Goal: Information Seeking & Learning: Learn about a topic

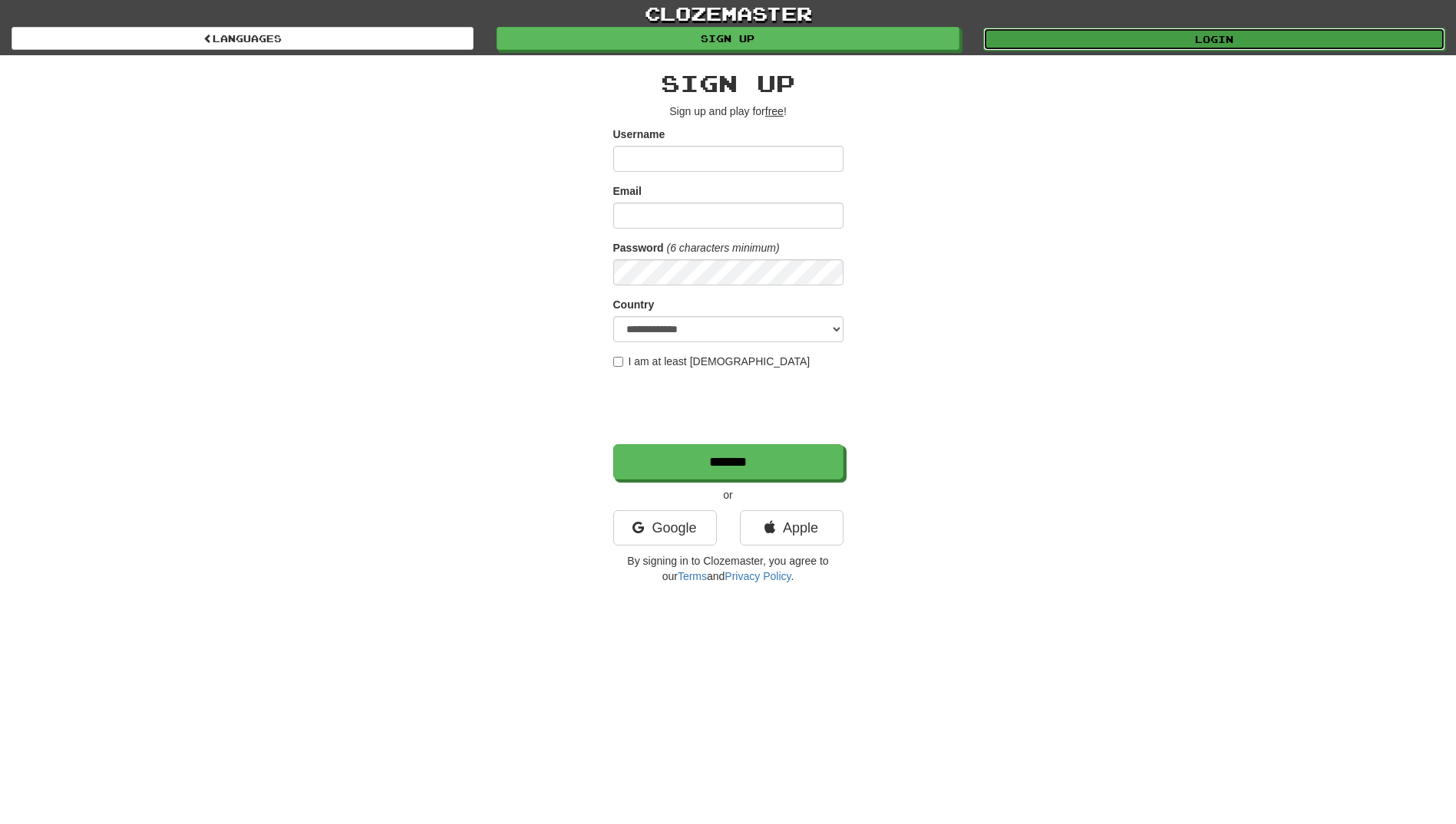
click at [1210, 36] on link "Login" at bounding box center [1213, 38] width 462 height 23
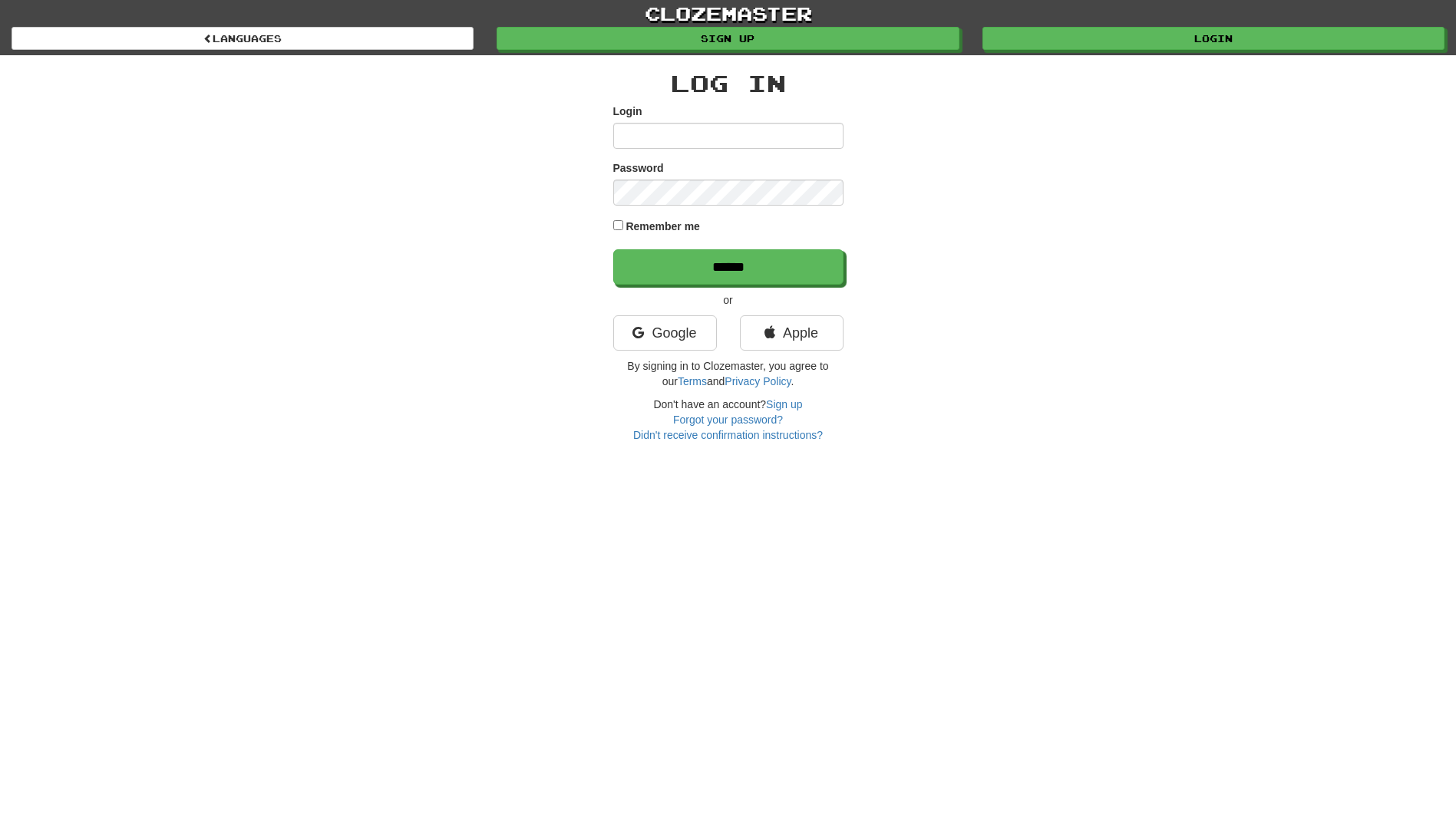
type input "**********"
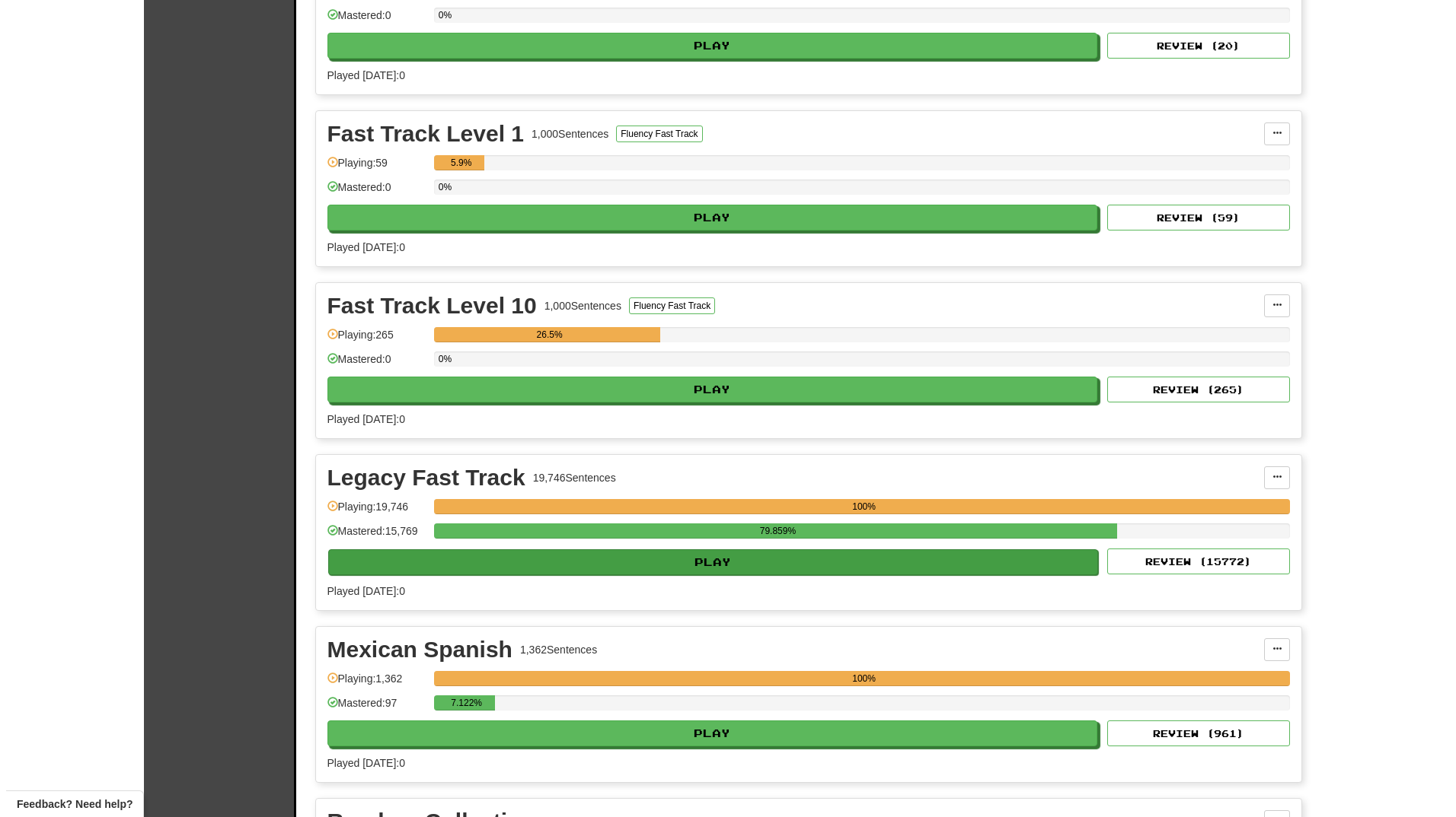
scroll to position [456, 0]
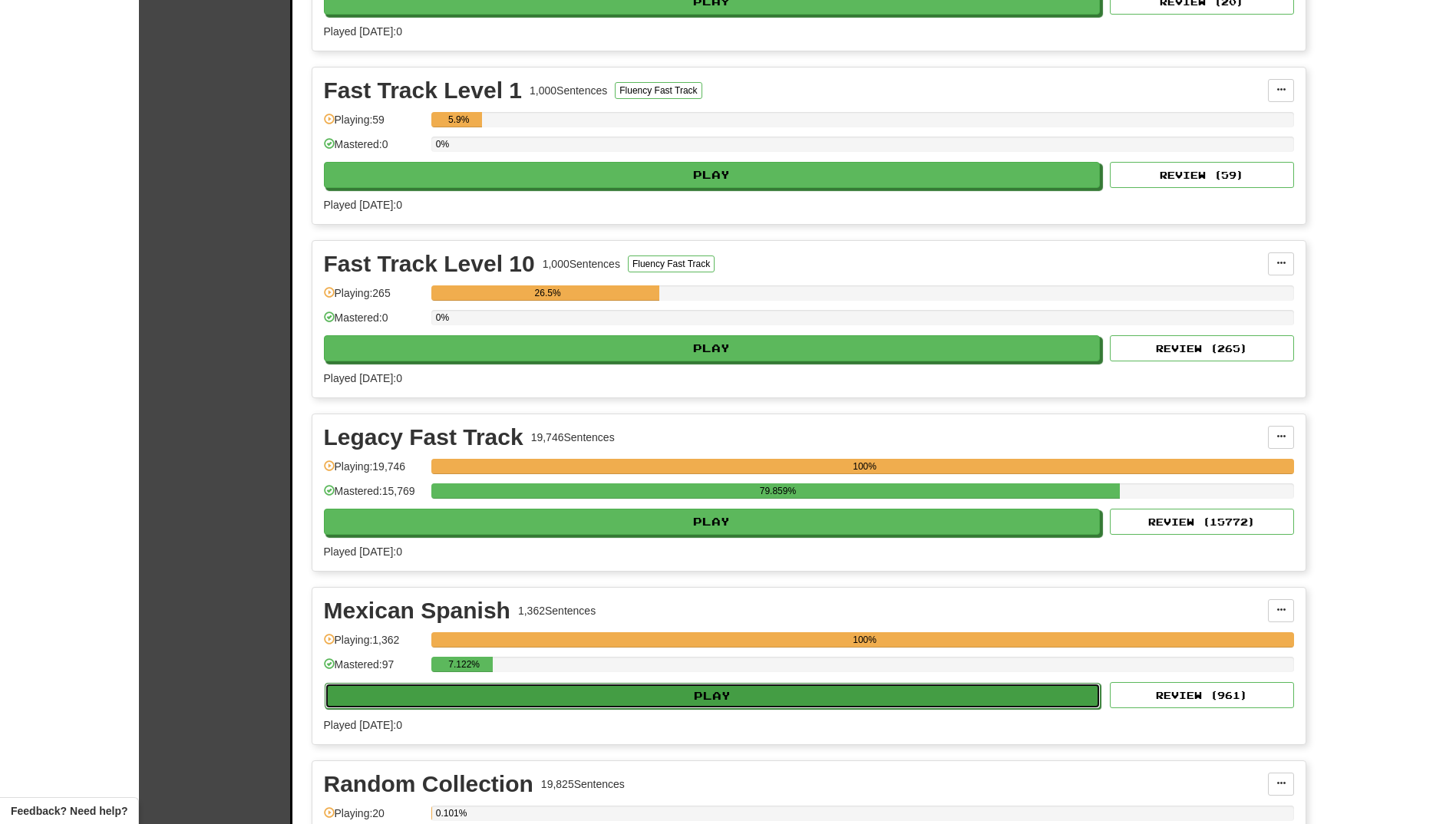
click at [638, 691] on button "Play" at bounding box center [713, 696] width 777 height 26
select select "**"
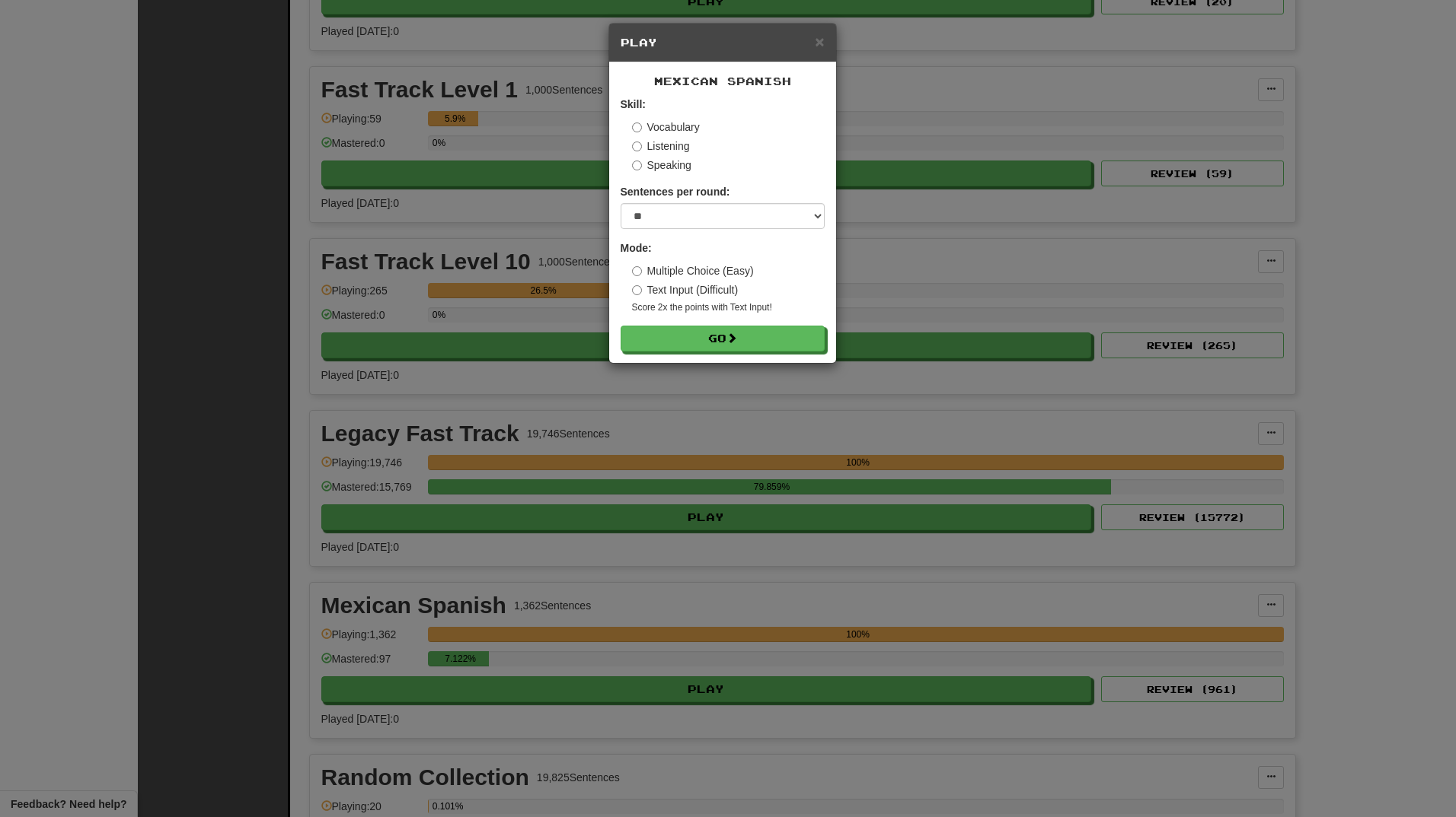
click at [651, 163] on label "Speaking" at bounding box center [661, 165] width 60 height 16
click at [724, 336] on button "Go" at bounding box center [723, 339] width 204 height 25
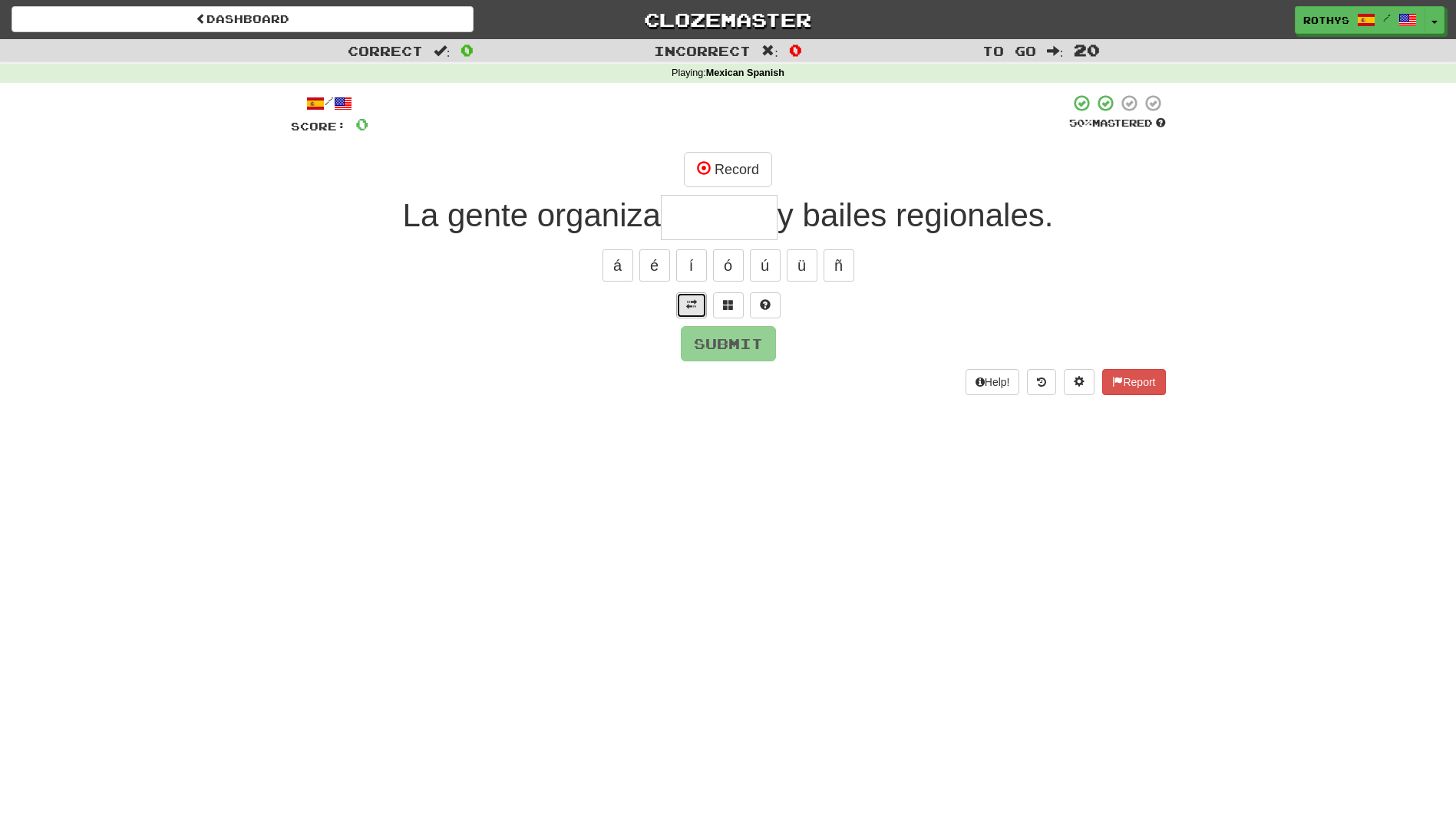
click at [689, 306] on span at bounding box center [691, 305] width 11 height 11
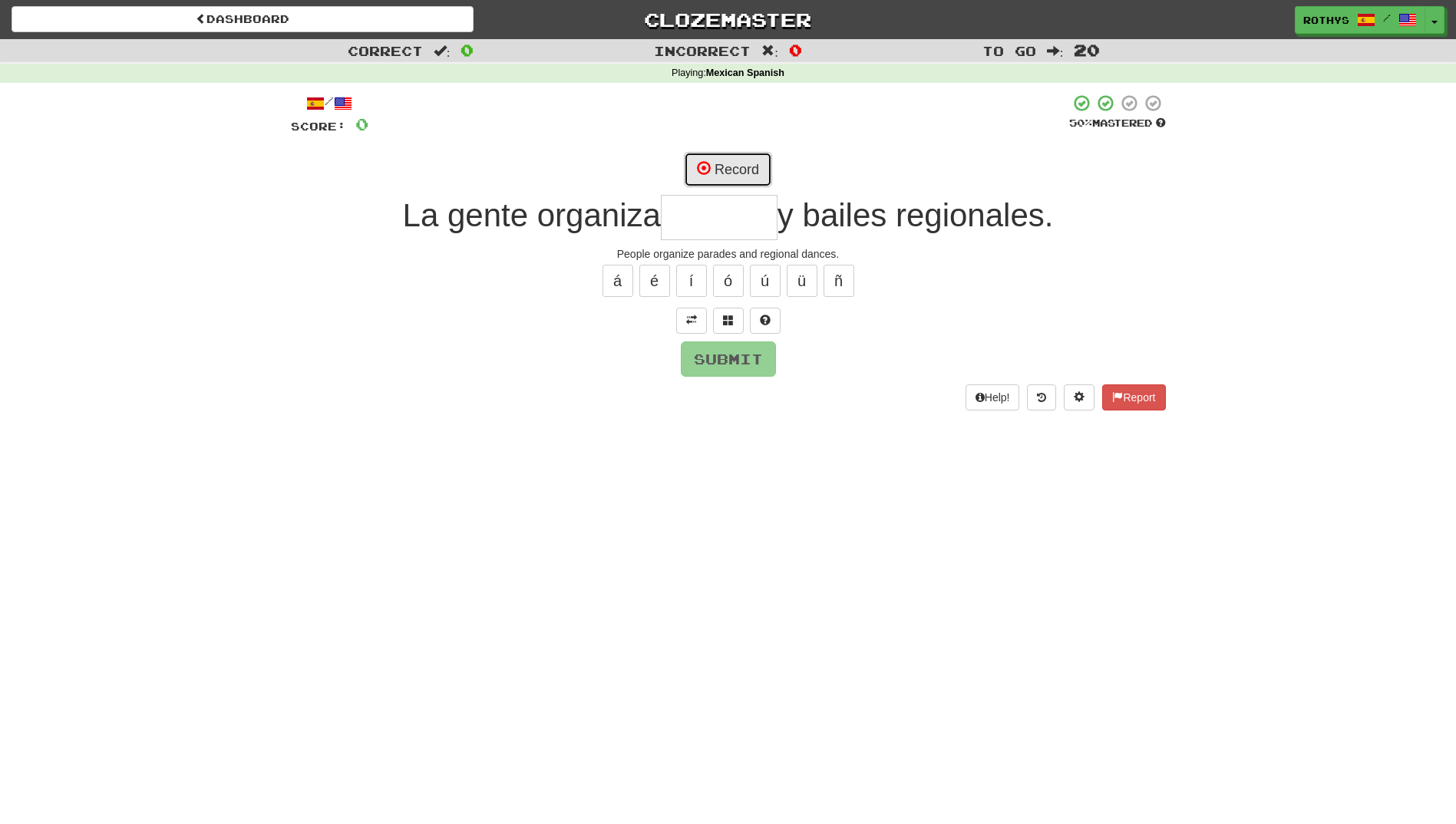
click at [743, 169] on button "Record" at bounding box center [728, 170] width 89 height 35
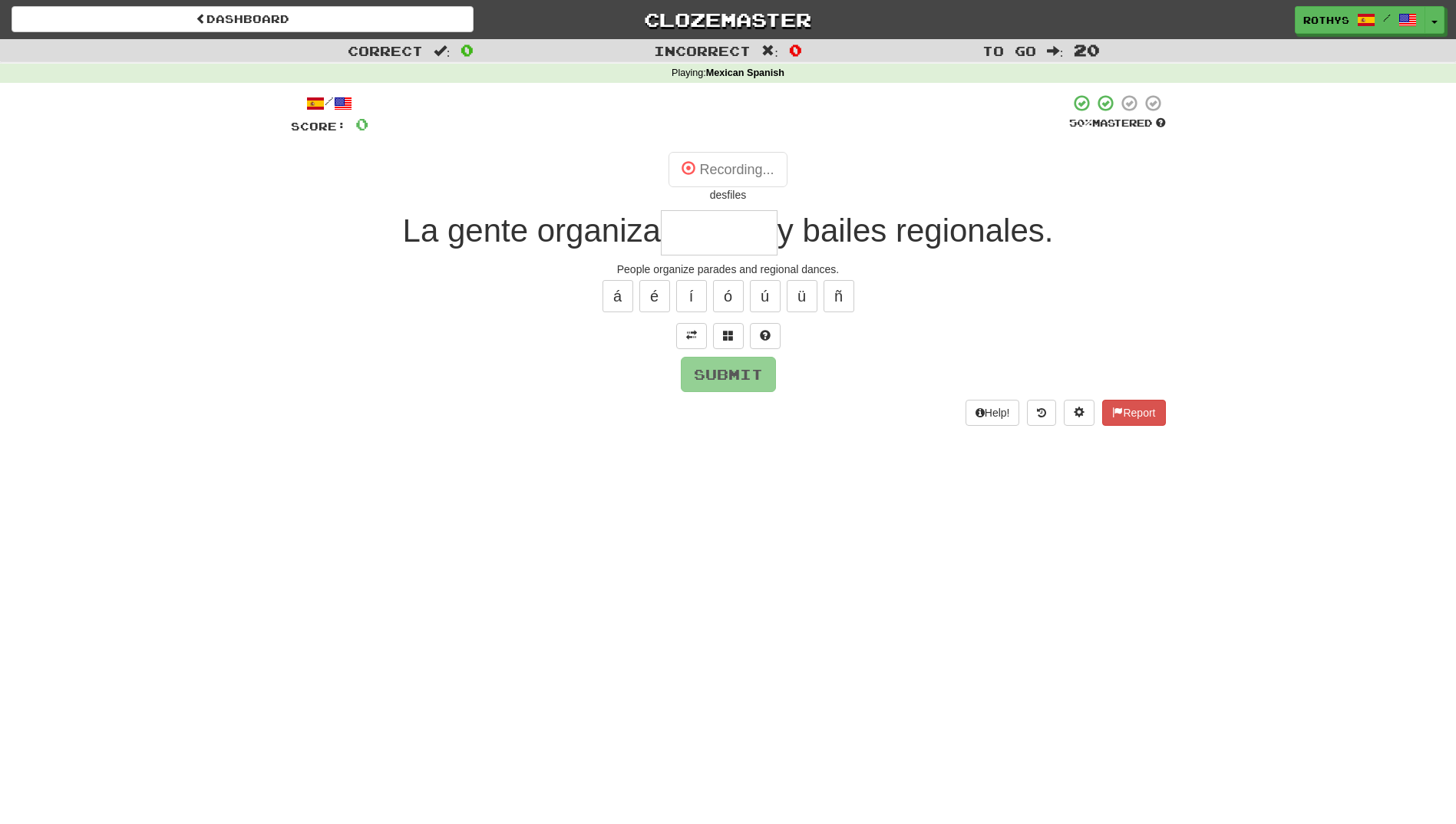
type input "********"
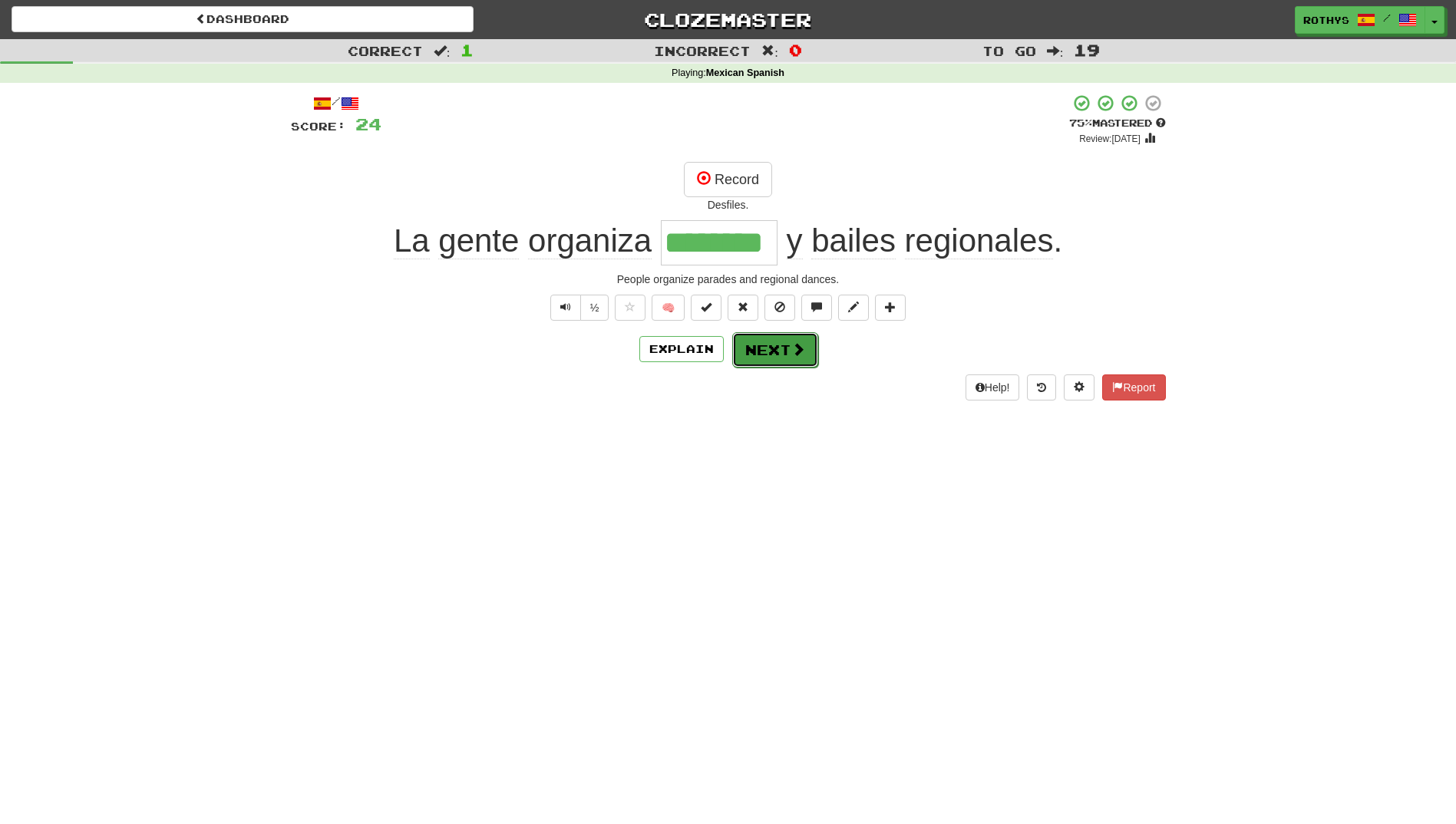
click at [787, 355] on button "Next" at bounding box center [775, 350] width 86 height 35
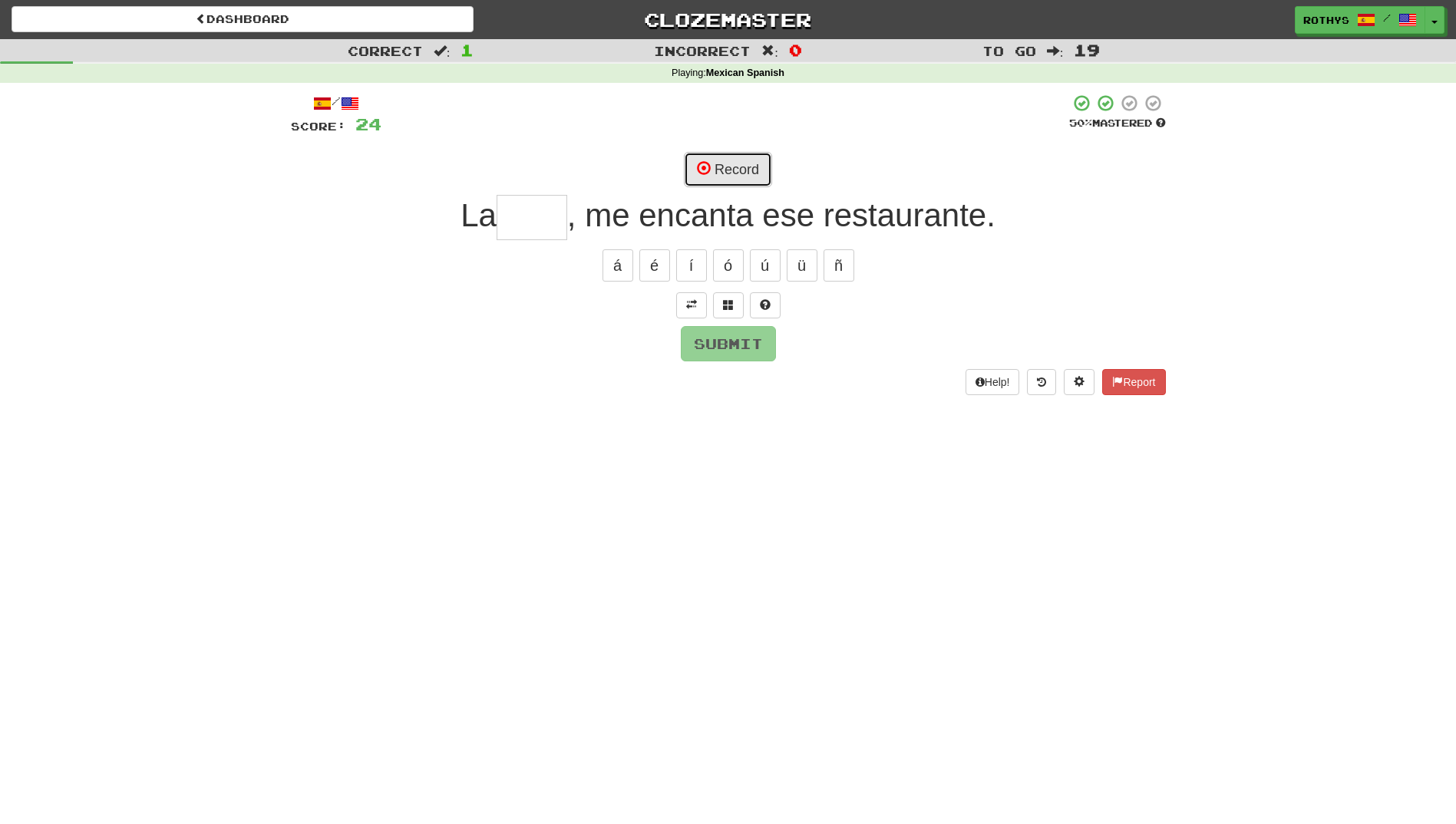
click at [749, 157] on button "Record" at bounding box center [728, 170] width 89 height 35
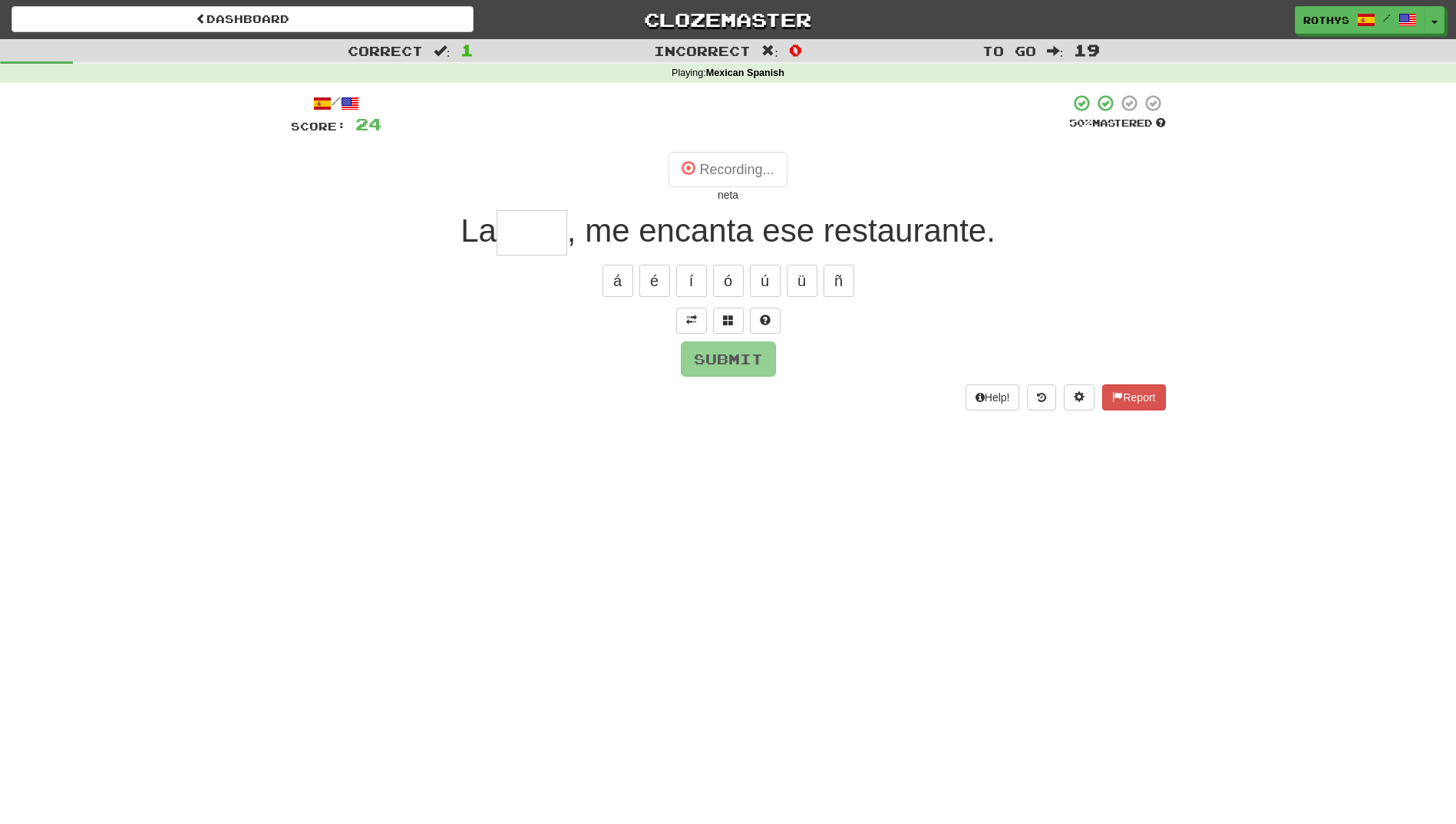
type input "****"
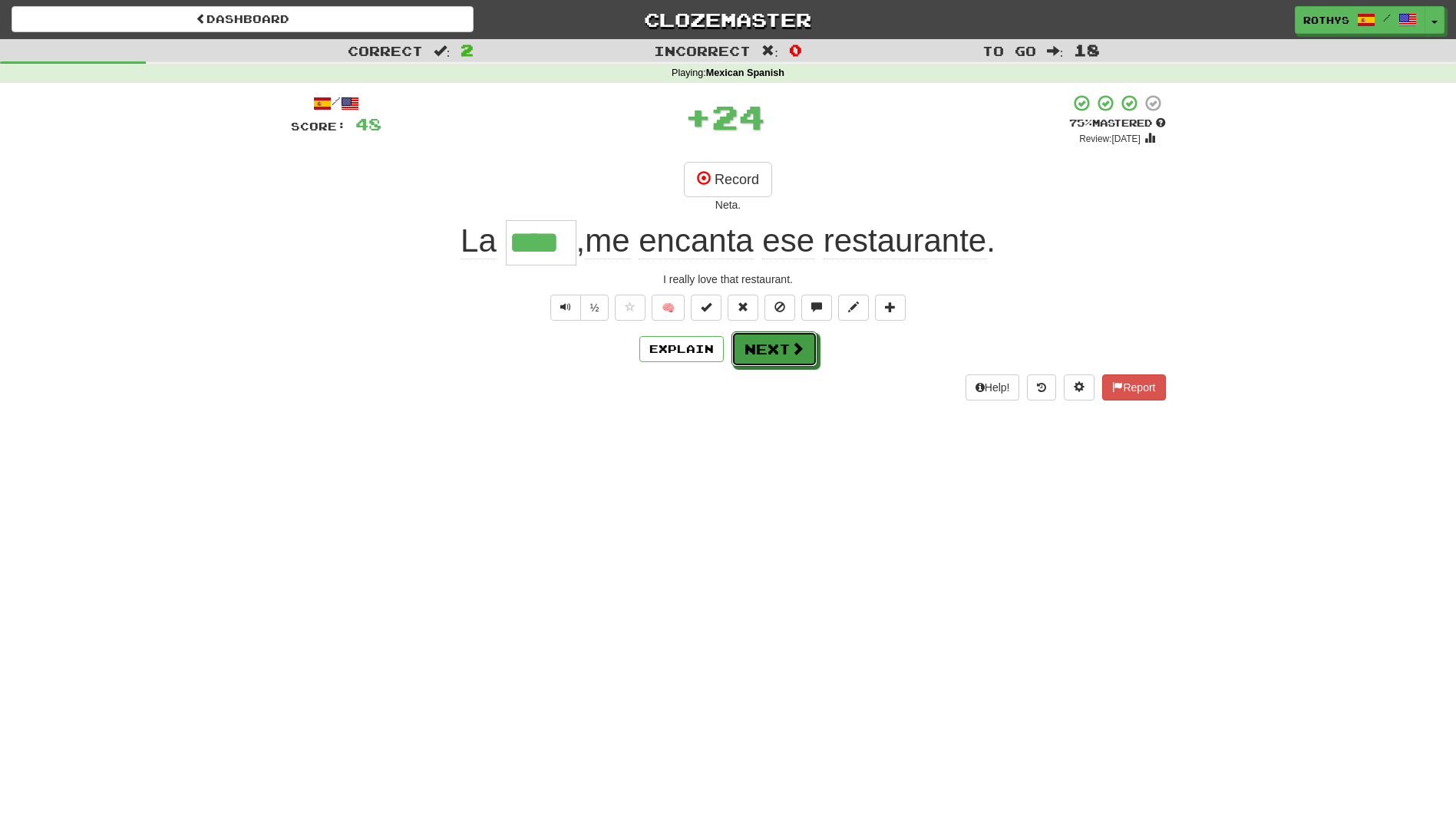
click at [780, 346] on button "Next" at bounding box center [774, 349] width 86 height 35
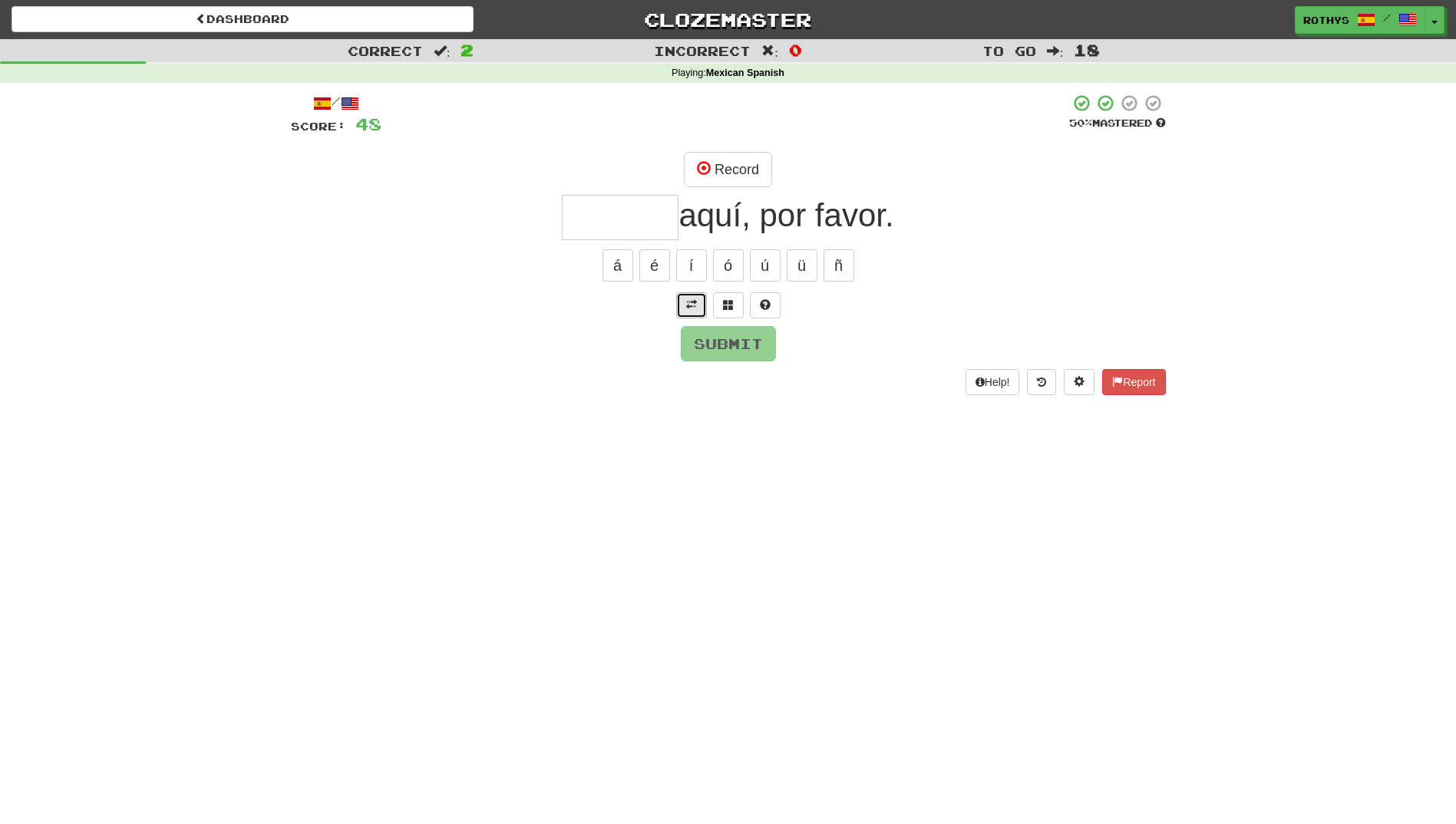
click at [689, 307] on span at bounding box center [691, 305] width 11 height 11
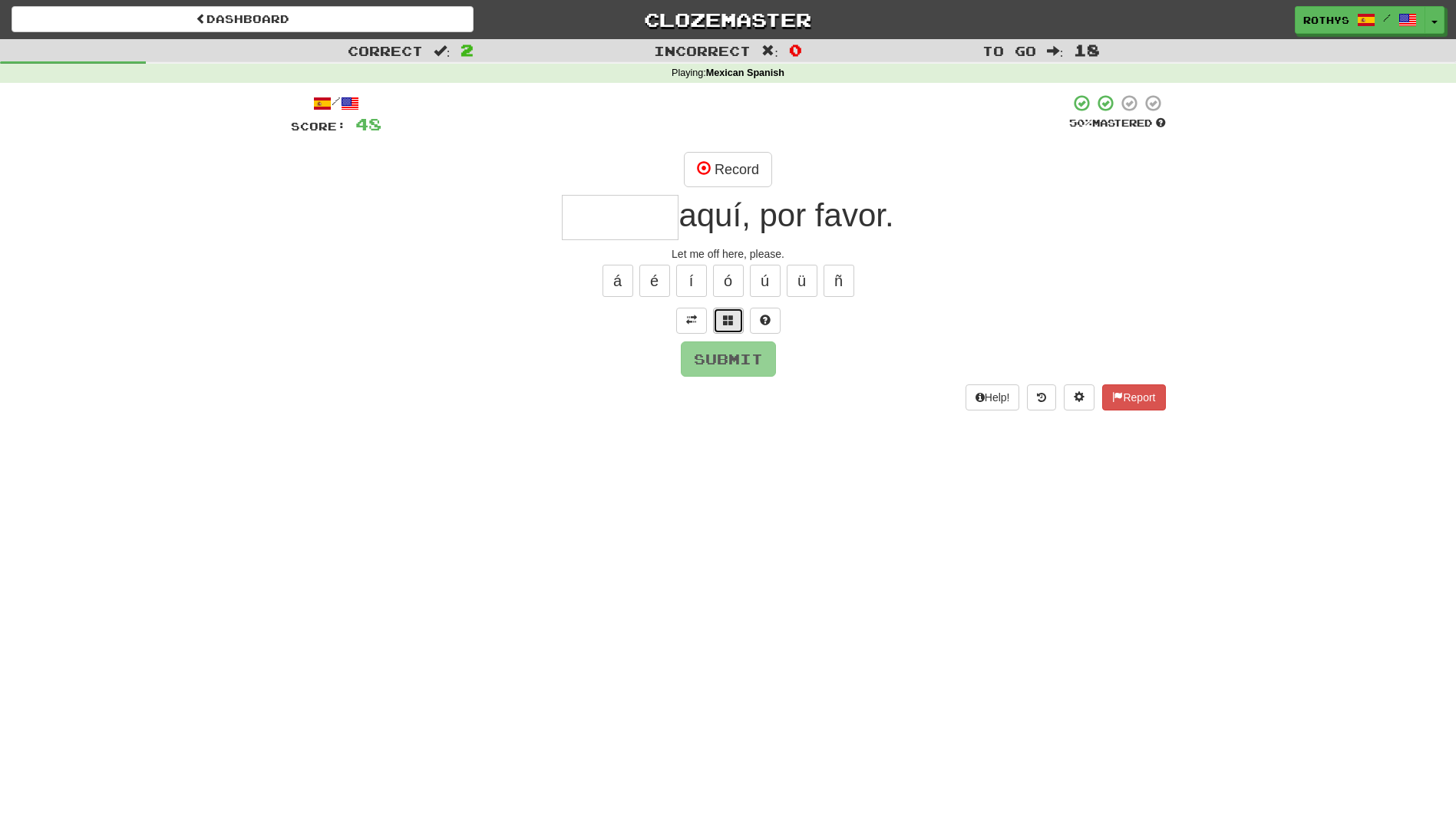
click at [721, 320] on button at bounding box center [728, 320] width 31 height 26
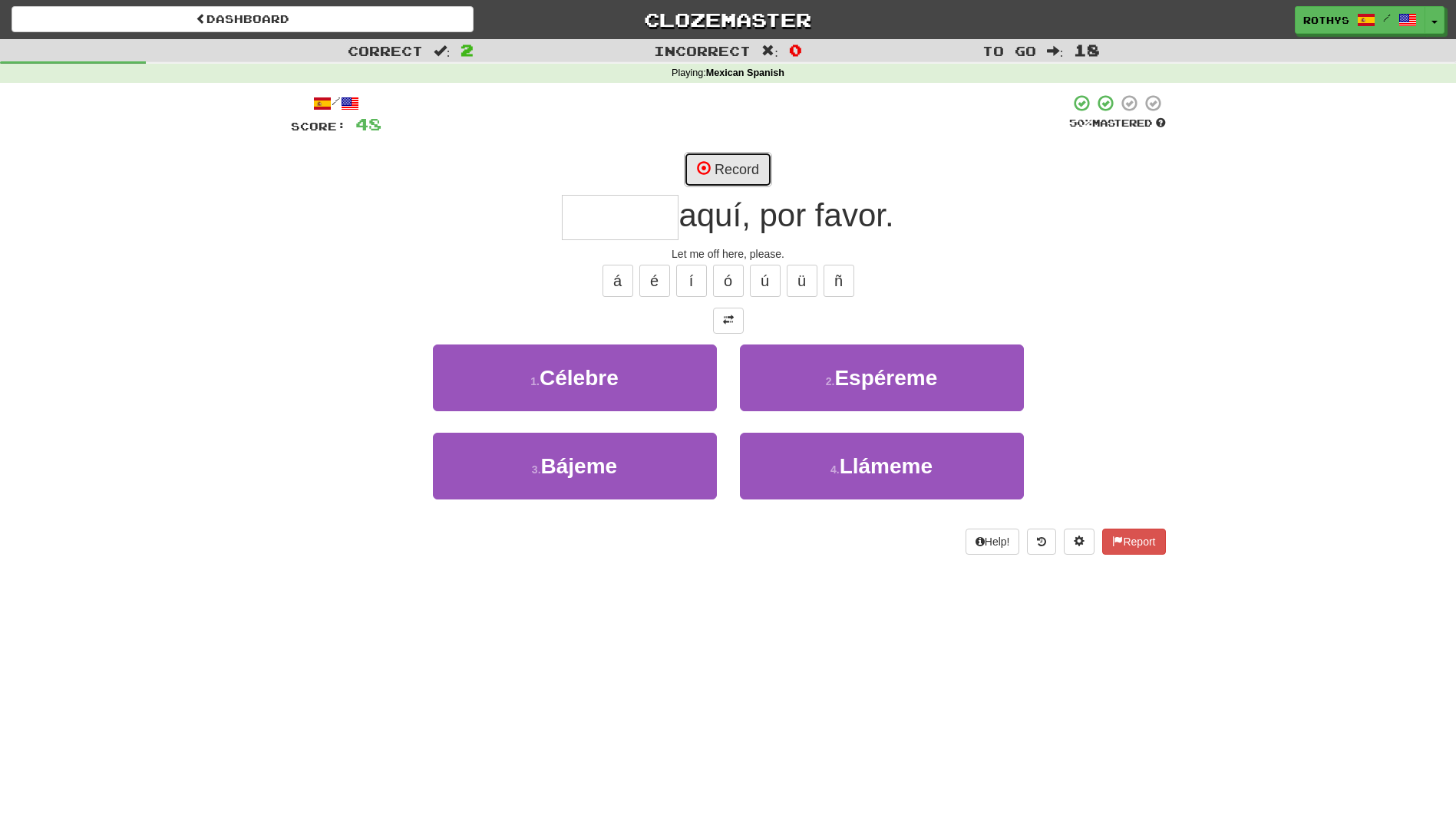
click at [734, 173] on button "Record" at bounding box center [728, 170] width 89 height 35
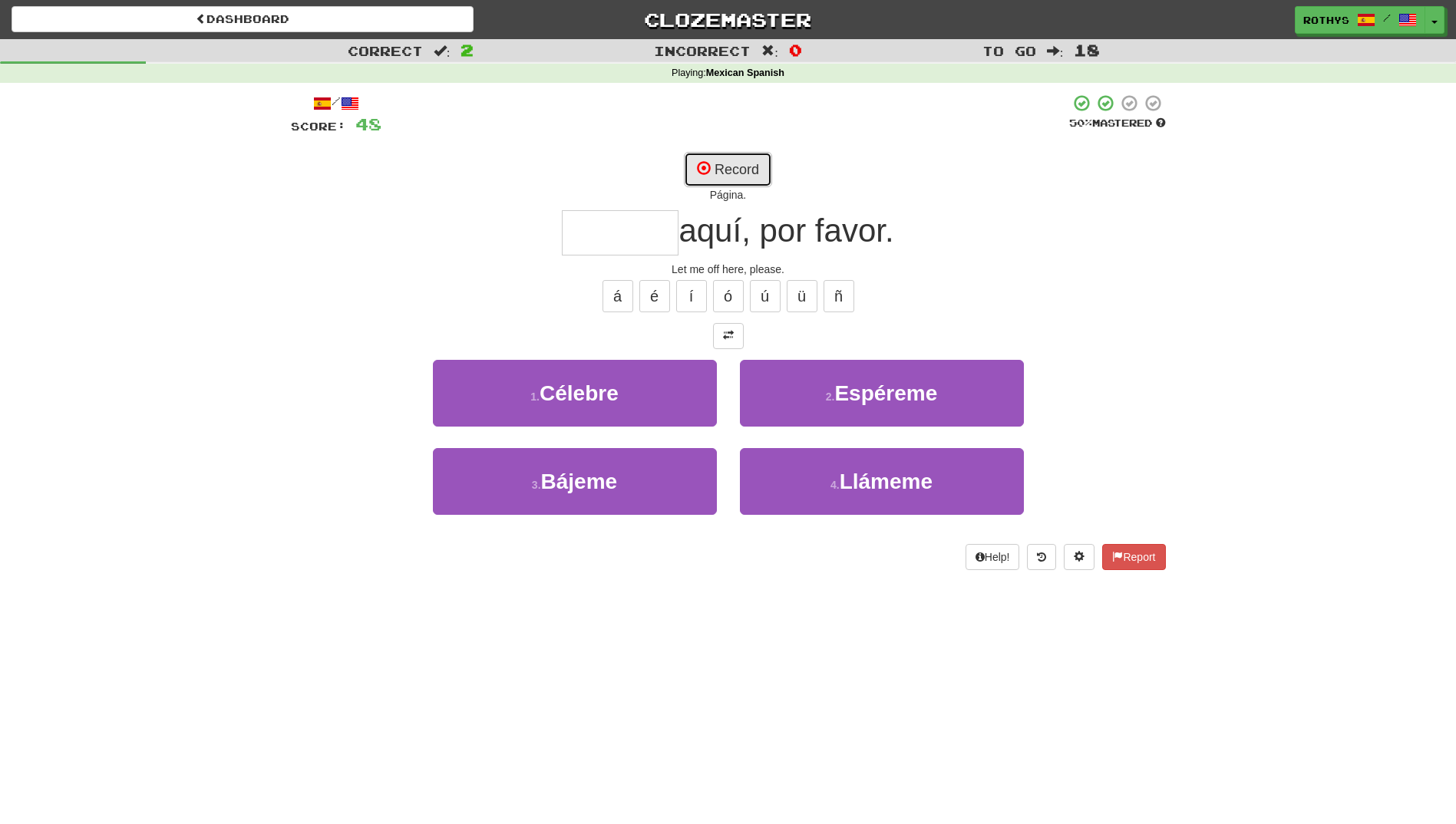
click at [726, 178] on button "Record" at bounding box center [728, 170] width 89 height 35
type input "******"
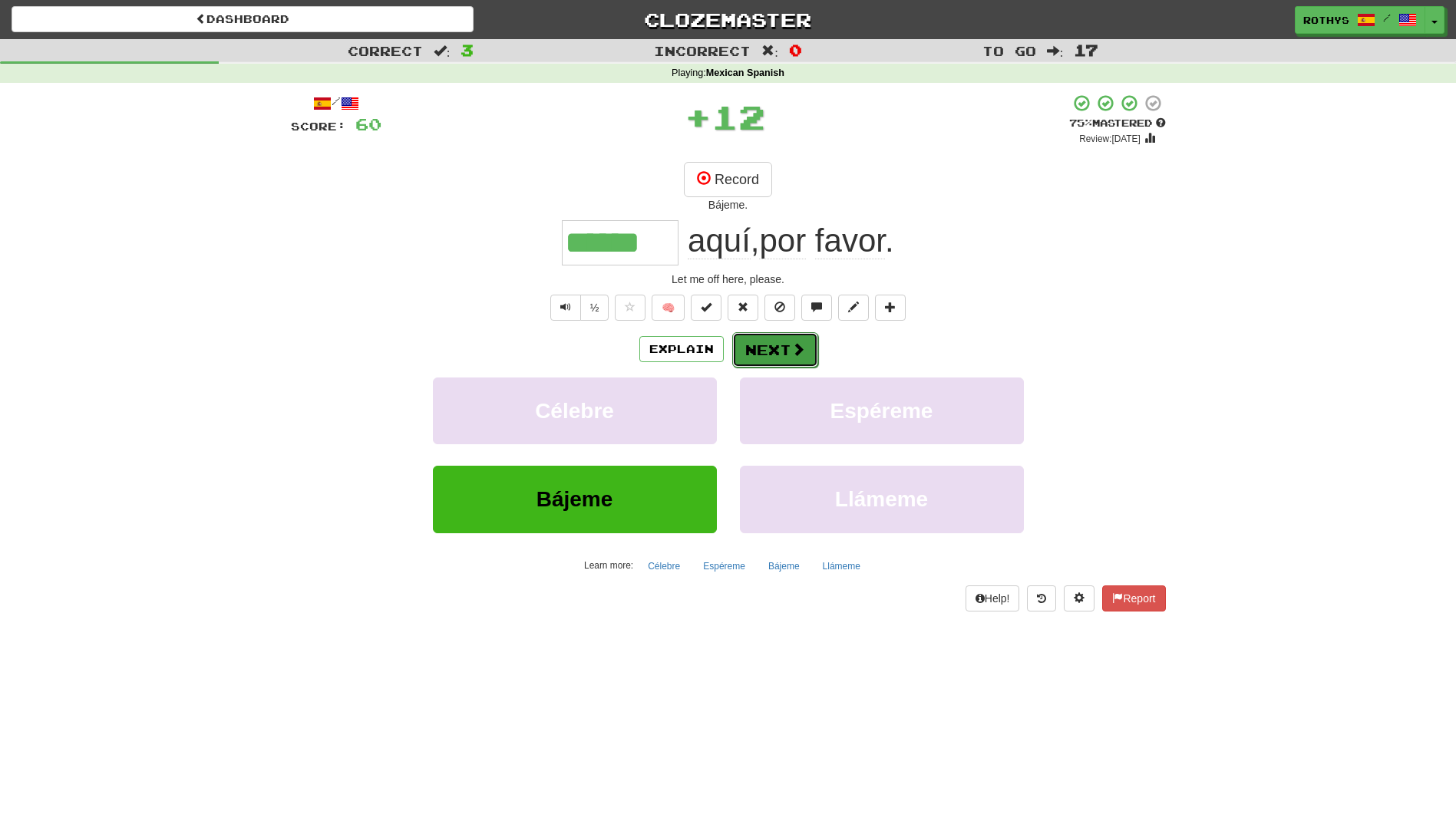
click at [757, 355] on button "Next" at bounding box center [775, 350] width 86 height 35
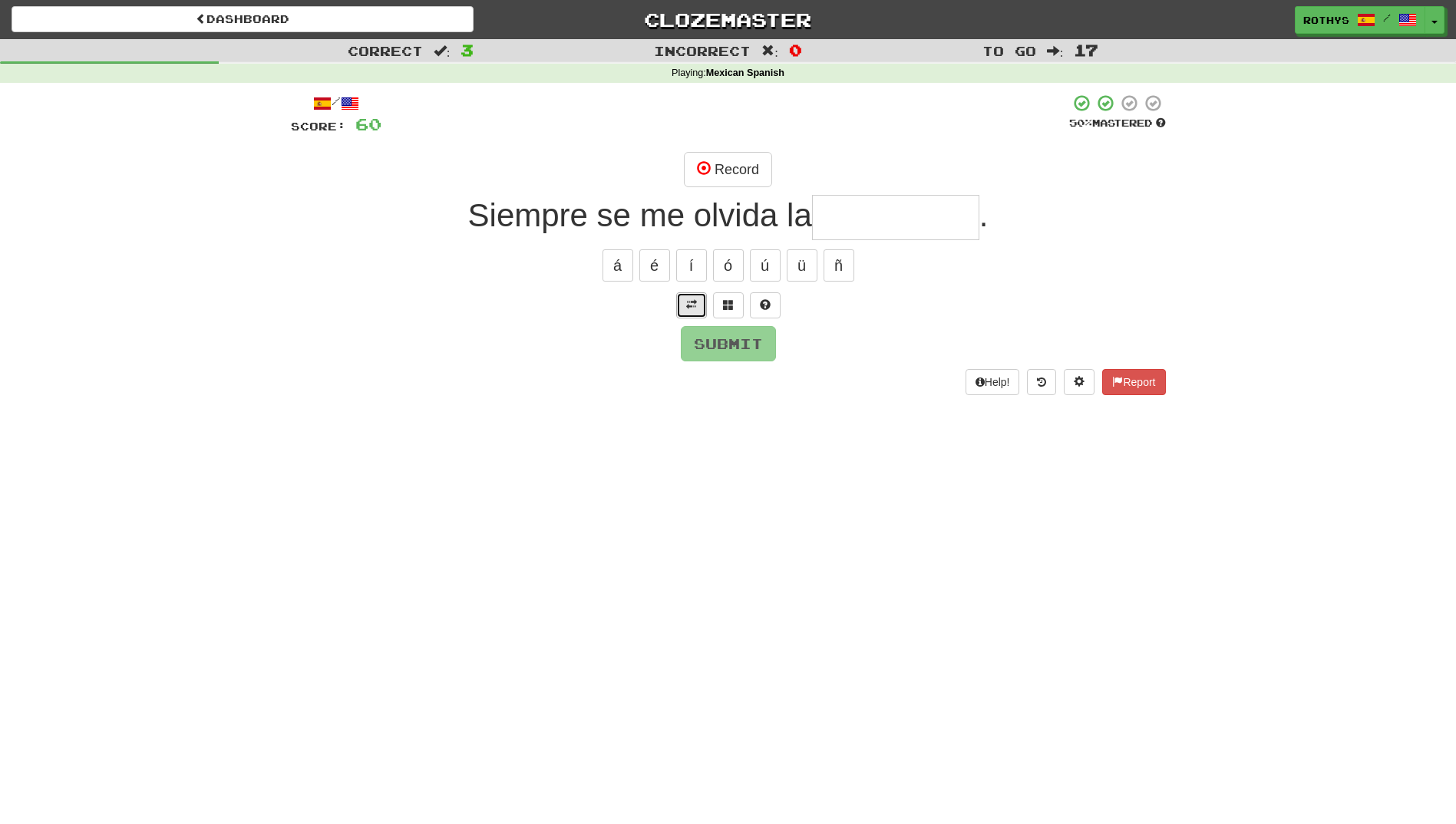
click at [691, 308] on span at bounding box center [691, 305] width 11 height 11
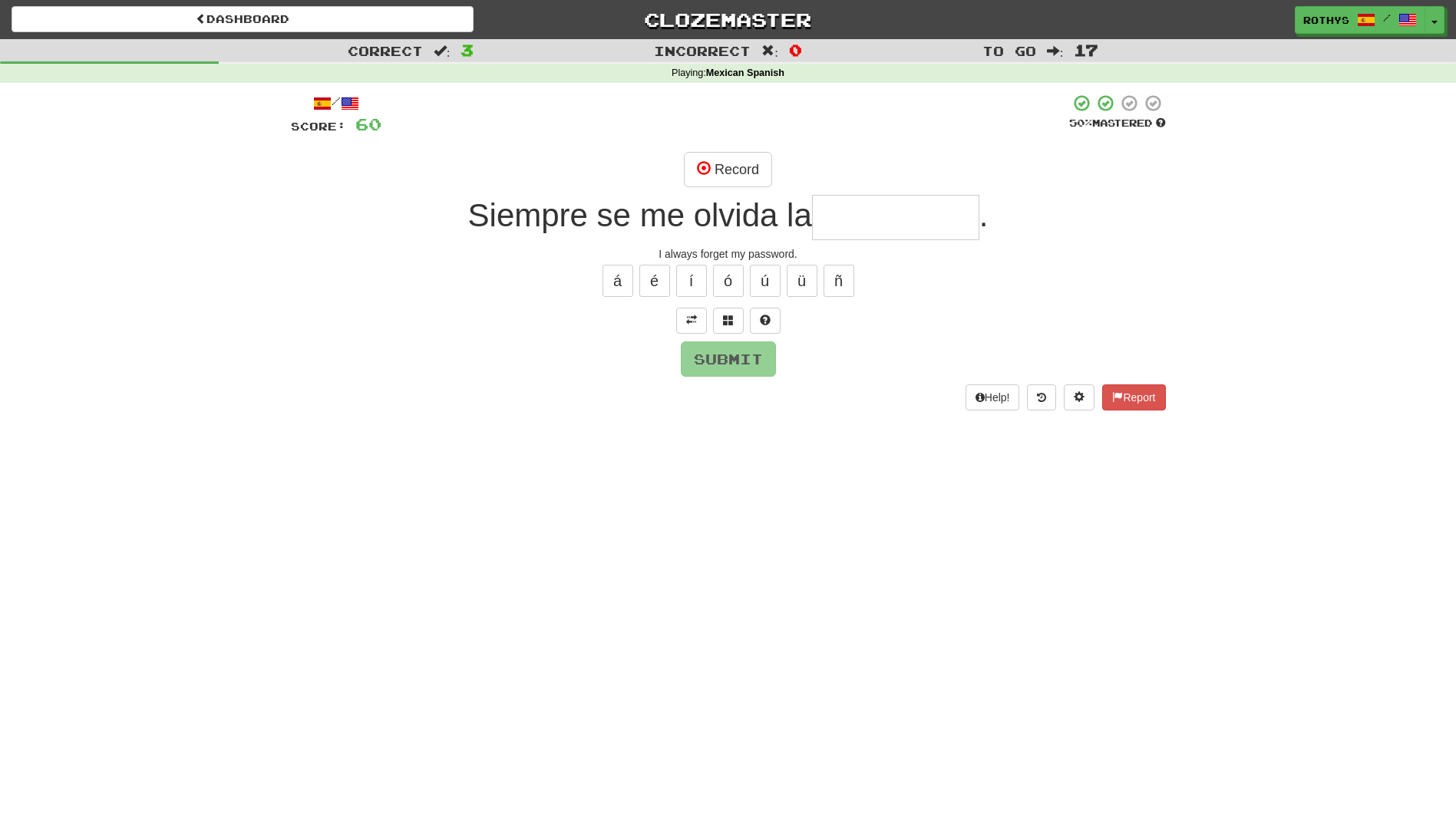
click at [925, 217] on input "text" at bounding box center [896, 218] width 168 height 45
click at [741, 165] on button "Record" at bounding box center [728, 170] width 89 height 35
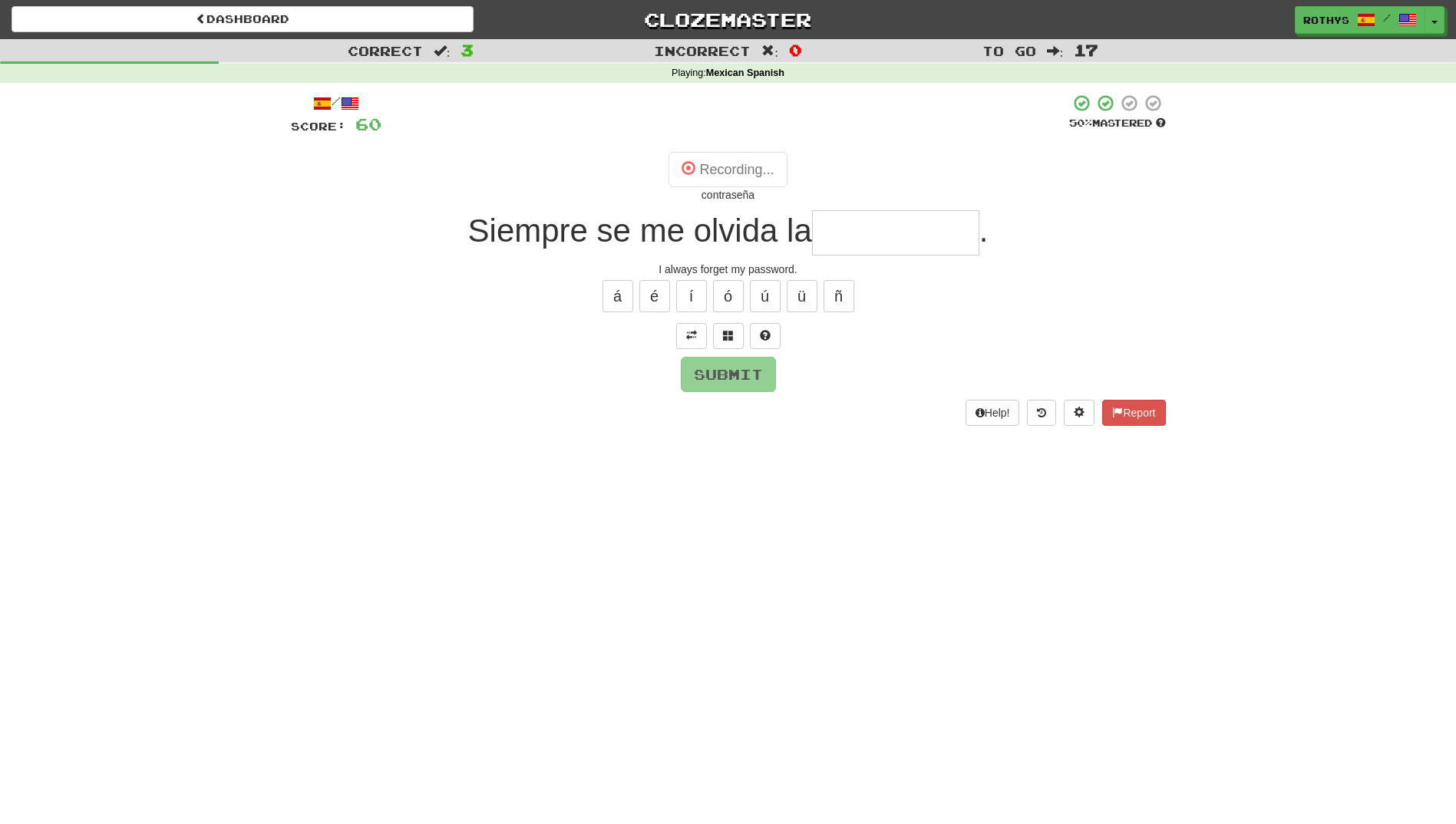
type input "**********"
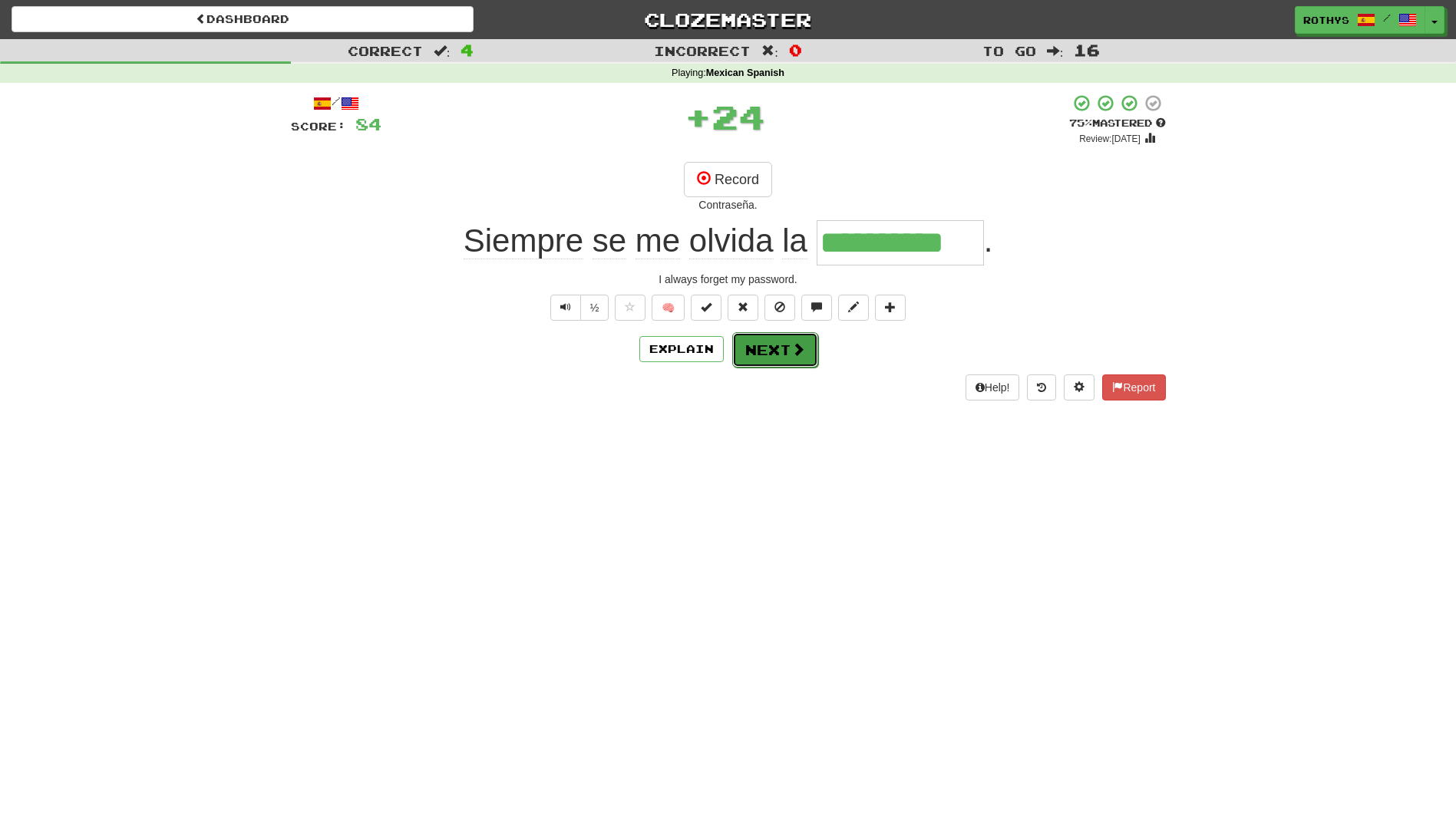
click at [771, 346] on button "Next" at bounding box center [775, 350] width 86 height 35
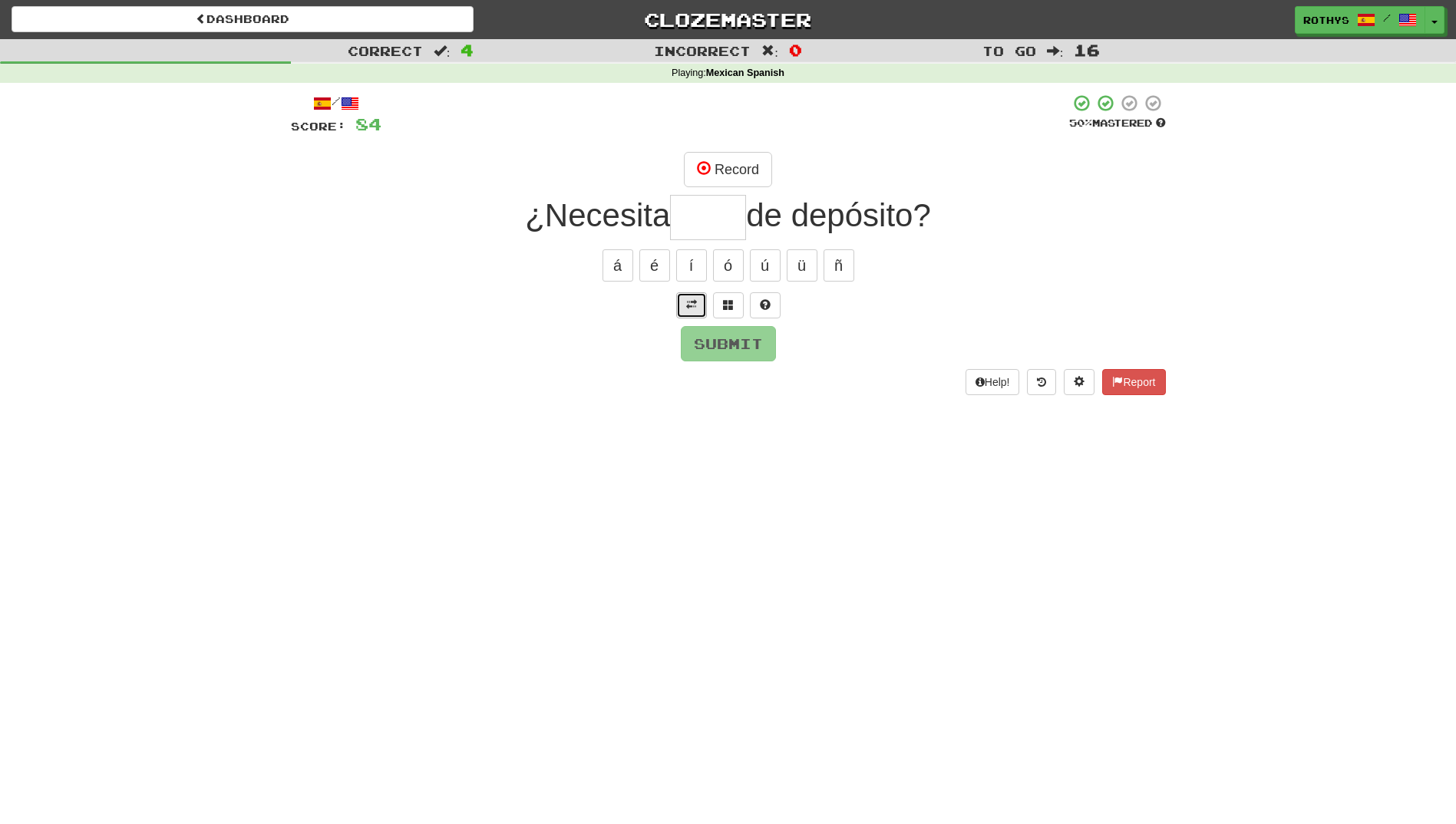
click at [694, 310] on span at bounding box center [691, 305] width 11 height 11
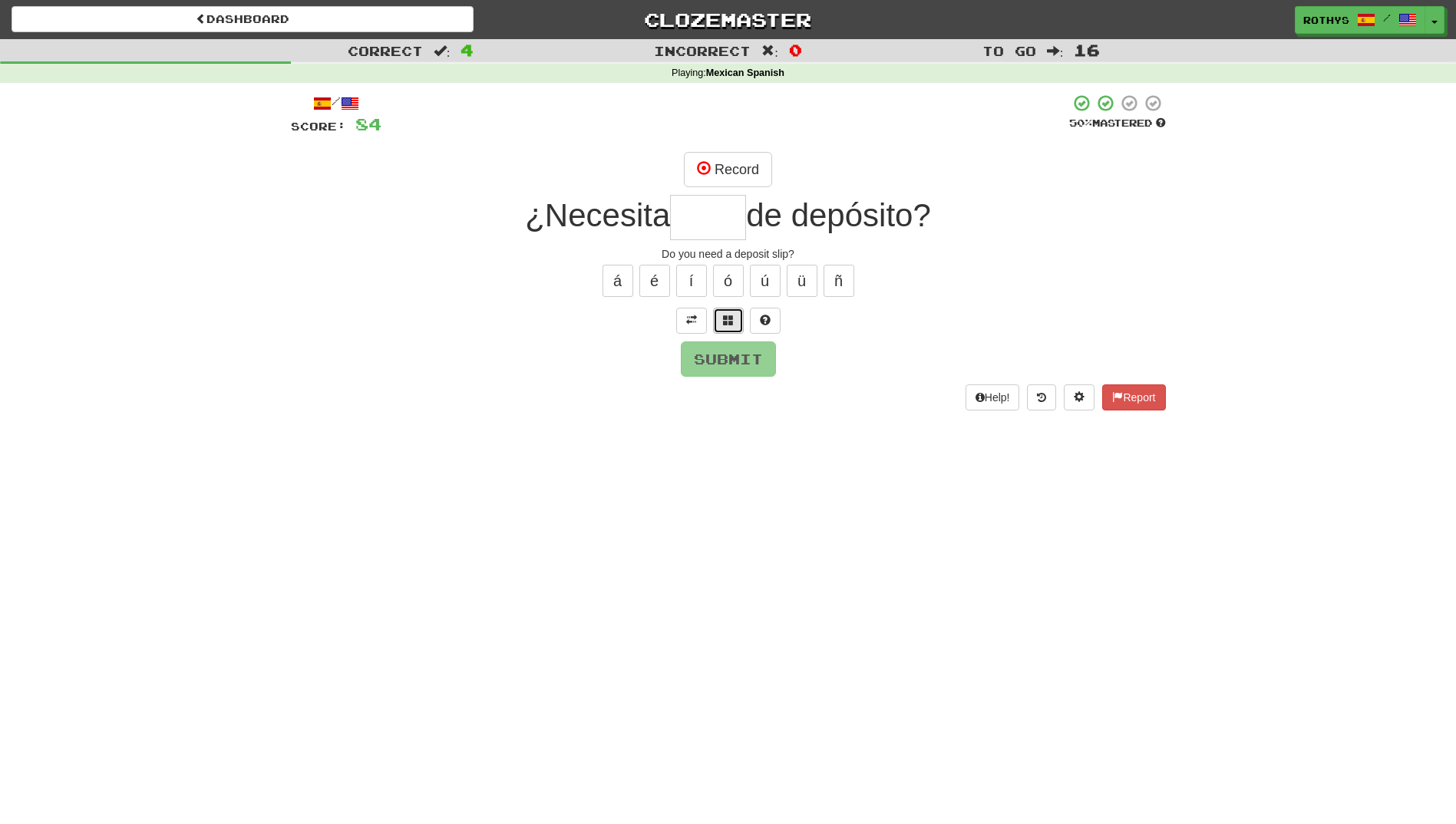
click at [726, 316] on span at bounding box center [728, 319] width 11 height 11
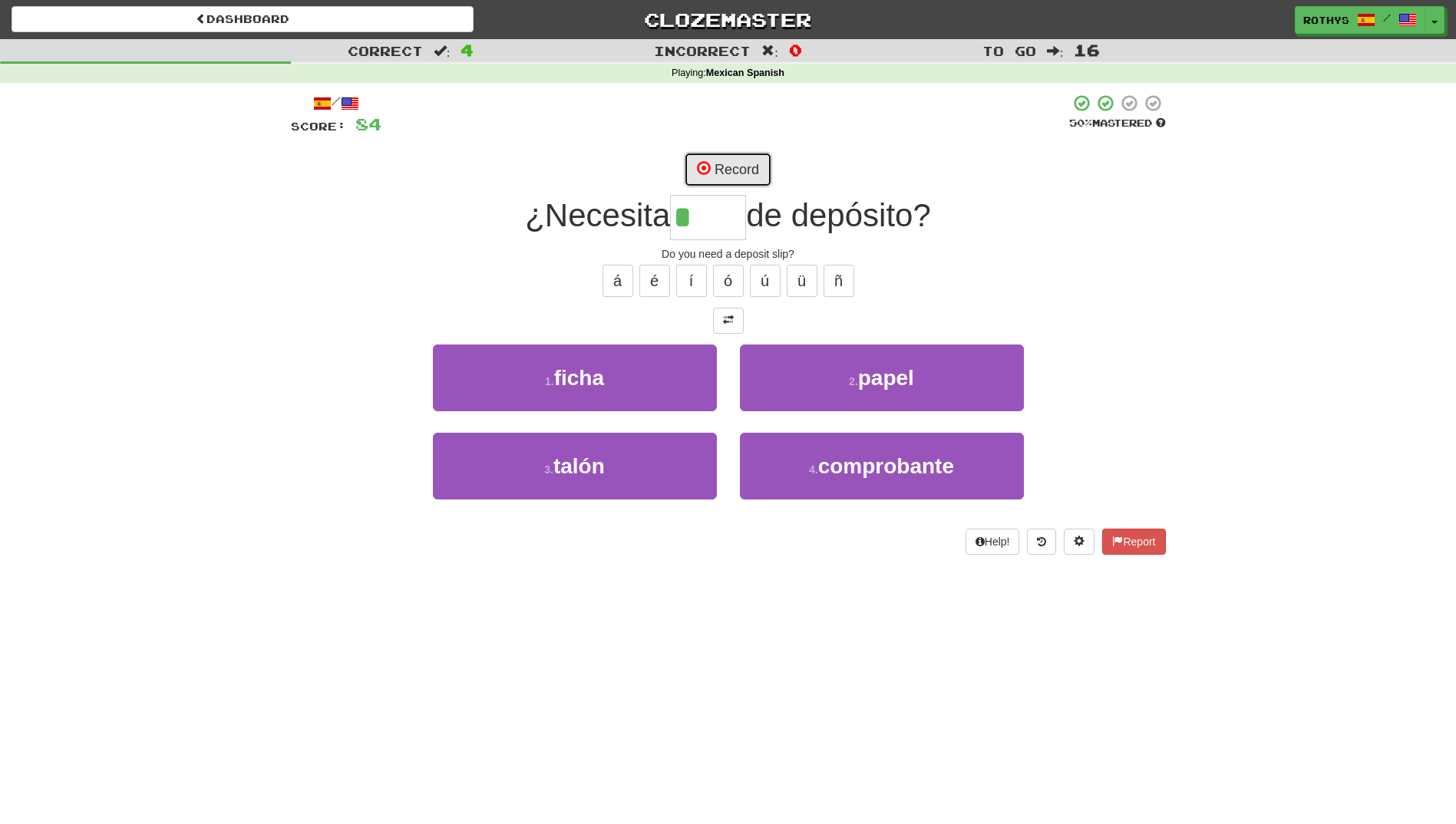
click at [717, 168] on button "Record" at bounding box center [728, 170] width 89 height 35
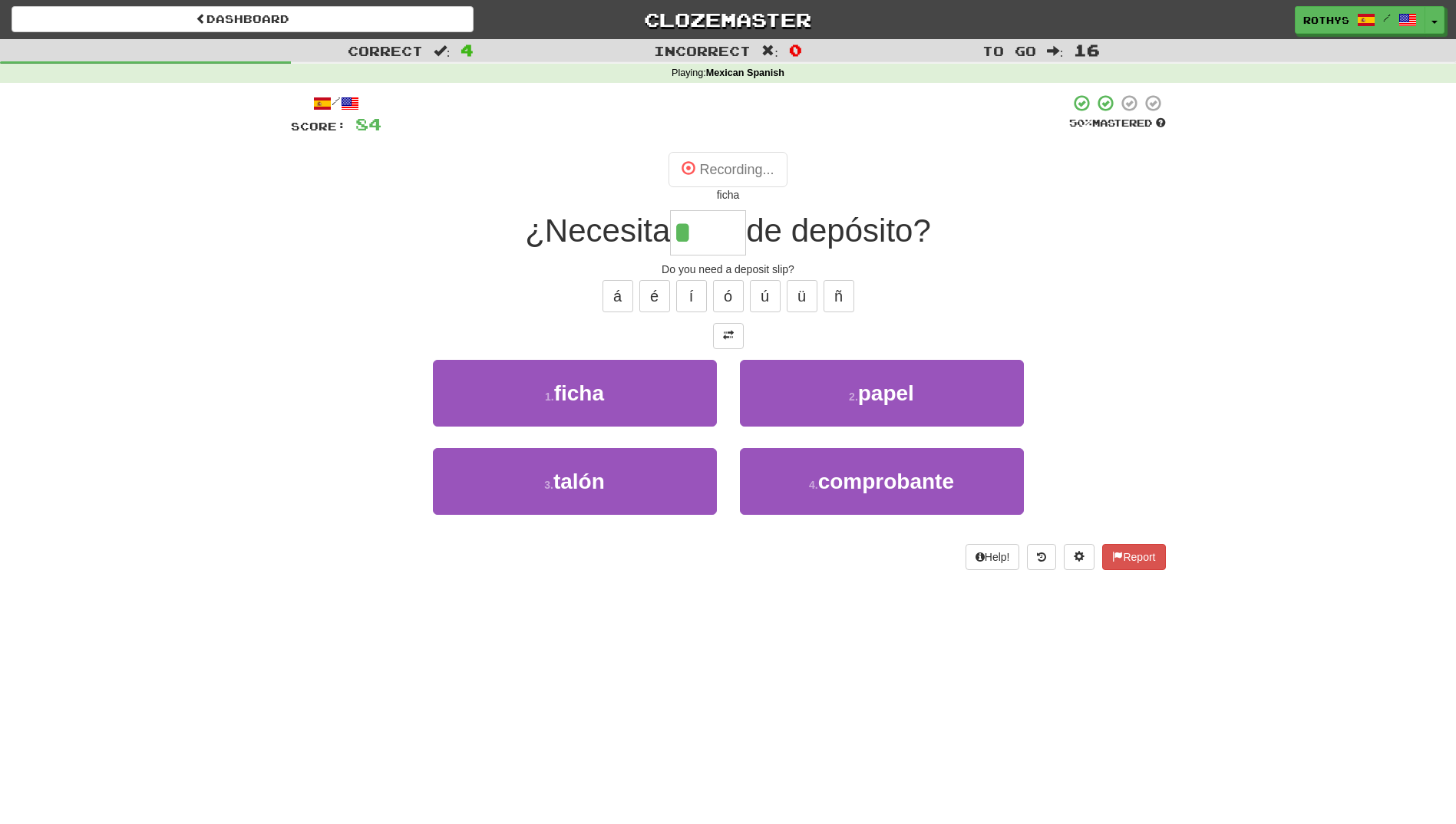
type input "*****"
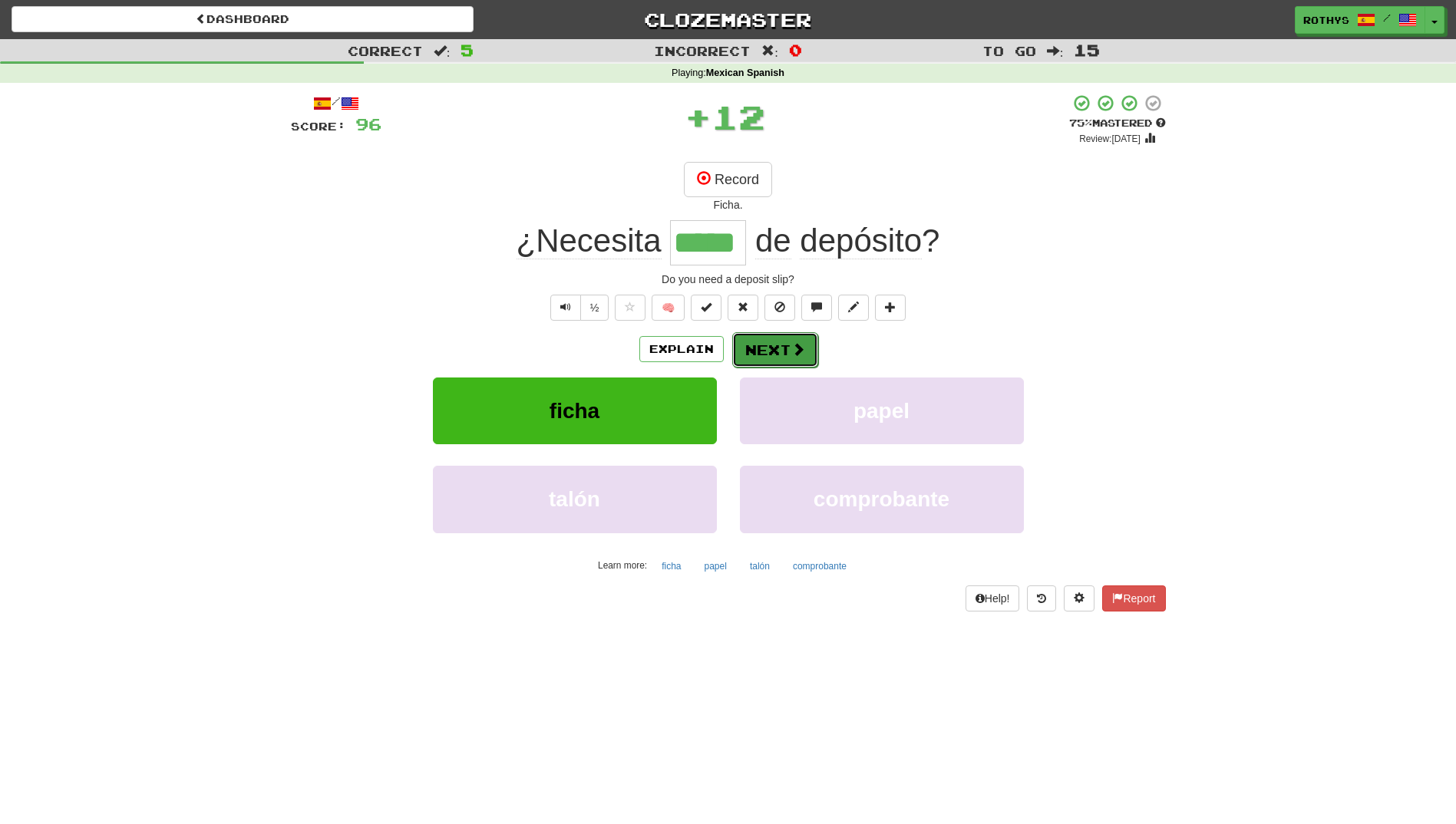
click at [769, 337] on button "Next" at bounding box center [775, 350] width 86 height 35
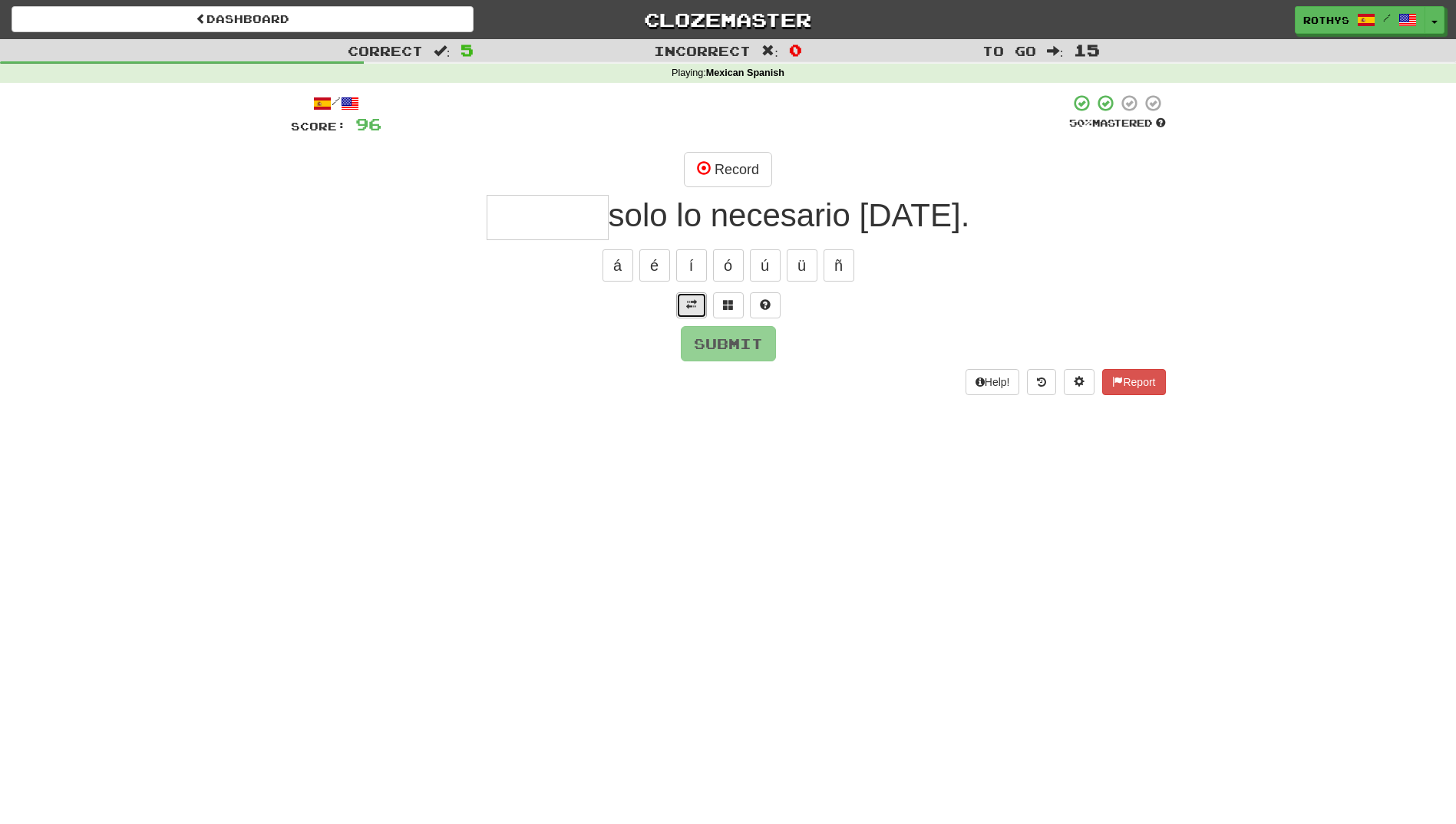
click at [689, 300] on span at bounding box center [691, 305] width 11 height 11
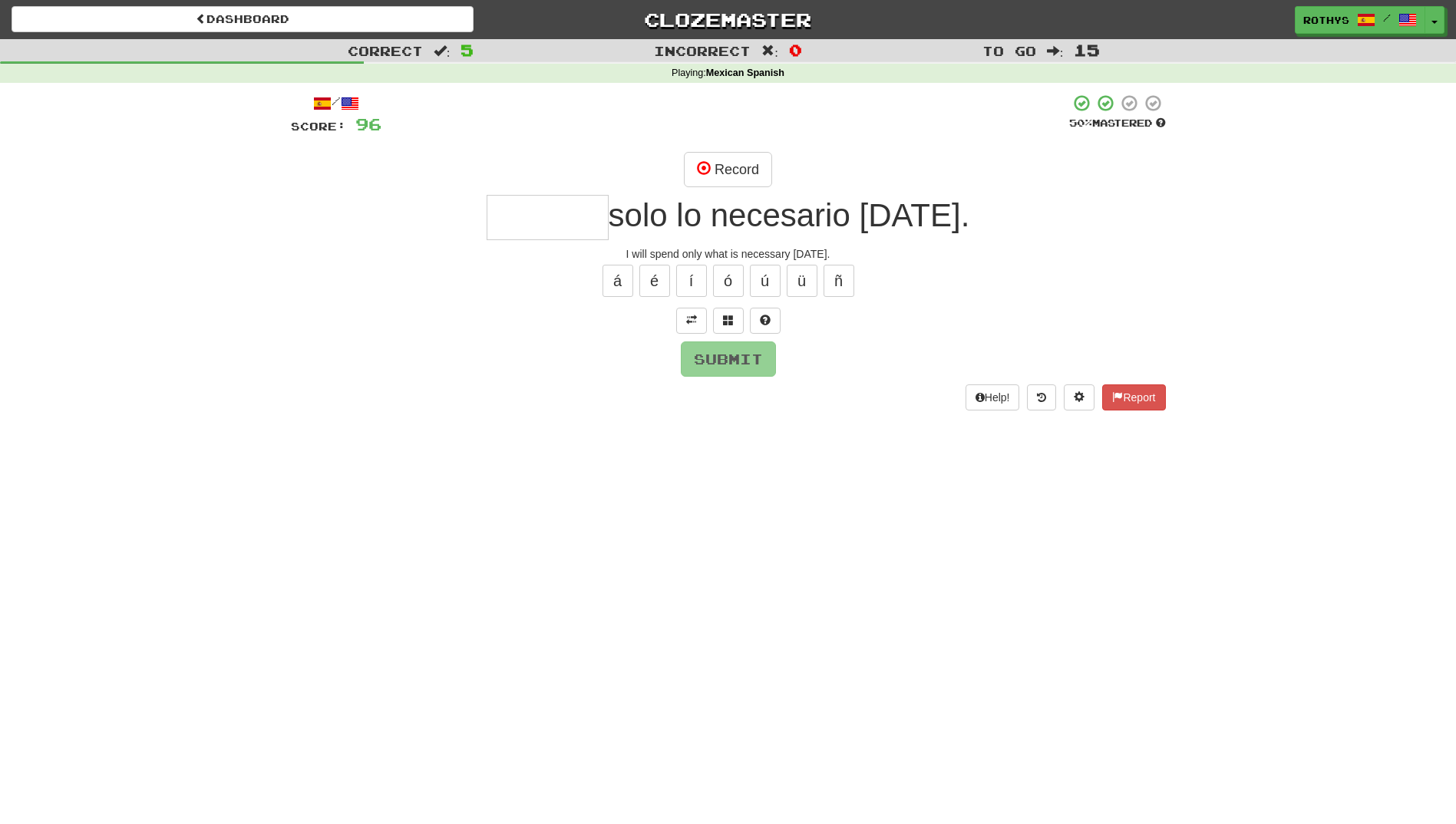
click at [573, 222] on input "text" at bounding box center [548, 218] width 122 height 45
click at [743, 163] on button "Record" at bounding box center [728, 170] width 89 height 35
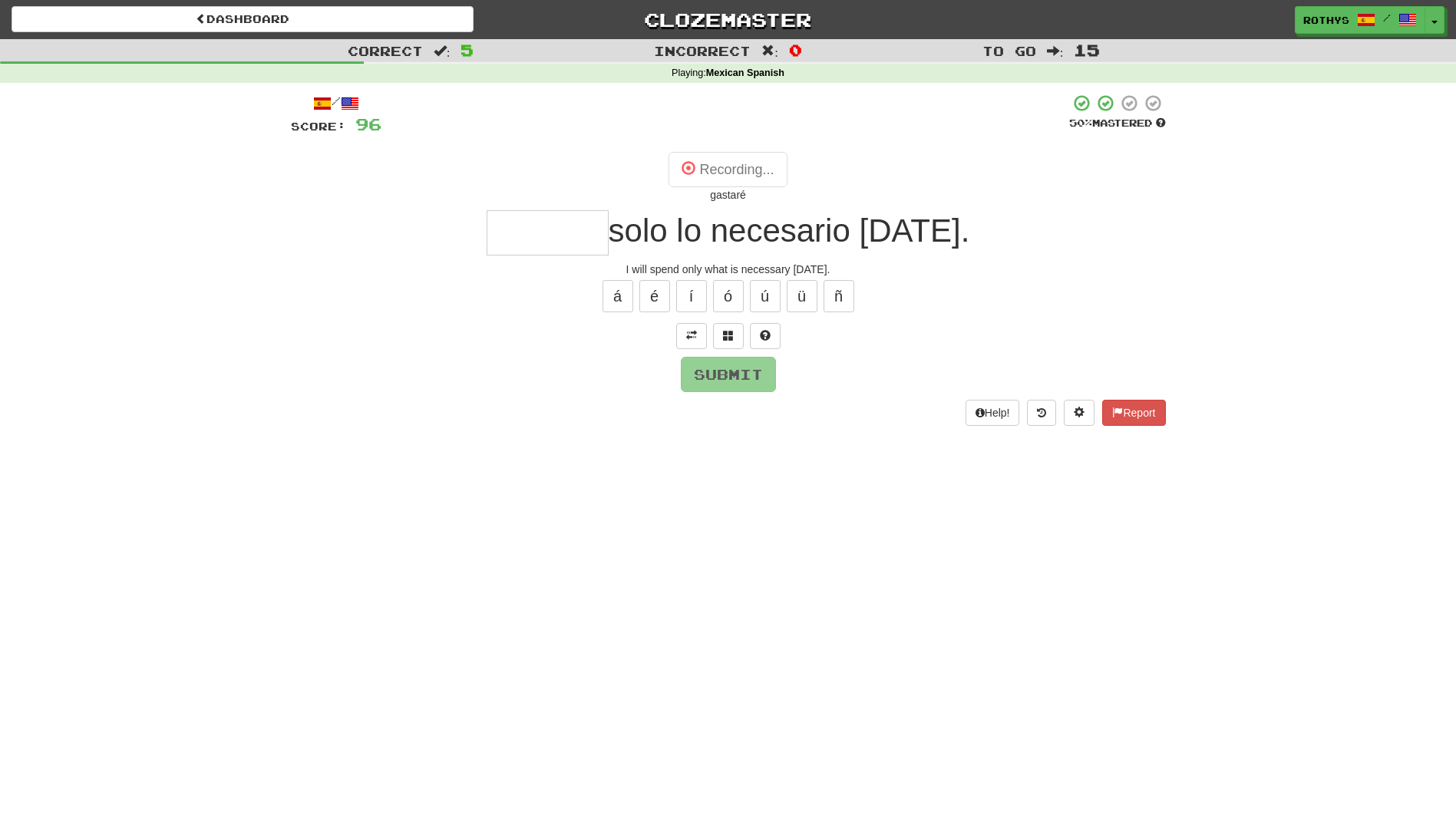
type input "*******"
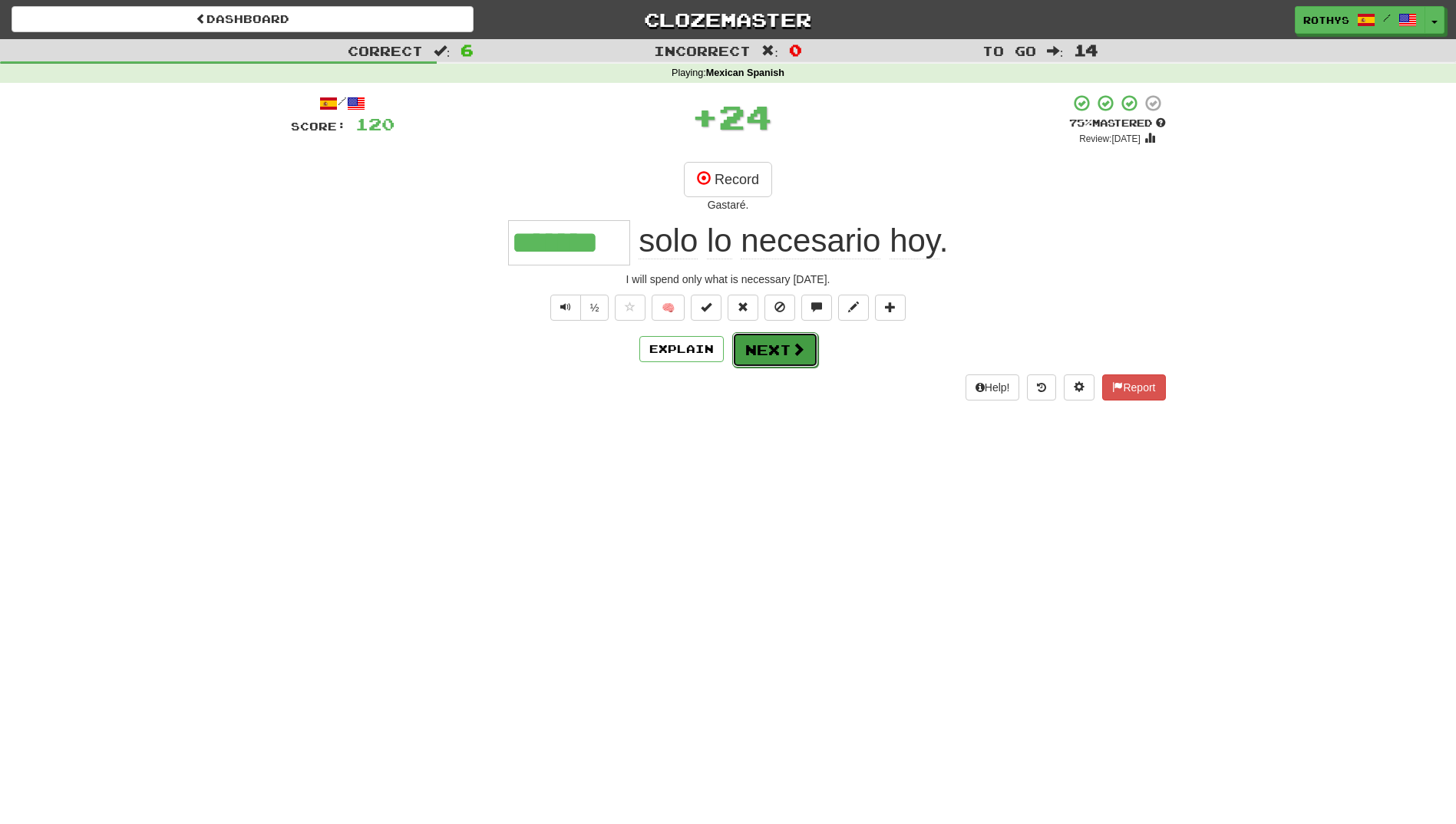
click at [744, 352] on button "Next" at bounding box center [775, 350] width 86 height 35
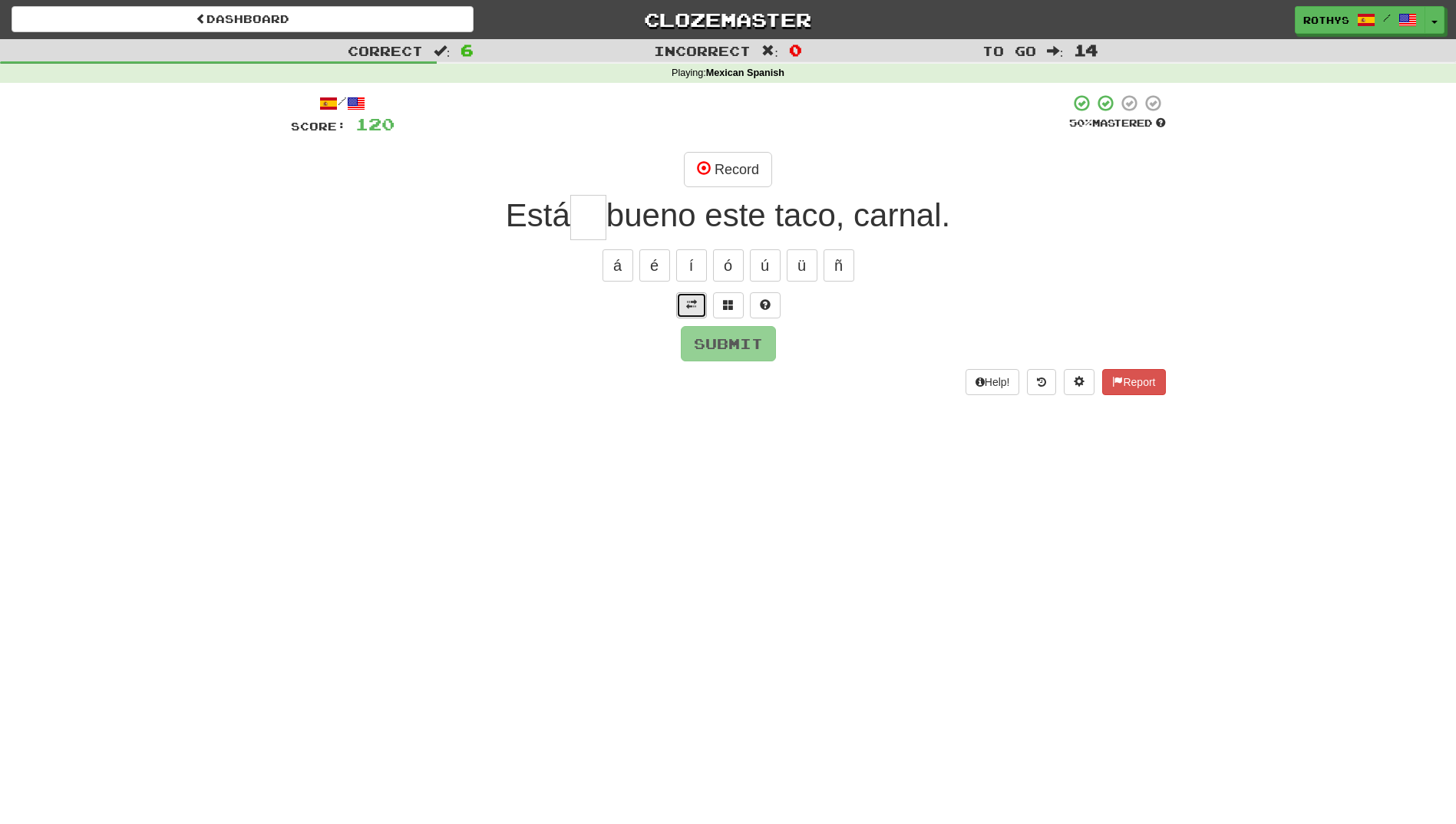
click at [691, 302] on span at bounding box center [691, 305] width 11 height 11
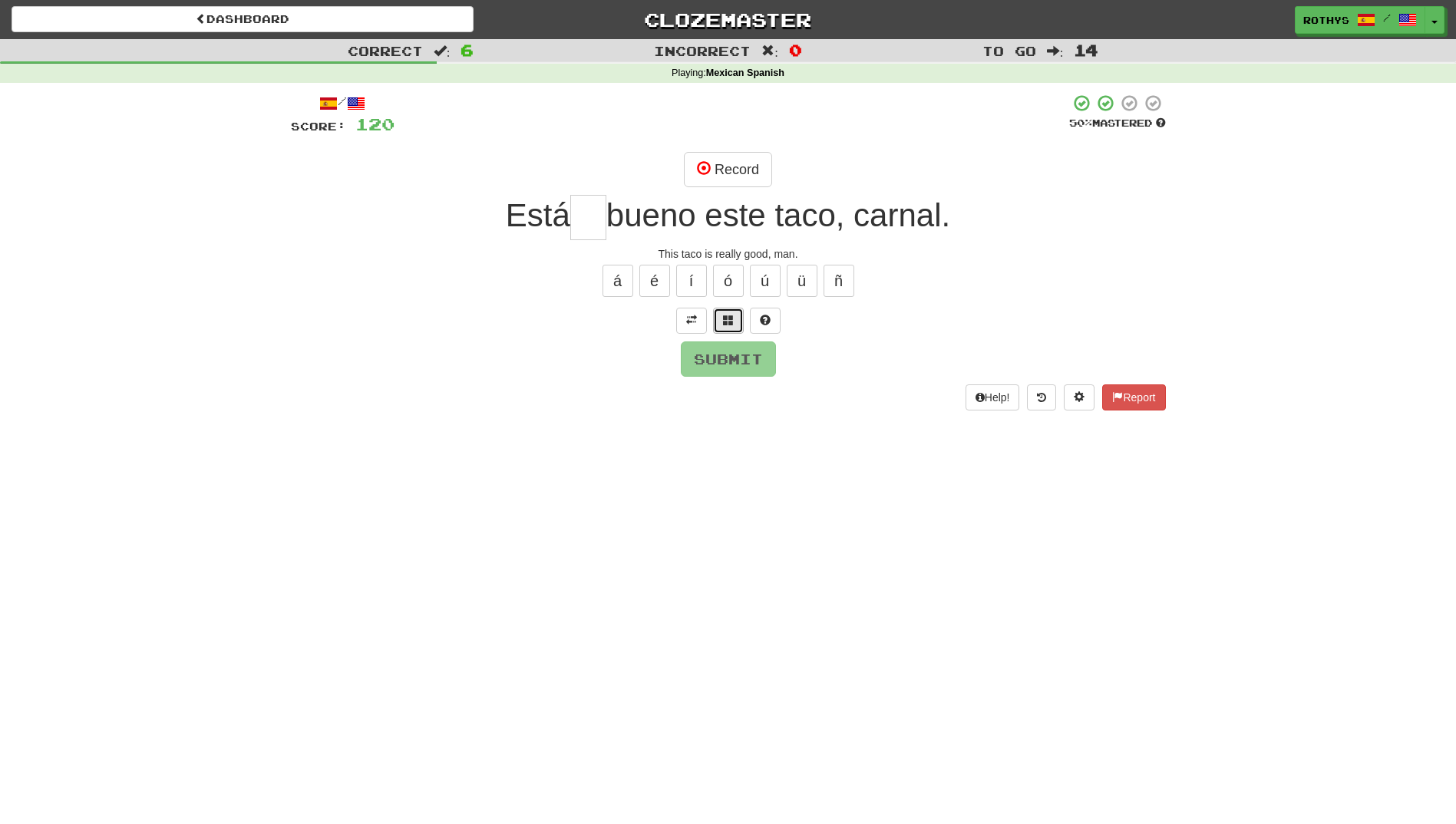
click at [729, 319] on span at bounding box center [728, 319] width 11 height 11
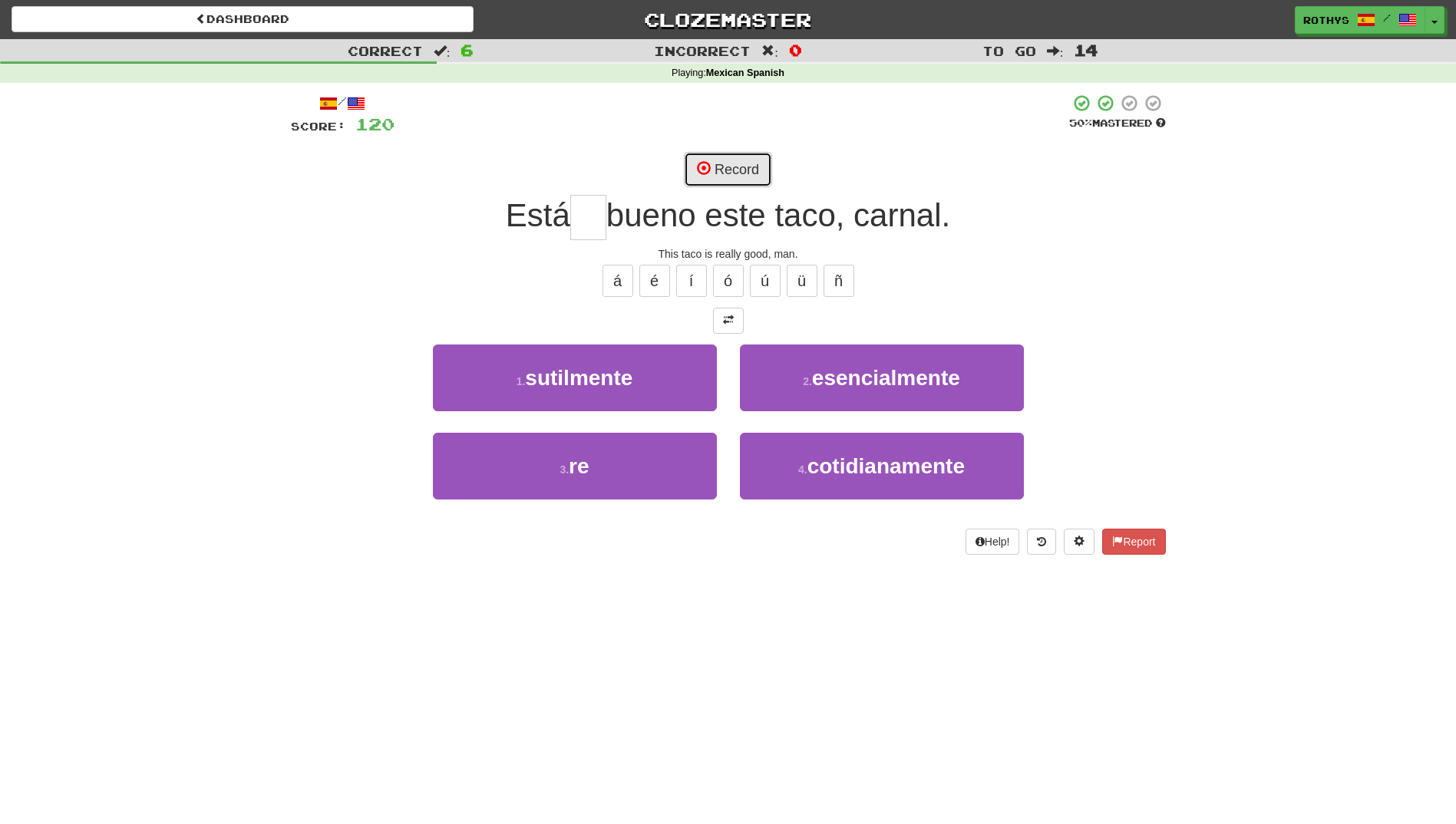
click at [738, 165] on button "Record" at bounding box center [728, 170] width 89 height 35
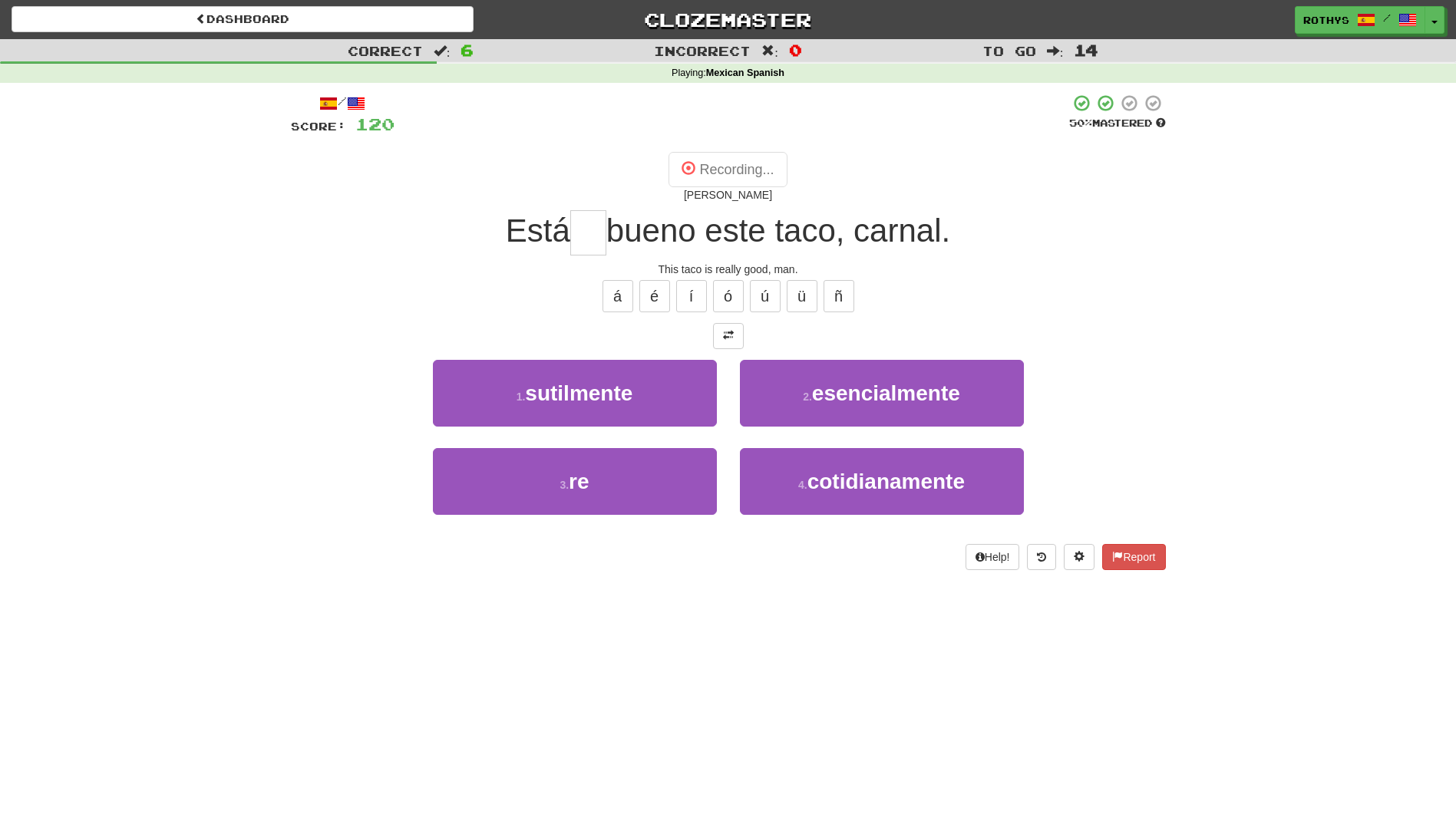
type input "**"
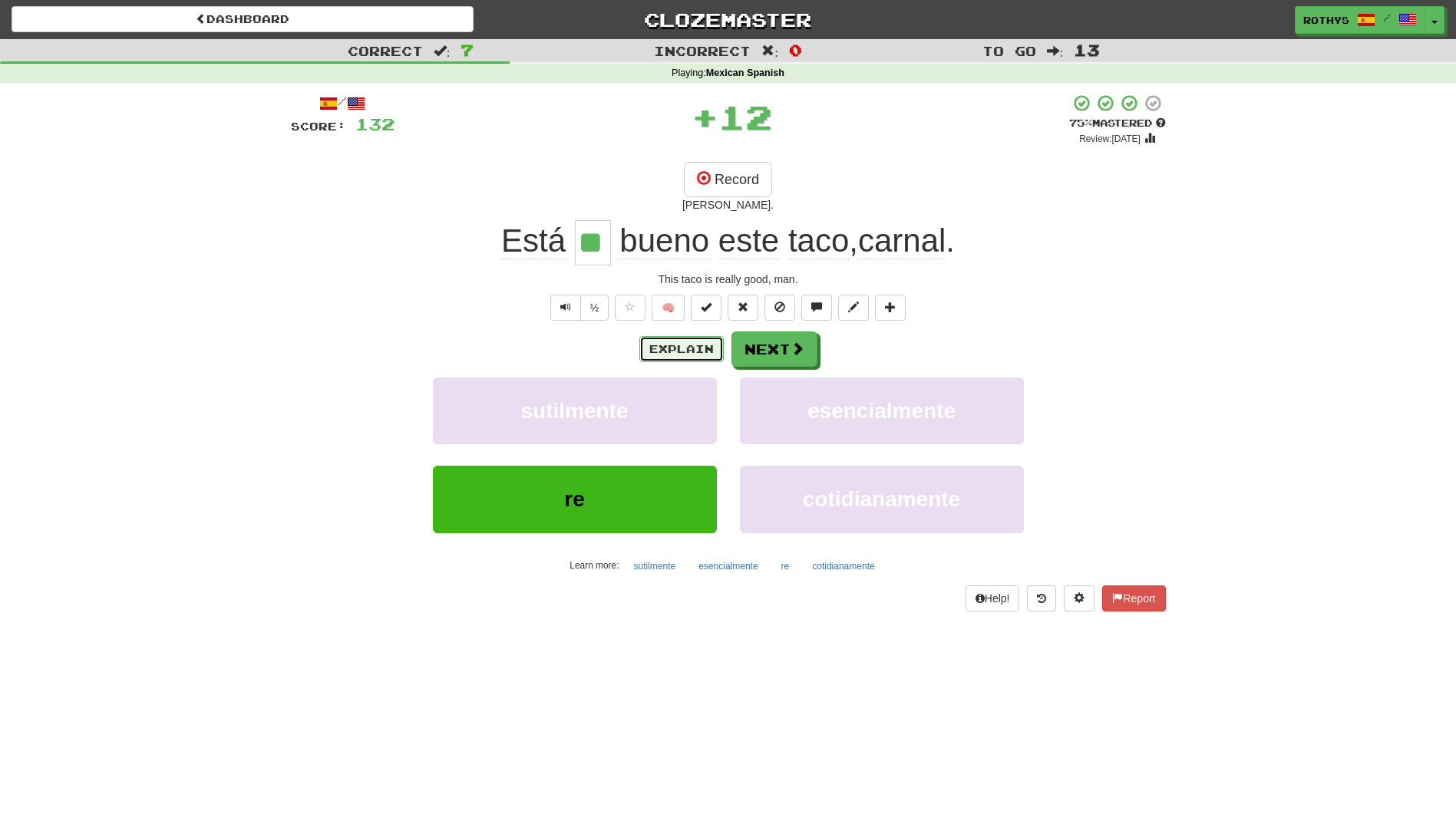
click at [710, 348] on button "Explain" at bounding box center [682, 349] width 85 height 26
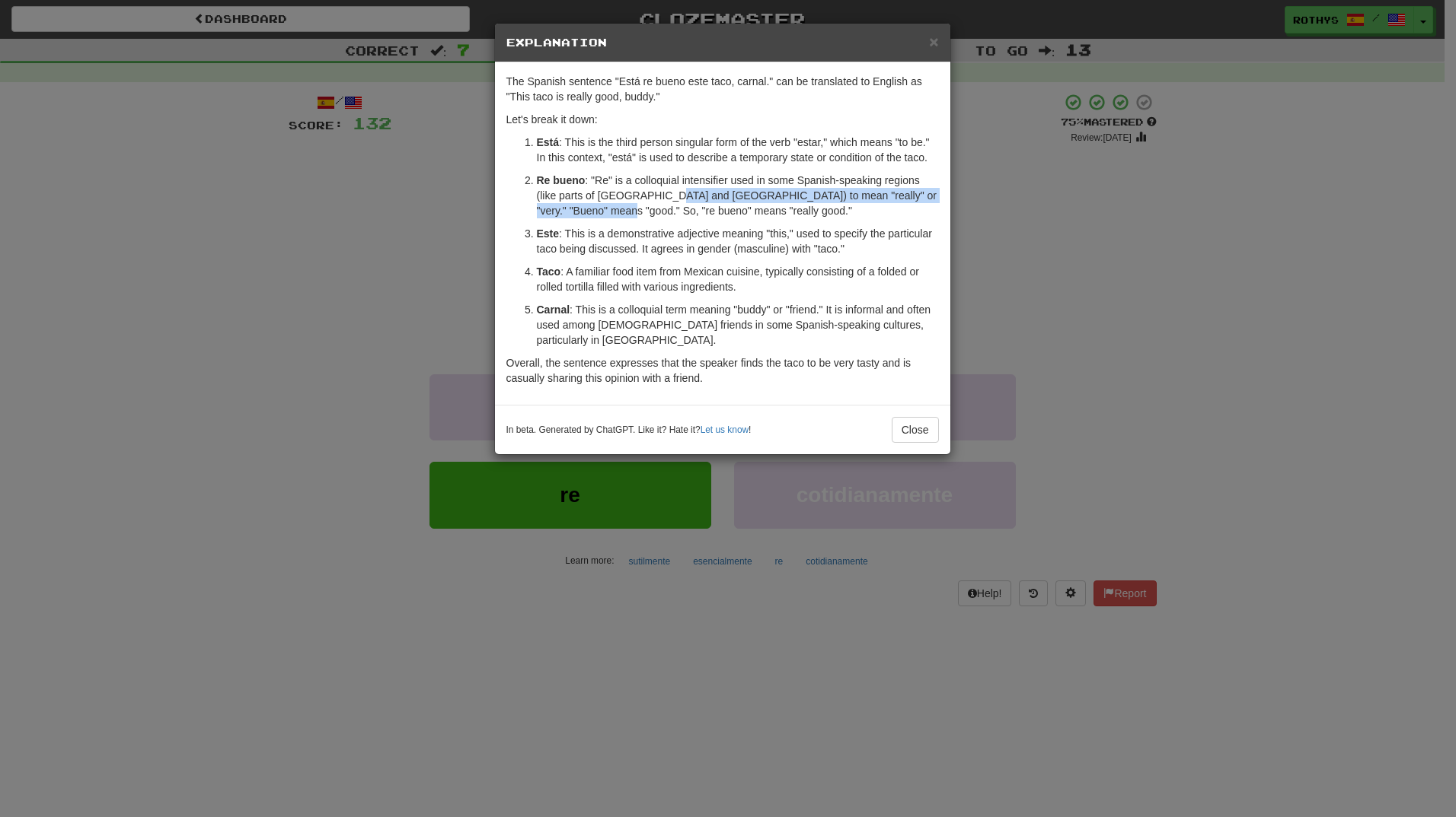
drag, startPoint x: 613, startPoint y: 208, endPoint x: 665, endPoint y: 197, distance: 53.2
click at [665, 197] on p "Re bueno : "Re" is a colloquial intensifier used in some Spanish-speaking regio…" at bounding box center [737, 195] width 402 height 46
click at [917, 418] on button "Close" at bounding box center [915, 430] width 47 height 25
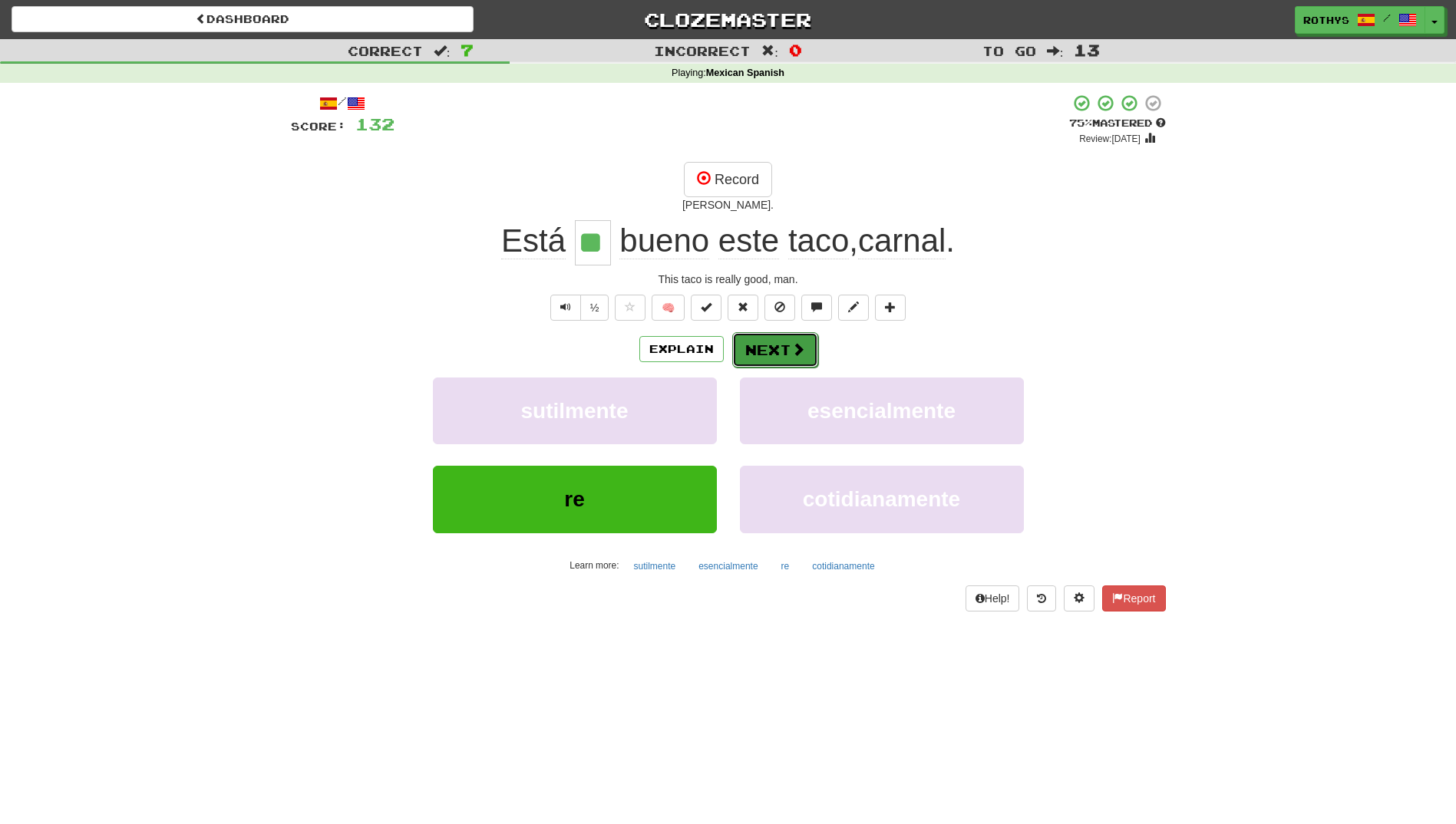
click at [794, 349] on span at bounding box center [798, 349] width 14 height 14
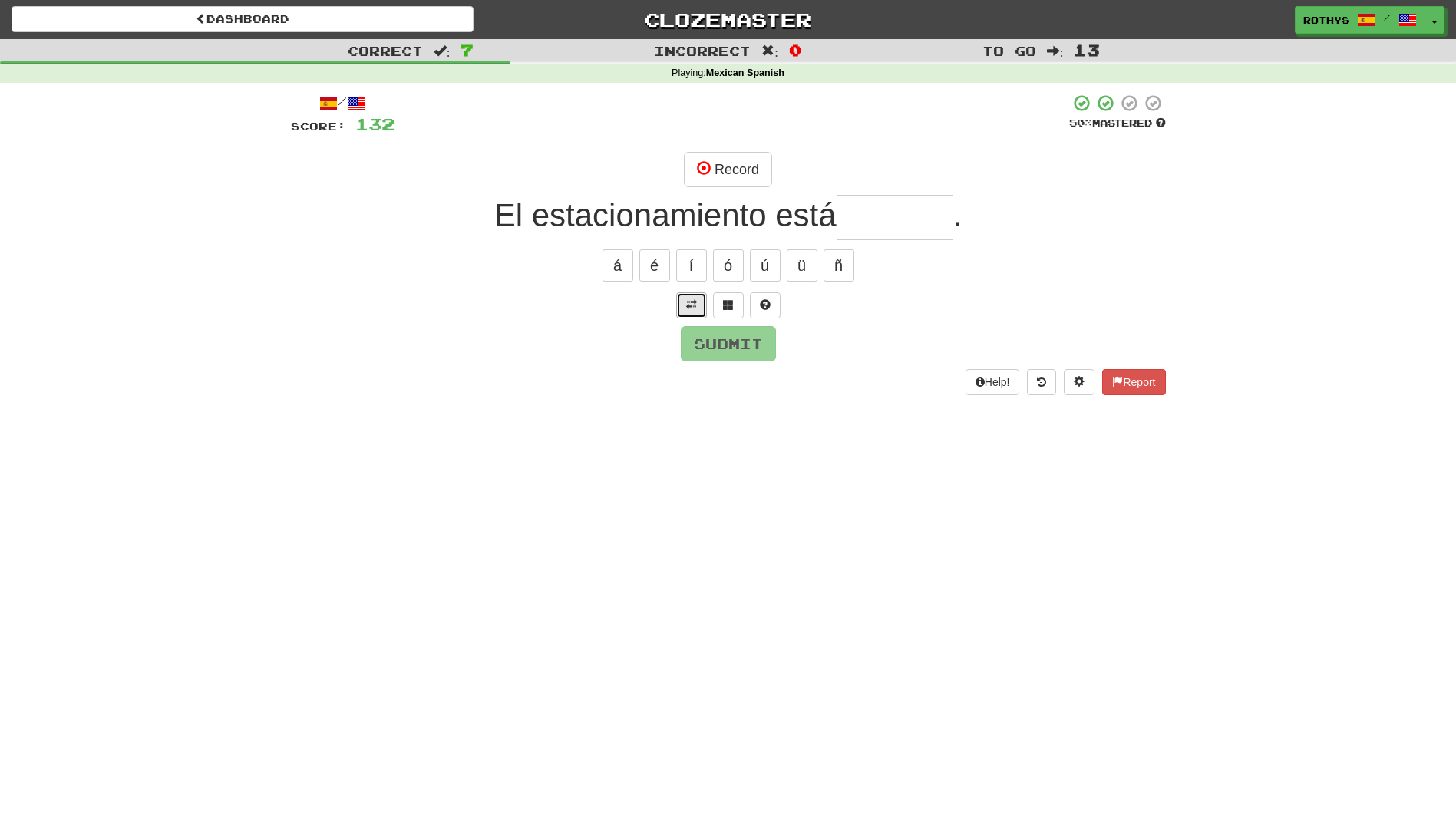
click at [688, 307] on span at bounding box center [691, 305] width 11 height 11
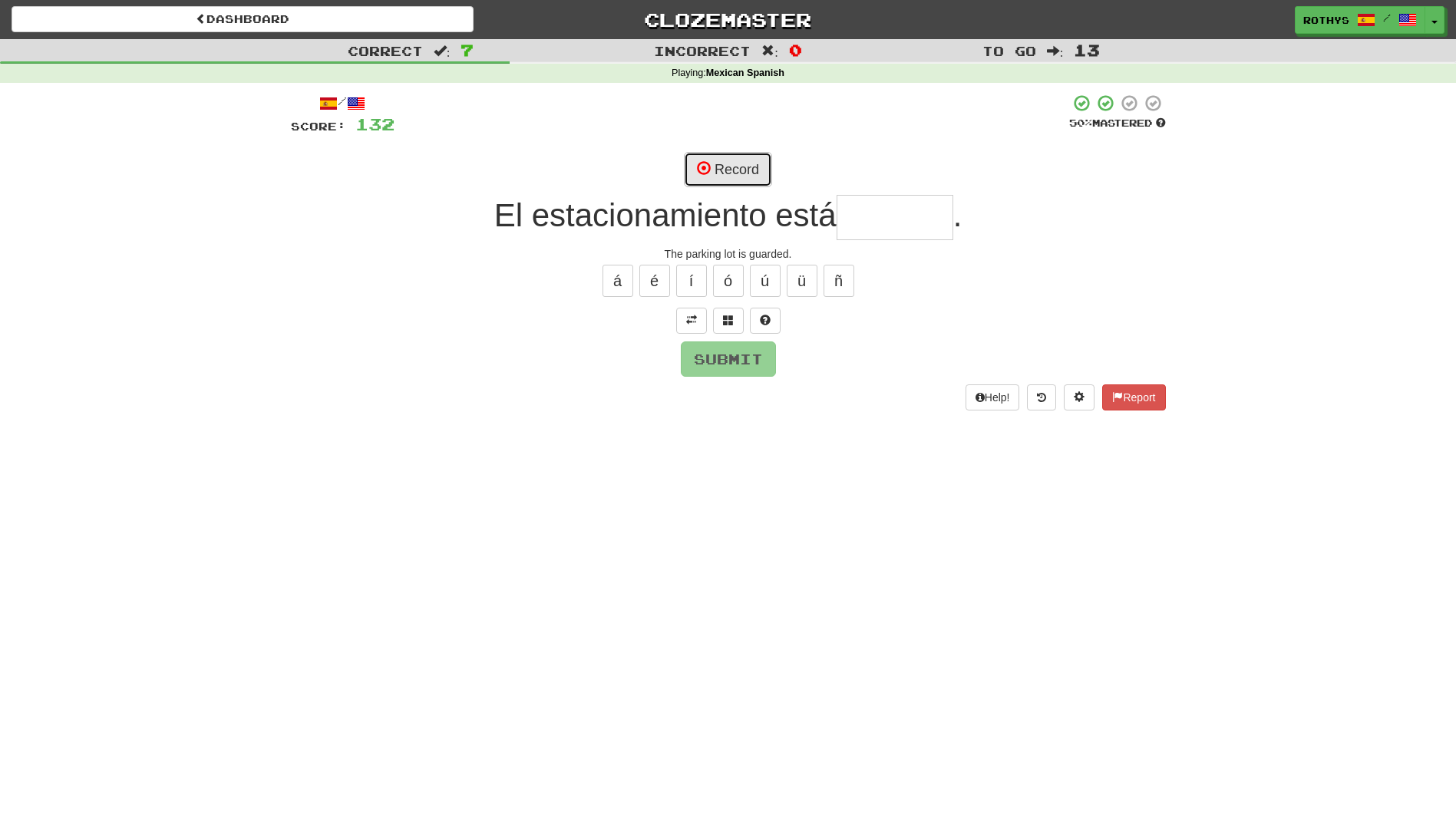
click at [729, 171] on button "Record" at bounding box center [728, 170] width 89 height 35
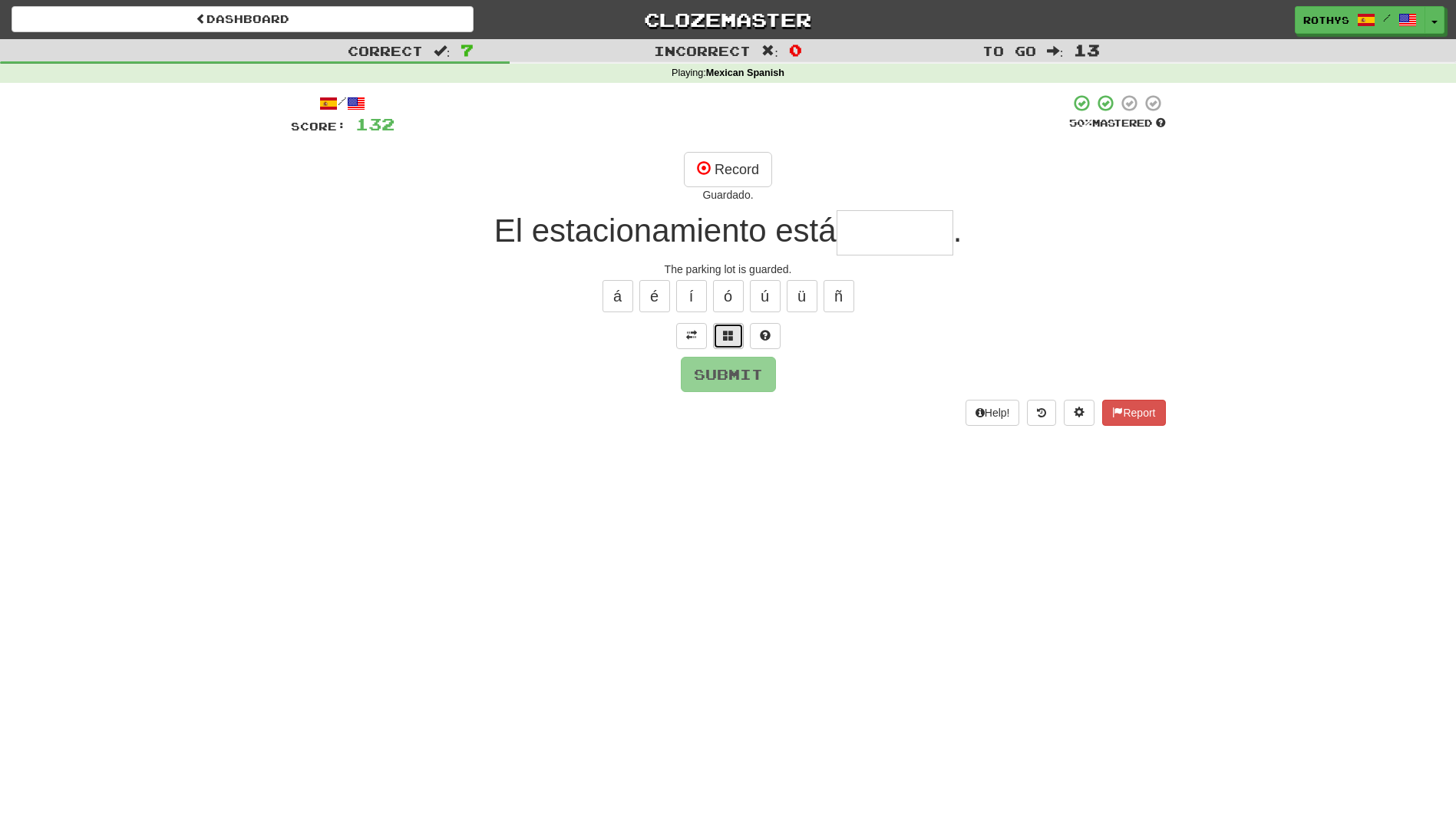
click at [725, 332] on span at bounding box center [728, 335] width 11 height 11
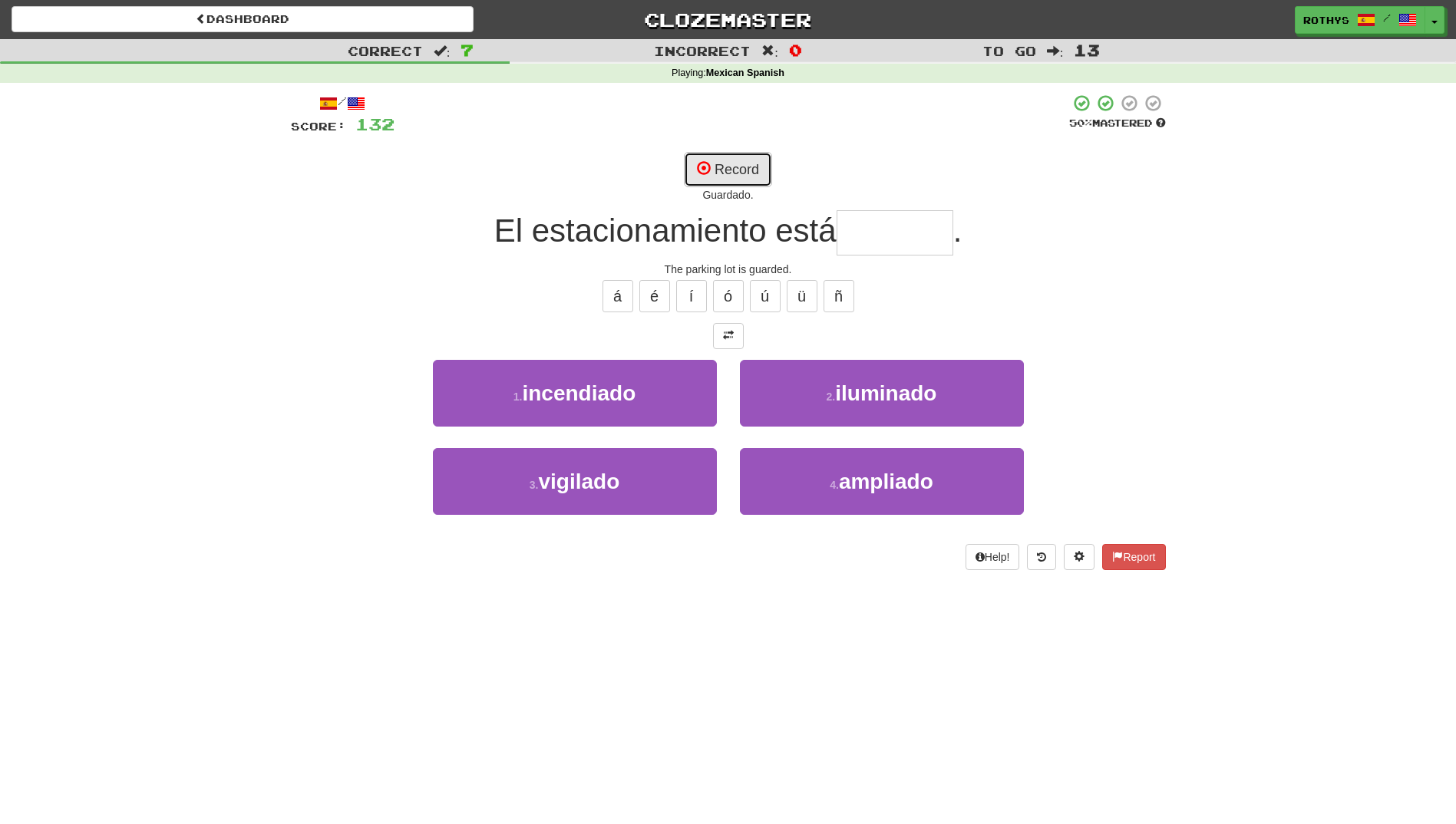
click at [727, 167] on button "Record" at bounding box center [728, 170] width 89 height 35
type input "********"
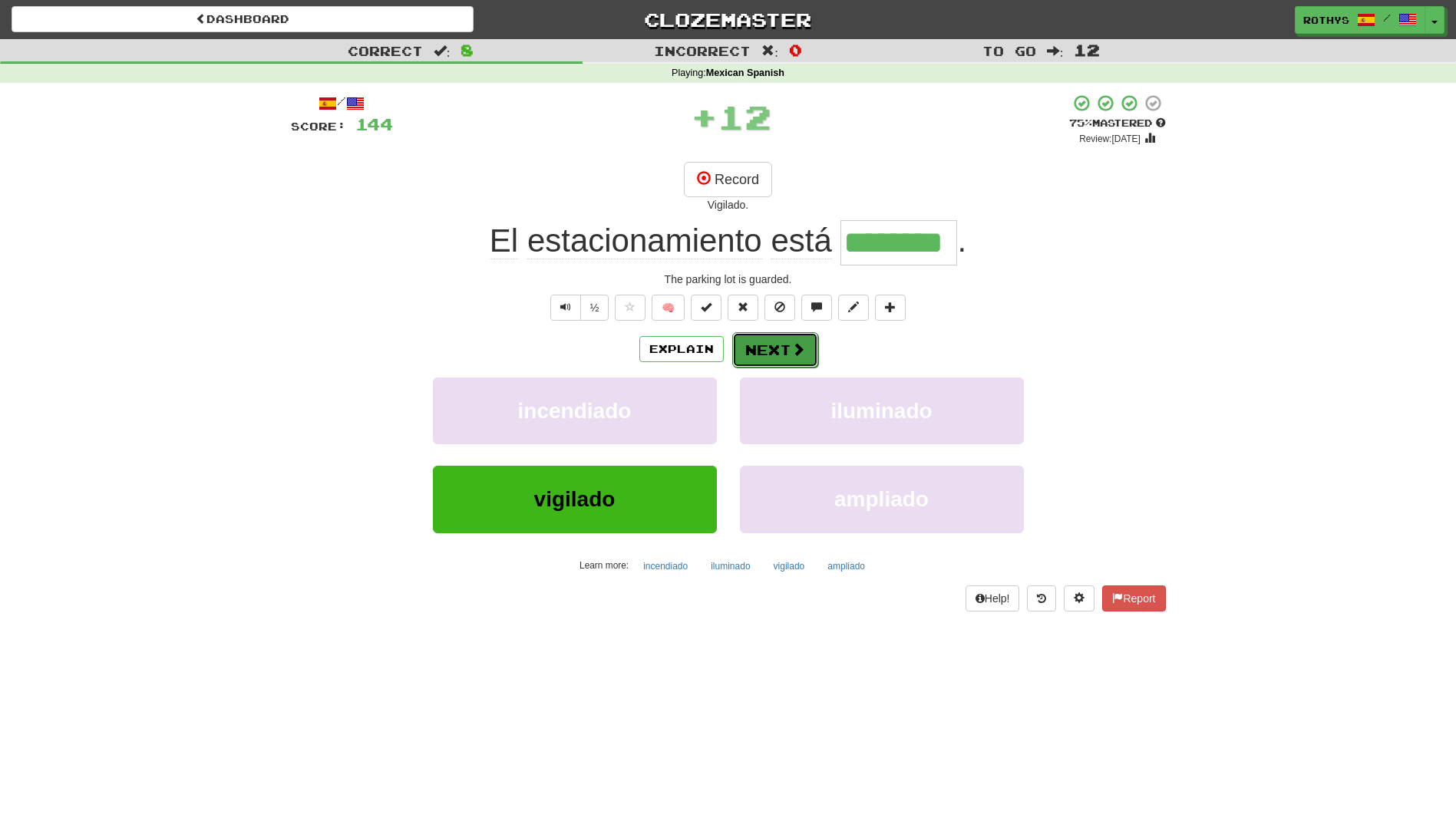
click at [778, 344] on button "Next" at bounding box center [775, 350] width 86 height 35
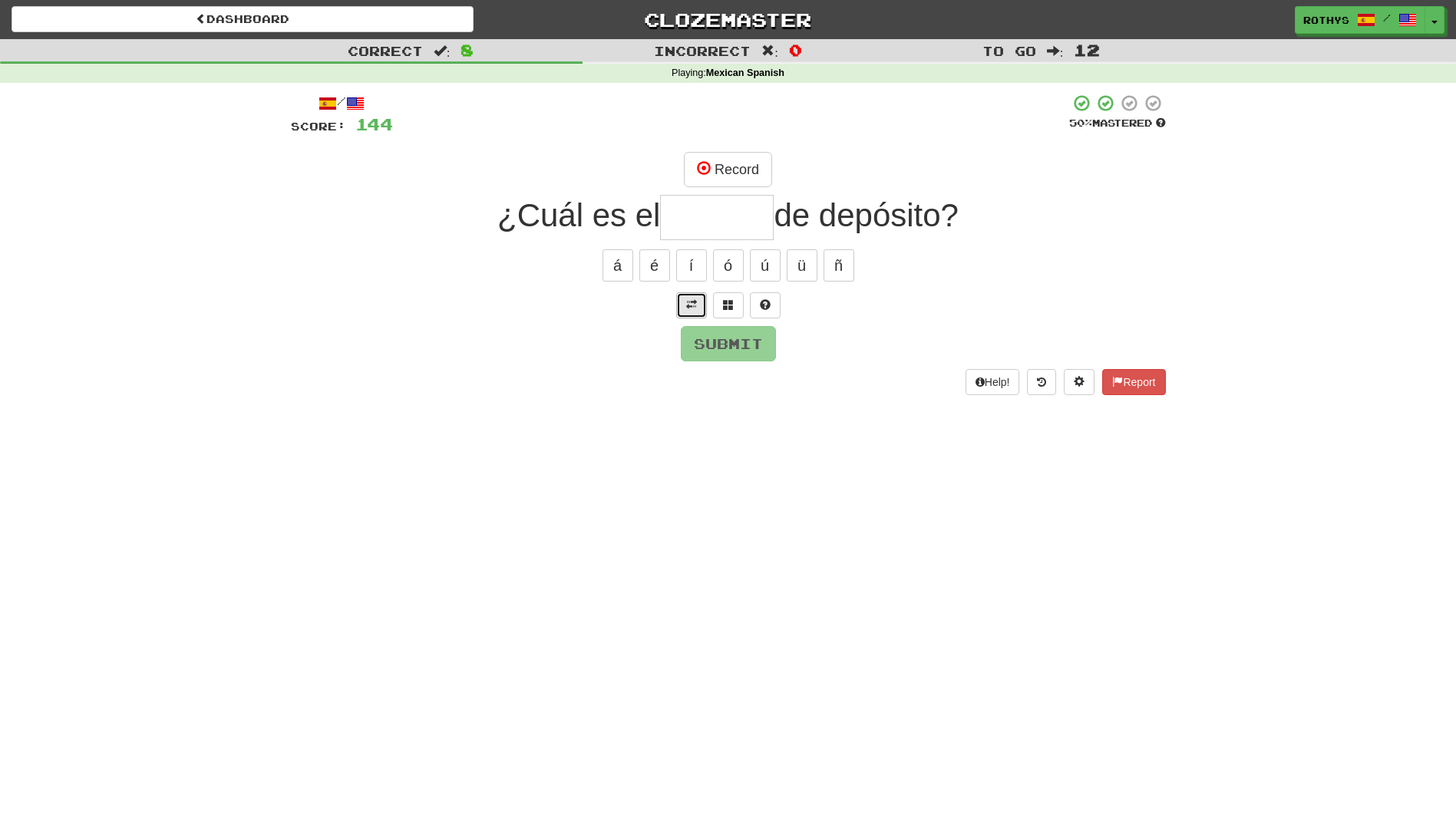
click at [692, 301] on span at bounding box center [691, 305] width 11 height 11
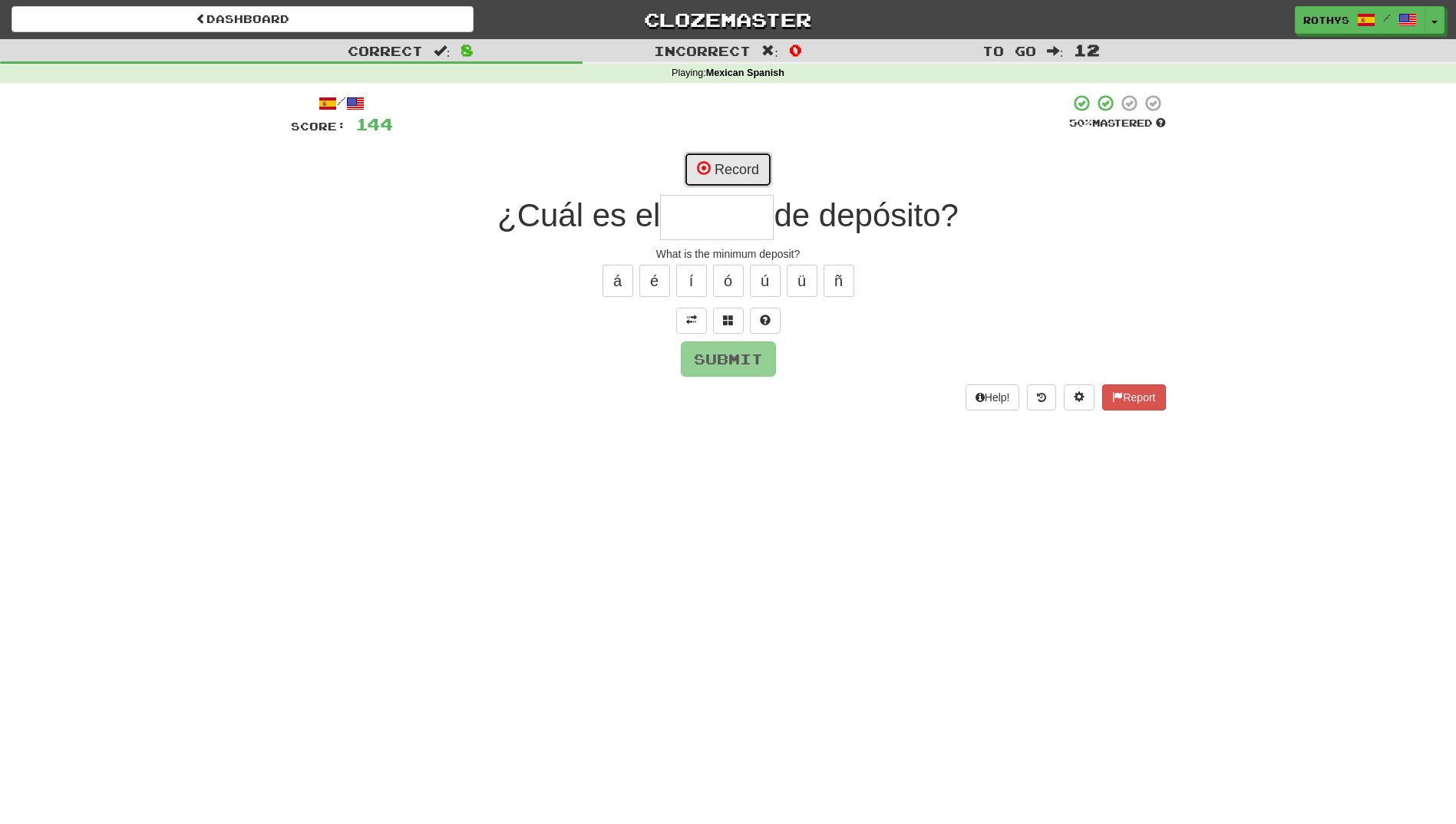
click at [747, 185] on button "Record" at bounding box center [728, 170] width 89 height 35
type input "******"
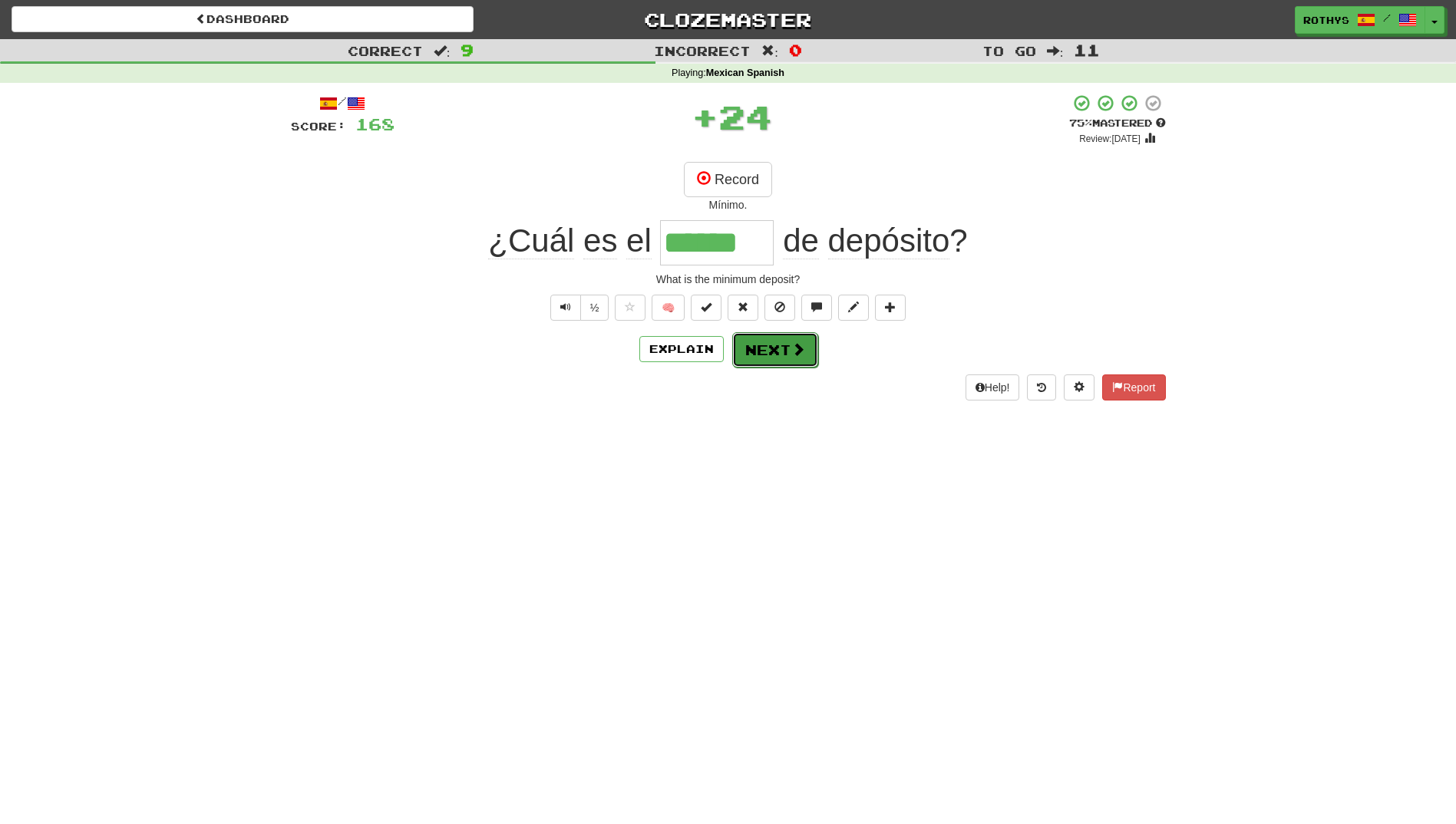
click at [741, 356] on button "Next" at bounding box center [775, 350] width 86 height 35
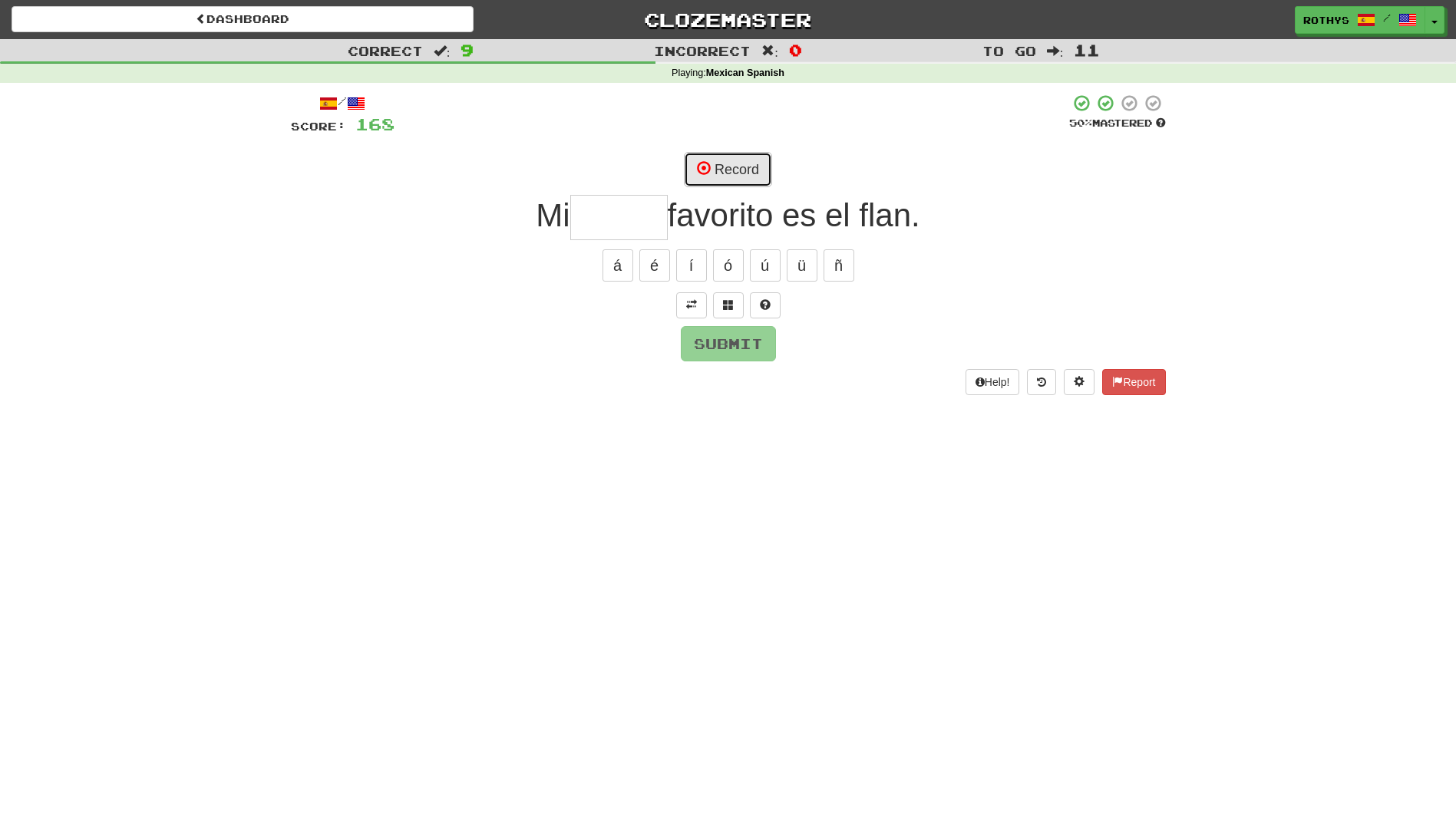
click at [740, 161] on button "Record" at bounding box center [728, 170] width 89 height 35
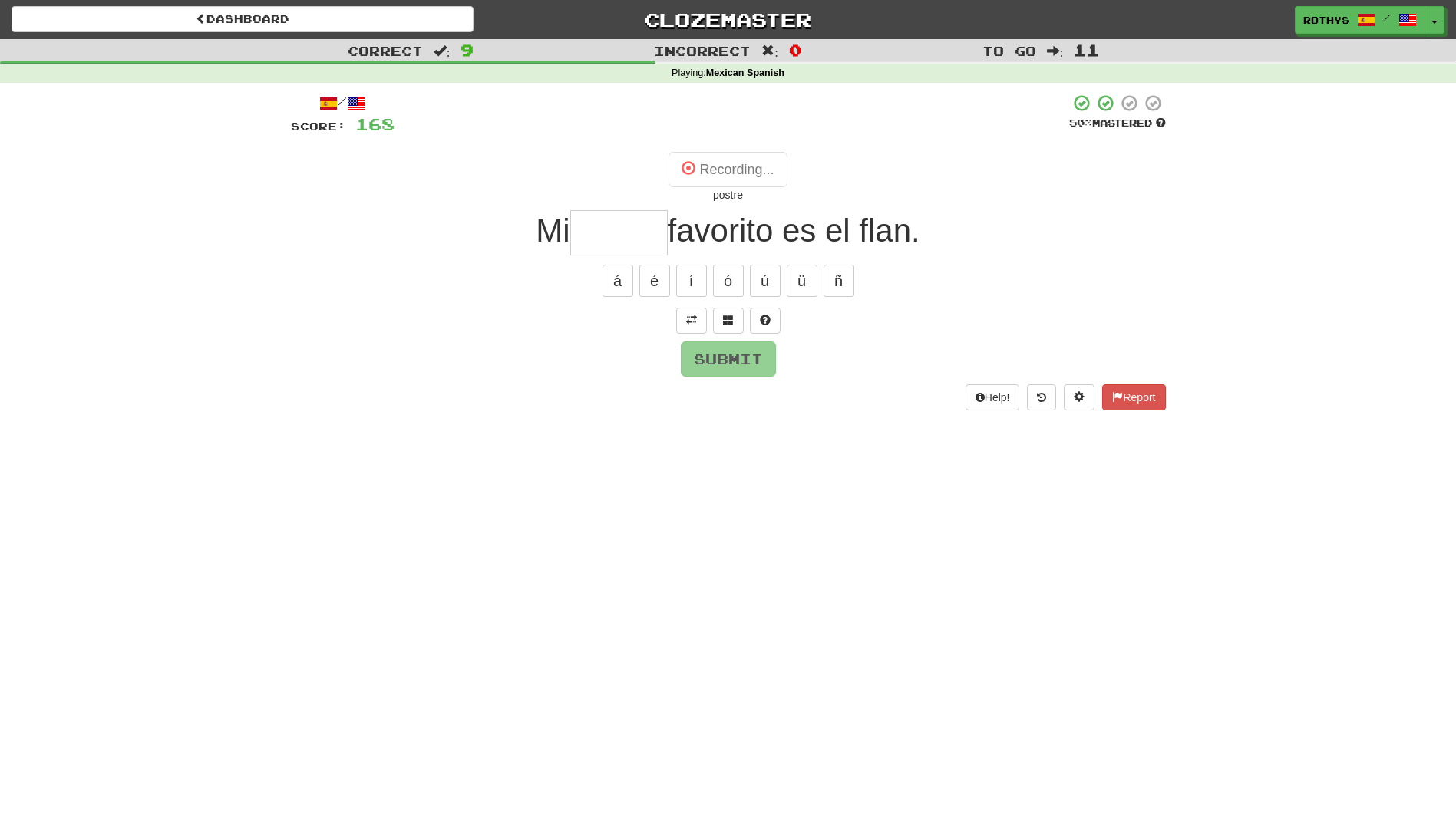
type input "******"
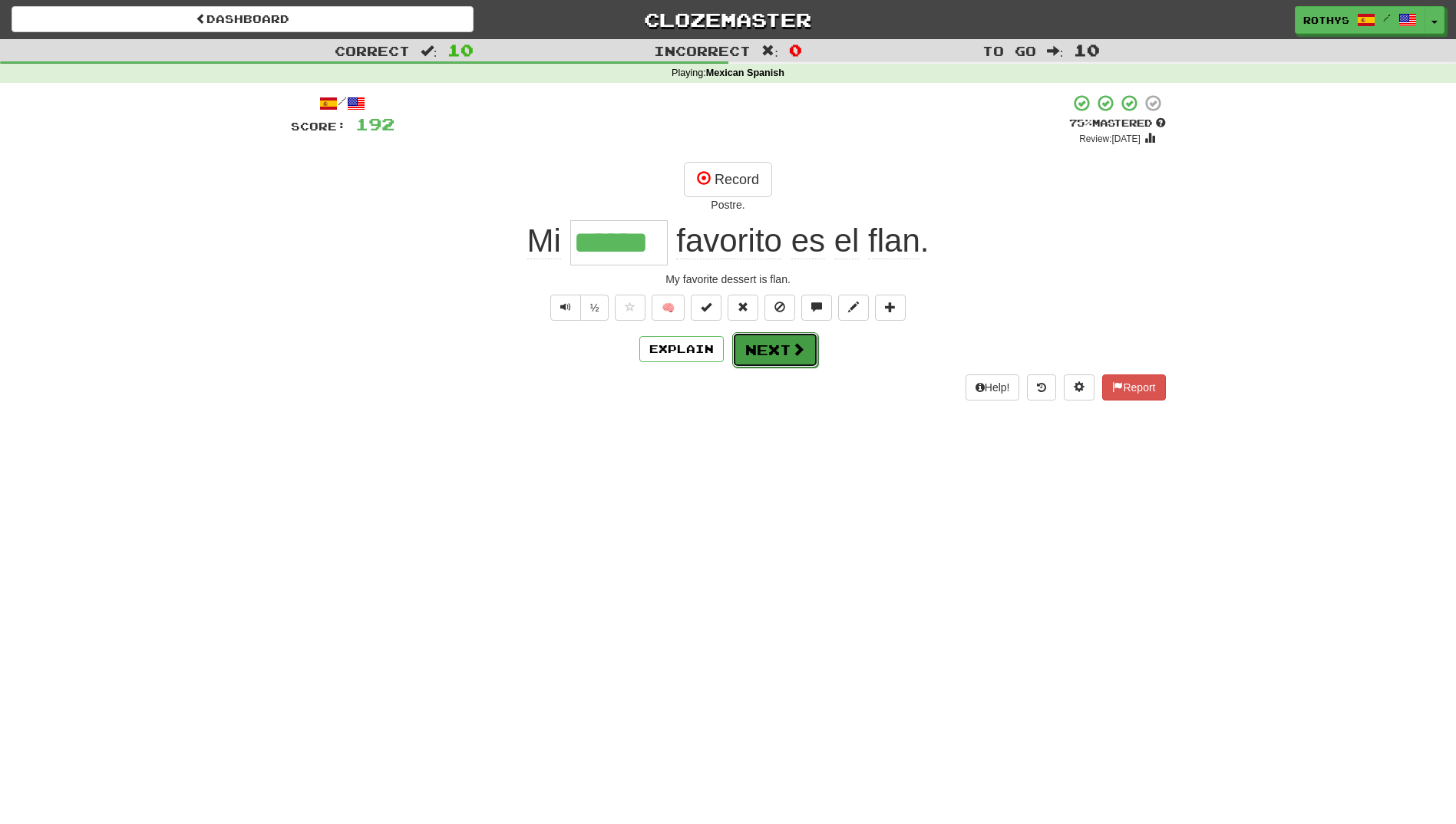
click at [769, 350] on button "Next" at bounding box center [775, 350] width 86 height 35
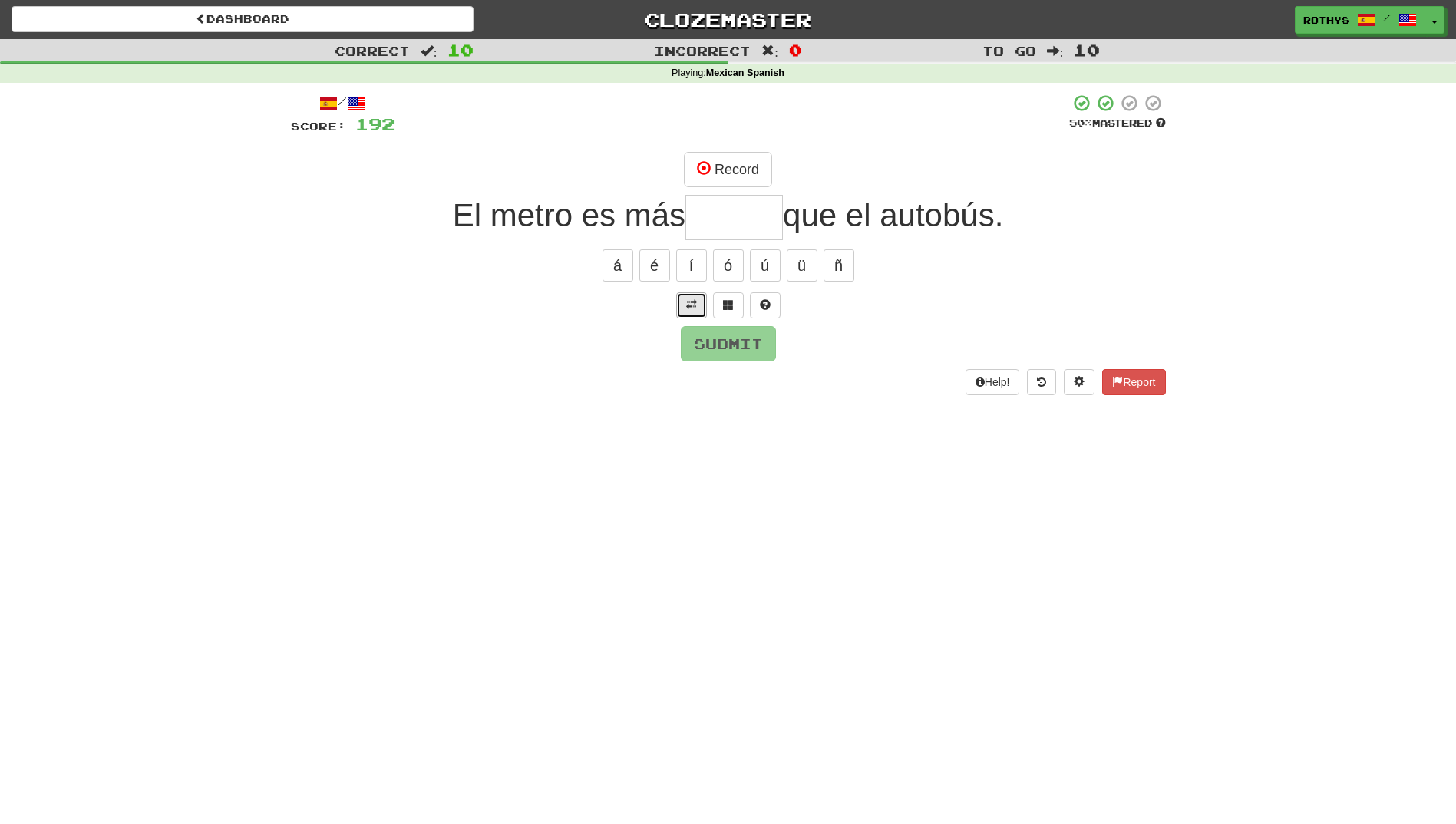
click at [689, 302] on span at bounding box center [691, 305] width 11 height 11
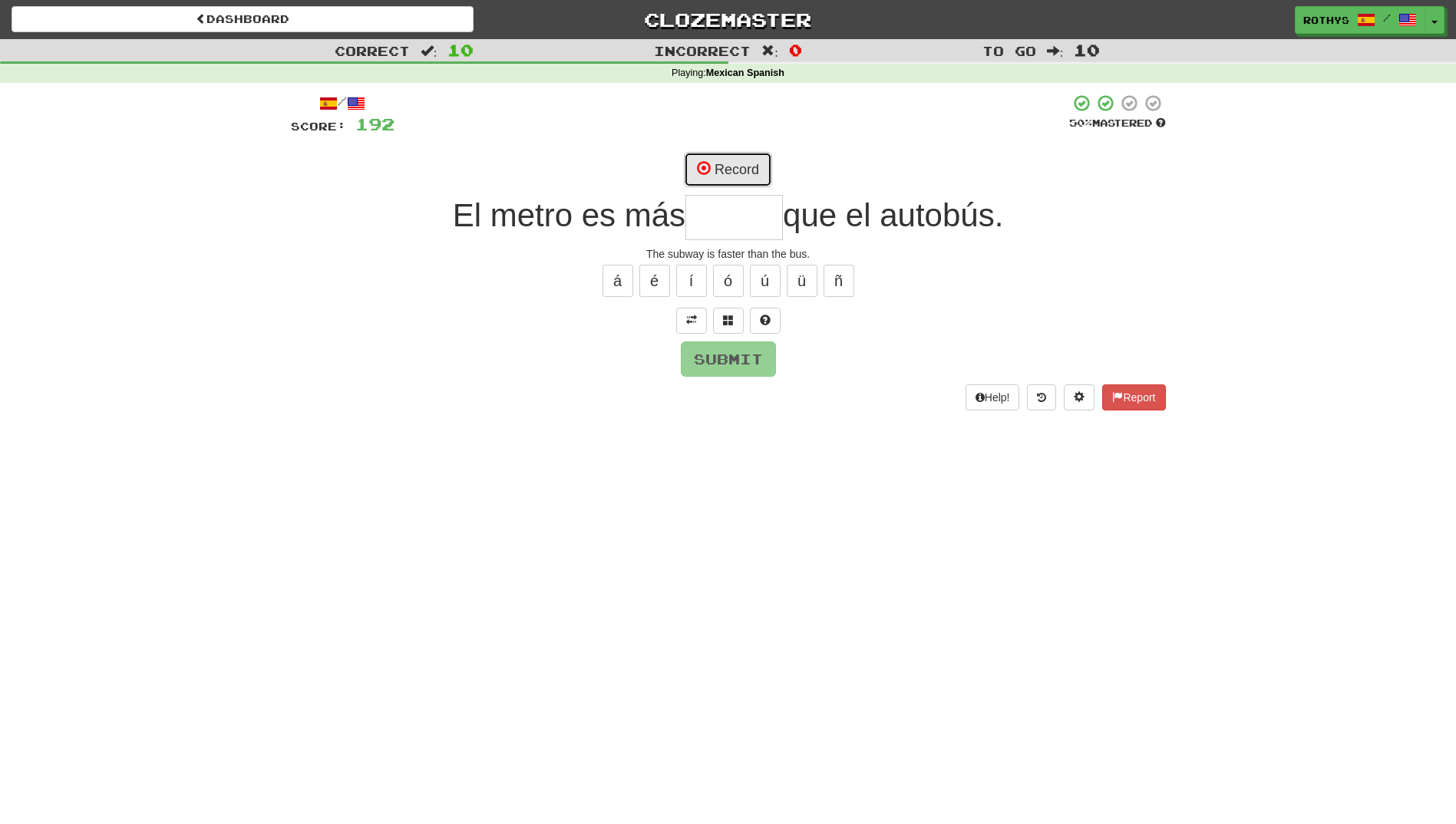
click at [744, 161] on button "Record" at bounding box center [728, 170] width 89 height 35
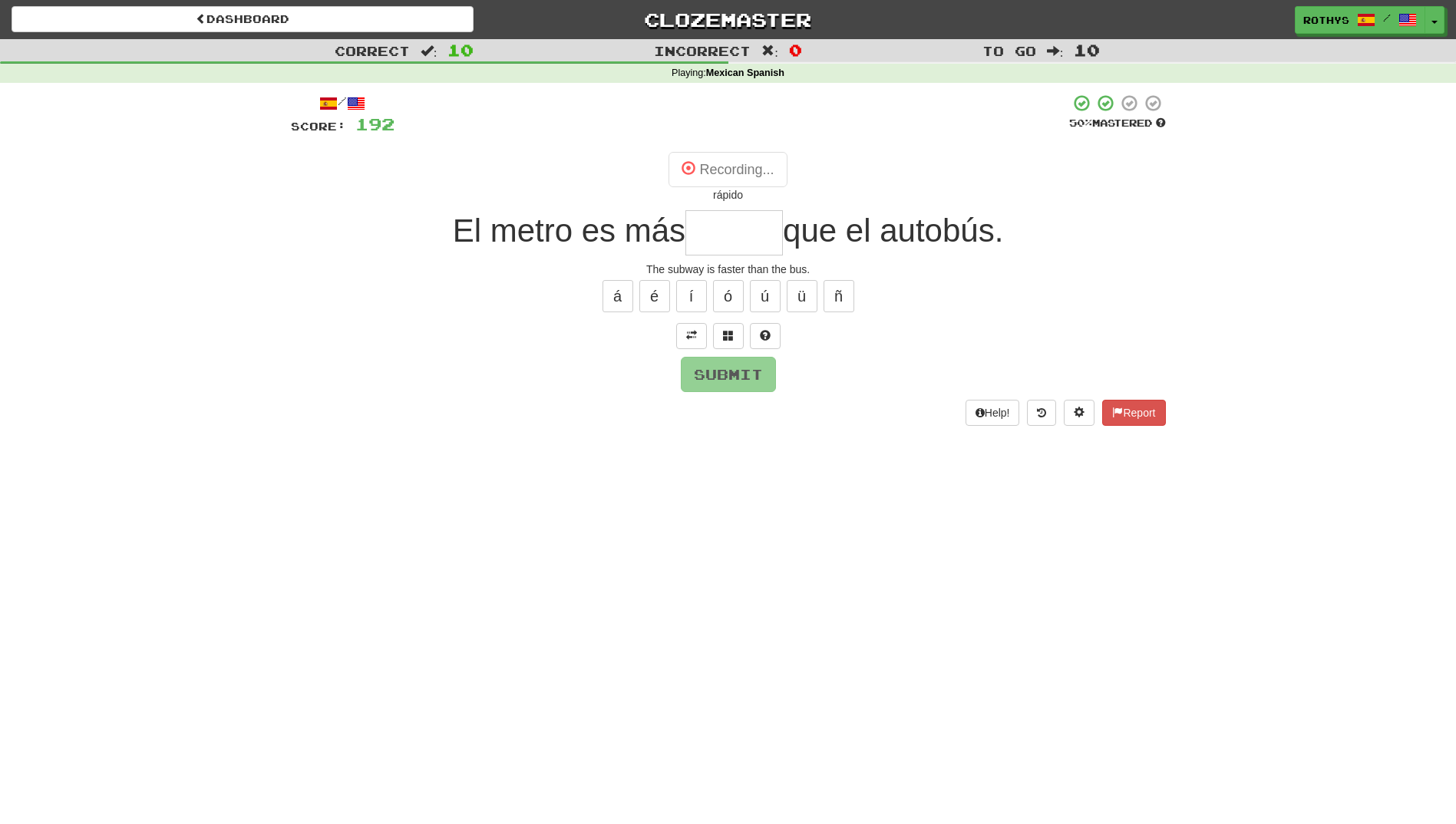
type input "******"
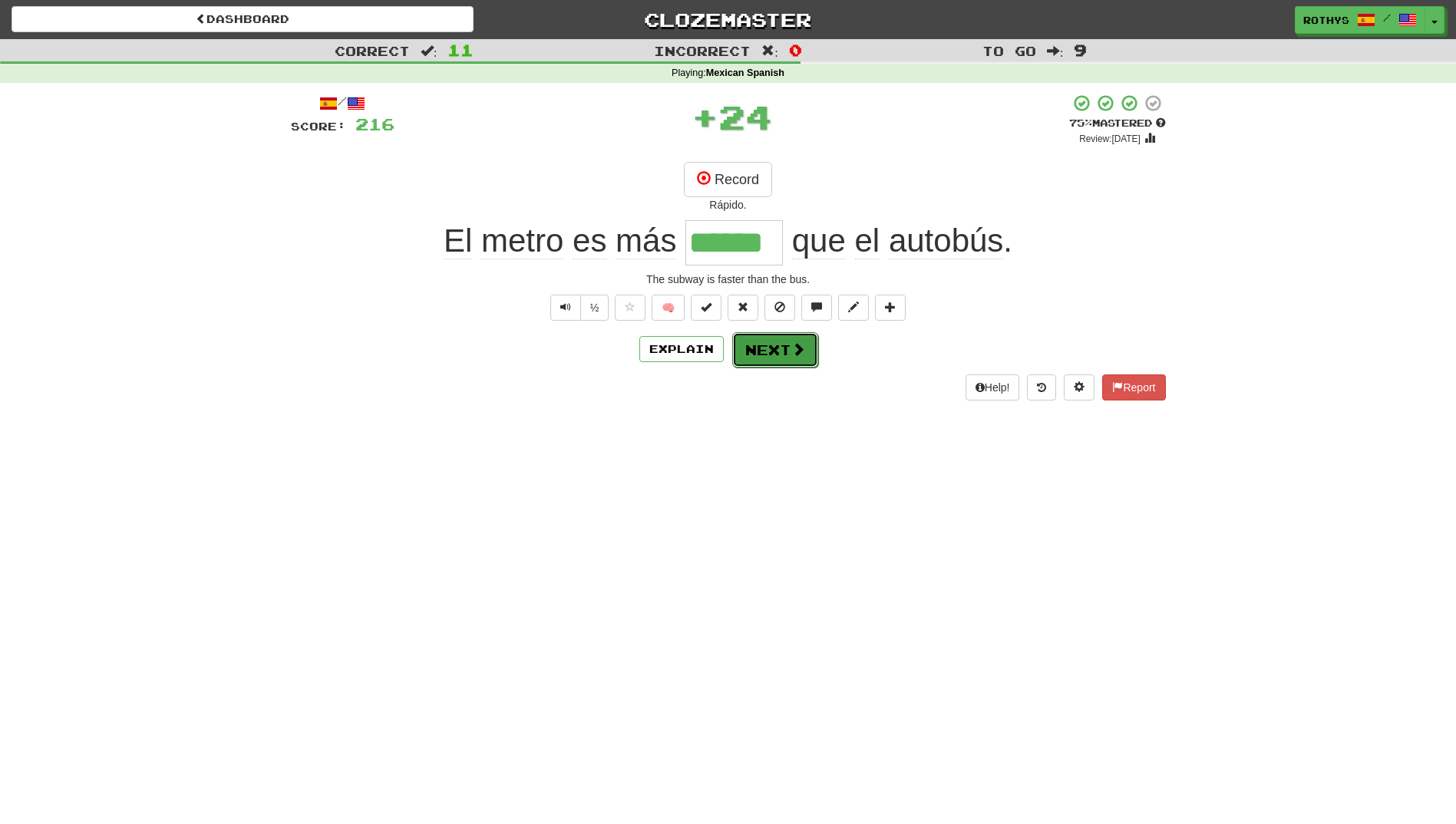
click at [780, 348] on button "Next" at bounding box center [775, 350] width 86 height 35
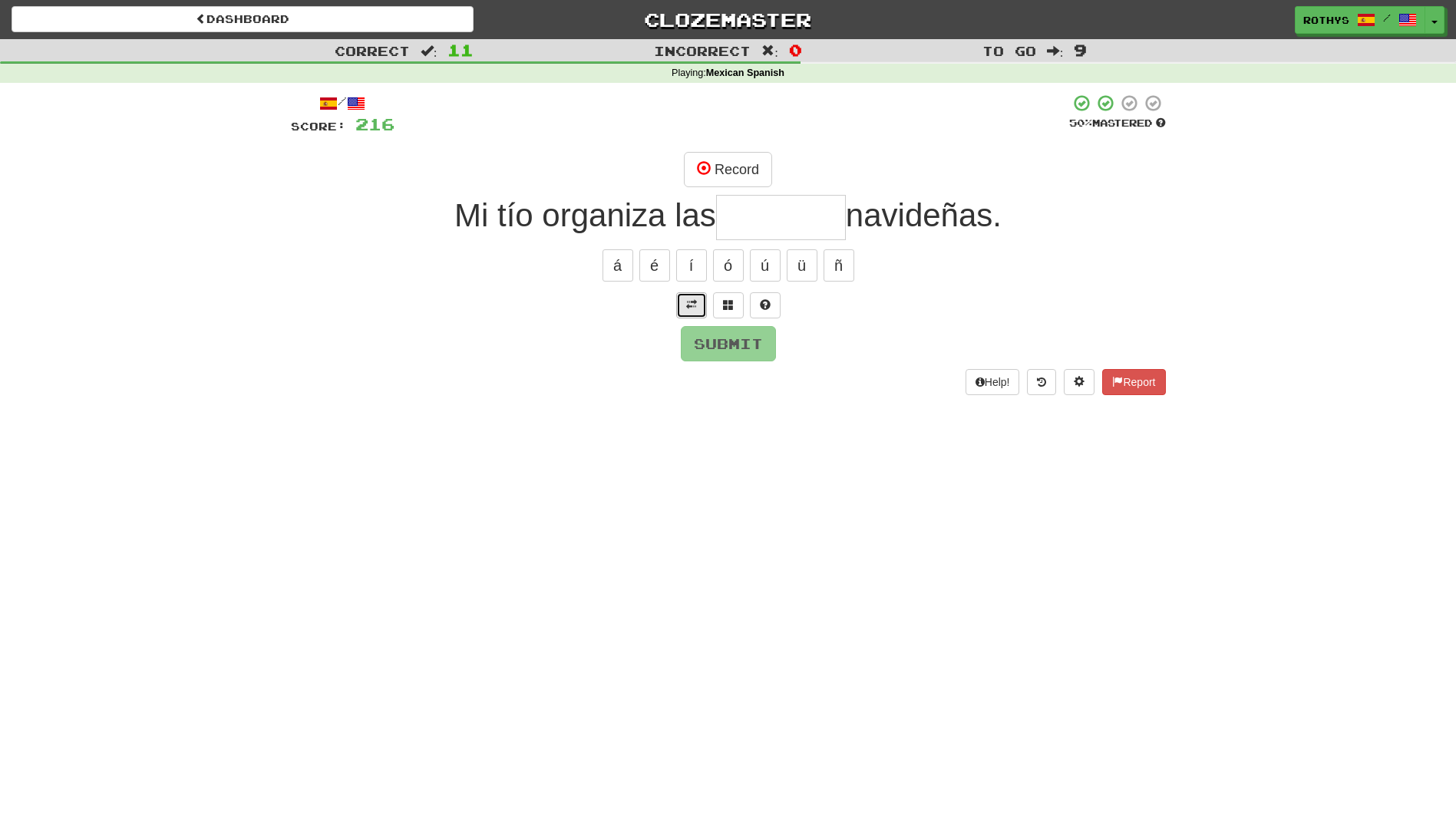
click at [689, 302] on span at bounding box center [691, 305] width 11 height 11
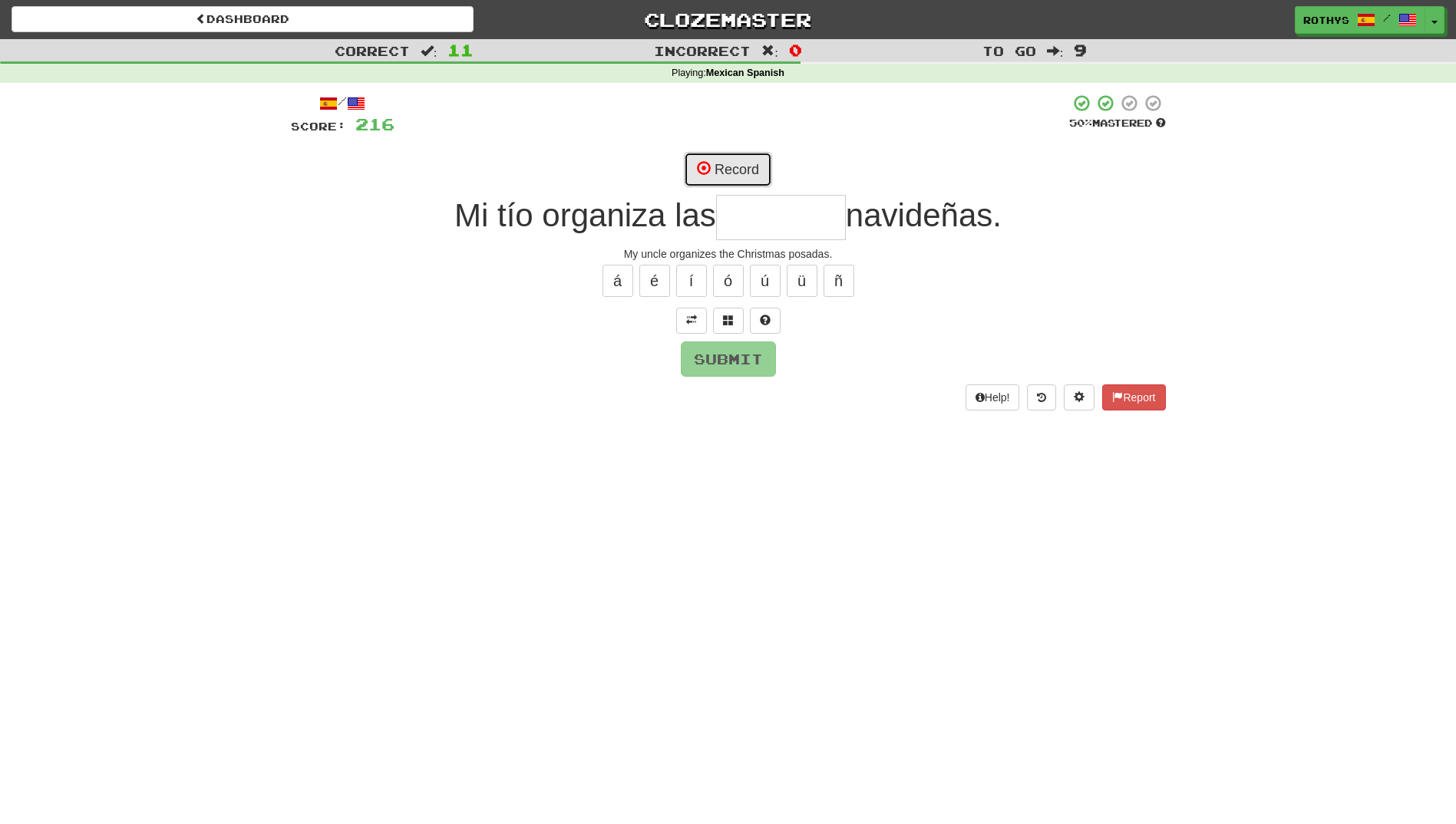
click at [756, 175] on button "Record" at bounding box center [728, 170] width 89 height 35
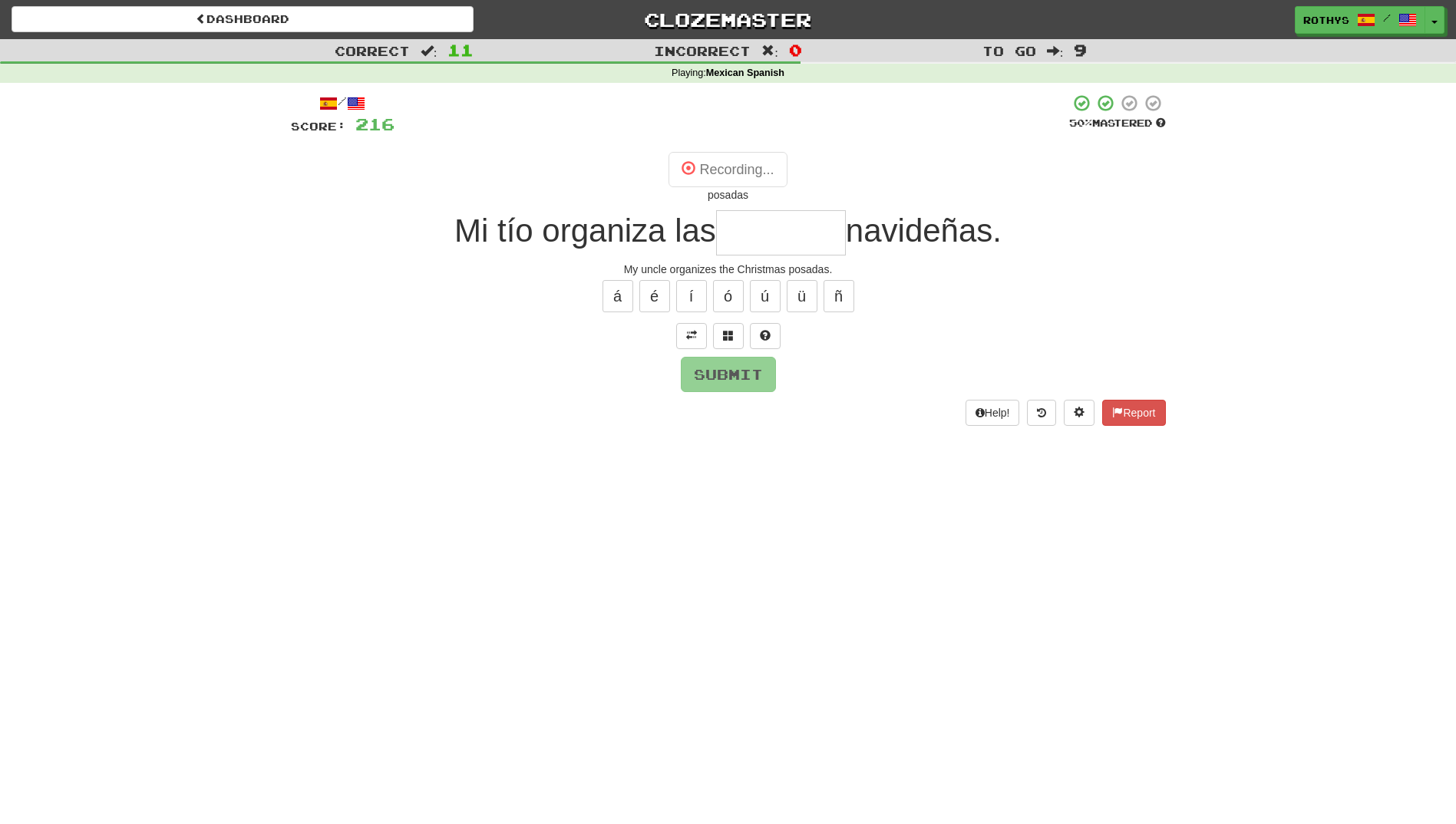
type input "*******"
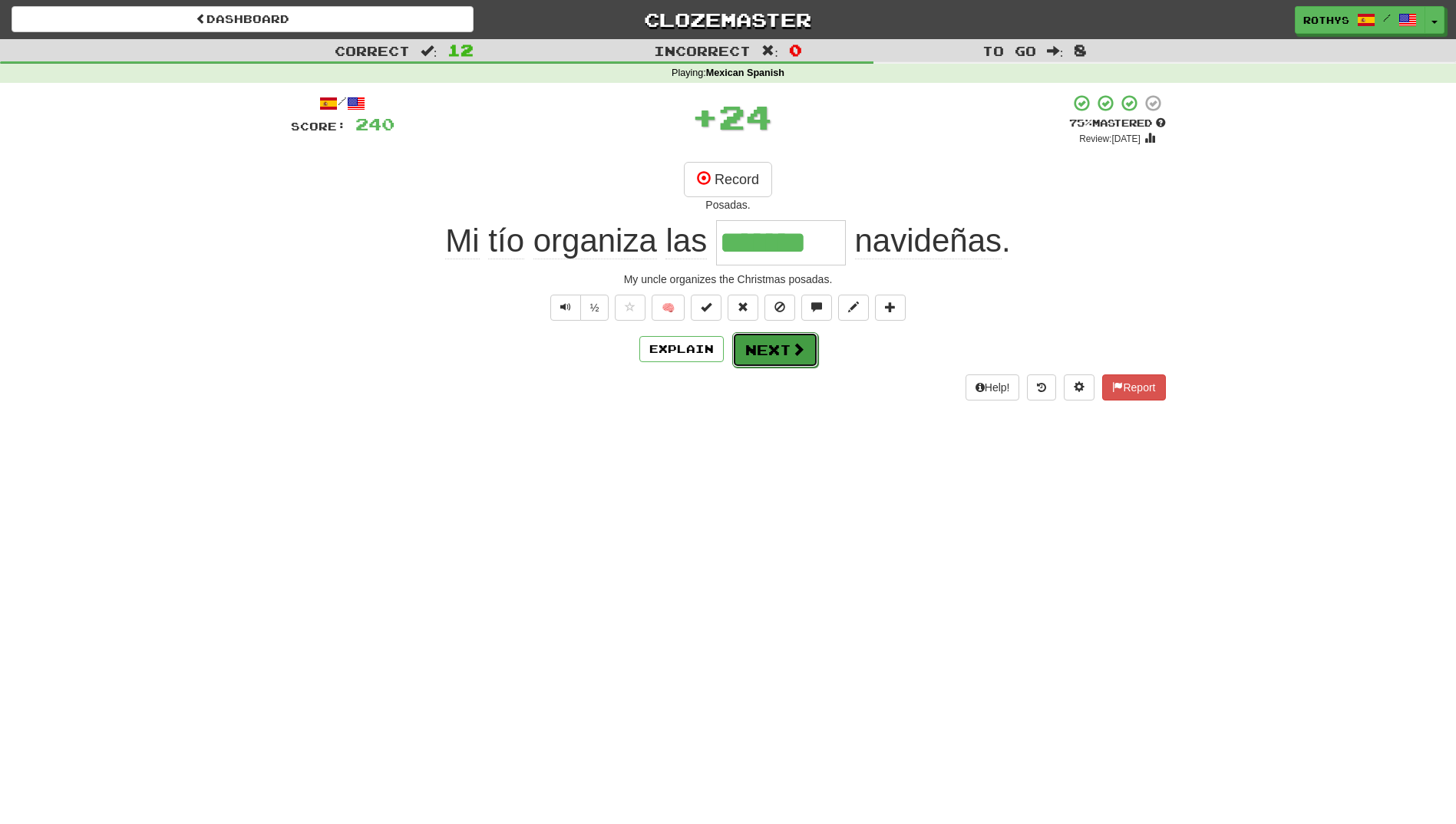
click at [742, 344] on button "Next" at bounding box center [775, 350] width 86 height 35
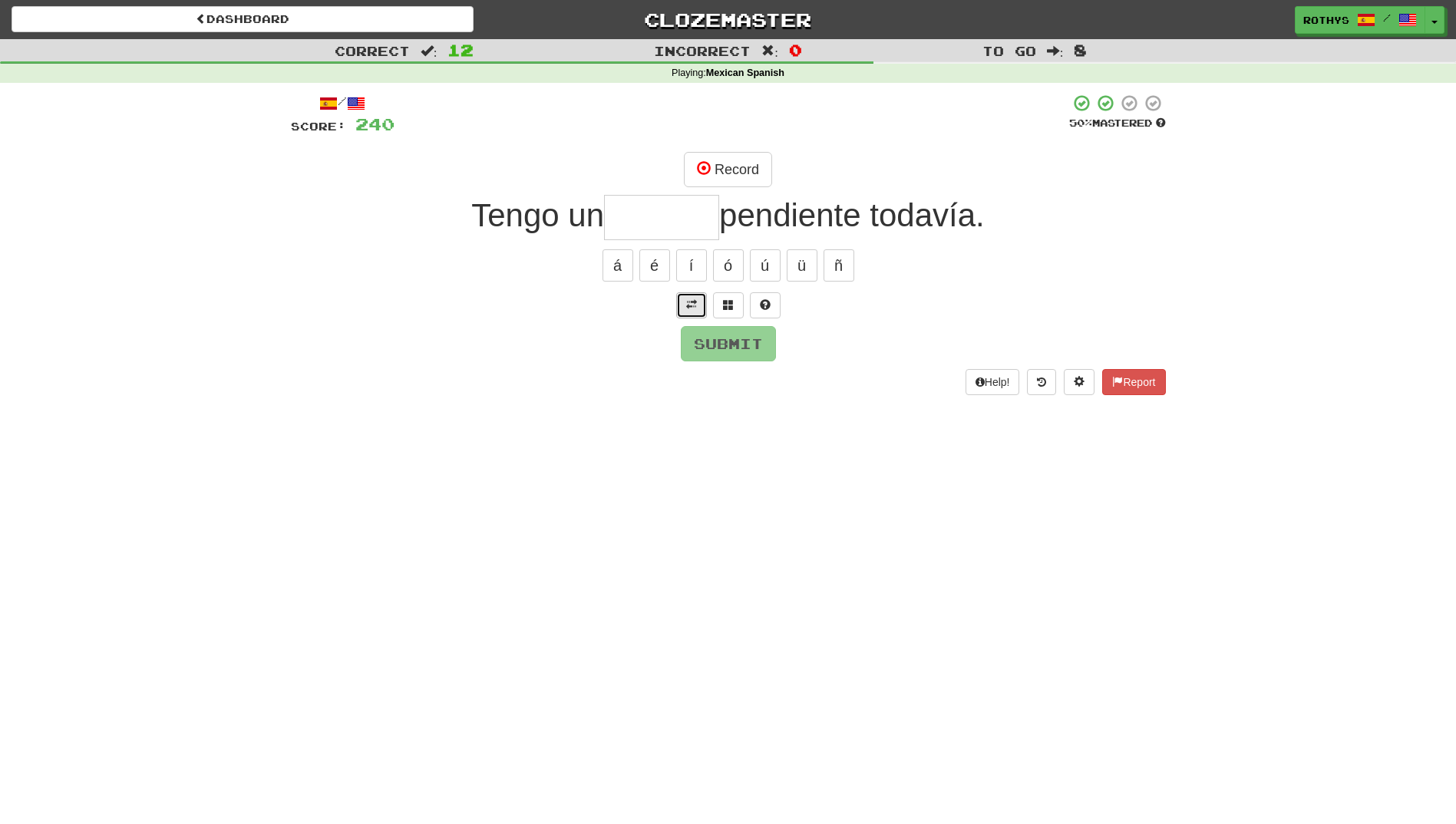
click at [695, 307] on span at bounding box center [691, 305] width 11 height 11
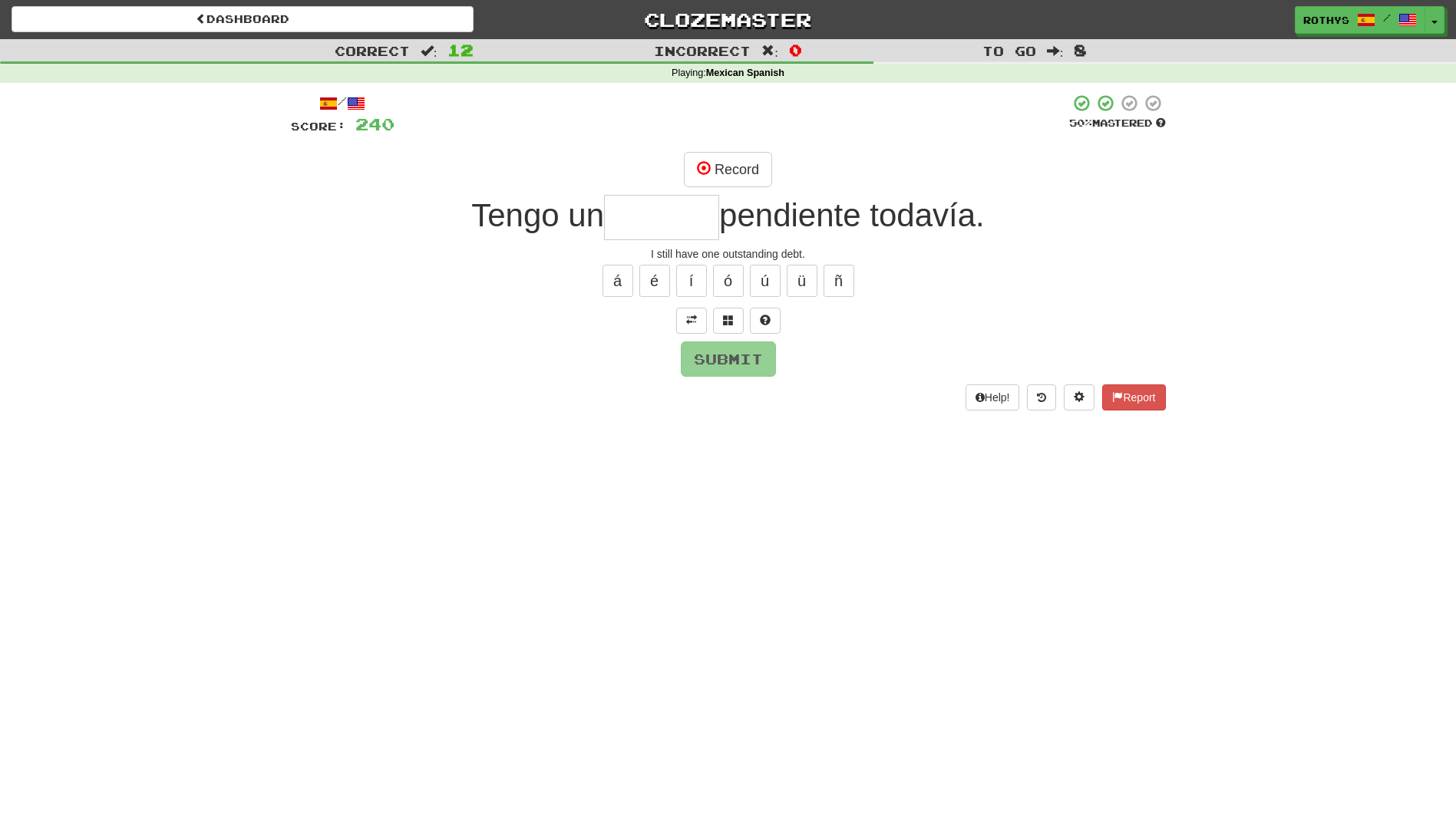
click at [644, 234] on input "text" at bounding box center [661, 218] width 115 height 45
click at [919, 272] on div "á é í ó ú ü ñ" at bounding box center [728, 280] width 875 height 38
click at [724, 323] on span at bounding box center [728, 319] width 11 height 11
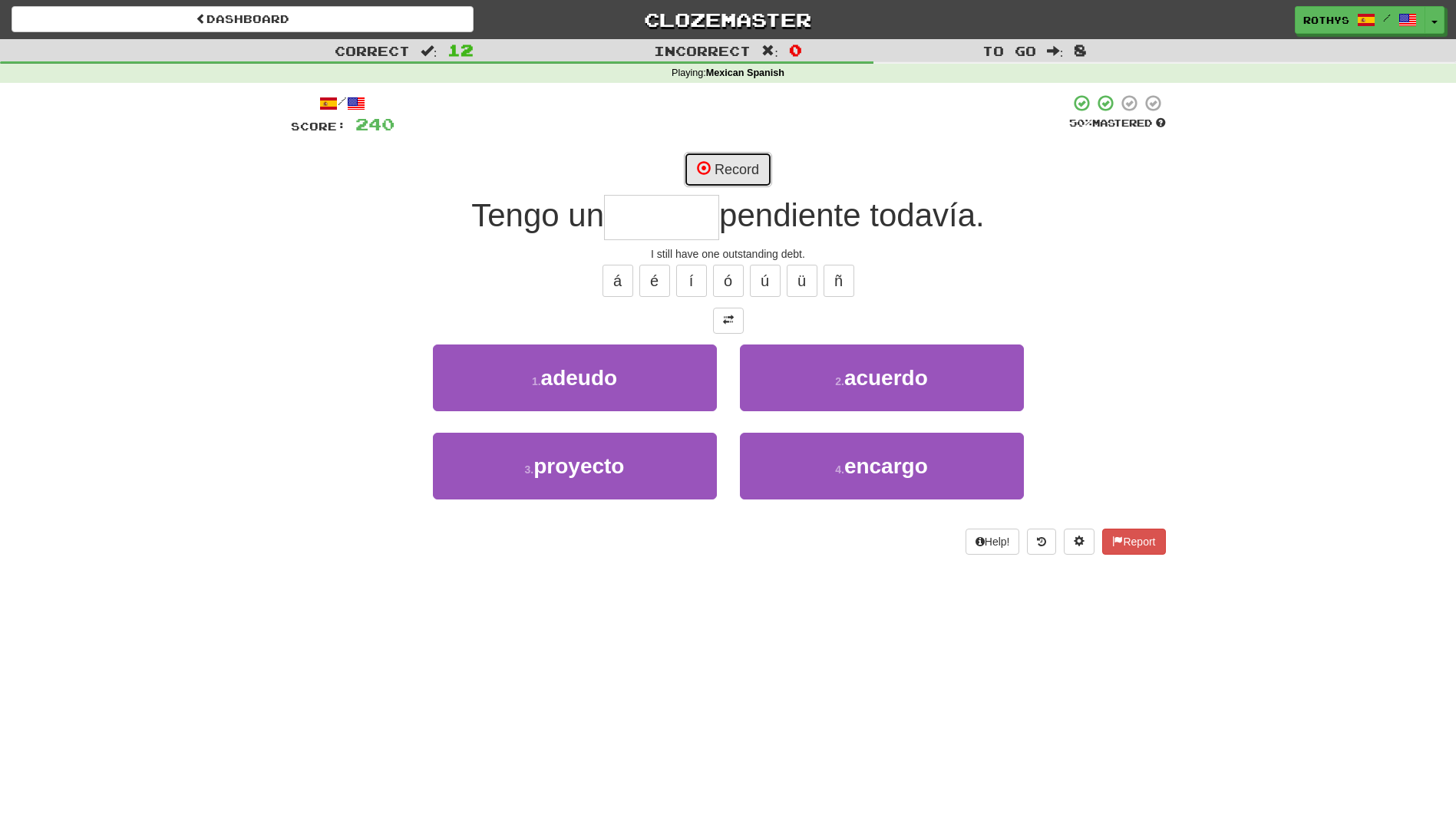
click at [740, 161] on button "Record" at bounding box center [728, 170] width 89 height 35
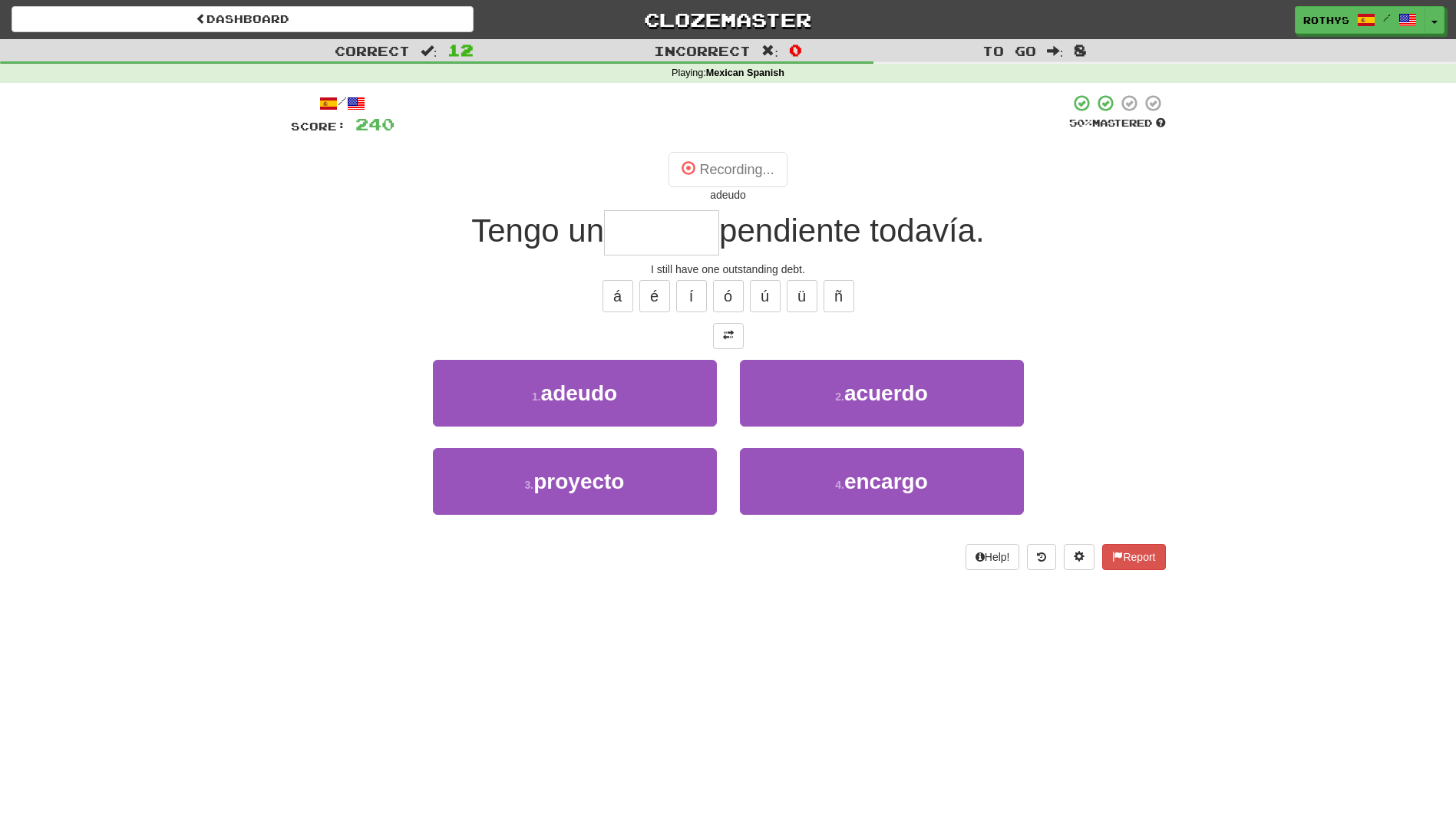
type input "******"
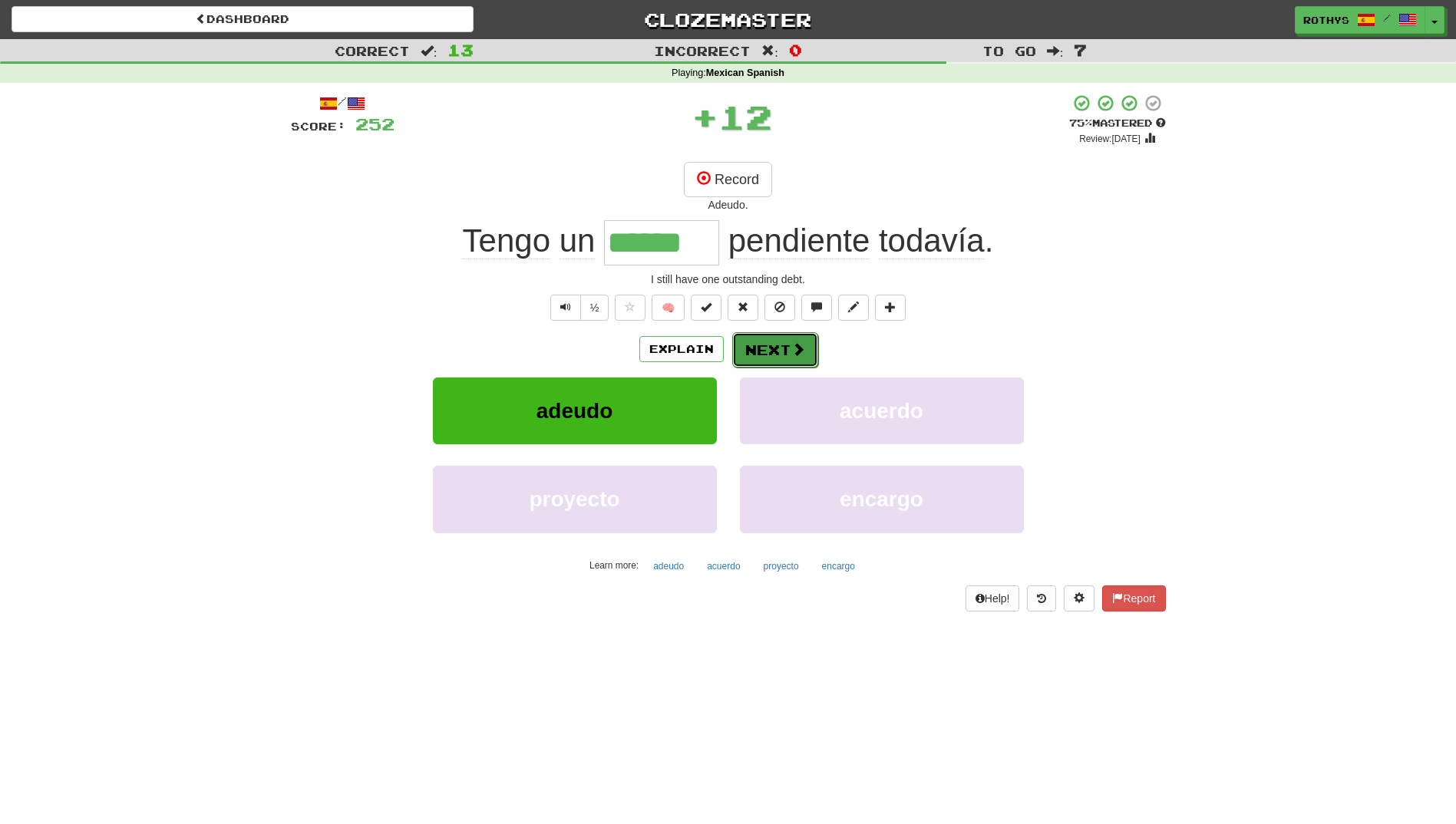
drag, startPoint x: 757, startPoint y: 366, endPoint x: 770, endPoint y: 345, distance: 24.7
click at [770, 345] on button "Next" at bounding box center [775, 350] width 86 height 35
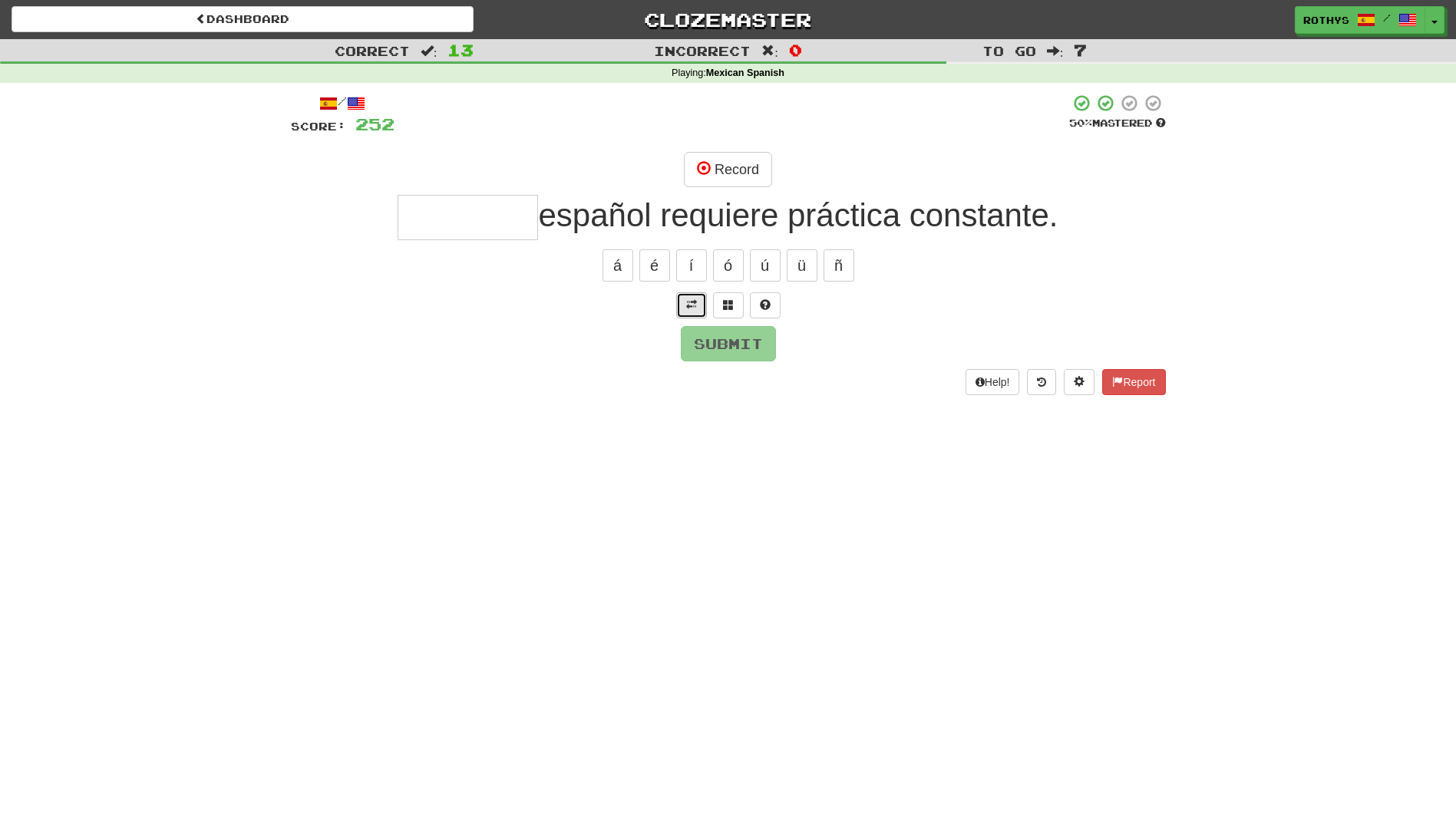
click at [691, 304] on span at bounding box center [691, 305] width 11 height 11
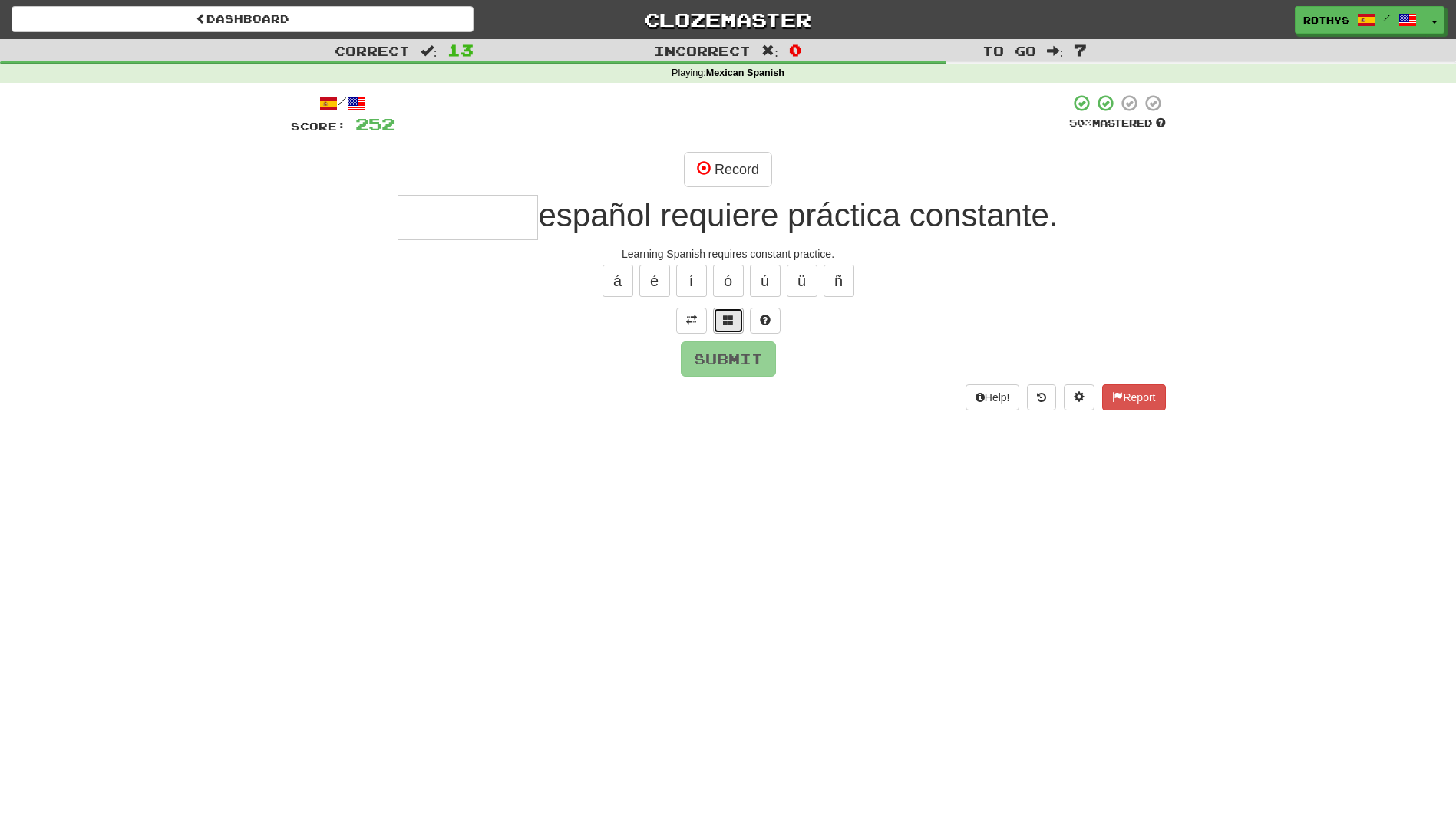
click at [718, 309] on button at bounding box center [728, 320] width 31 height 26
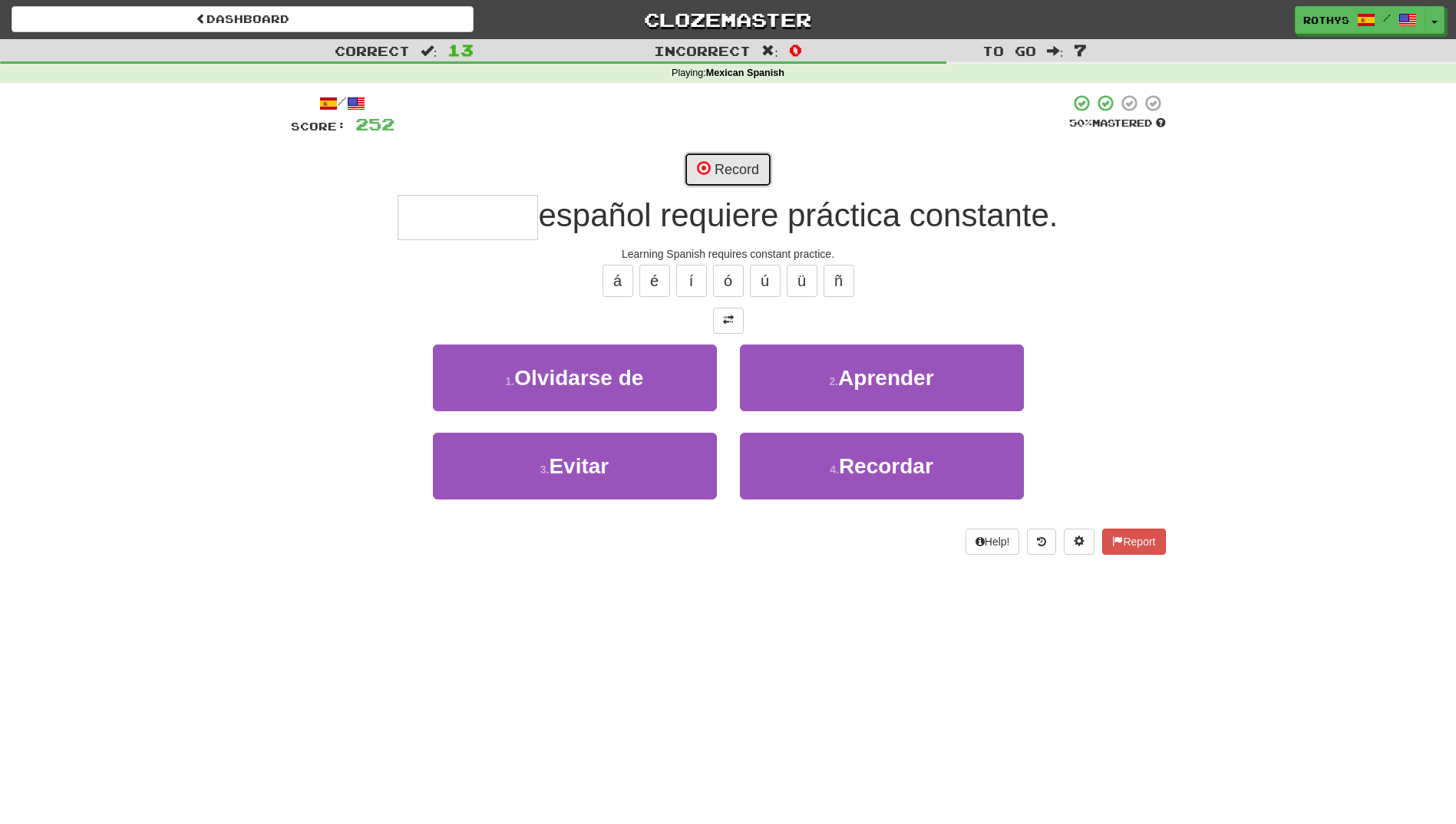
click at [737, 162] on button "Record" at bounding box center [728, 170] width 89 height 35
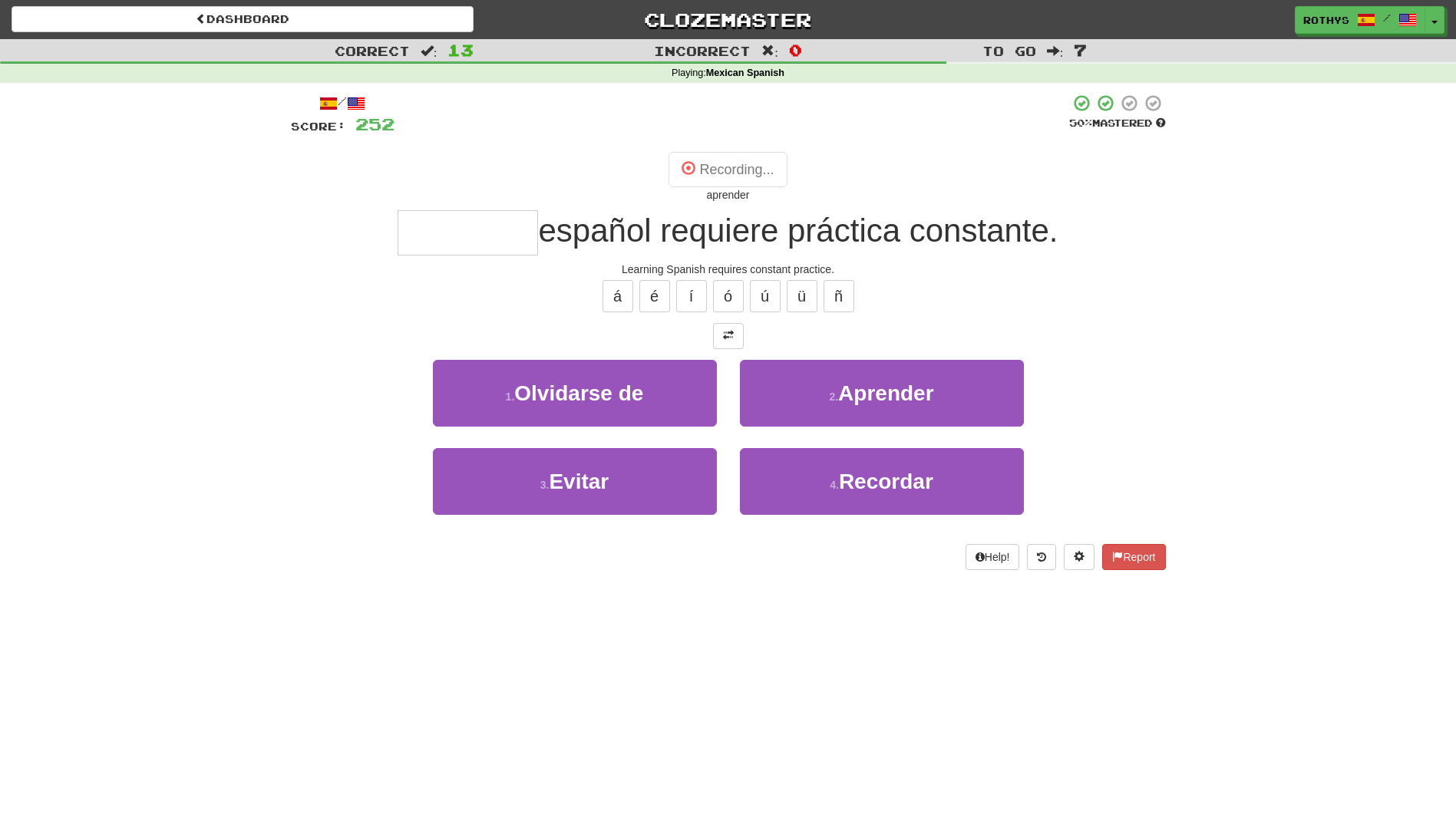
type input "********"
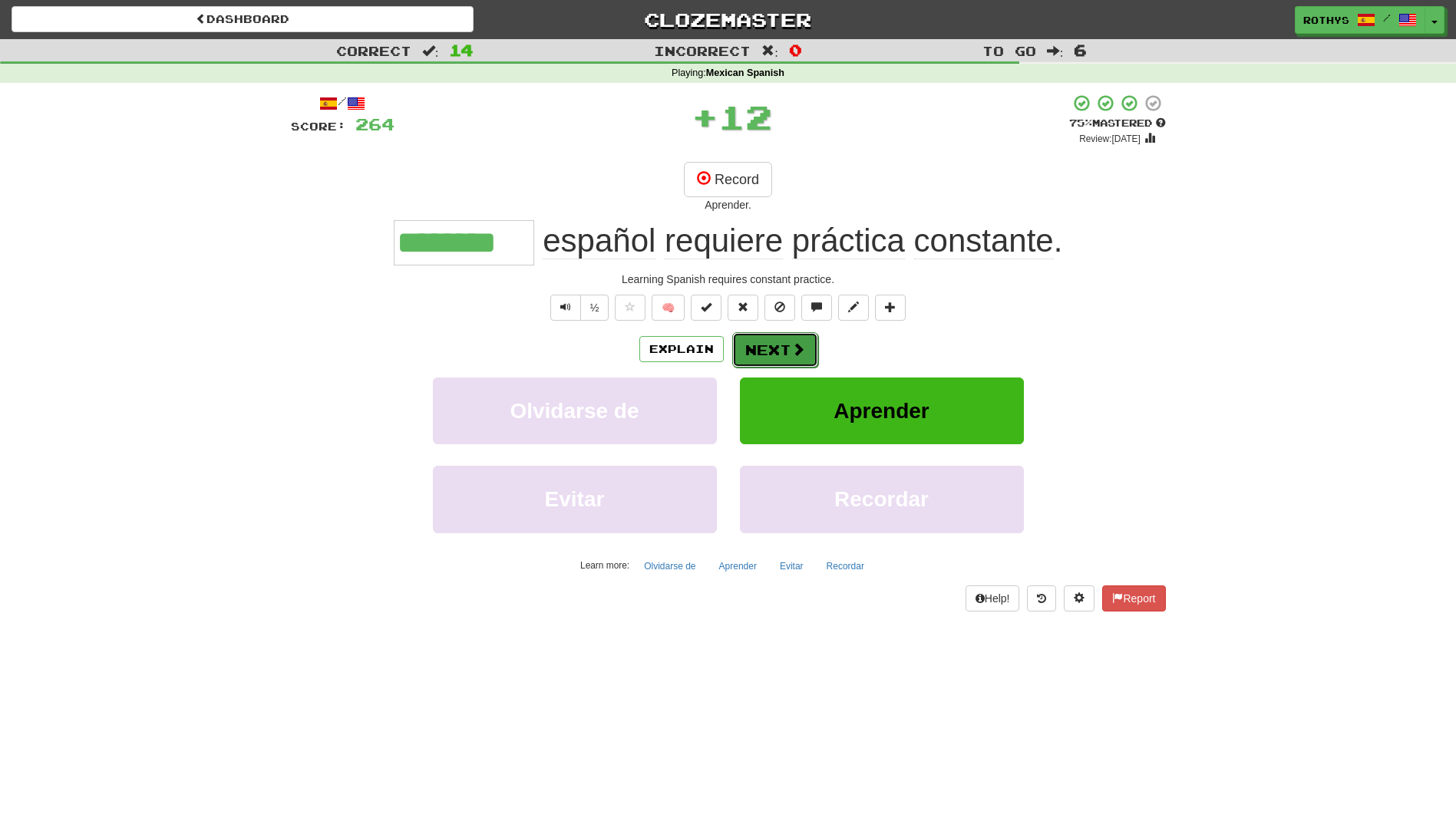
click at [765, 337] on button "Next" at bounding box center [775, 350] width 86 height 35
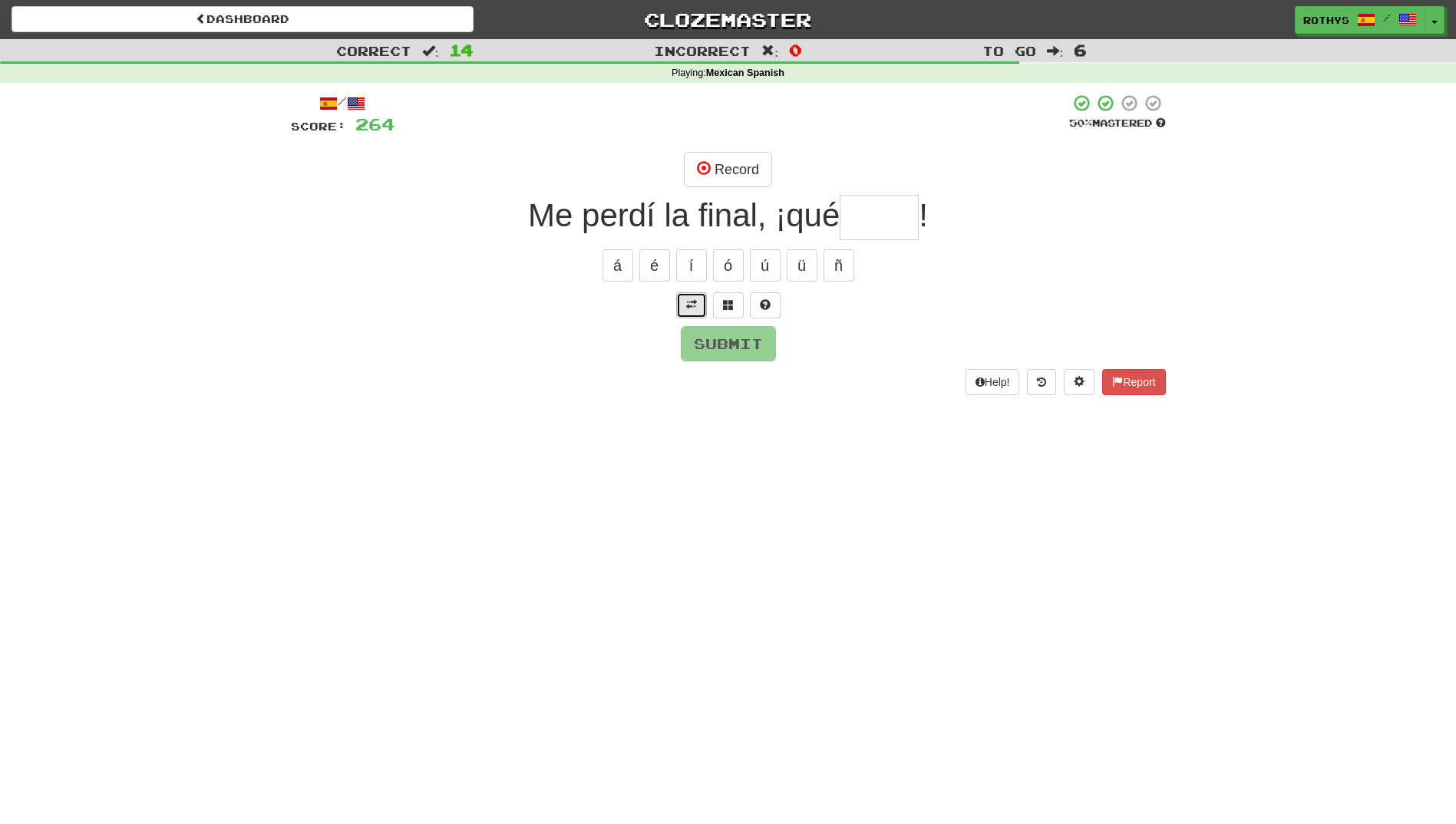
click at [691, 302] on span at bounding box center [691, 305] width 11 height 11
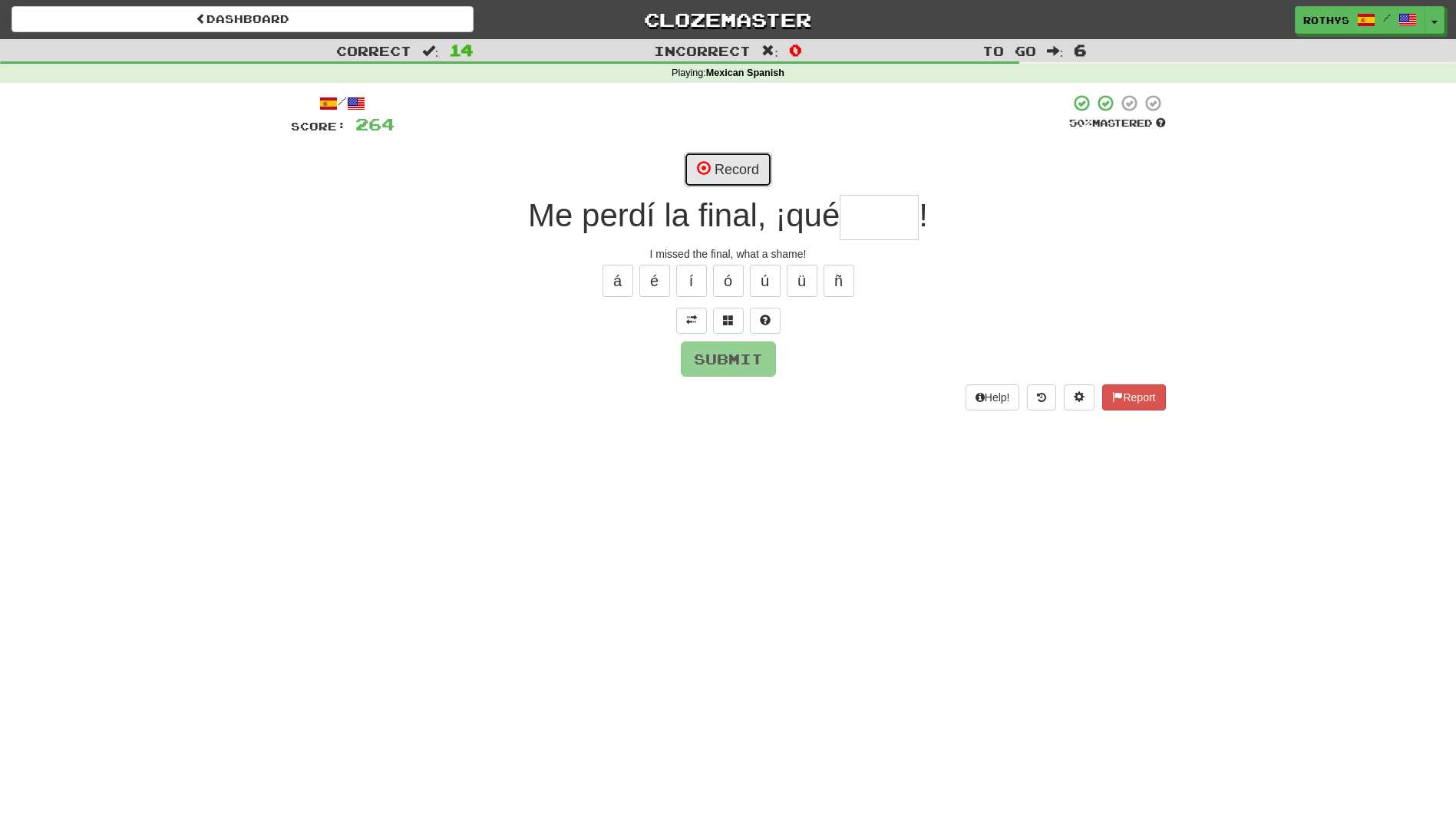
click at [754, 173] on button "Record" at bounding box center [728, 170] width 89 height 35
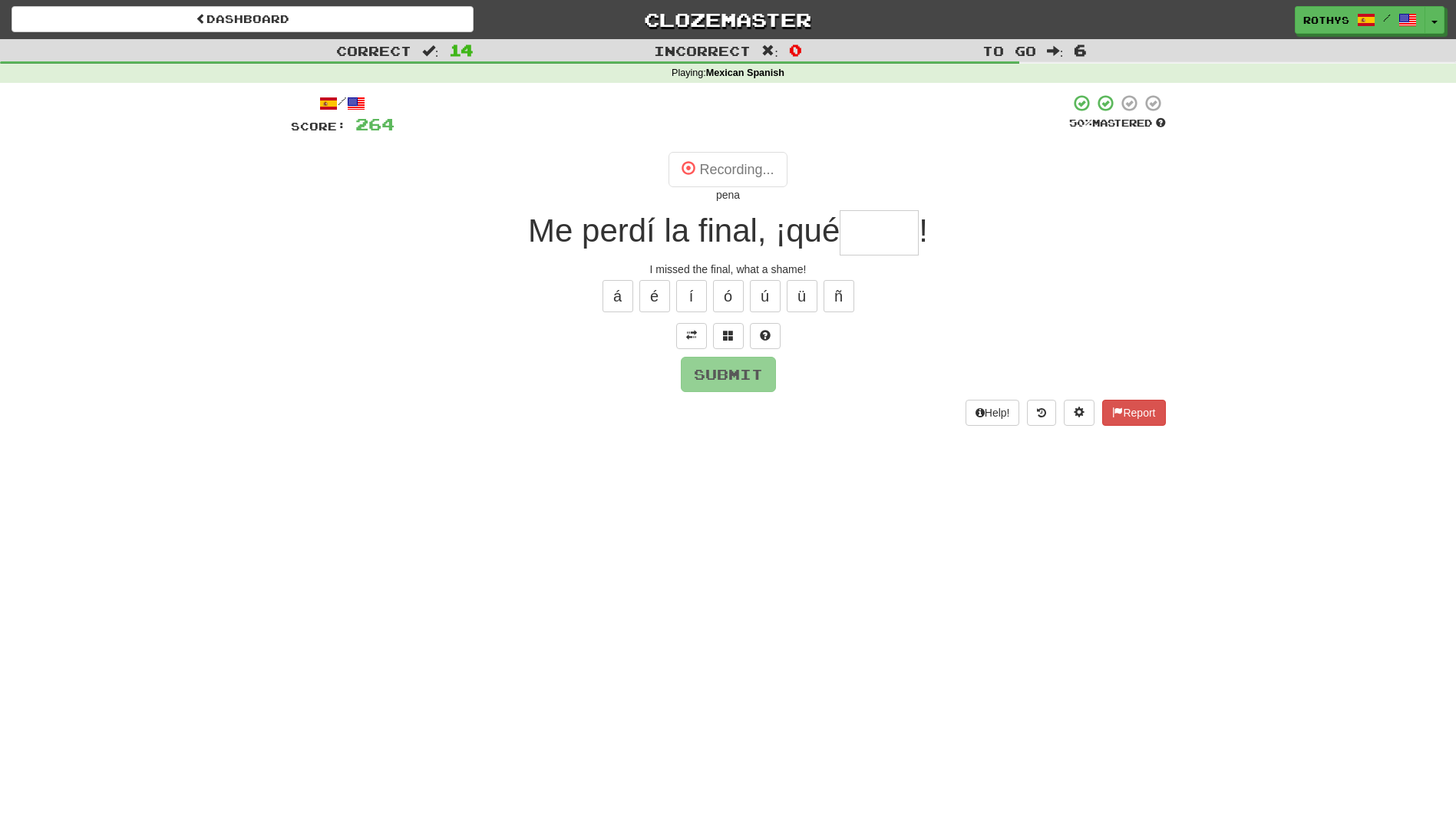
type input "****"
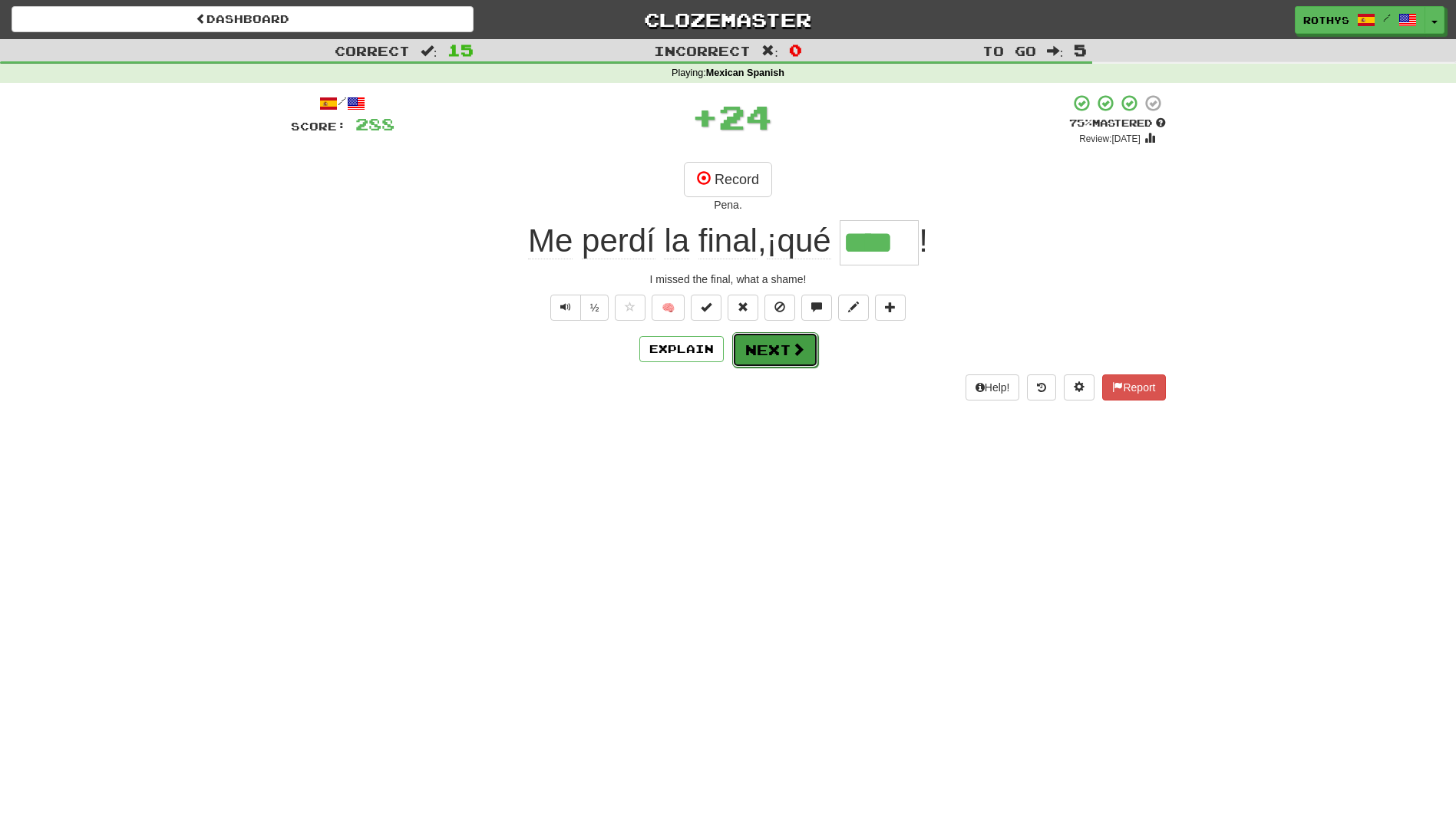
click at [782, 352] on button "Next" at bounding box center [775, 350] width 86 height 35
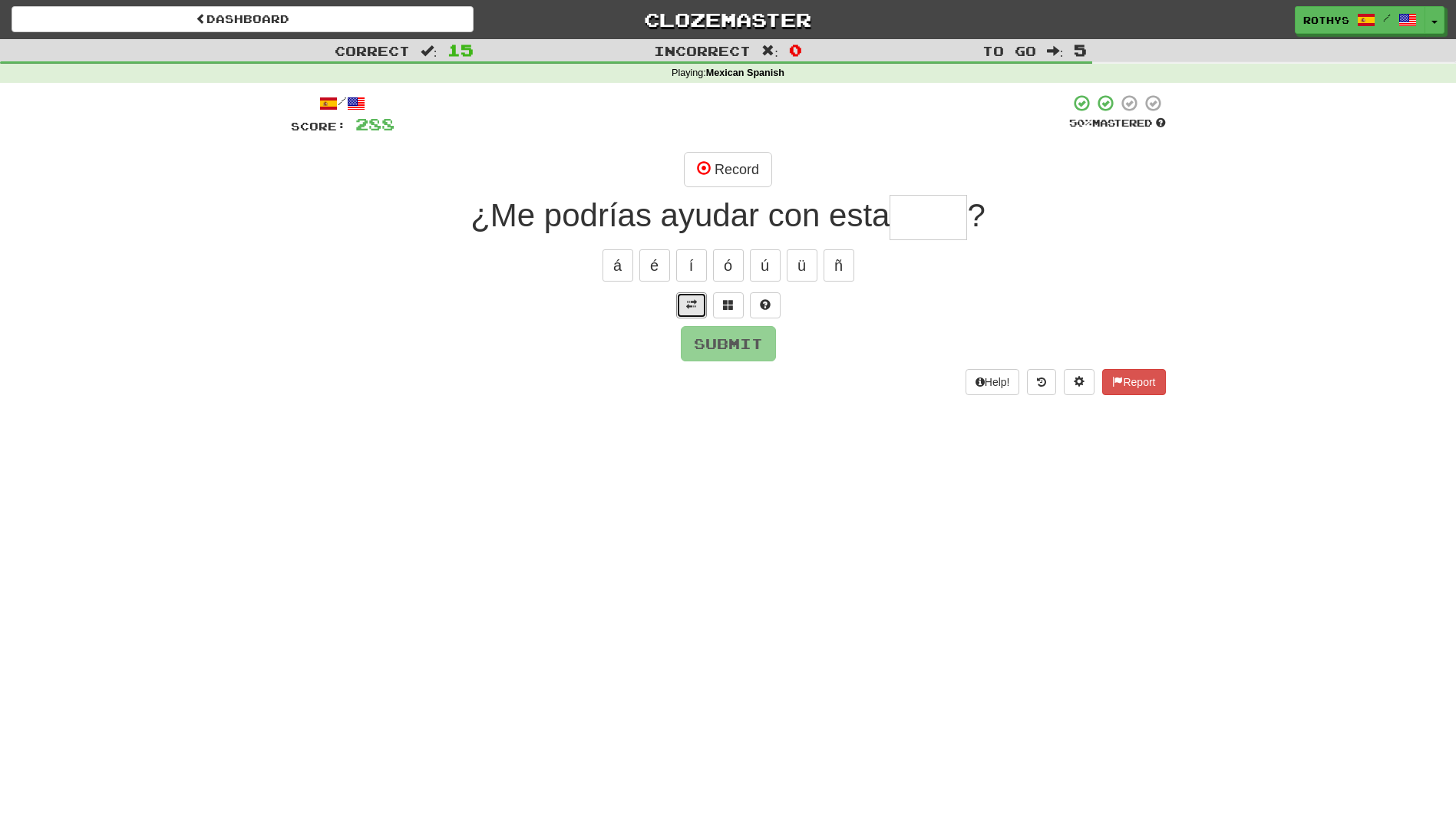
click at [688, 303] on span at bounding box center [691, 305] width 11 height 11
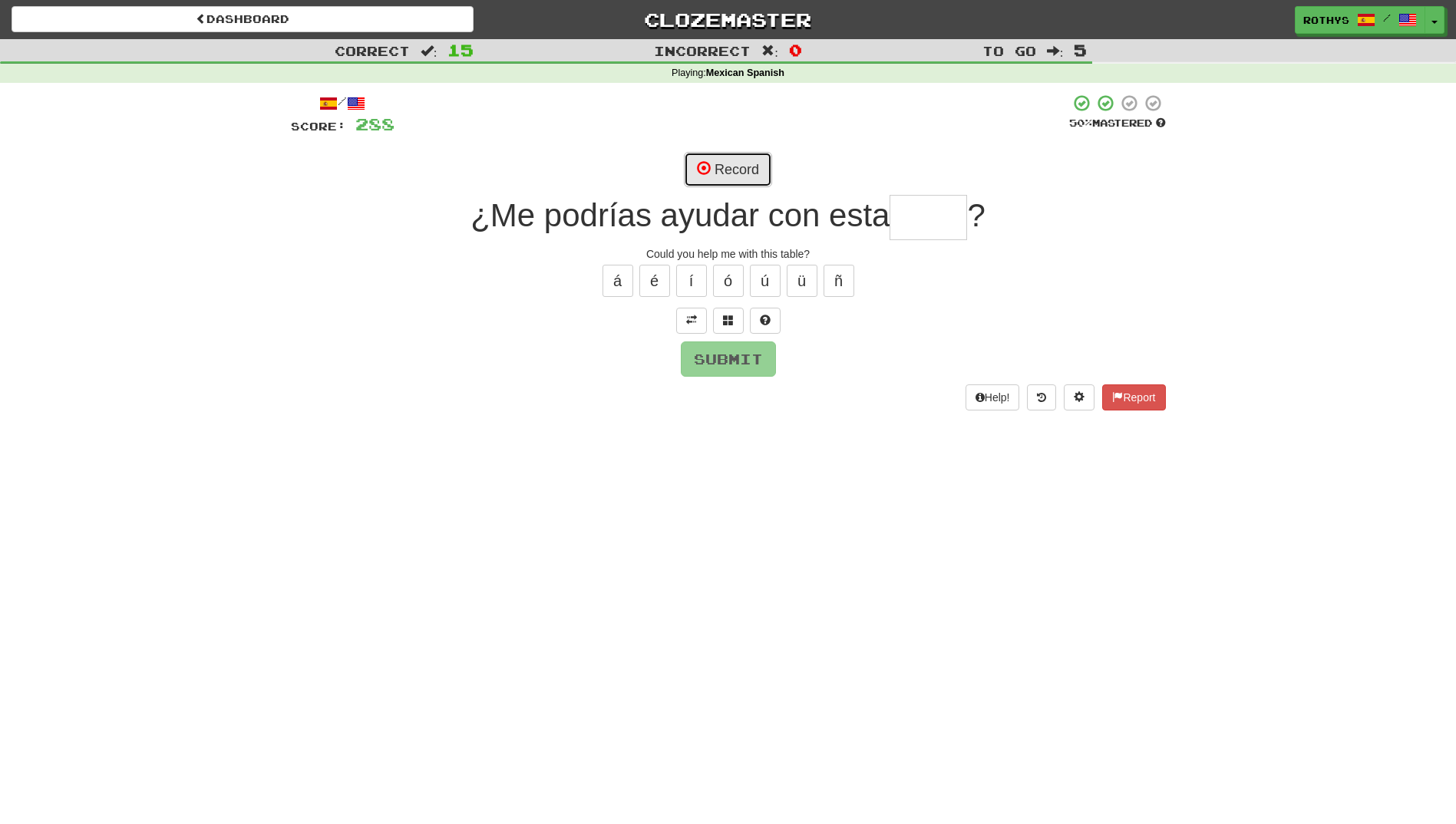
click at [747, 175] on button "Record" at bounding box center [728, 170] width 89 height 35
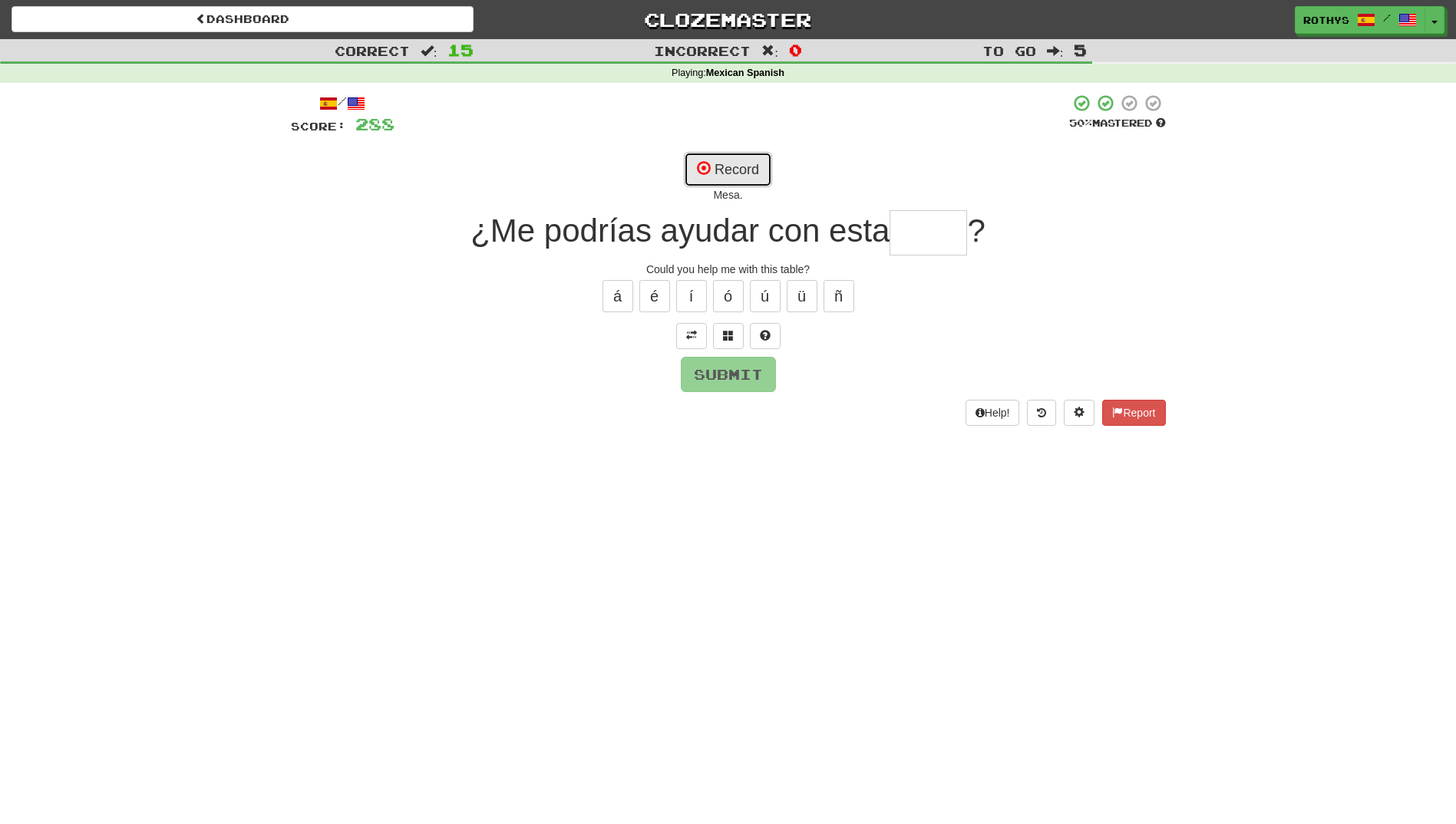
click at [750, 176] on button "Record" at bounding box center [728, 170] width 89 height 35
click at [730, 330] on span at bounding box center [728, 335] width 11 height 11
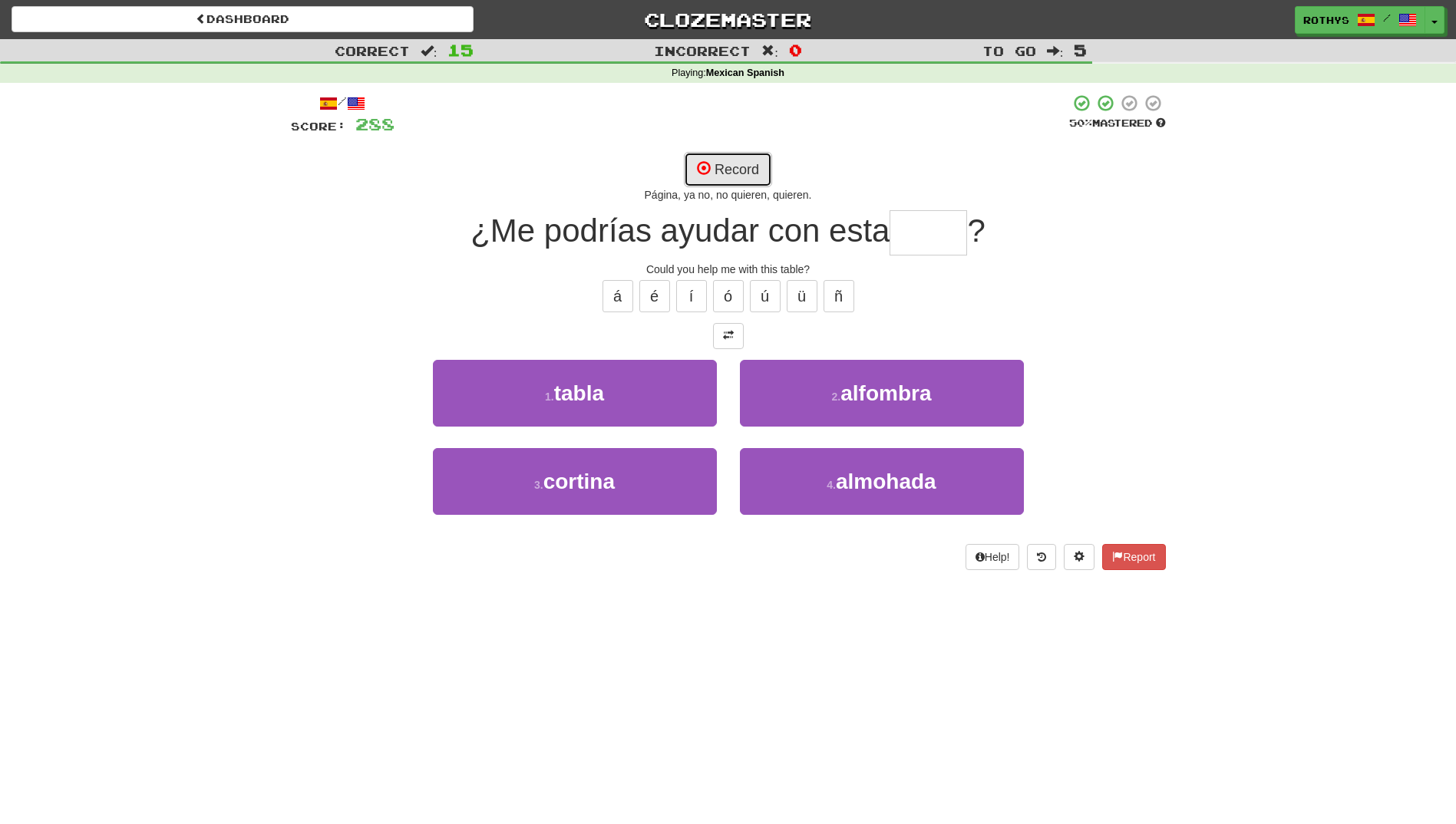
click at [726, 162] on button "Record" at bounding box center [728, 170] width 89 height 35
type input "*****"
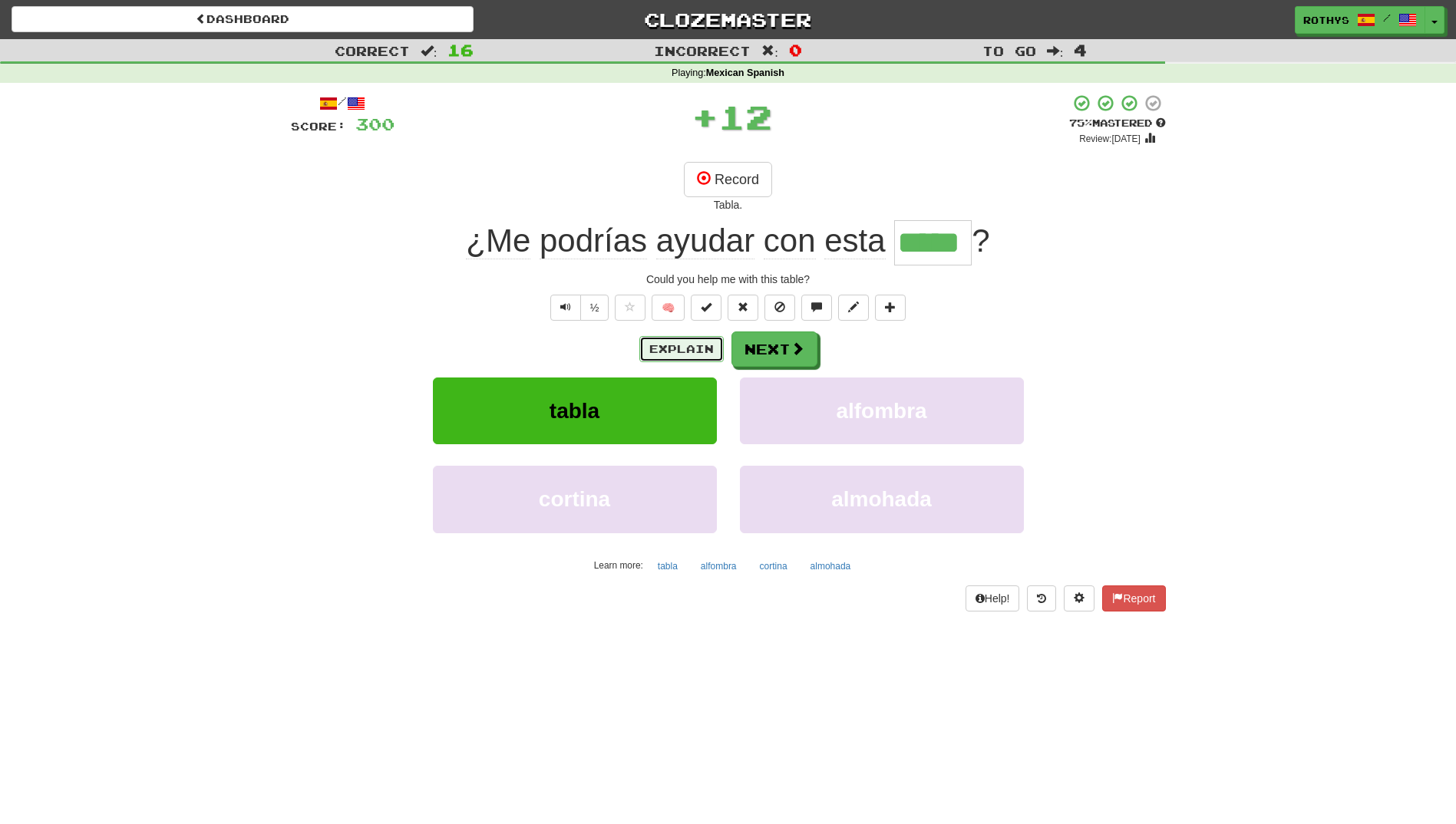
click at [683, 354] on button "Explain" at bounding box center [682, 349] width 85 height 26
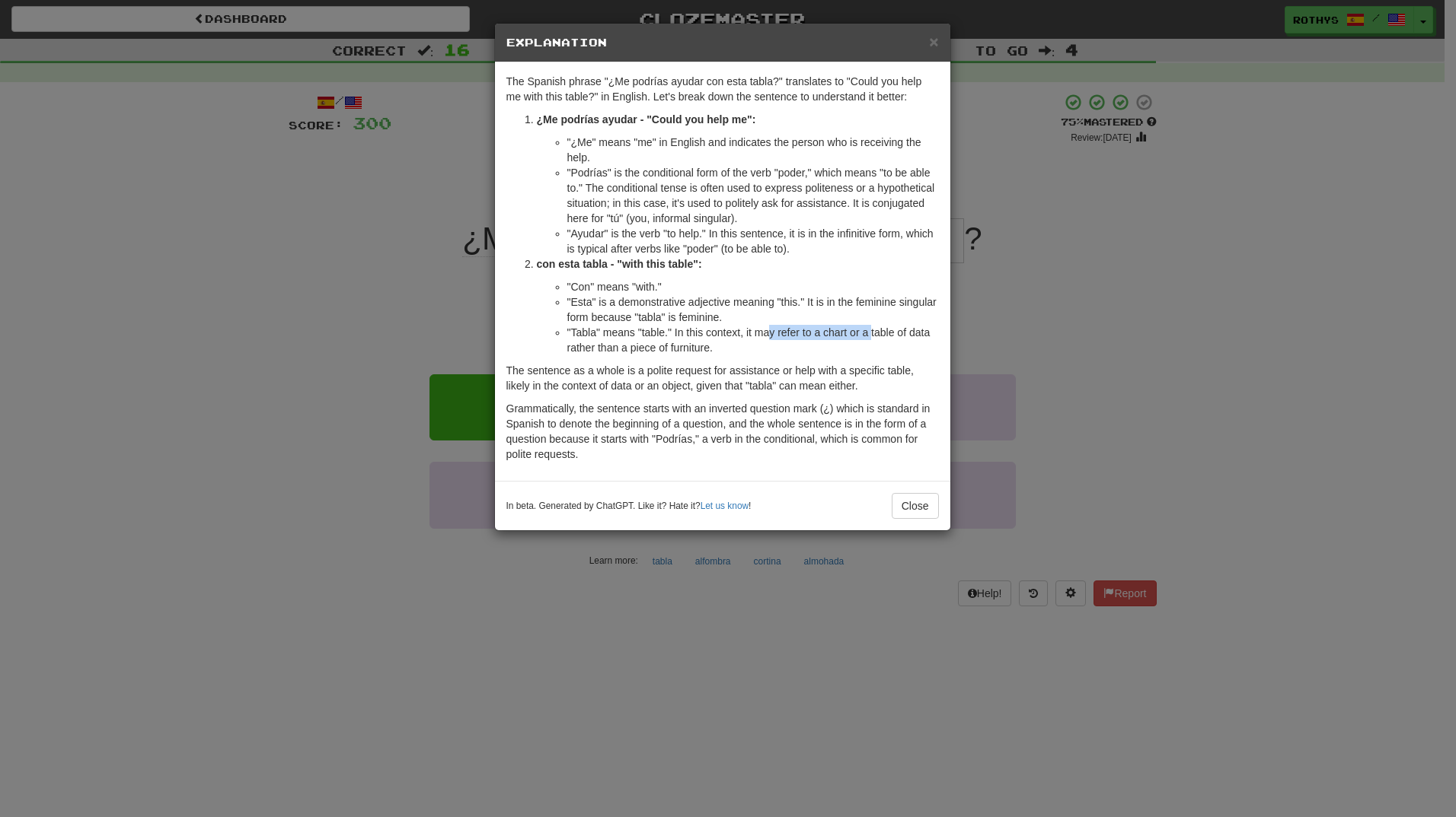
drag, startPoint x: 785, startPoint y: 329, endPoint x: 871, endPoint y: 328, distance: 86.0
click at [871, 328] on li ""Tabla" means "table." In this context, it may refer to a chart or a table of d…" at bounding box center [753, 339] width 372 height 30
click at [927, 506] on button "Close" at bounding box center [915, 505] width 47 height 25
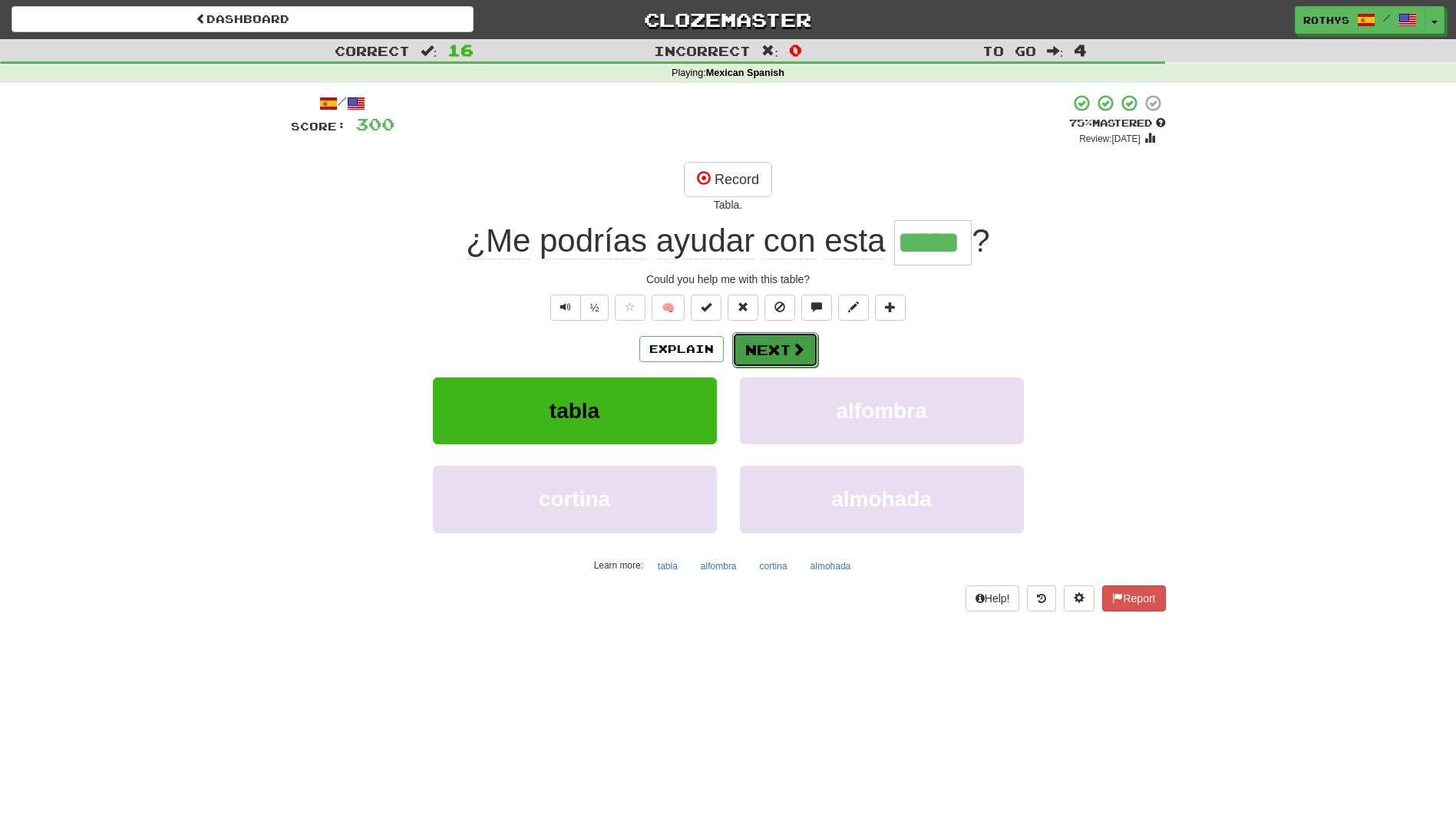
click at [749, 345] on button "Next" at bounding box center [775, 350] width 86 height 35
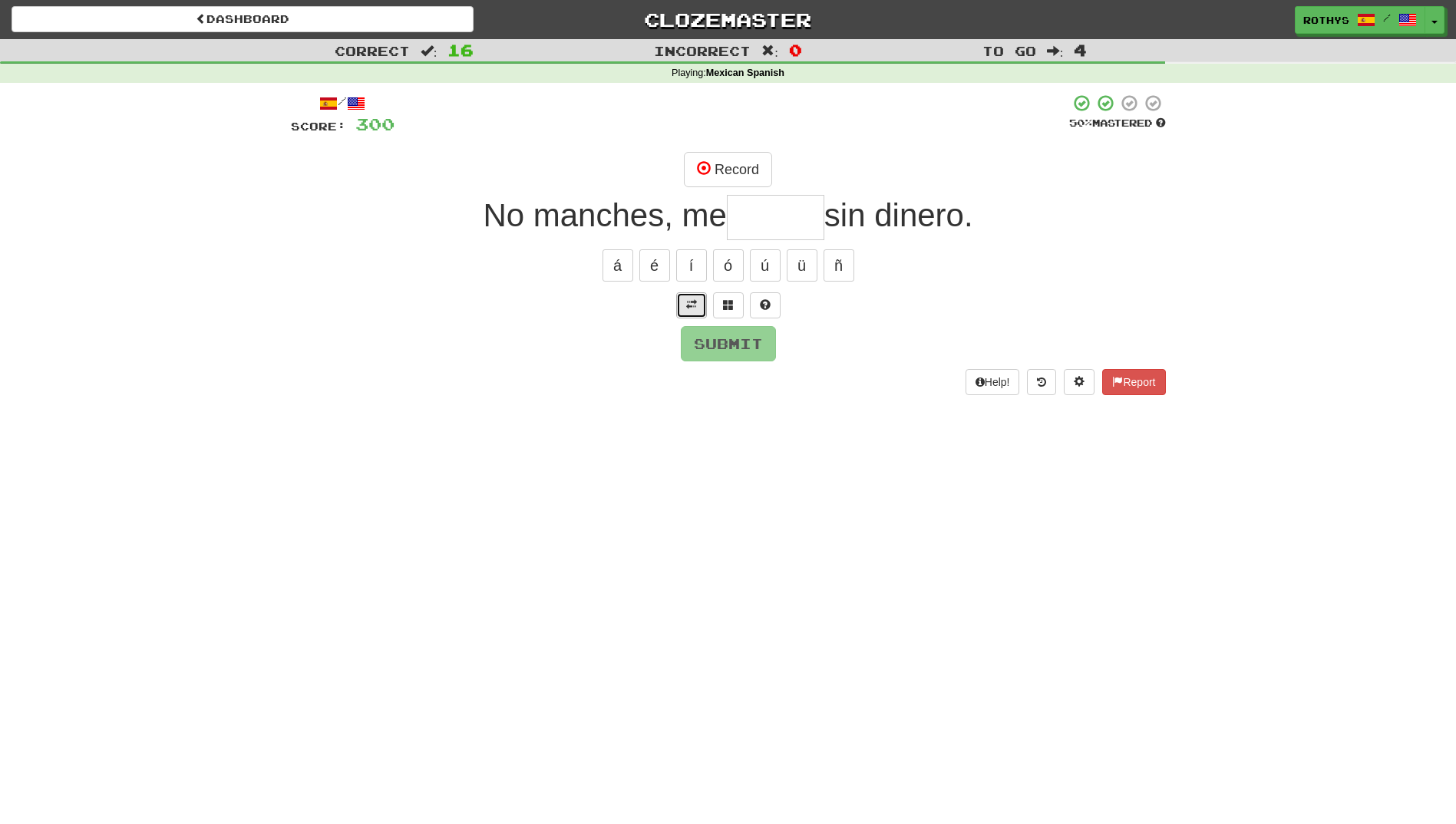
click at [687, 302] on span at bounding box center [691, 305] width 11 height 11
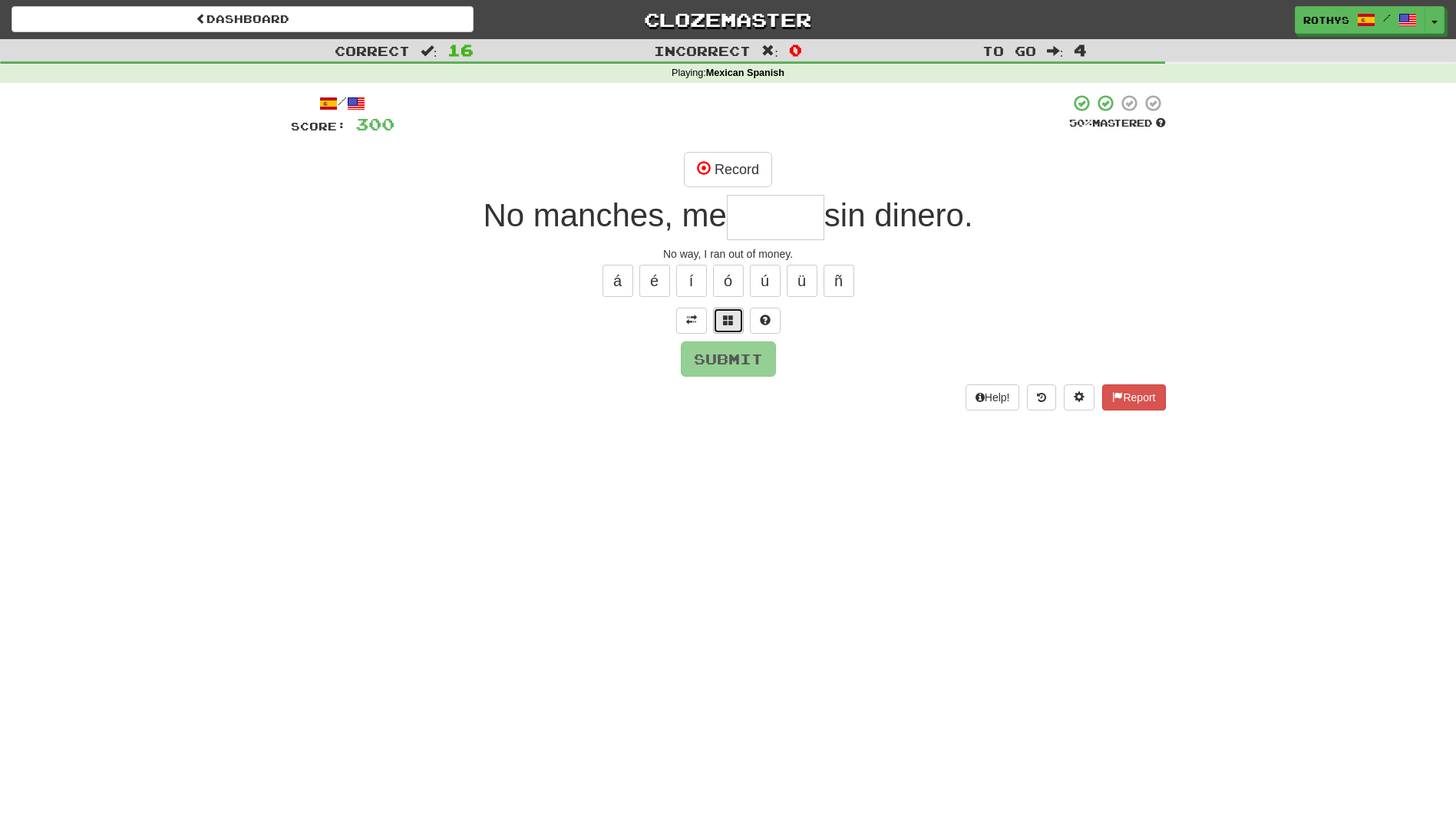
click at [720, 319] on button at bounding box center [728, 320] width 31 height 26
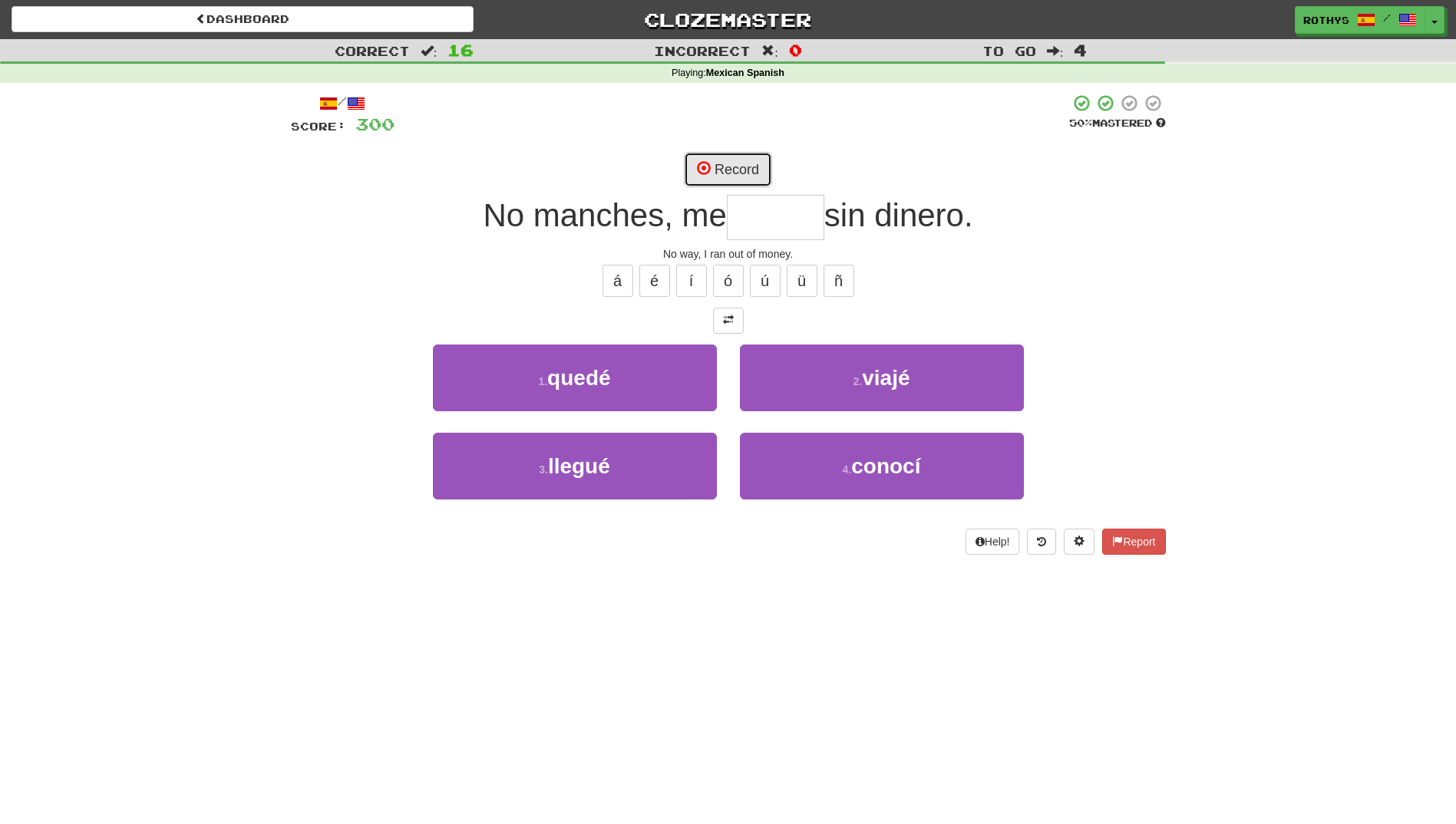
click at [719, 172] on button "Record" at bounding box center [728, 170] width 89 height 35
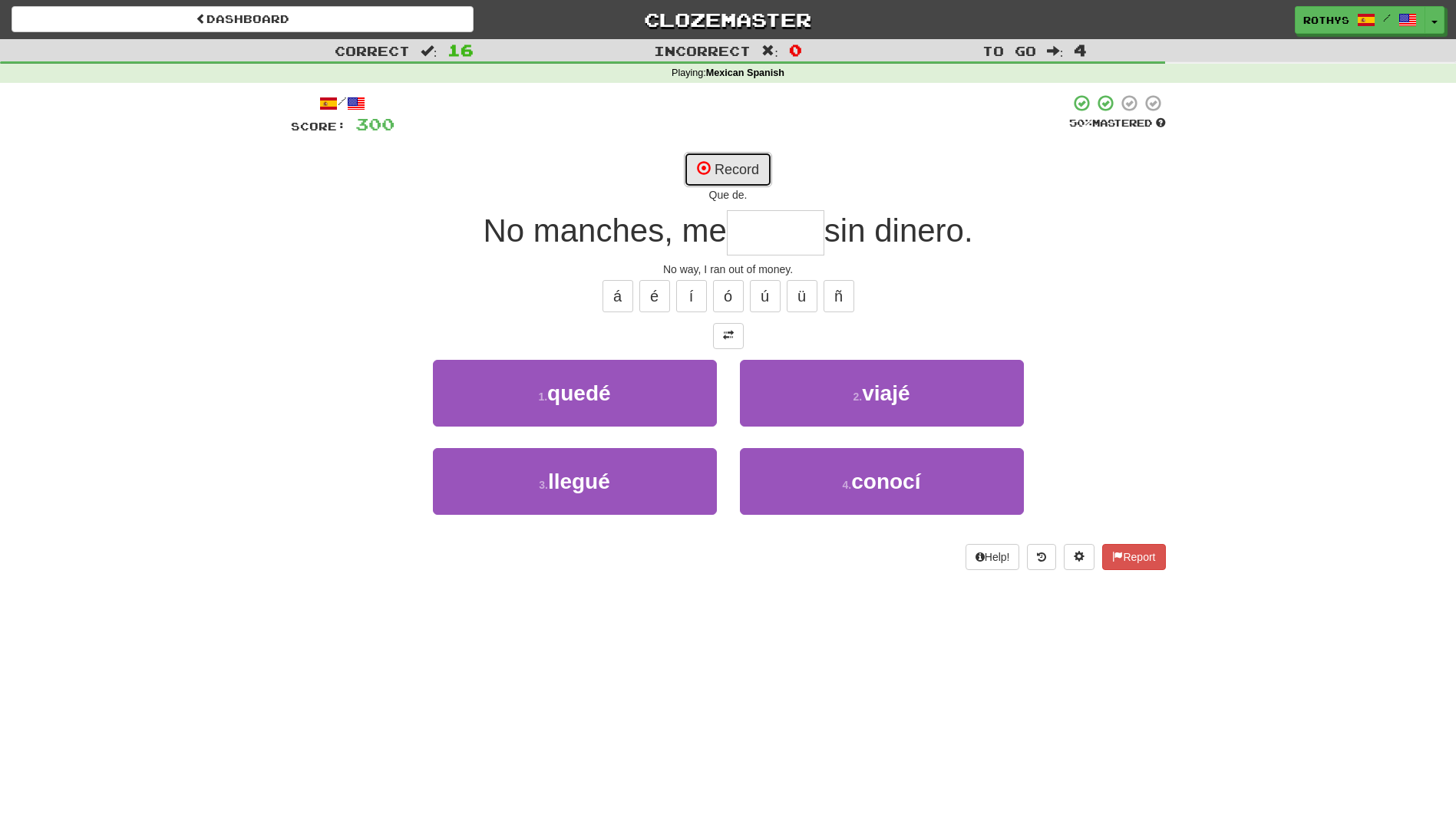
click at [719, 172] on button "Record" at bounding box center [728, 170] width 89 height 35
click at [719, 172] on button "Record" at bounding box center [728, 170] width 89 height 35
type input "*****"
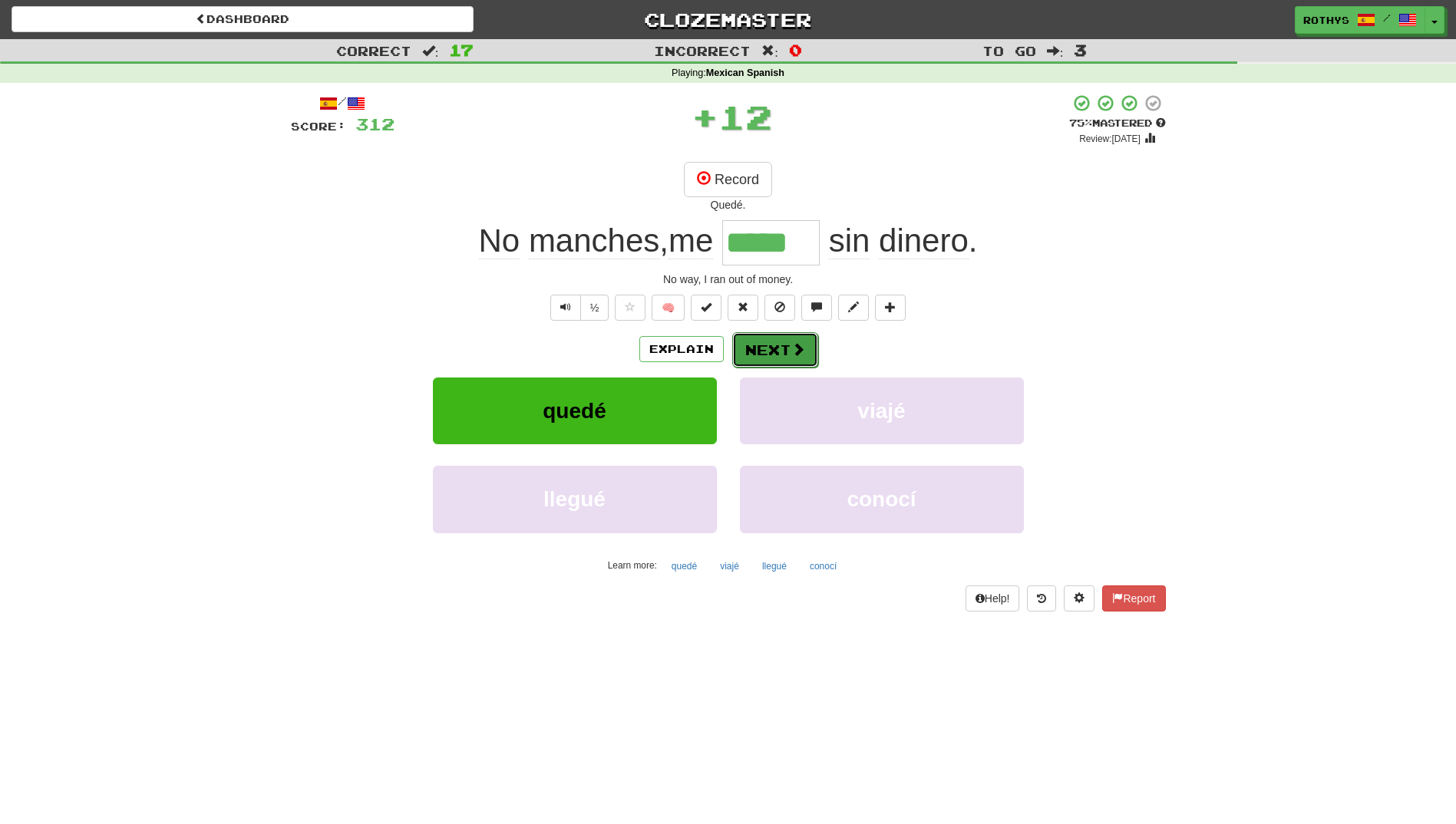
click at [753, 340] on button "Next" at bounding box center [775, 350] width 86 height 35
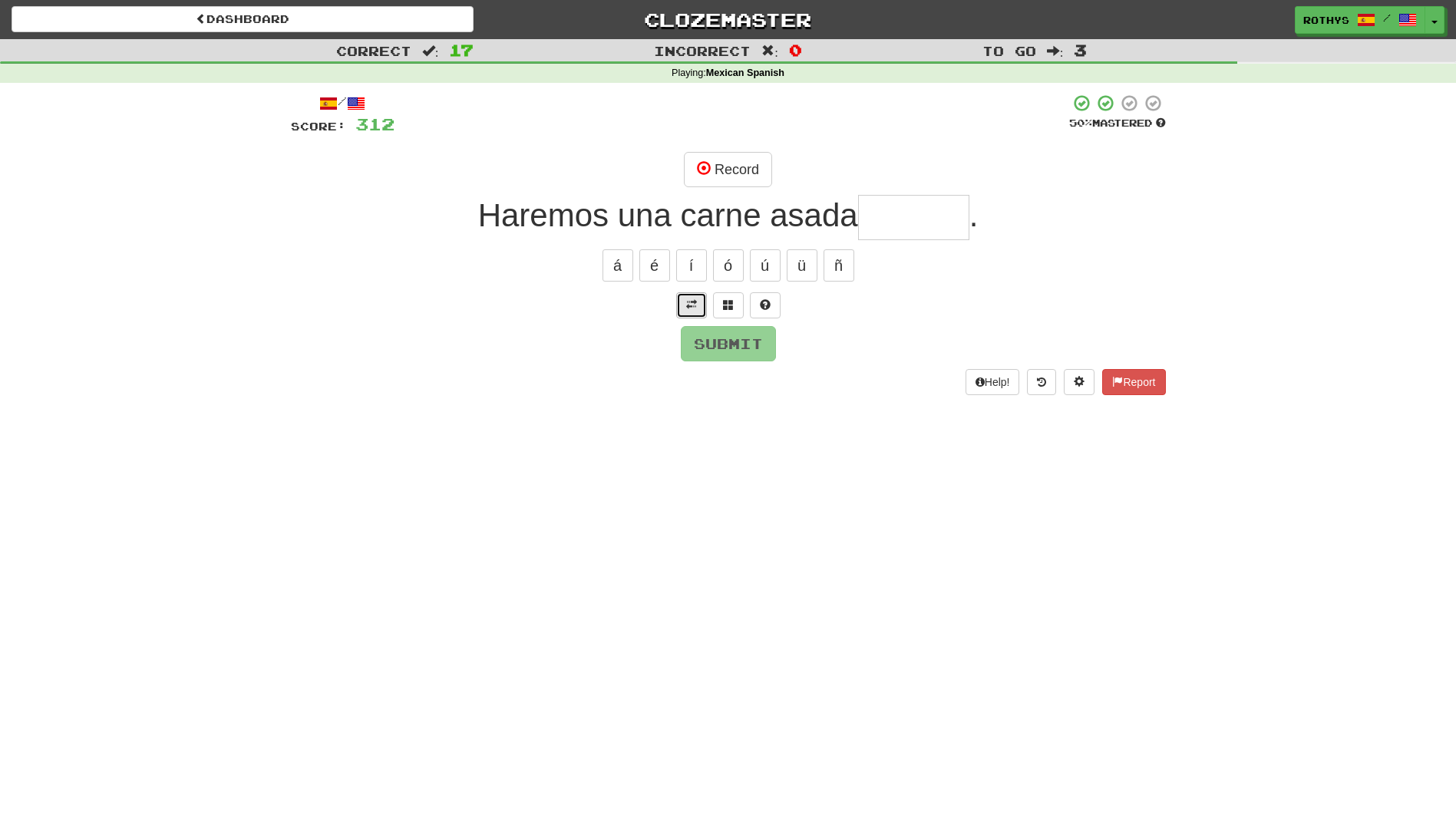
click at [686, 300] on span at bounding box center [691, 305] width 11 height 11
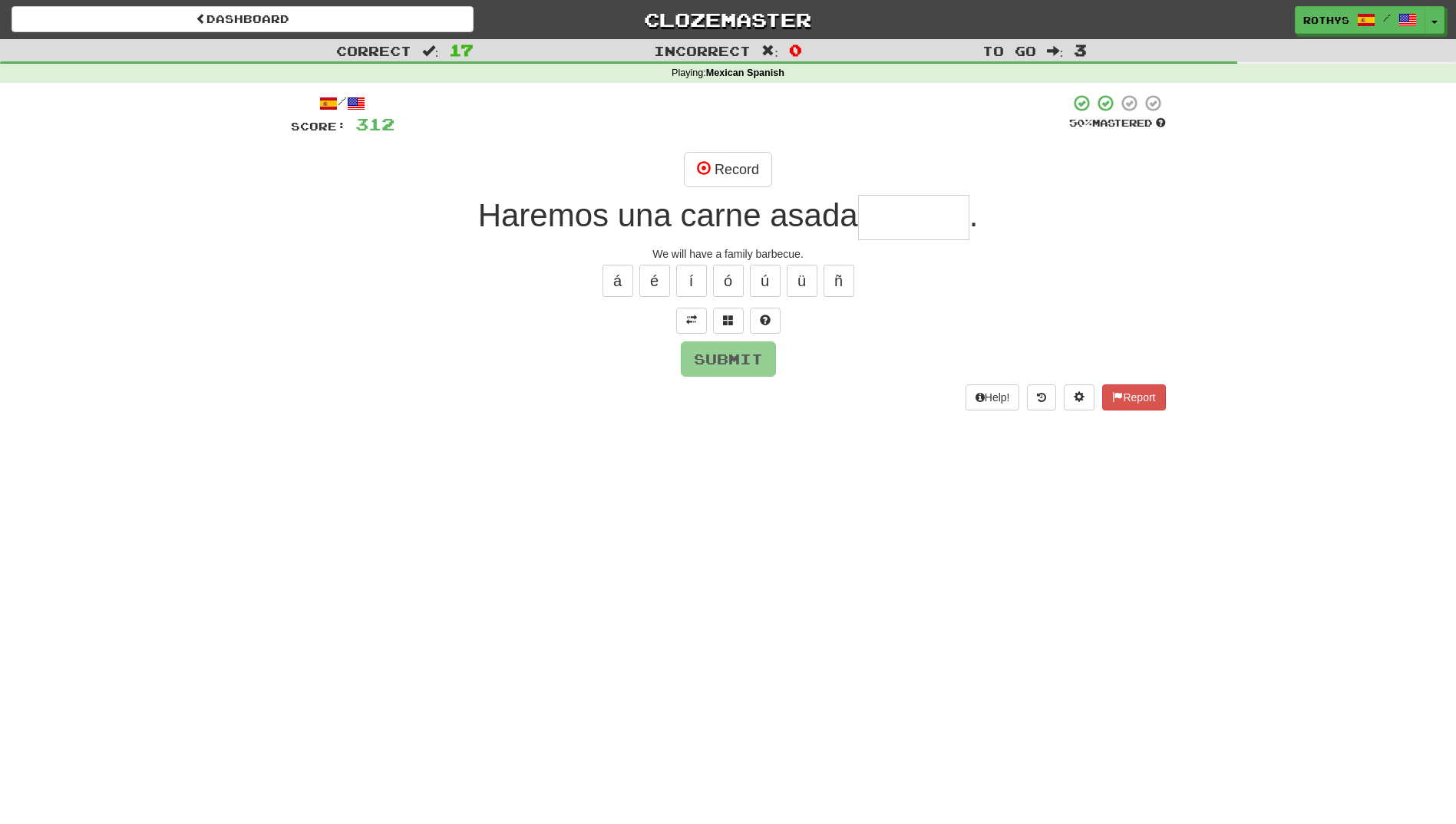
click at [921, 218] on input "text" at bounding box center [913, 218] width 111 height 45
click at [753, 158] on button "Record" at bounding box center [728, 170] width 89 height 35
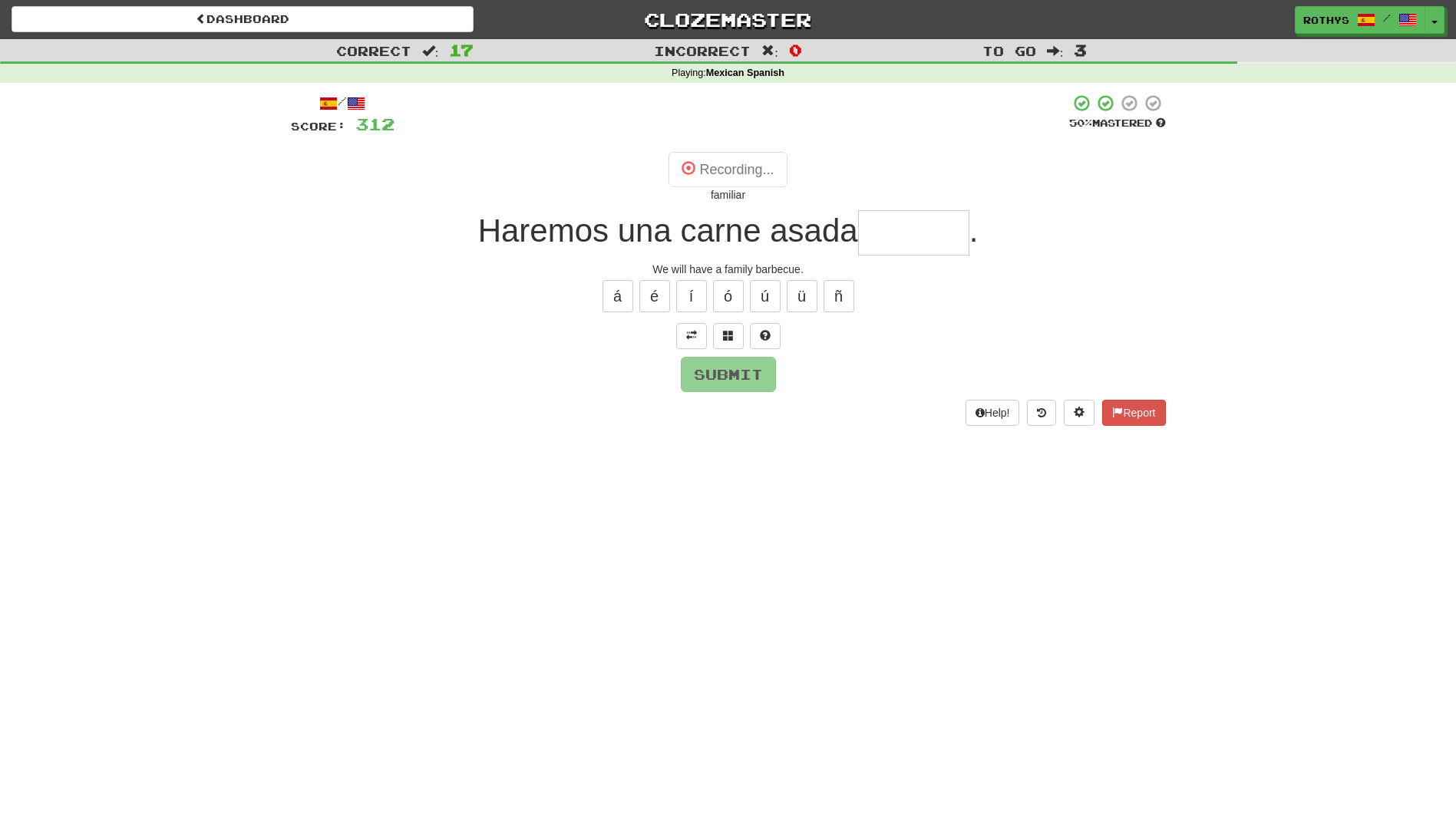
type input "********"
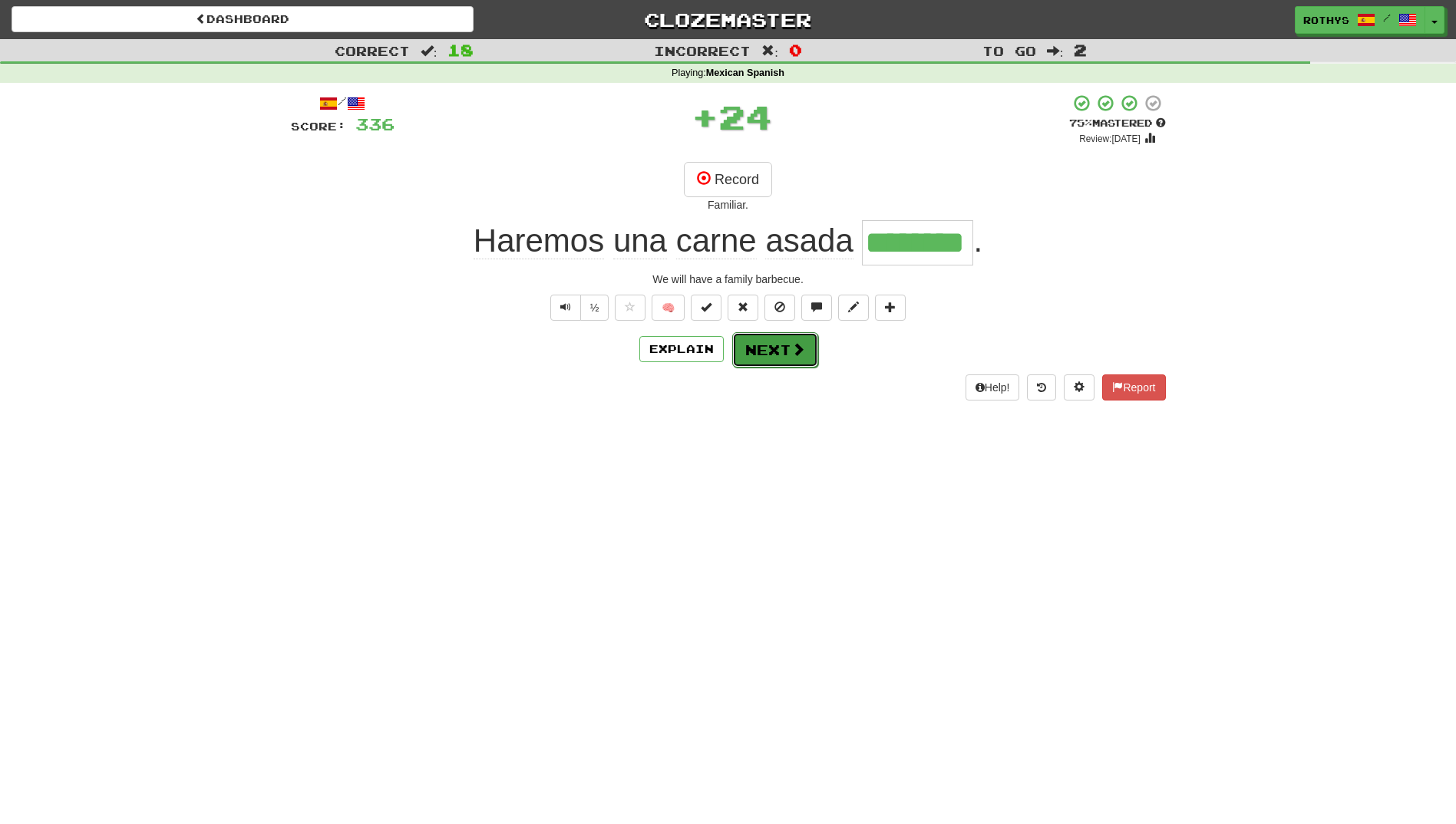
click at [785, 346] on button "Next" at bounding box center [775, 350] width 86 height 35
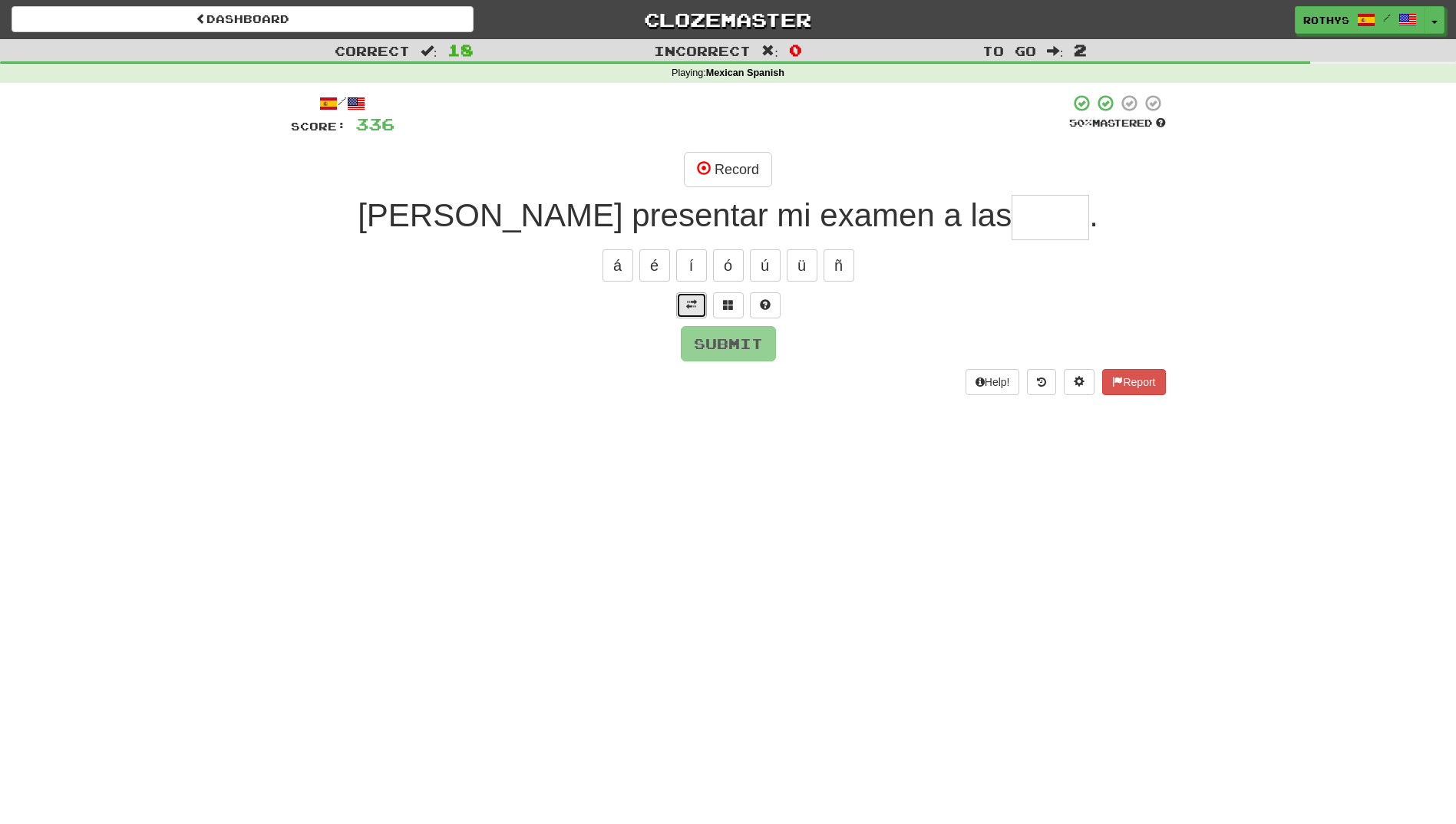
click at [693, 307] on span at bounding box center [691, 305] width 11 height 11
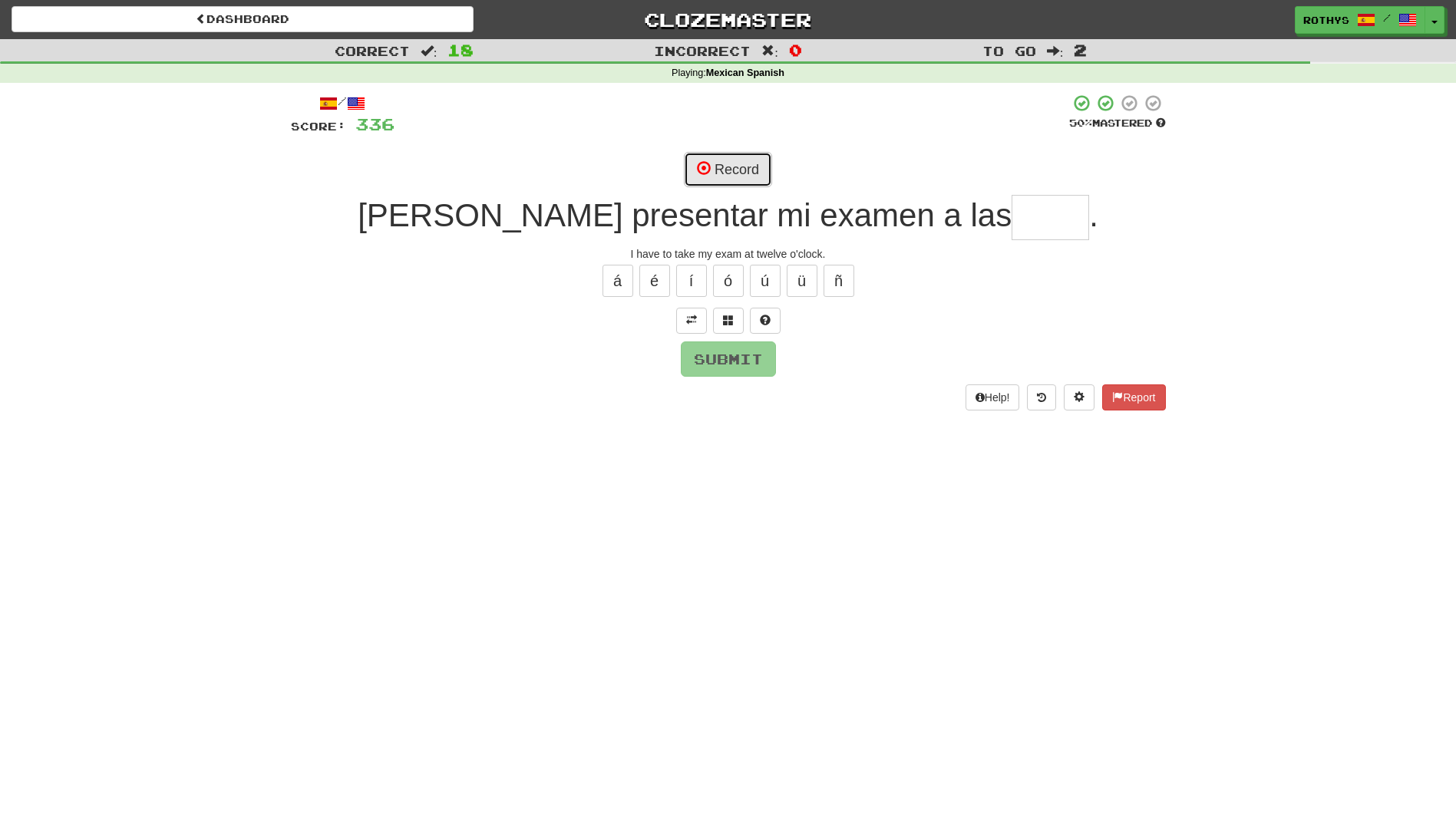
click at [719, 160] on button "Record" at bounding box center [728, 170] width 89 height 35
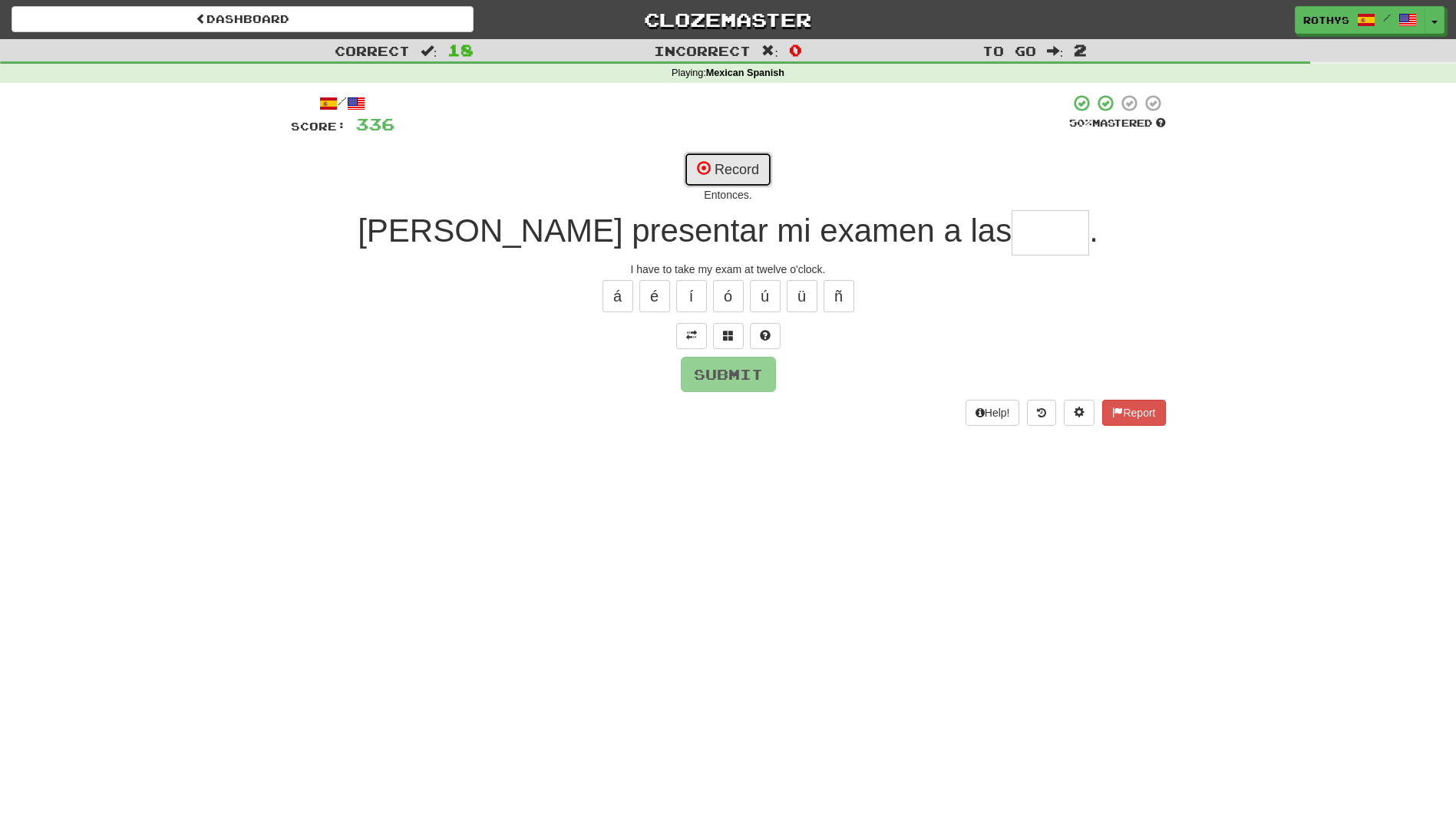
click at [719, 160] on button "Record" at bounding box center [728, 170] width 89 height 35
click at [736, 338] on button at bounding box center [728, 336] width 31 height 26
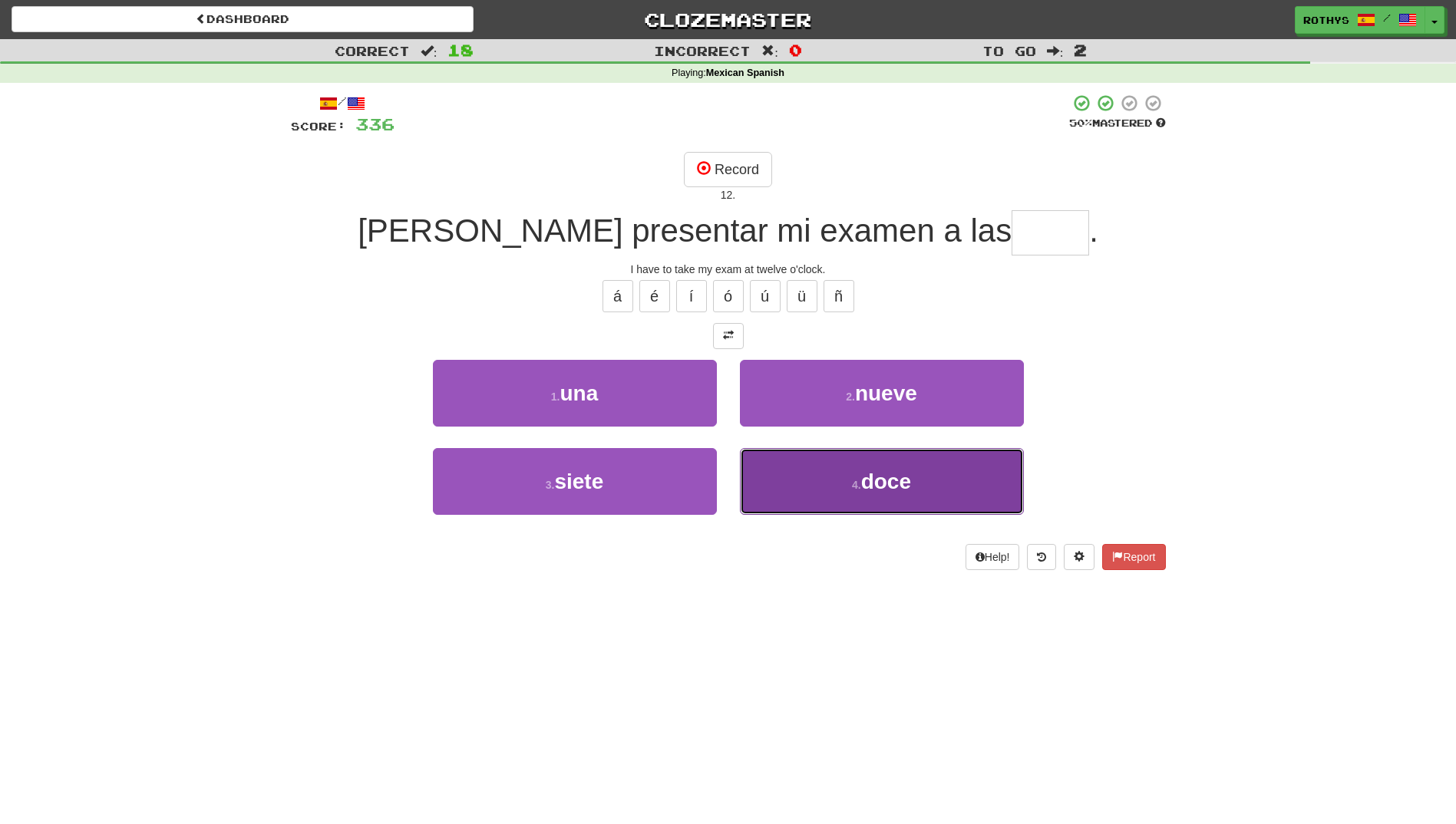
click at [875, 476] on span "doce" at bounding box center [886, 481] width 50 height 24
type input "****"
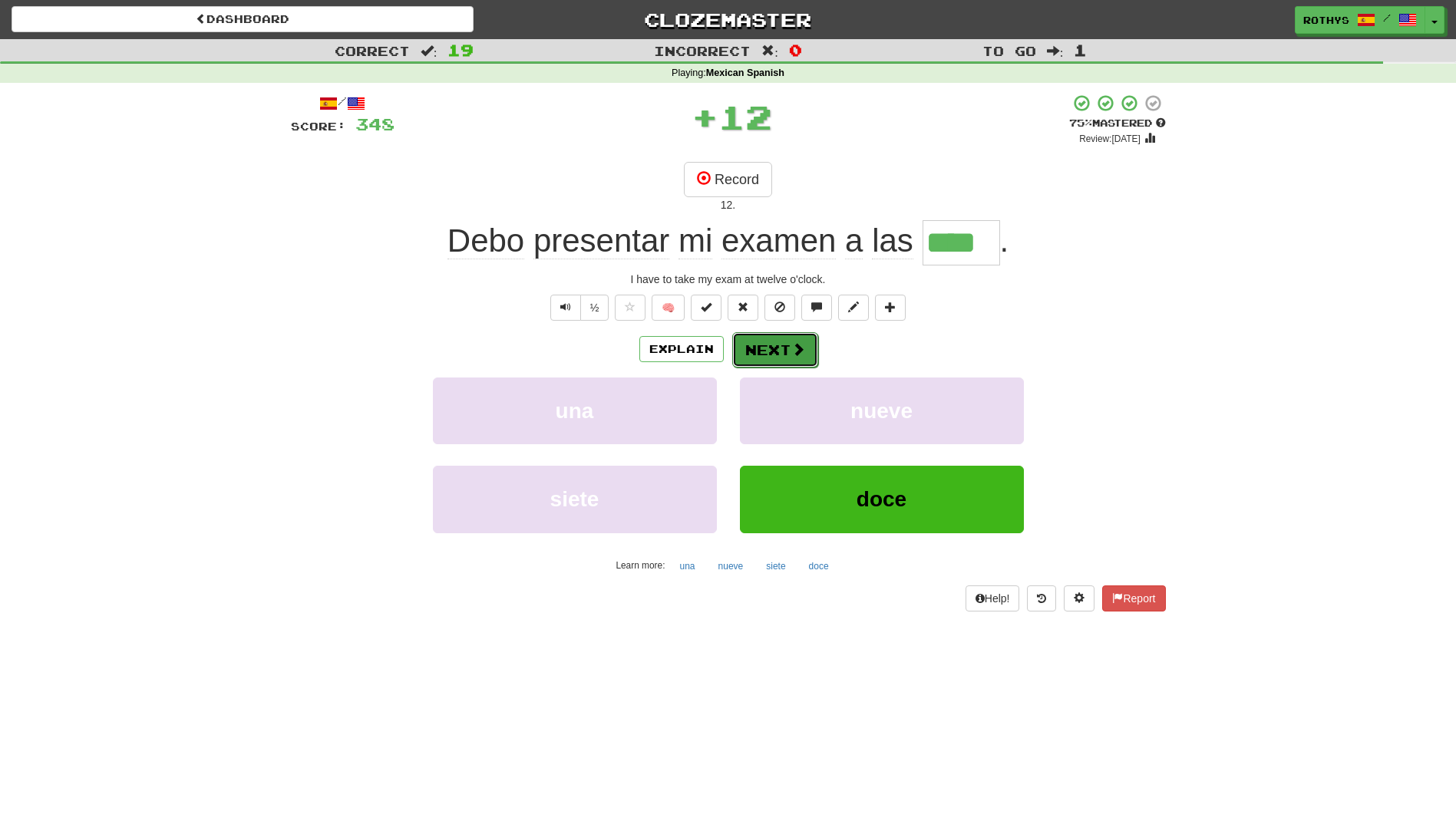
click at [785, 350] on button "Next" at bounding box center [775, 350] width 86 height 35
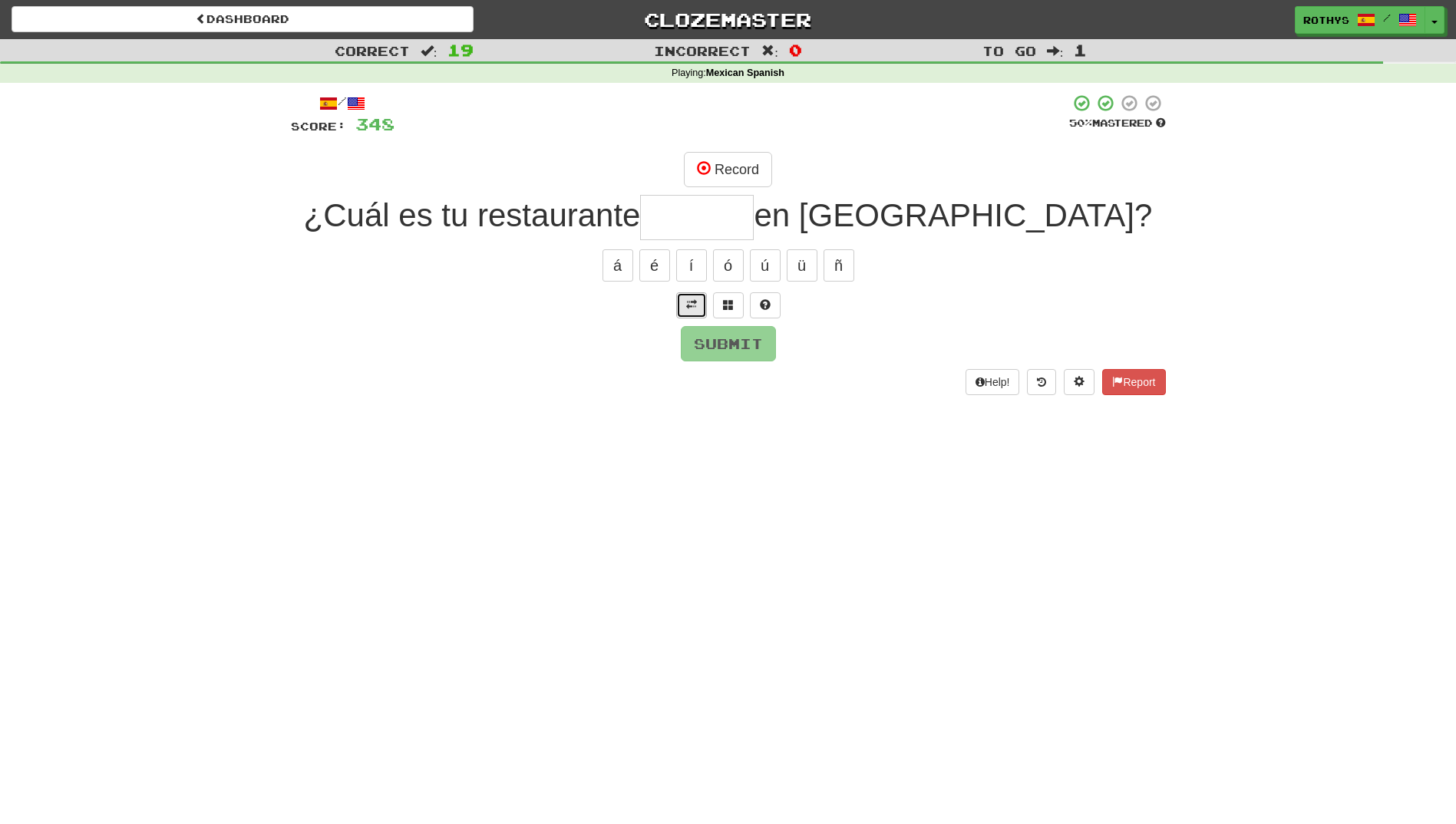
click at [685, 310] on button at bounding box center [691, 306] width 31 height 26
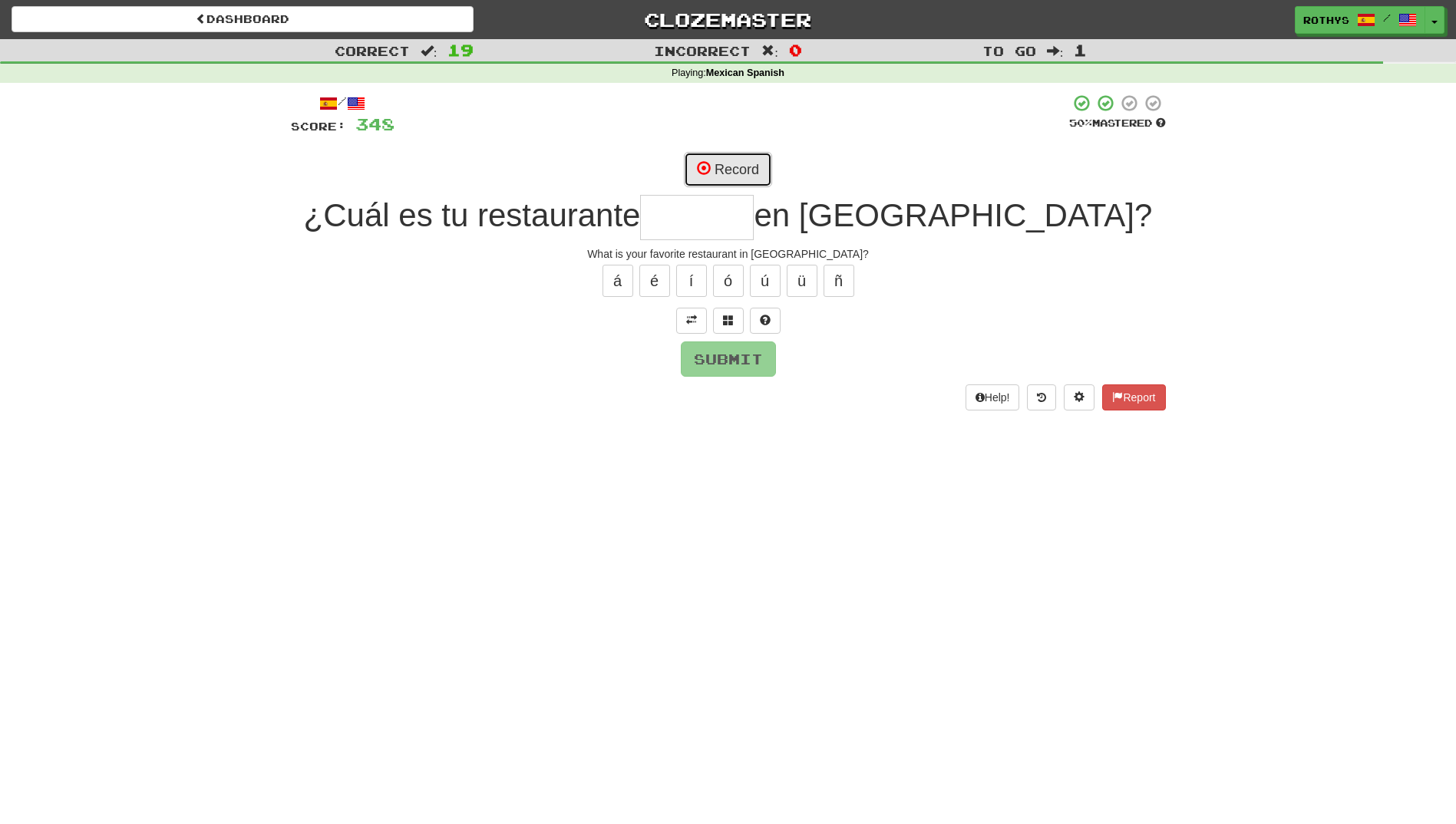
click at [737, 170] on button "Record" at bounding box center [728, 170] width 89 height 35
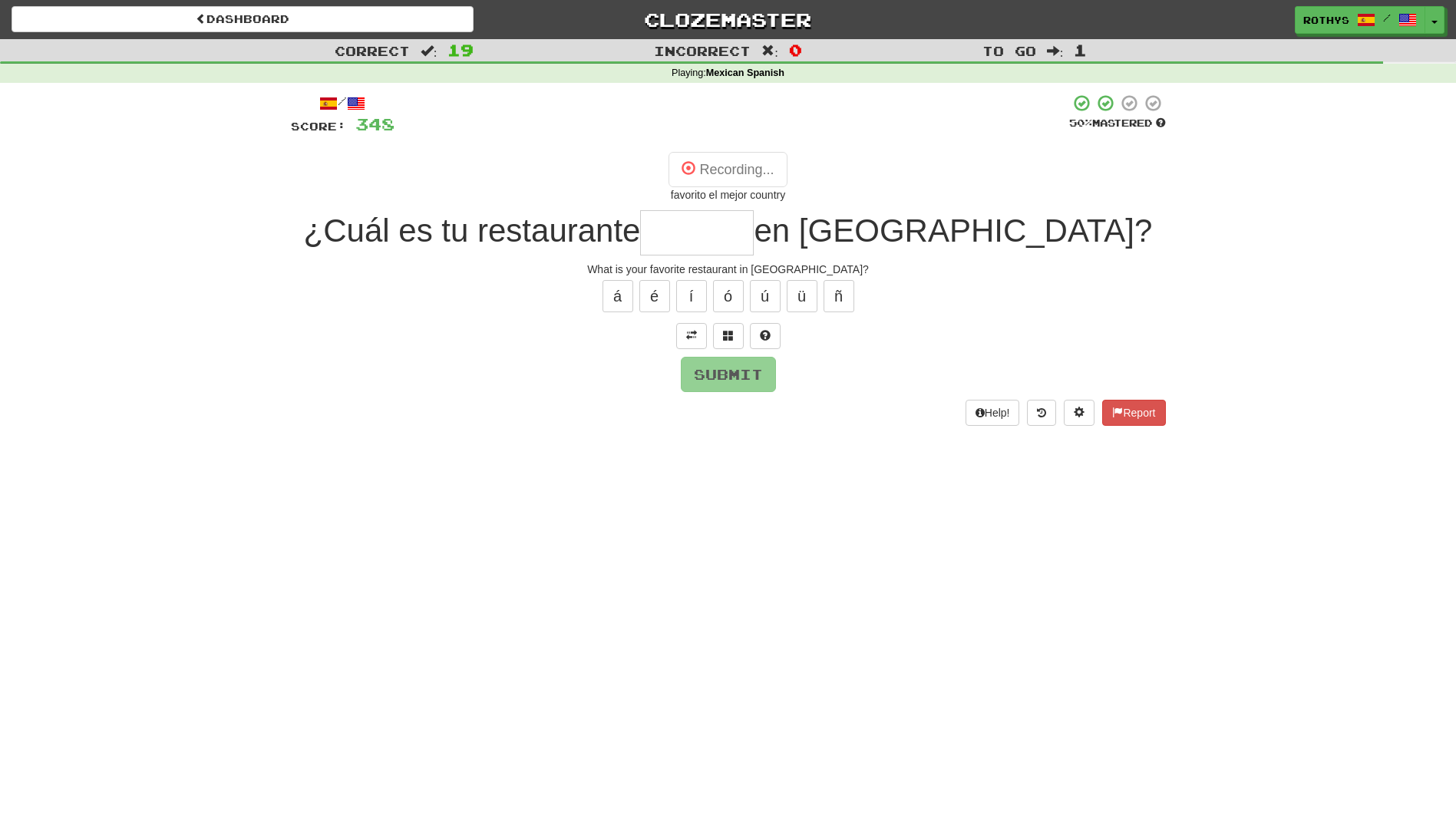
type input "********"
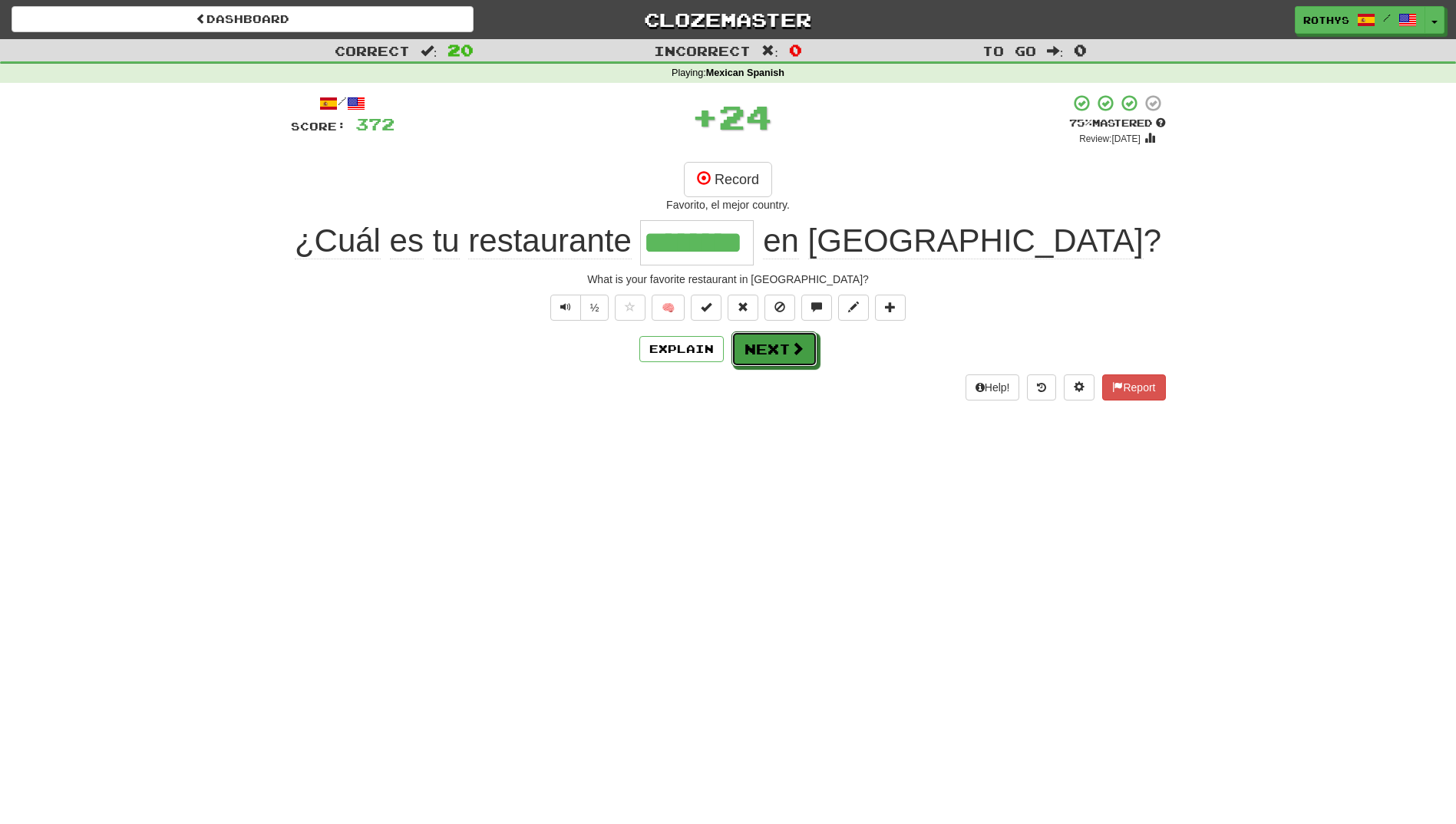
click at [789, 356] on button "Next" at bounding box center [774, 349] width 86 height 35
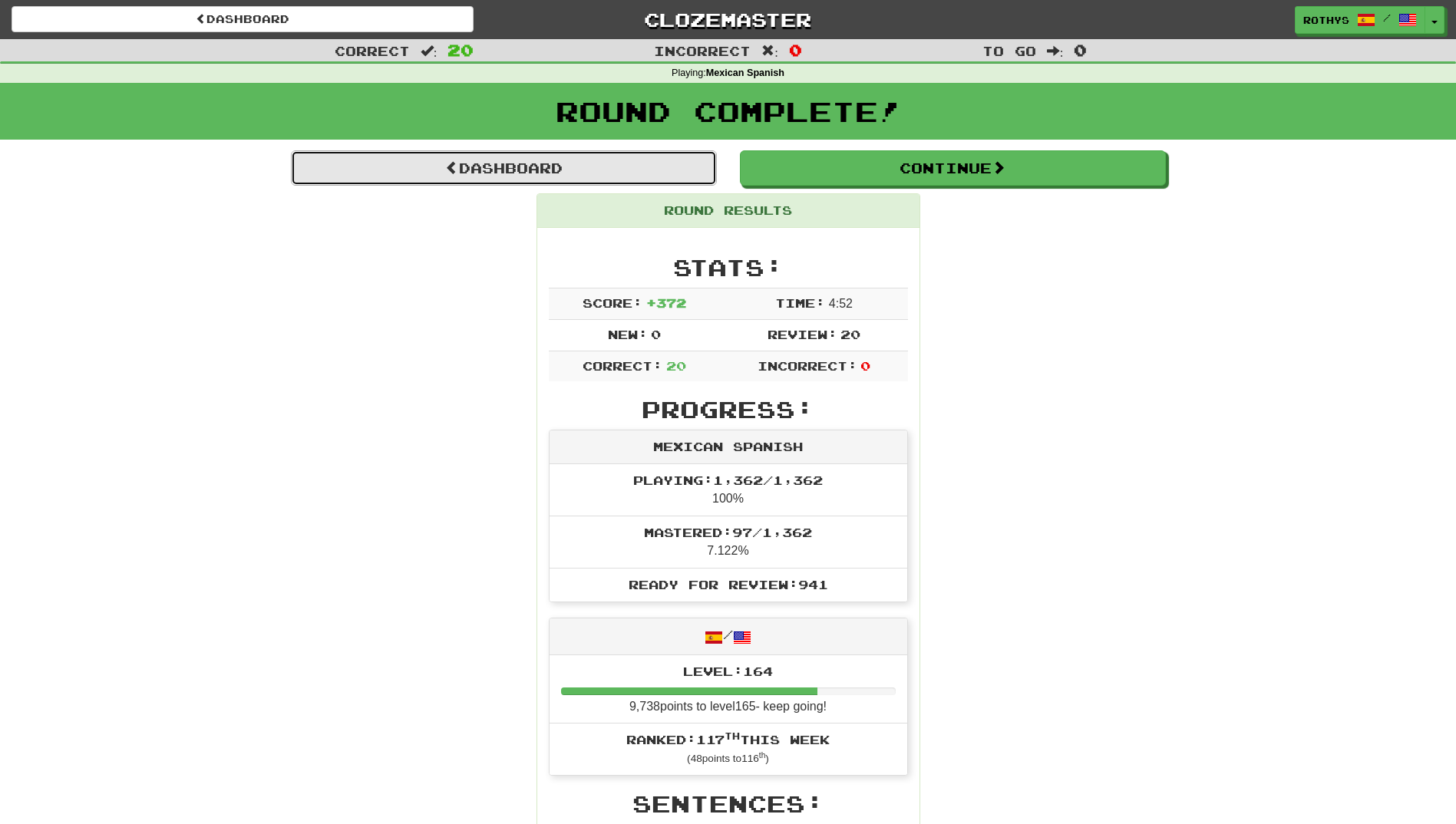
drag, startPoint x: 568, startPoint y: 166, endPoint x: 588, endPoint y: 227, distance: 64.2
click at [568, 167] on link "Dashboard" at bounding box center [504, 169] width 426 height 35
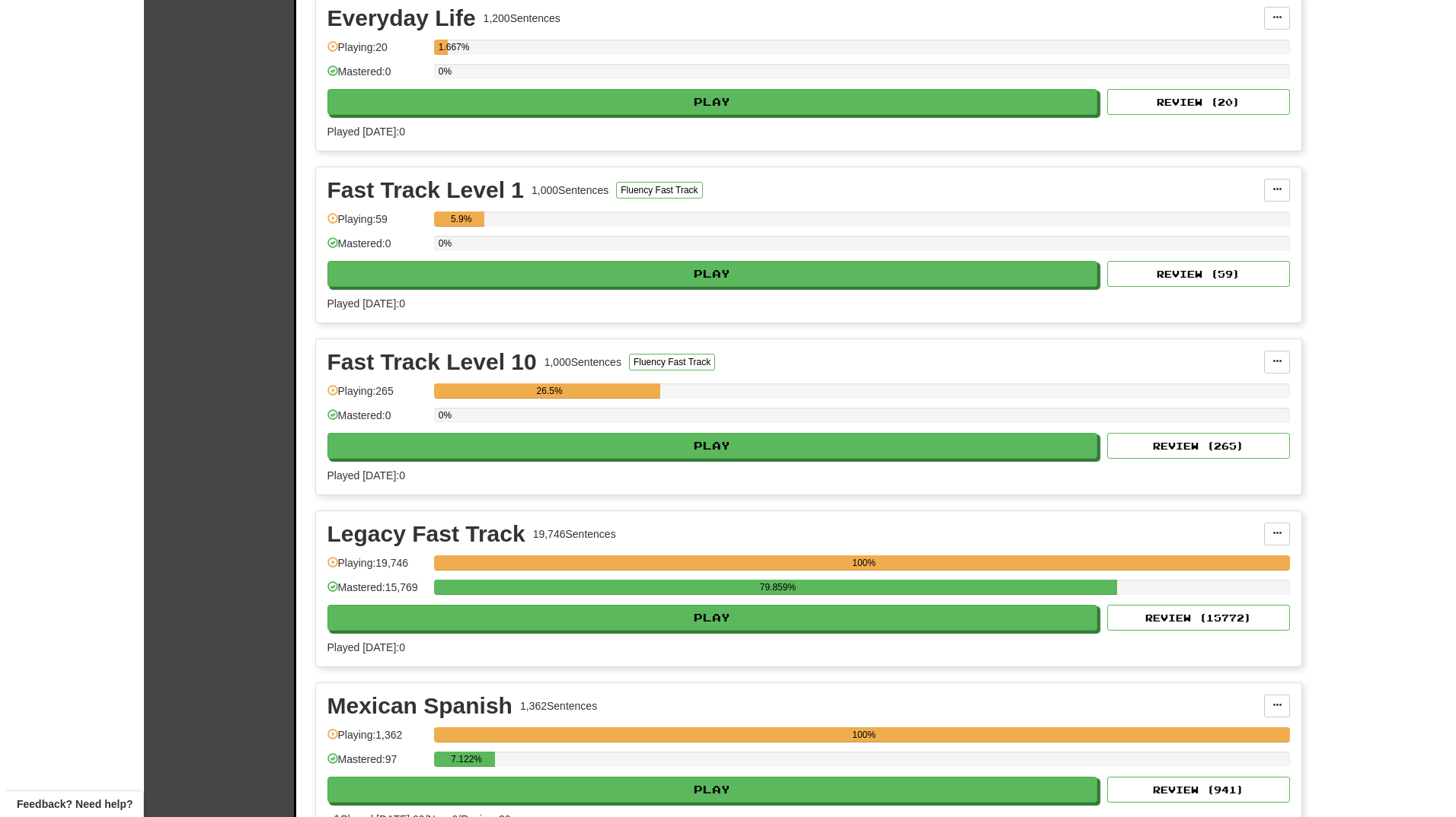
scroll to position [380, 0]
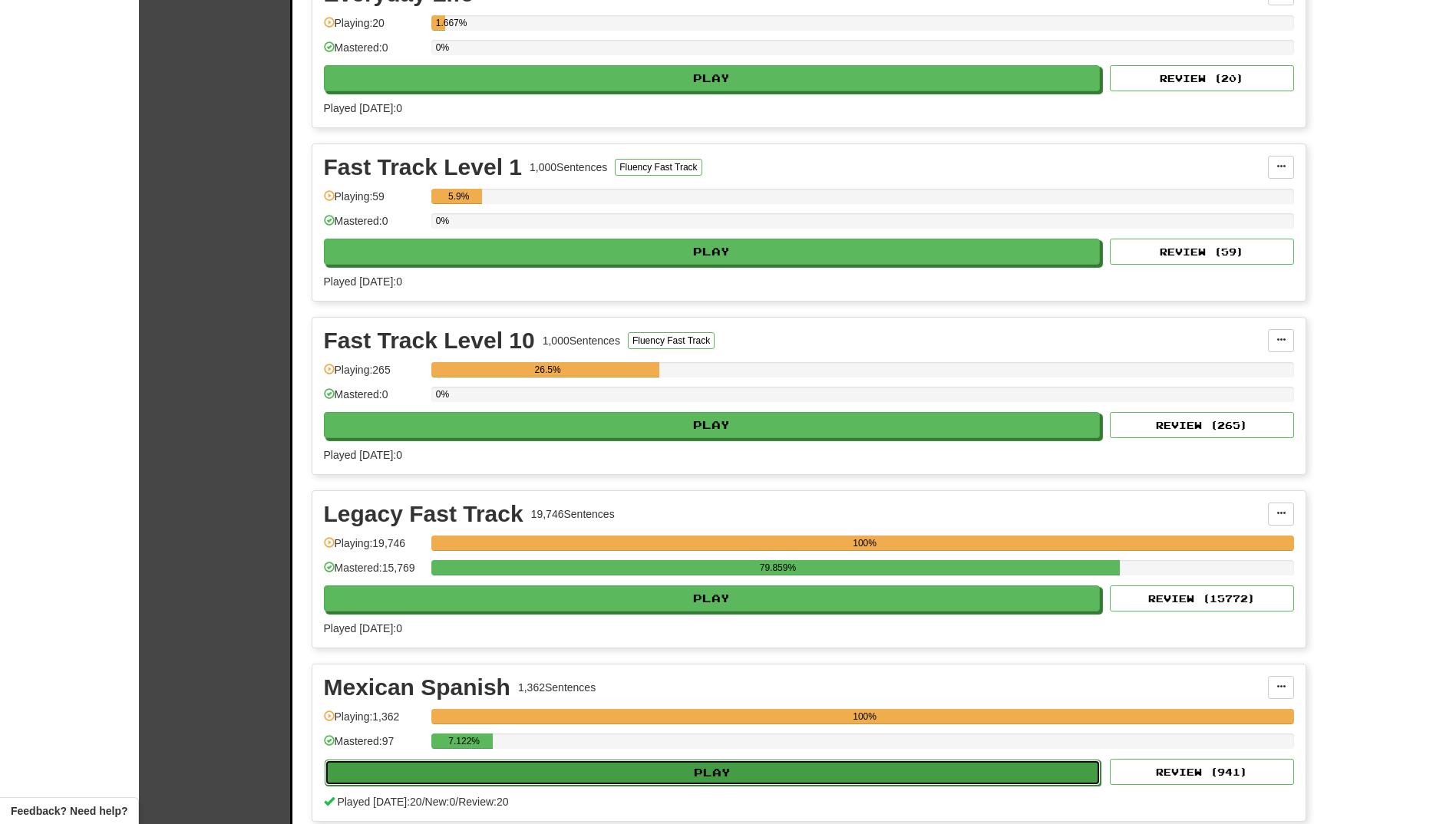
click at [721, 766] on button "Play" at bounding box center [713, 773] width 777 height 26
select select "**"
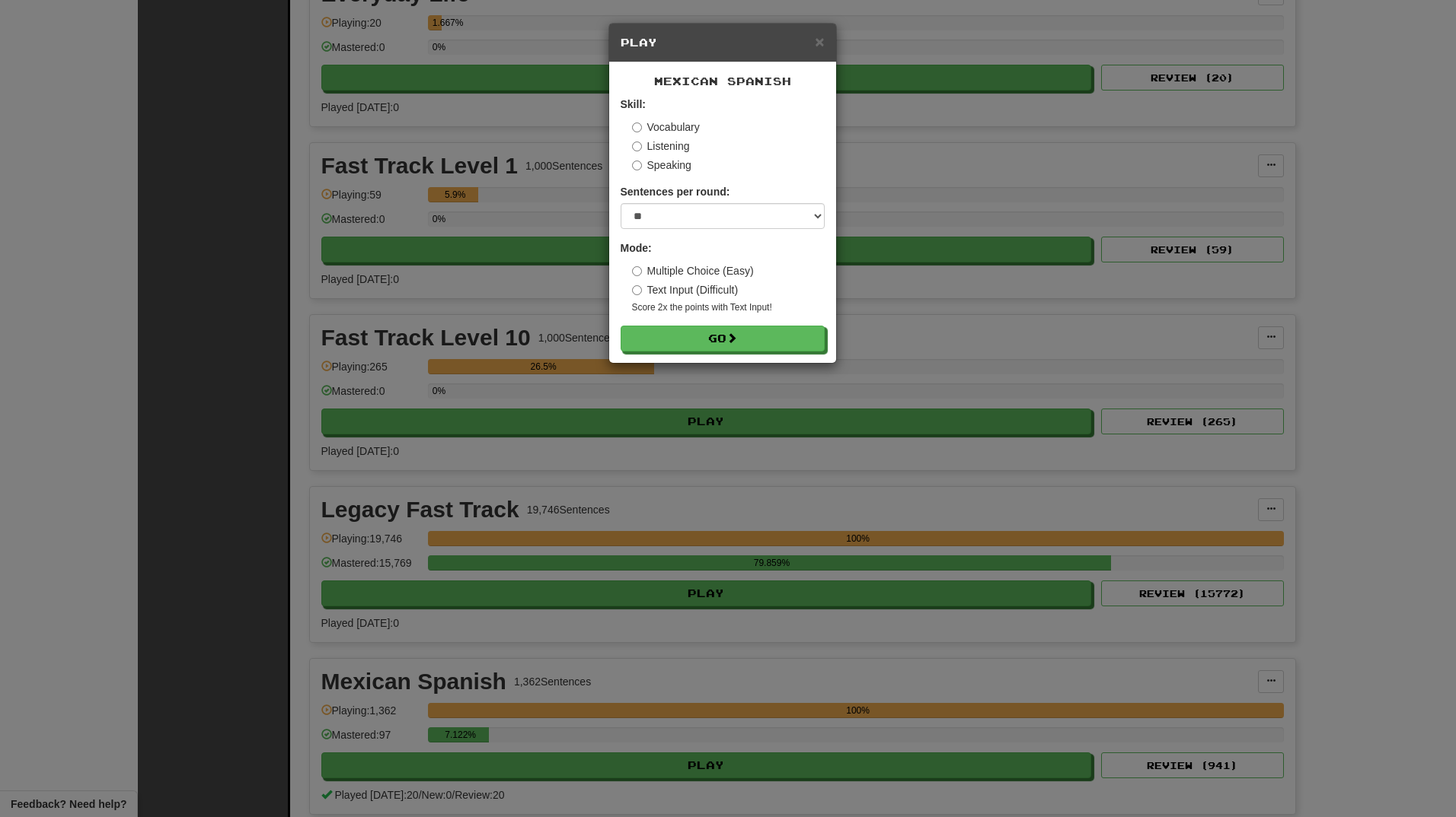
click at [662, 147] on label "Listening" at bounding box center [660, 147] width 58 height 16
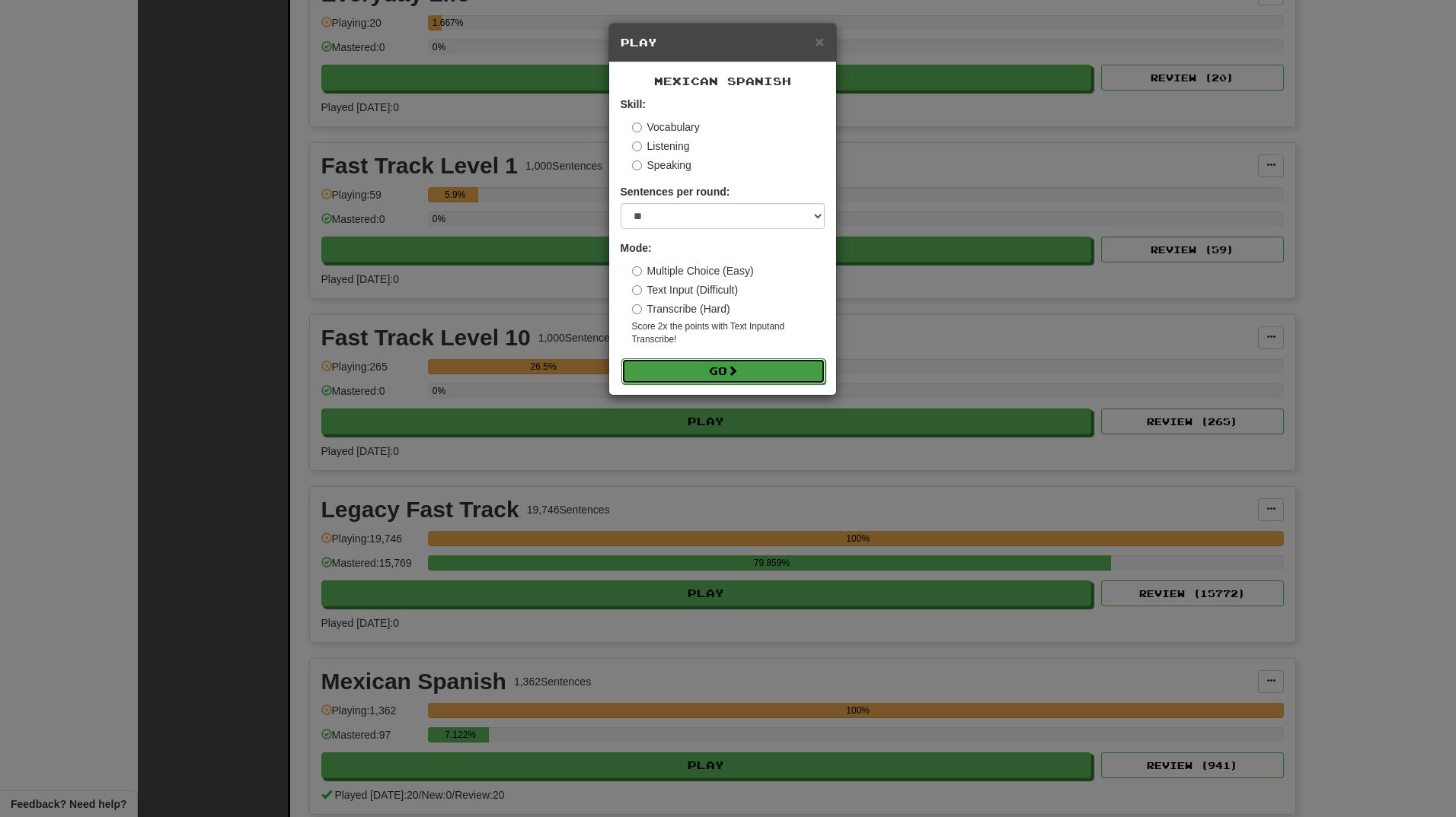
click at [650, 374] on button "Go" at bounding box center [723, 371] width 204 height 25
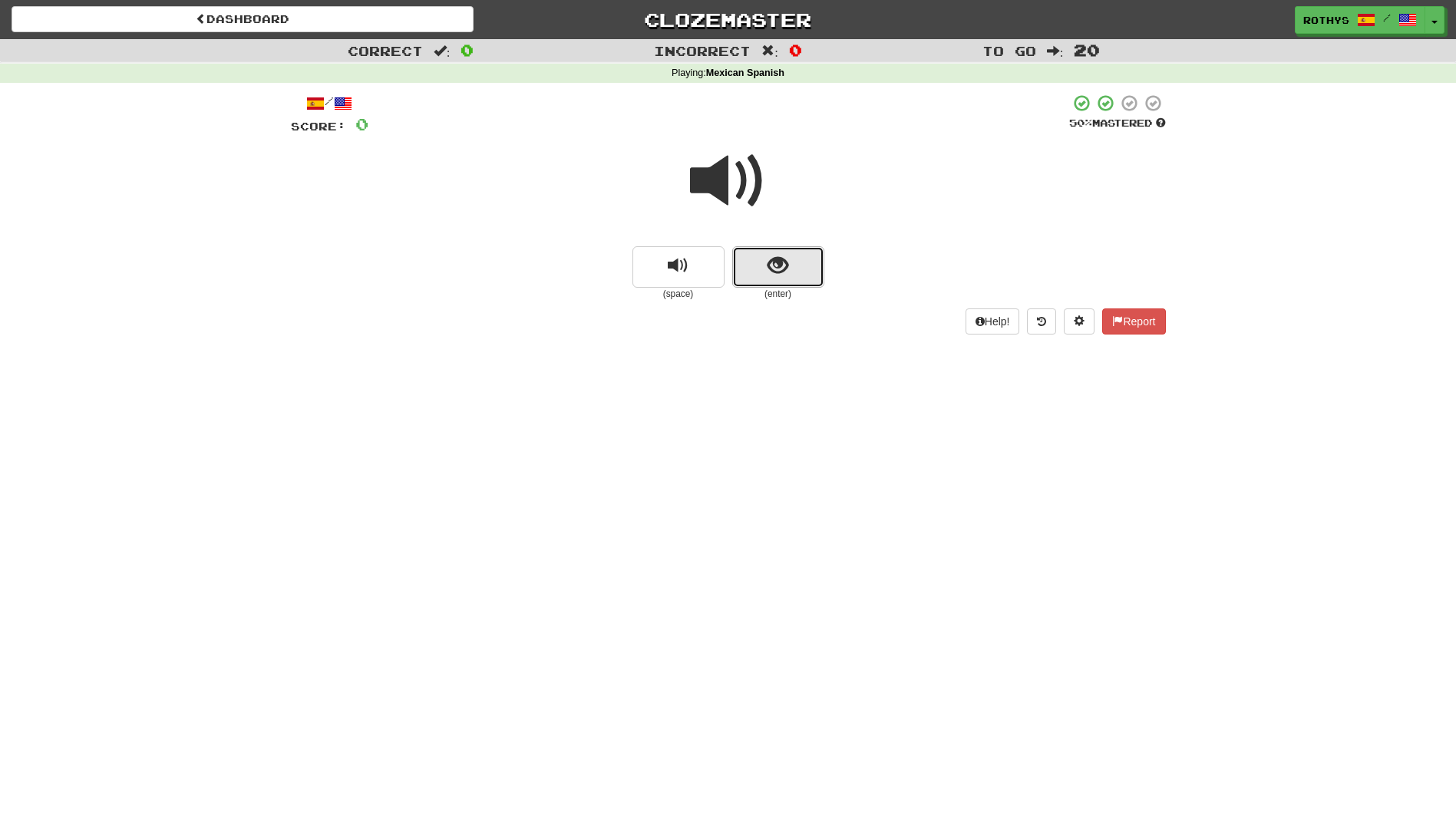
click at [790, 265] on button "show sentence" at bounding box center [778, 267] width 92 height 41
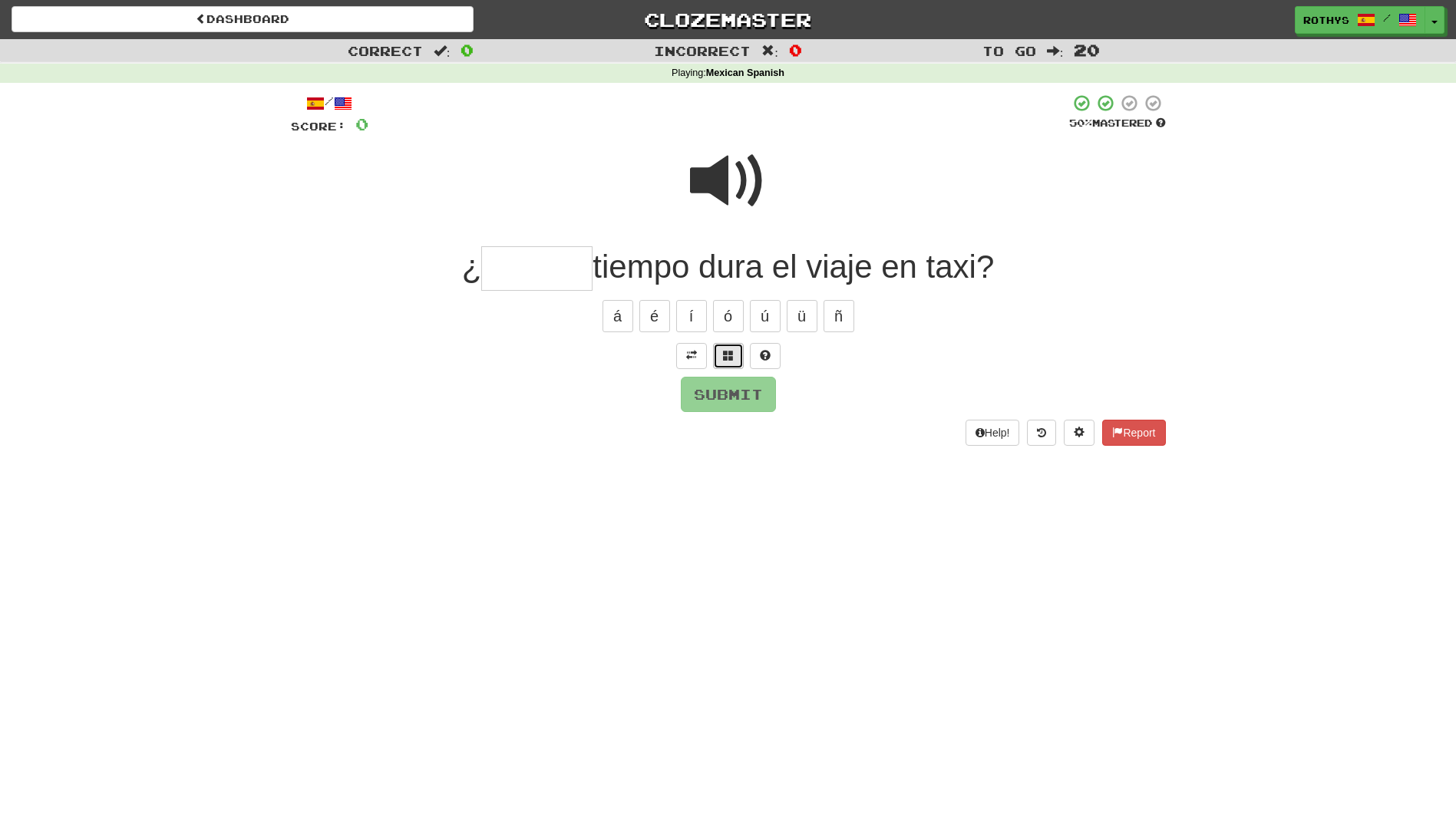
click at [721, 348] on button at bounding box center [728, 356] width 31 height 26
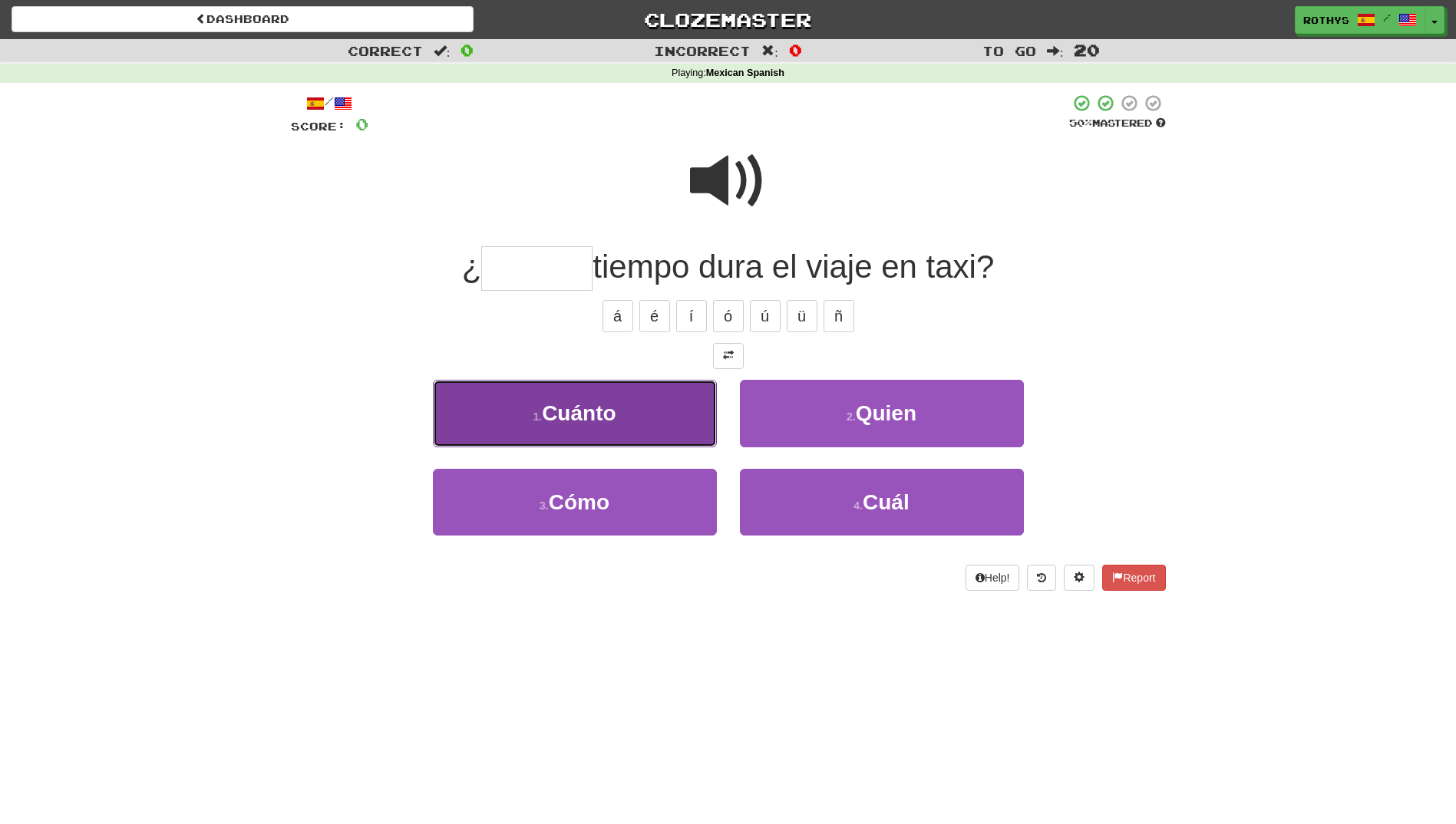
click at [625, 409] on button "1 . Cuánto" at bounding box center [575, 413] width 284 height 67
type input "******"
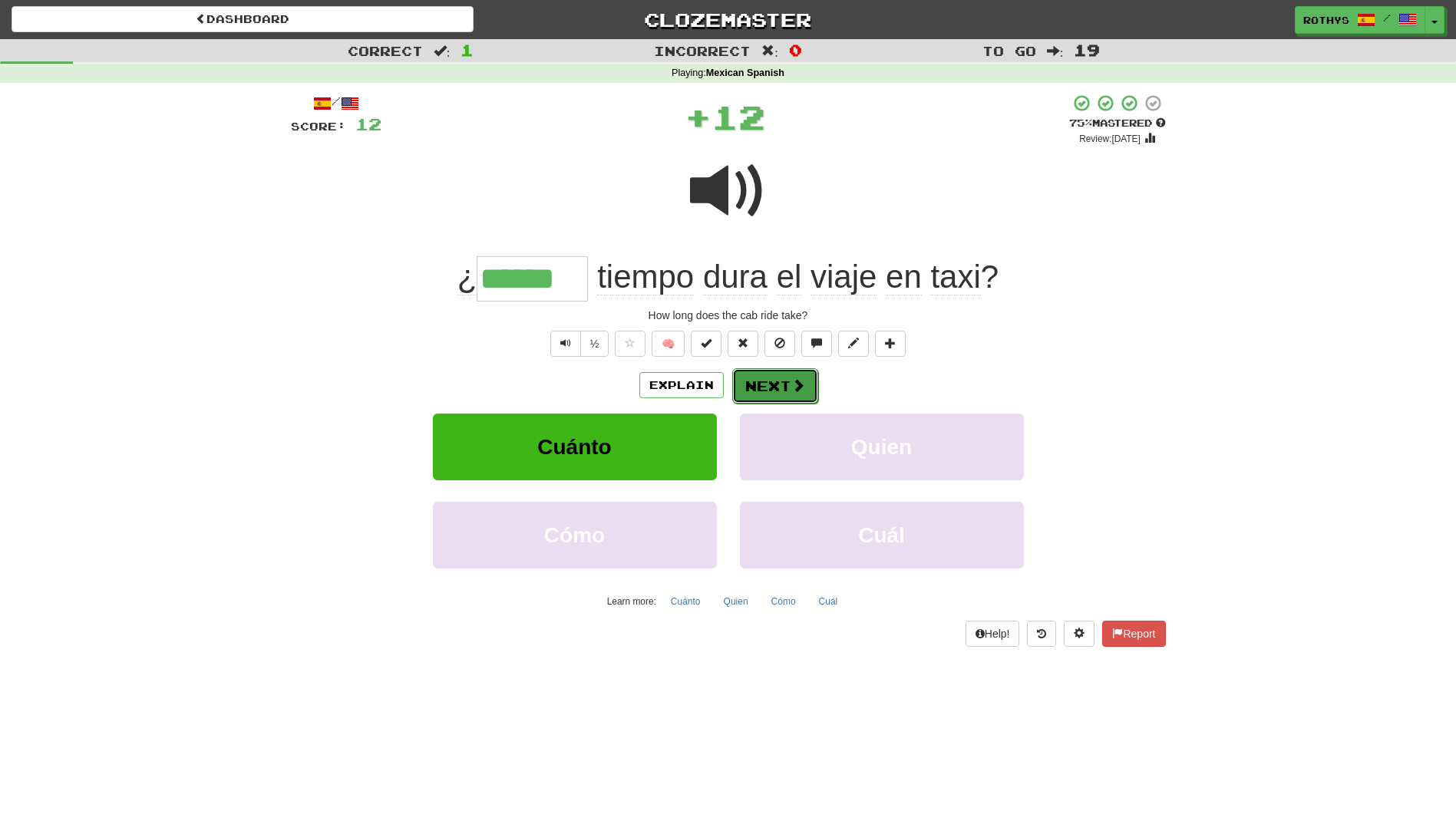
click at [762, 383] on button "Next" at bounding box center [775, 386] width 86 height 35
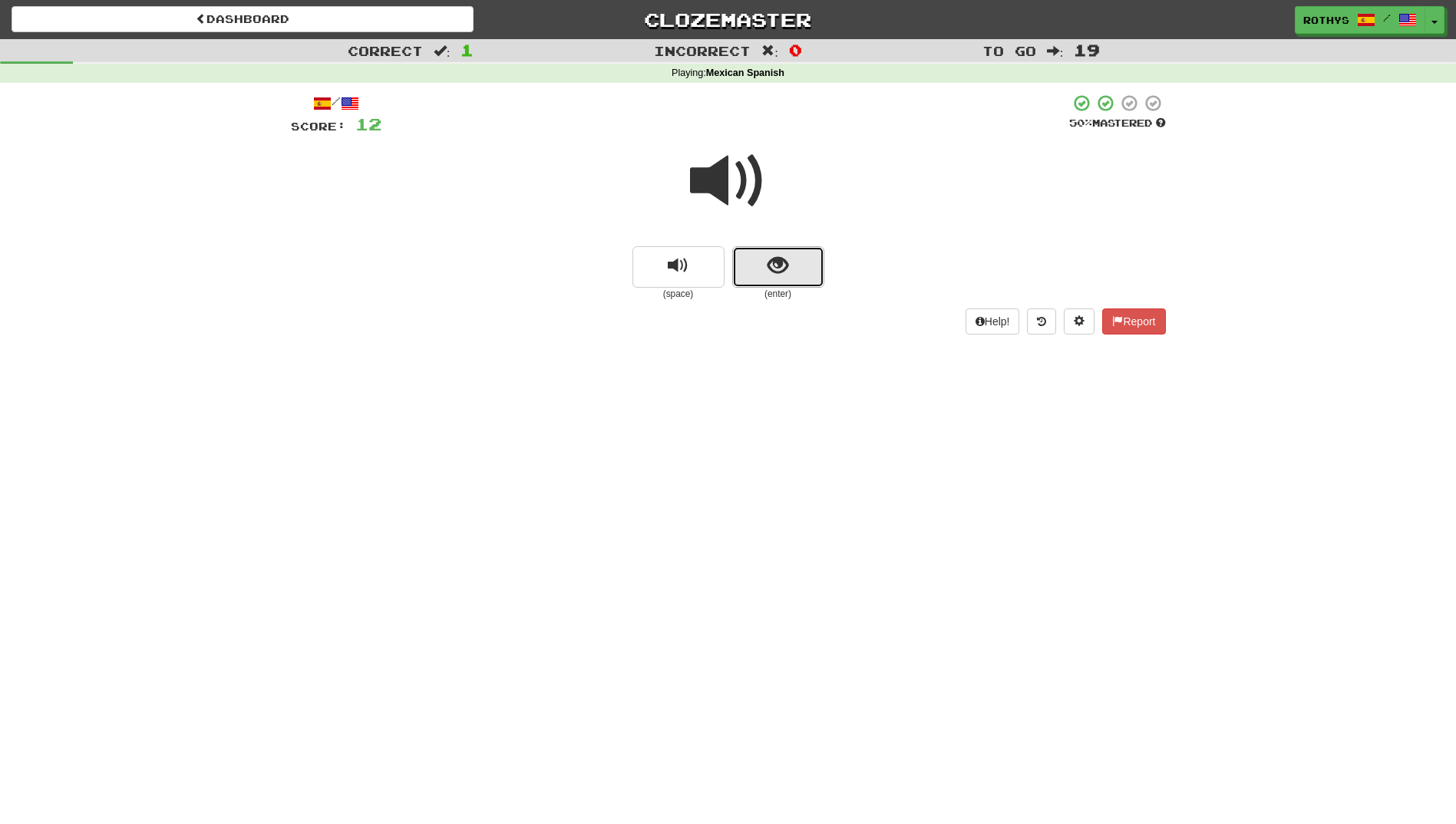
click at [792, 272] on button "show sentence" at bounding box center [778, 267] width 92 height 41
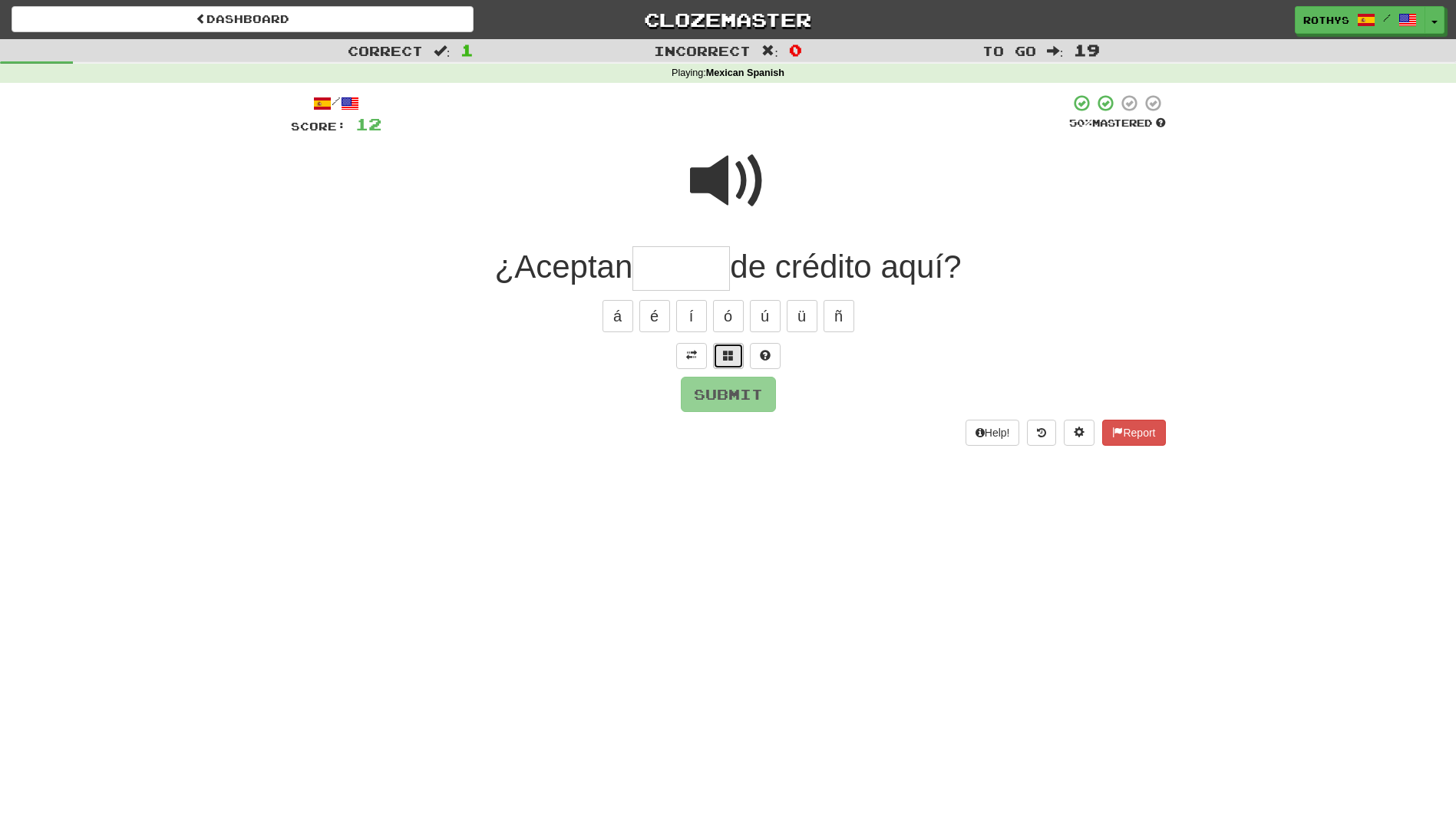
click at [716, 354] on button at bounding box center [728, 356] width 31 height 26
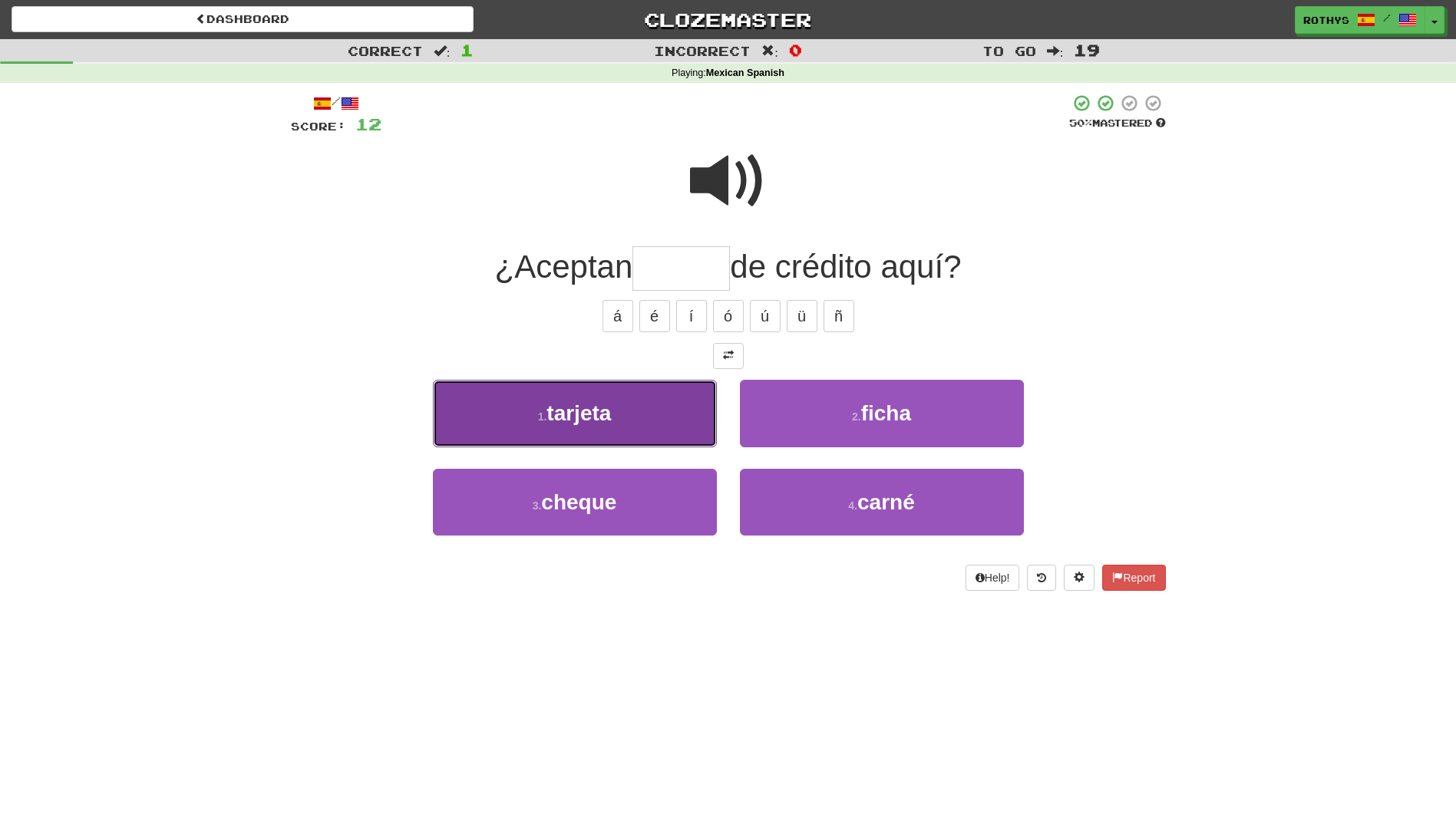
click at [674, 400] on button "1 . tarjeta" at bounding box center [575, 413] width 284 height 67
type input "*******"
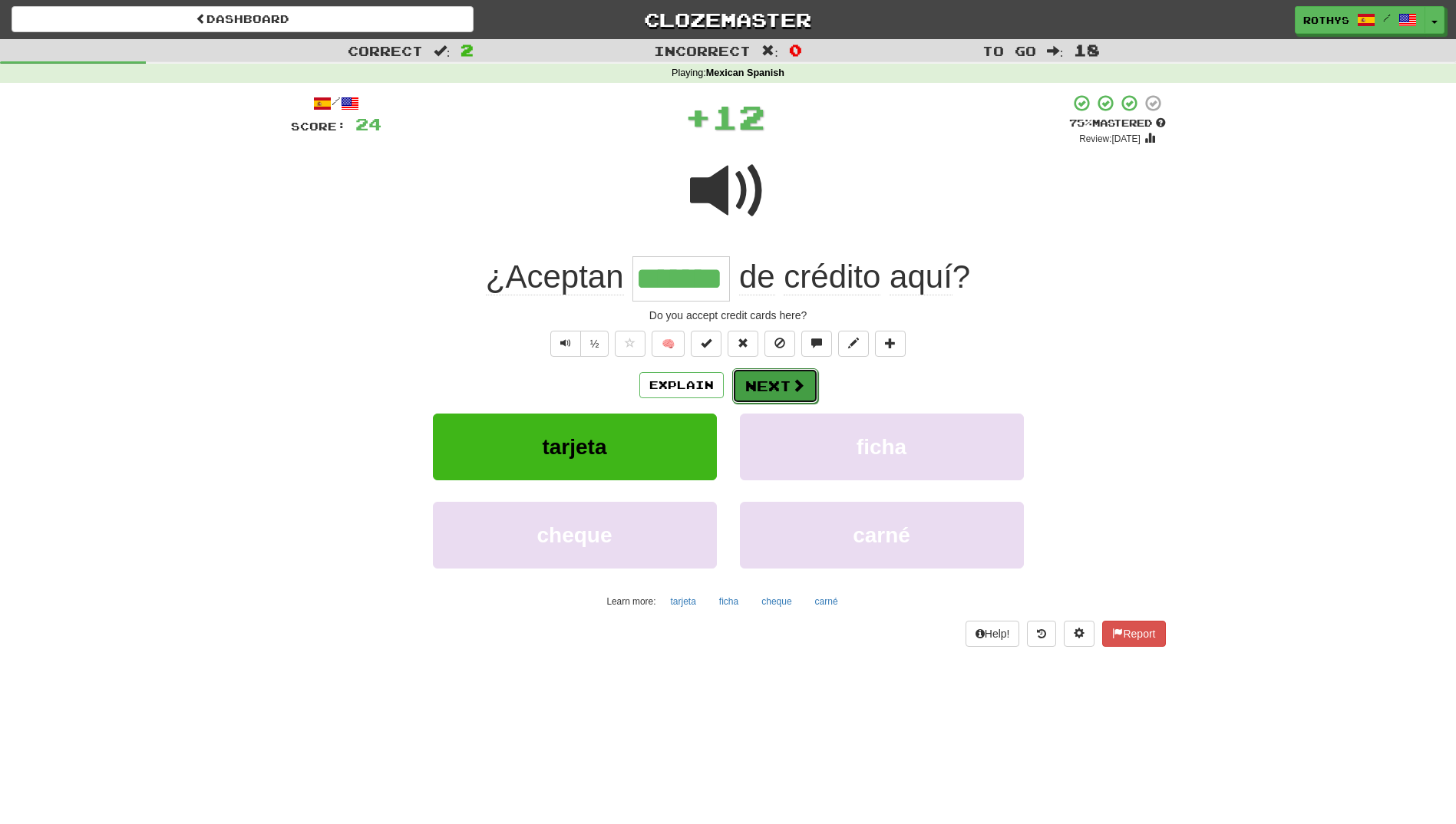
click at [782, 386] on button "Next" at bounding box center [775, 386] width 86 height 35
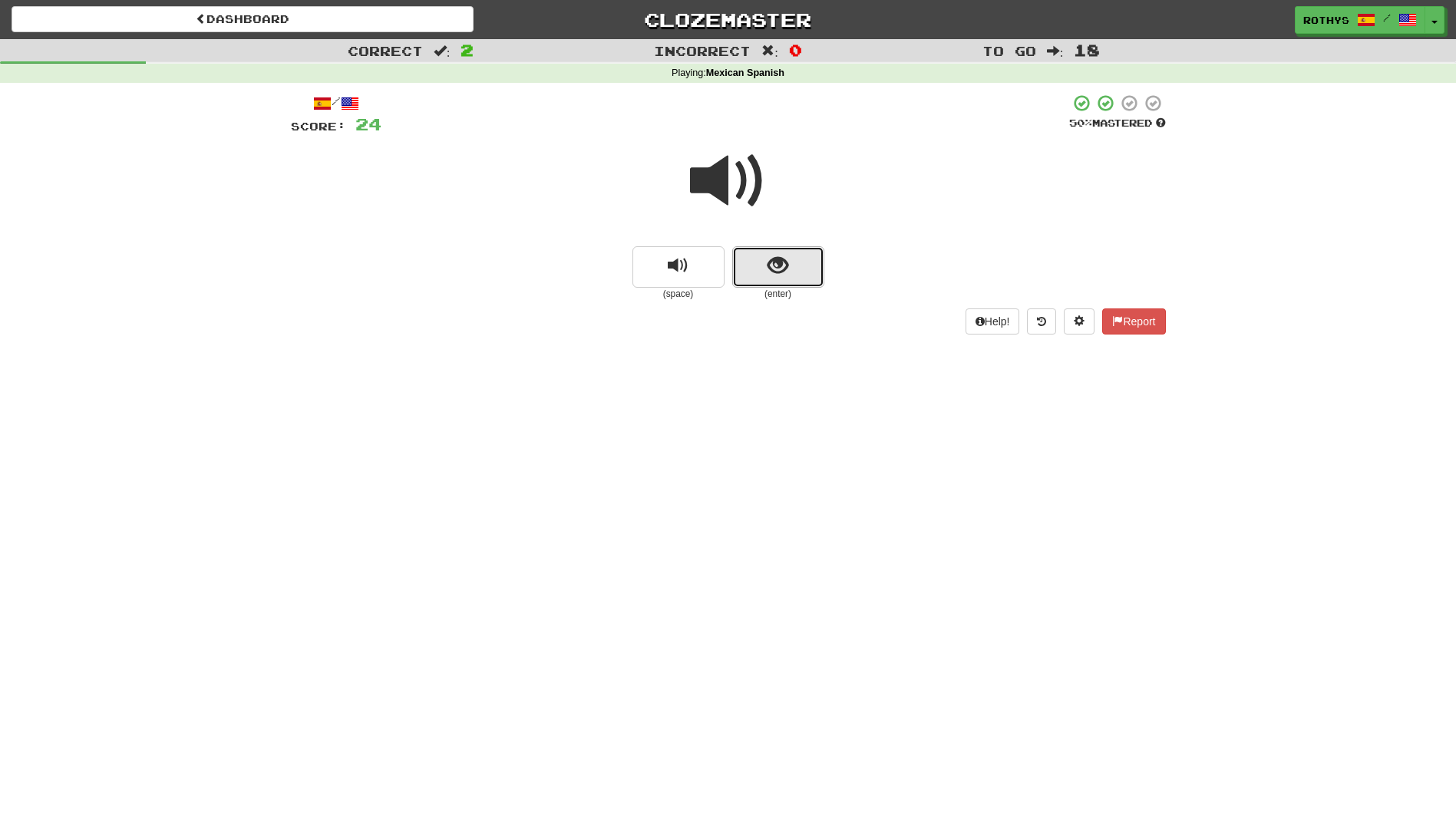
click at [798, 268] on button "show sentence" at bounding box center [778, 267] width 92 height 41
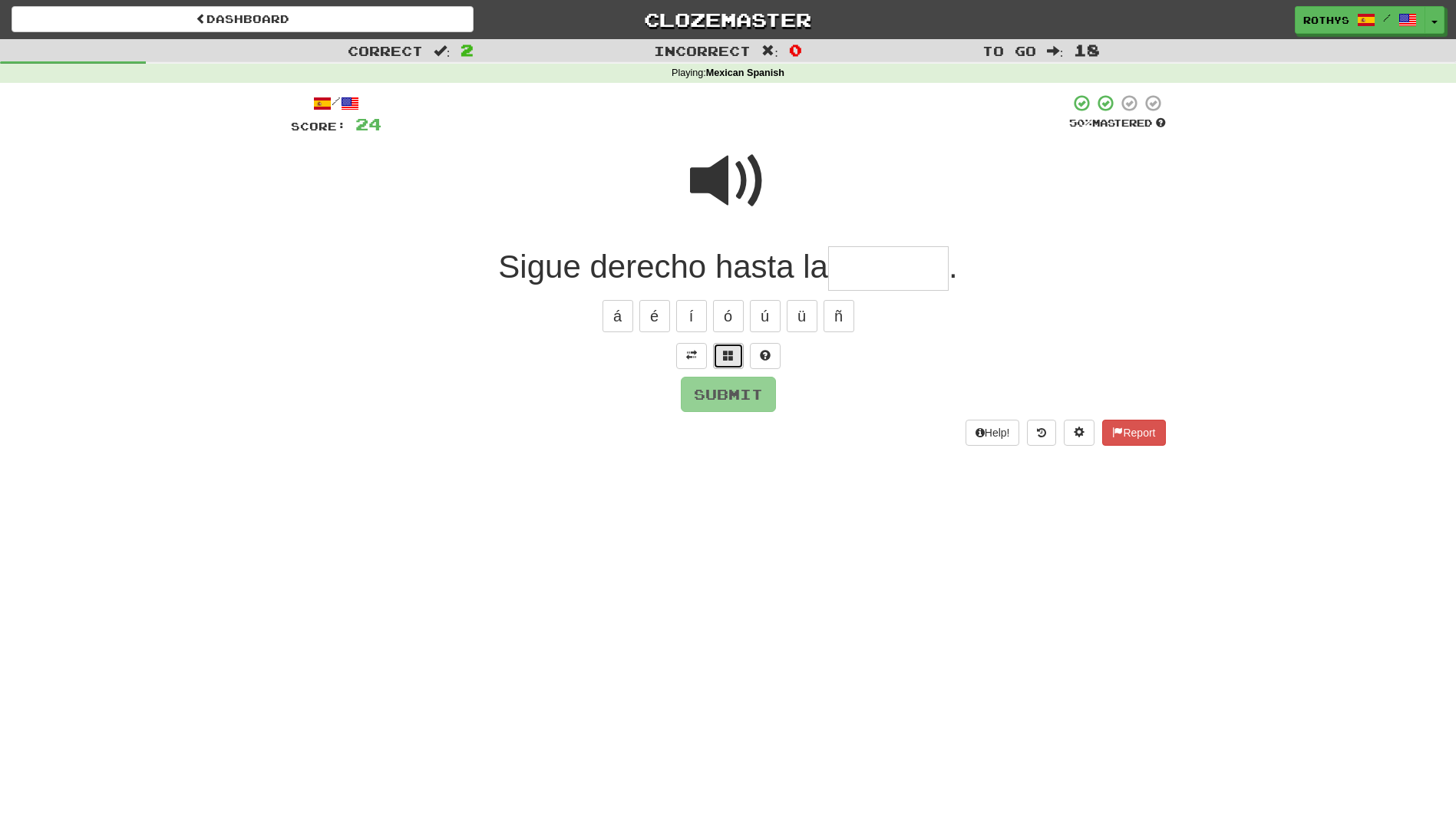
click at [722, 347] on button at bounding box center [728, 356] width 31 height 26
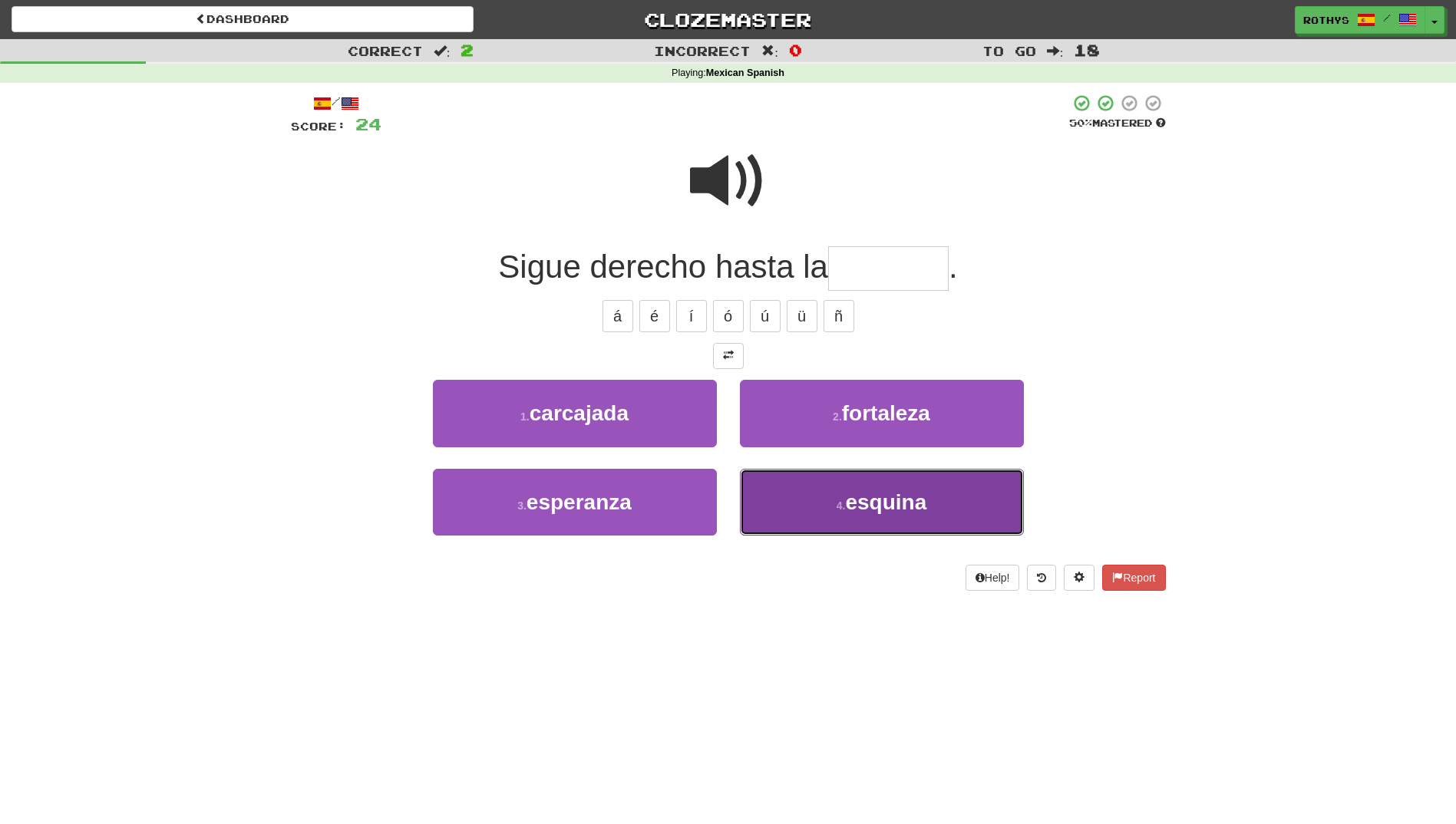
click at [910, 488] on button "4 . esquina" at bounding box center [882, 503] width 284 height 67
type input "*******"
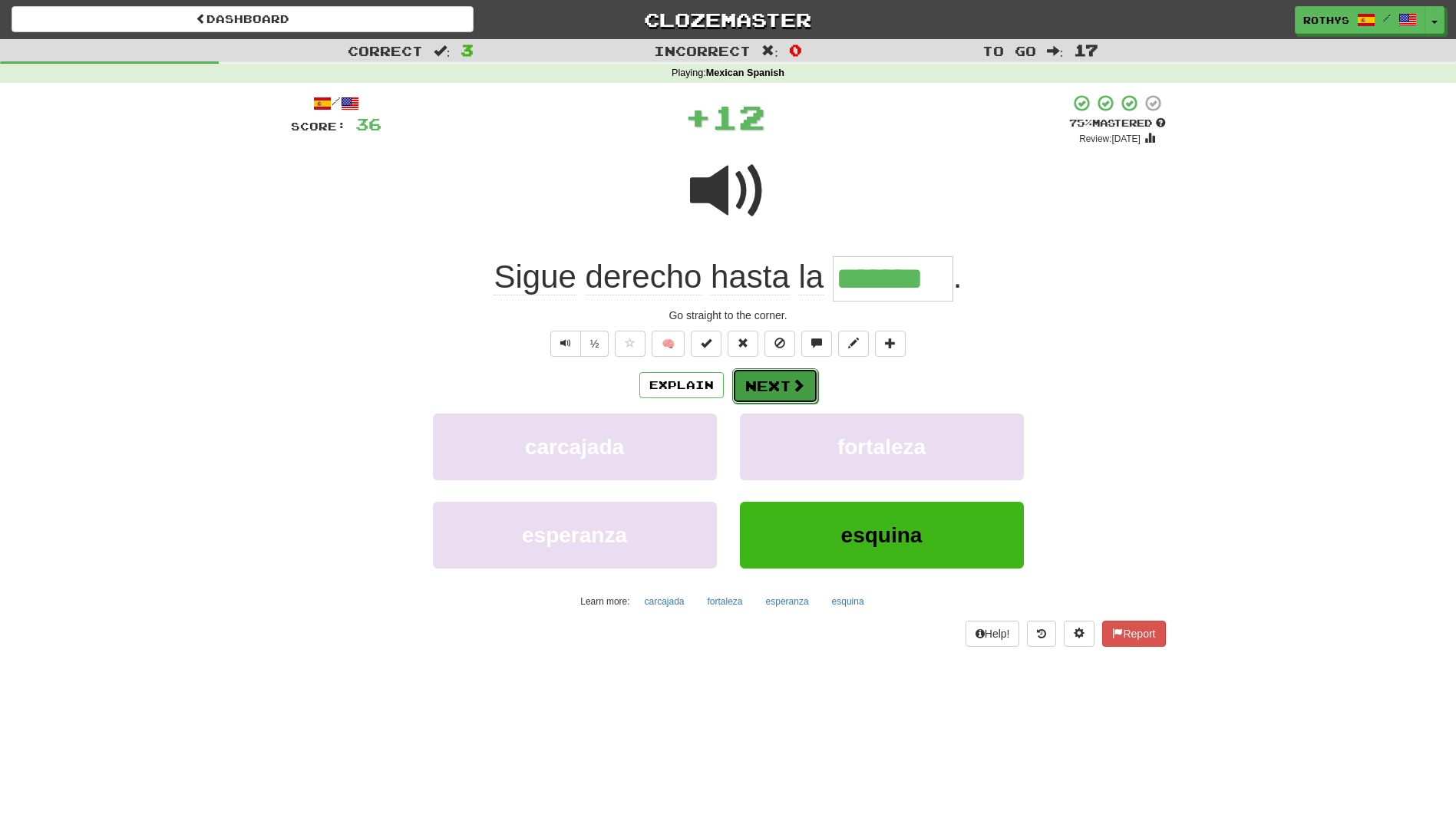
click at [785, 389] on button "Next" at bounding box center [775, 386] width 86 height 35
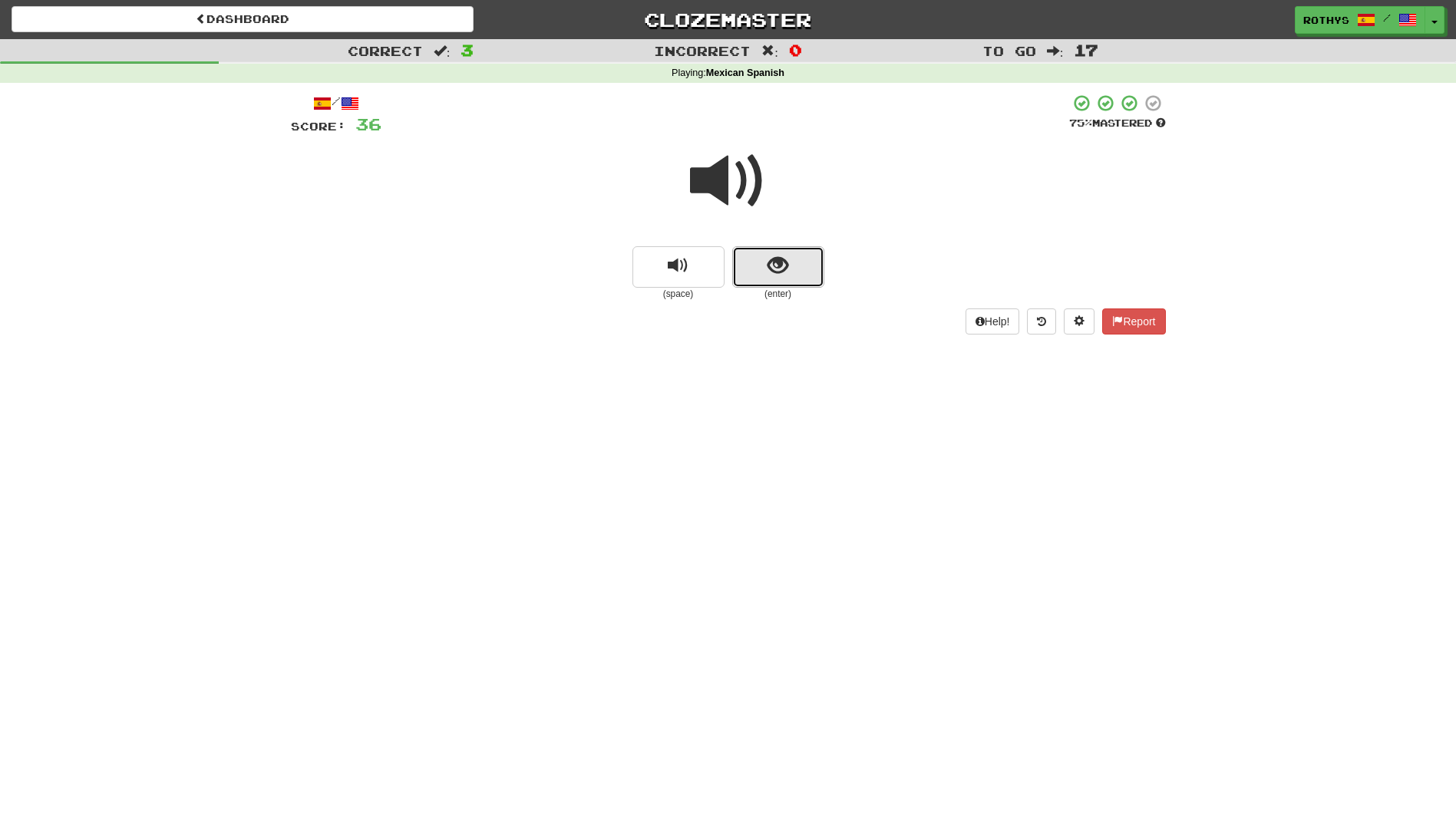
click at [803, 251] on button "show sentence" at bounding box center [778, 267] width 92 height 41
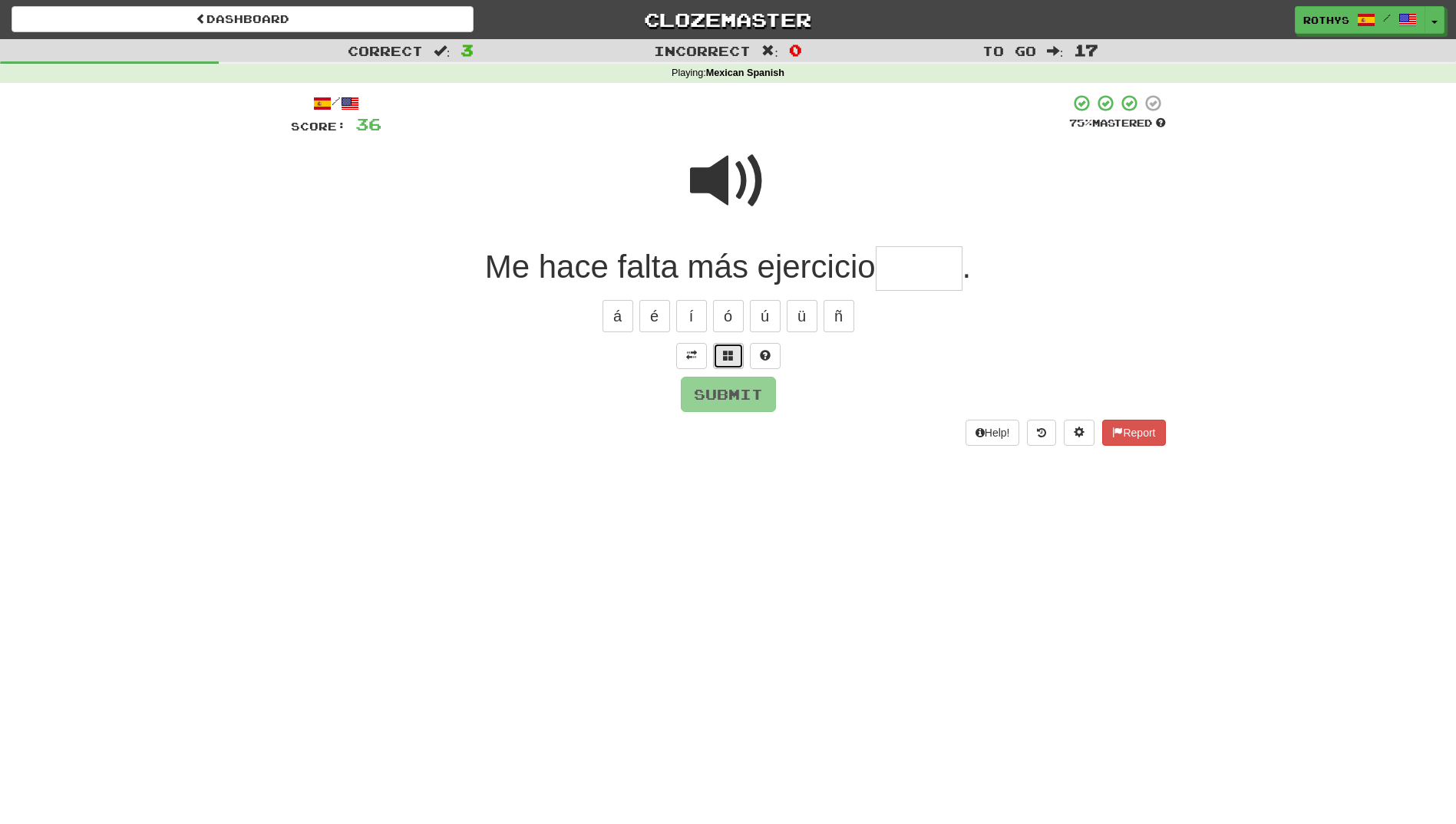
click at [732, 345] on button at bounding box center [728, 356] width 31 height 26
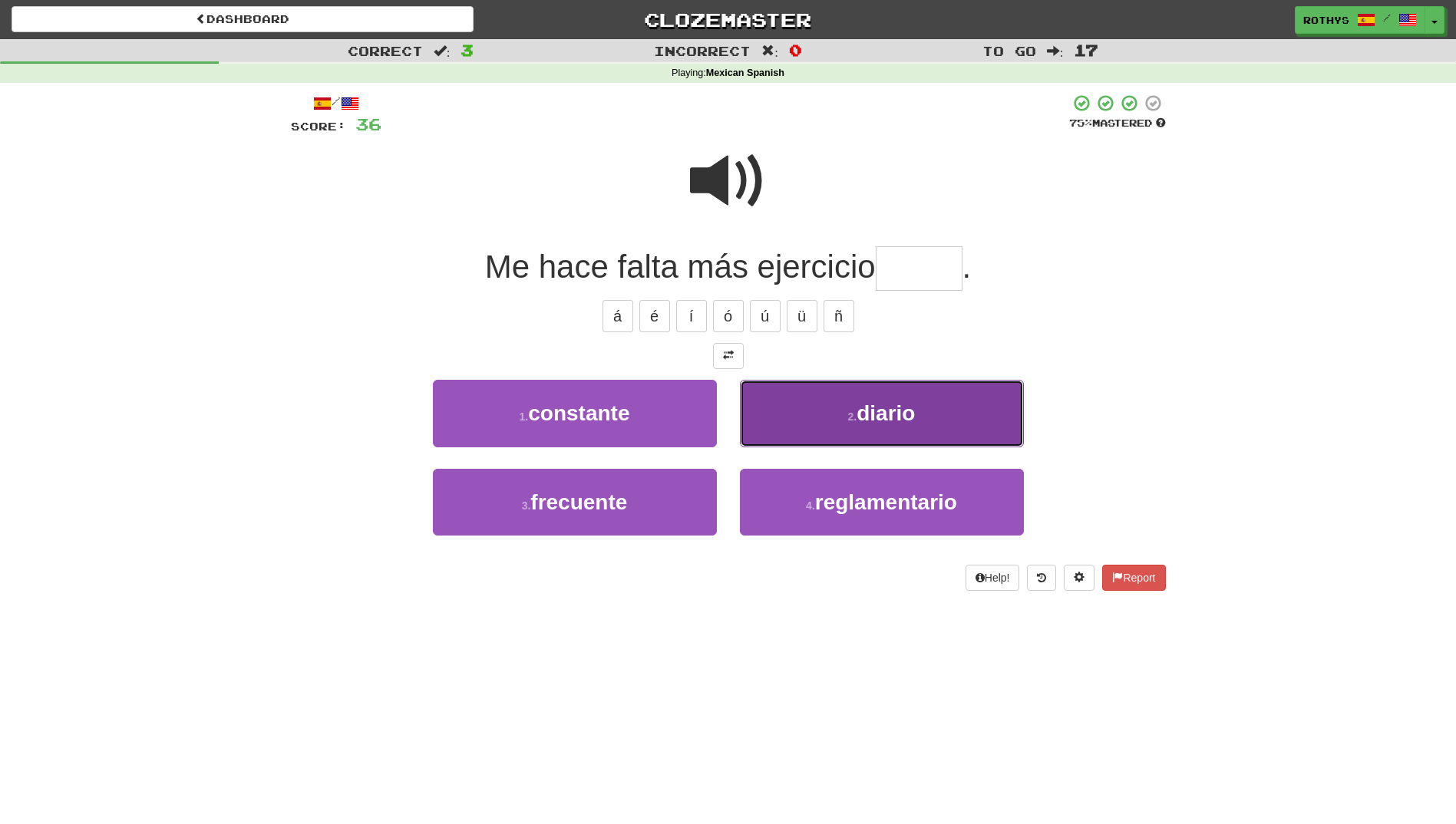
click at [899, 416] on span "diario" at bounding box center [885, 413] width 58 height 24
type input "******"
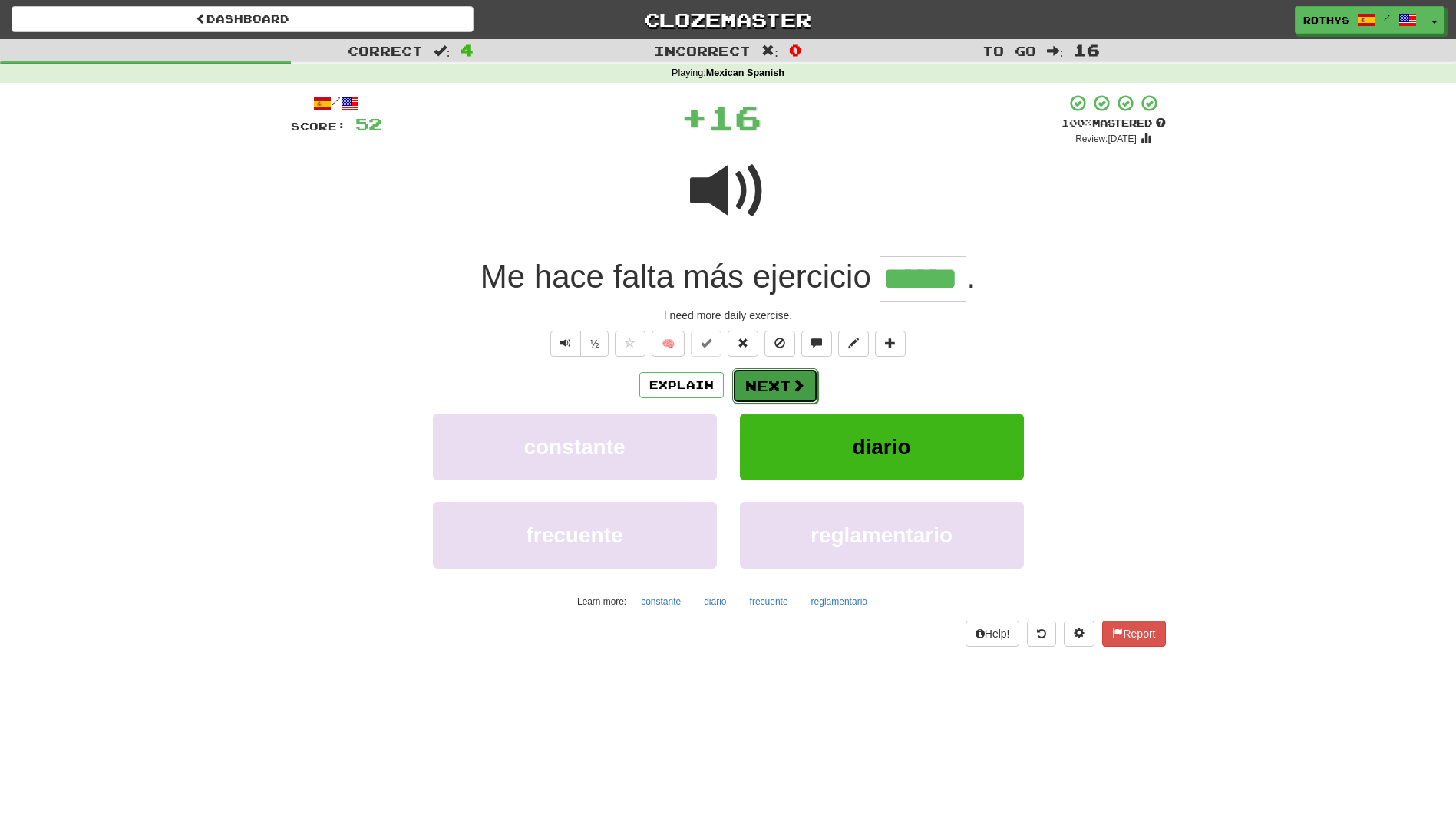
click at [782, 382] on button "Next" at bounding box center [775, 386] width 86 height 35
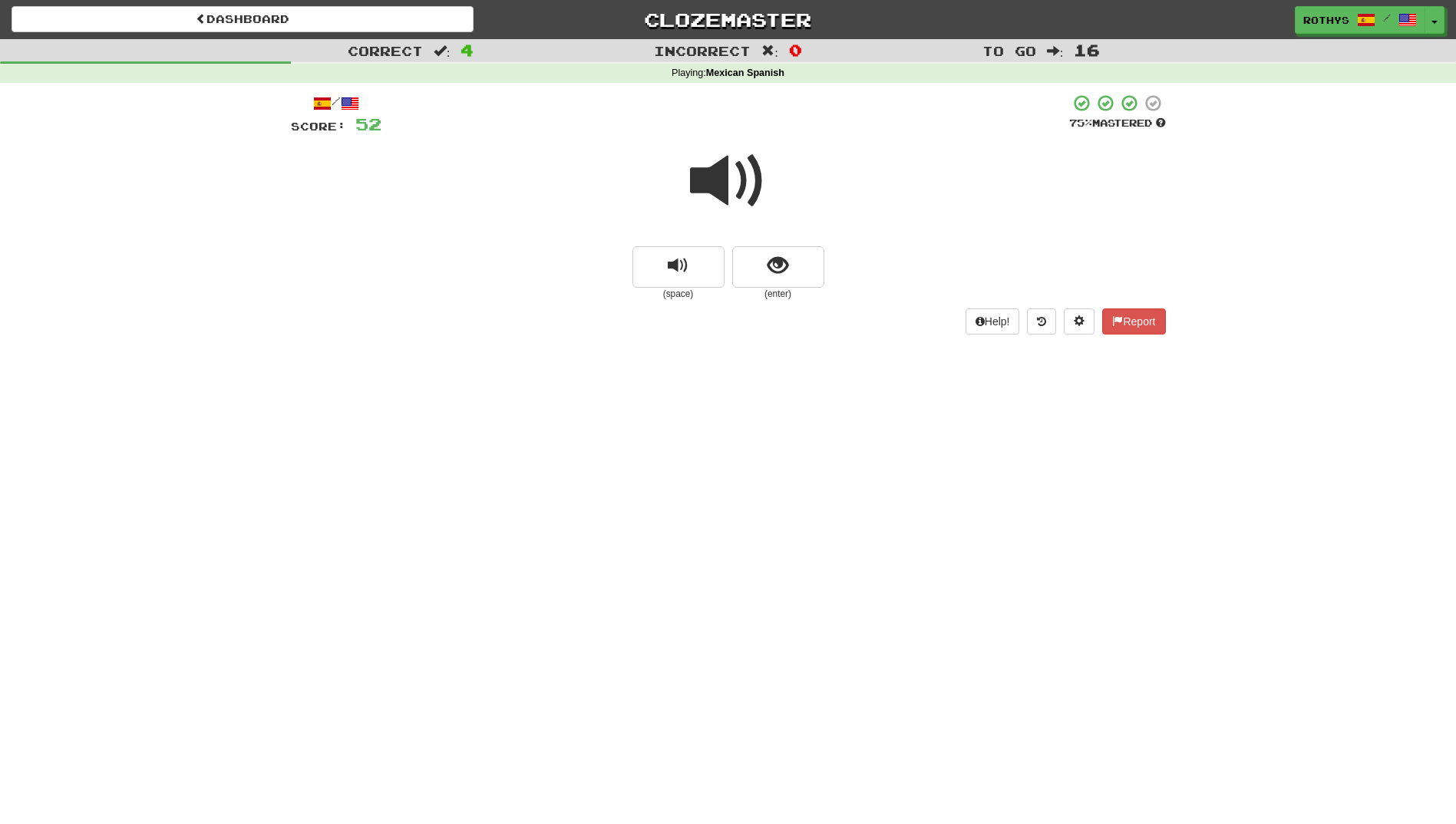
click at [729, 165] on span at bounding box center [728, 181] width 77 height 77
click at [760, 274] on button "show sentence" at bounding box center [778, 267] width 92 height 41
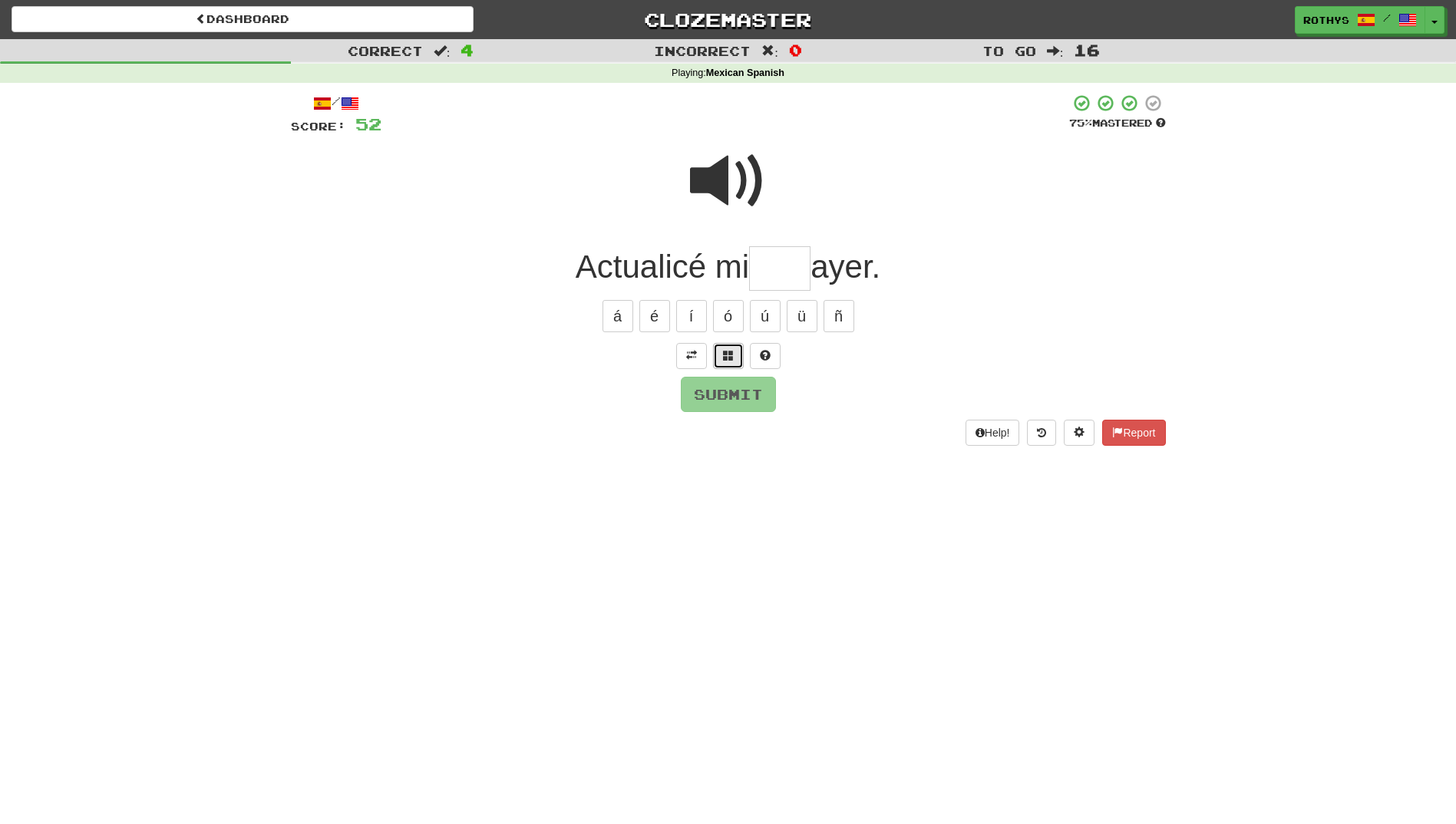
click at [725, 352] on span at bounding box center [728, 355] width 11 height 11
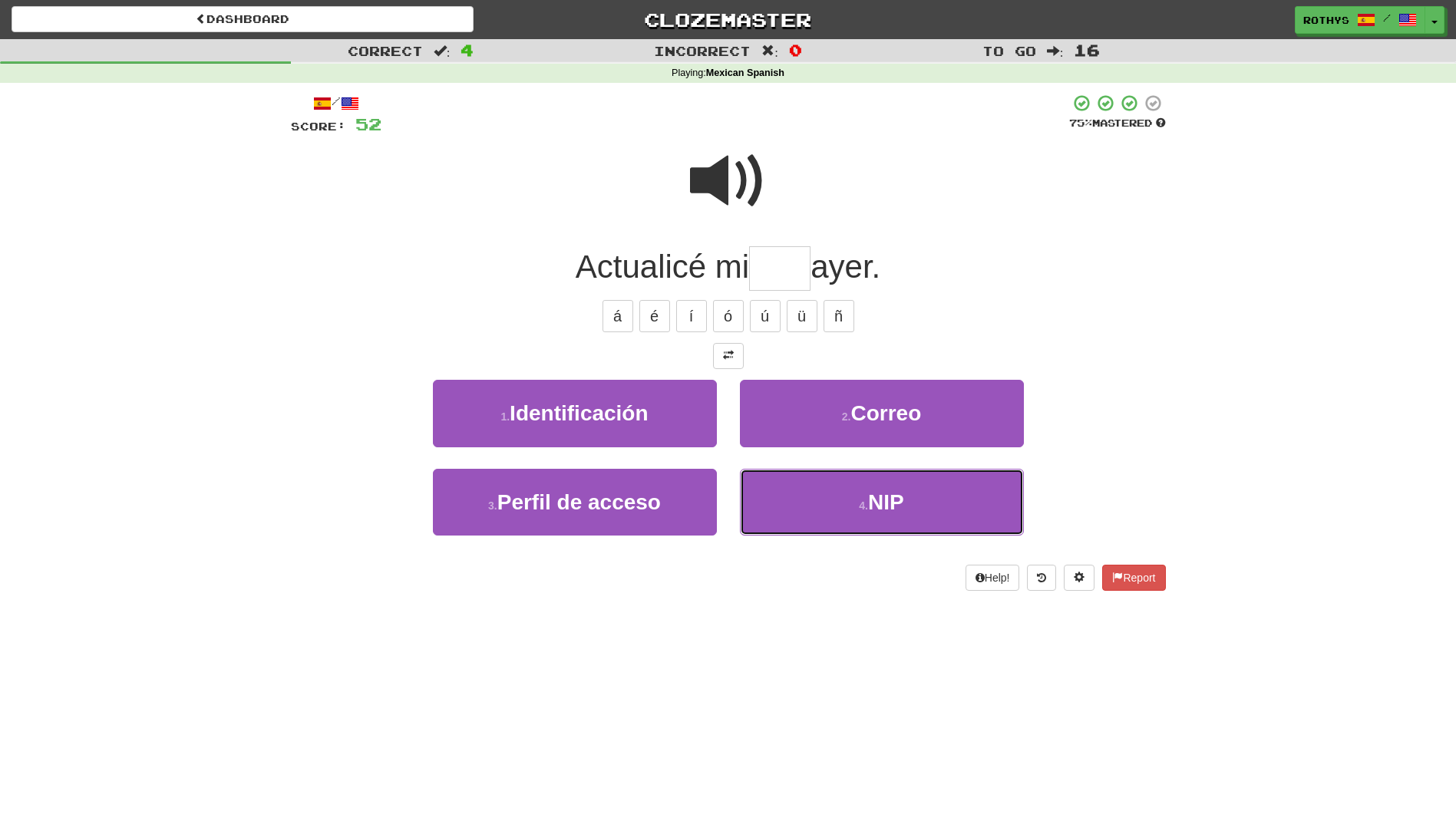
drag, startPoint x: 904, startPoint y: 497, endPoint x: 931, endPoint y: 487, distance: 28.8
click at [904, 495] on span "NIP" at bounding box center [886, 502] width 36 height 24
type input "***"
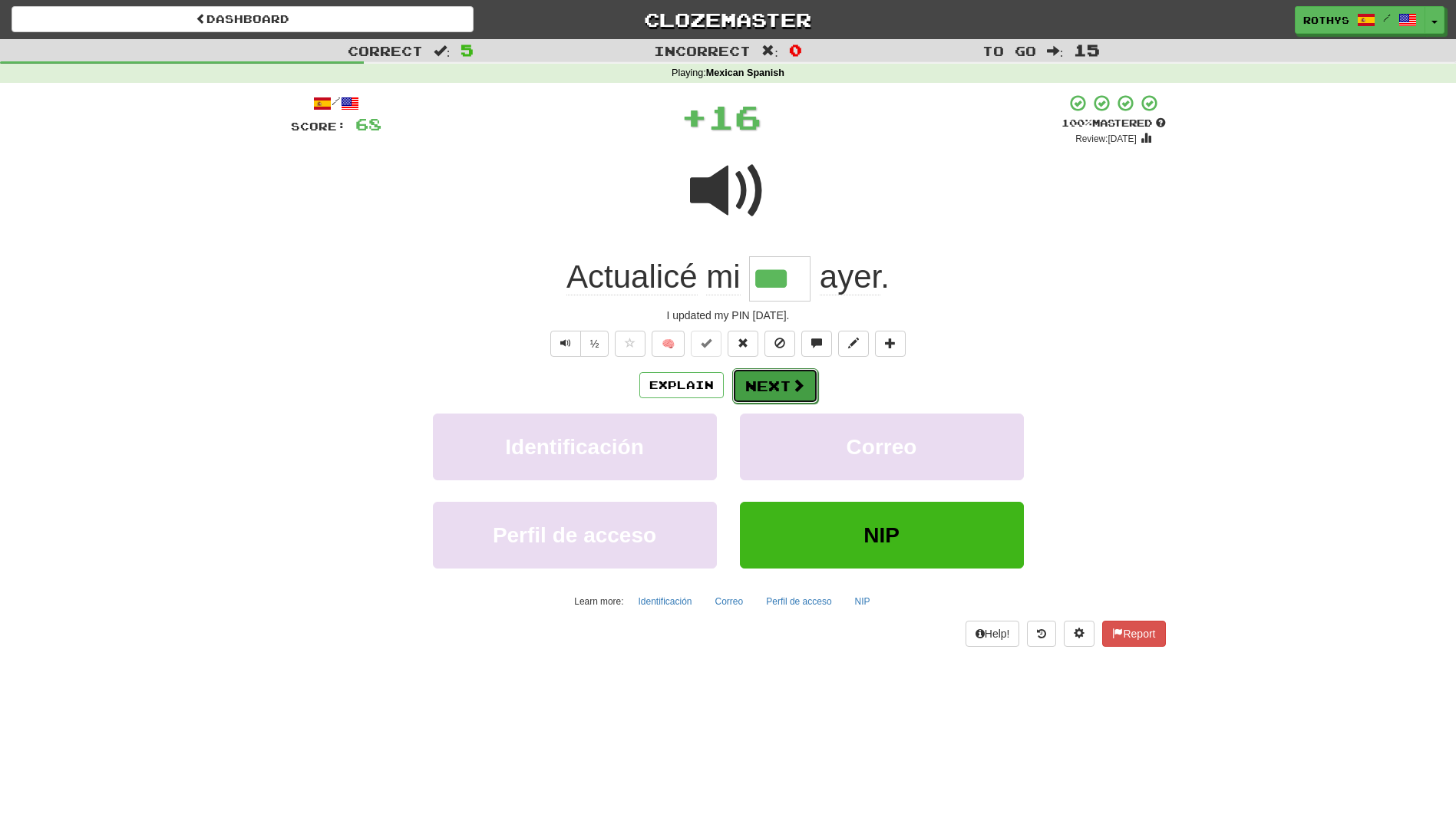
click at [758, 383] on button "Next" at bounding box center [775, 386] width 86 height 35
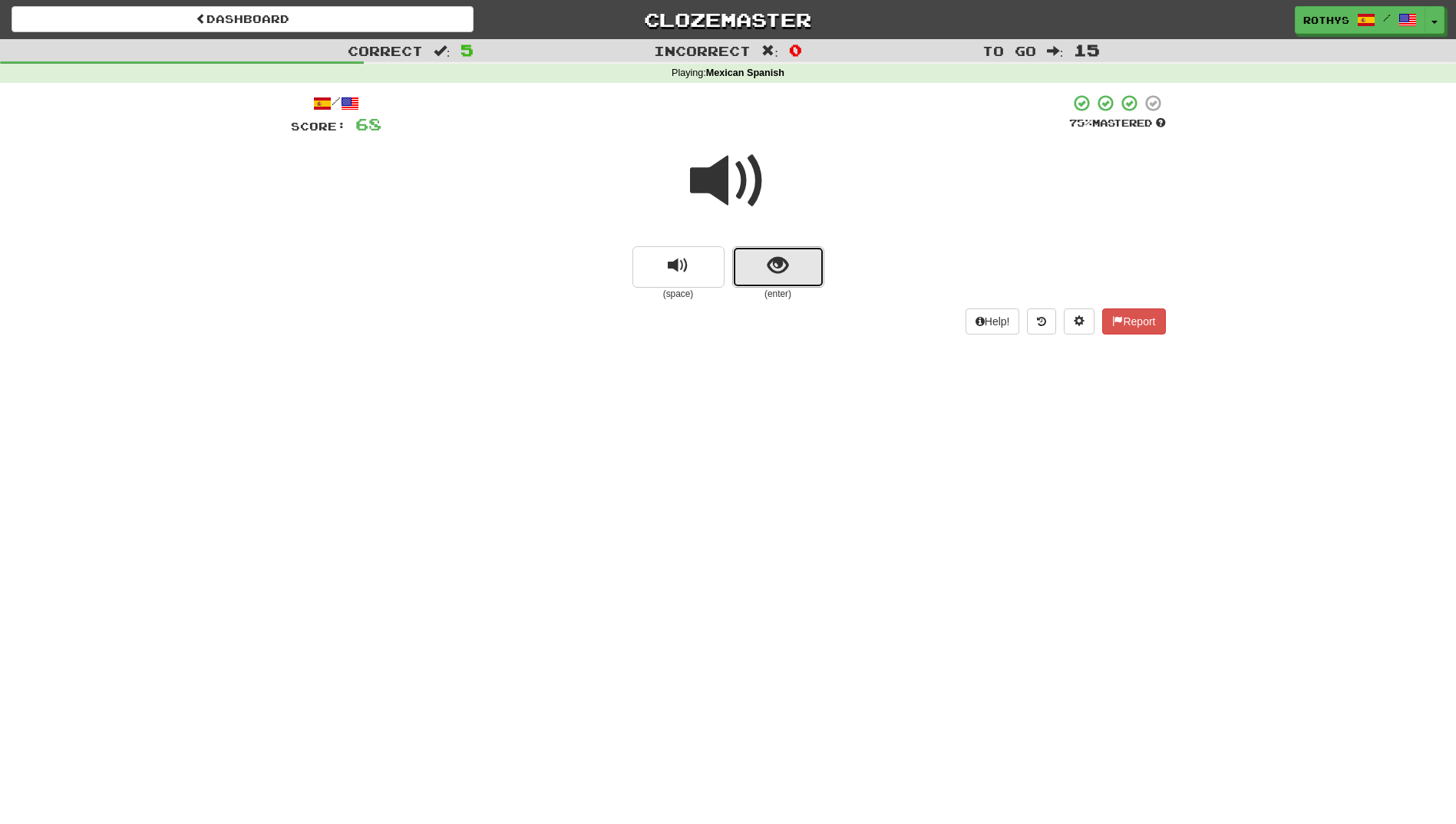
click at [795, 253] on button "show sentence" at bounding box center [778, 267] width 92 height 41
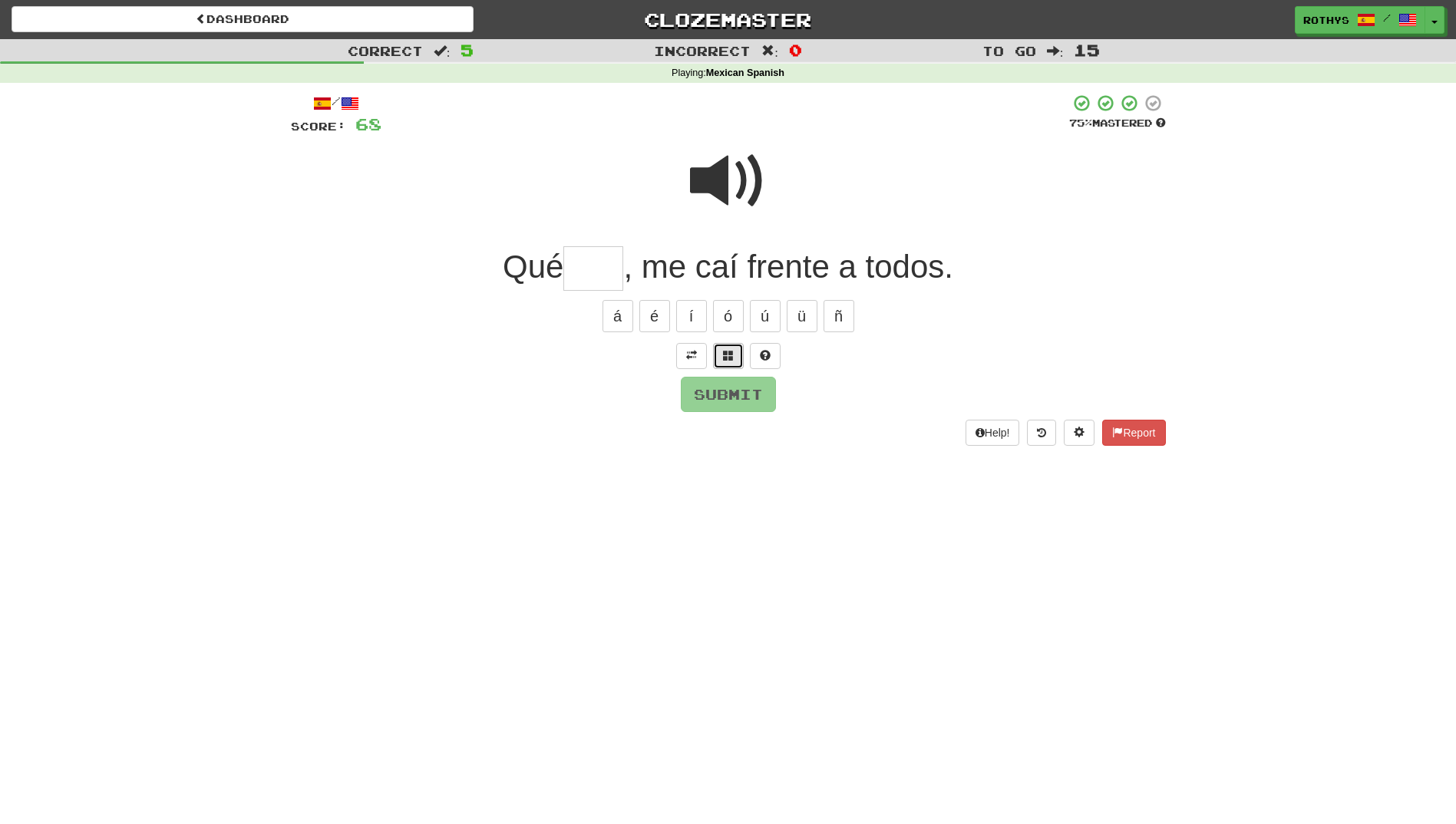
click at [729, 348] on button at bounding box center [728, 356] width 31 height 26
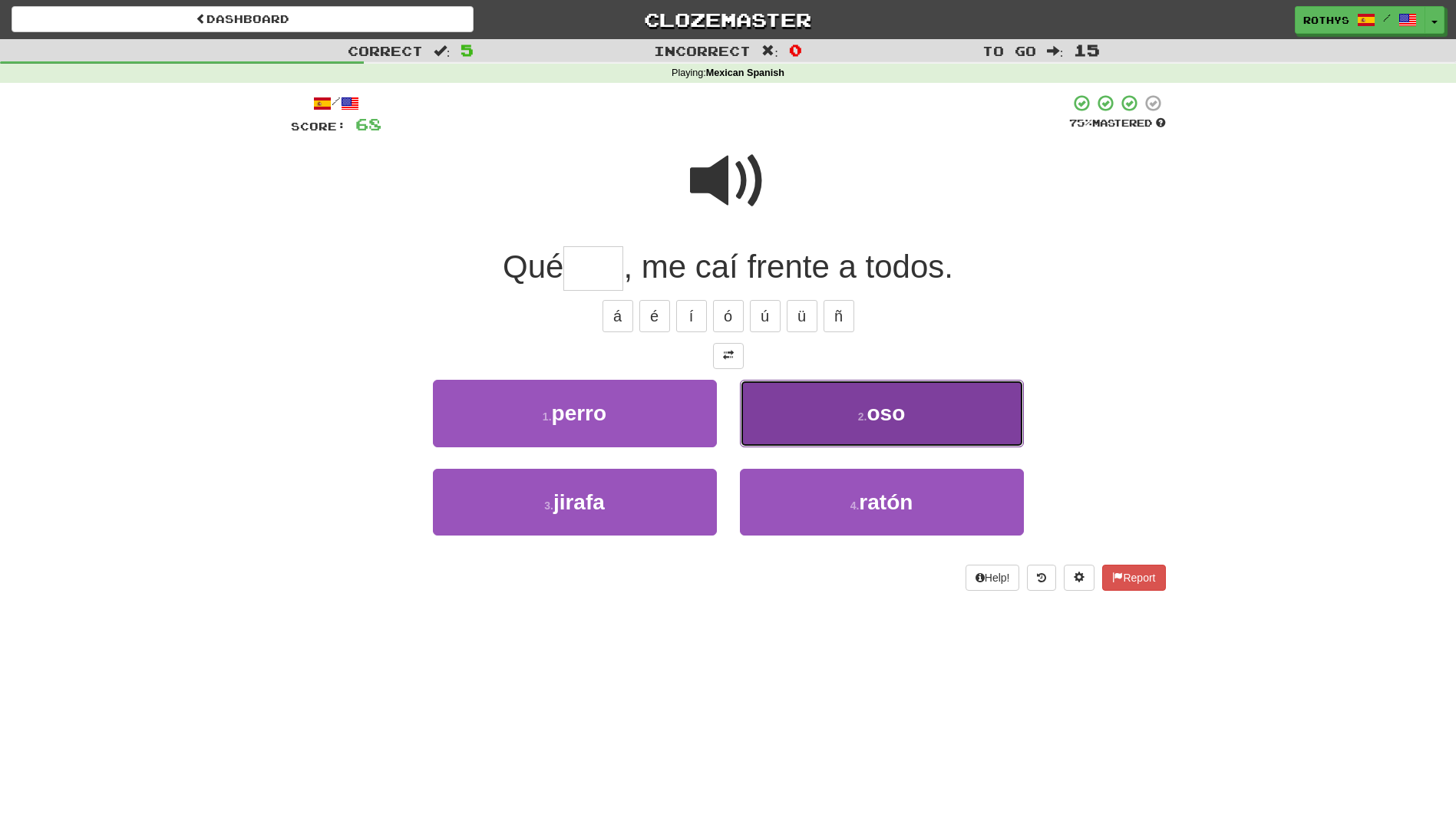
click at [882, 417] on span "oso" at bounding box center [885, 413] width 38 height 24
type input "***"
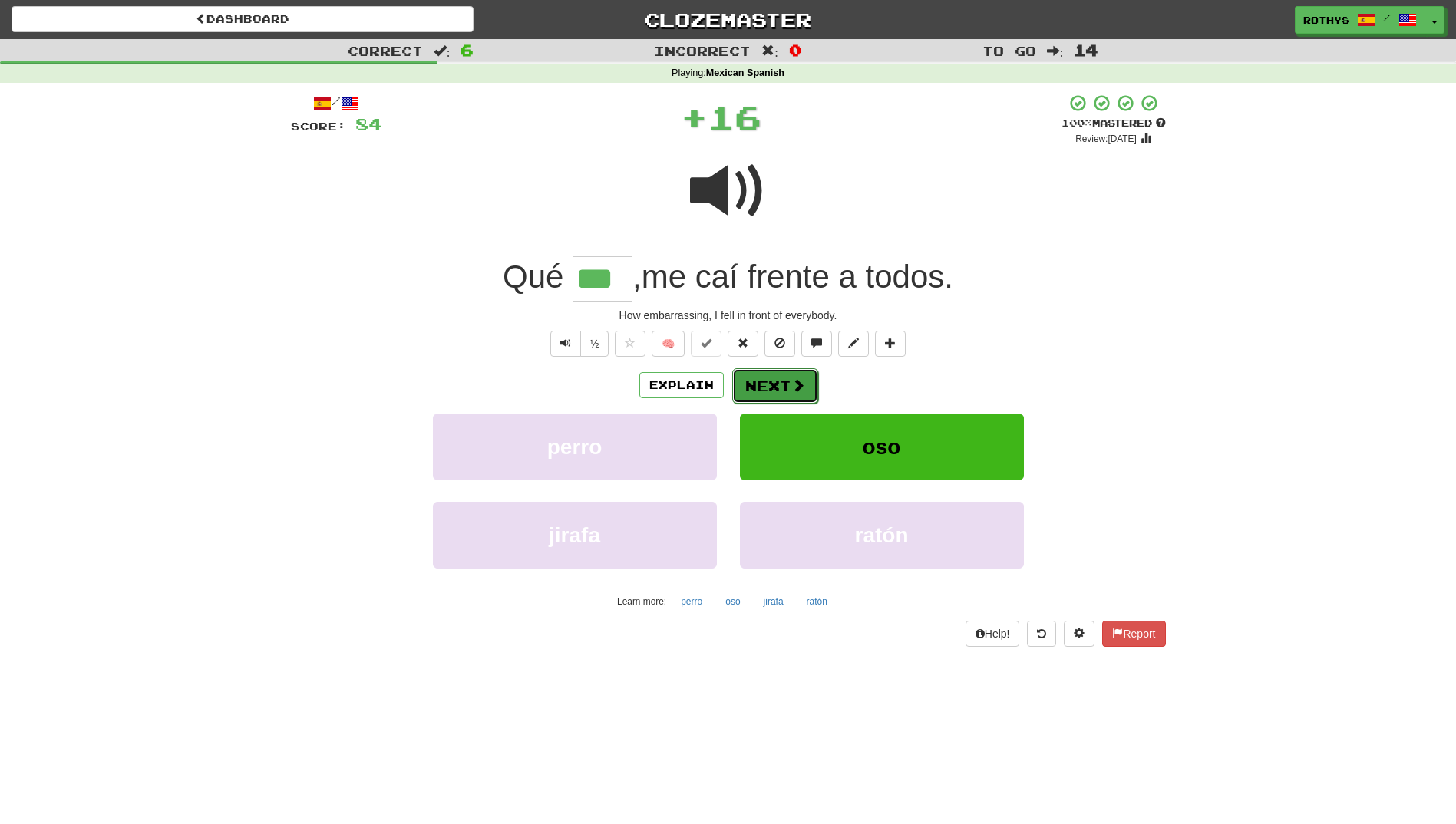
click at [799, 390] on span at bounding box center [798, 385] width 14 height 14
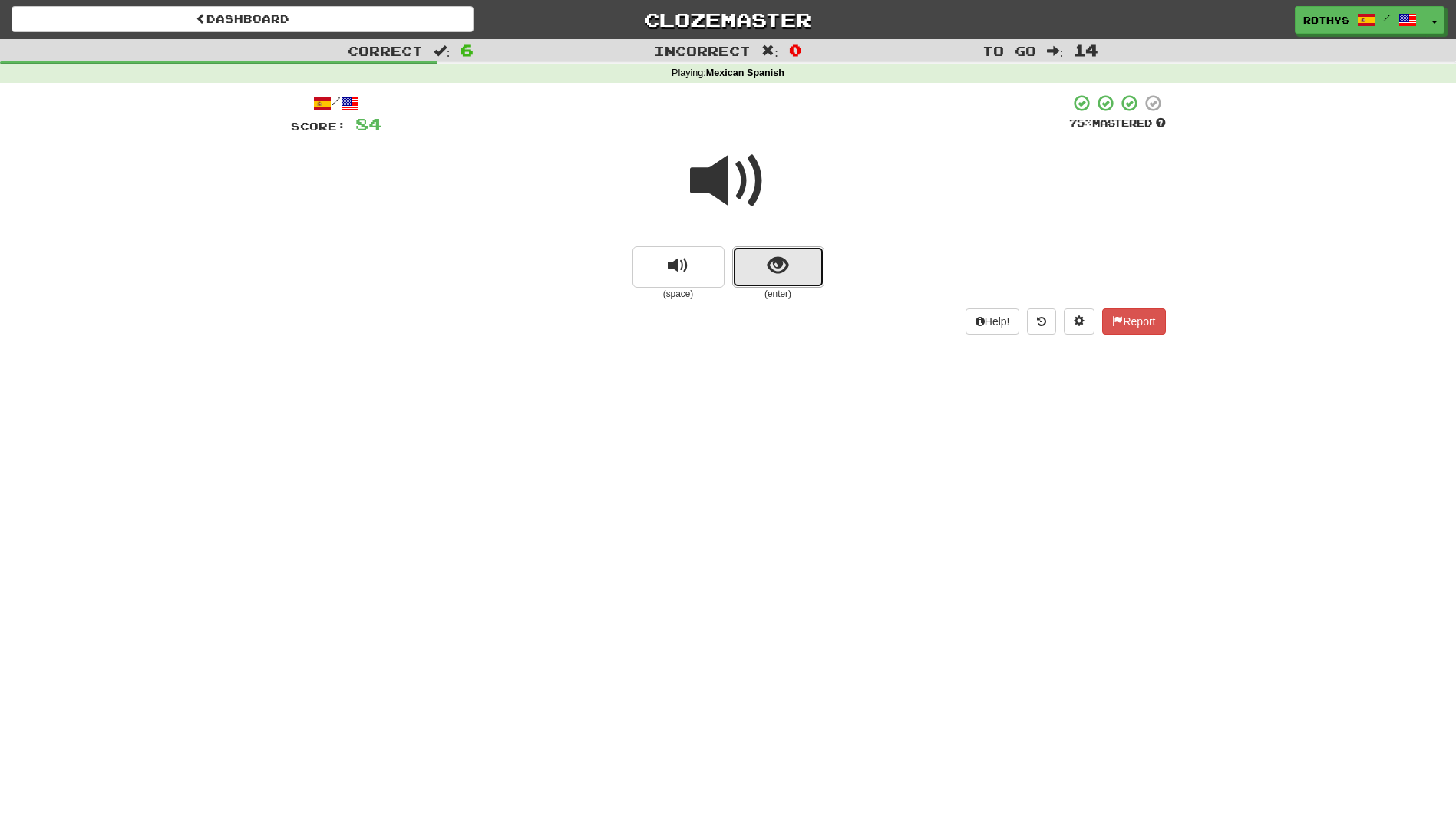
click at [774, 263] on span "show sentence" at bounding box center [778, 265] width 21 height 21
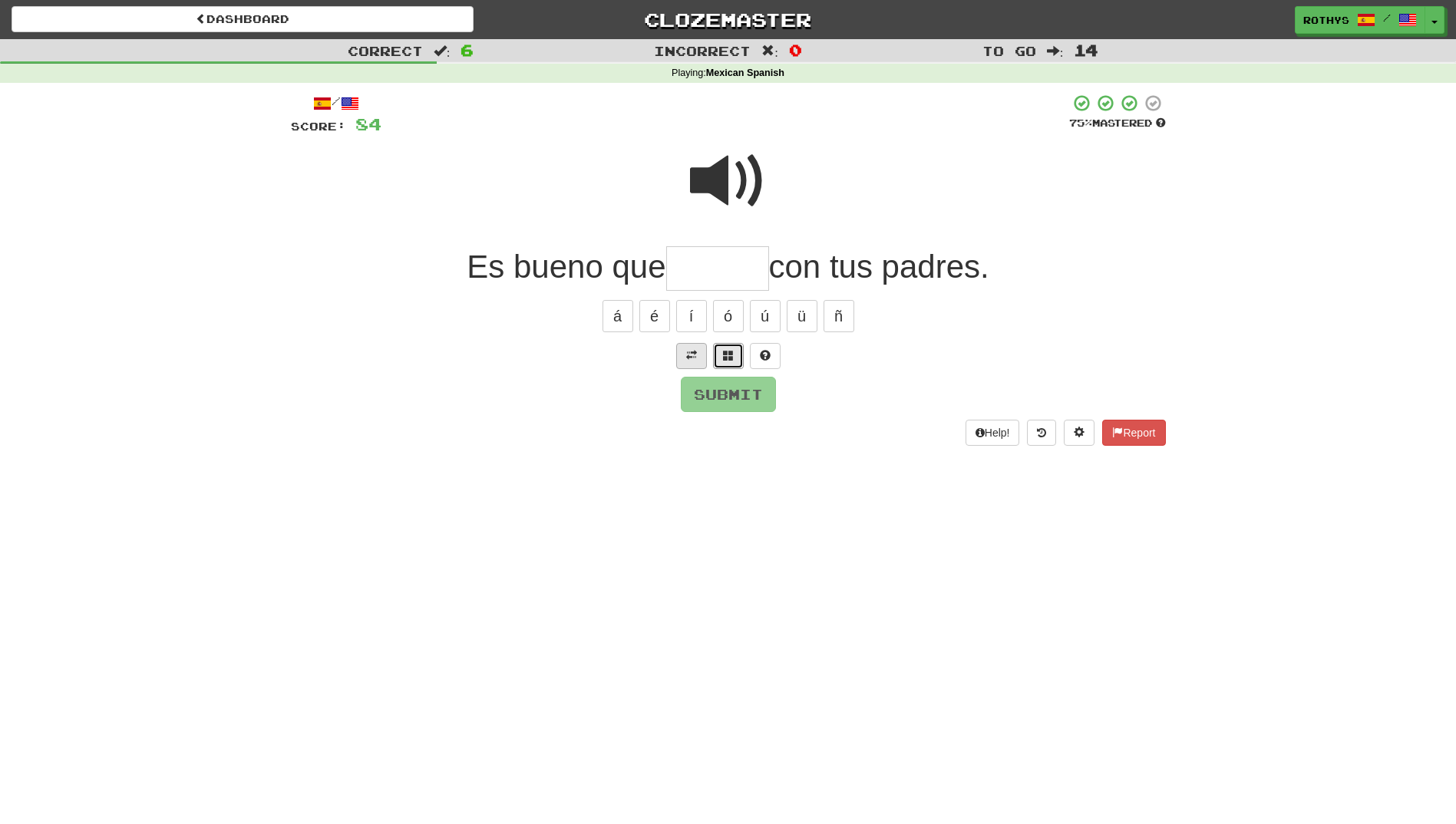
click at [729, 348] on button at bounding box center [728, 356] width 31 height 26
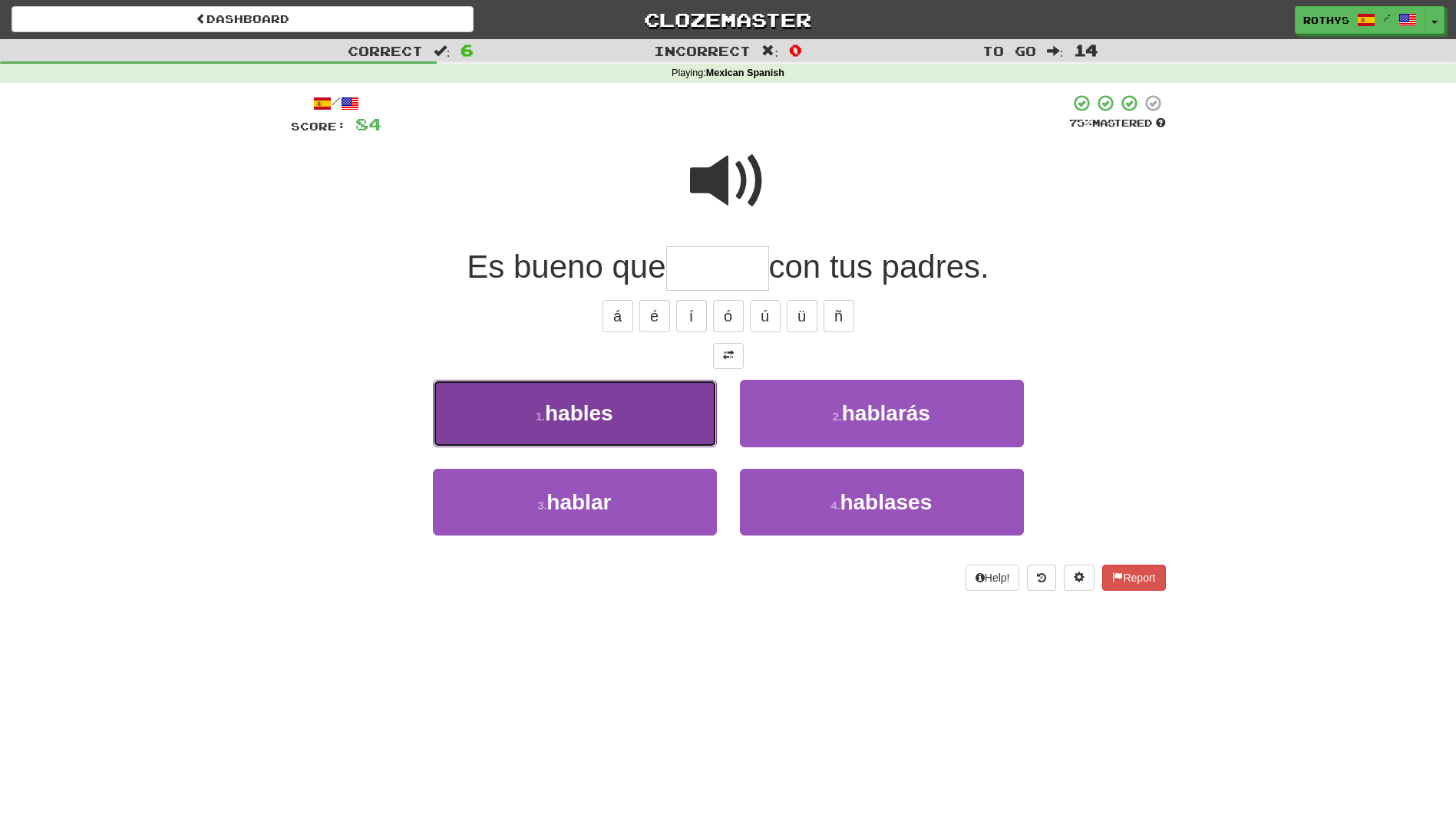
click at [664, 387] on button "1 . hables" at bounding box center [575, 413] width 284 height 67
type input "******"
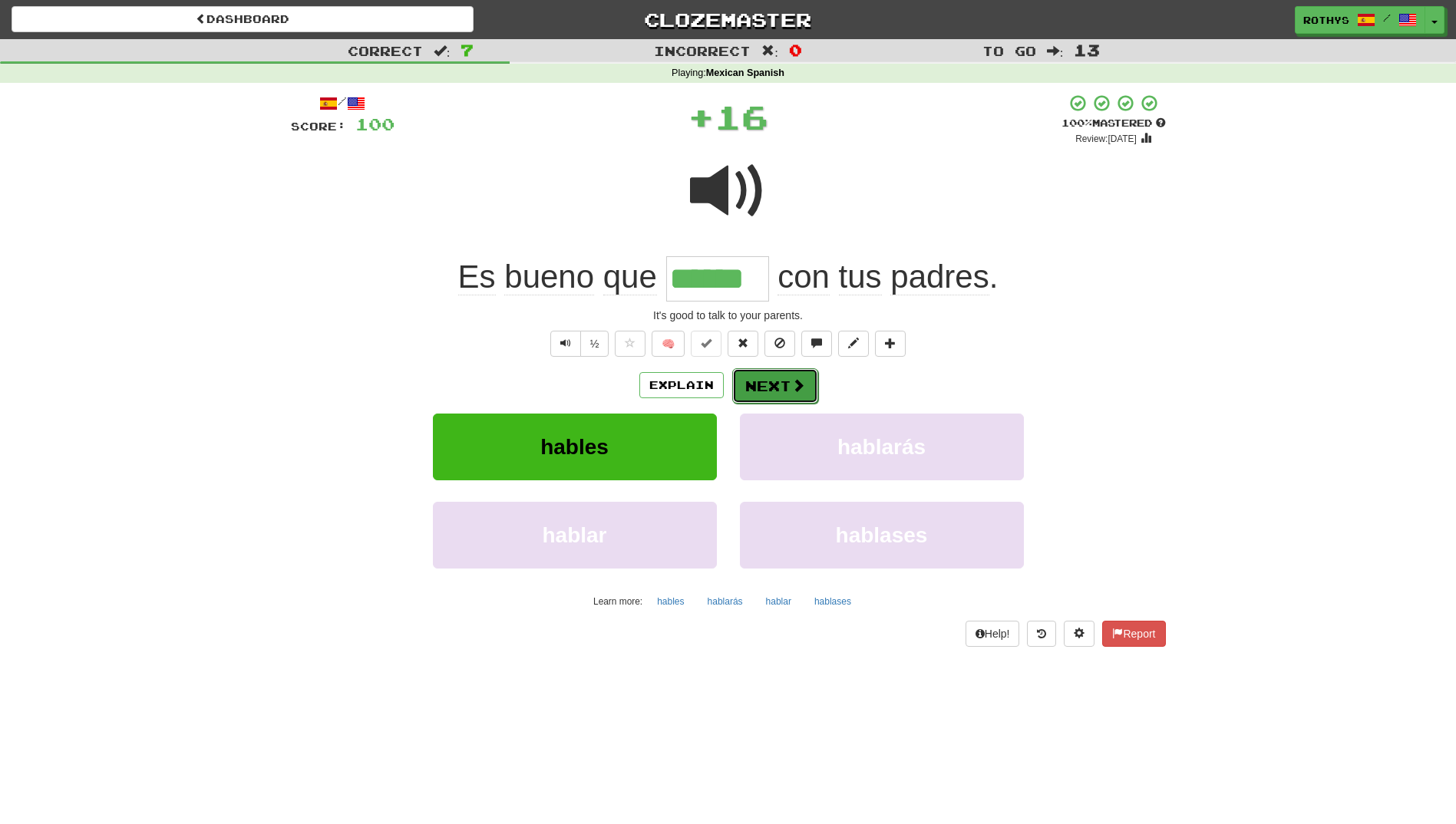
click at [781, 397] on button "Next" at bounding box center [775, 386] width 86 height 35
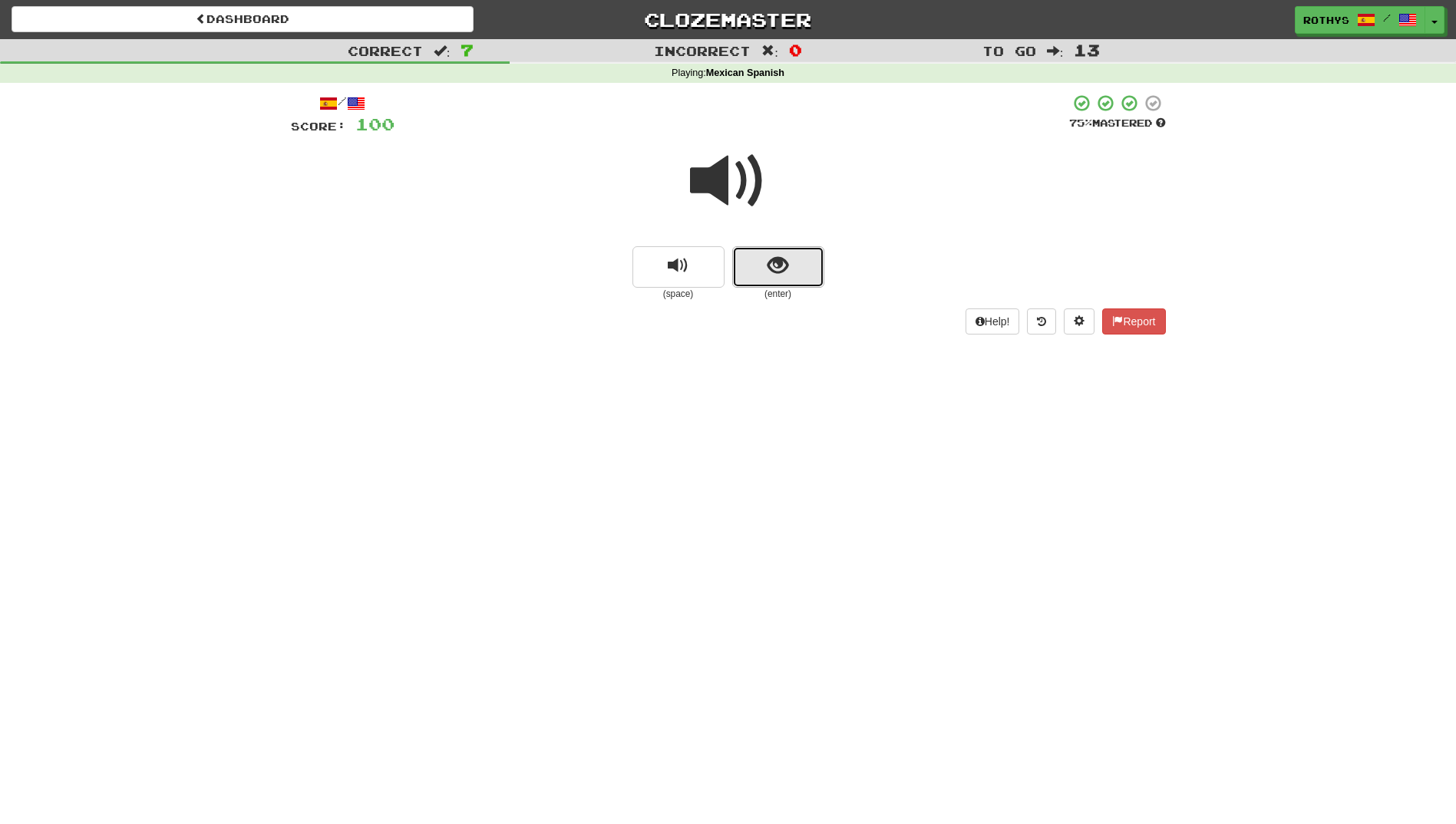
click at [796, 273] on button "show sentence" at bounding box center [778, 267] width 92 height 41
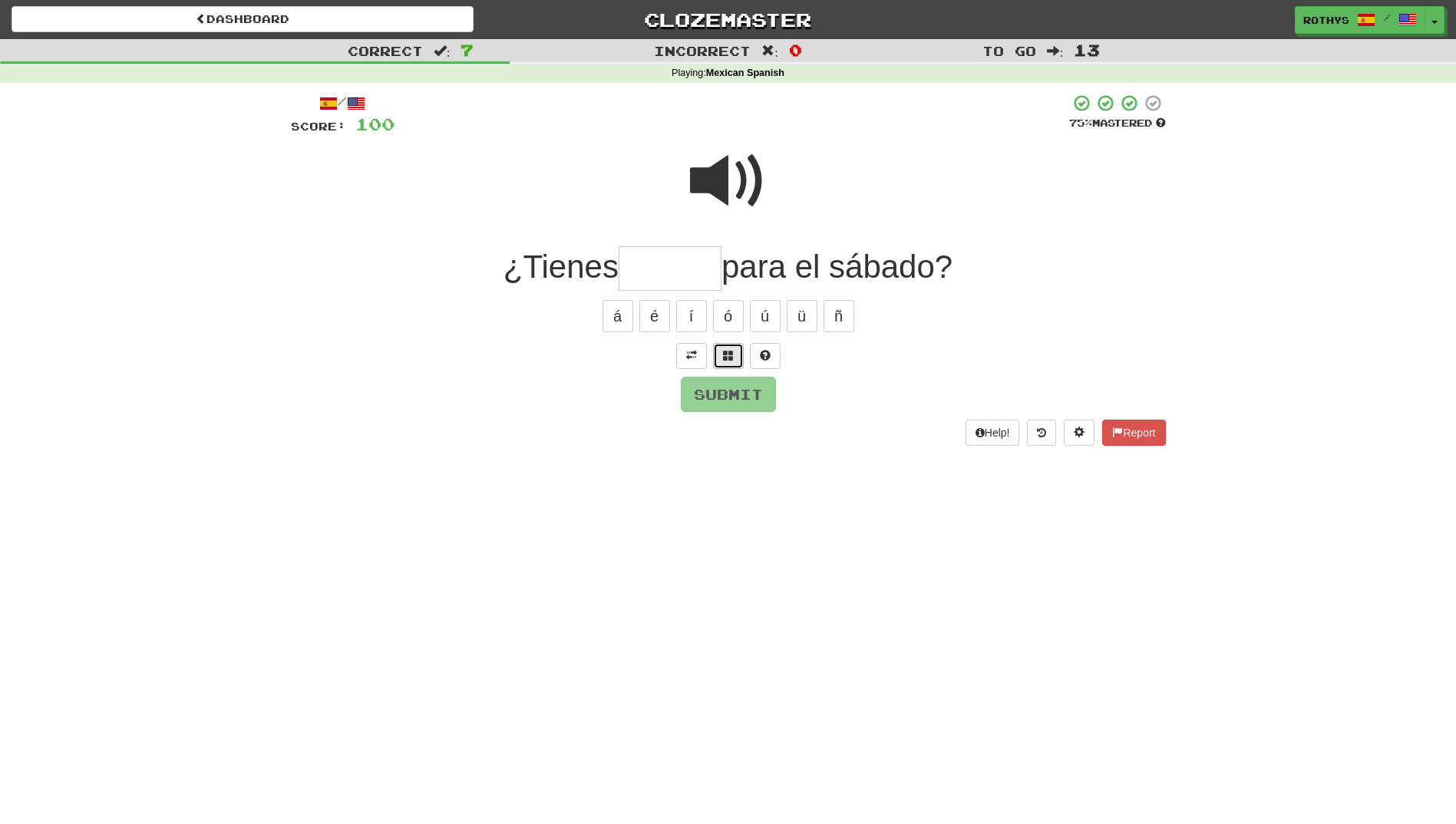
click at [735, 352] on button at bounding box center [728, 356] width 31 height 26
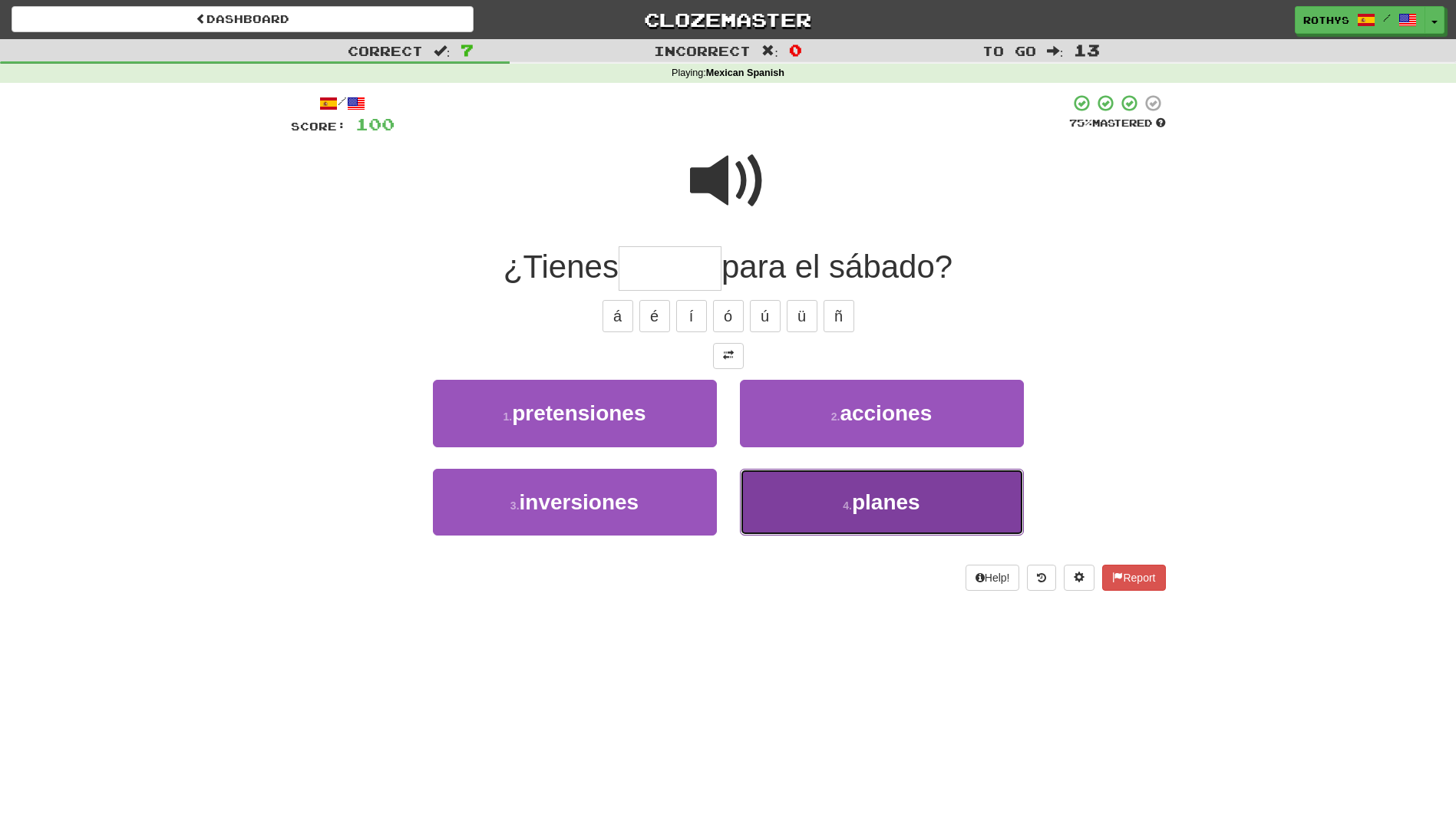
click at [893, 489] on button "4 . planes" at bounding box center [882, 503] width 284 height 67
type input "******"
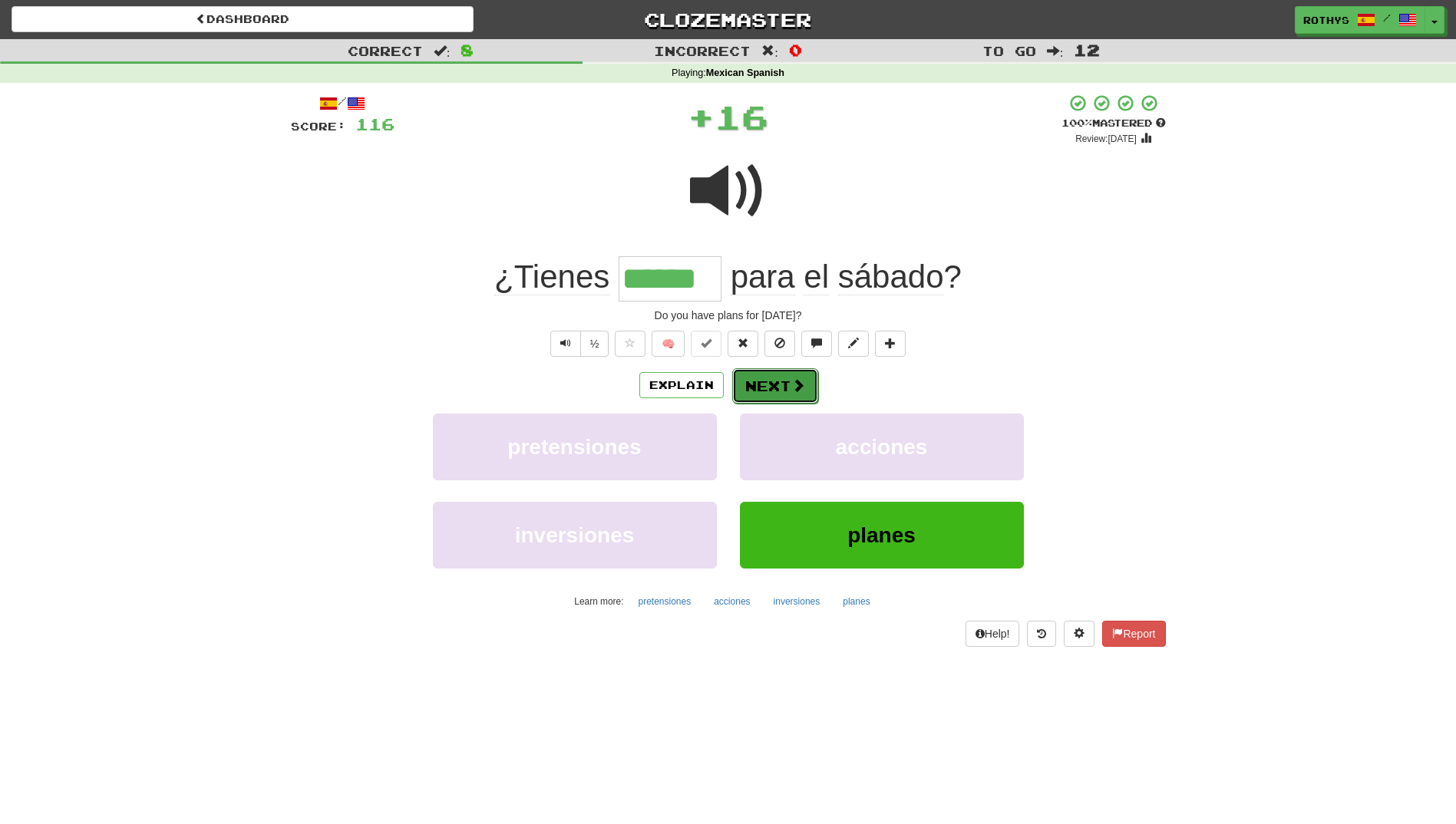
click at [784, 386] on button "Next" at bounding box center [775, 386] width 86 height 35
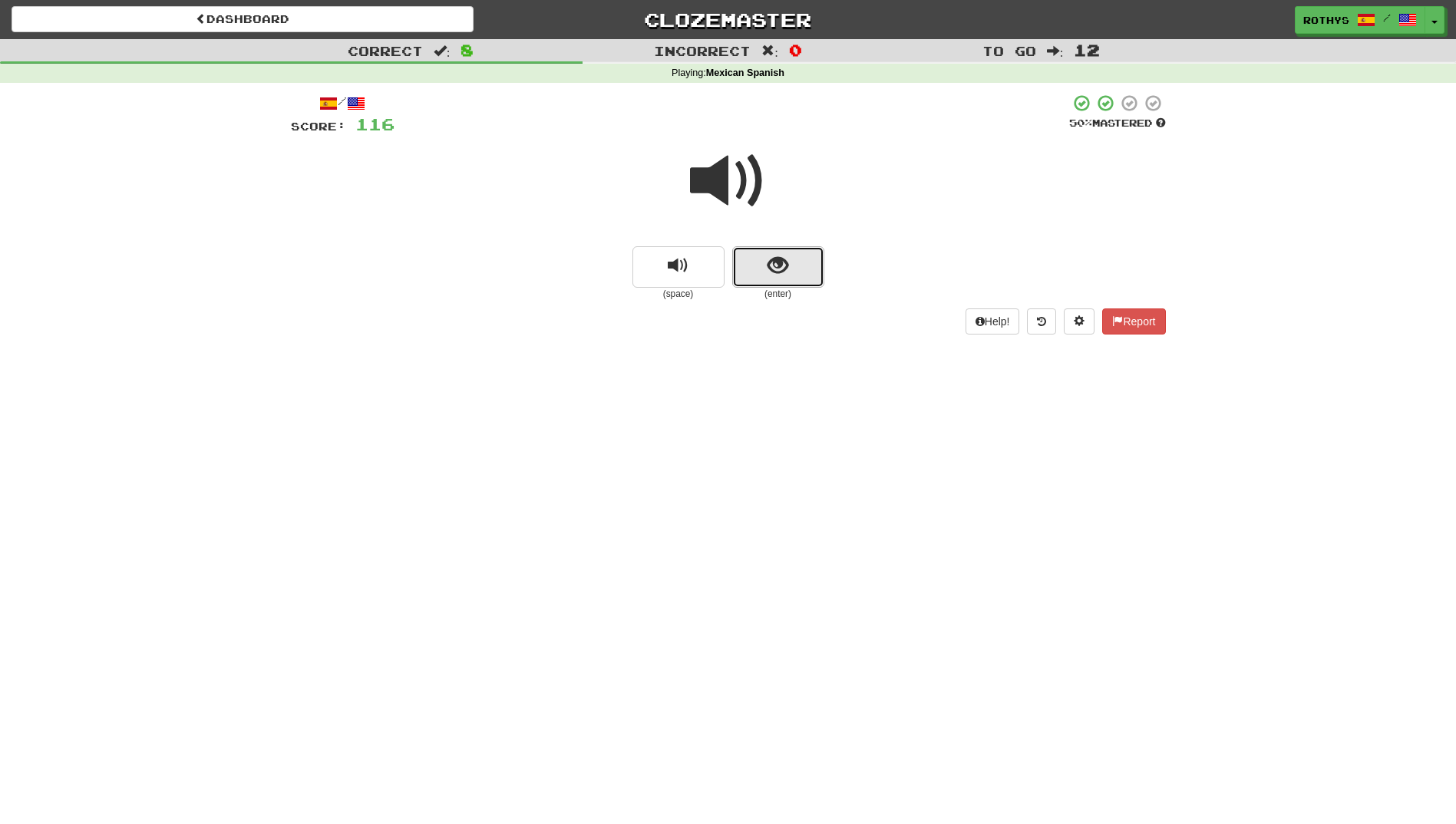
click at [753, 268] on button "show sentence" at bounding box center [778, 267] width 92 height 41
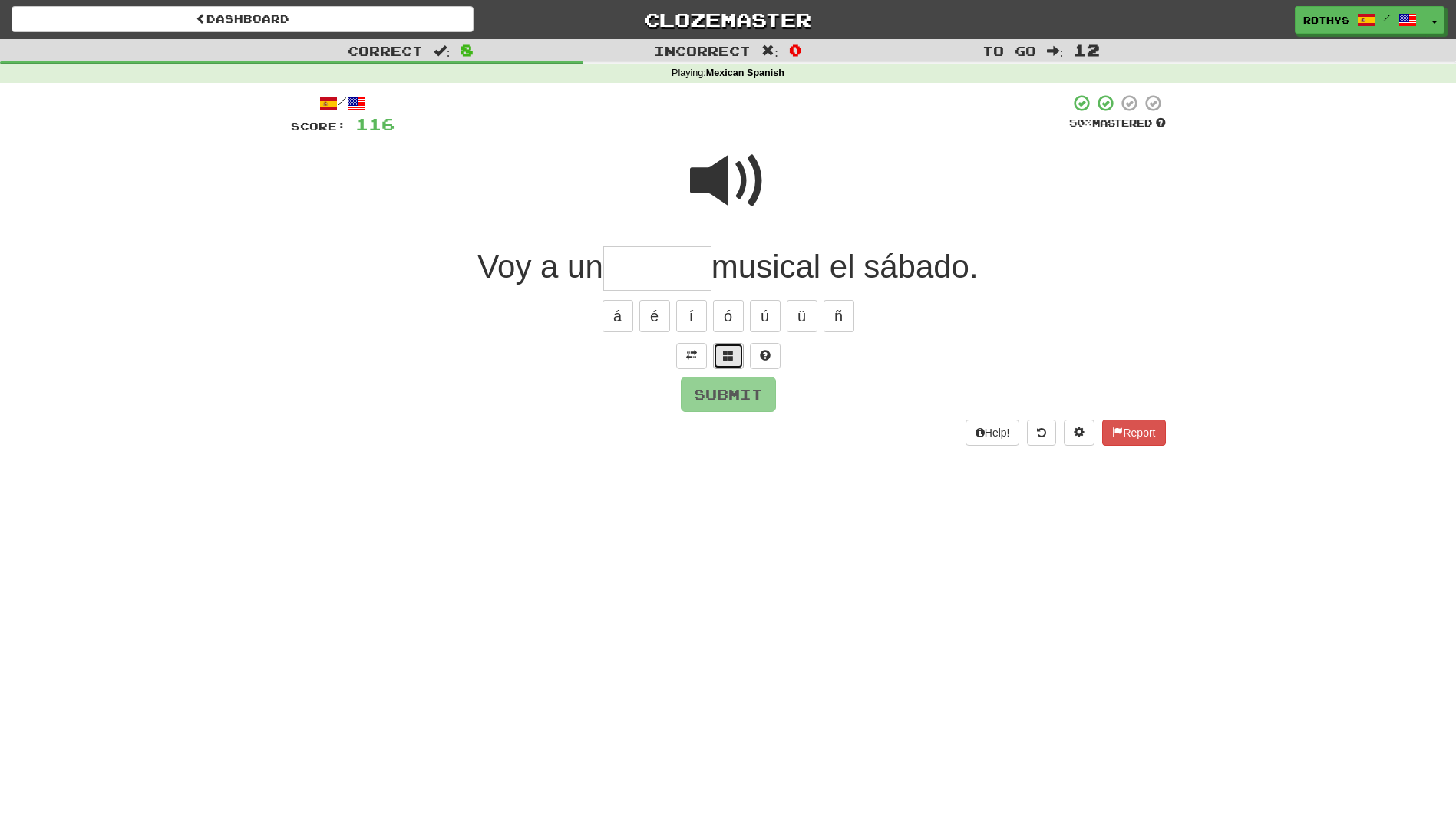
click at [732, 352] on span at bounding box center [728, 355] width 11 height 11
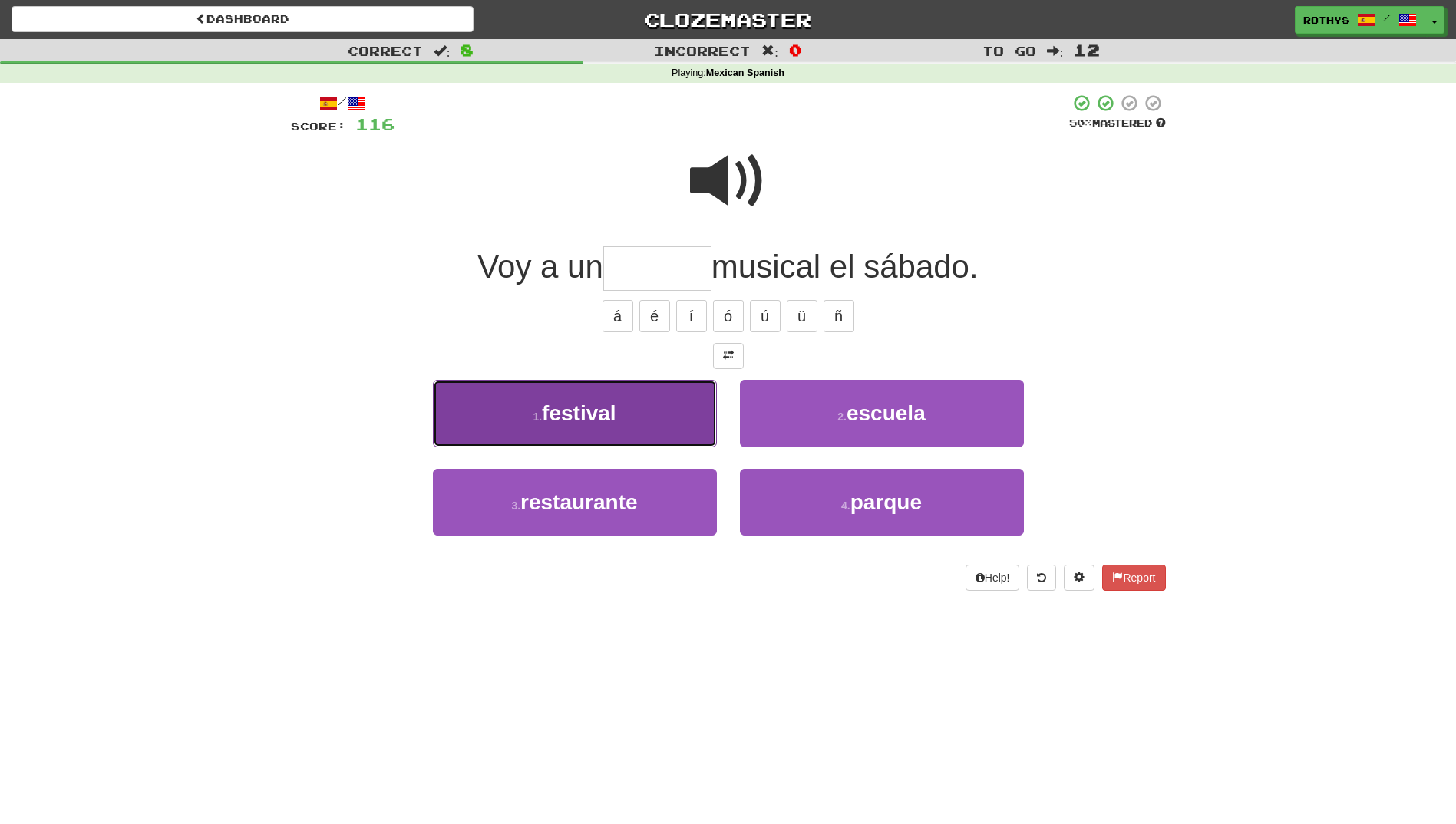
drag, startPoint x: 611, startPoint y: 421, endPoint x: 619, endPoint y: 418, distance: 8.5
click at [611, 422] on span "festival" at bounding box center [580, 413] width 75 height 24
type input "********"
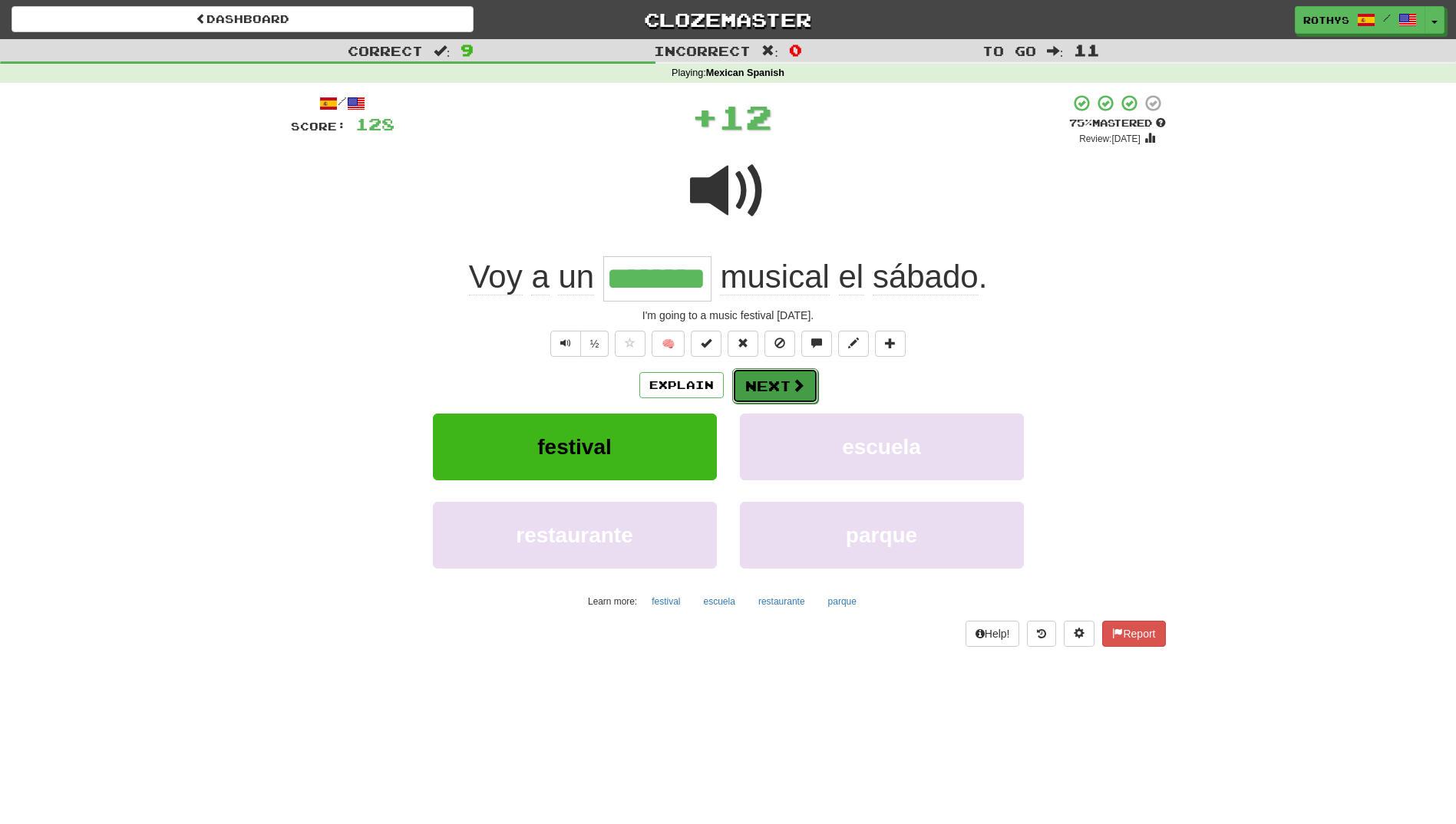
click at [789, 378] on button "Next" at bounding box center [775, 386] width 86 height 35
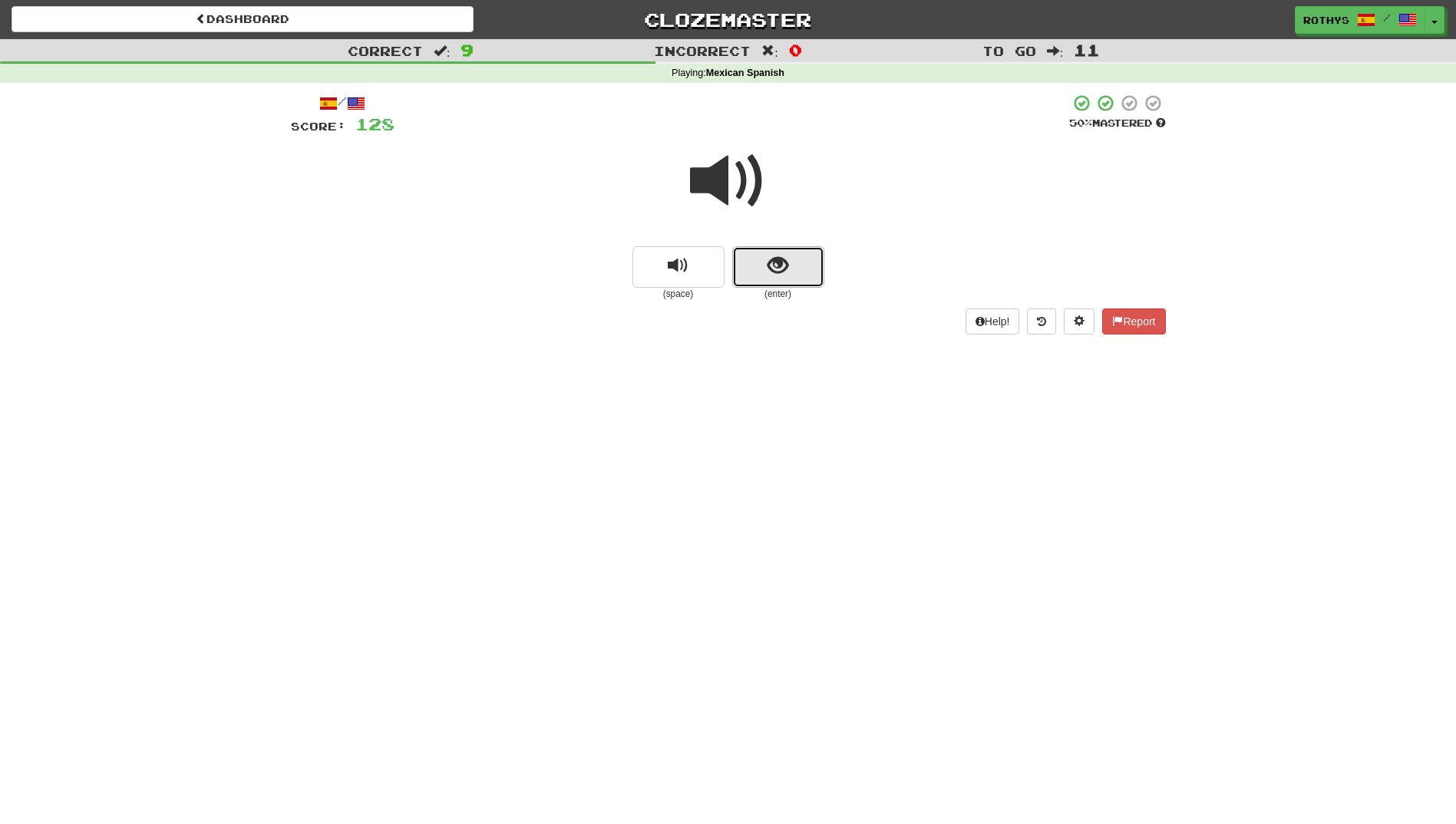
click at [754, 262] on button "show sentence" at bounding box center [778, 267] width 92 height 41
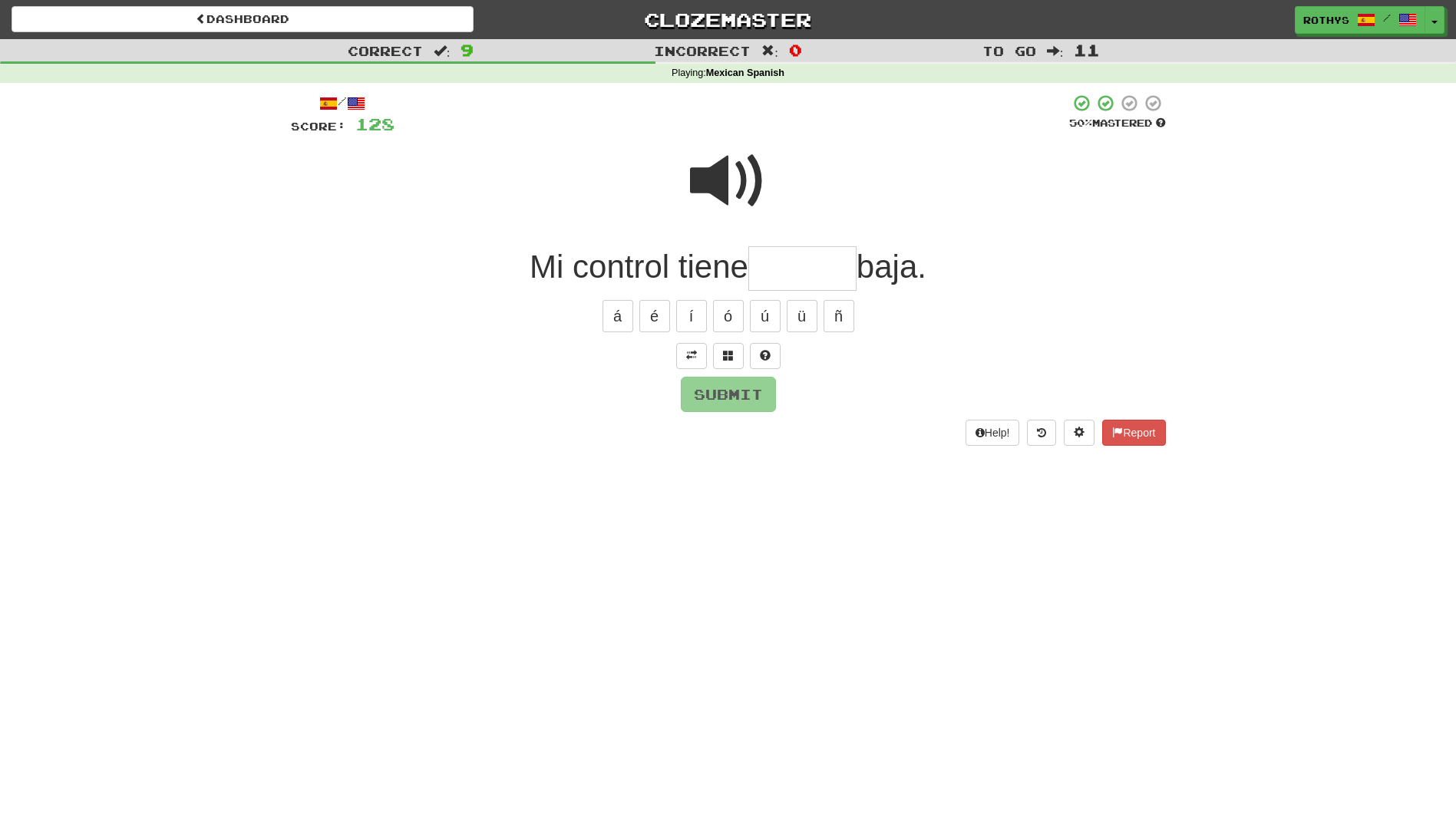
click at [815, 268] on input "text" at bounding box center [802, 269] width 108 height 45
click at [713, 371] on div "/ Score: 128 50 % Mastered Mi control tiene baja. á é í ó ú ü ñ Submit Help! Re…" at bounding box center [728, 269] width 875 height 352
click at [730, 348] on button at bounding box center [728, 356] width 31 height 26
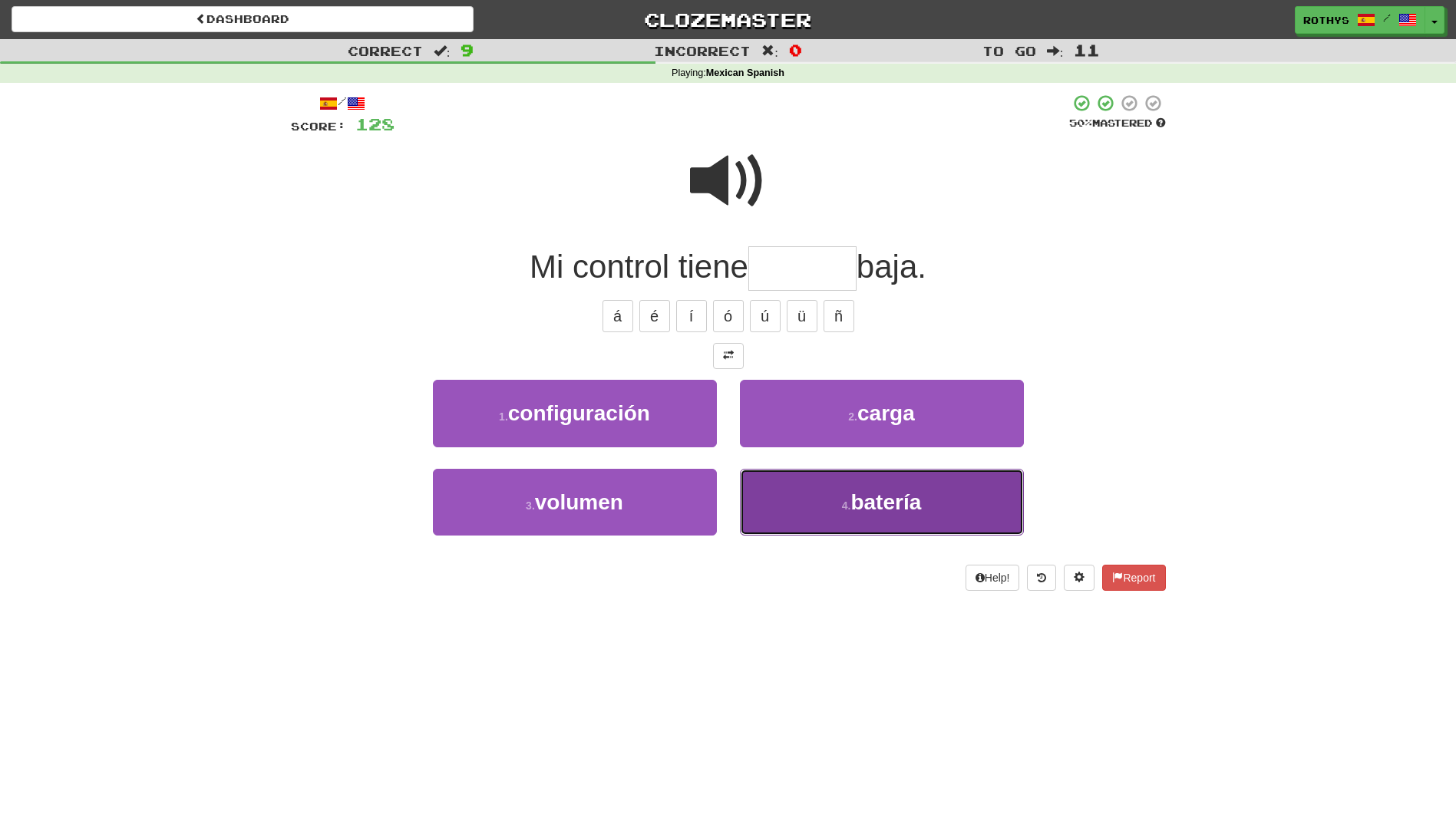
click at [877, 497] on span "batería" at bounding box center [886, 502] width 71 height 24
type input "*******"
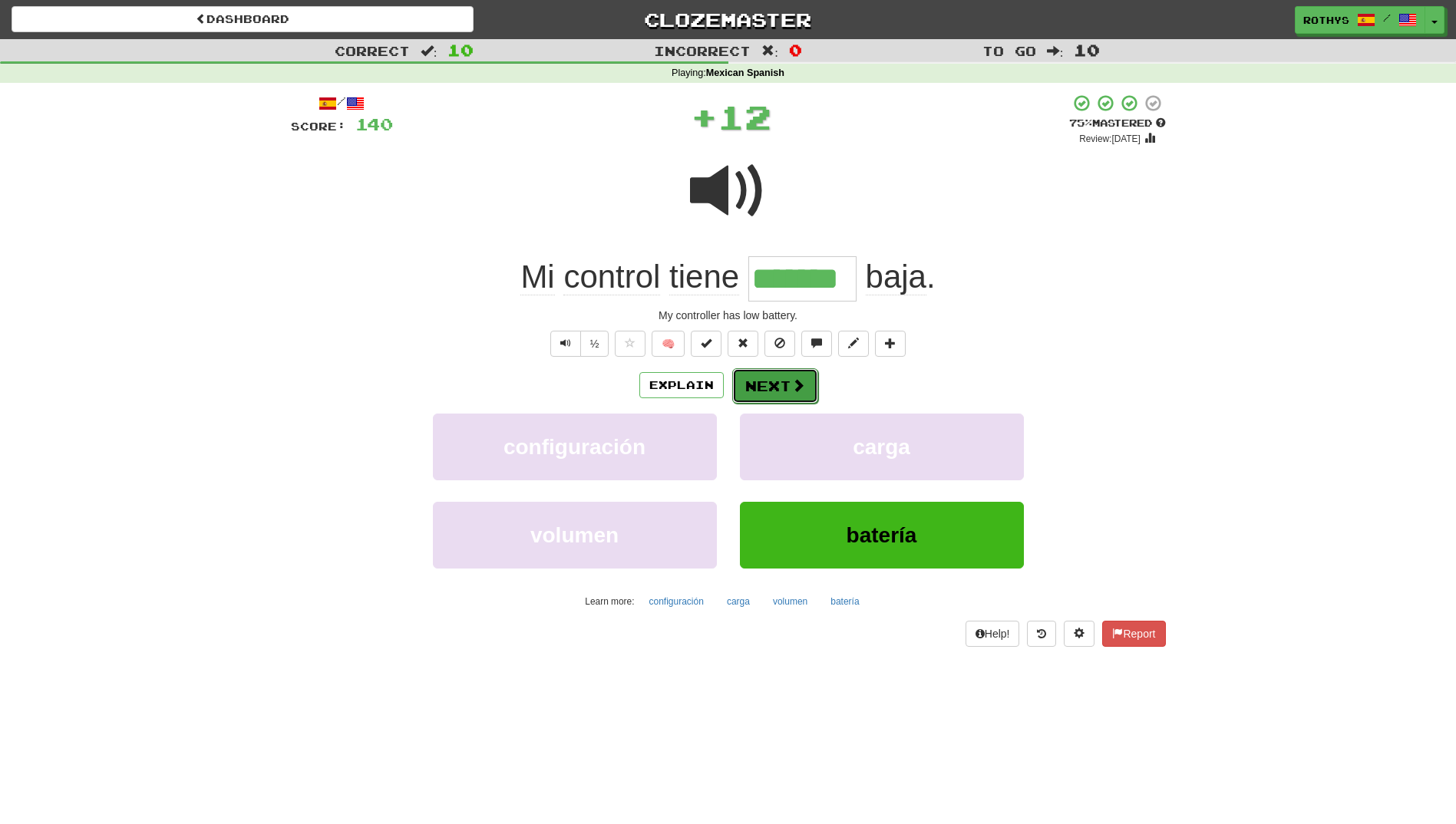
click at [803, 379] on button "Next" at bounding box center [775, 386] width 86 height 35
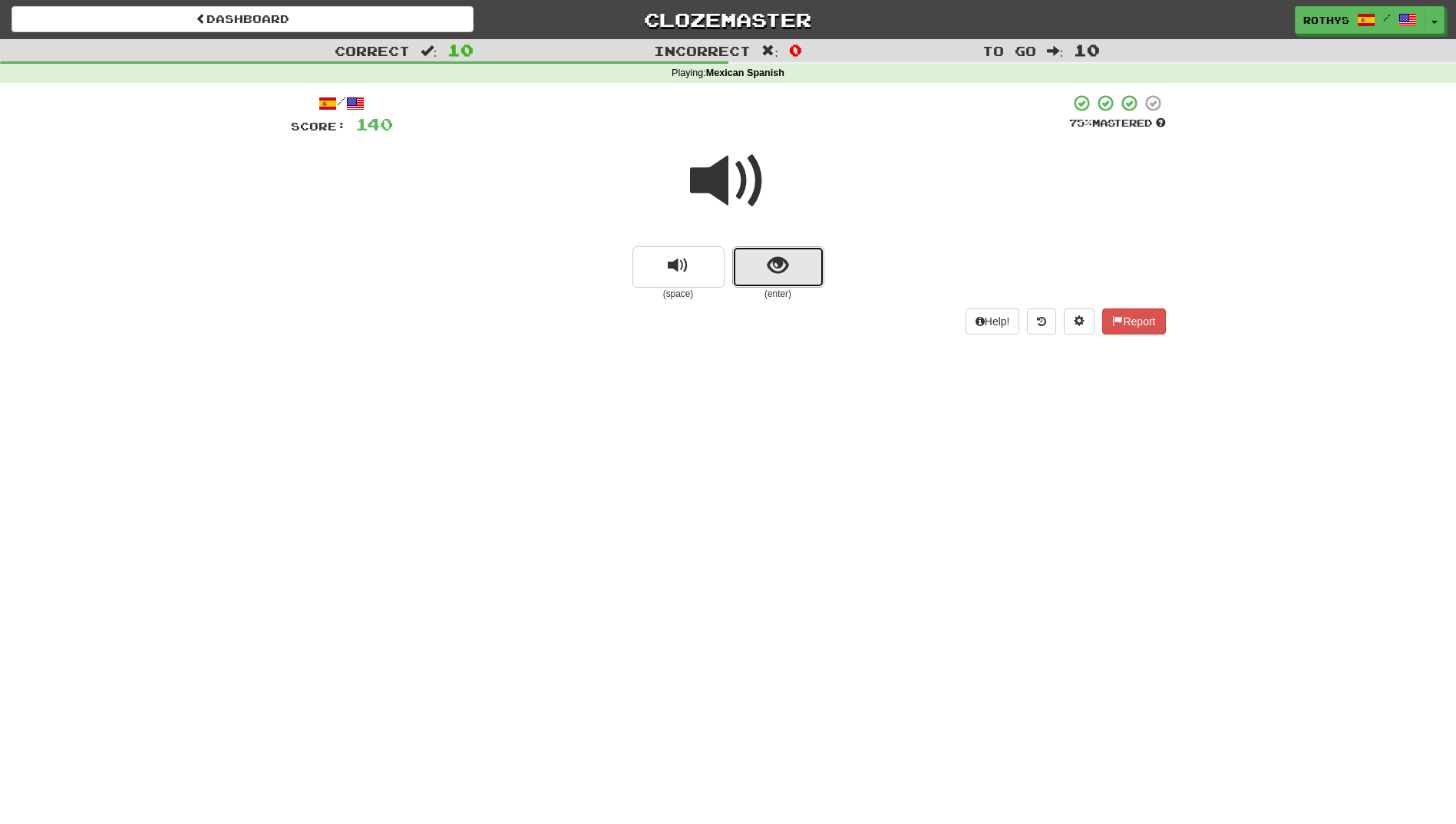
click at [778, 266] on span "show sentence" at bounding box center [778, 265] width 21 height 21
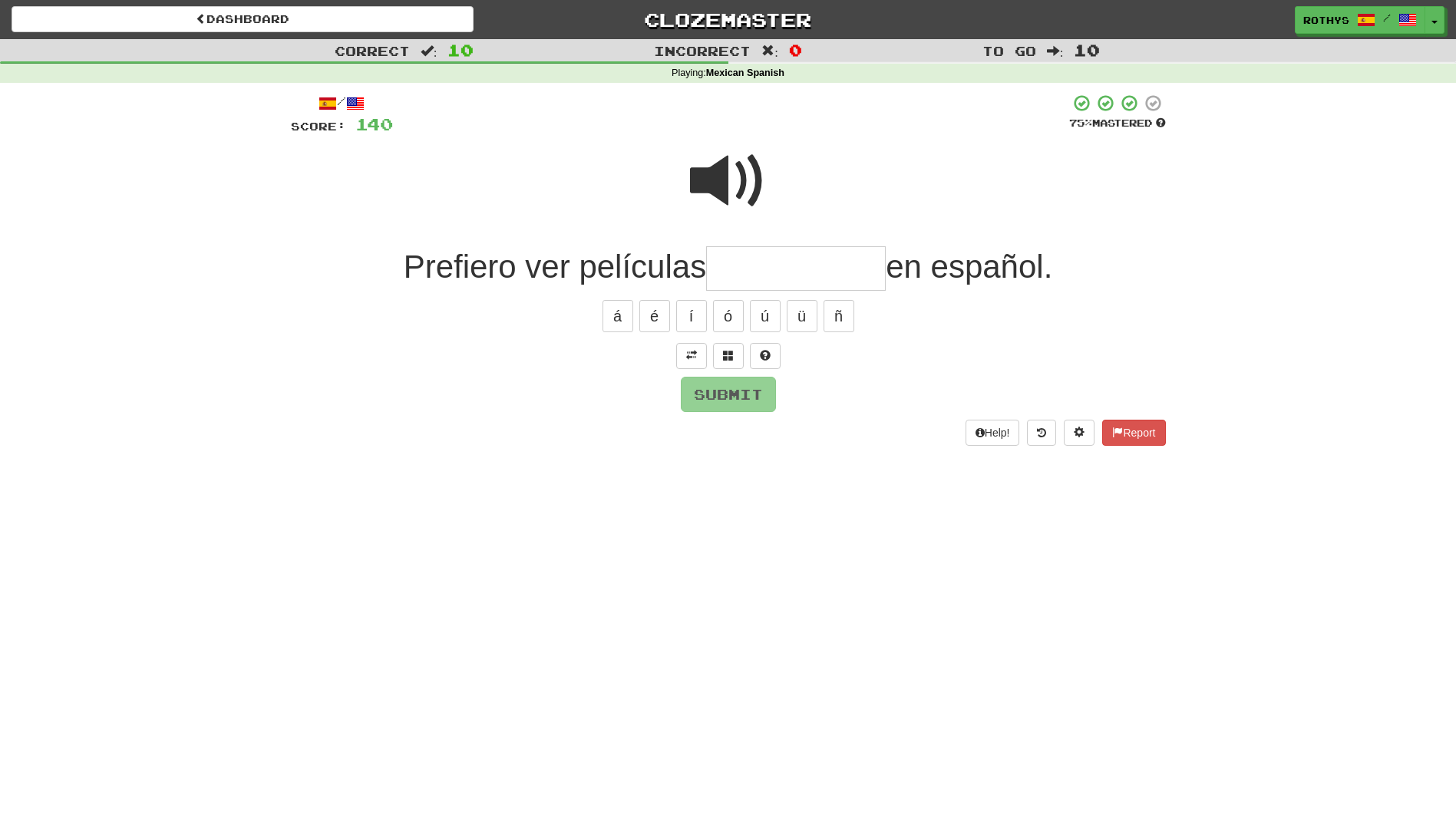
click at [792, 273] on input "text" at bounding box center [796, 269] width 179 height 45
click at [719, 355] on button at bounding box center [728, 356] width 31 height 26
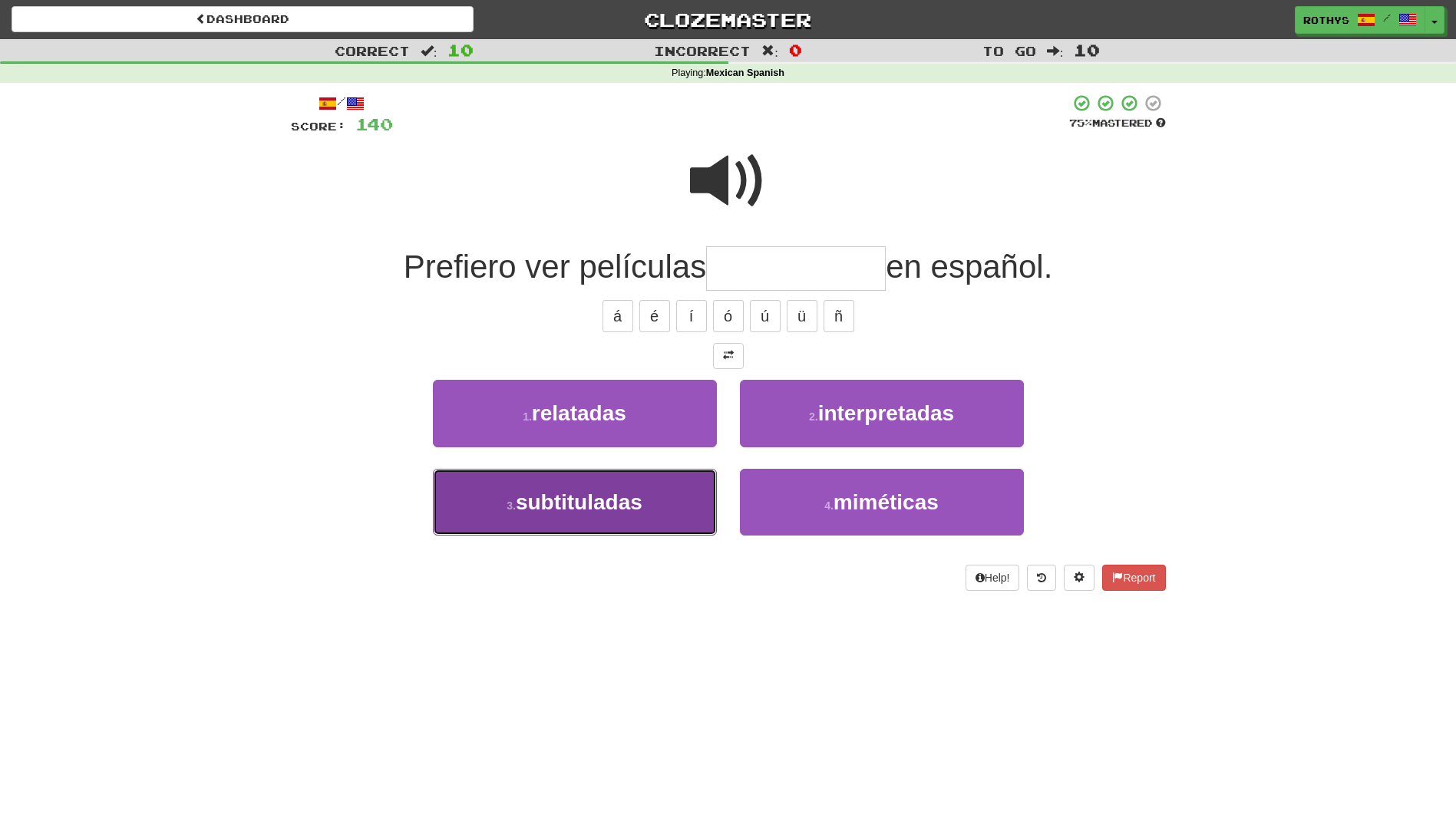
click at [634, 500] on span "subtituladas" at bounding box center [579, 502] width 126 height 24
type input "**********"
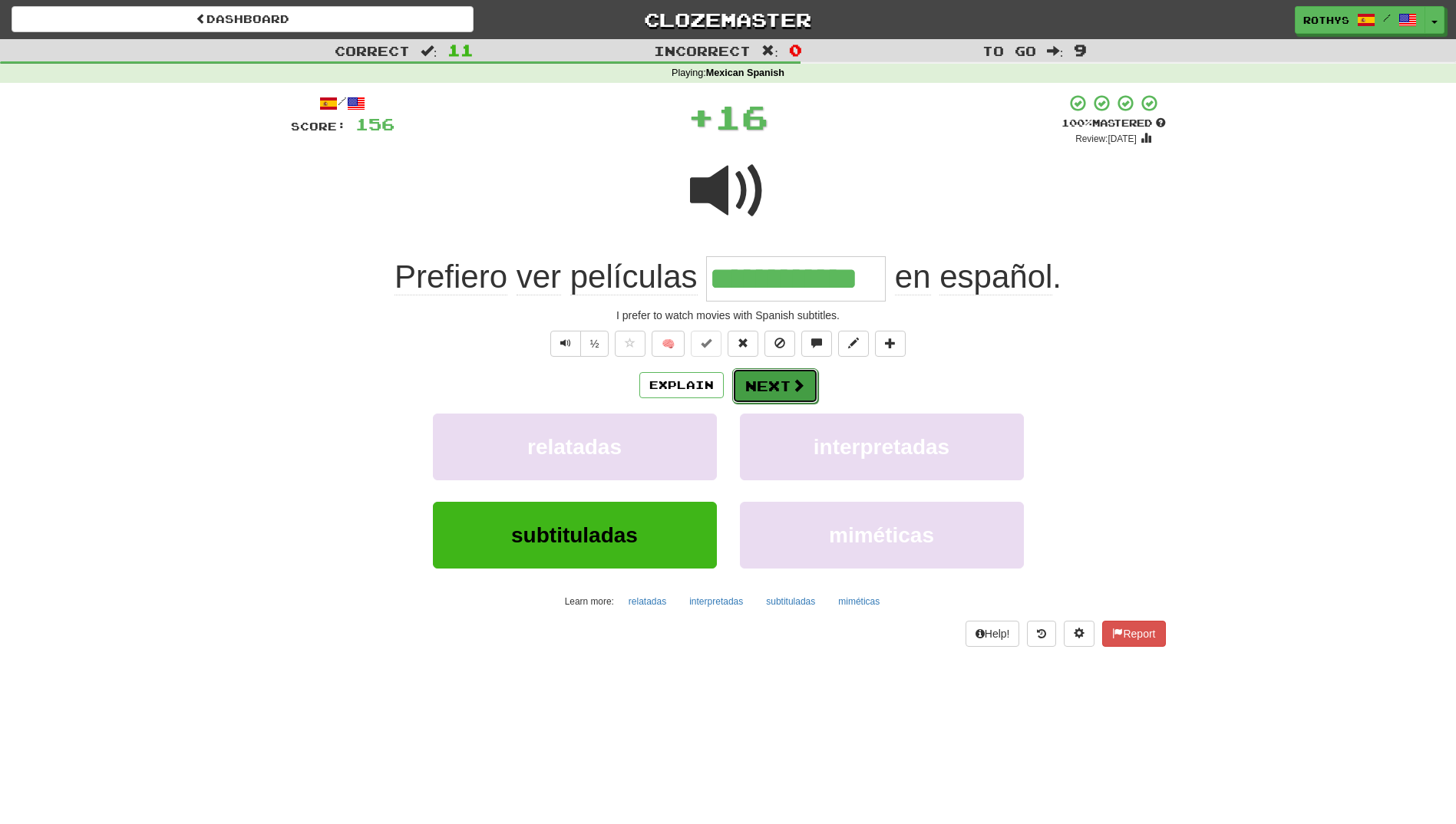
click at [804, 391] on button "Next" at bounding box center [775, 386] width 86 height 35
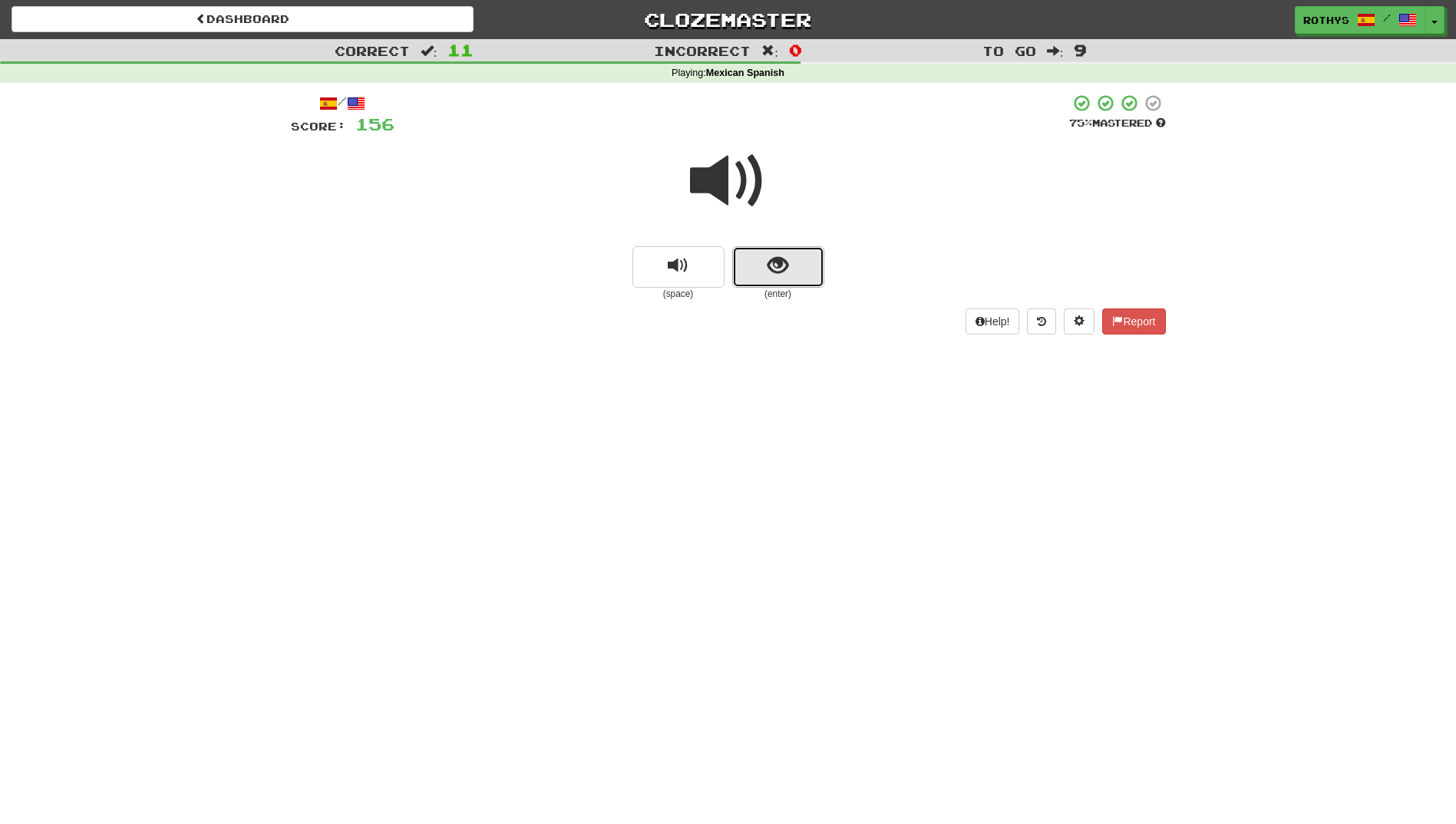
click at [743, 264] on button "show sentence" at bounding box center [778, 267] width 92 height 41
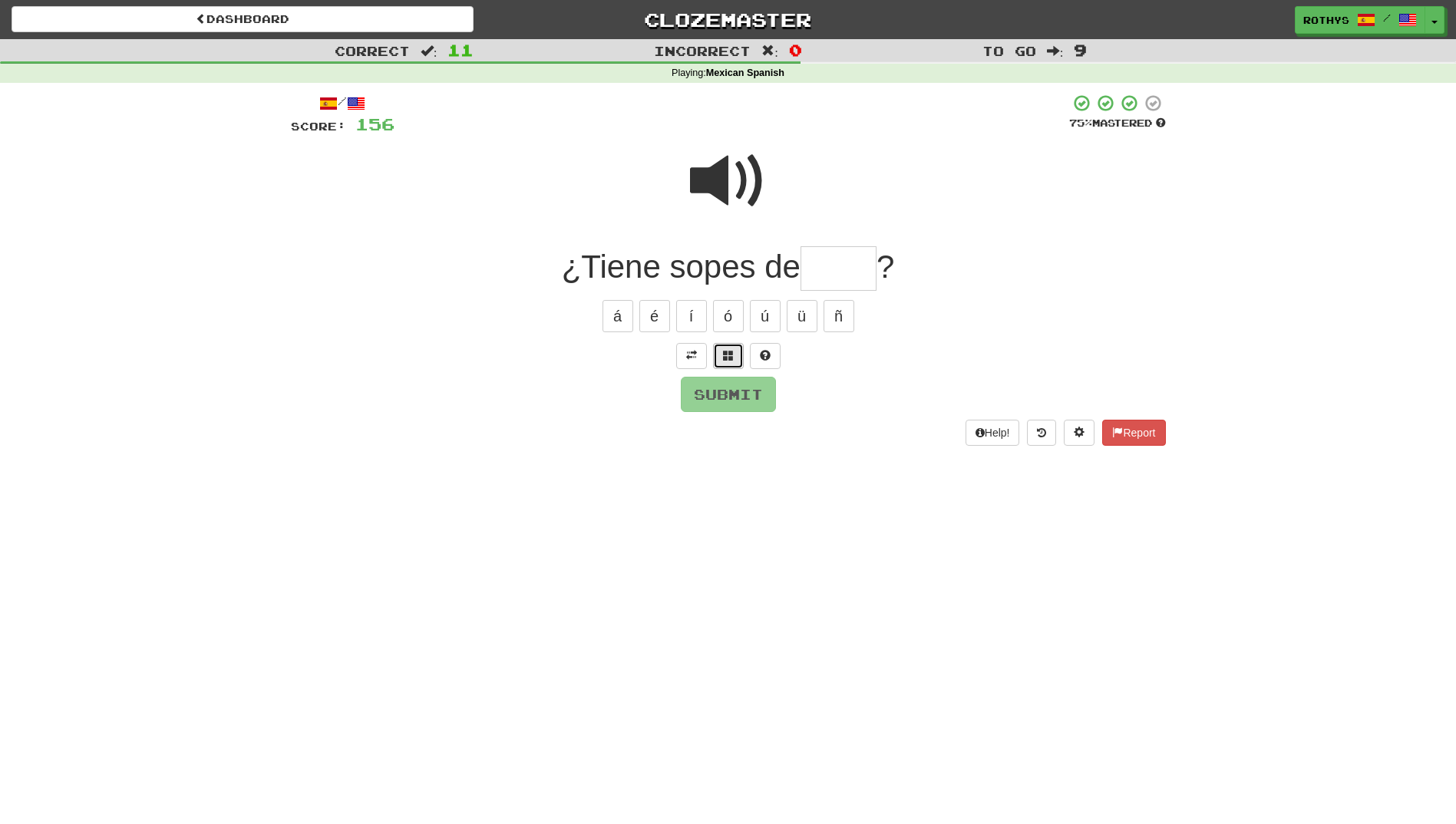
click at [725, 362] on button at bounding box center [728, 356] width 31 height 26
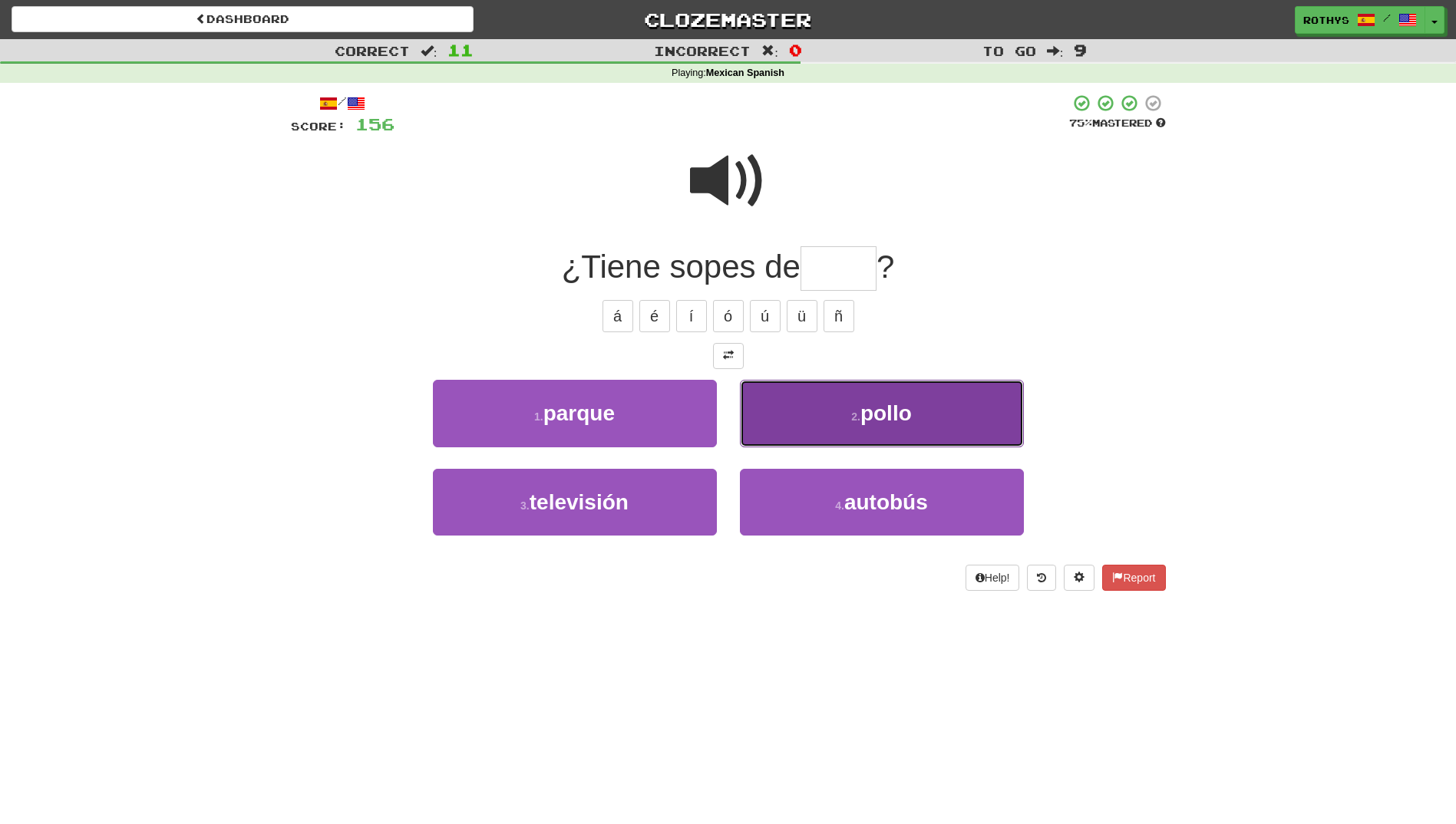
click at [818, 431] on button "2 . pollo" at bounding box center [882, 413] width 284 height 67
type input "*****"
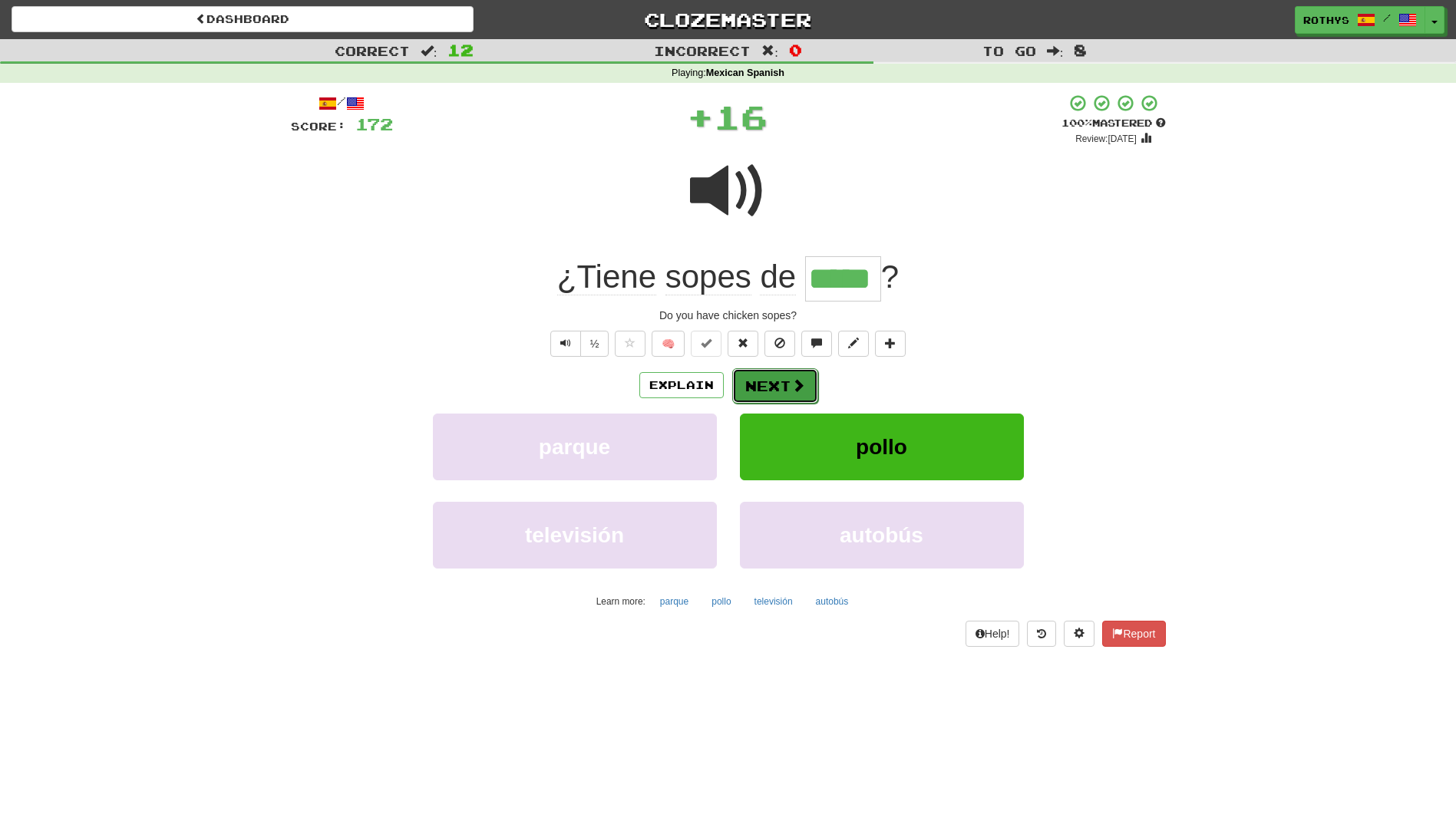
click at [771, 382] on button "Next" at bounding box center [775, 386] width 86 height 35
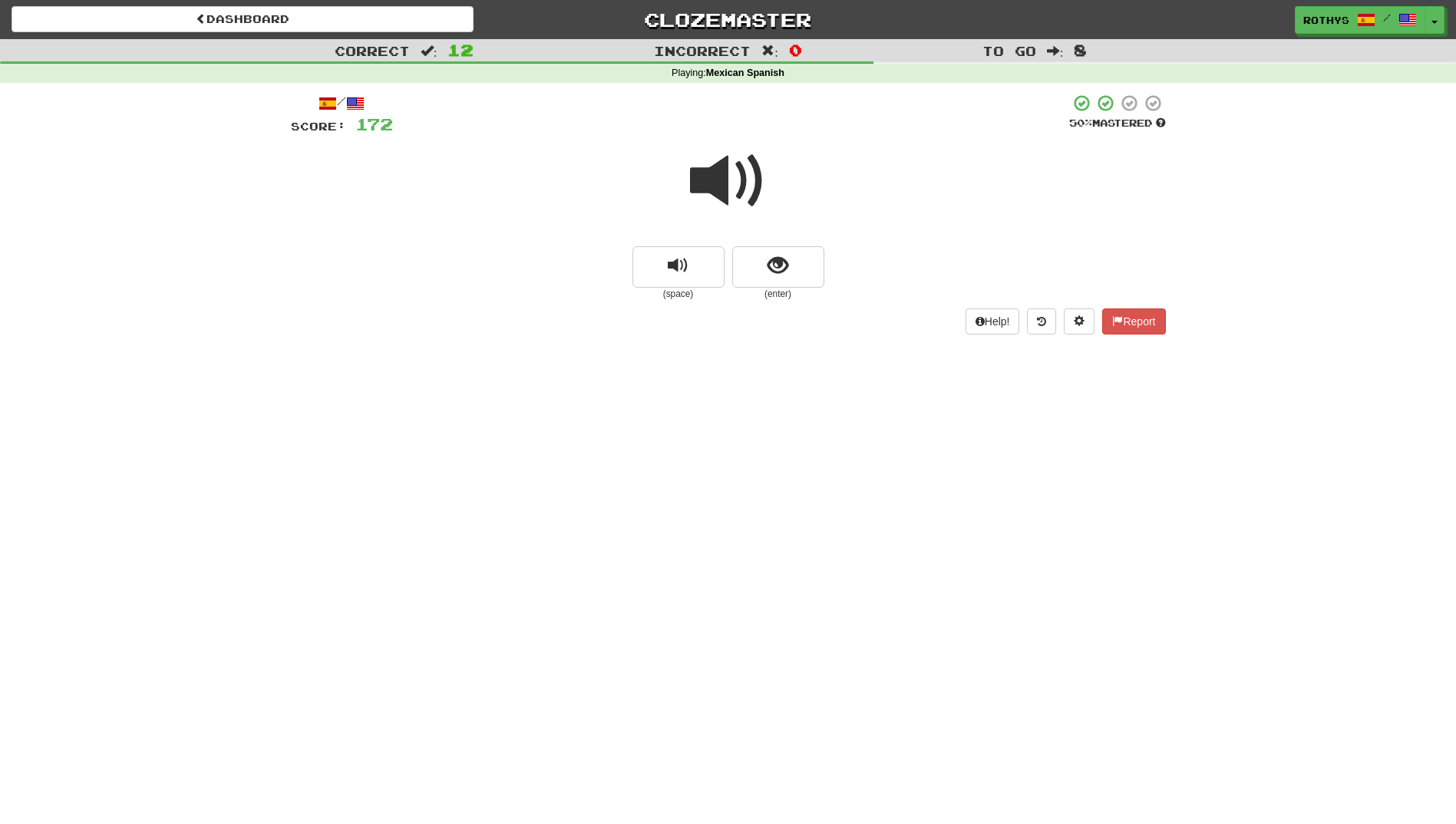
click at [730, 173] on span at bounding box center [728, 181] width 77 height 77
click at [805, 253] on button "show sentence" at bounding box center [778, 267] width 92 height 41
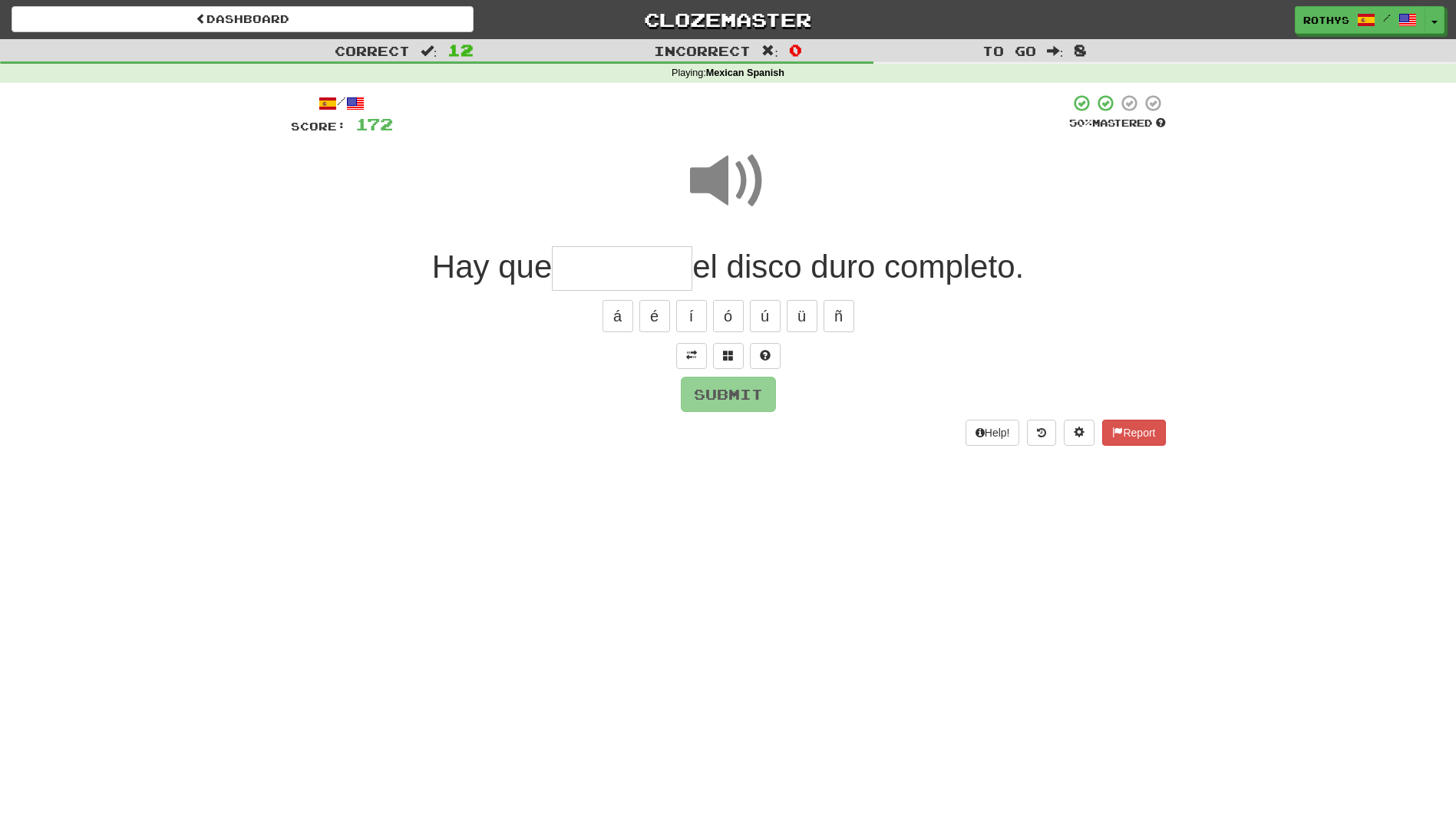
click at [610, 277] on input "text" at bounding box center [622, 269] width 140 height 45
click at [726, 352] on span at bounding box center [728, 355] width 11 height 11
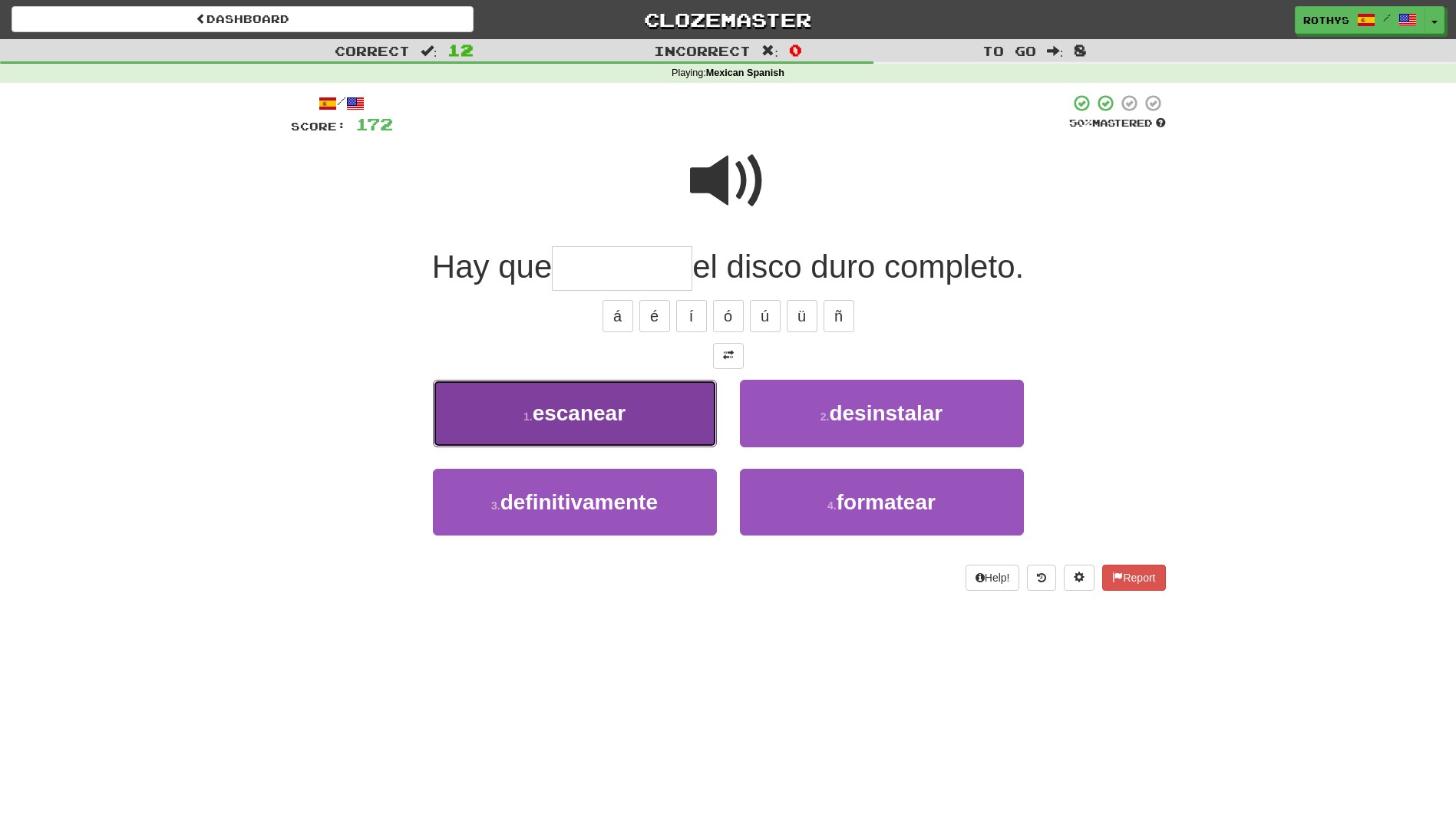
click at [598, 425] on span "escanear" at bounding box center [579, 413] width 93 height 24
type input "********"
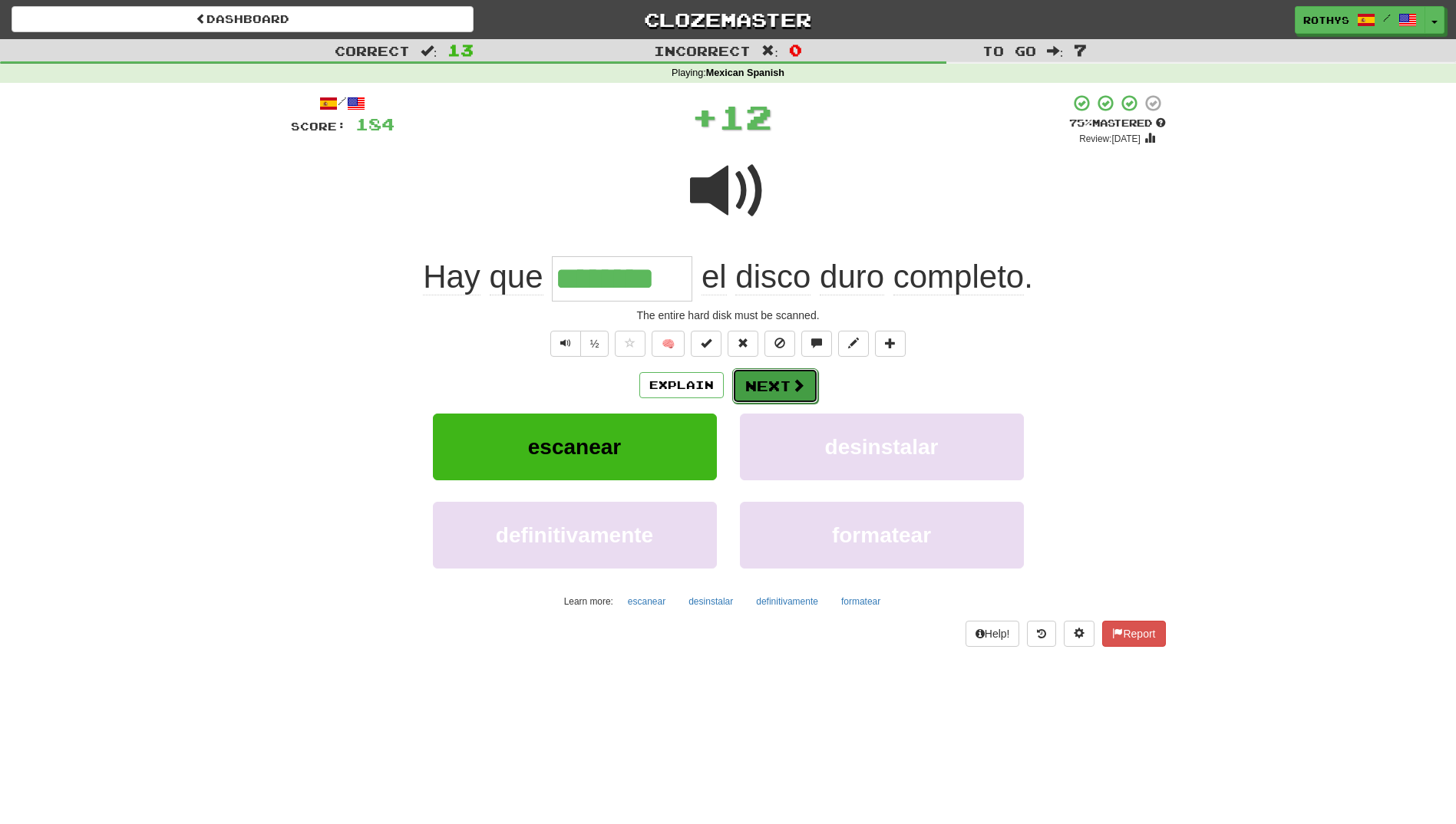
click at [778, 376] on button "Next" at bounding box center [775, 386] width 86 height 35
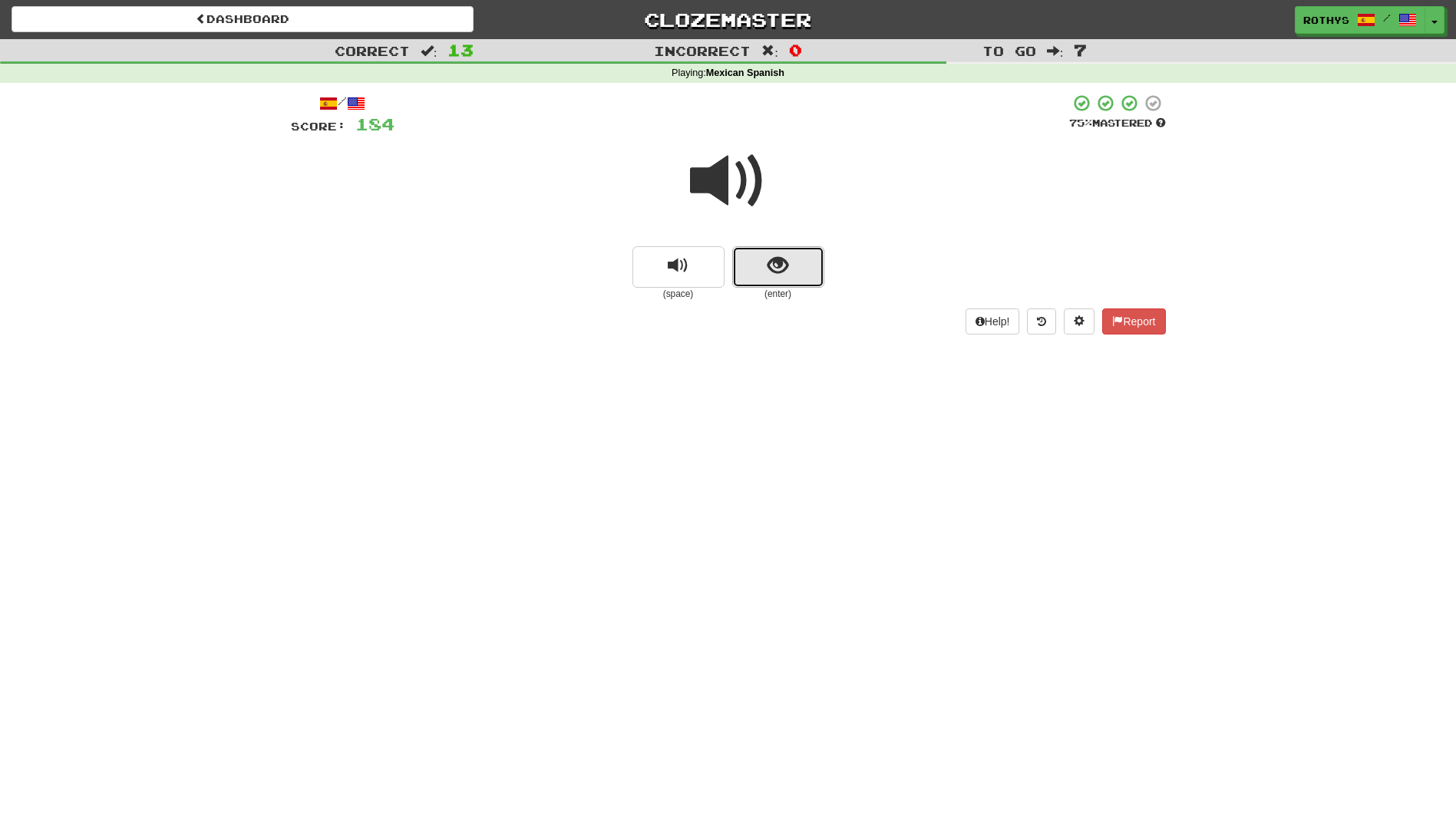
click at [766, 276] on button "show sentence" at bounding box center [778, 267] width 92 height 41
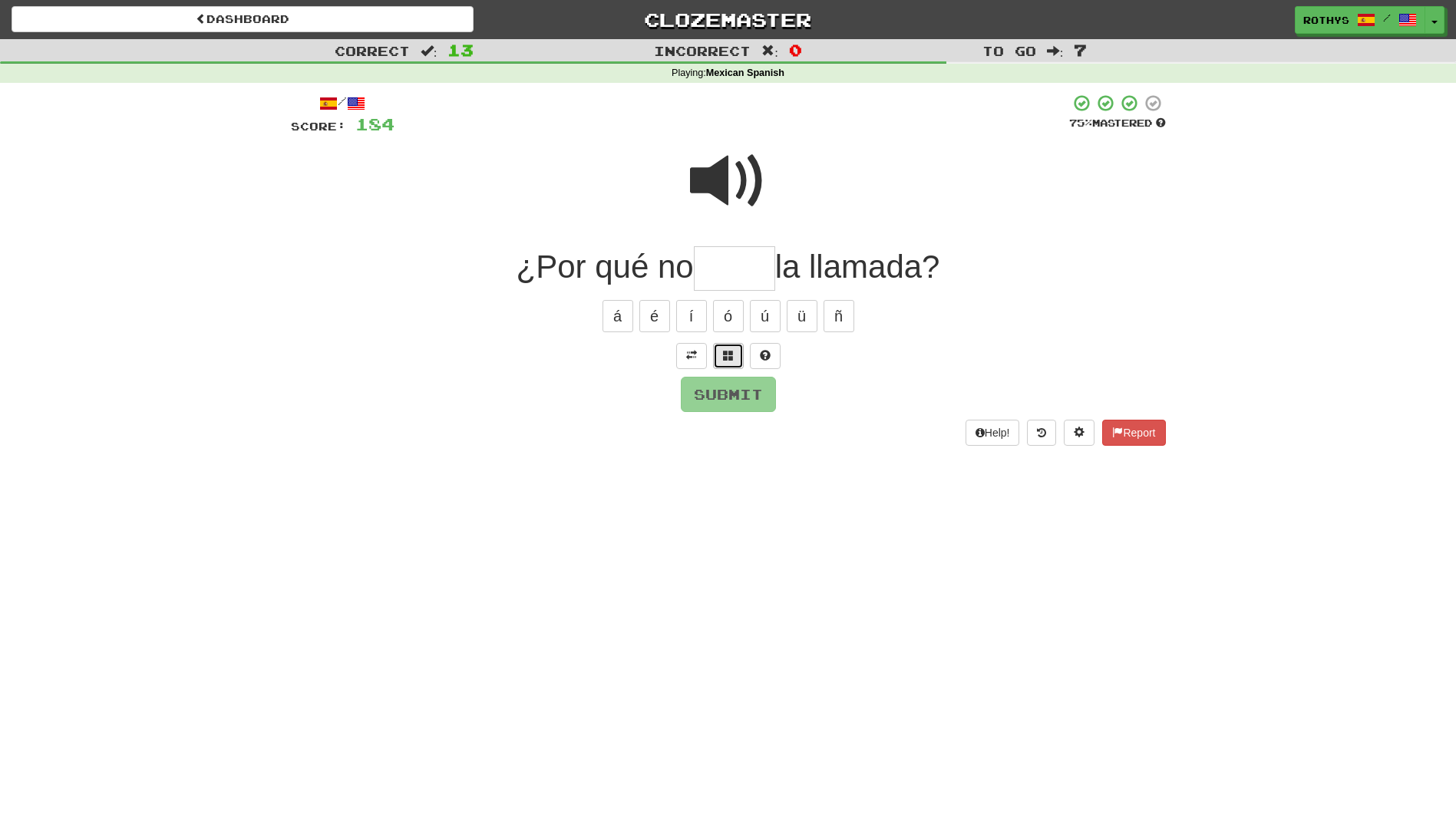
click at [722, 358] on button at bounding box center [728, 356] width 31 height 26
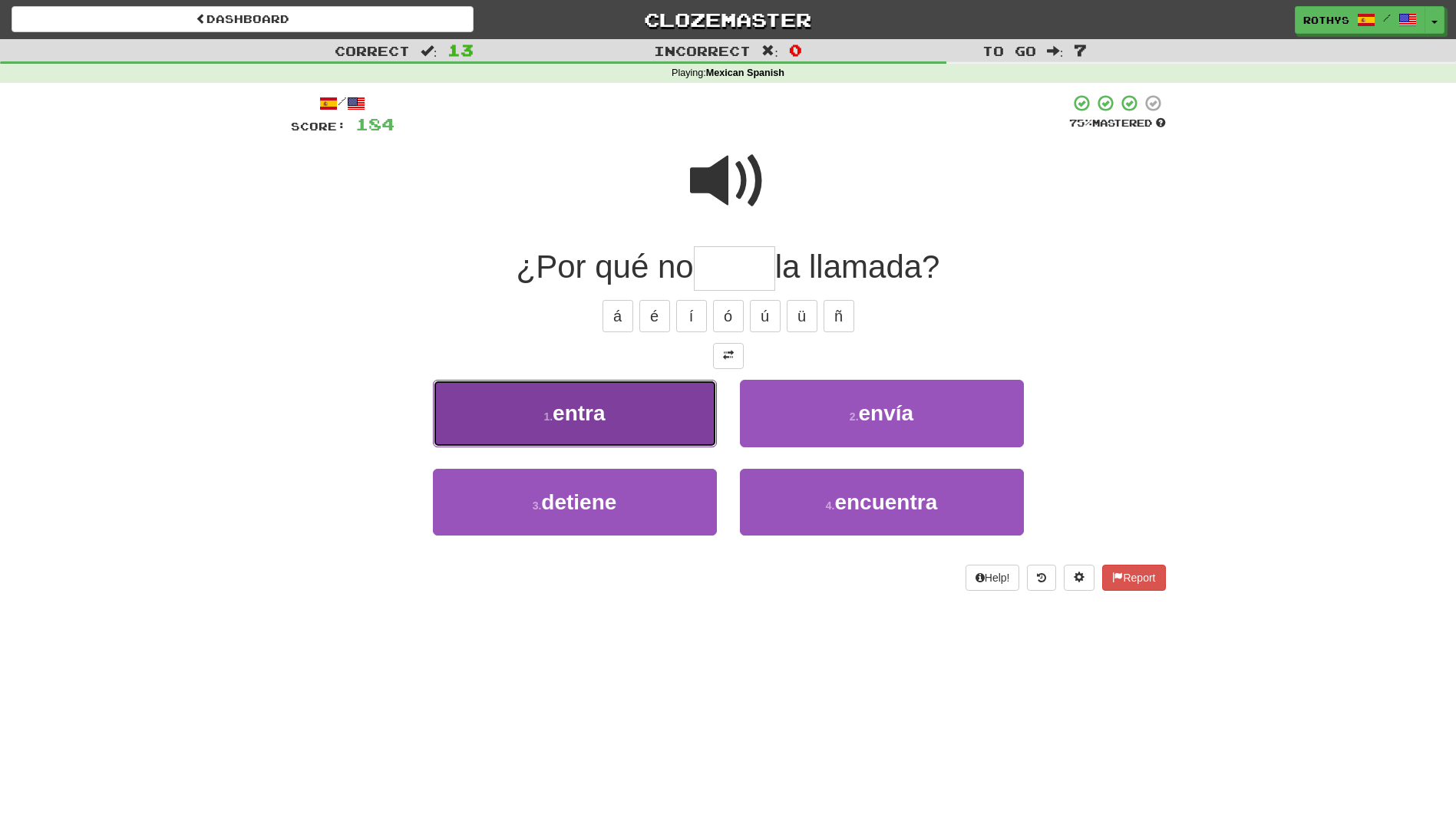
click at [655, 407] on button "1 . entra" at bounding box center [575, 413] width 284 height 67
type input "*****"
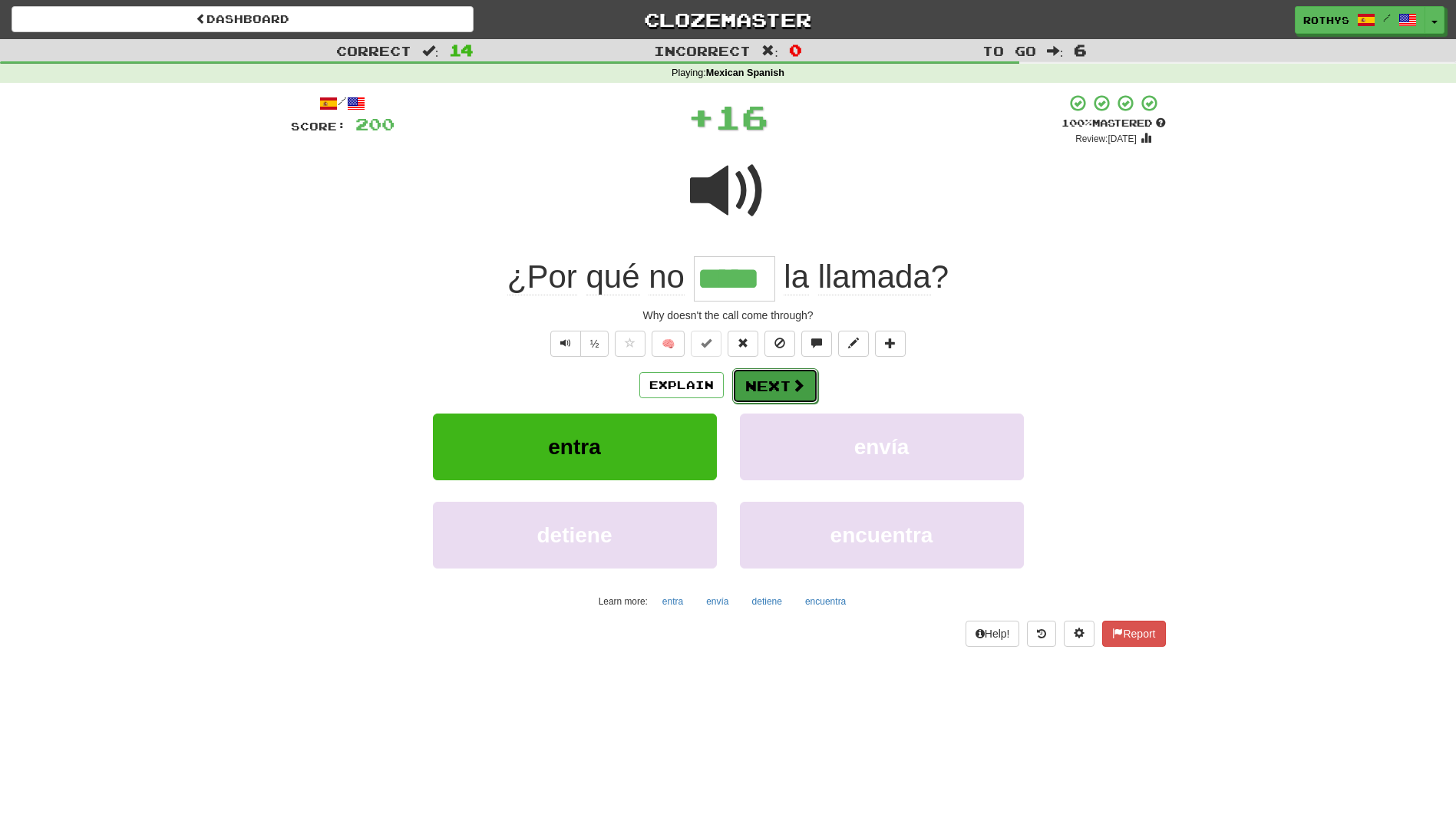
click at [768, 386] on button "Next" at bounding box center [775, 386] width 86 height 35
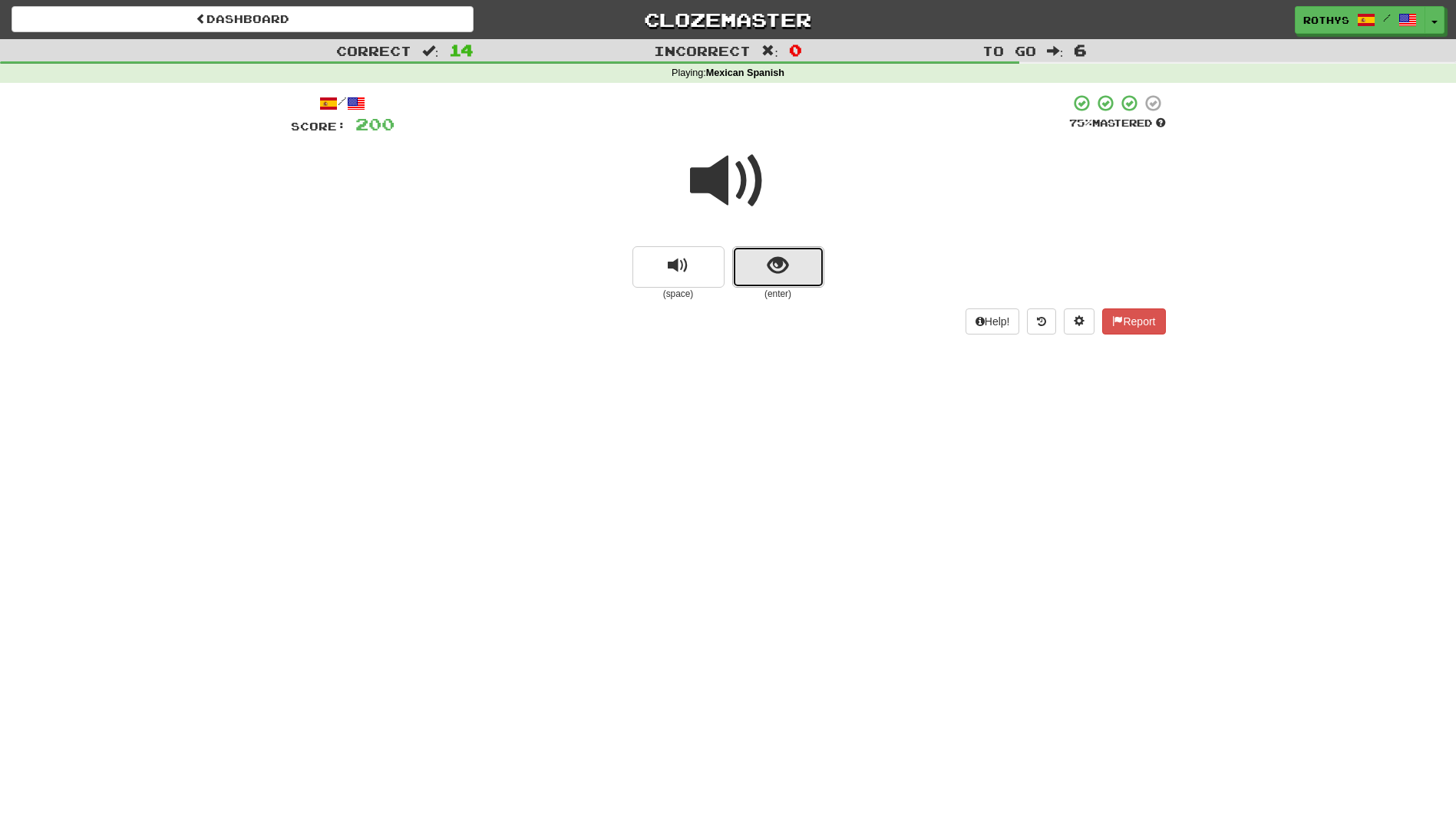
click at [798, 251] on button "show sentence" at bounding box center [778, 267] width 92 height 41
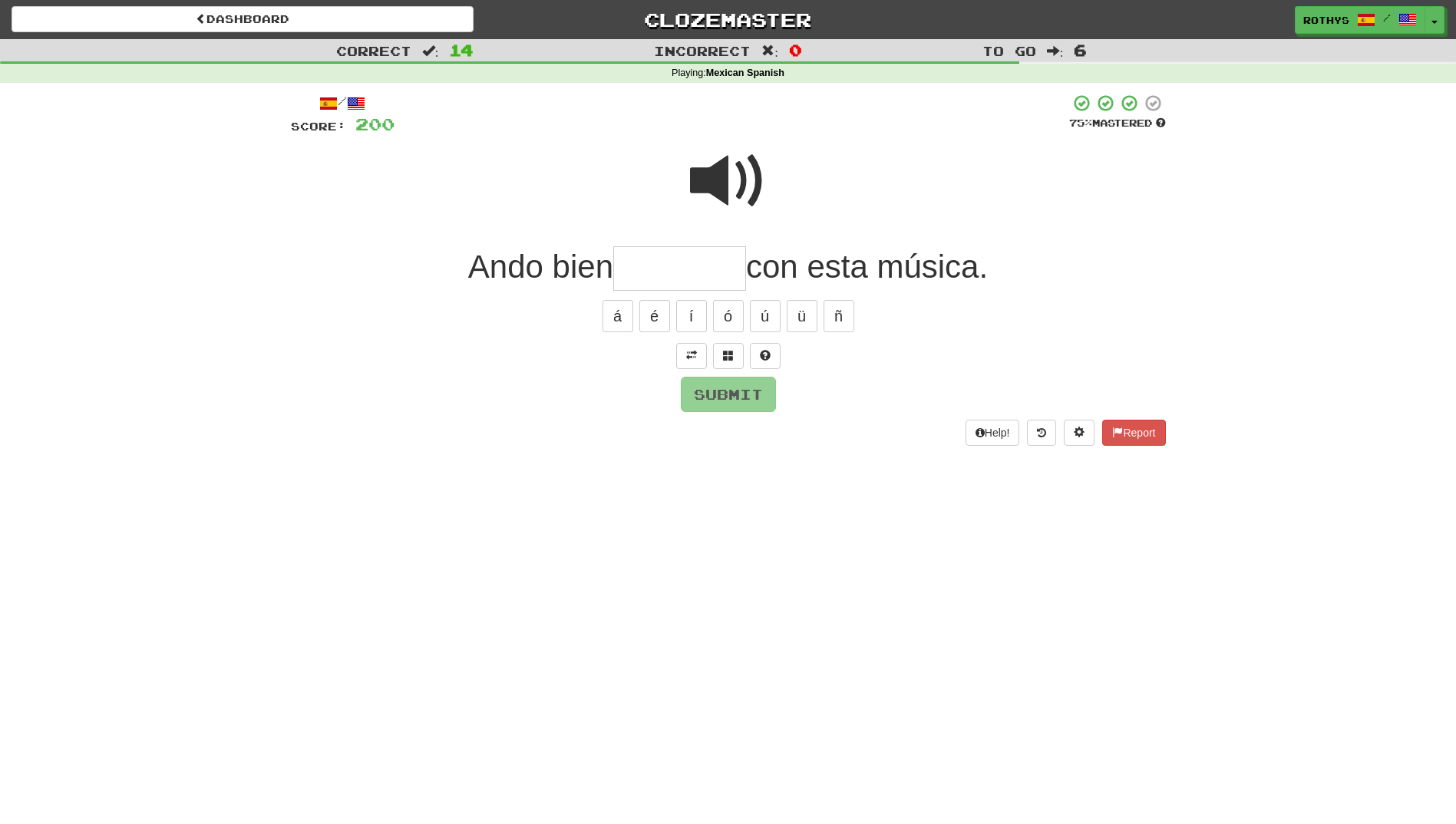
click at [629, 276] on input "text" at bounding box center [679, 269] width 133 height 45
click at [718, 353] on button at bounding box center [728, 356] width 31 height 26
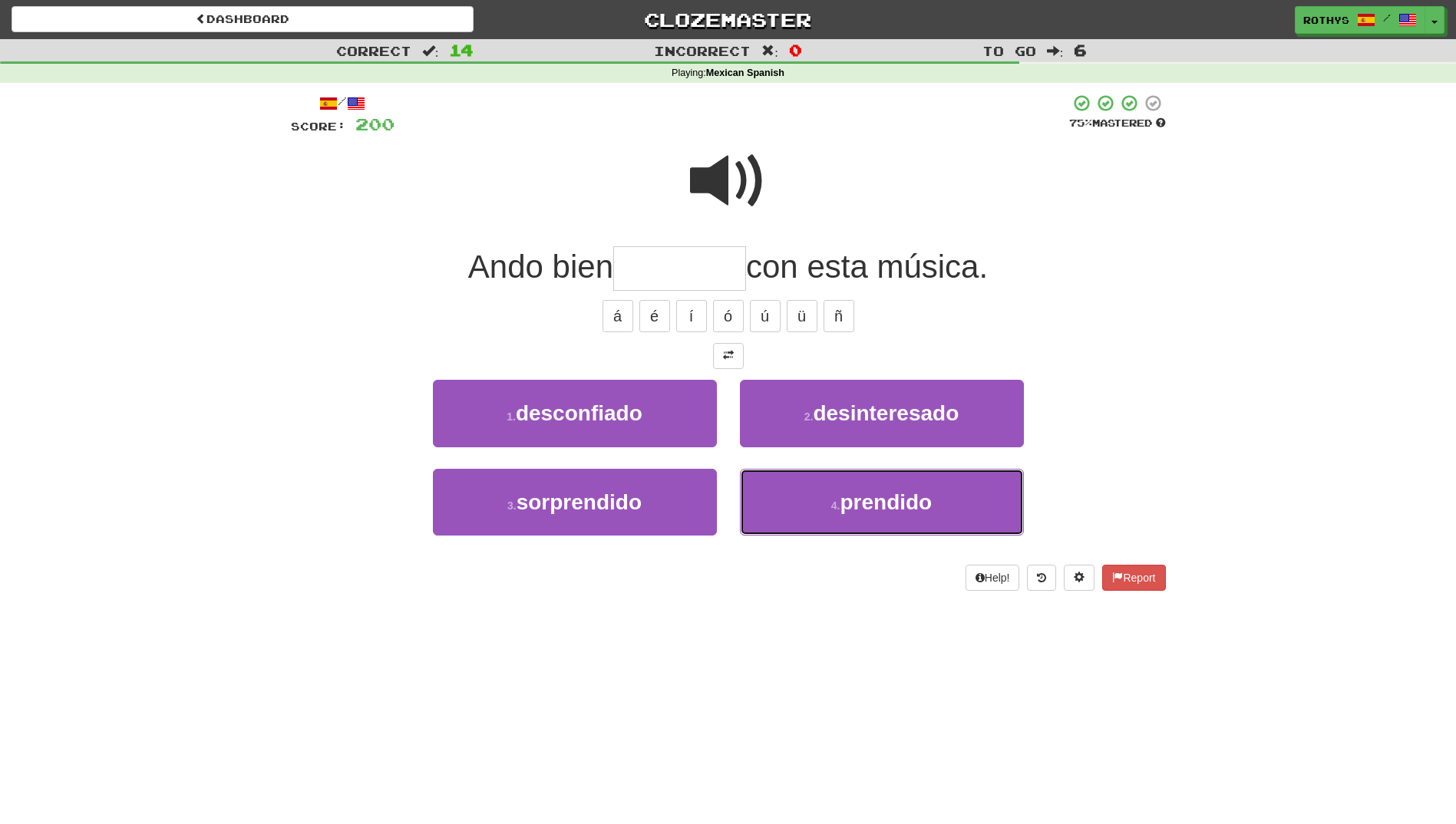
drag, startPoint x: 856, startPoint y: 499, endPoint x: 865, endPoint y: 485, distance: 16.6
click at [855, 497] on span "prendido" at bounding box center [885, 502] width 92 height 24
type input "********"
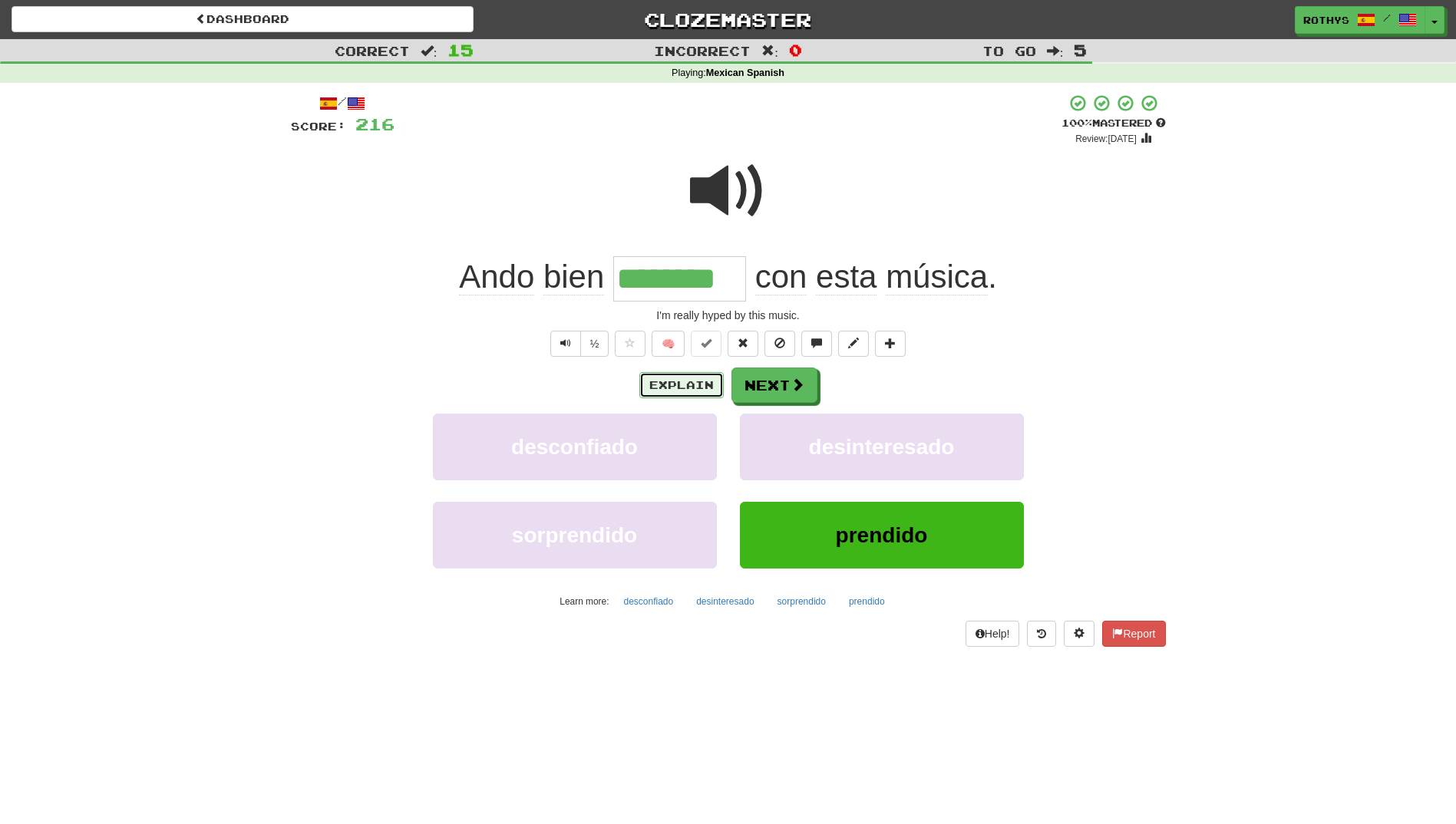
click at [688, 386] on button "Explain" at bounding box center [682, 385] width 85 height 26
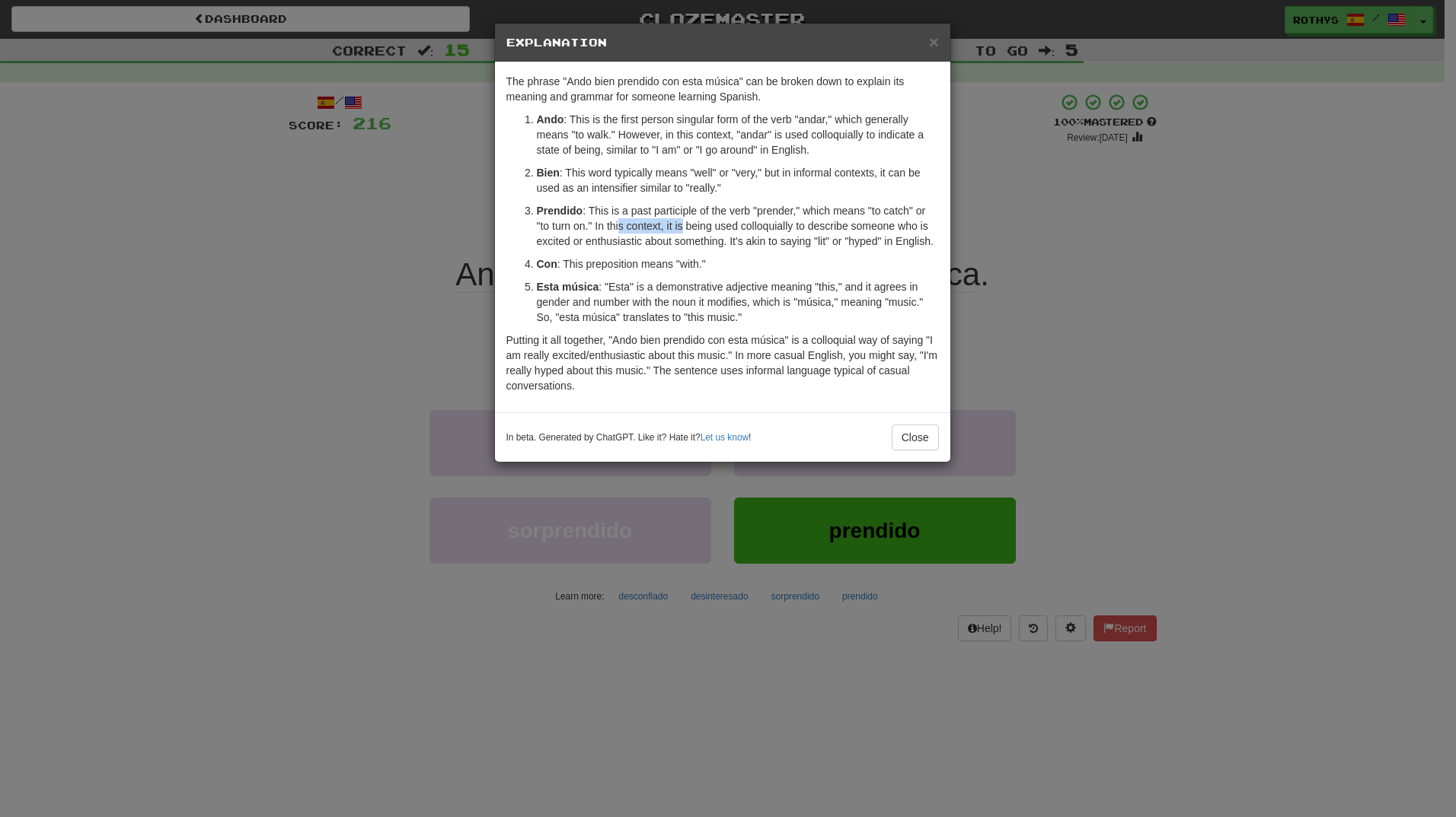
drag, startPoint x: 618, startPoint y: 230, endPoint x: 683, endPoint y: 229, distance: 65.0
click at [683, 229] on p "Prendido : This is a past participle of the verb "prender," which means "to cat…" at bounding box center [737, 226] width 402 height 46
drag, startPoint x: 744, startPoint y: 235, endPoint x: 753, endPoint y: 235, distance: 9.0
click at [753, 235] on p "Prendido : This is a past participle of the verb "prender," which means "to cat…" at bounding box center [737, 226] width 402 height 46
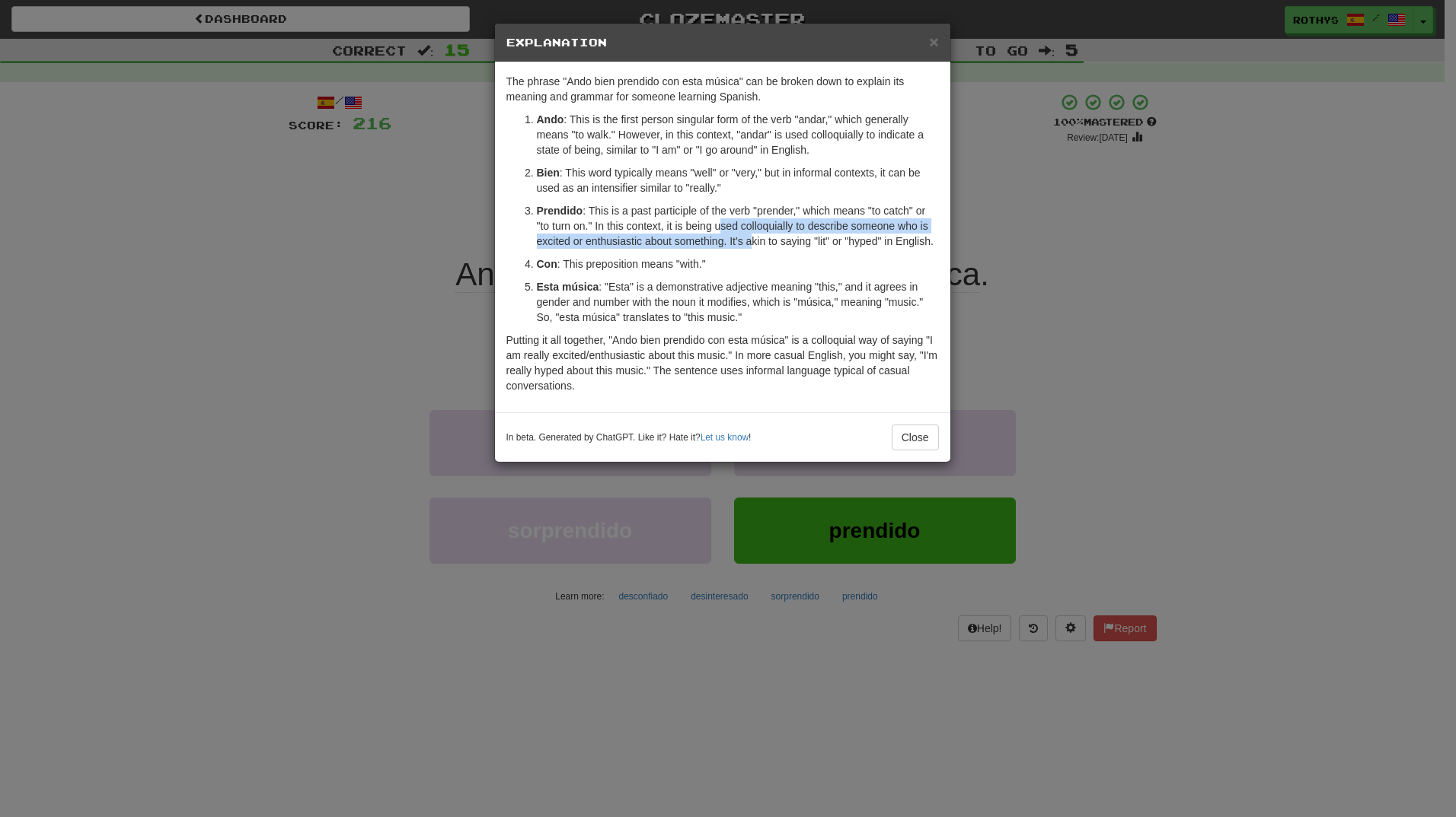
click at [753, 236] on p "Prendido : This is a past participle of the verb "prender," which means "to cat…" at bounding box center [737, 226] width 402 height 46
click at [919, 437] on button "Close" at bounding box center [915, 437] width 47 height 25
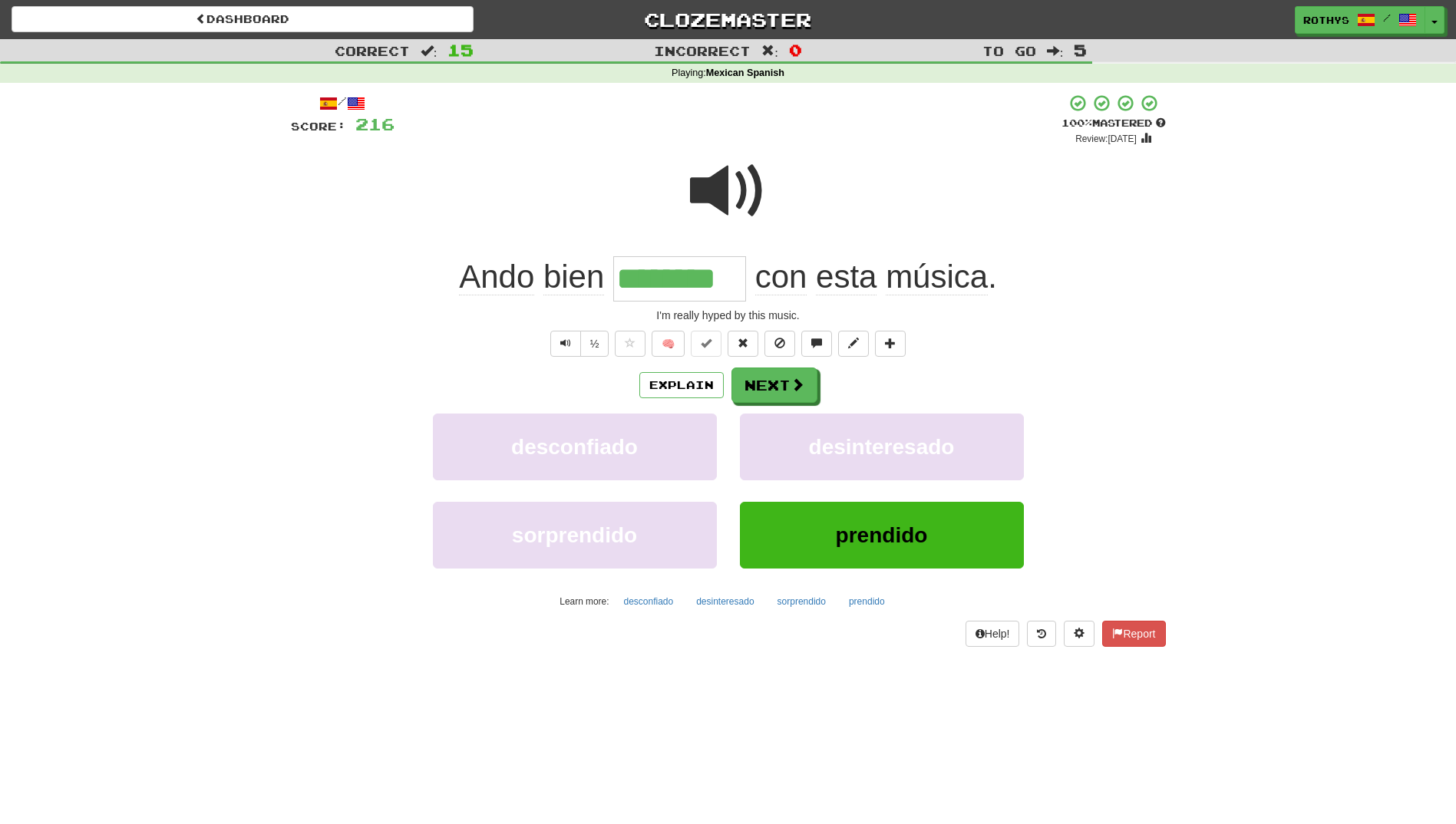
click at [817, 391] on div "Explain Next" at bounding box center [728, 385] width 875 height 35
click at [762, 383] on button "Next" at bounding box center [775, 386] width 86 height 35
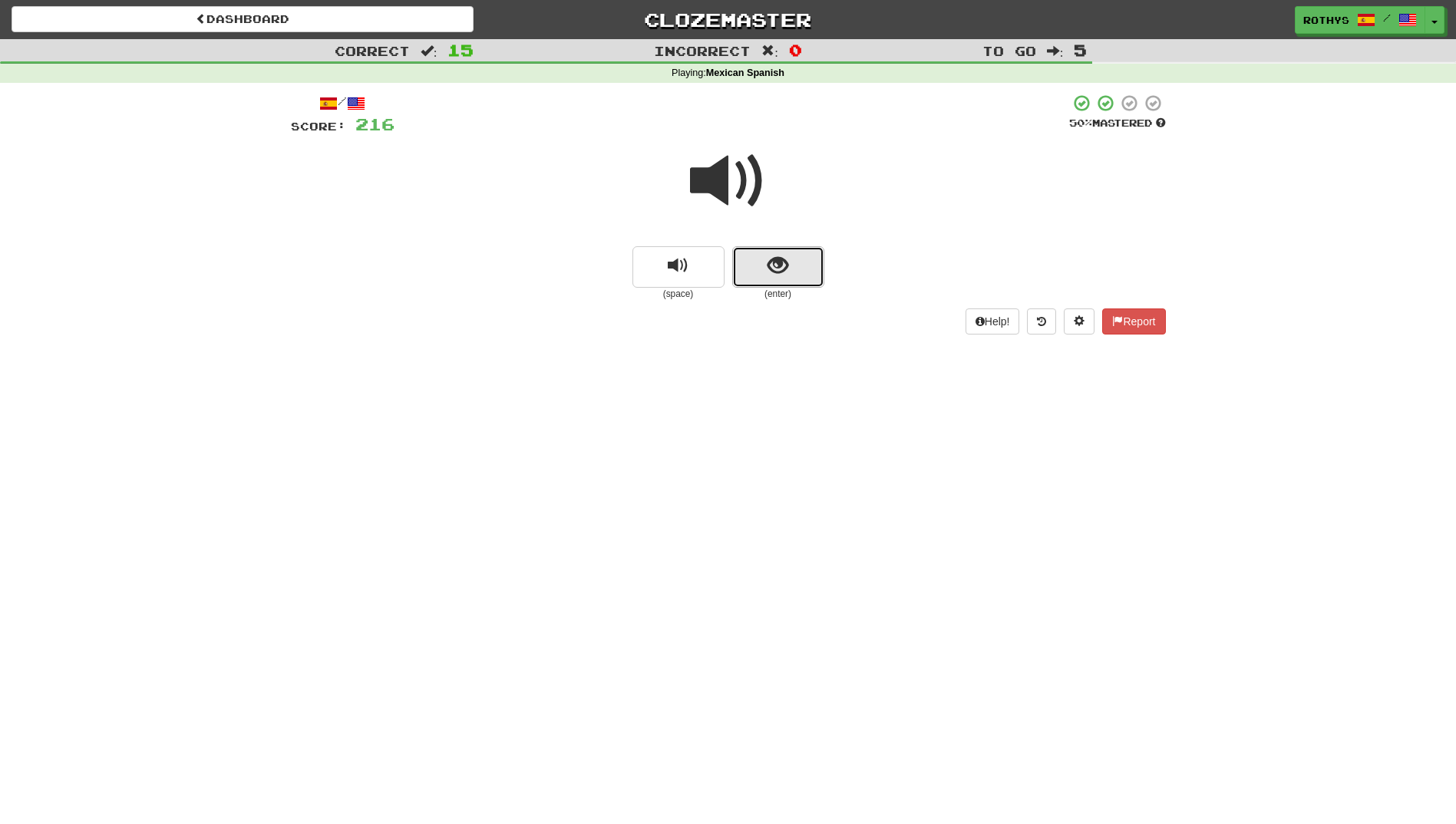
click at [788, 268] on span "show sentence" at bounding box center [778, 265] width 21 height 21
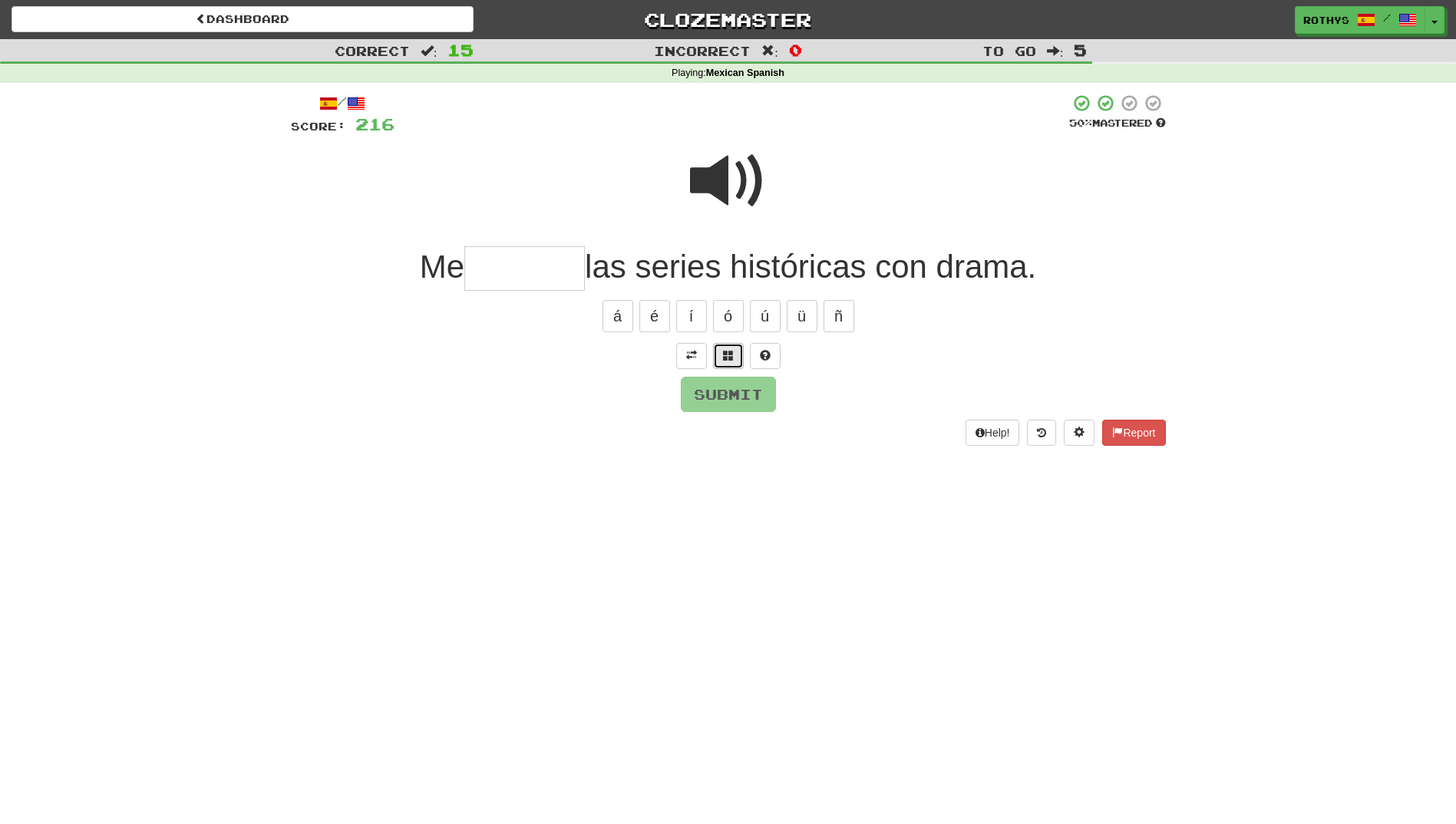
click at [739, 352] on button at bounding box center [728, 356] width 31 height 26
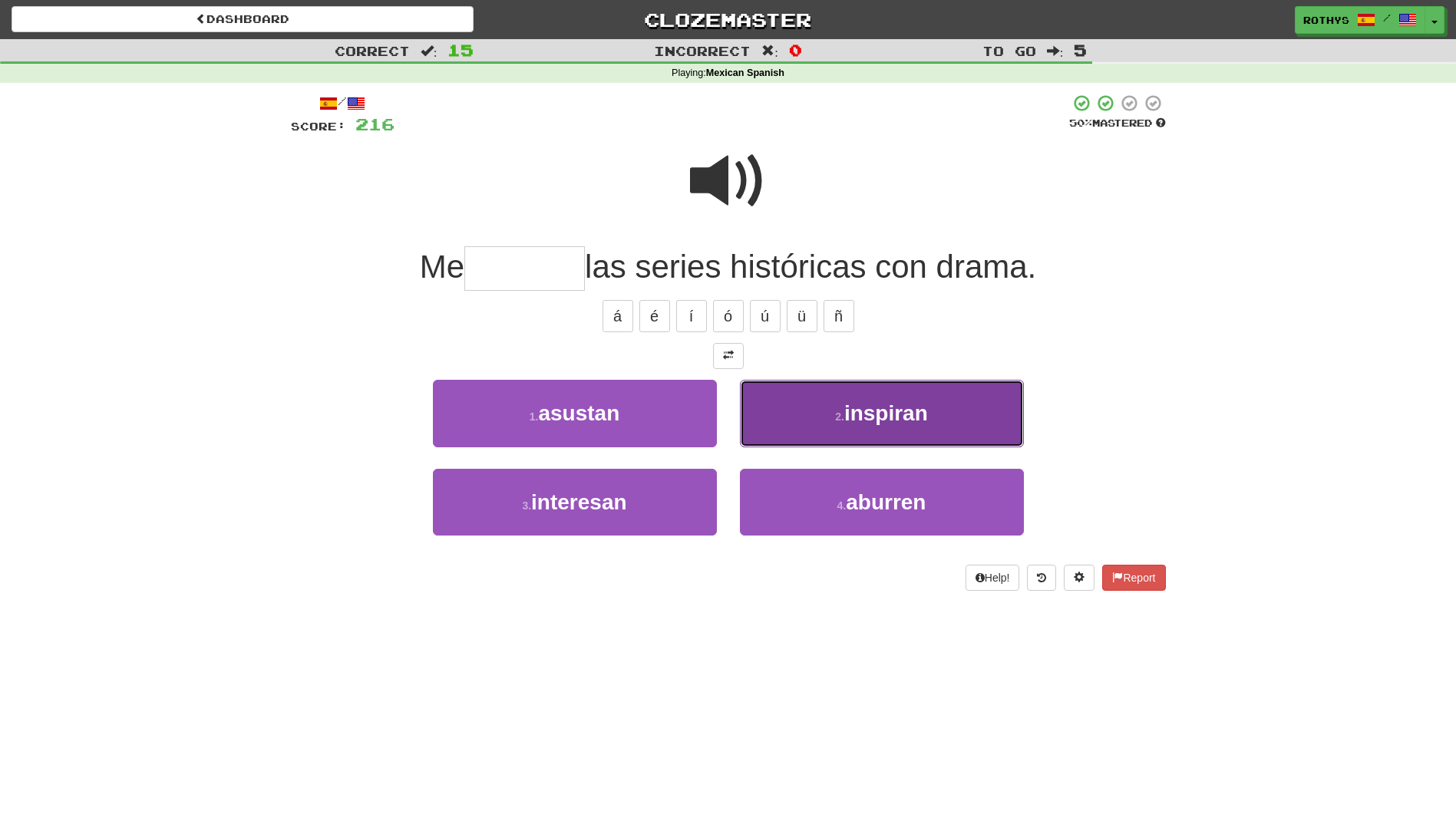
click at [907, 421] on span "inspiran" at bounding box center [885, 413] width 84 height 24
type input "********"
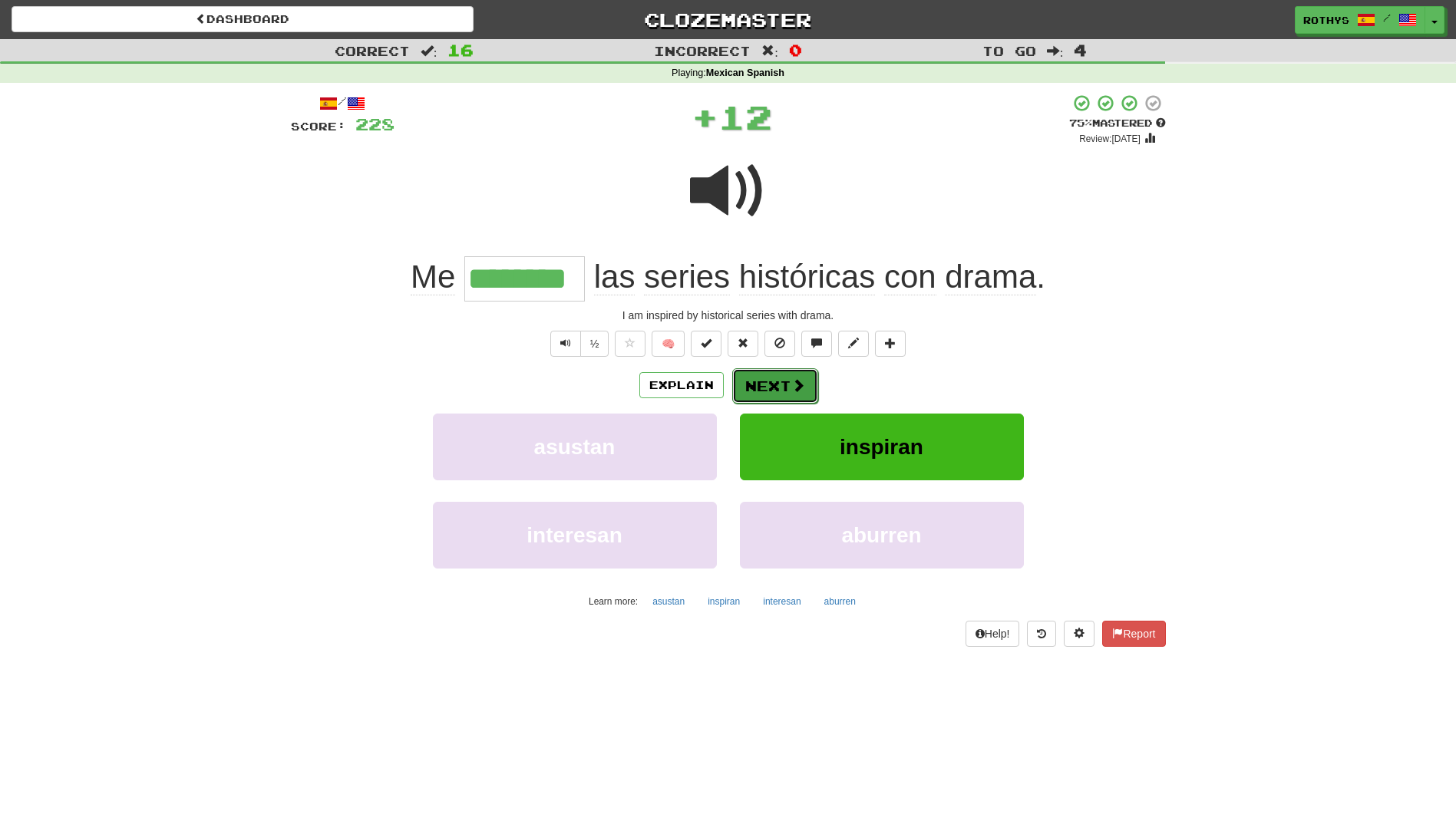
click at [792, 382] on span at bounding box center [798, 385] width 14 height 14
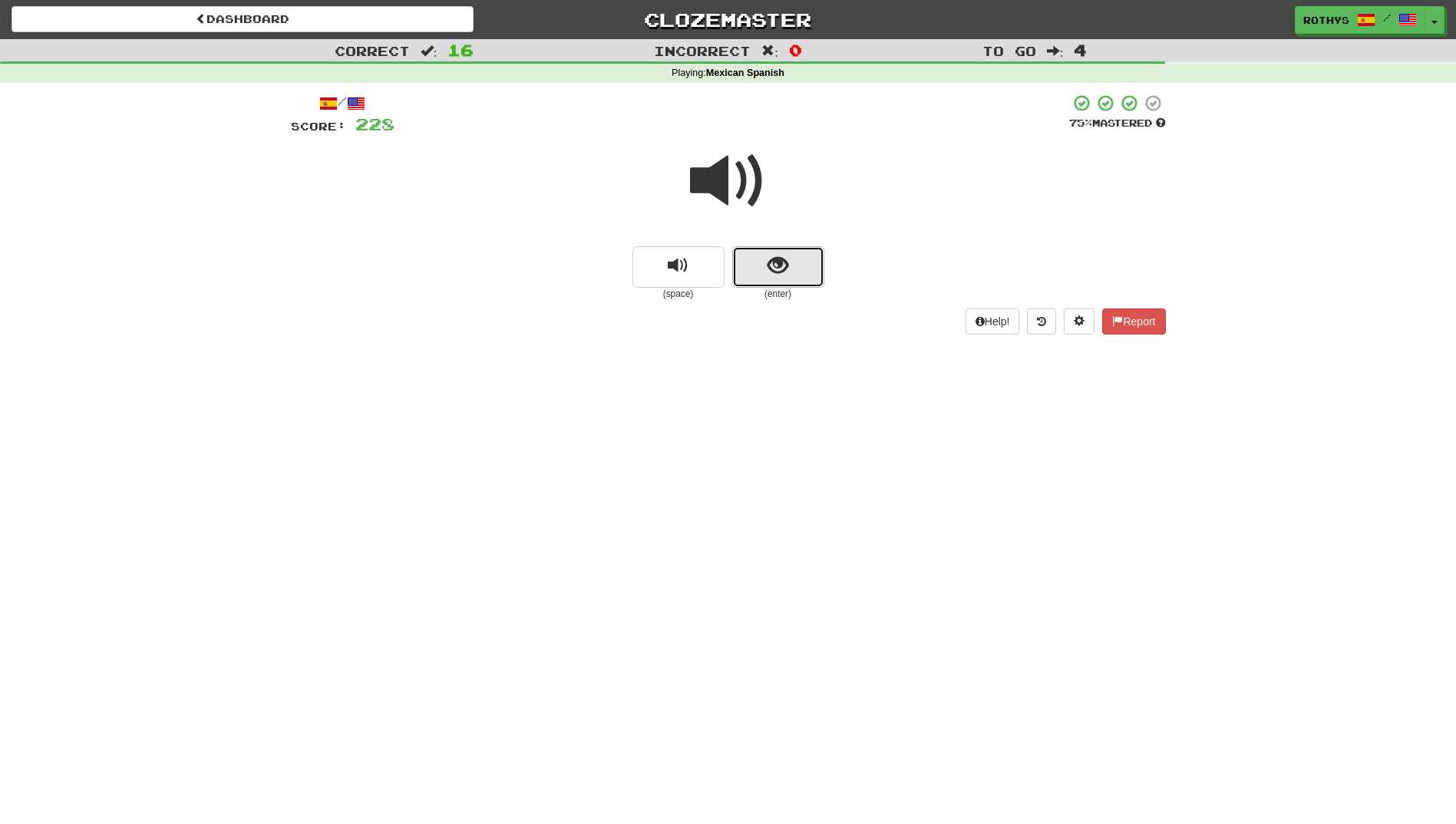
click at [764, 275] on button "show sentence" at bounding box center [778, 267] width 92 height 41
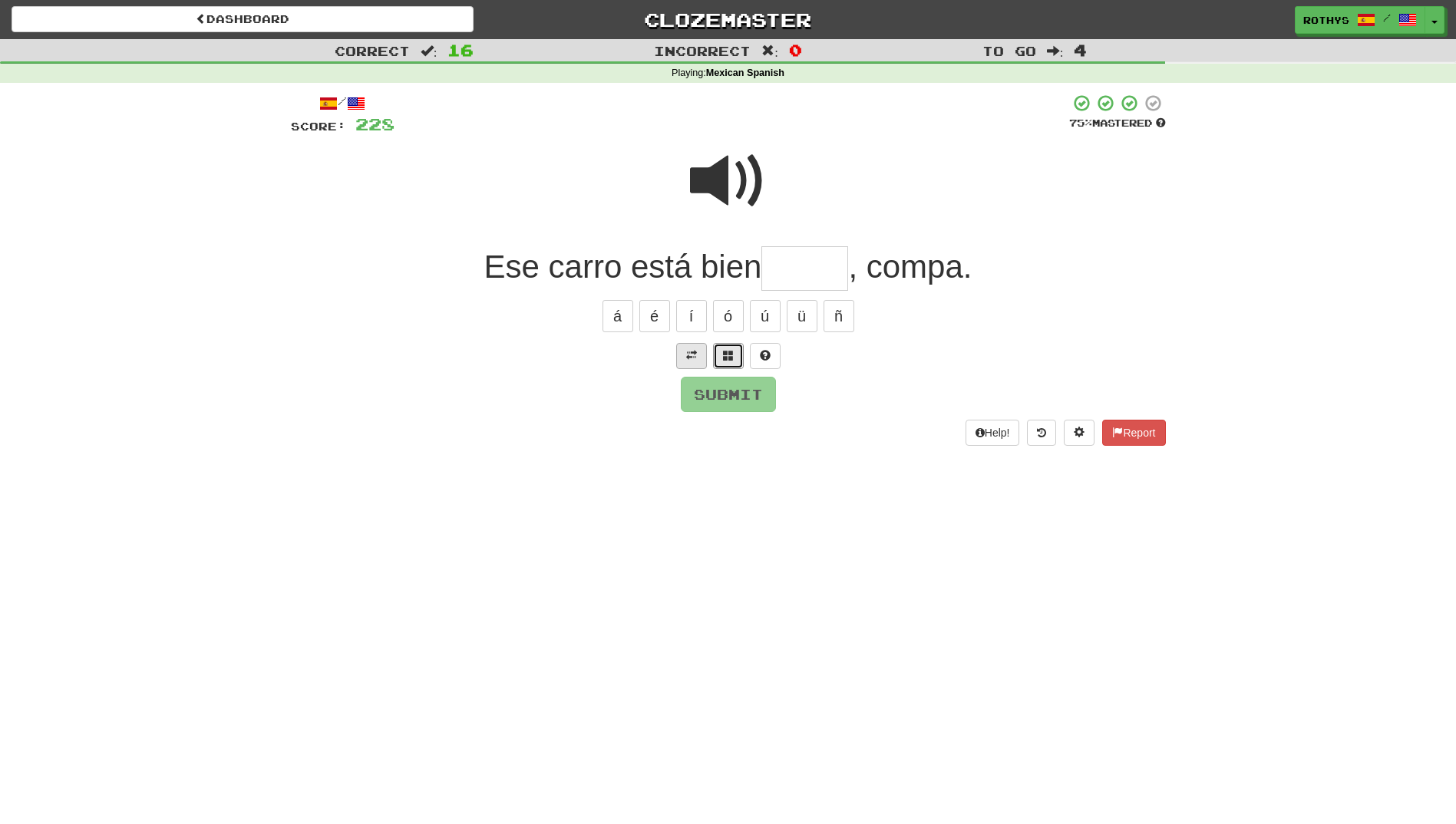
click at [724, 359] on span at bounding box center [728, 355] width 11 height 11
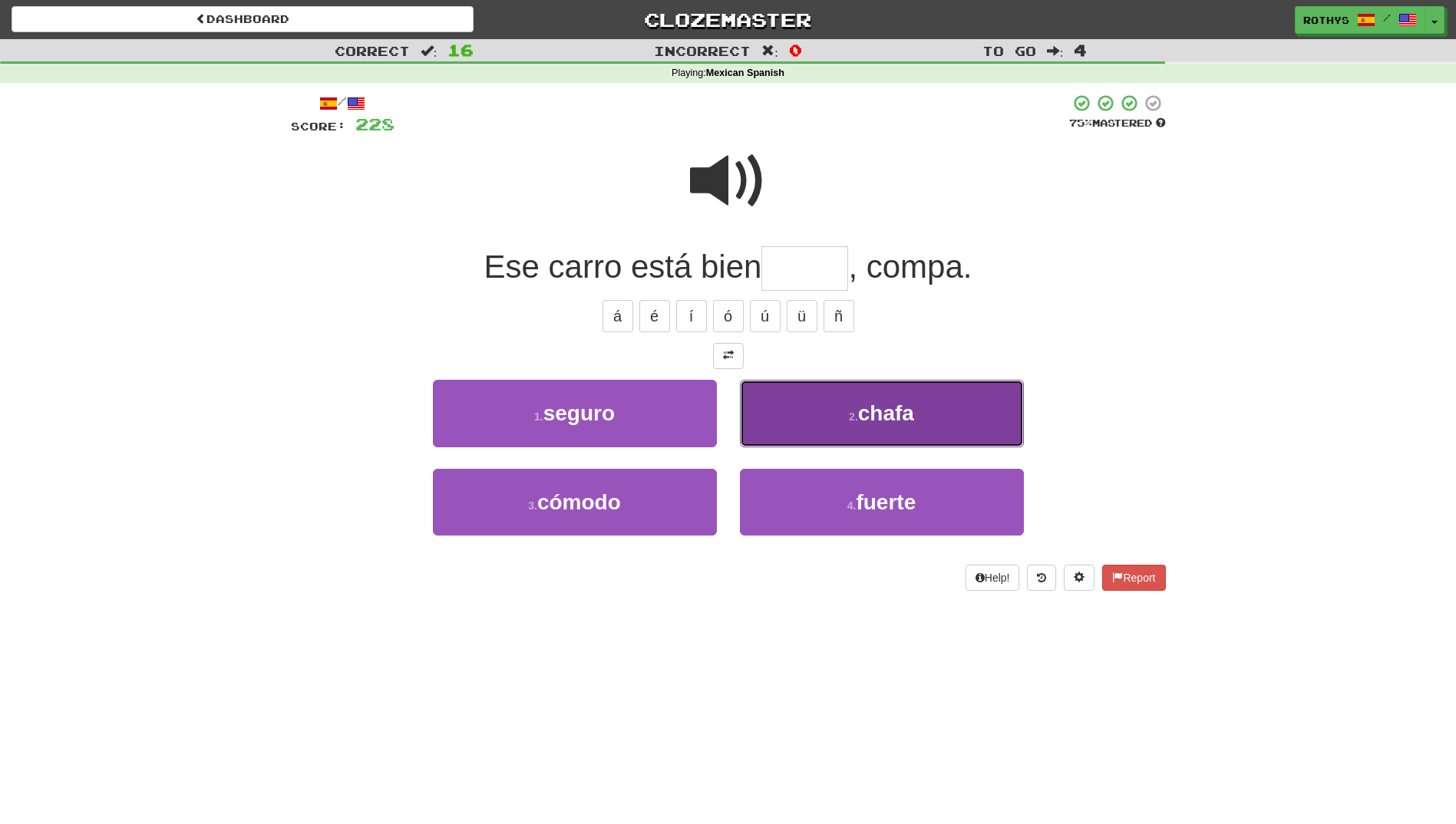
click at [865, 417] on span "chafa" at bounding box center [885, 413] width 56 height 24
type input "*****"
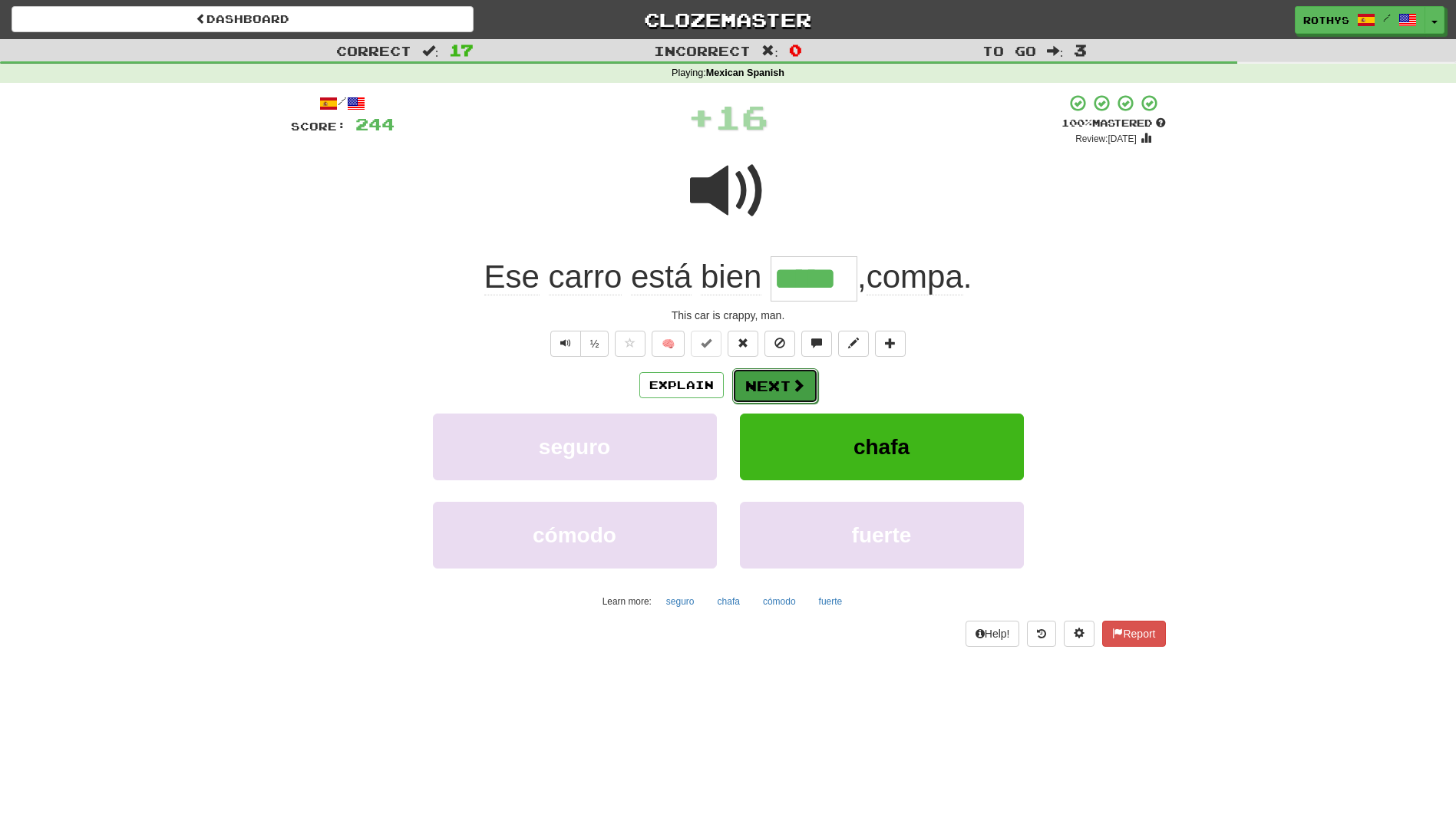
click at [754, 388] on button "Next" at bounding box center [775, 386] width 86 height 35
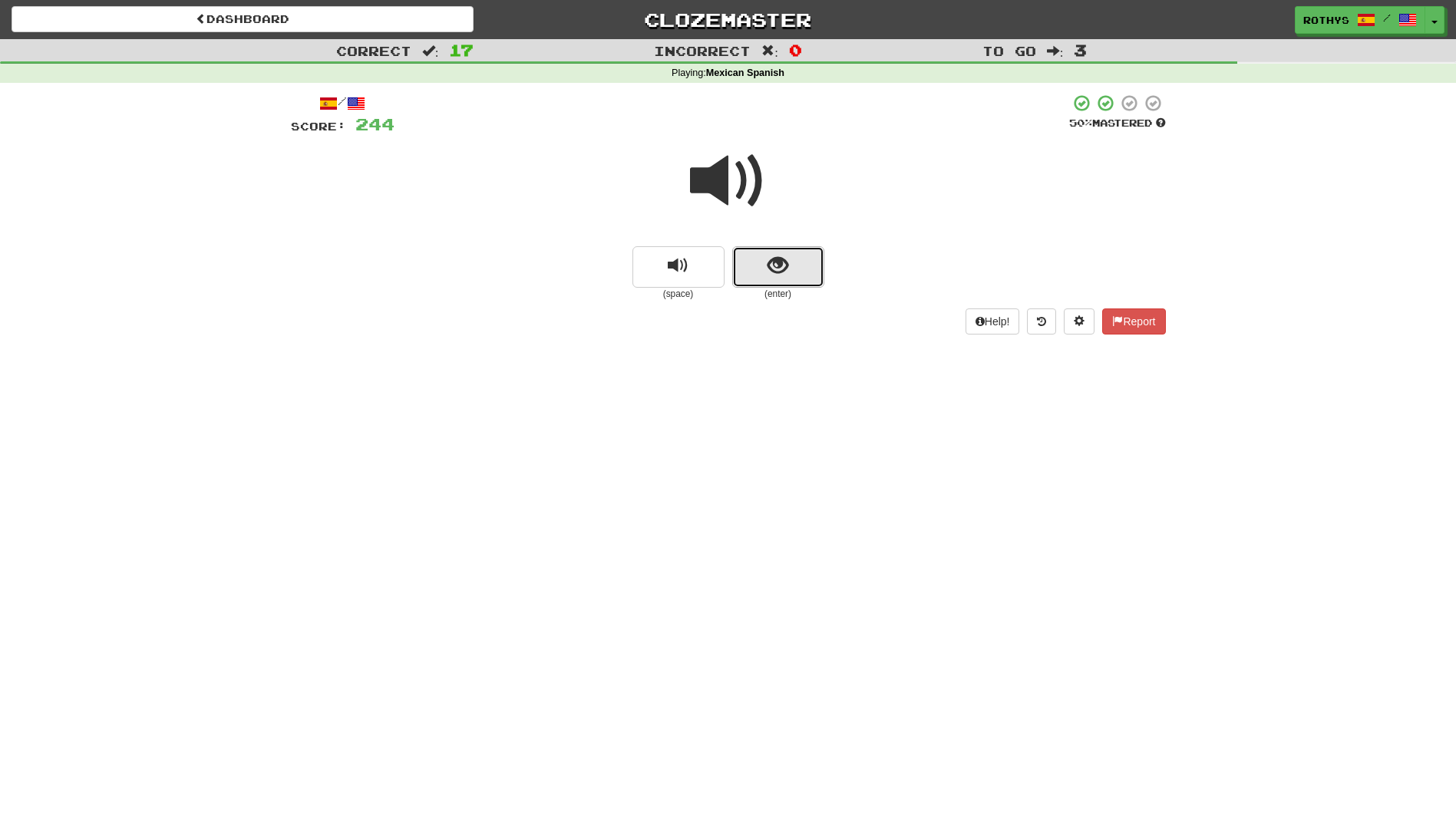
drag, startPoint x: 790, startPoint y: 247, endPoint x: 783, endPoint y: 254, distance: 9.9
click at [783, 254] on button "show sentence" at bounding box center [778, 267] width 92 height 41
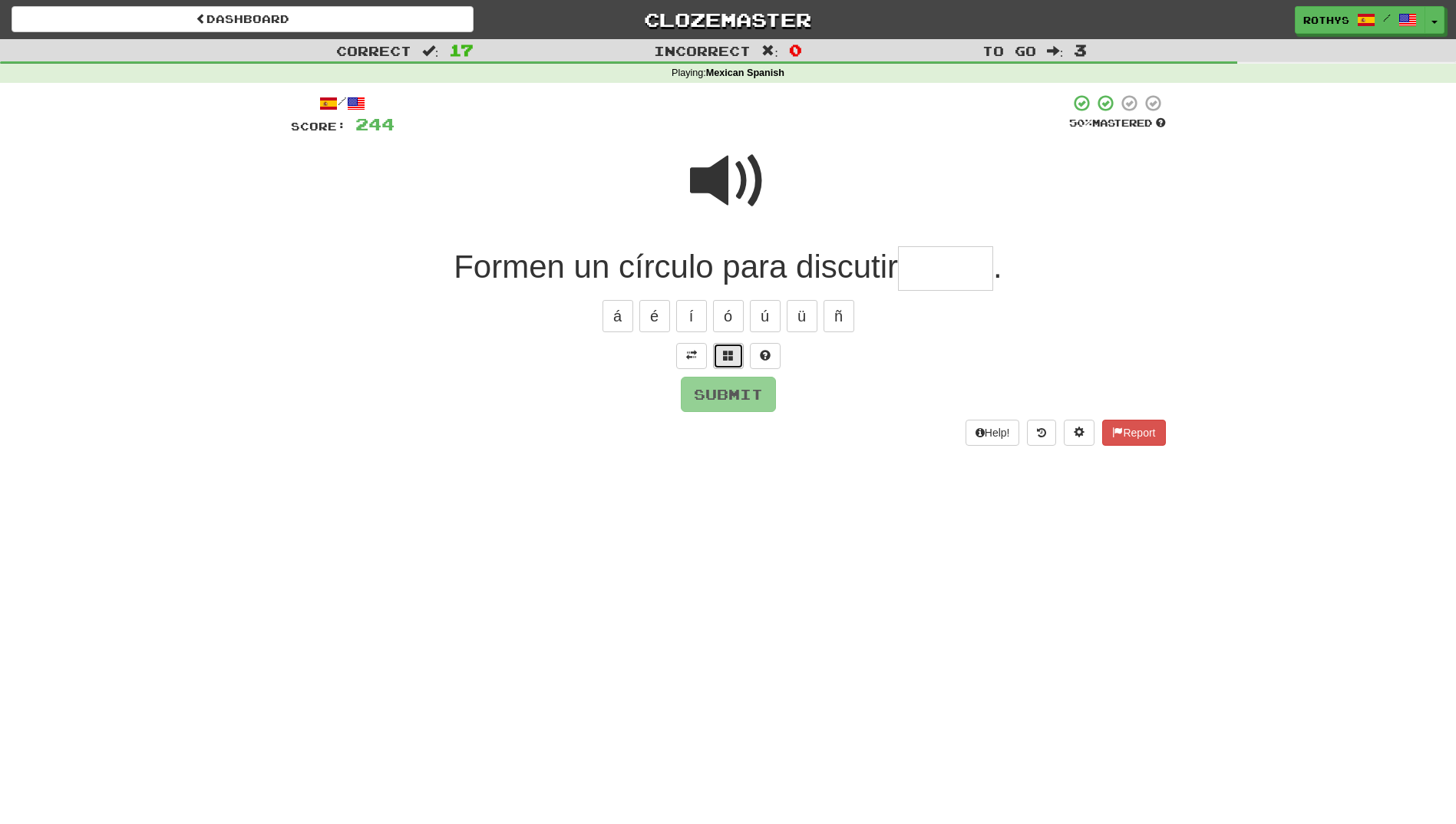
click at [730, 351] on span at bounding box center [728, 355] width 11 height 11
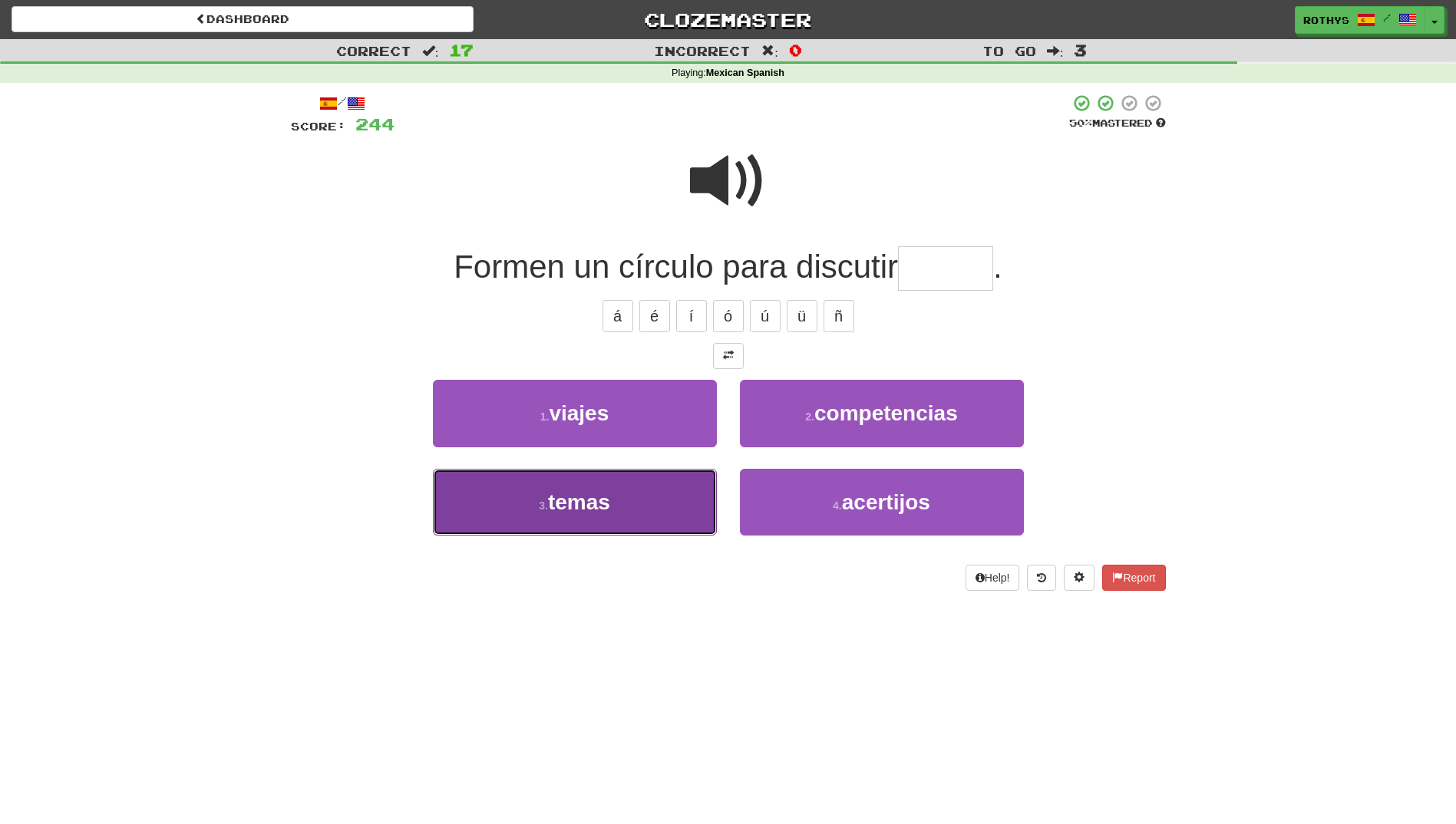
click at [595, 502] on span "temas" at bounding box center [579, 502] width 62 height 24
type input "*****"
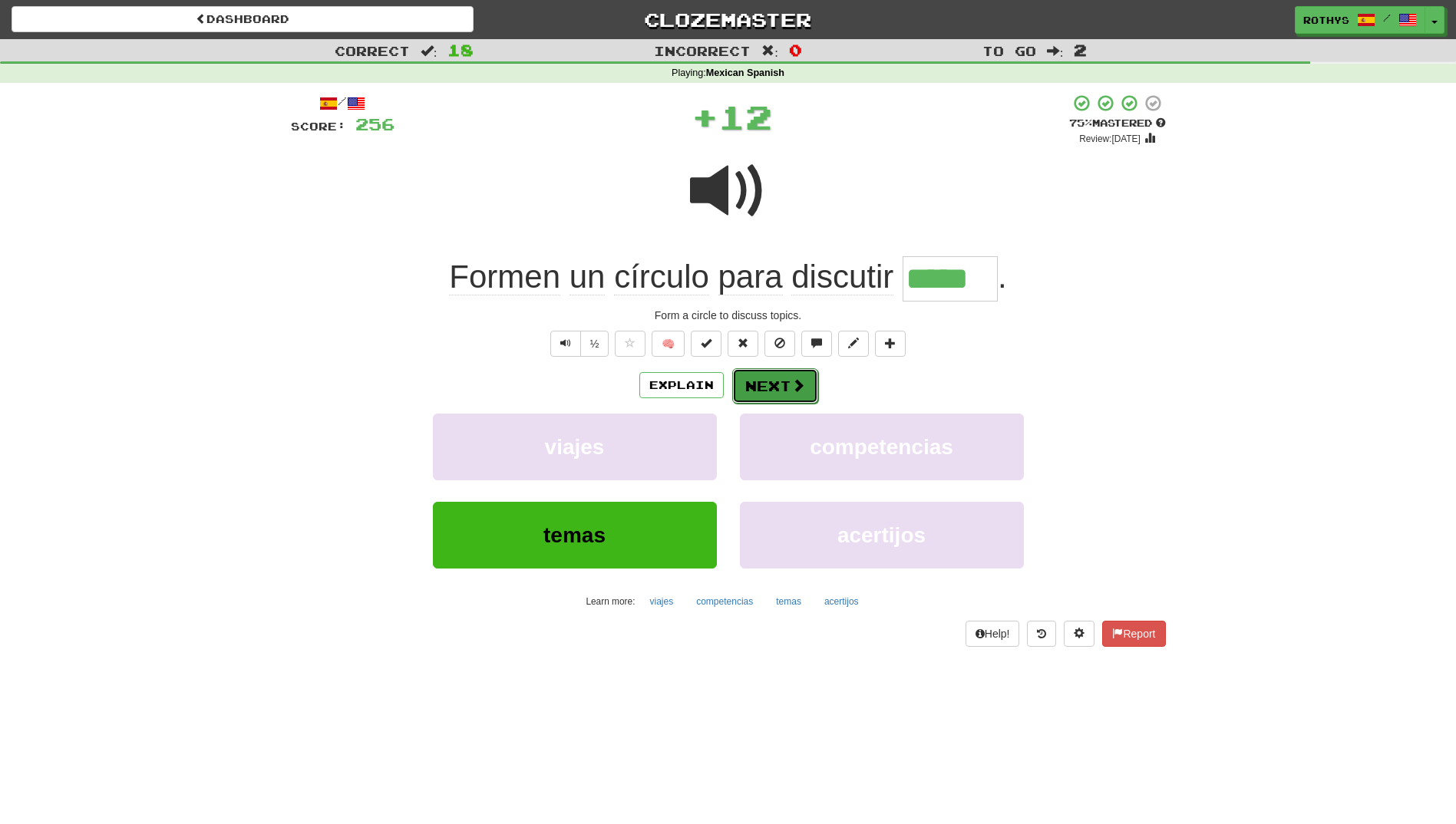
click at [785, 380] on button "Next" at bounding box center [775, 386] width 86 height 35
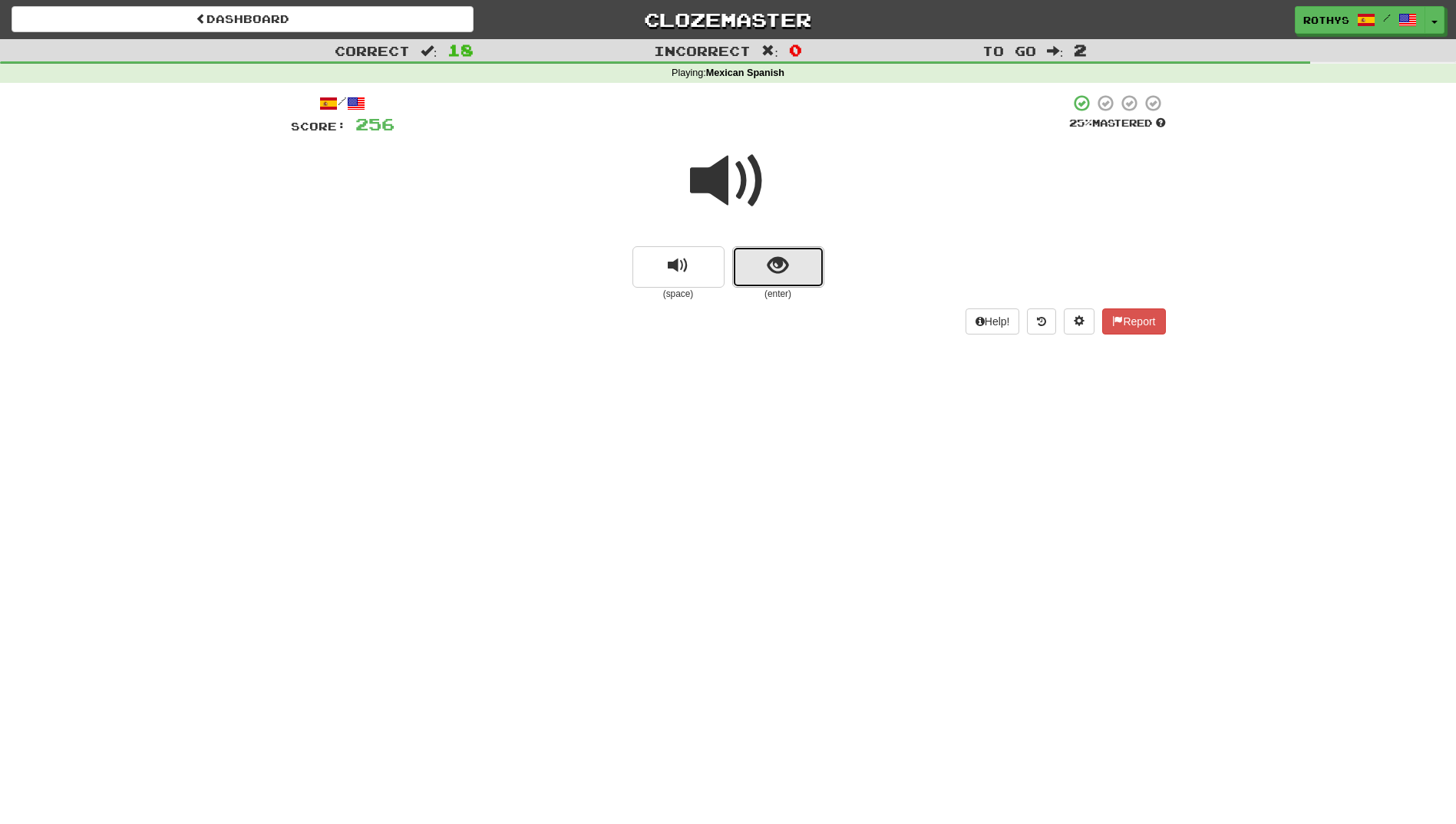
click at [748, 270] on button "show sentence" at bounding box center [778, 267] width 92 height 41
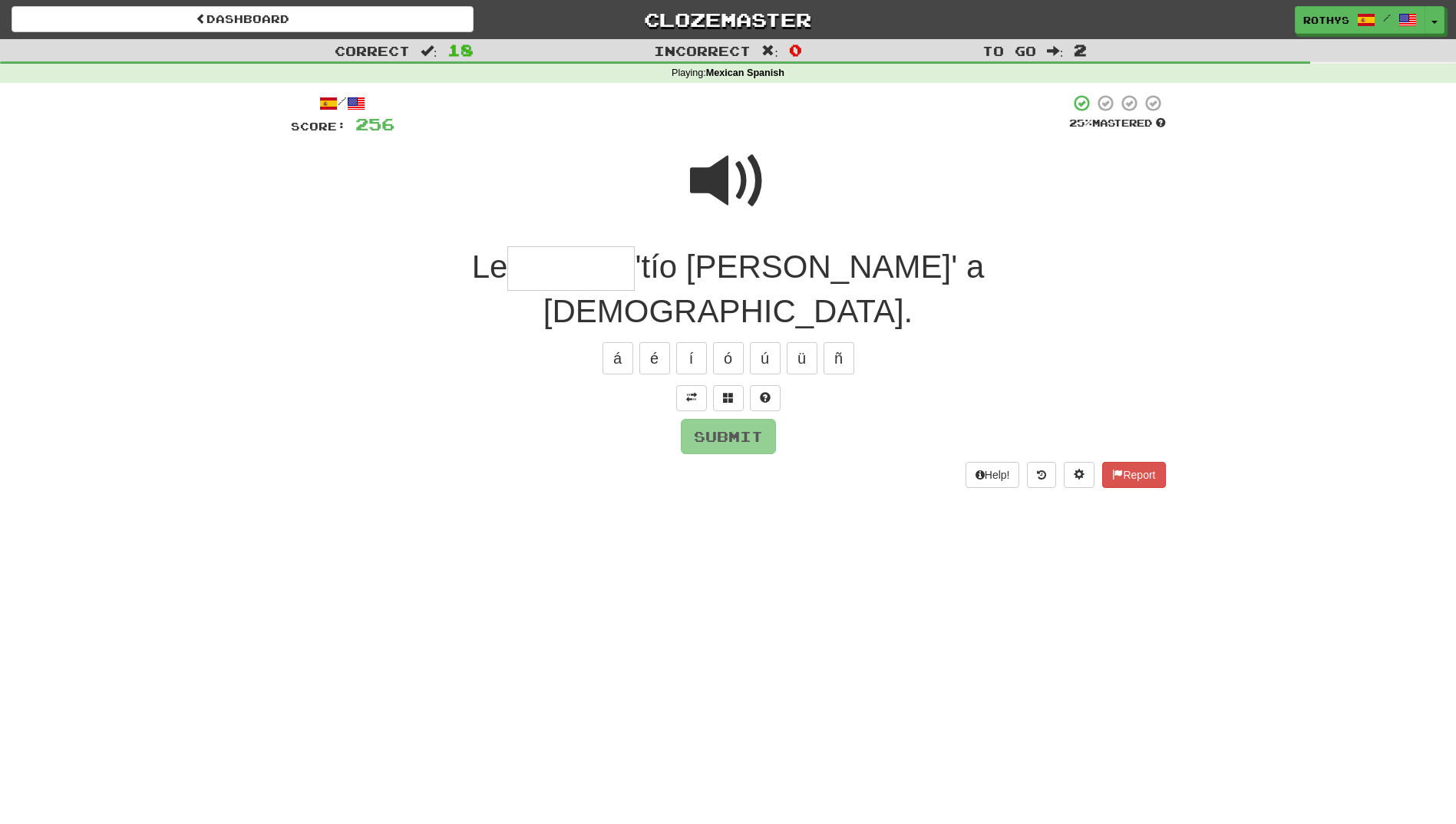
click at [594, 278] on input "text" at bounding box center [571, 269] width 127 height 45
click at [726, 392] on span at bounding box center [728, 397] width 11 height 11
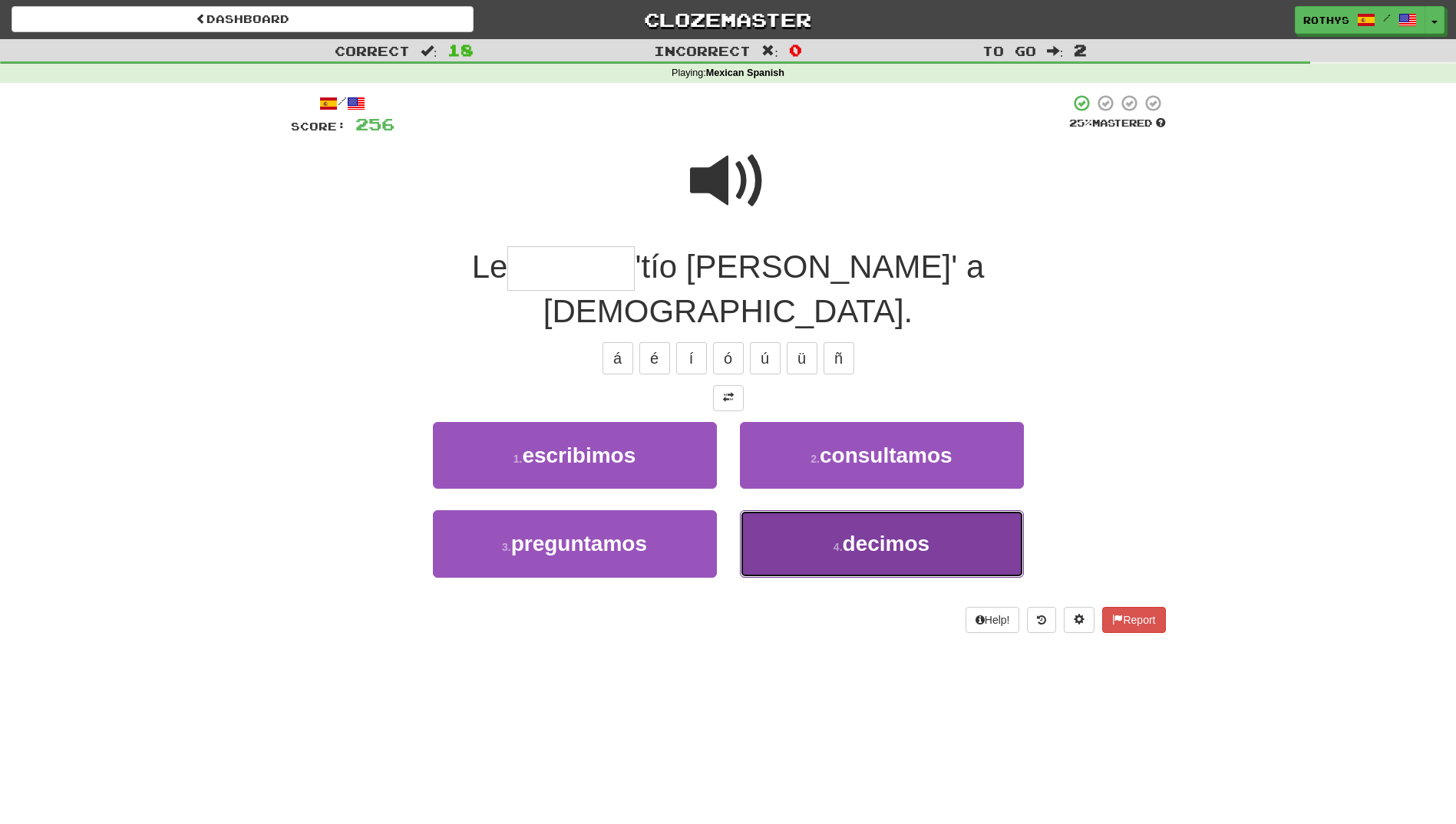
drag, startPoint x: 873, startPoint y: 518, endPoint x: 882, endPoint y: 507, distance: 14.2
click at [875, 516] on button "4 . decimos" at bounding box center [882, 544] width 284 height 67
type input "*******"
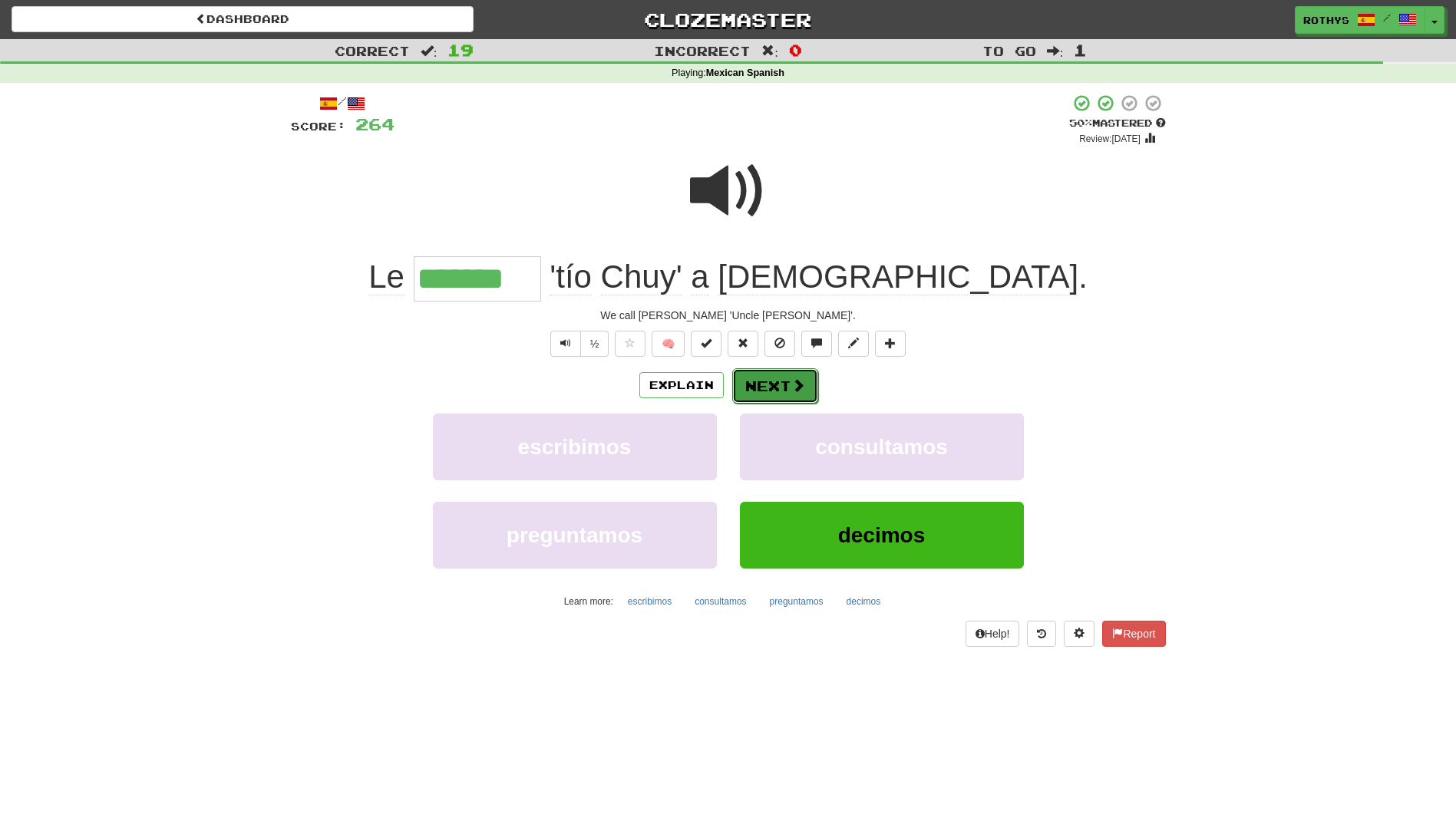
click at [772, 379] on button "Next" at bounding box center [775, 386] width 86 height 35
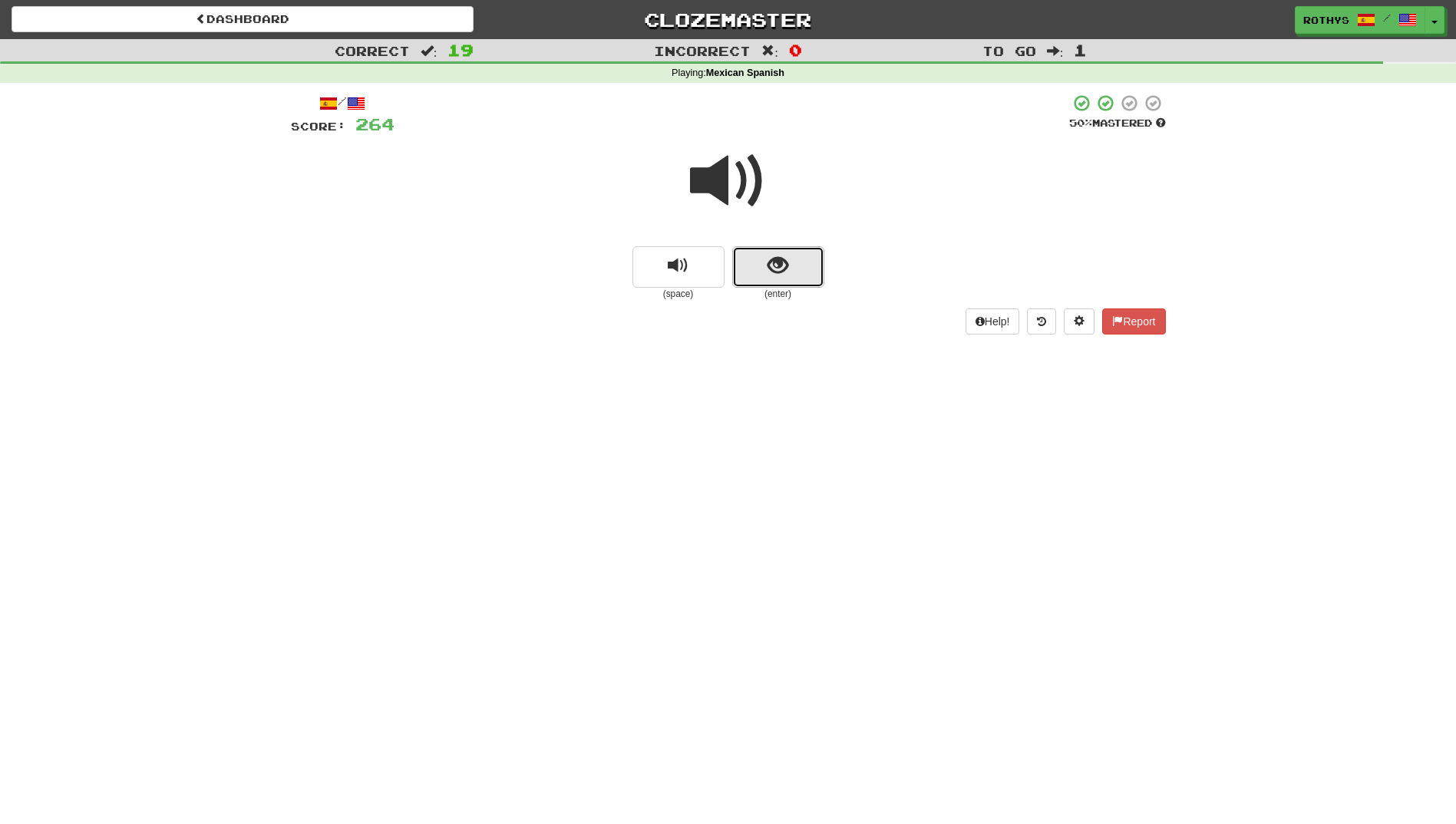
click at [762, 266] on button "show sentence" at bounding box center [778, 267] width 92 height 41
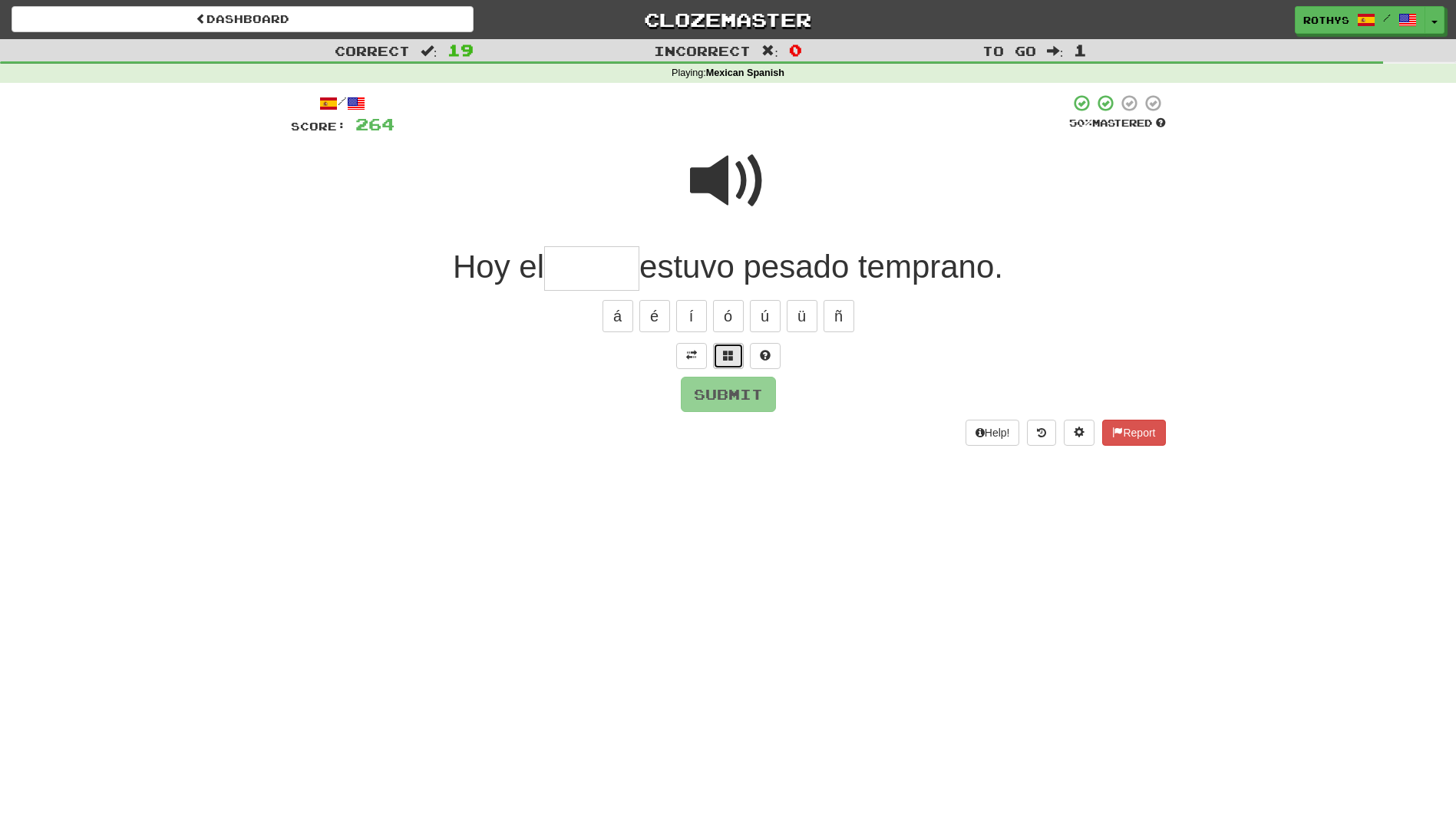
click at [724, 346] on button at bounding box center [728, 356] width 31 height 26
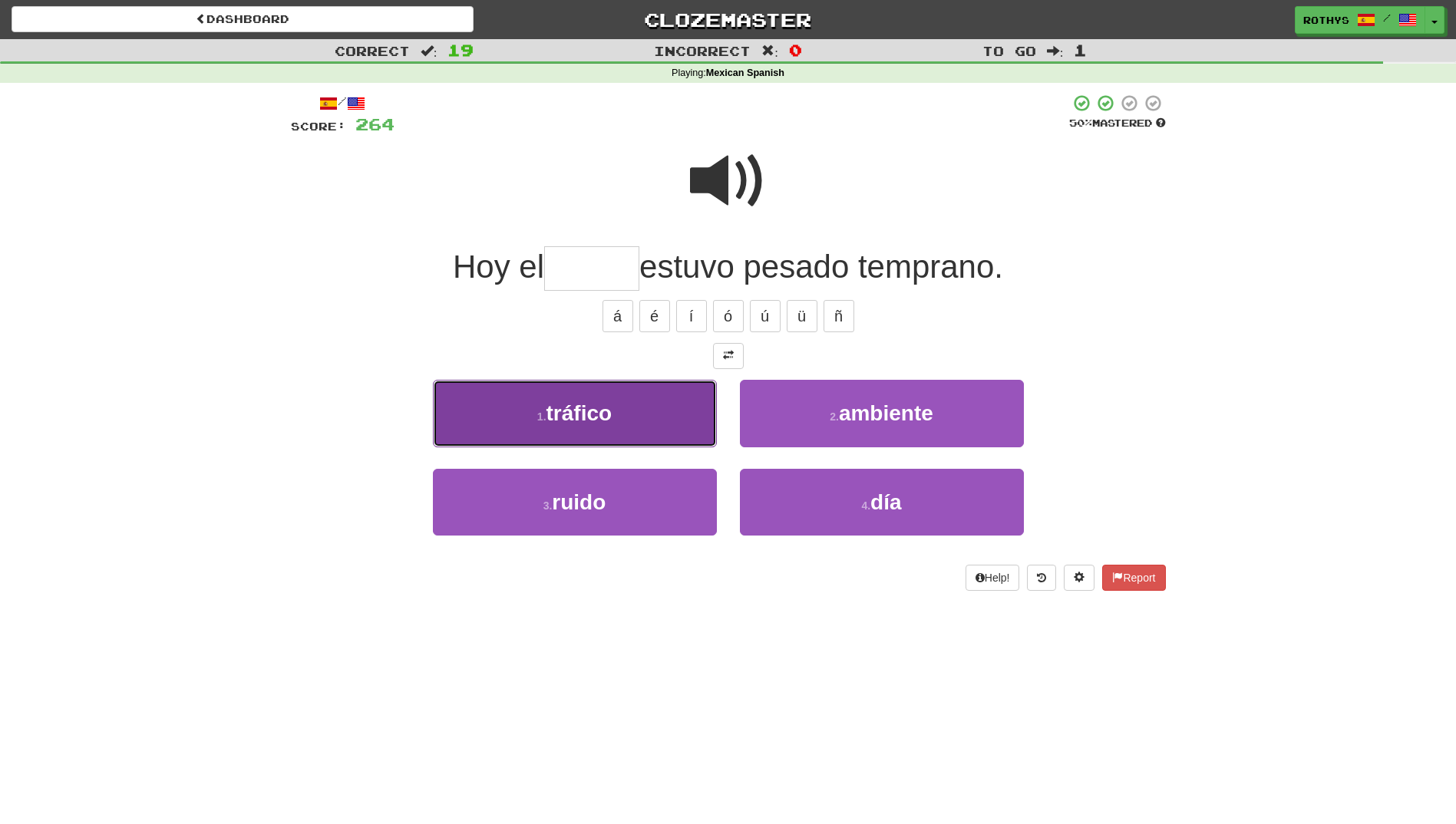
click at [615, 421] on button "1 . tráfico" at bounding box center [575, 413] width 284 height 67
type input "*******"
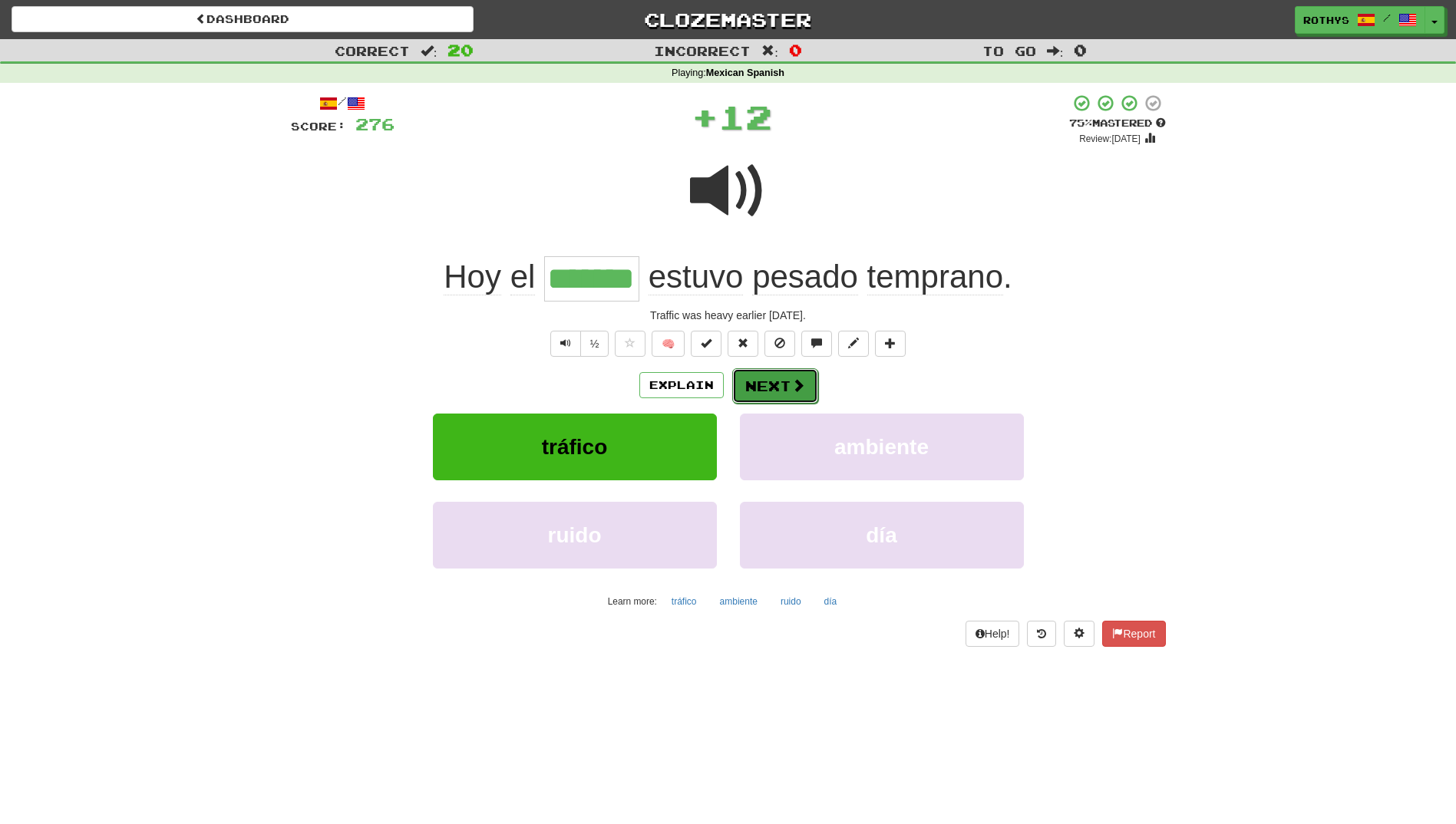
click at [776, 386] on button "Next" at bounding box center [775, 386] width 86 height 35
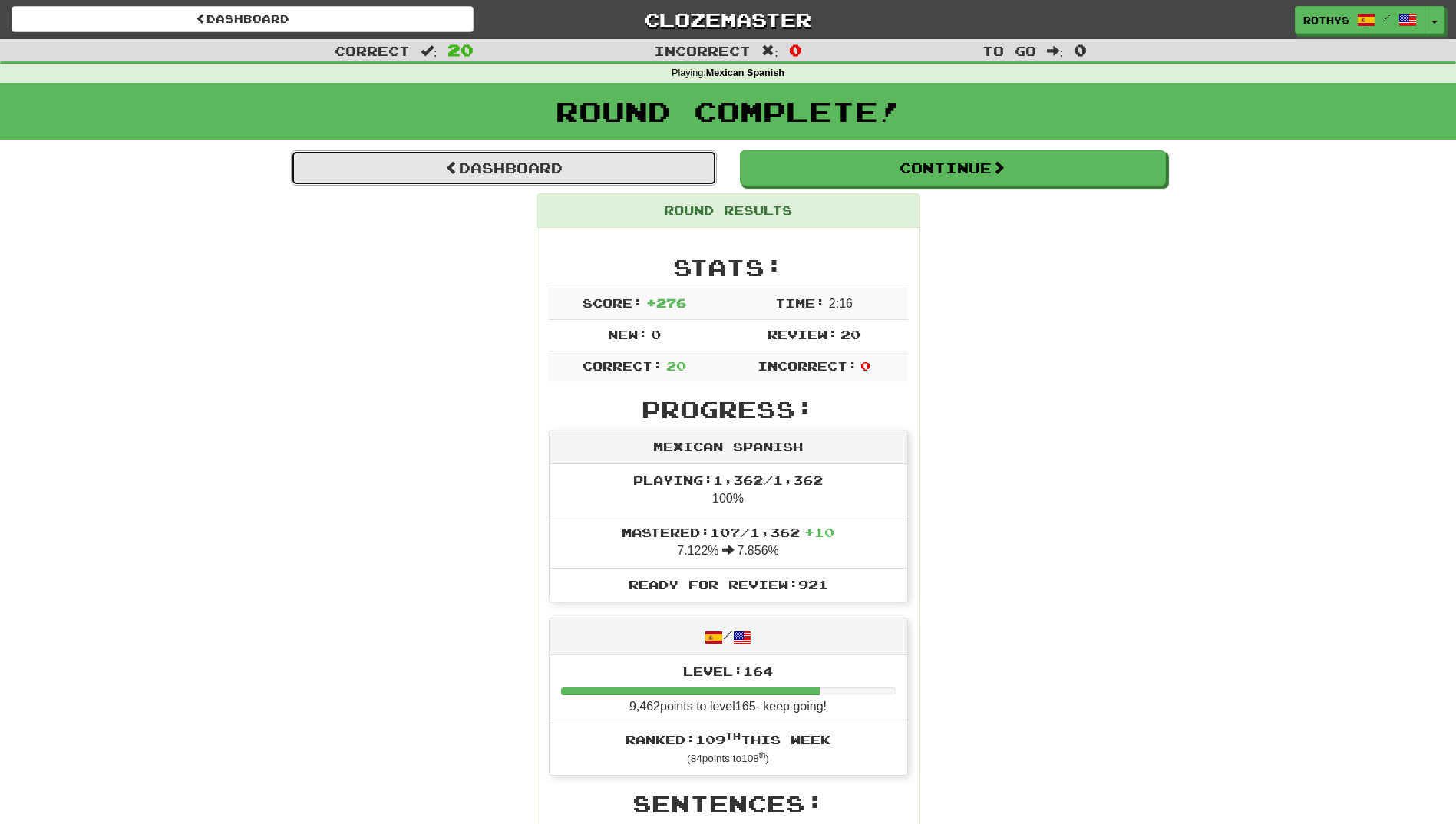
click at [631, 158] on link "Dashboard" at bounding box center [504, 169] width 426 height 35
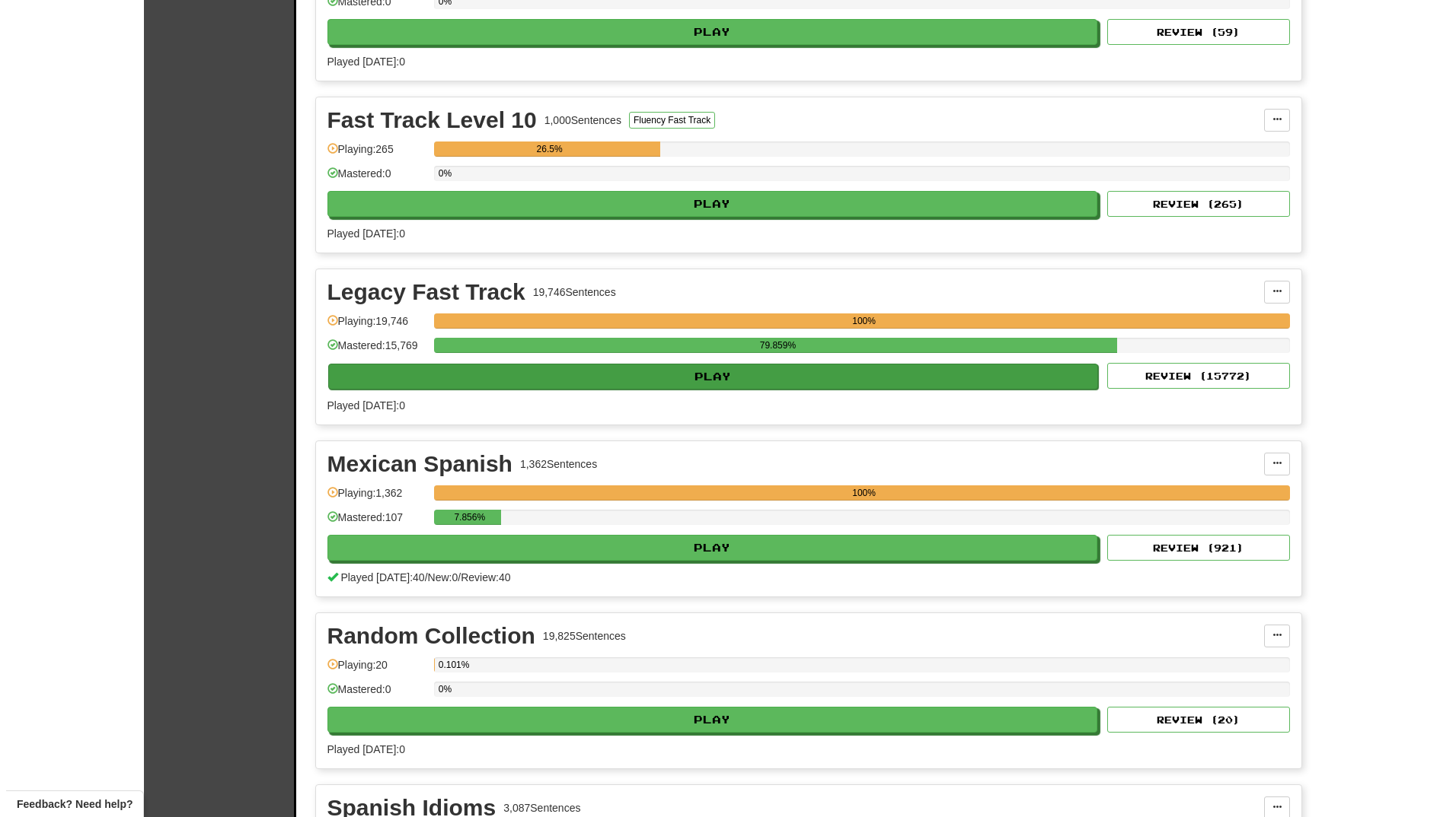
scroll to position [609, 0]
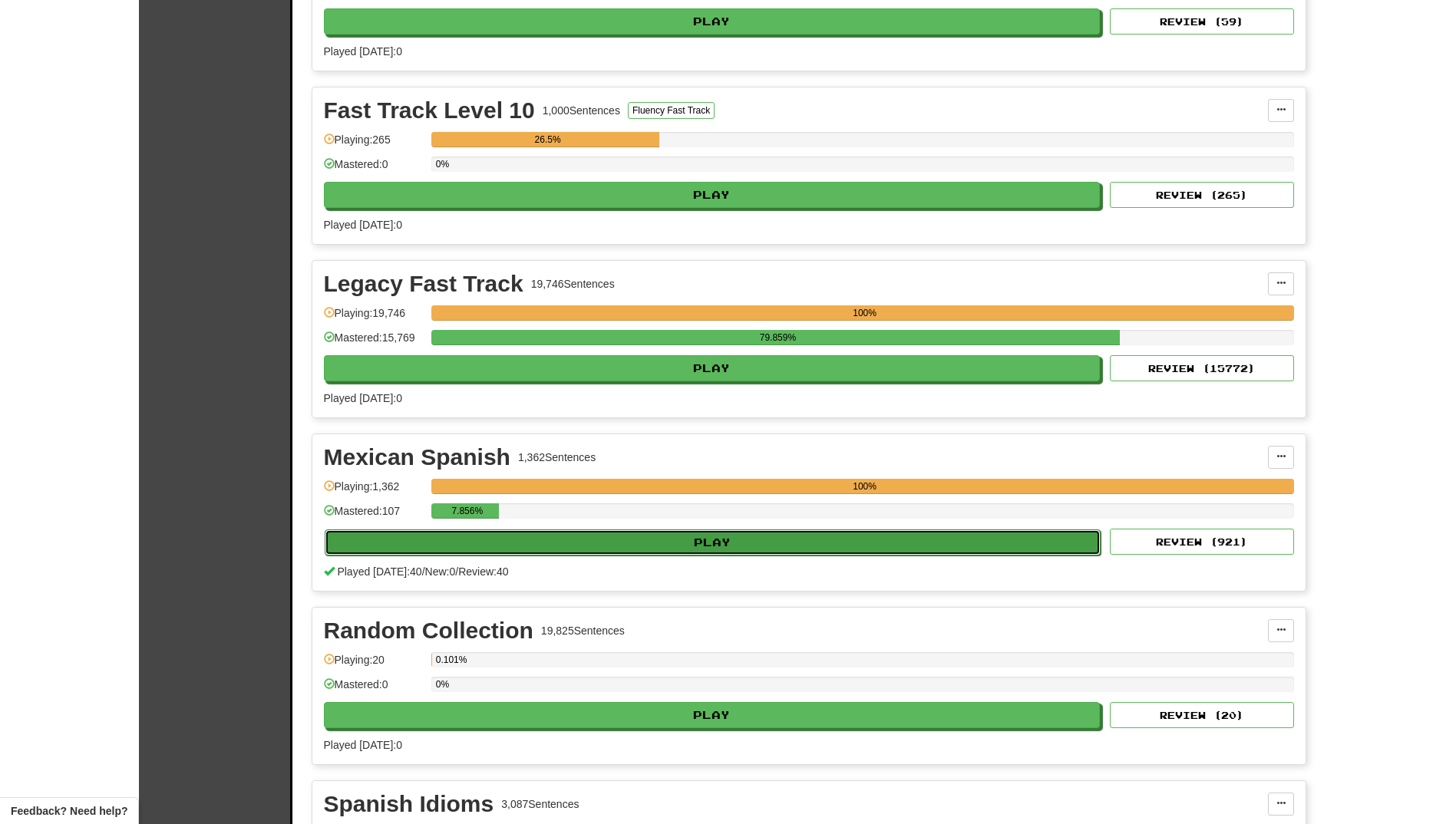
click at [504, 529] on button "Play" at bounding box center [713, 542] width 777 height 26
select select "**"
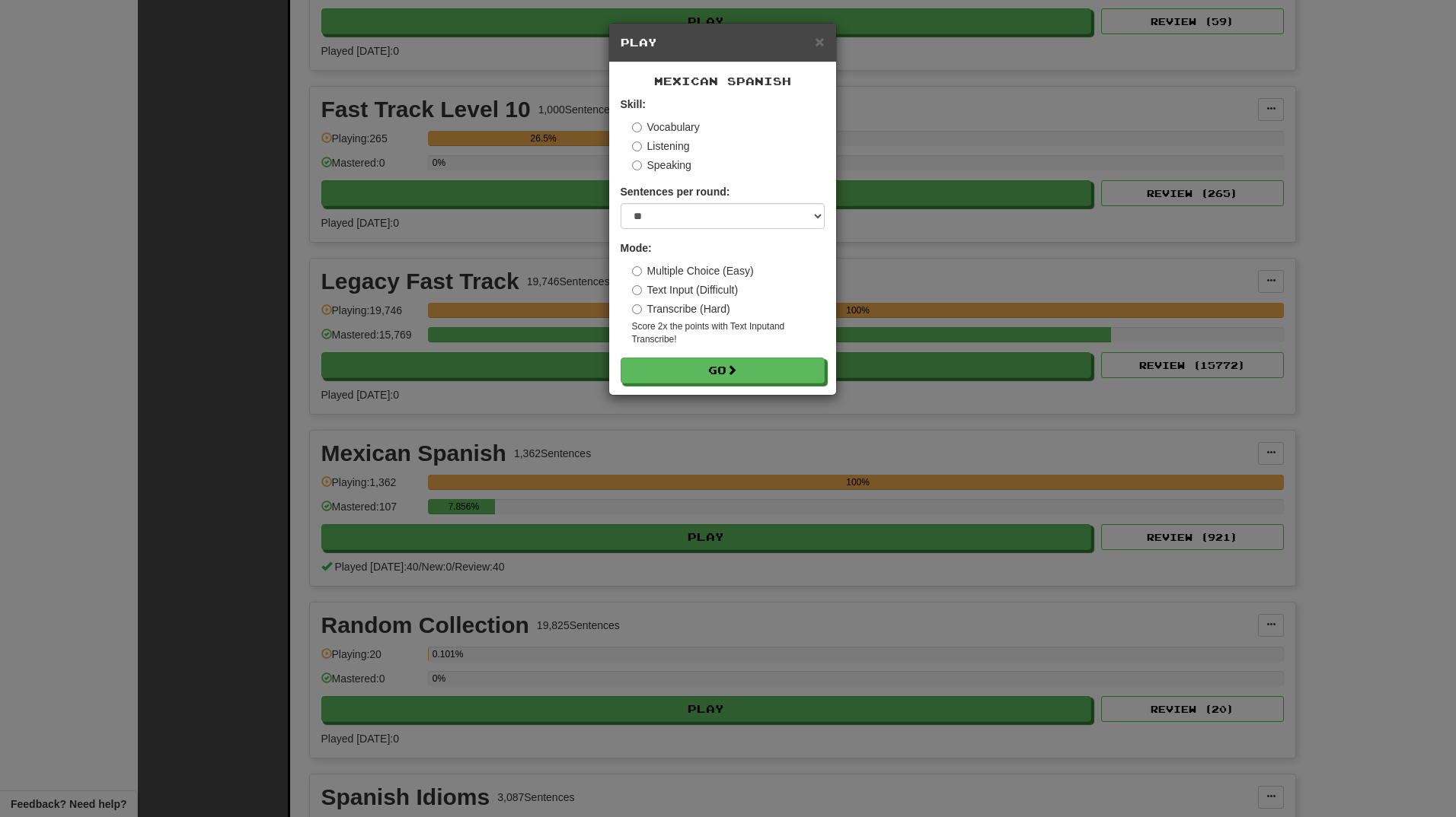
click at [651, 125] on label "Vocabulary" at bounding box center [665, 127] width 67 height 16
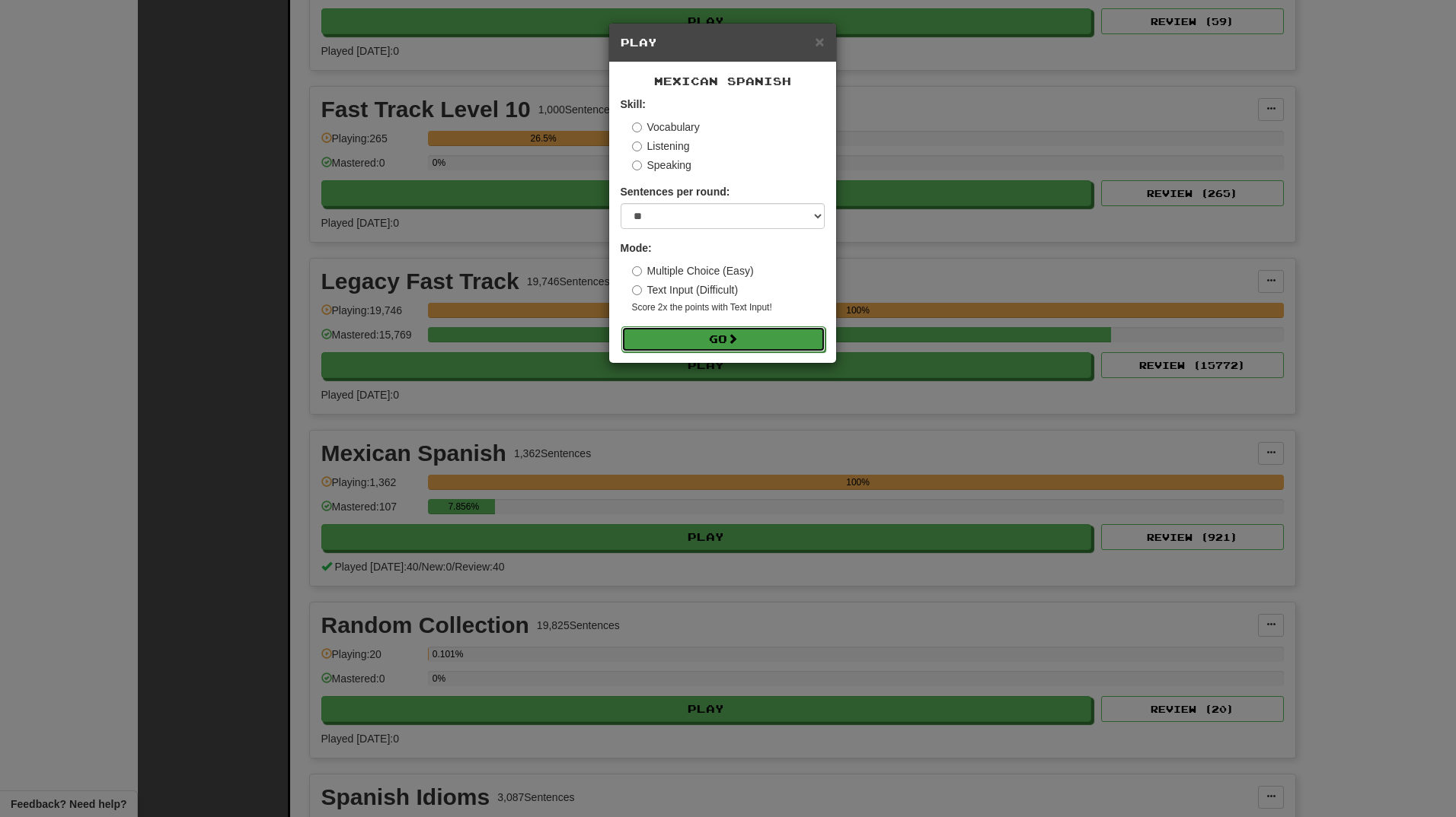
click at [687, 333] on button "Go" at bounding box center [723, 339] width 204 height 25
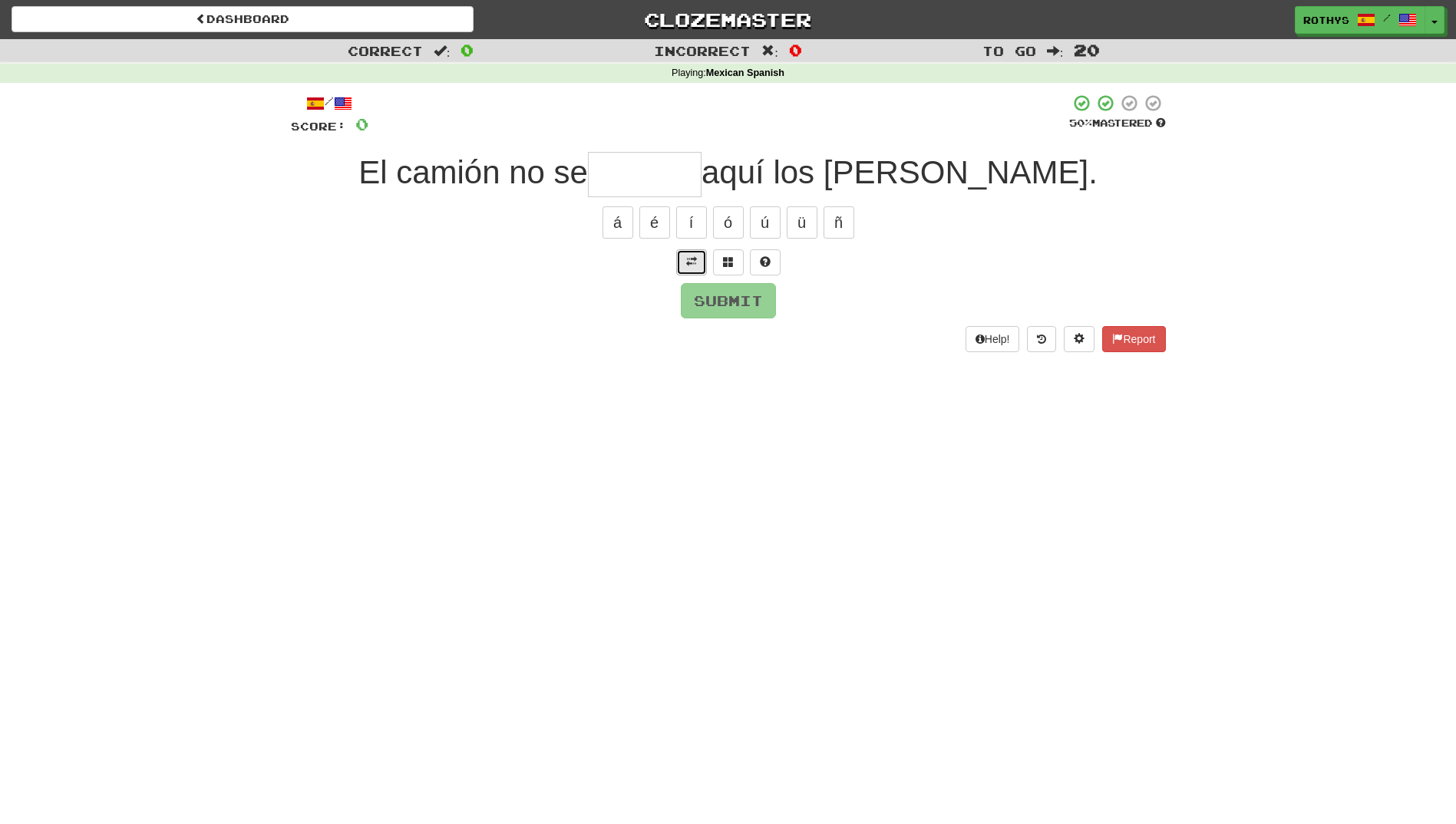
click at [689, 261] on span at bounding box center [691, 261] width 11 height 11
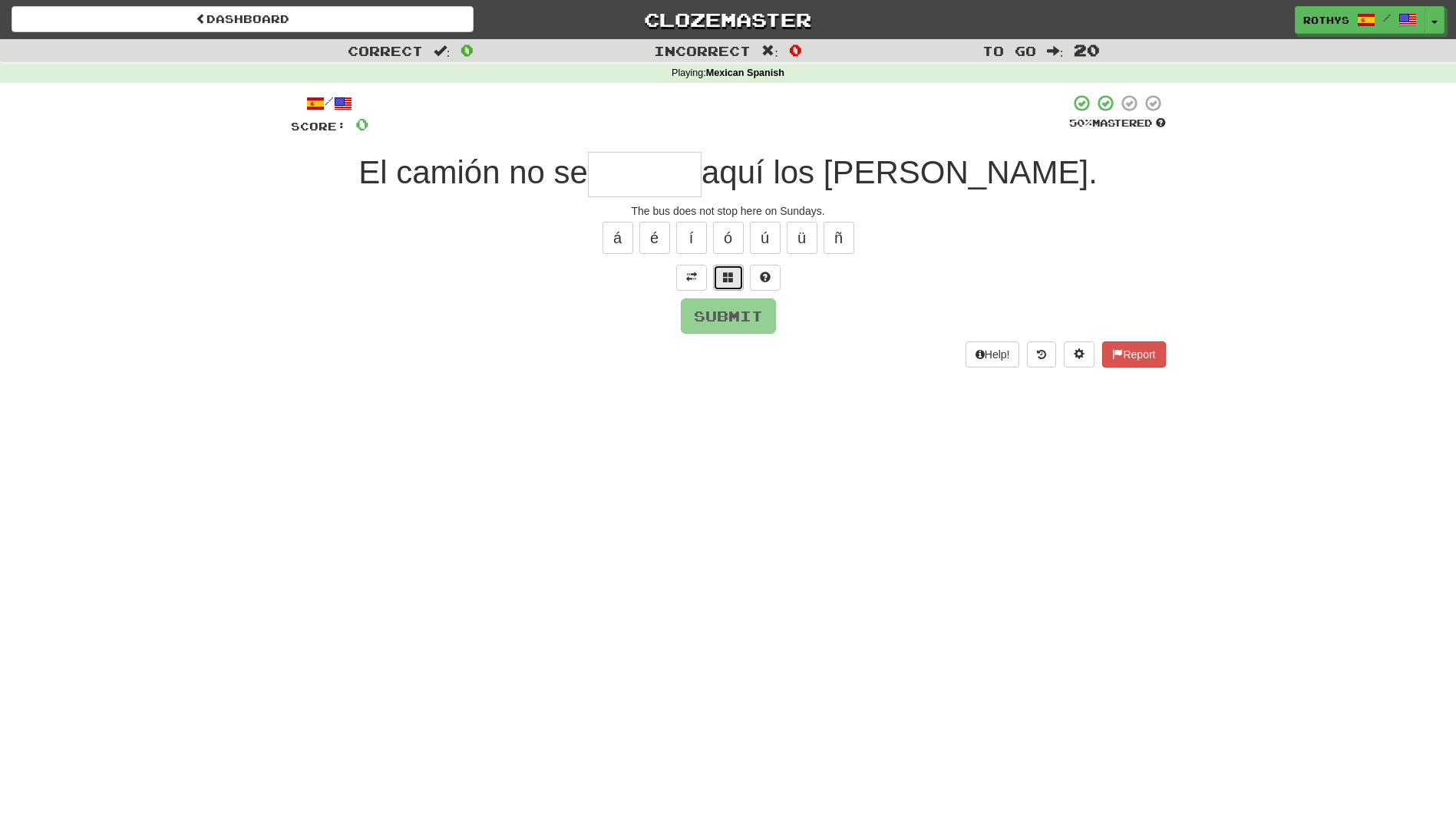
click at [726, 266] on button at bounding box center [728, 278] width 31 height 26
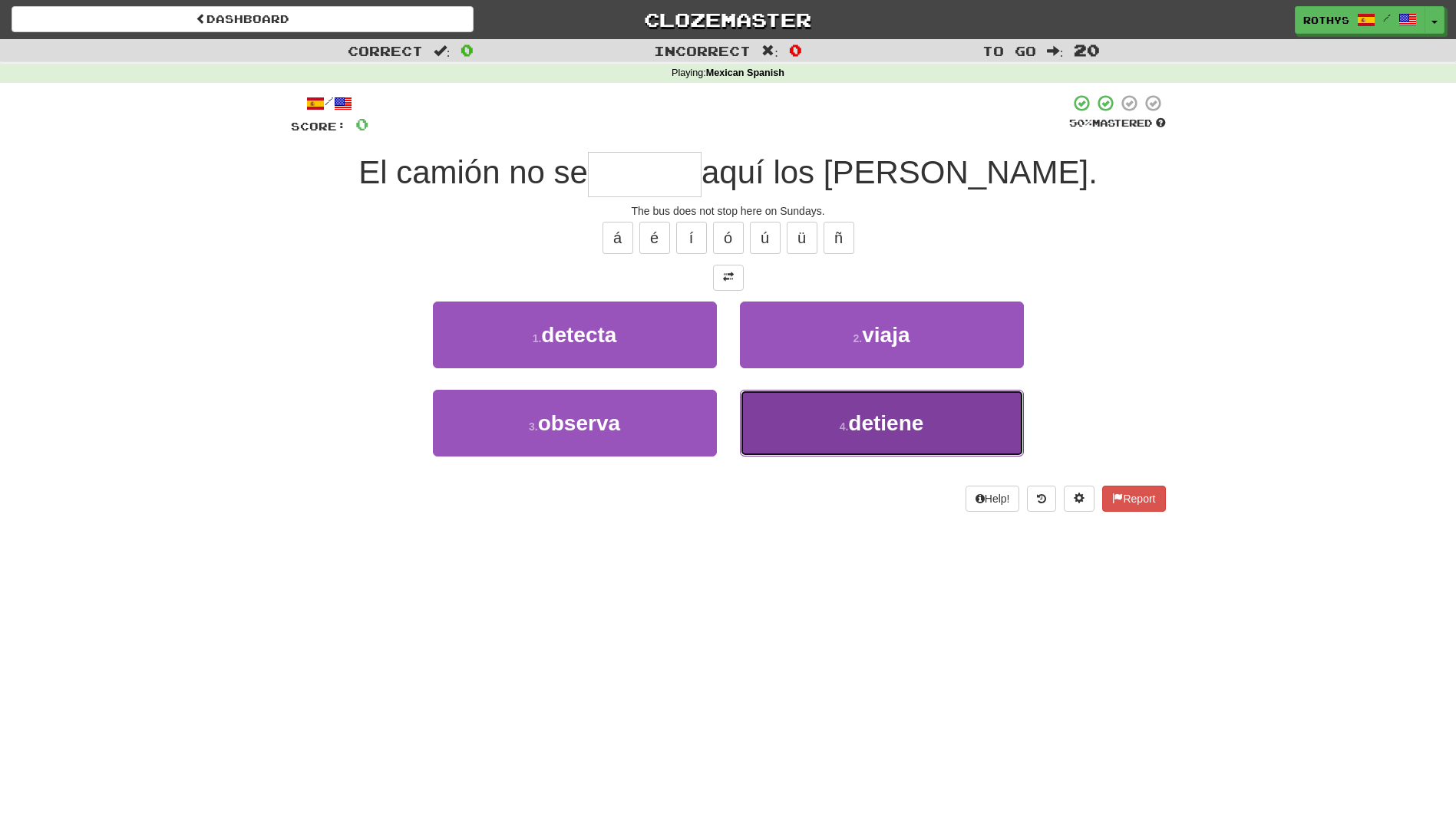
click at [926, 429] on button "4 . detiene" at bounding box center [882, 423] width 284 height 67
type input "*******"
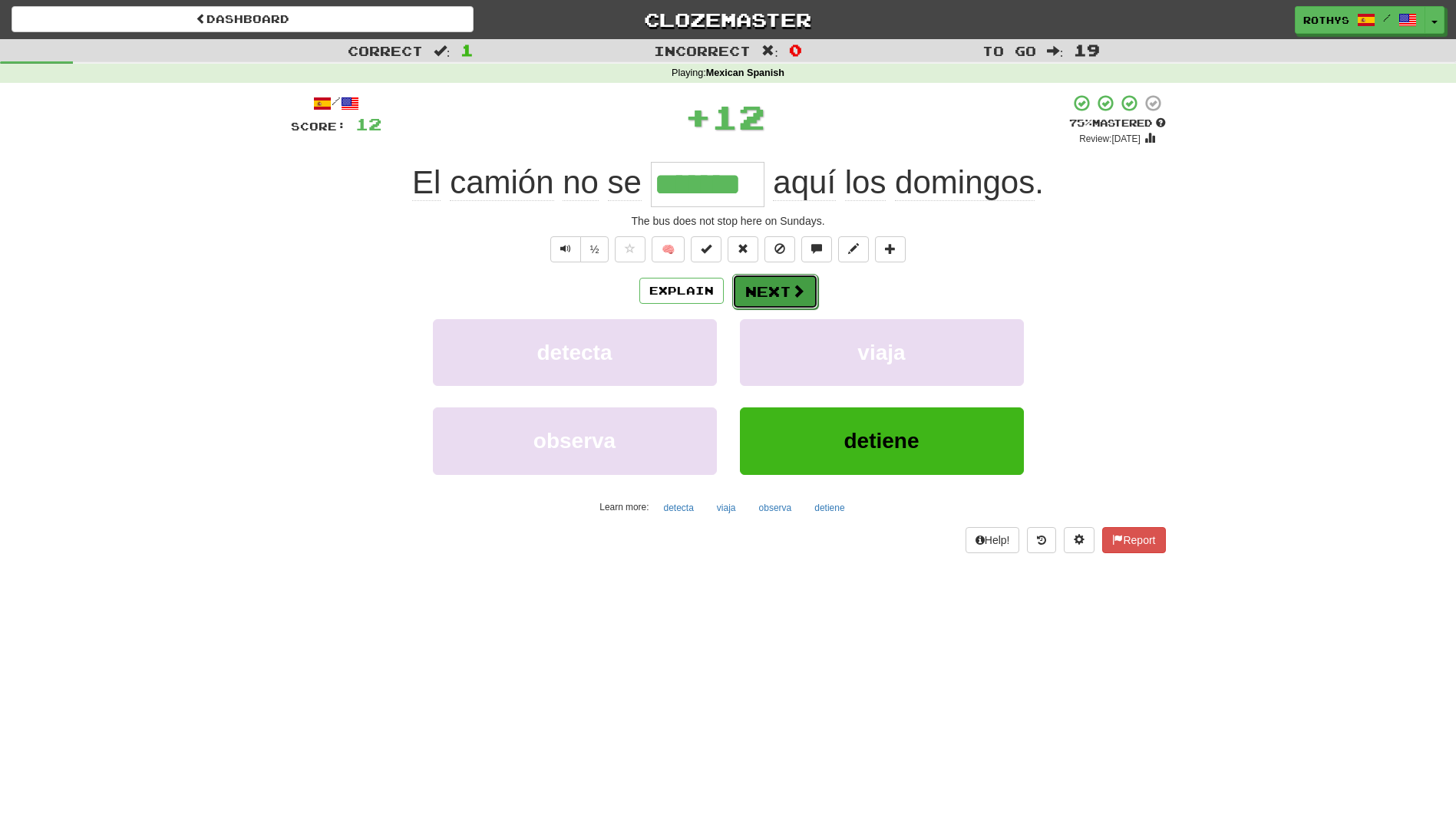
drag, startPoint x: 782, startPoint y: 279, endPoint x: 775, endPoint y: 286, distance: 9.9
click at [775, 286] on button "Next" at bounding box center [775, 292] width 86 height 35
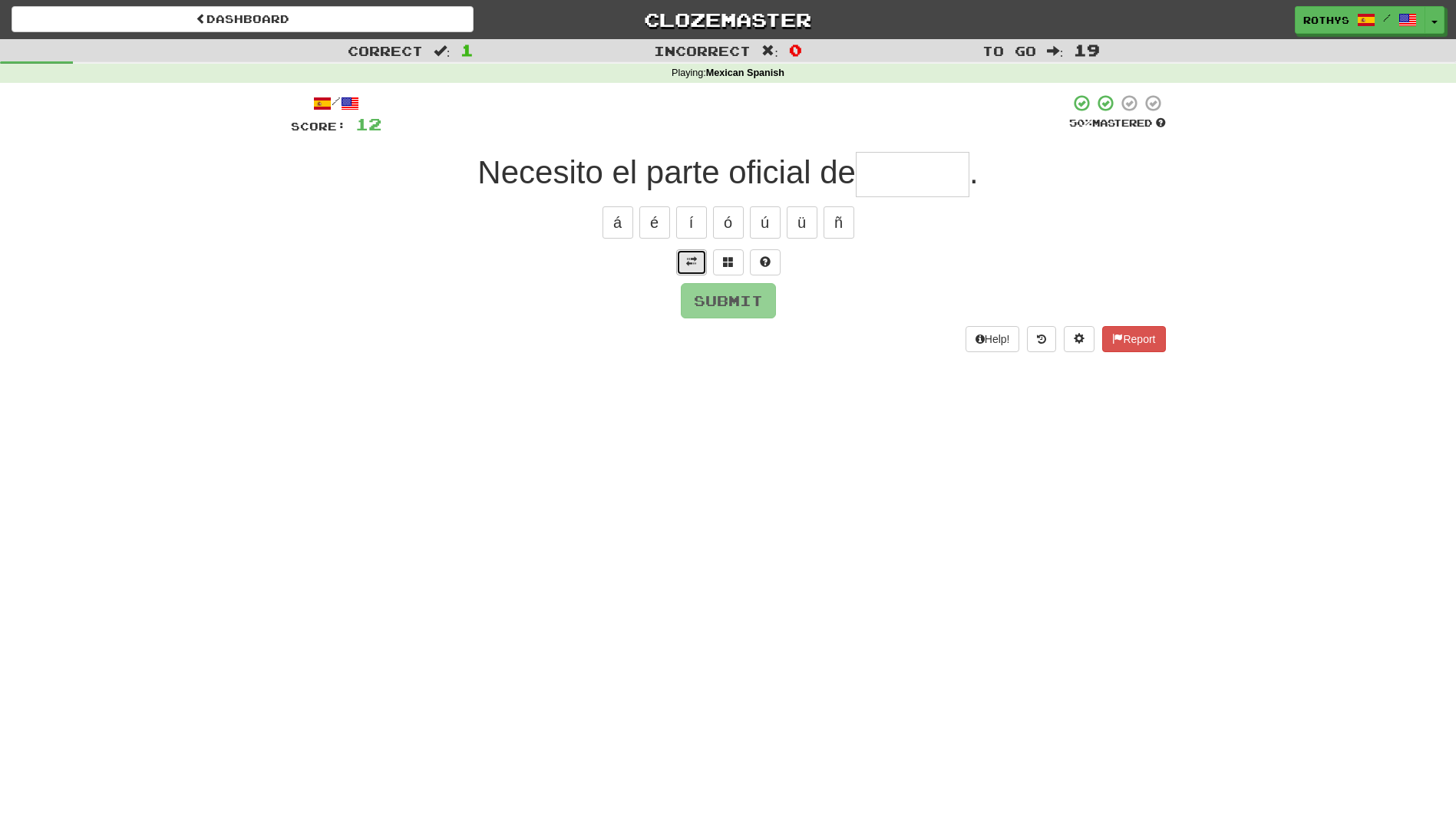
click at [689, 260] on span at bounding box center [691, 261] width 11 height 11
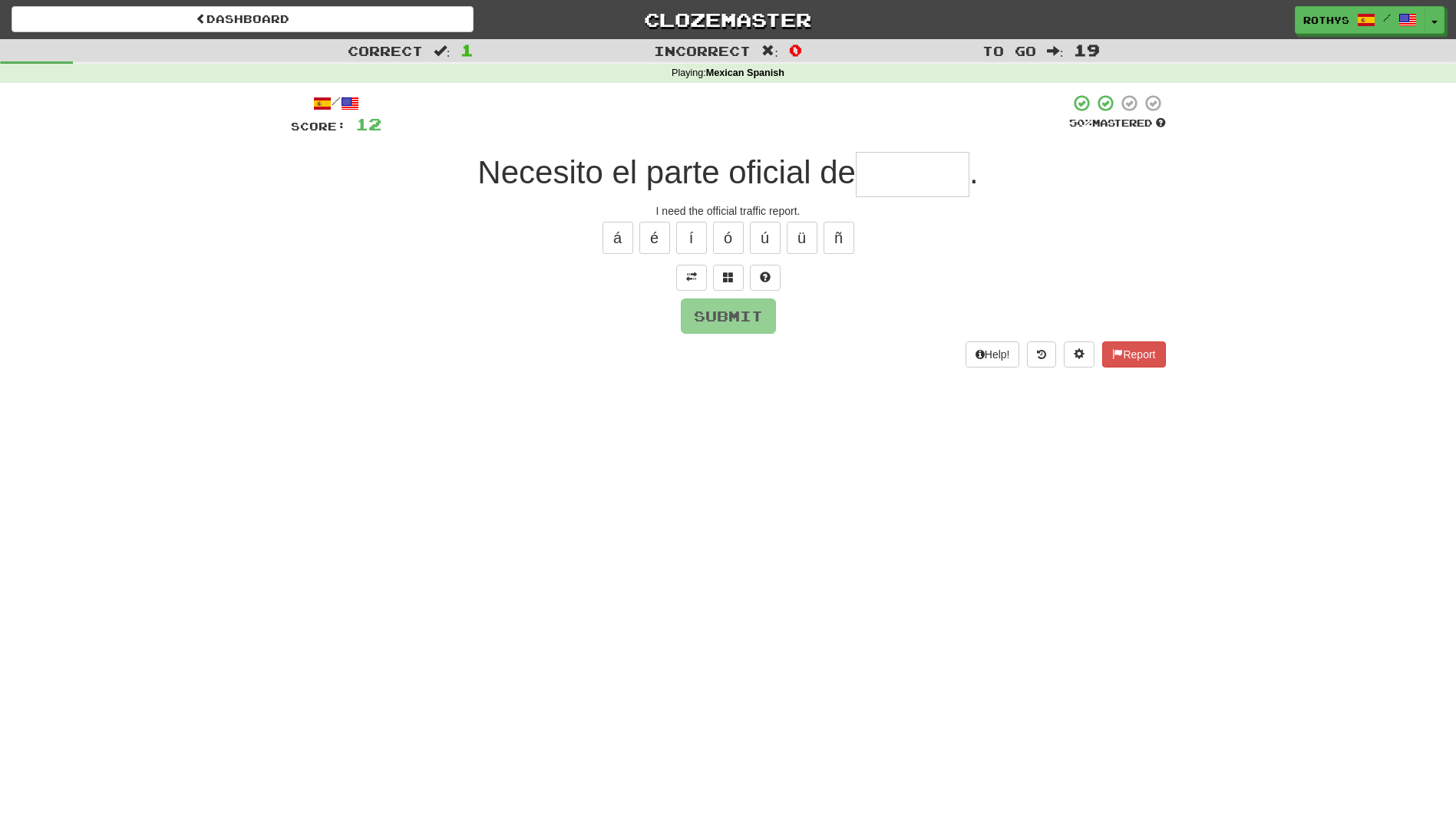
click at [909, 168] on input "text" at bounding box center [912, 174] width 113 height 45
click at [729, 274] on span at bounding box center [728, 277] width 11 height 11
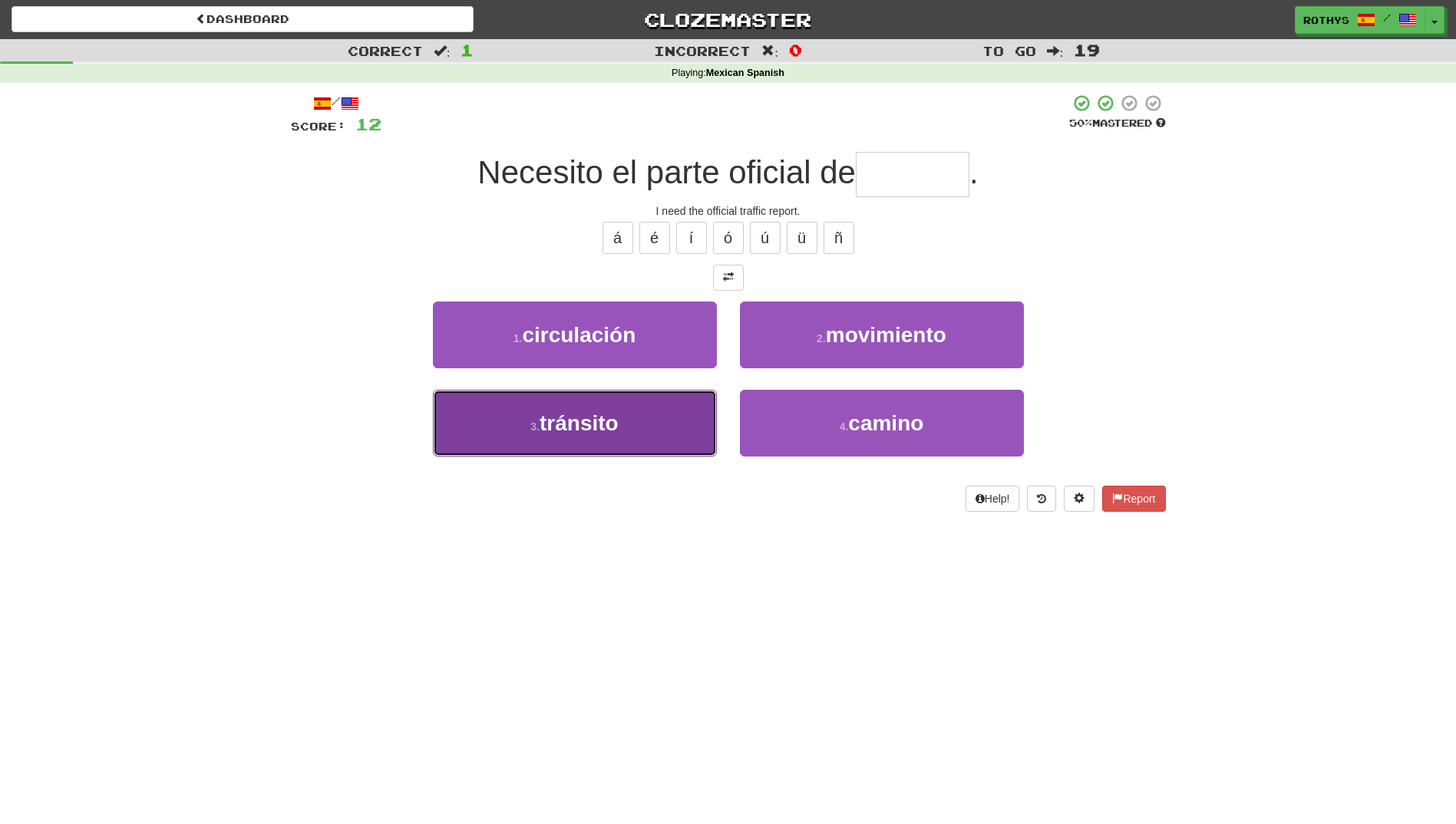
click at [534, 433] on button "3 . tránsito" at bounding box center [575, 423] width 284 height 67
type input "********"
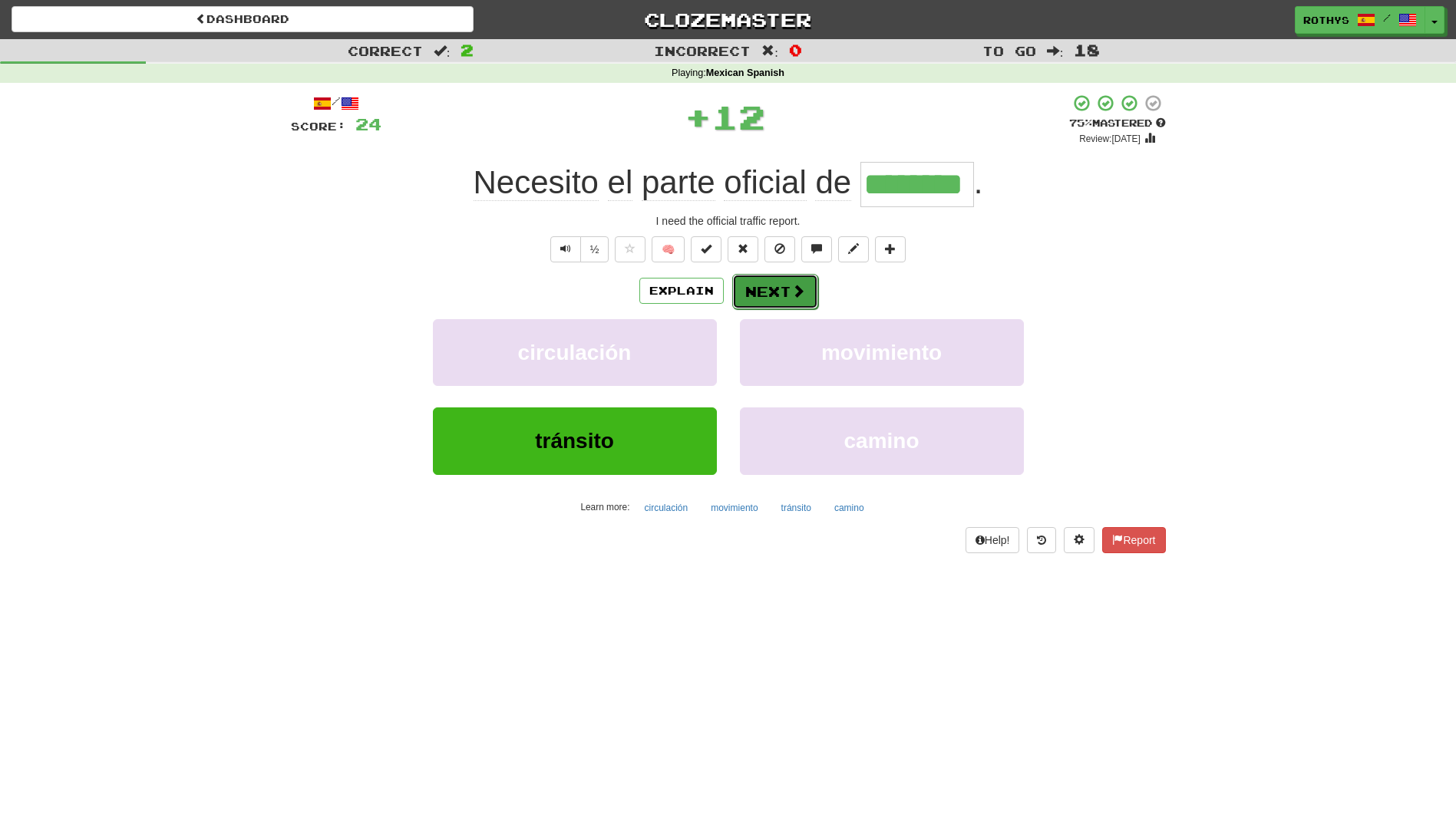
click at [804, 291] on button "Next" at bounding box center [775, 292] width 86 height 35
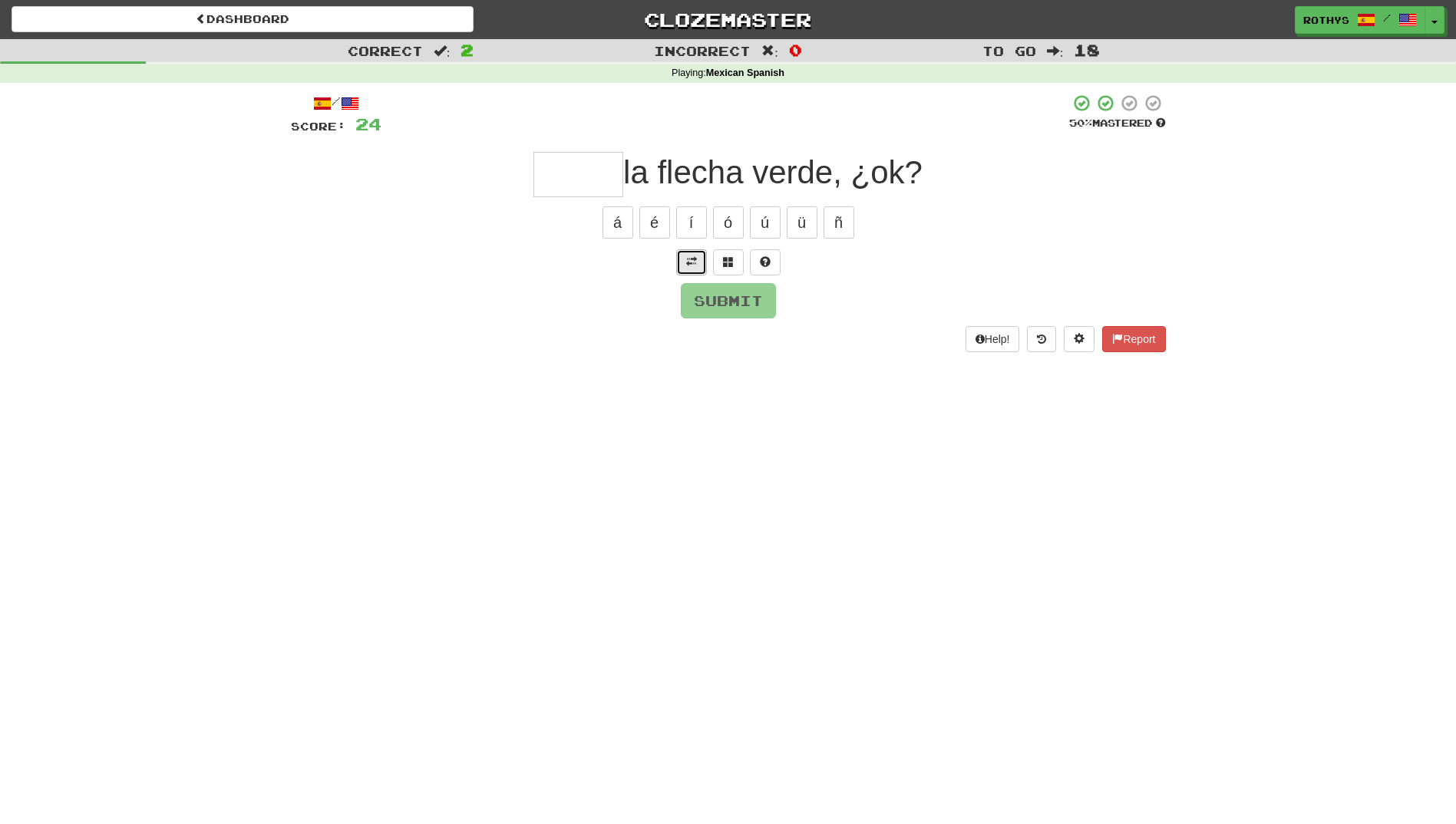
click at [686, 259] on span at bounding box center [691, 261] width 11 height 11
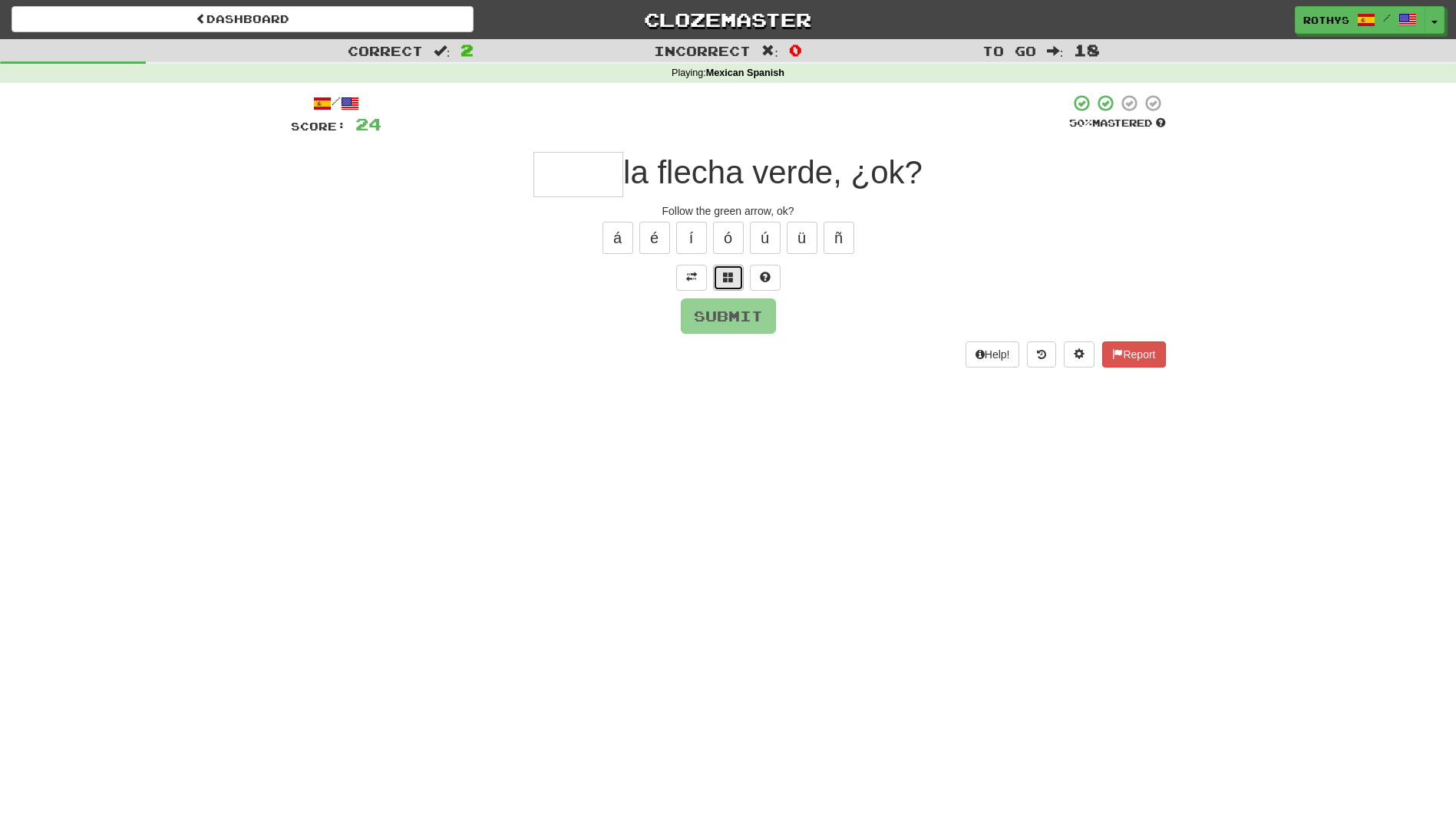
click at [729, 273] on span at bounding box center [728, 277] width 11 height 11
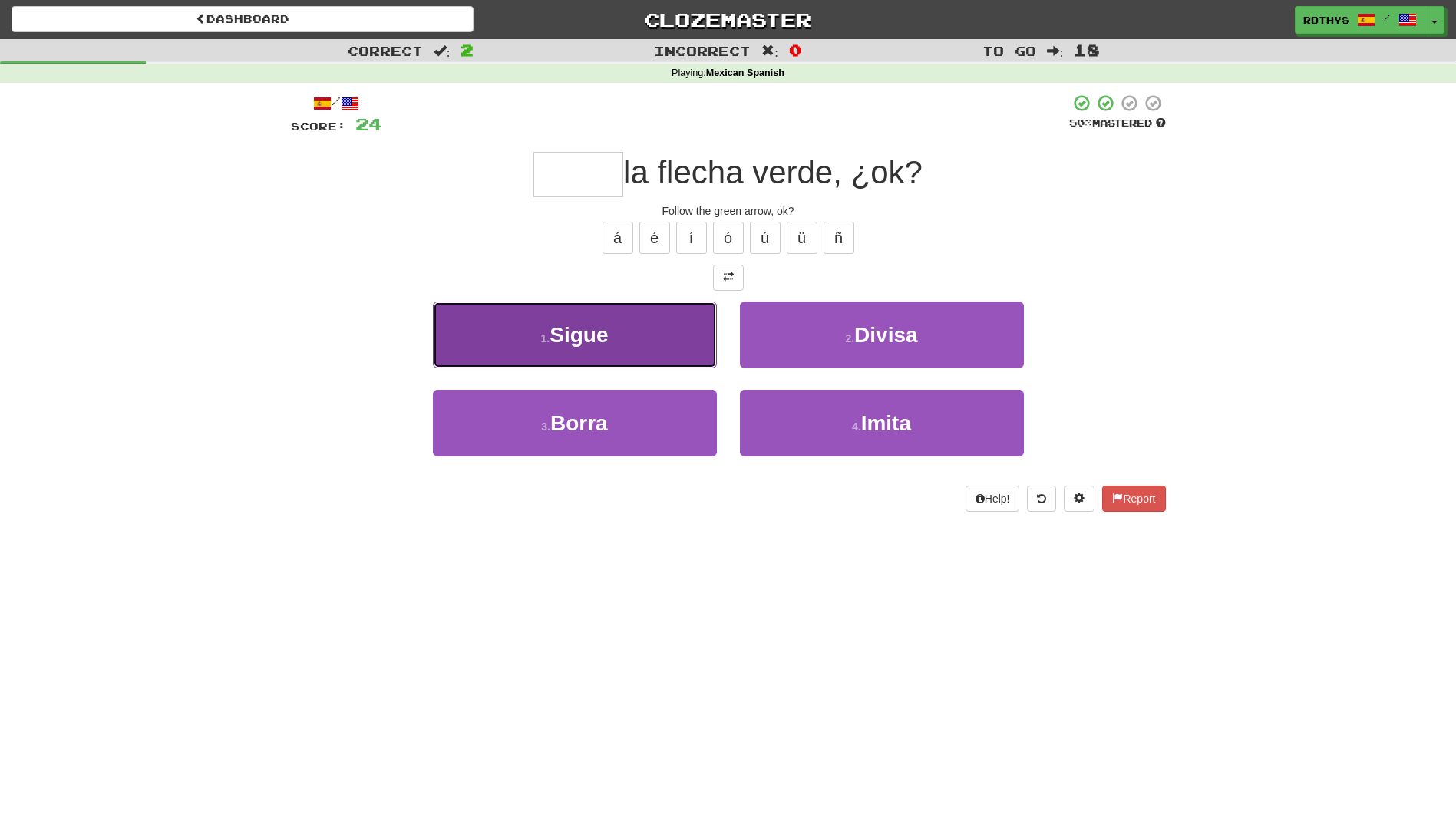
click at [639, 345] on button "1 . Sigue" at bounding box center [575, 335] width 284 height 67
type input "*****"
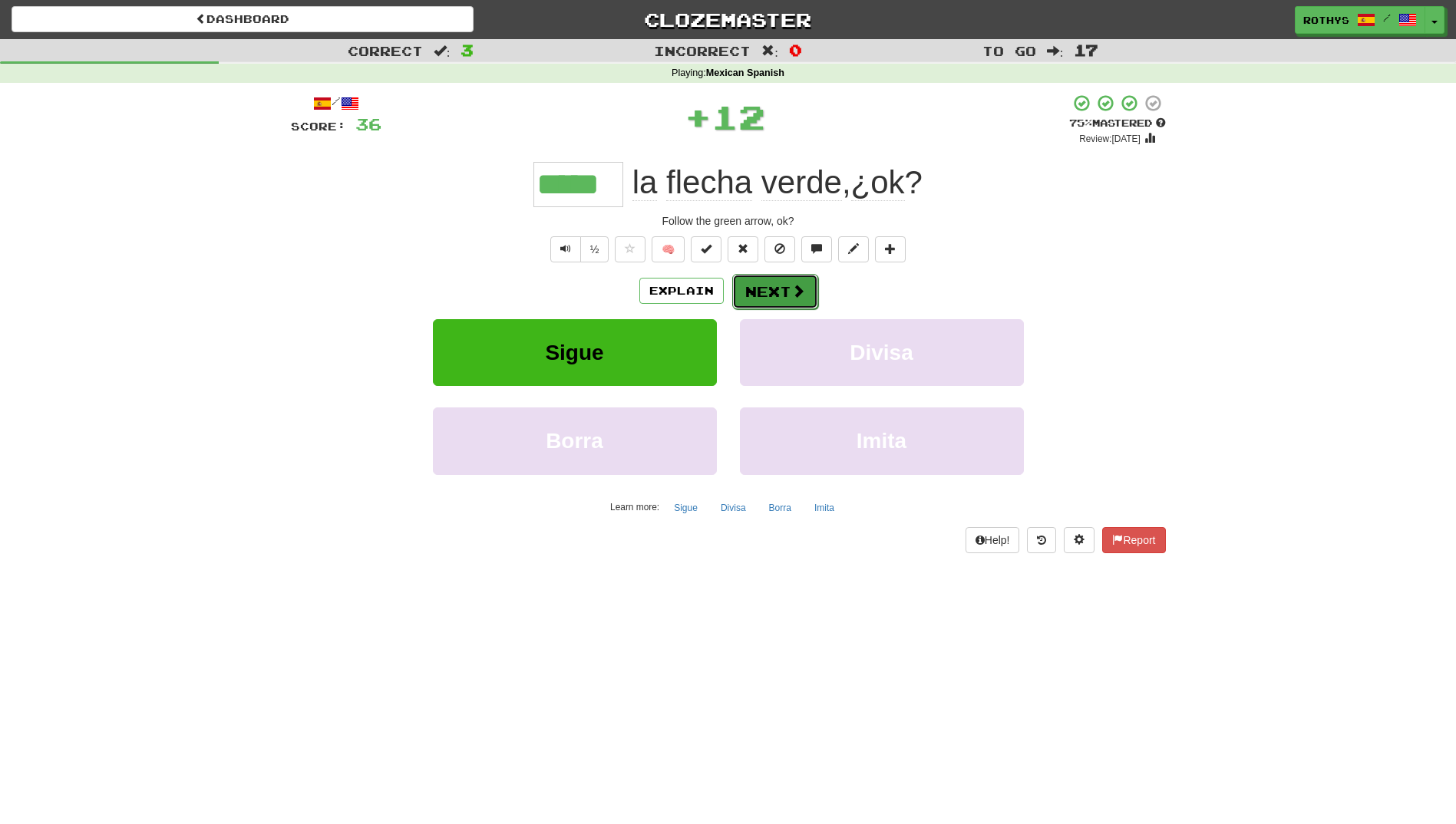
click at [779, 284] on button "Next" at bounding box center [775, 292] width 86 height 35
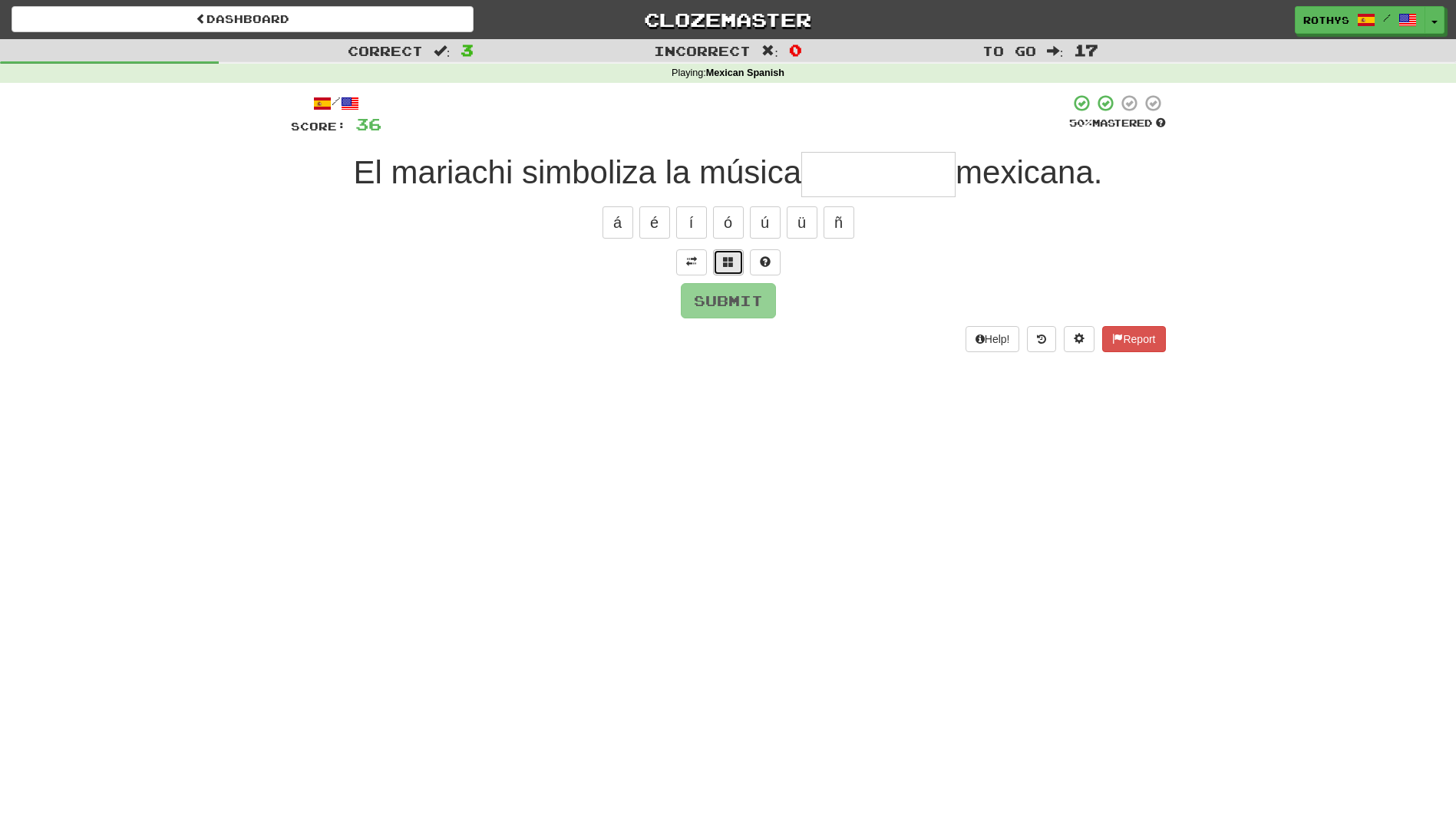
click at [725, 265] on span at bounding box center [728, 261] width 11 height 11
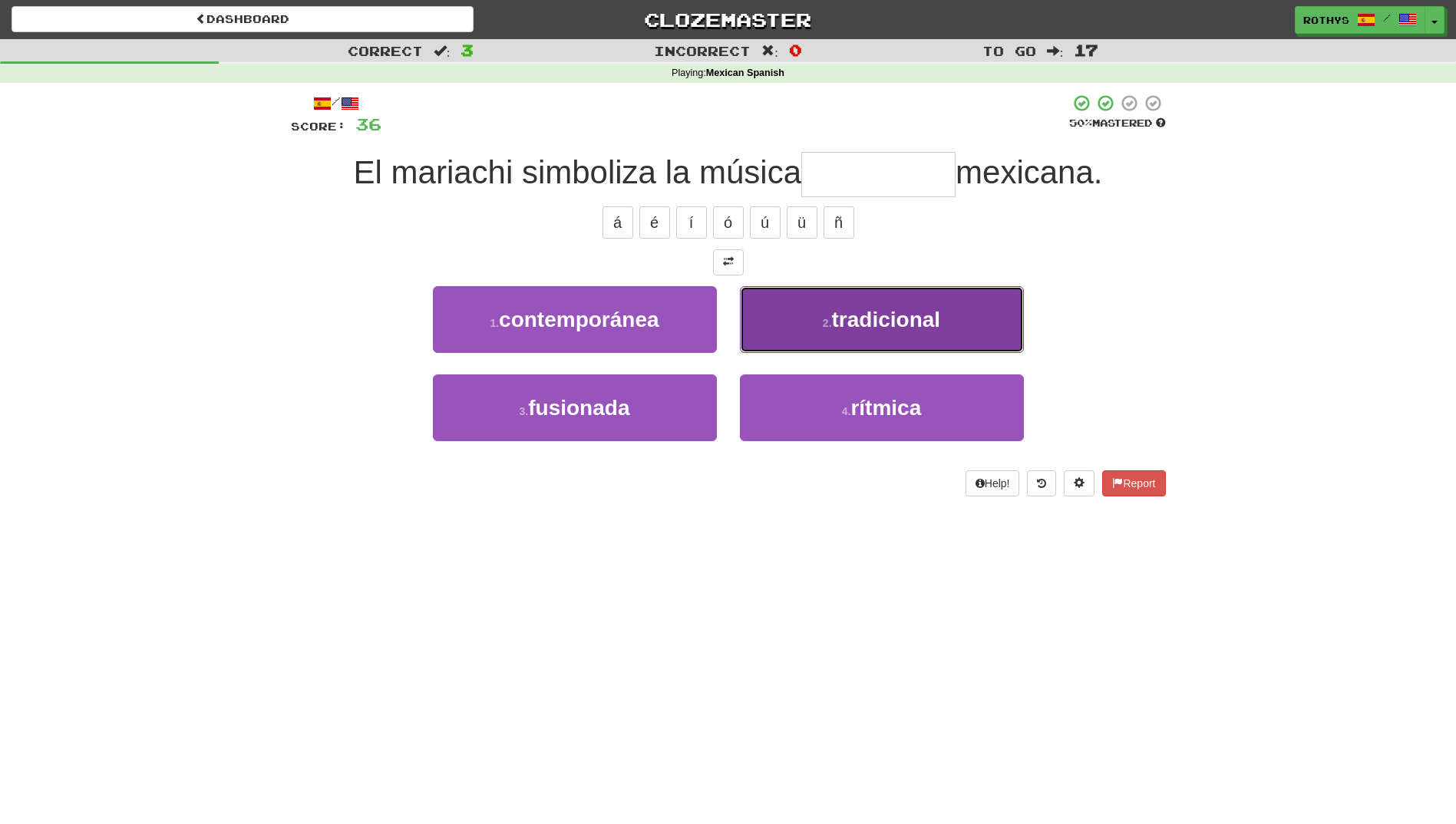
click at [815, 322] on button "2 . tradicional" at bounding box center [882, 319] width 284 height 67
type input "**********"
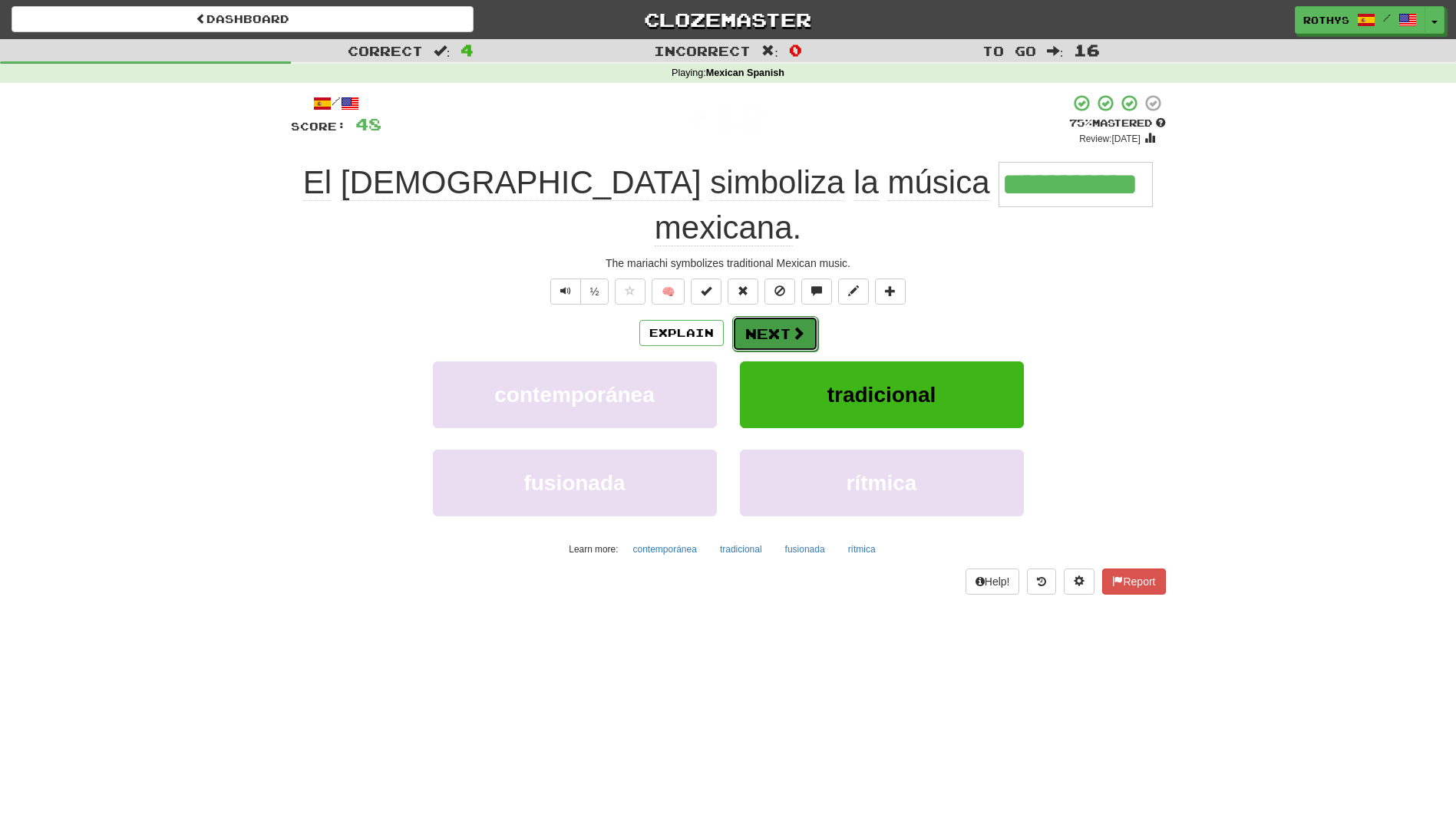
click at [784, 316] on button "Next" at bounding box center [775, 334] width 86 height 35
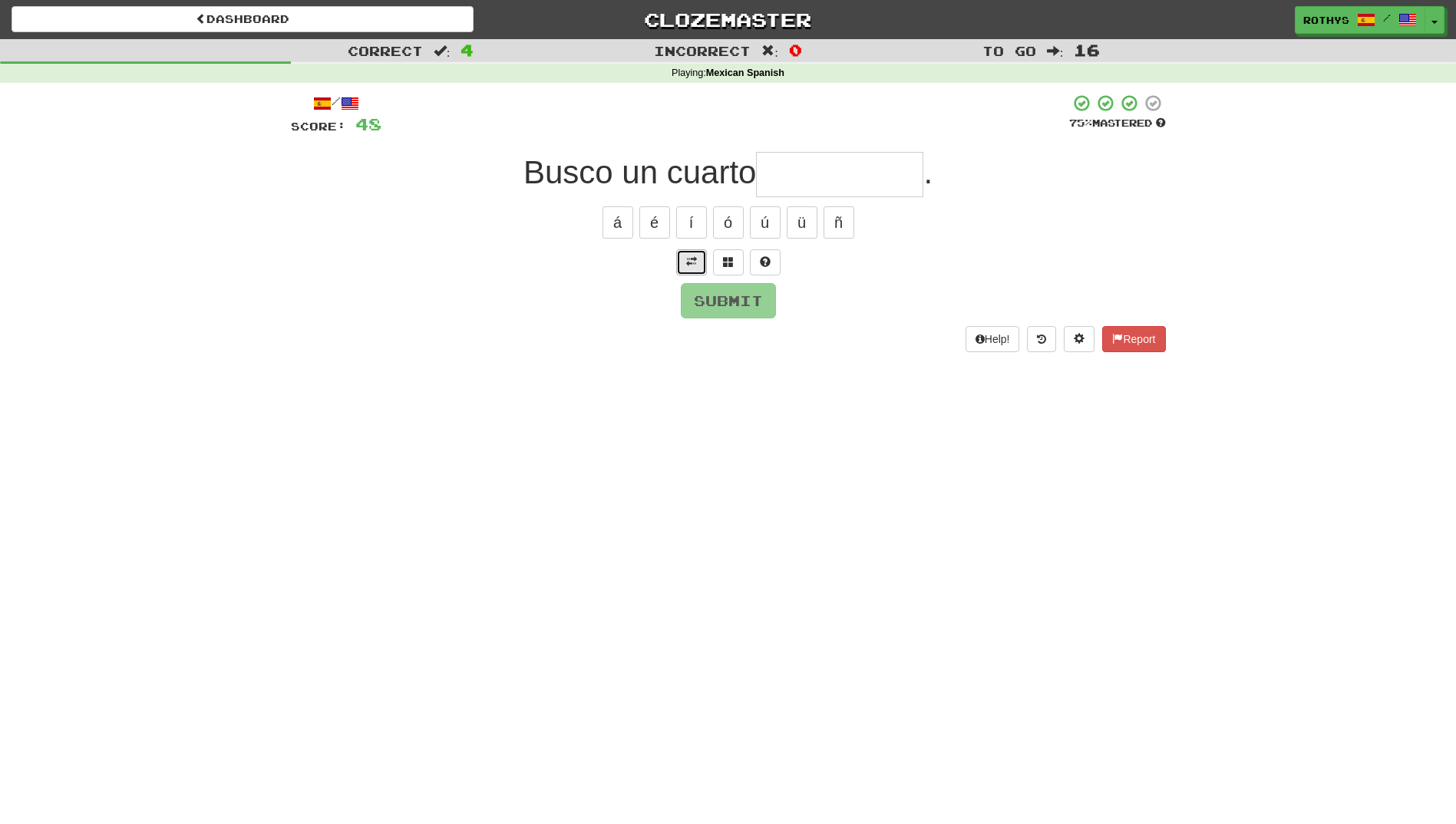
click at [695, 258] on span at bounding box center [691, 261] width 11 height 11
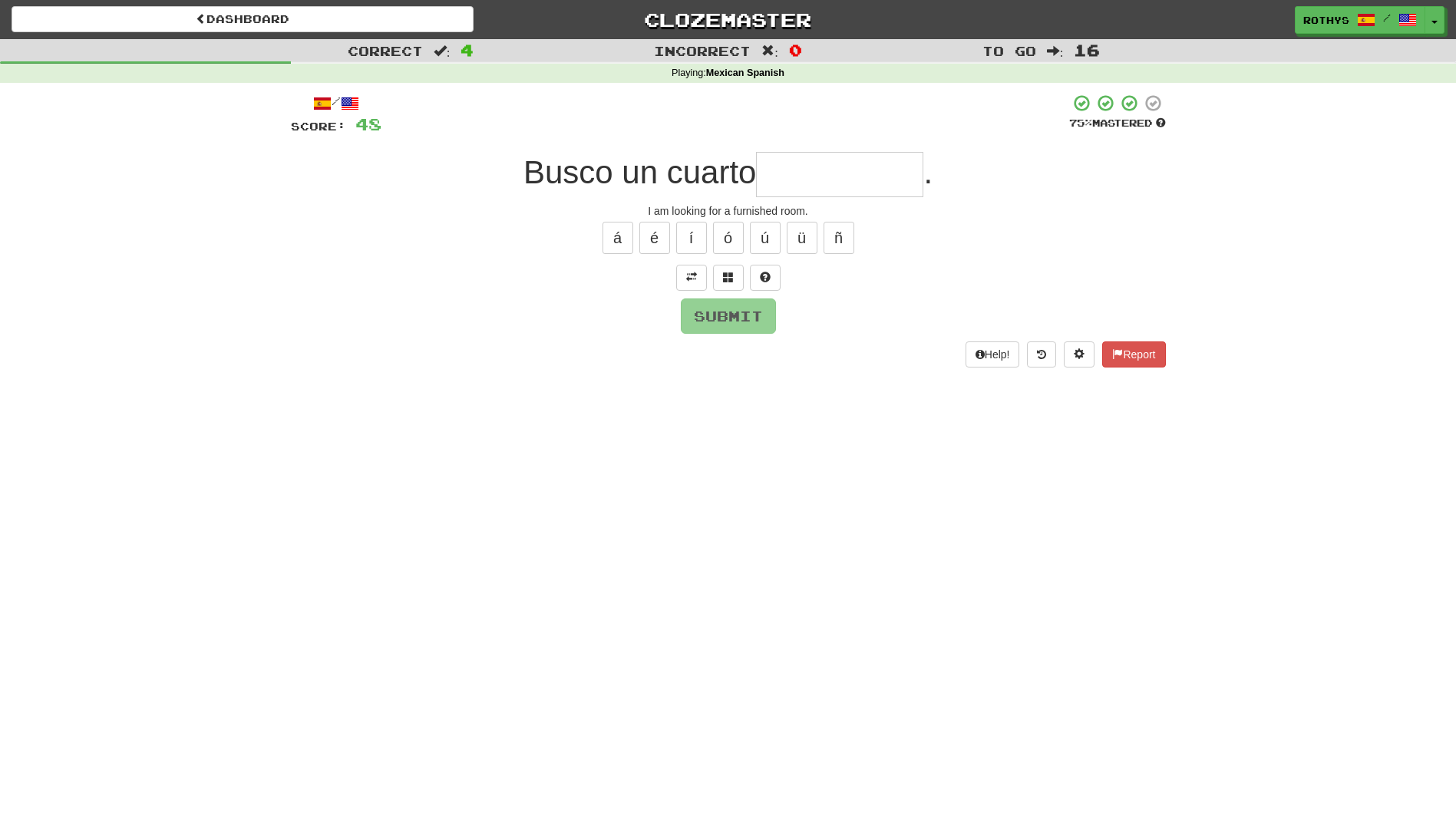
click at [837, 159] on input "text" at bounding box center [840, 174] width 168 height 45
click at [724, 272] on span at bounding box center [728, 277] width 11 height 11
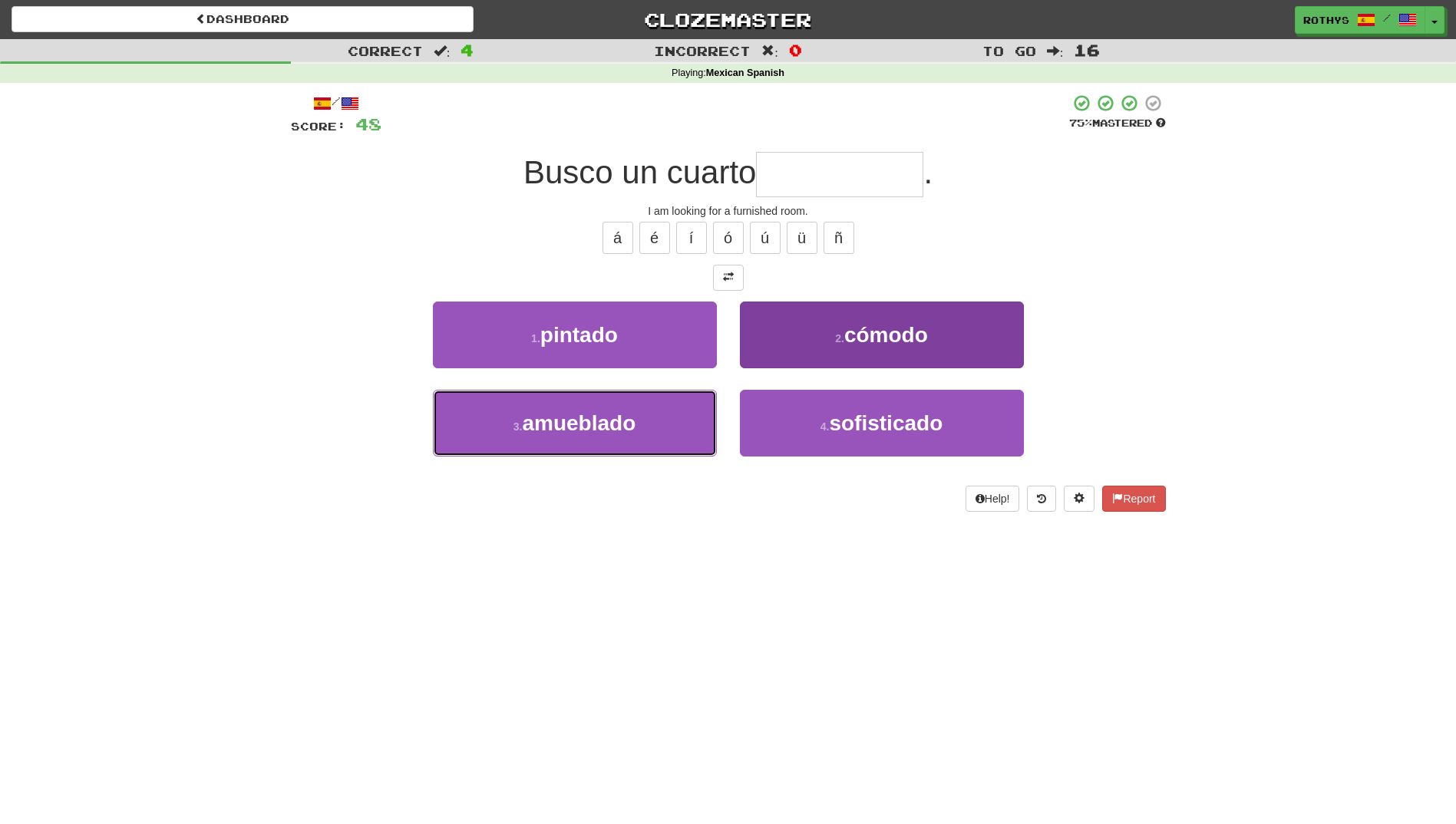
drag, startPoint x: 586, startPoint y: 431, endPoint x: 805, endPoint y: 376, distance: 225.8
click at [590, 426] on span "amueblado" at bounding box center [578, 423] width 113 height 24
type input "*********"
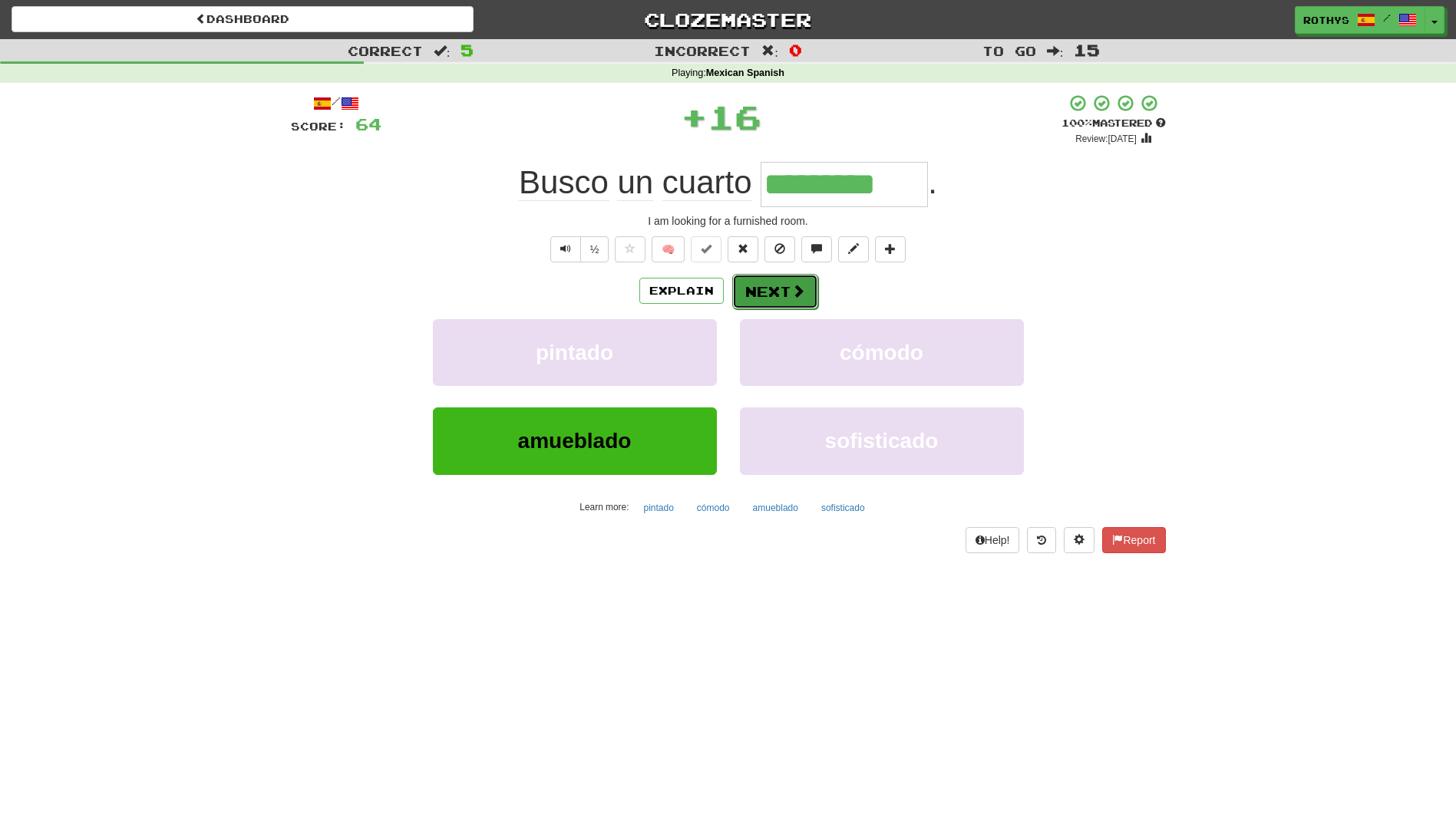
click at [785, 304] on button "Next" at bounding box center [775, 292] width 86 height 35
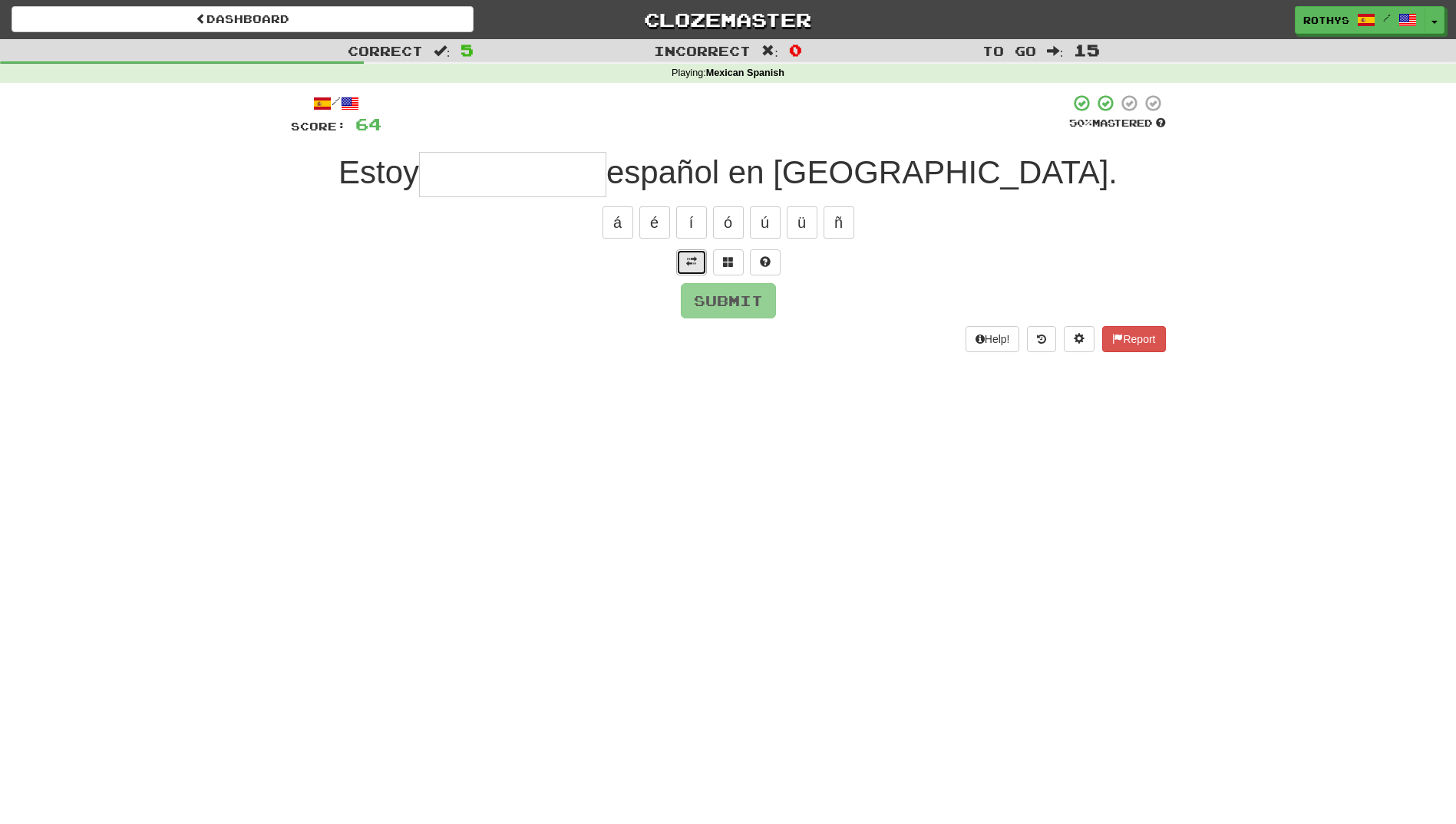
click at [688, 259] on span at bounding box center [691, 261] width 11 height 11
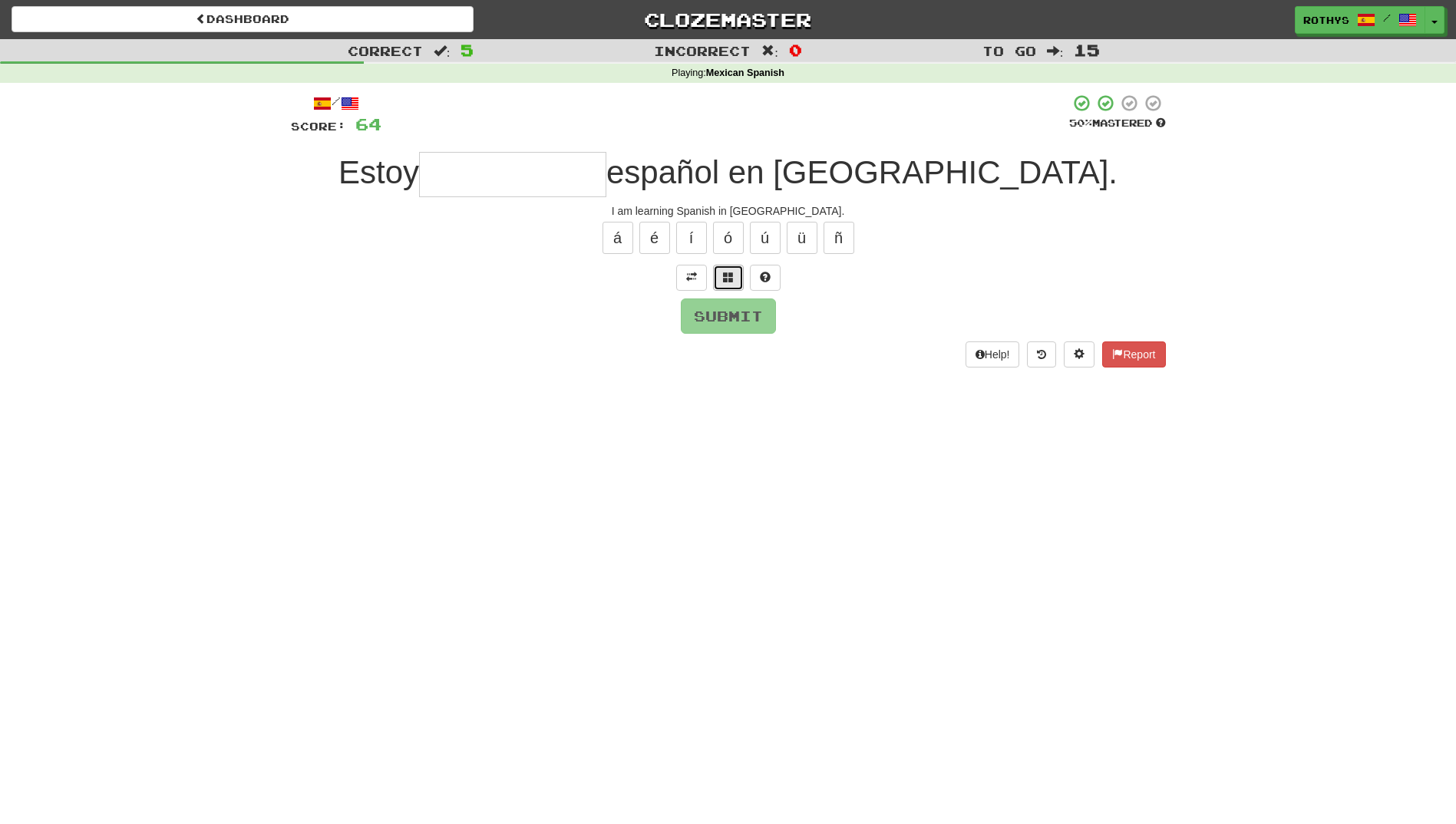
click at [732, 272] on span at bounding box center [728, 277] width 11 height 11
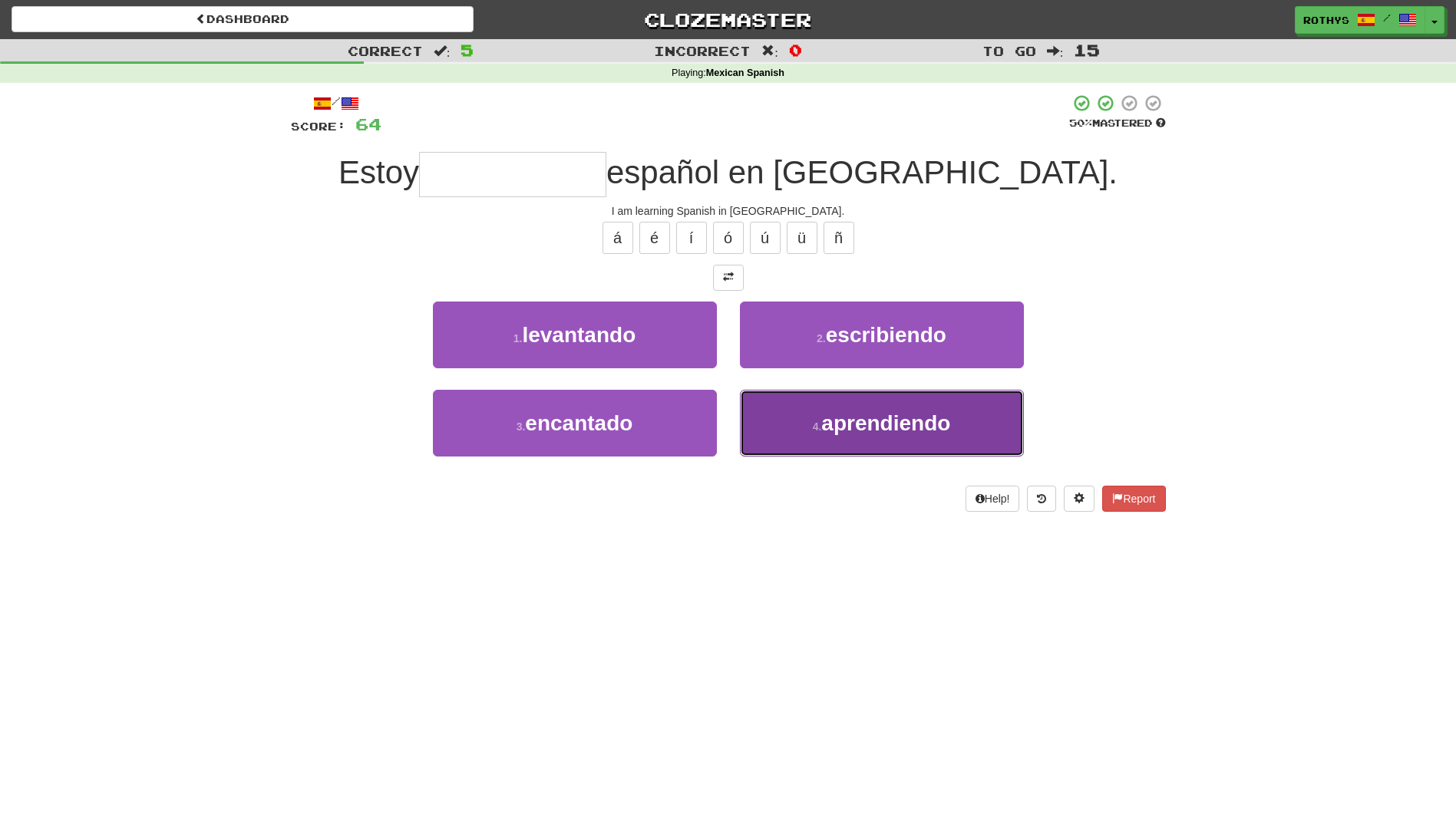
click at [844, 418] on span "aprendiendo" at bounding box center [885, 423] width 129 height 24
type input "**********"
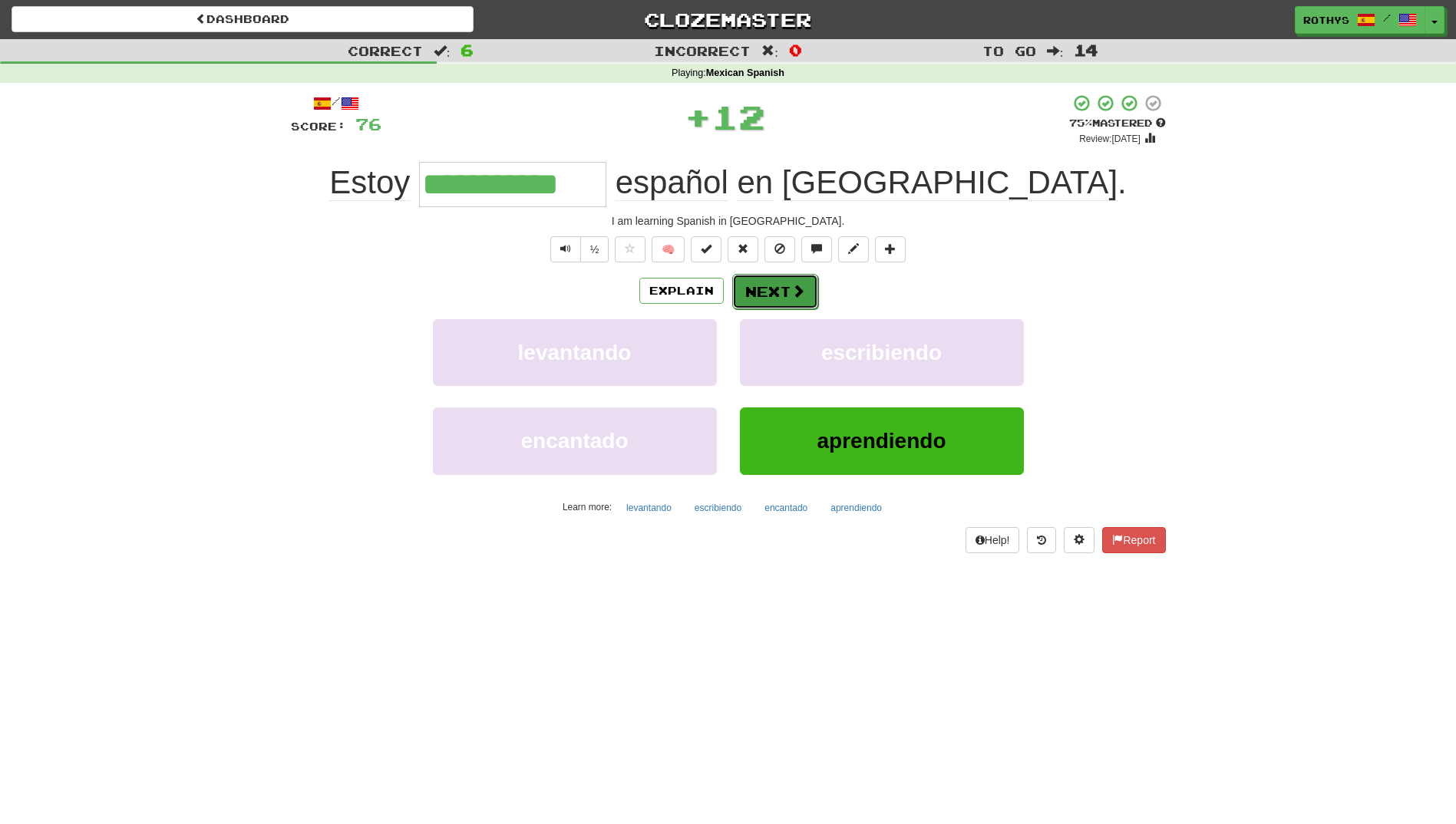
click at [792, 285] on span at bounding box center [798, 291] width 14 height 14
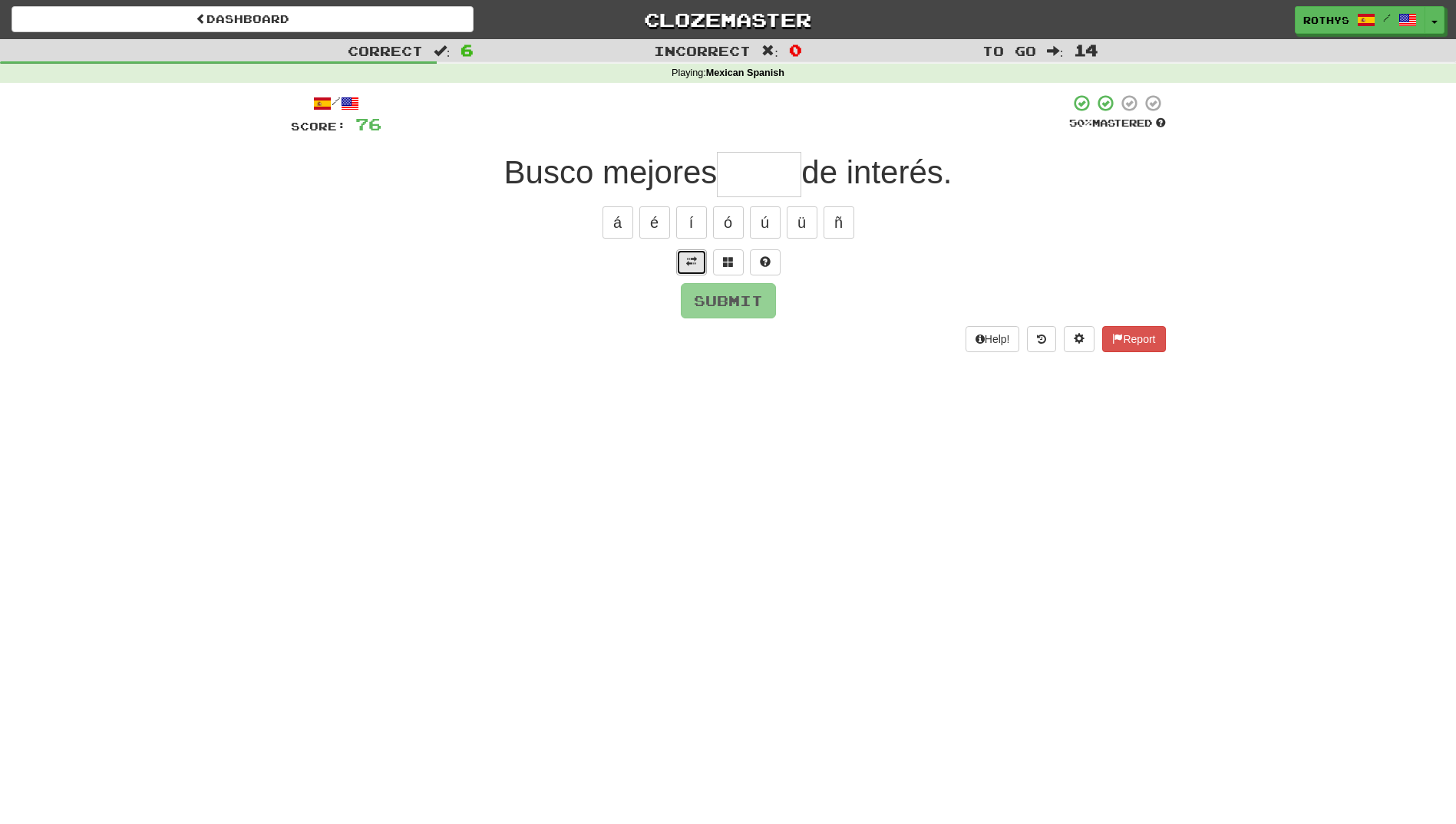
click at [693, 258] on span at bounding box center [691, 261] width 11 height 11
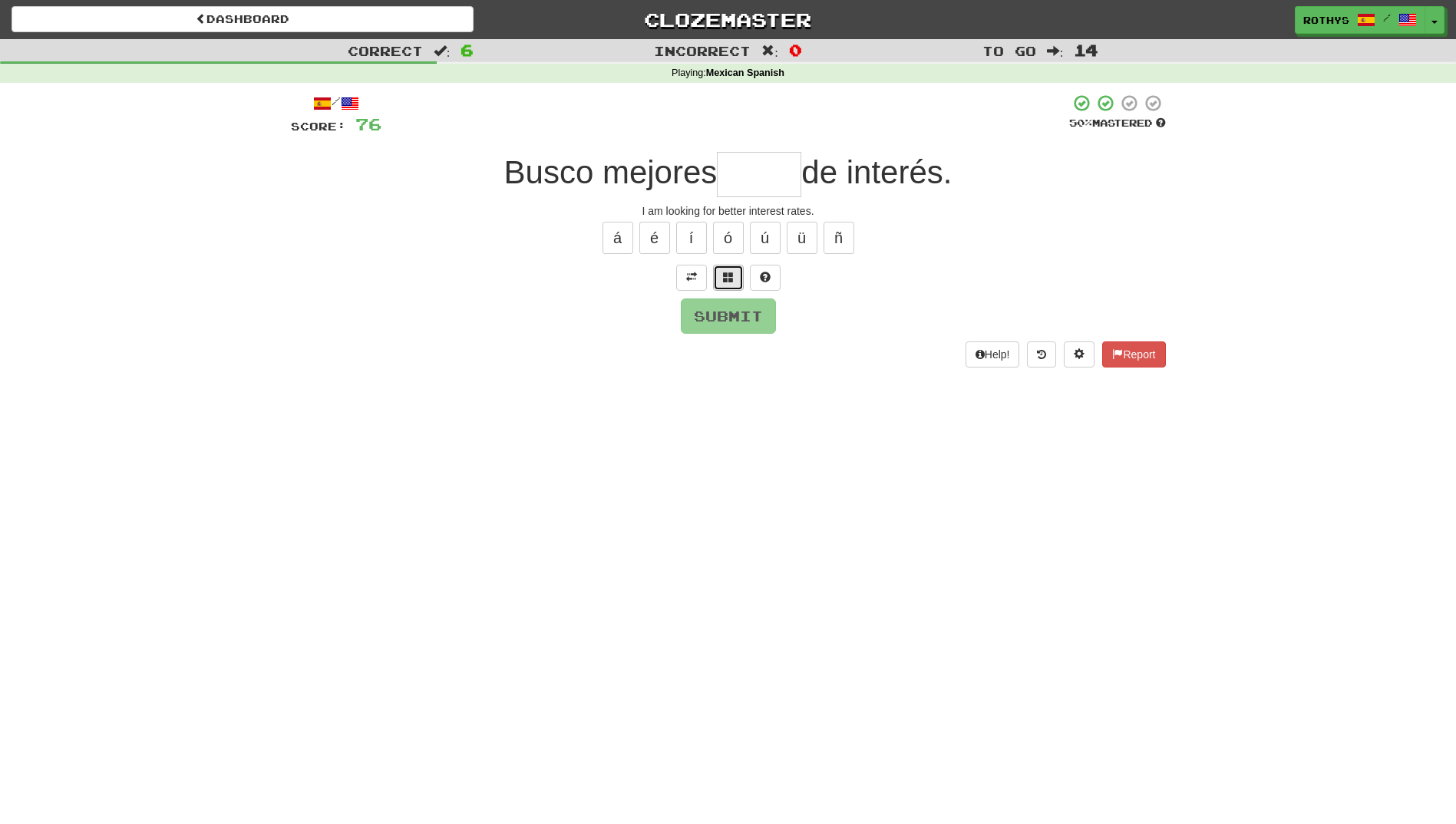
click at [727, 273] on span at bounding box center [728, 277] width 11 height 11
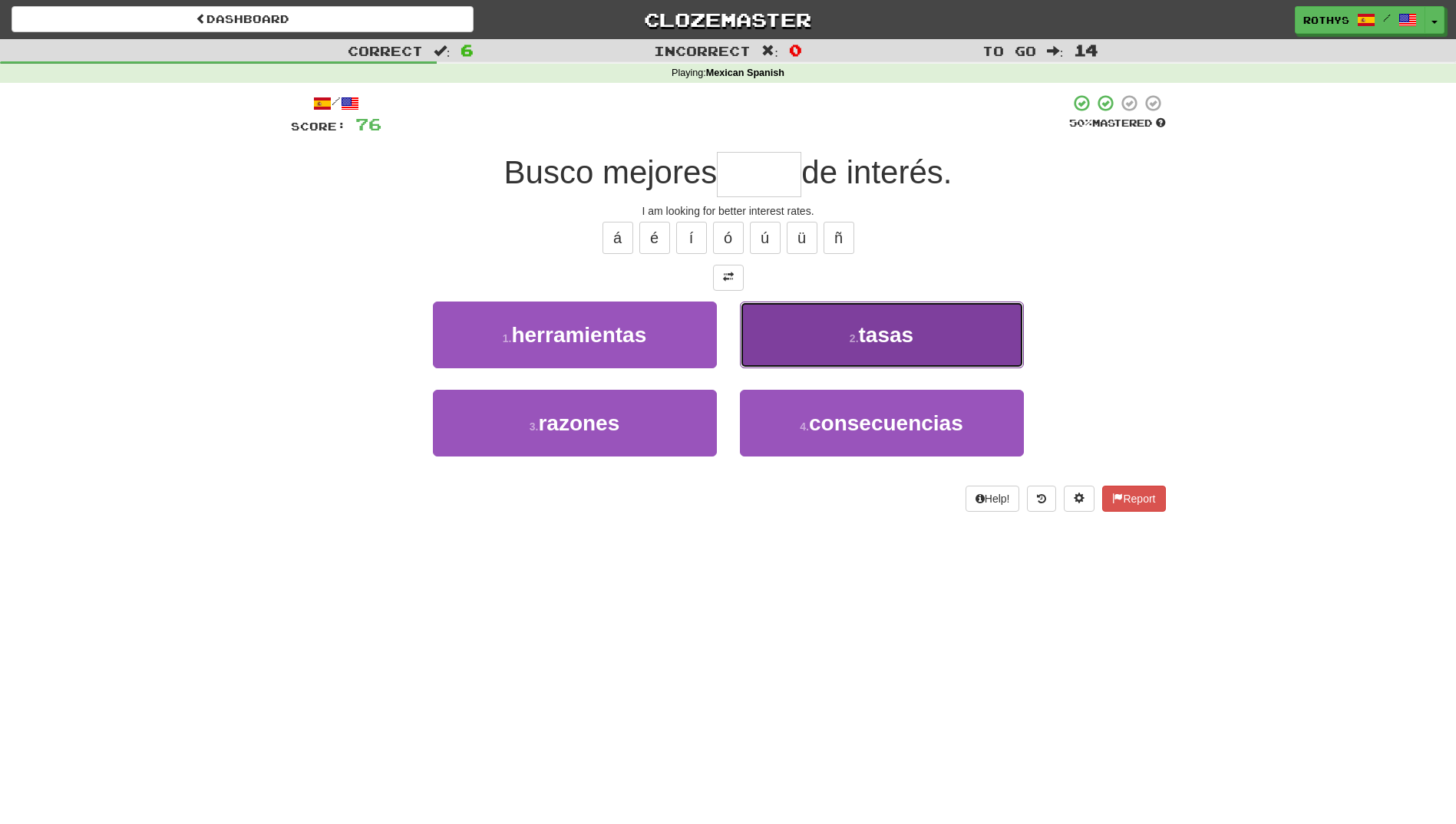
click at [902, 338] on span "tasas" at bounding box center [886, 335] width 55 height 24
type input "*****"
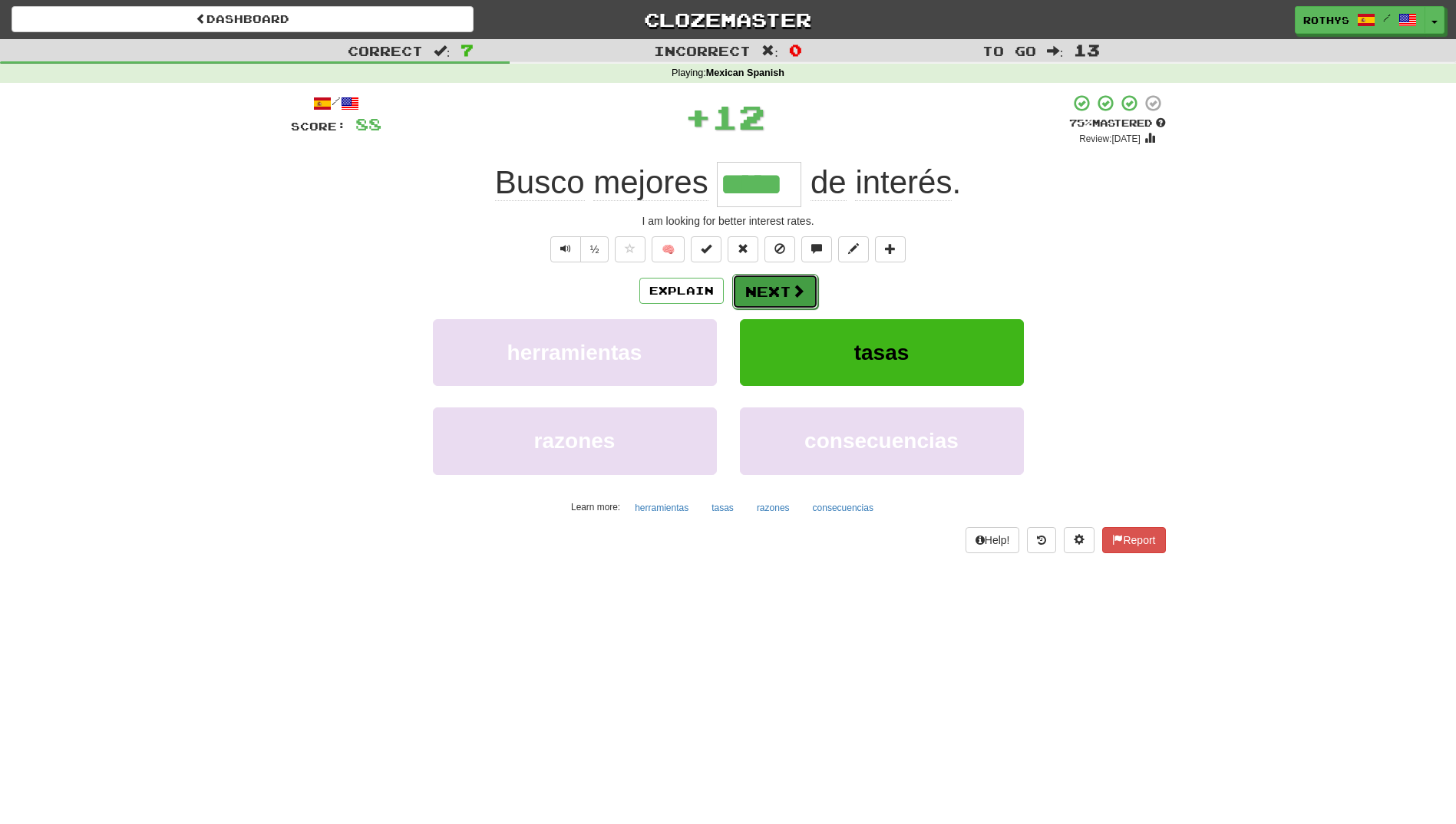
click at [762, 284] on button "Next" at bounding box center [775, 292] width 86 height 35
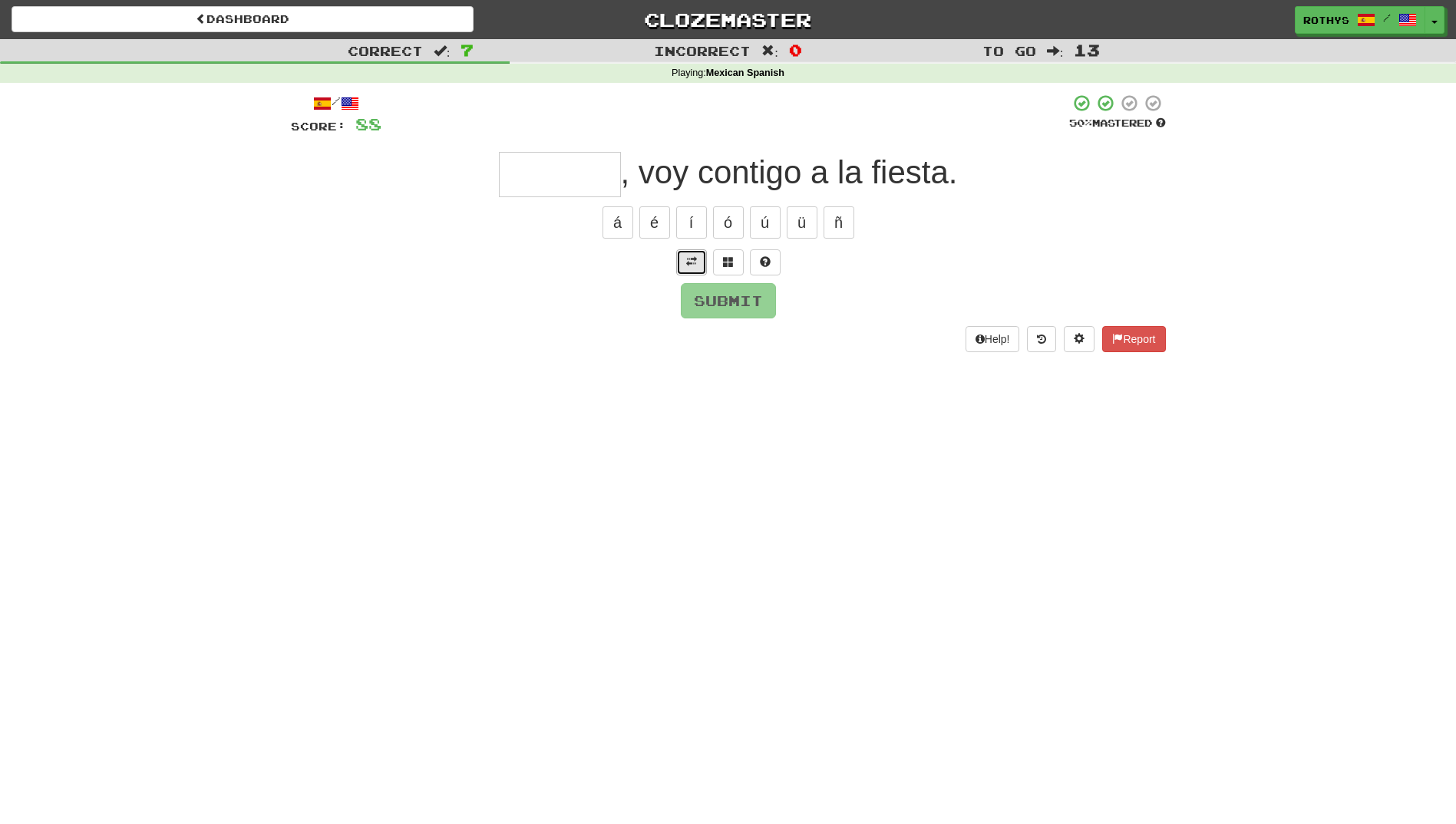
click at [691, 259] on span at bounding box center [691, 261] width 11 height 11
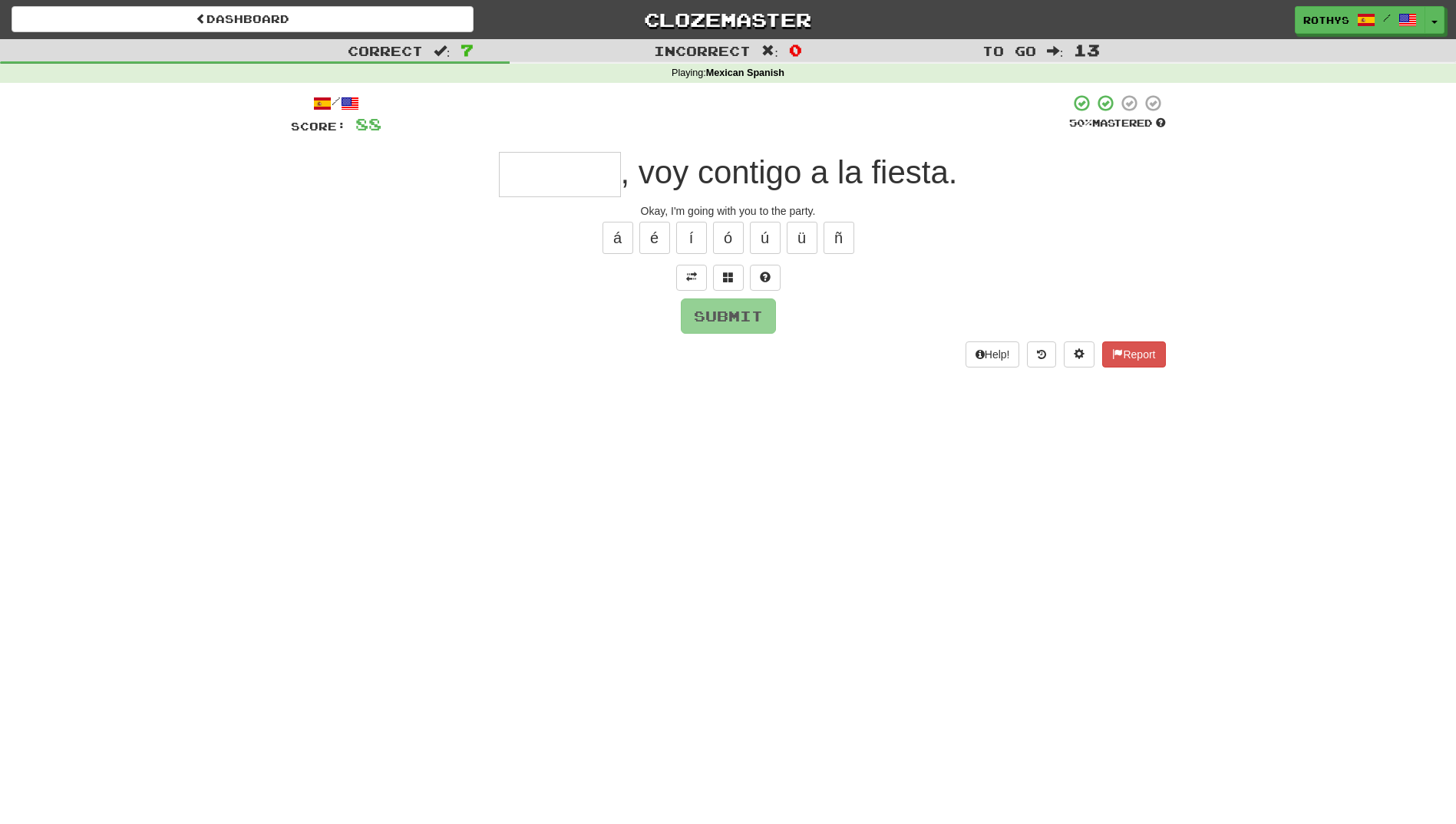
click at [565, 181] on input "text" at bounding box center [560, 174] width 122 height 45
click at [736, 278] on button at bounding box center [728, 278] width 31 height 26
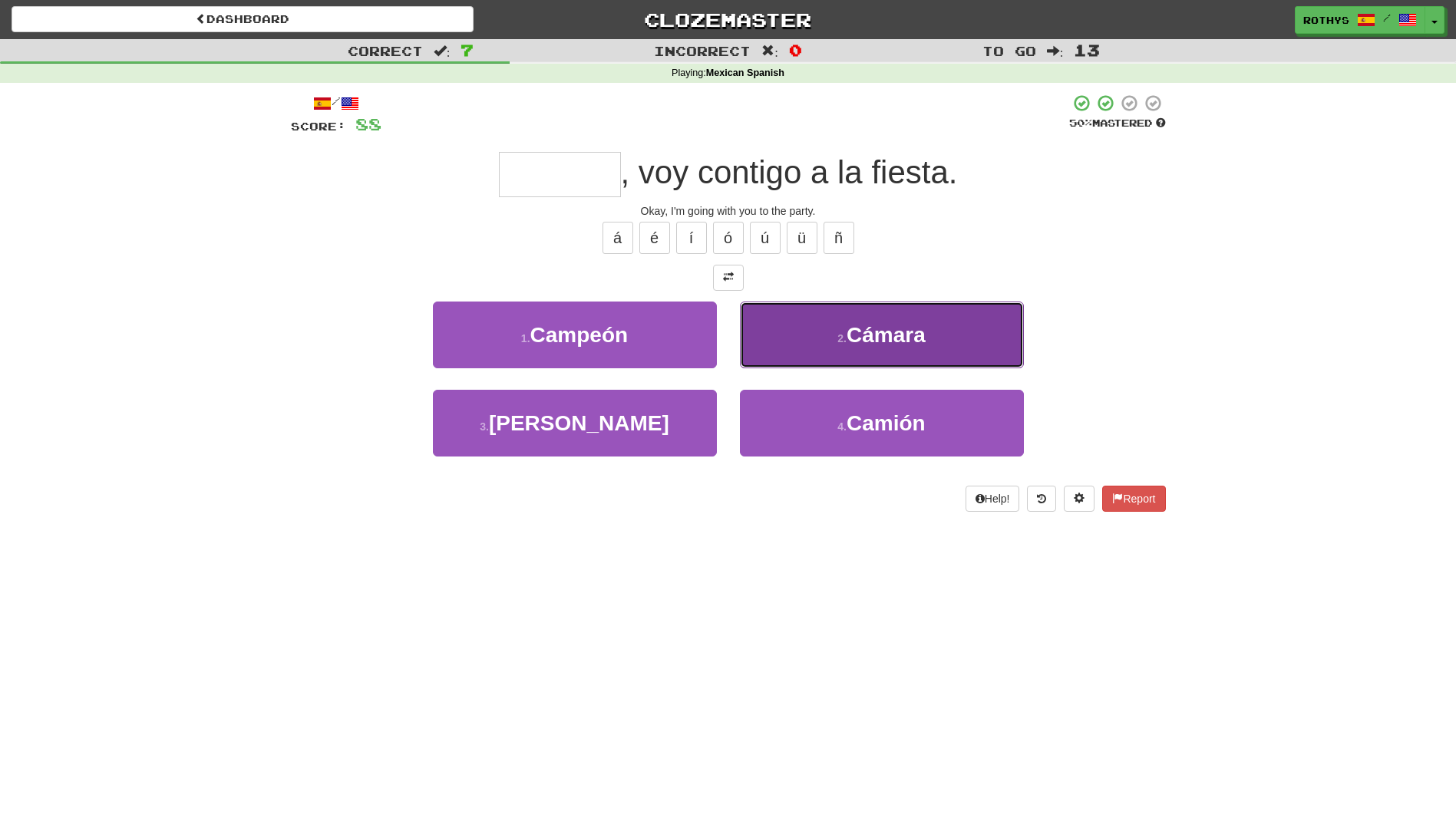
click at [993, 342] on button "2 . Cámara" at bounding box center [882, 335] width 284 height 67
type input "******"
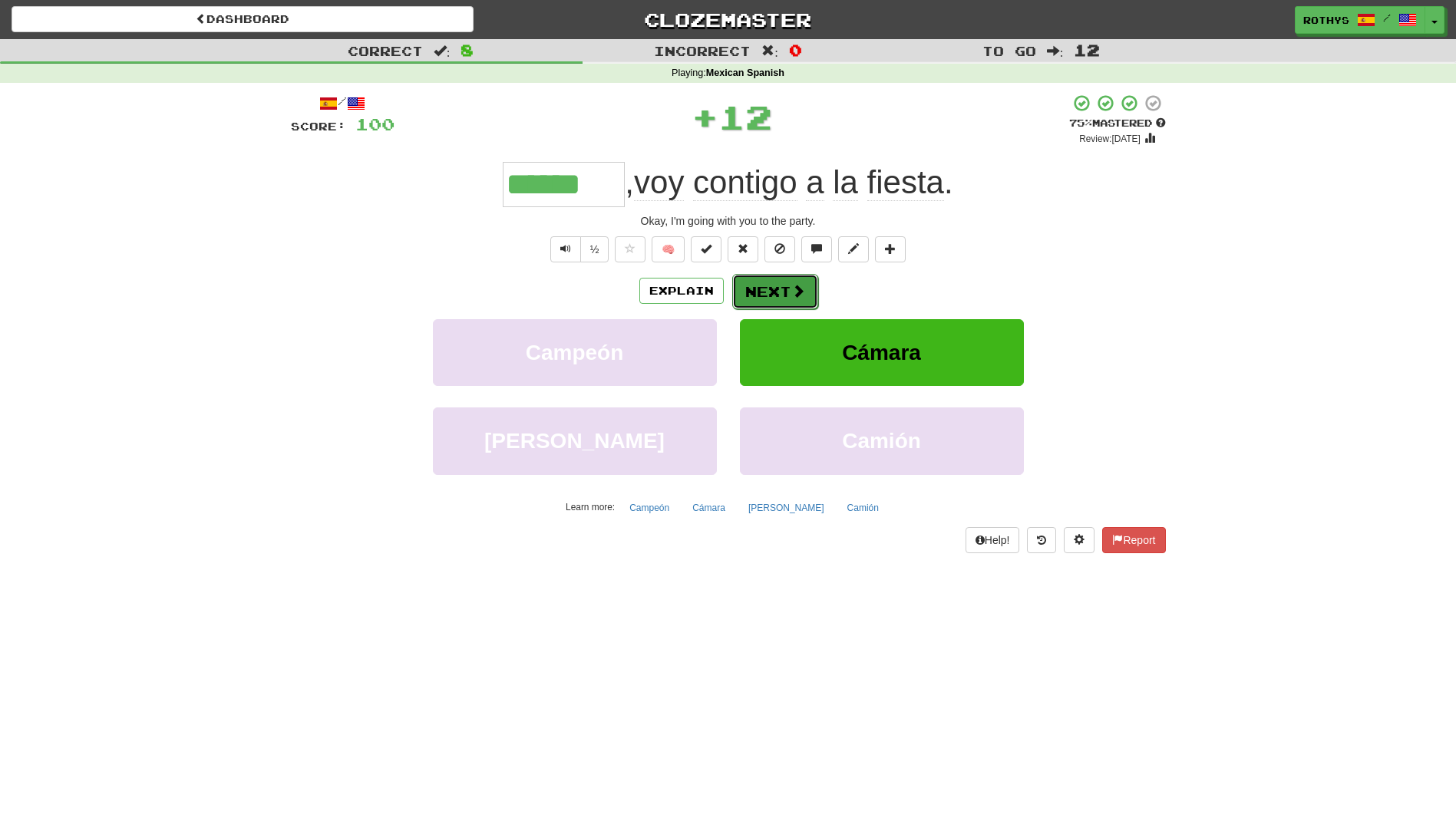
click at [762, 286] on button "Next" at bounding box center [775, 292] width 86 height 35
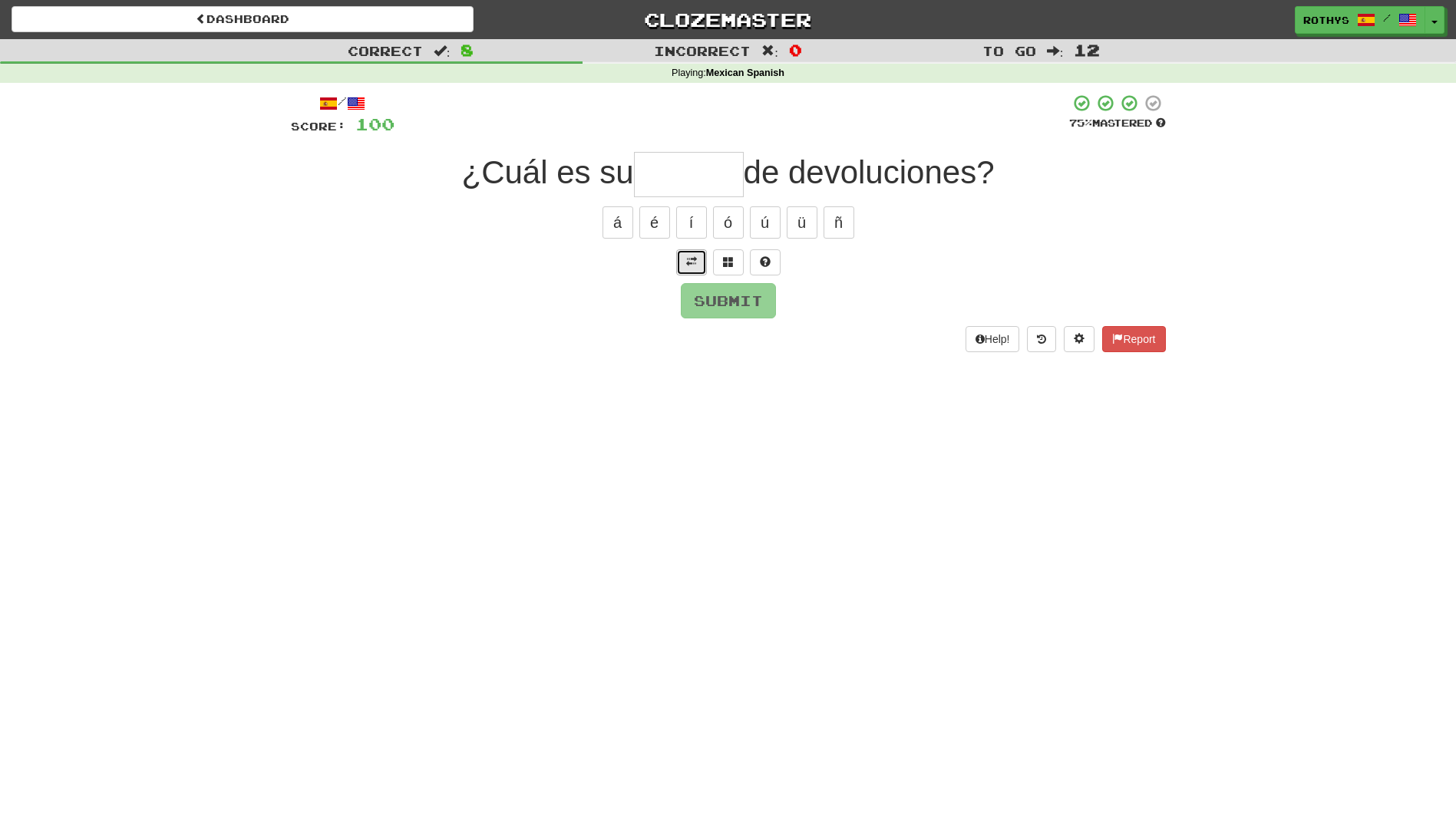
click at [684, 260] on button at bounding box center [691, 262] width 31 height 26
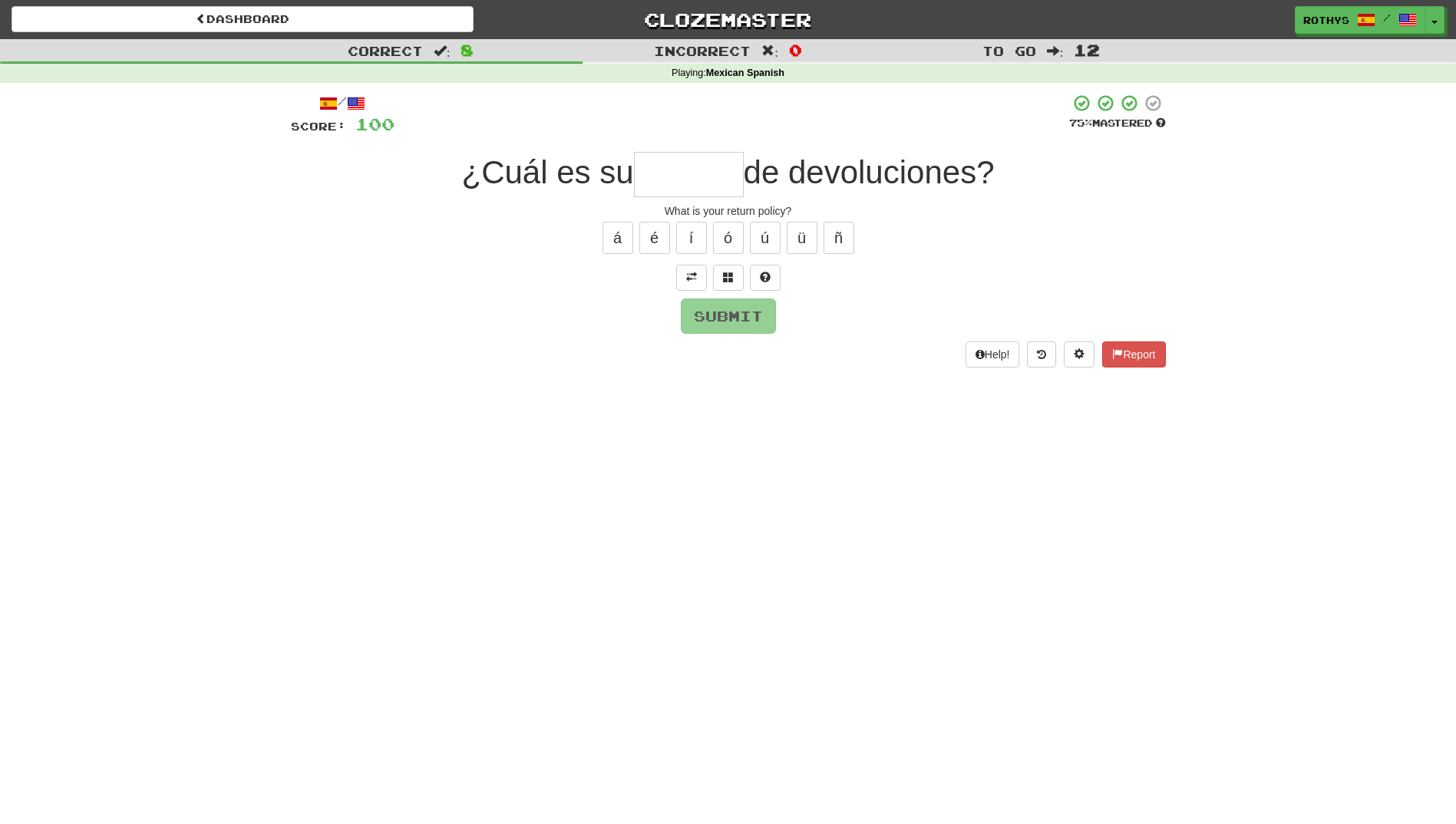
click at [695, 172] on input "text" at bounding box center [688, 174] width 109 height 45
click at [729, 280] on span at bounding box center [728, 277] width 11 height 11
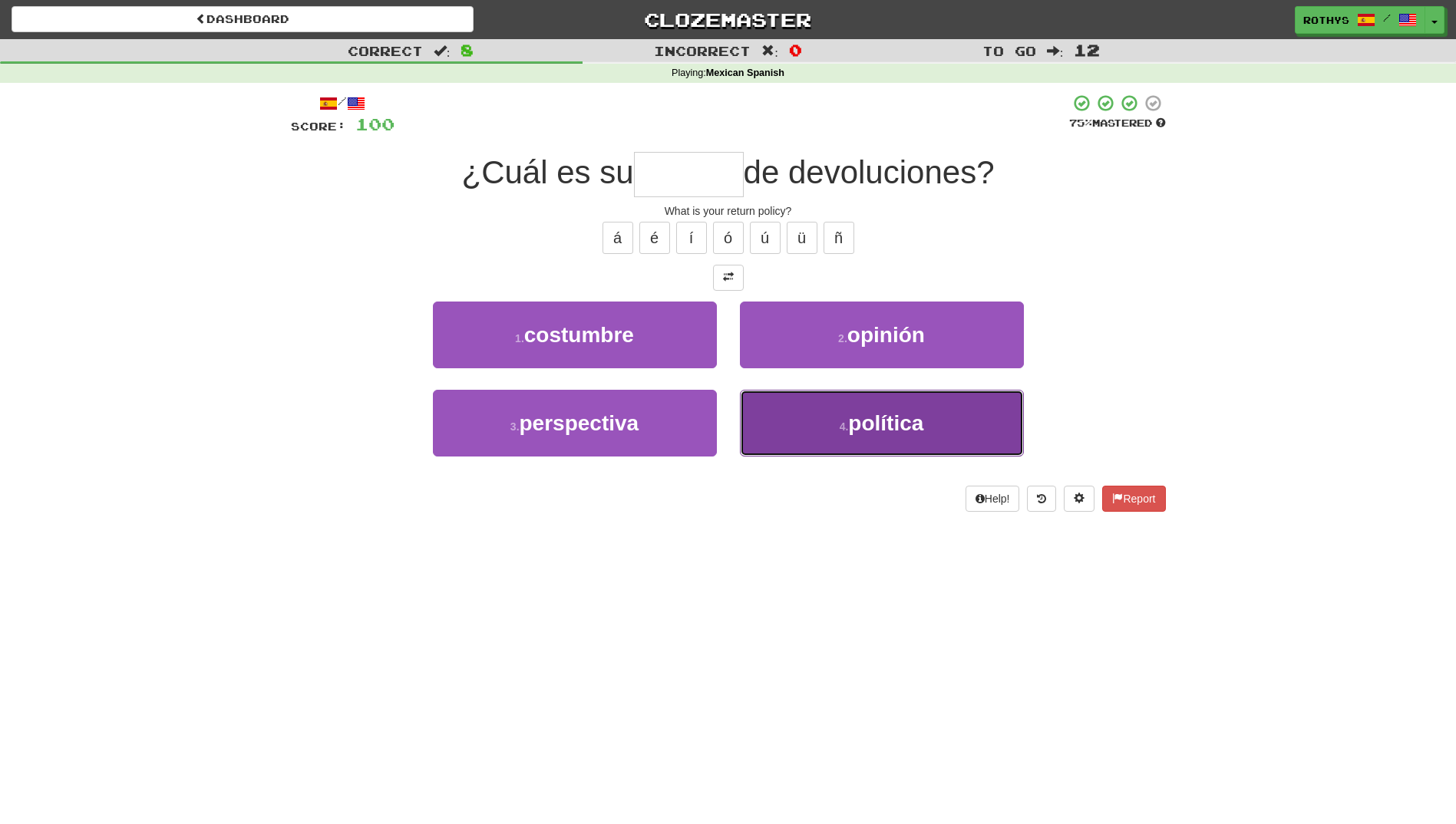
click at [832, 419] on button "4 . política" at bounding box center [882, 423] width 284 height 67
type input "********"
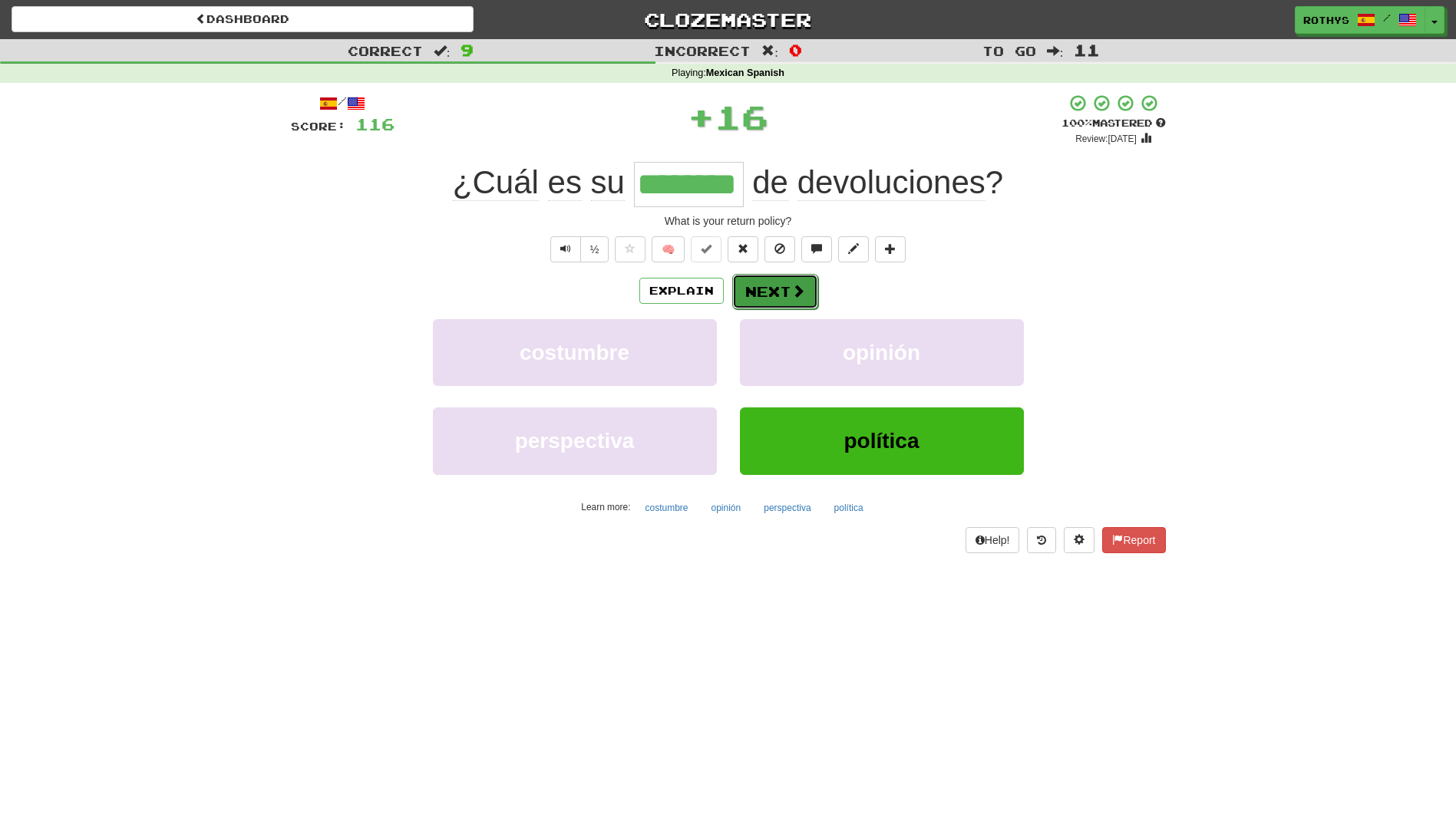
click at [793, 292] on span at bounding box center [798, 291] width 14 height 14
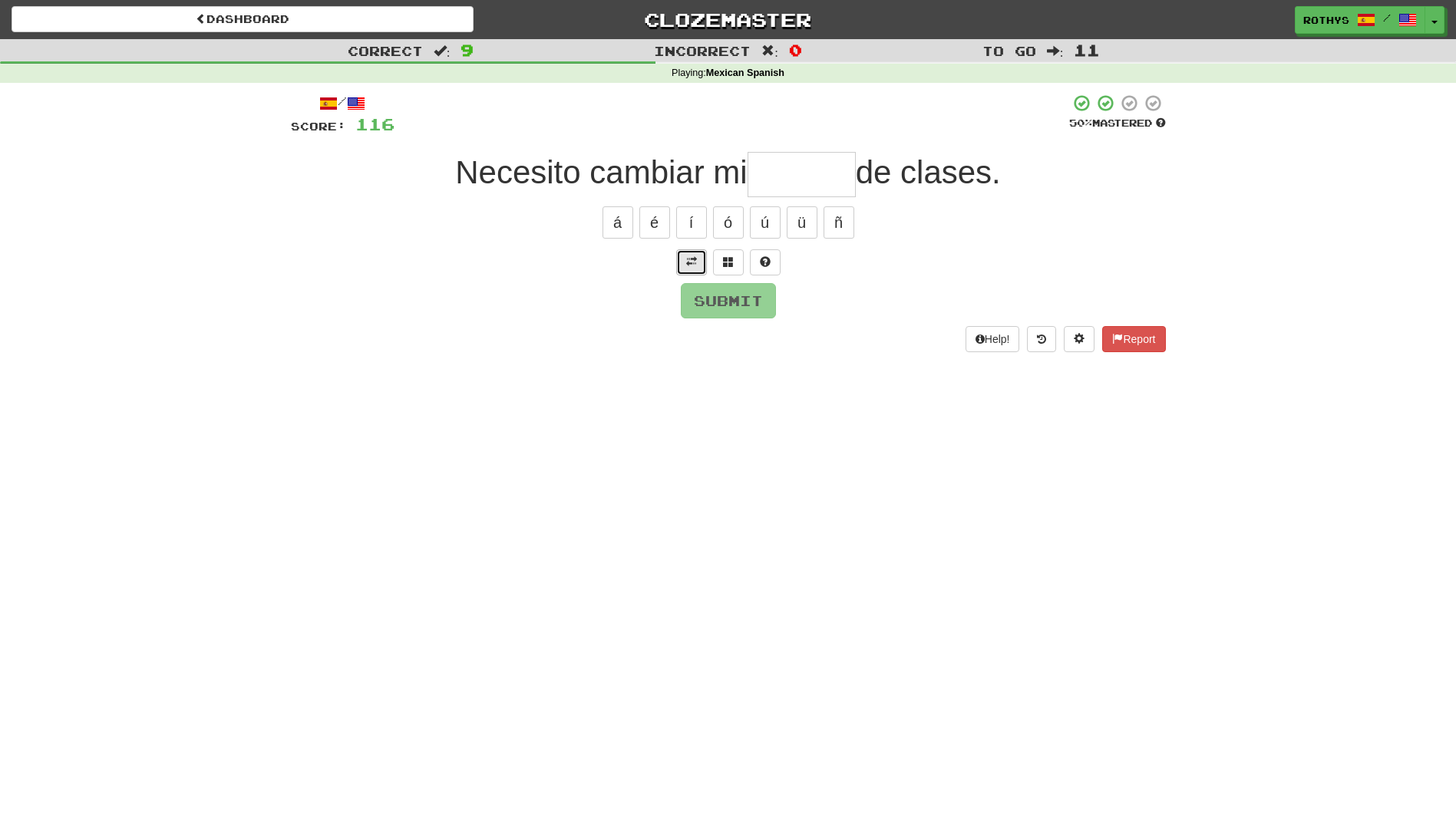
click at [688, 261] on span at bounding box center [691, 261] width 11 height 11
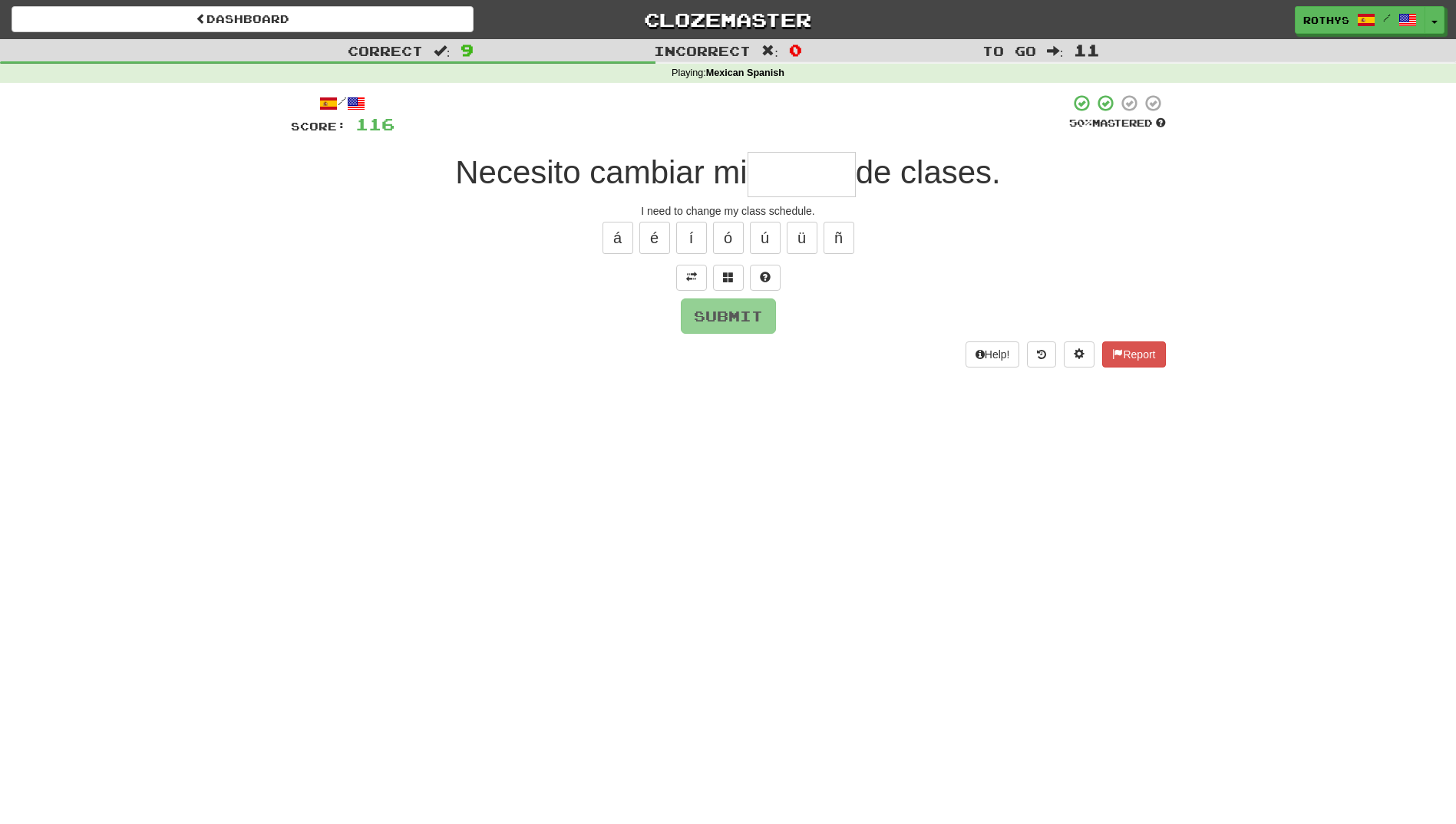
click at [785, 165] on input "text" at bounding box center [801, 174] width 108 height 45
click at [735, 278] on button at bounding box center [728, 278] width 31 height 26
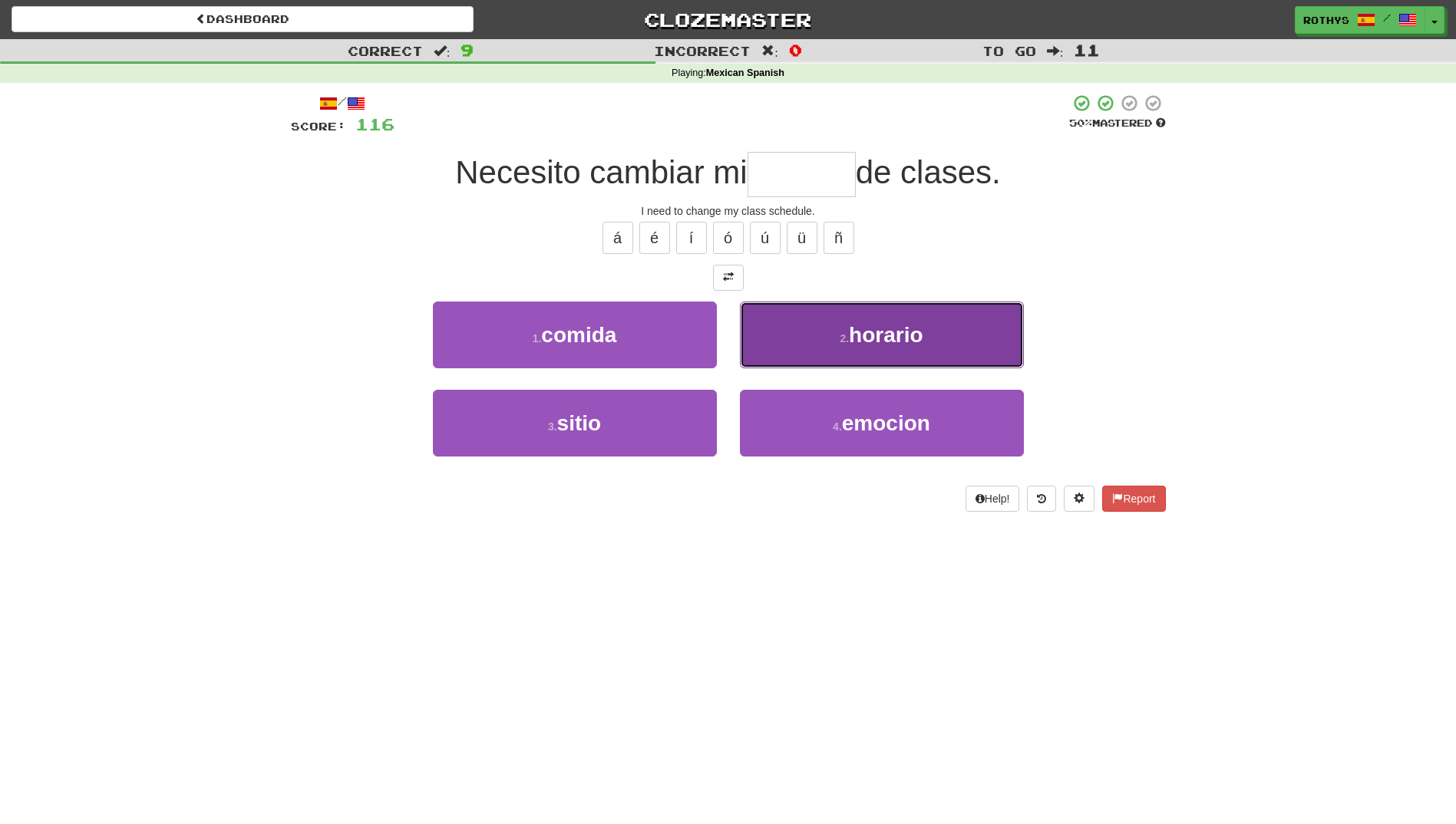
click at [834, 337] on button "2 . horario" at bounding box center [882, 335] width 284 height 67
type input "*******"
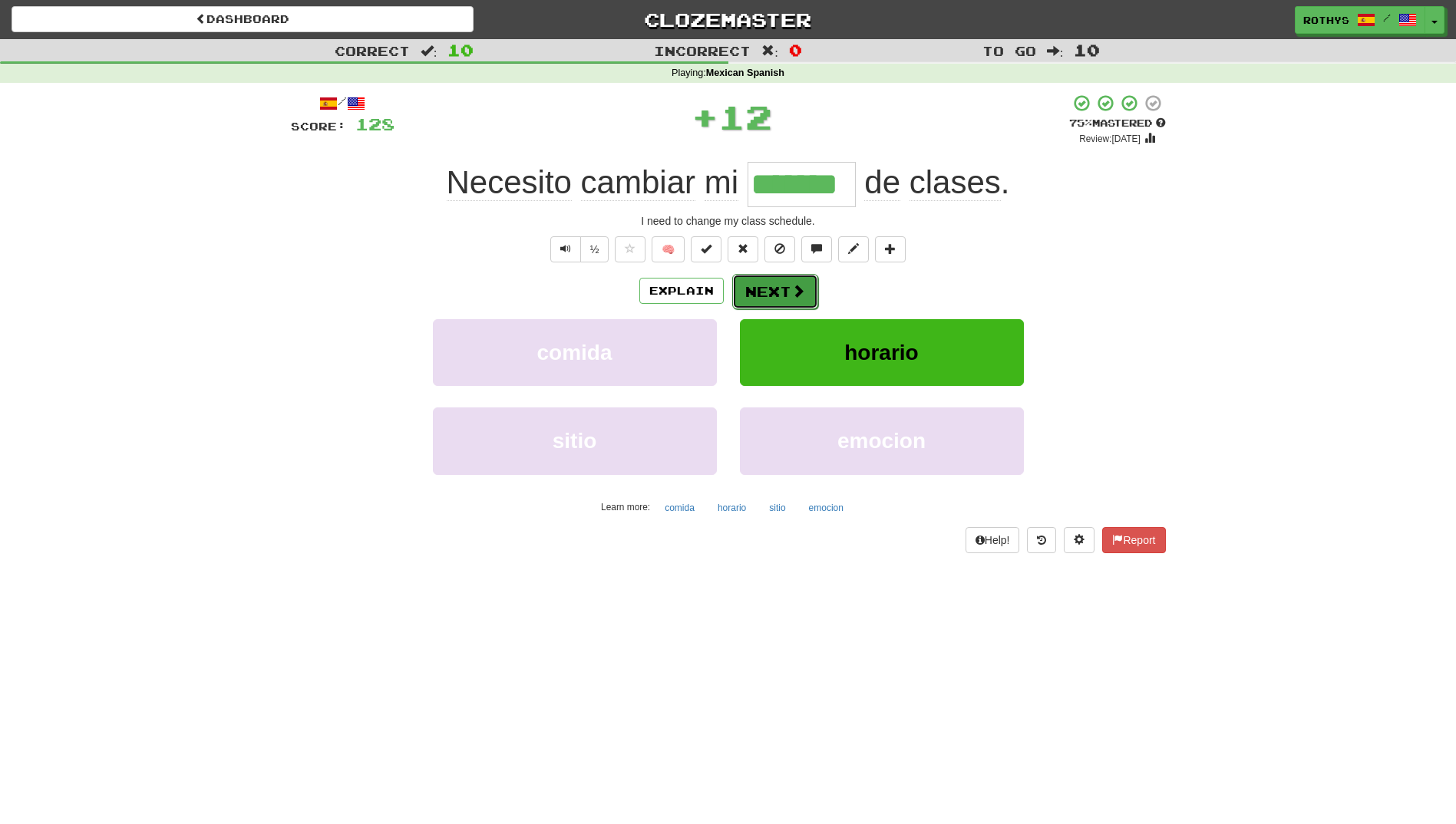
click at [805, 291] on button "Next" at bounding box center [775, 292] width 86 height 35
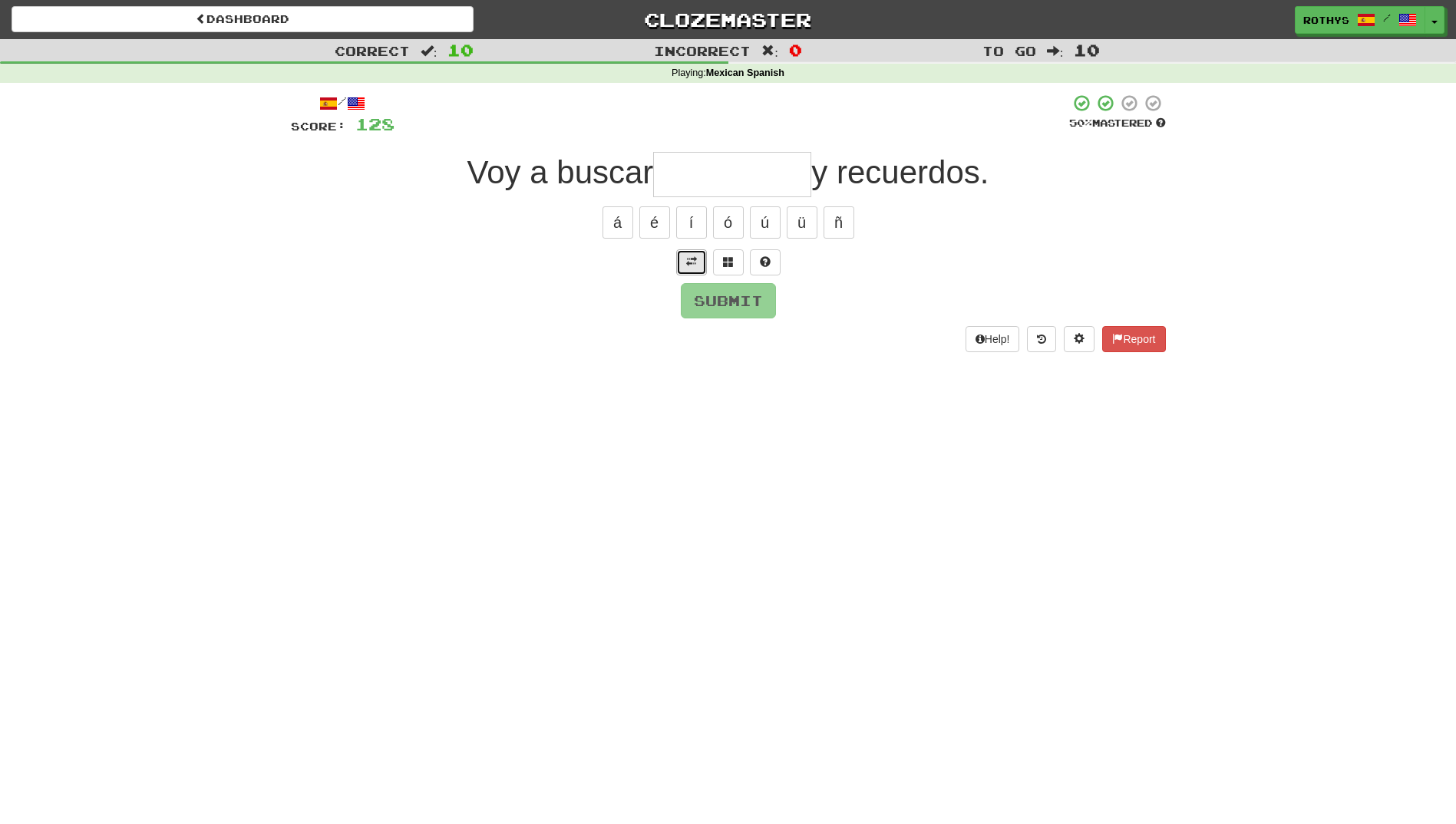
click at [686, 259] on span at bounding box center [691, 261] width 11 height 11
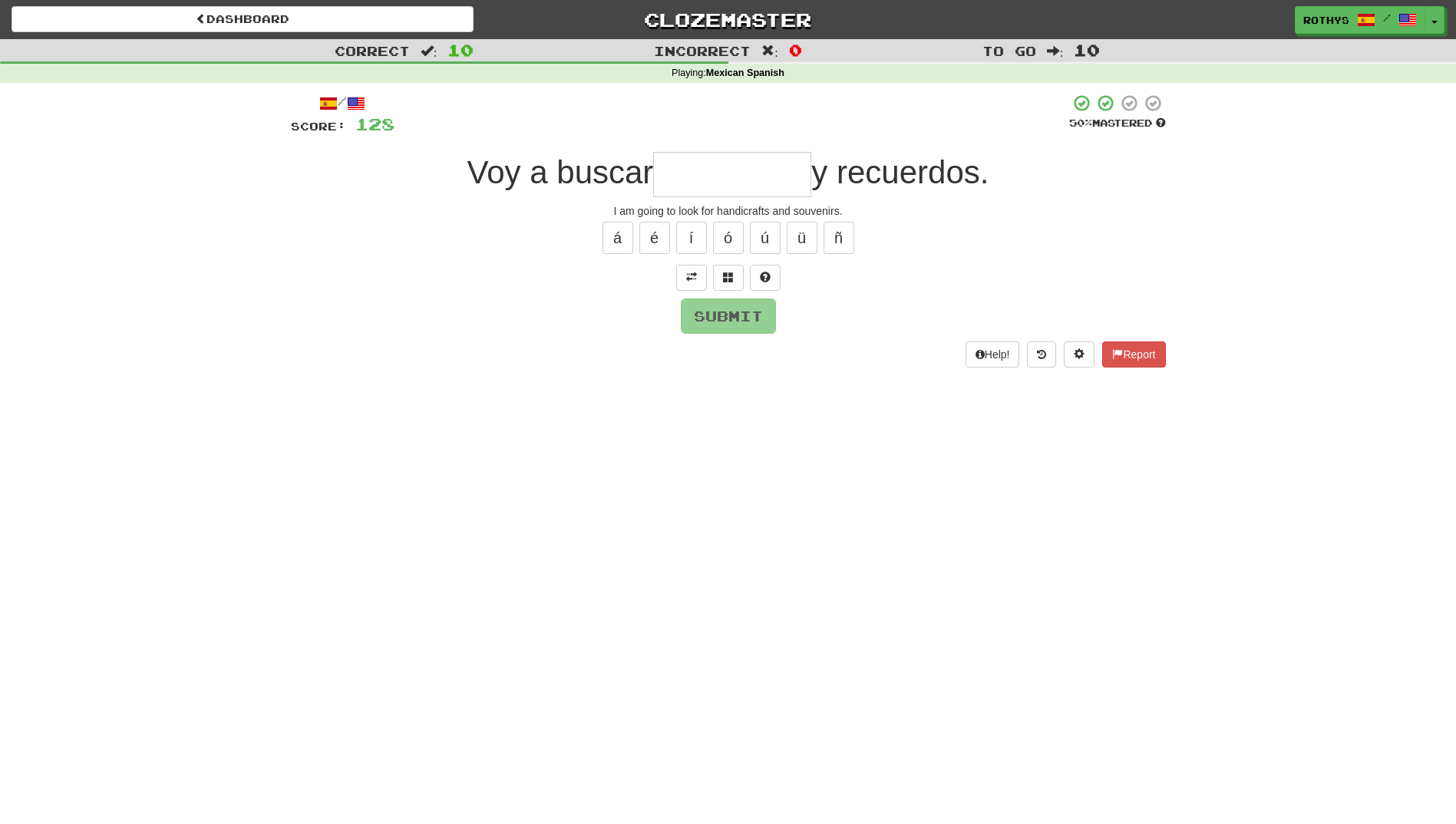
click at [748, 166] on input "text" at bounding box center [732, 174] width 158 height 45
click at [727, 281] on span at bounding box center [728, 277] width 11 height 11
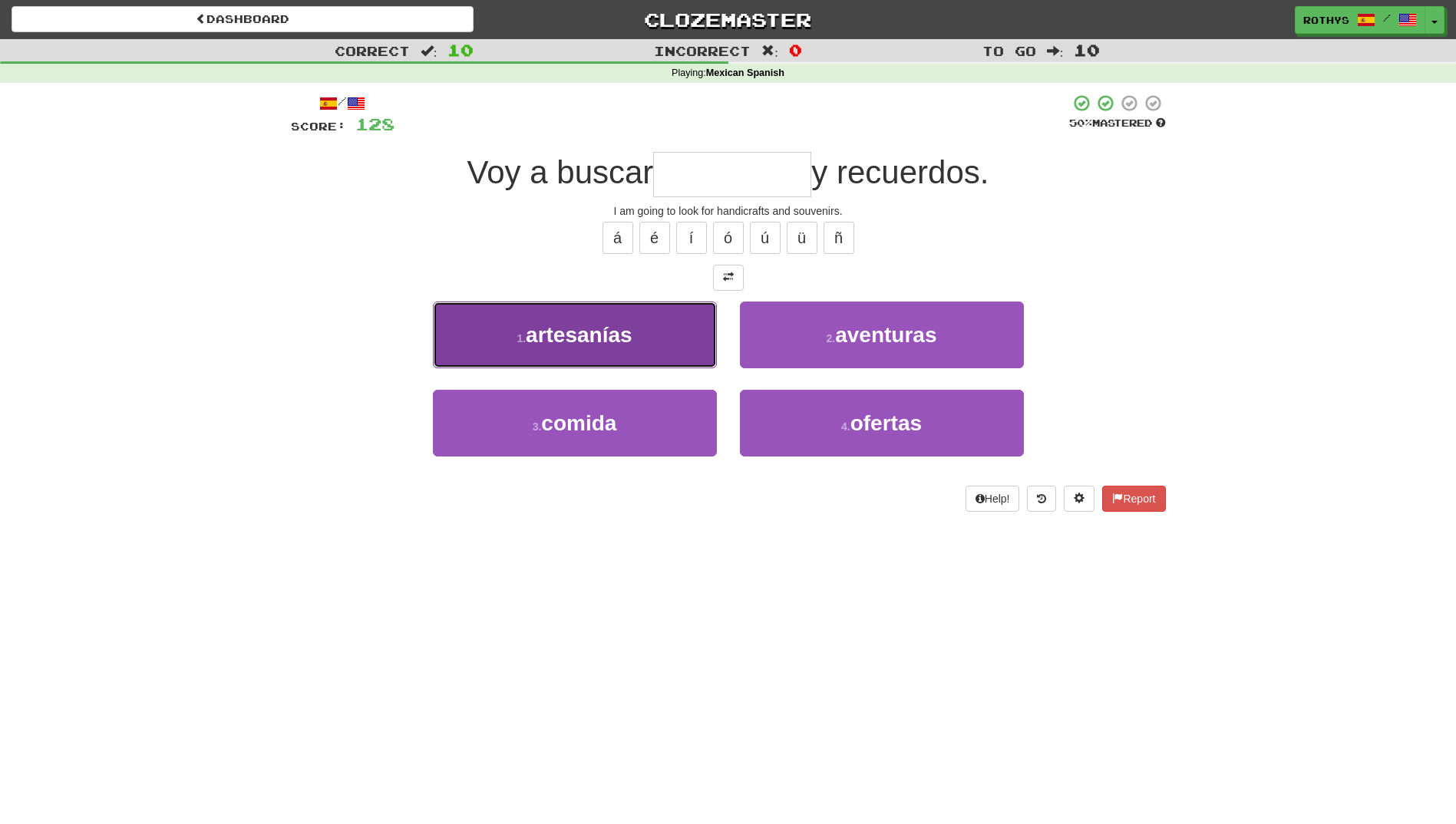
click at [634, 359] on button "1 . artesanías" at bounding box center [575, 335] width 284 height 67
type input "**********"
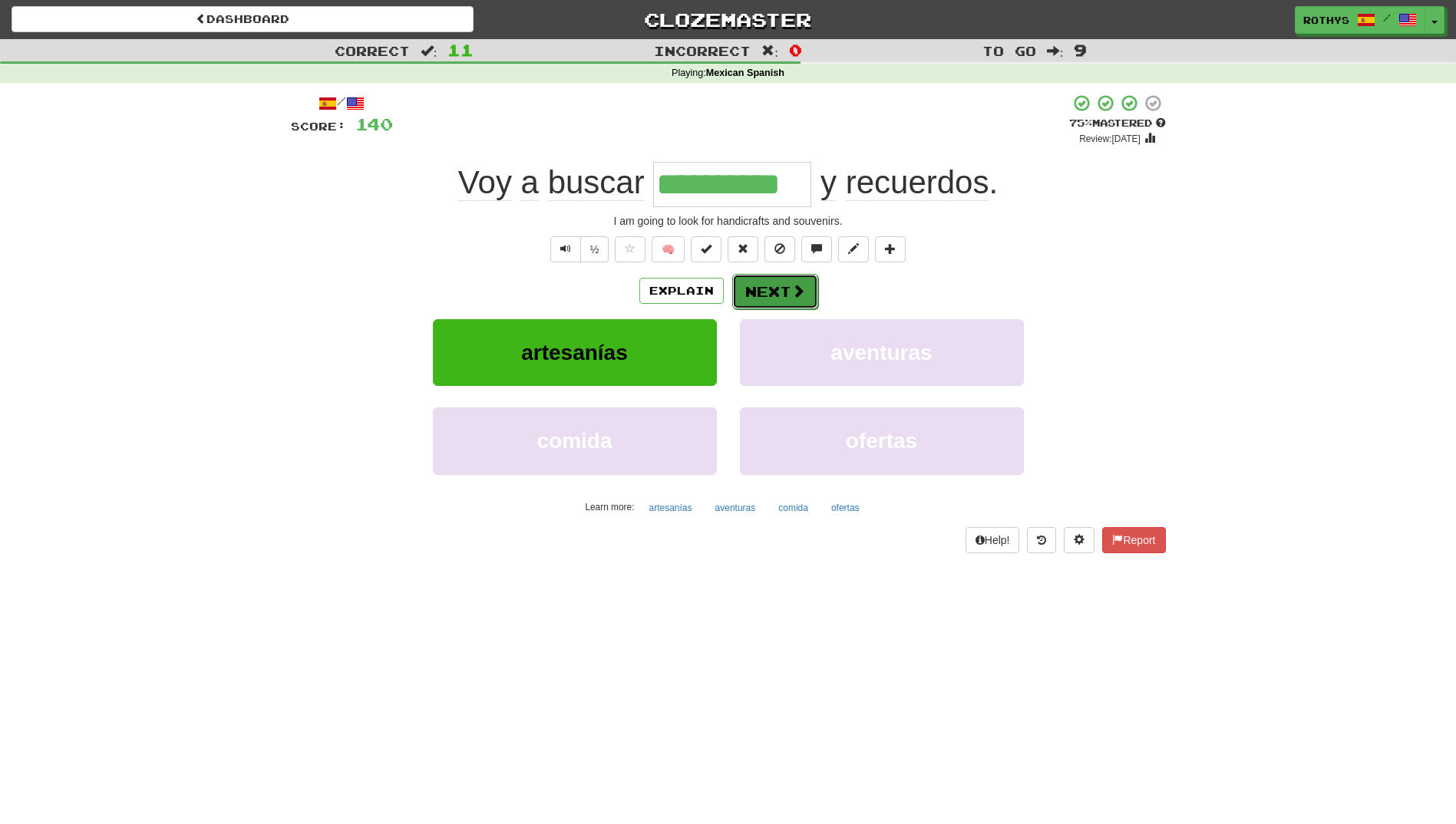
click at [794, 289] on span at bounding box center [798, 291] width 14 height 14
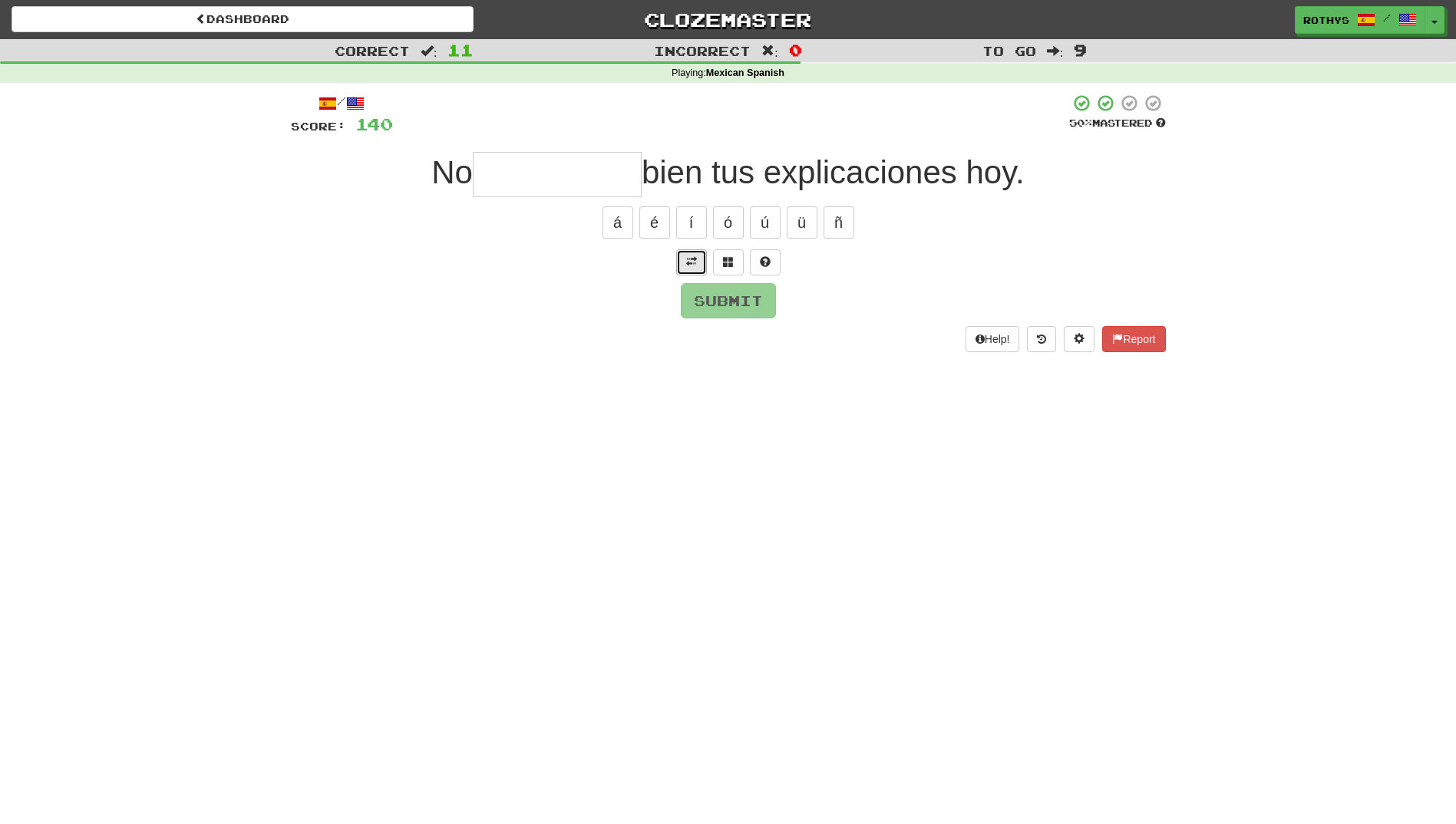
click at [695, 270] on button at bounding box center [691, 262] width 31 height 26
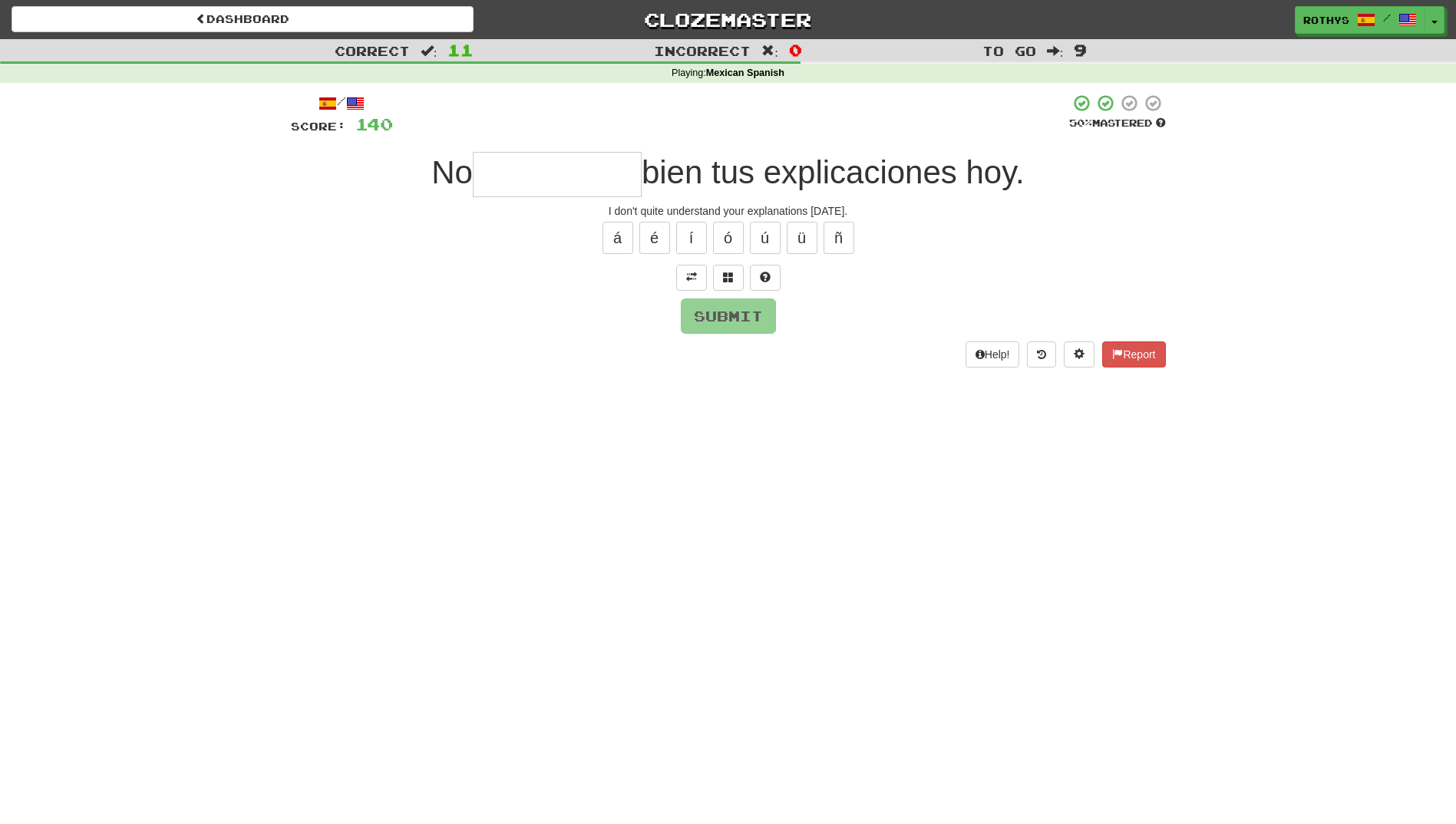
click at [567, 172] on input "text" at bounding box center [557, 174] width 169 height 45
click at [729, 276] on span at bounding box center [728, 277] width 11 height 11
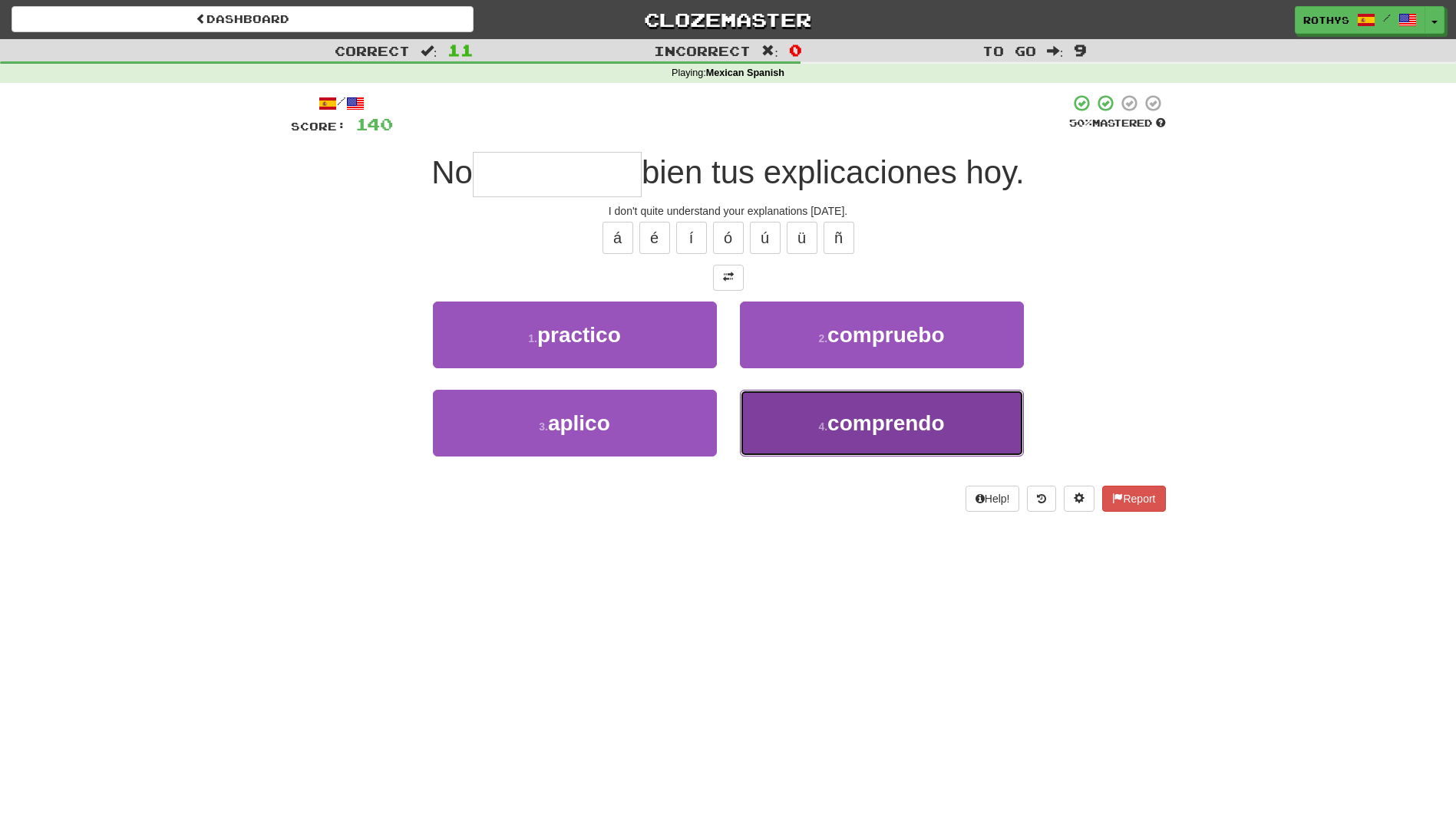
click at [925, 442] on button "4 . comprendo" at bounding box center [882, 423] width 284 height 67
type input "*********"
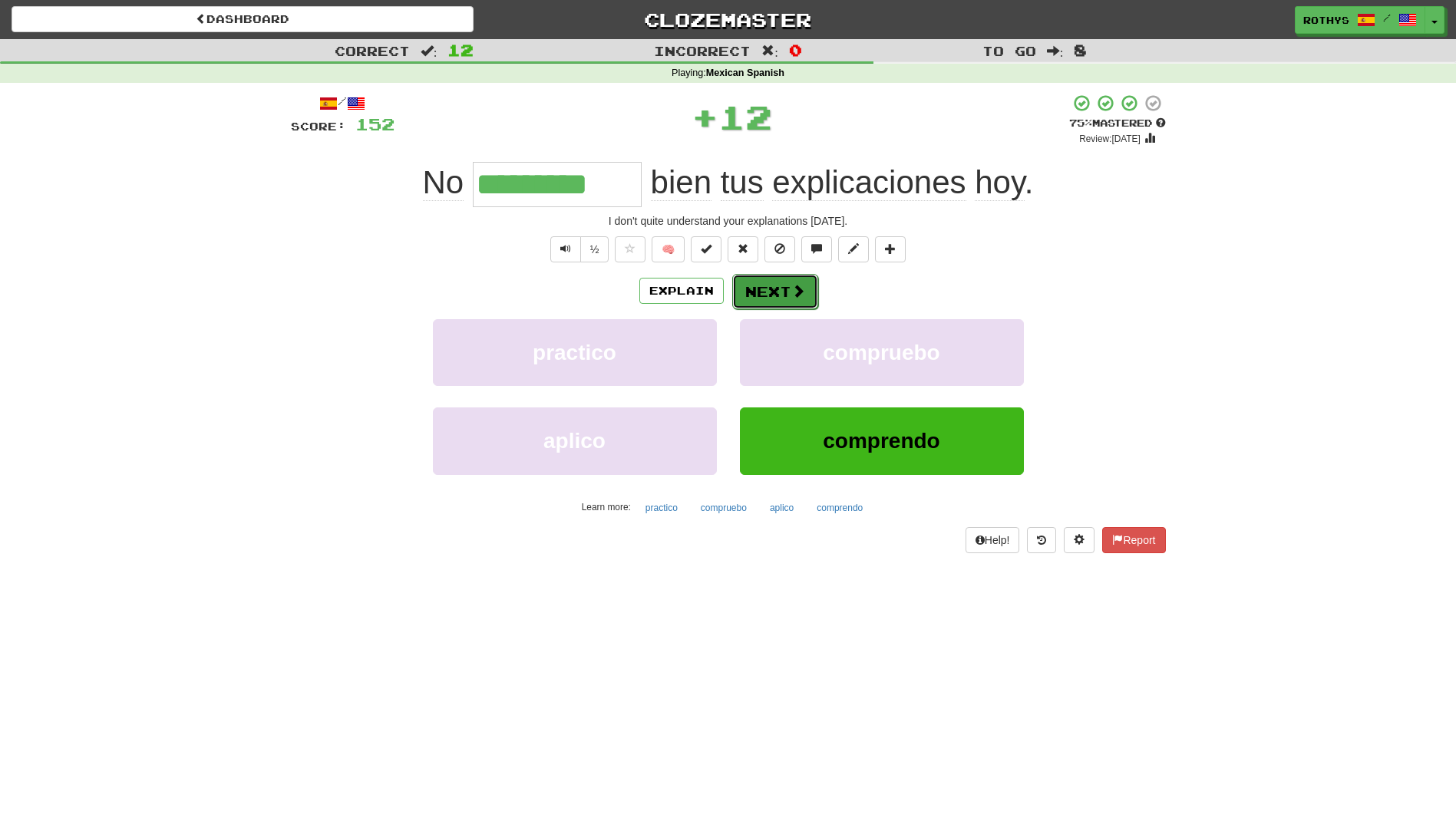
click at [775, 290] on button "Next" at bounding box center [775, 292] width 86 height 35
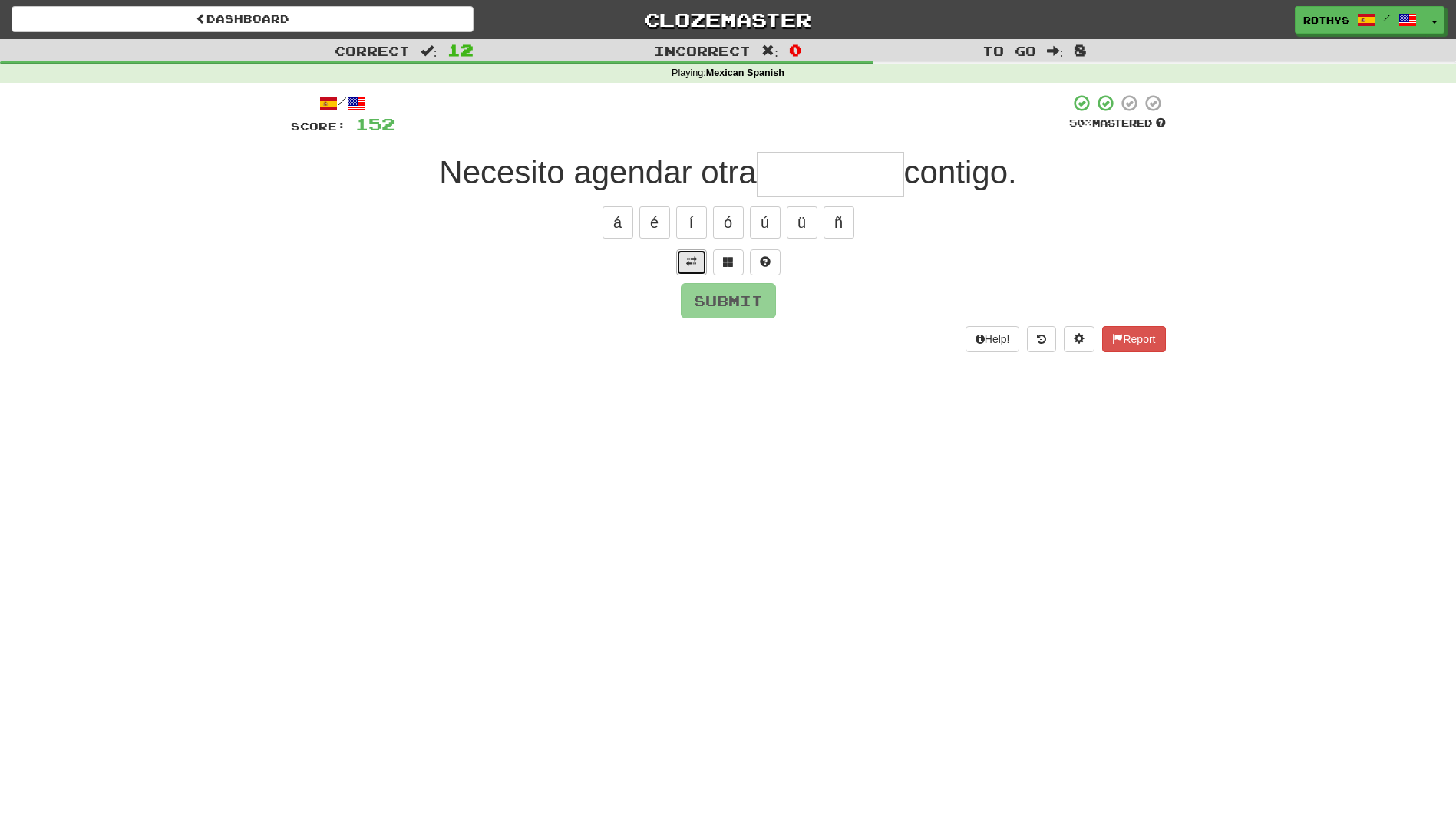
click at [702, 255] on button at bounding box center [691, 262] width 31 height 26
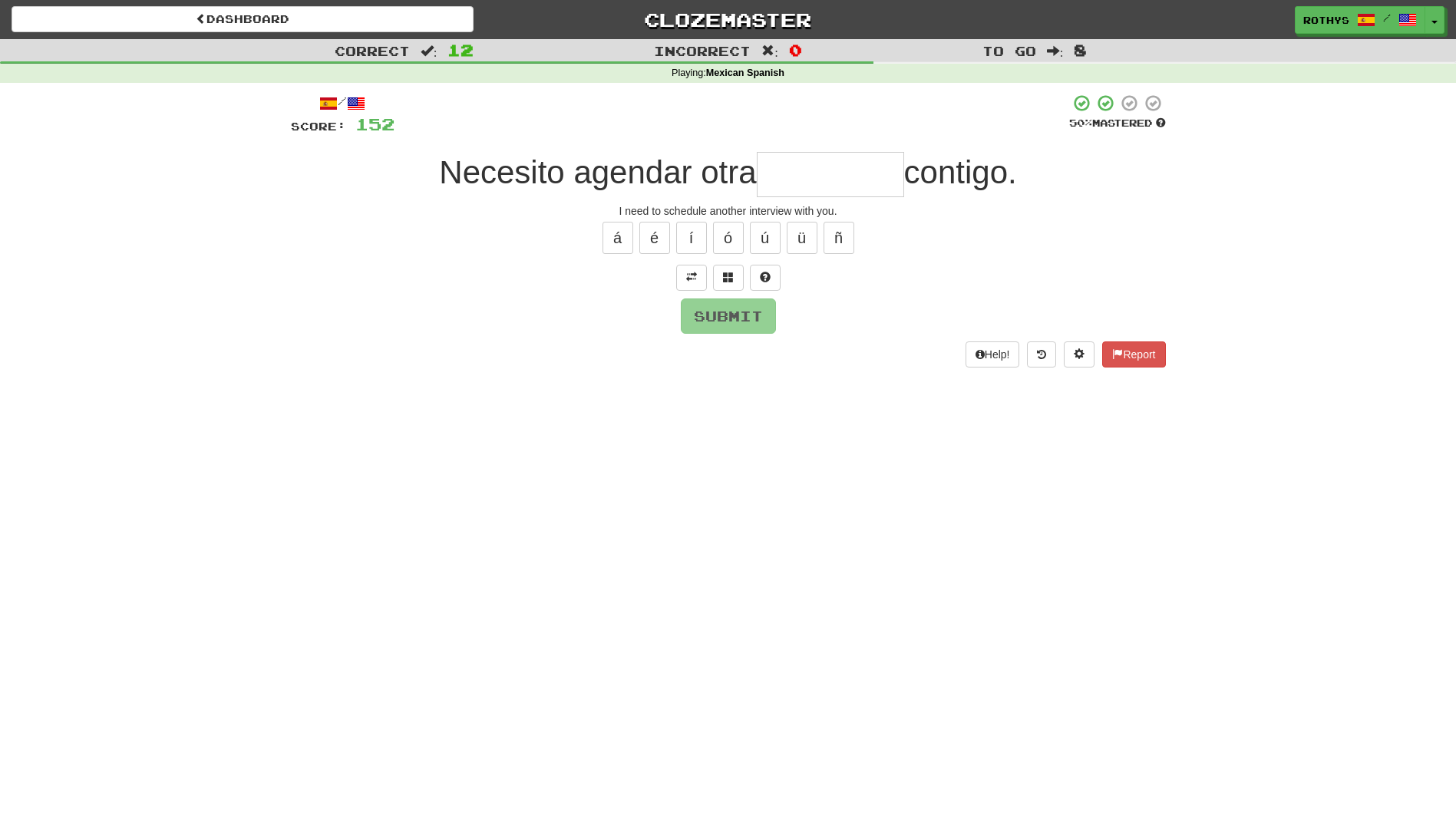
drag, startPoint x: 809, startPoint y: 173, endPoint x: 833, endPoint y: 176, distance: 24.2
click at [819, 175] on input "text" at bounding box center [830, 174] width 147 height 45
click at [732, 275] on span at bounding box center [728, 277] width 11 height 11
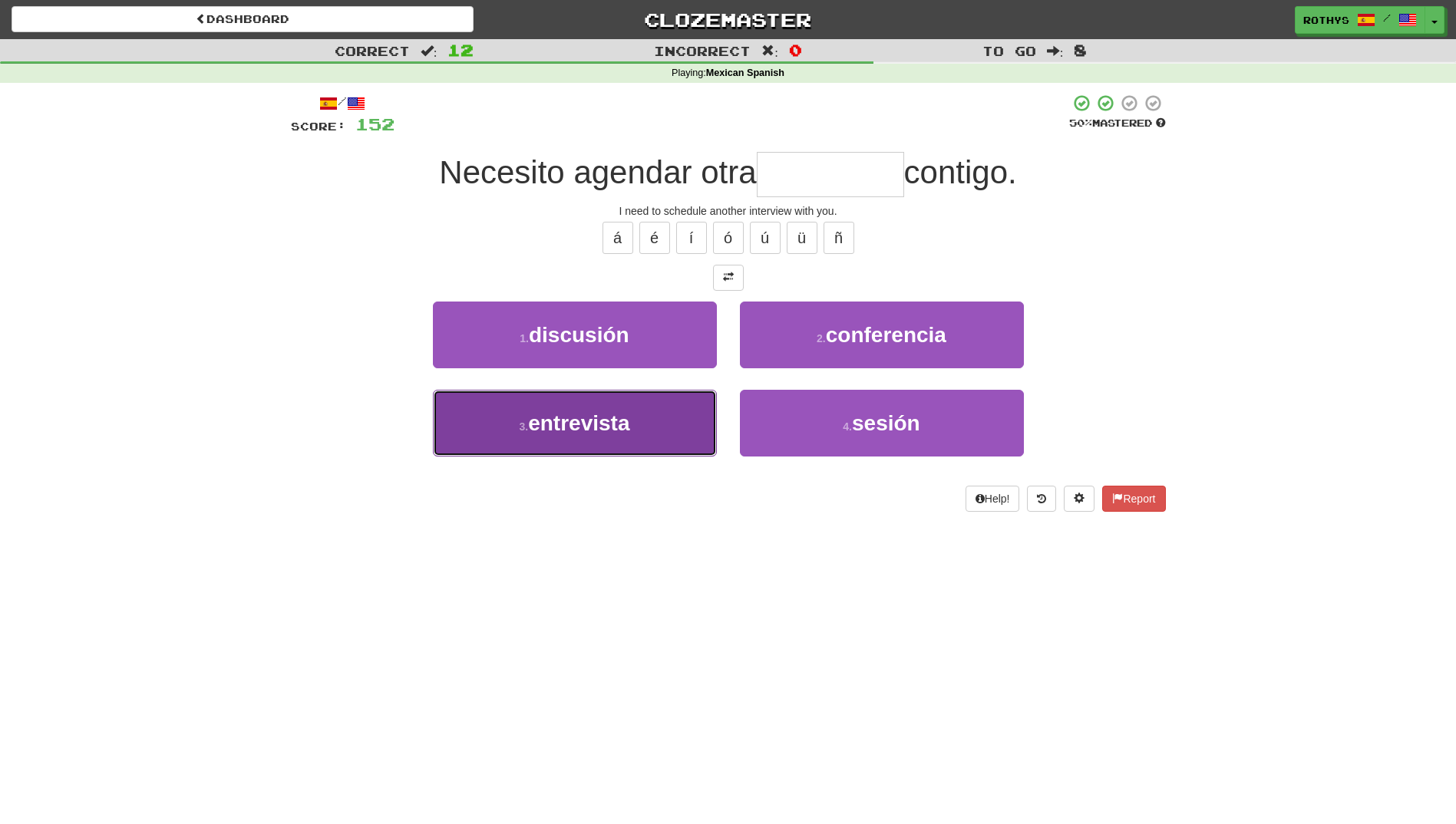
click at [604, 407] on button "3 . entrevista" at bounding box center [575, 423] width 284 height 67
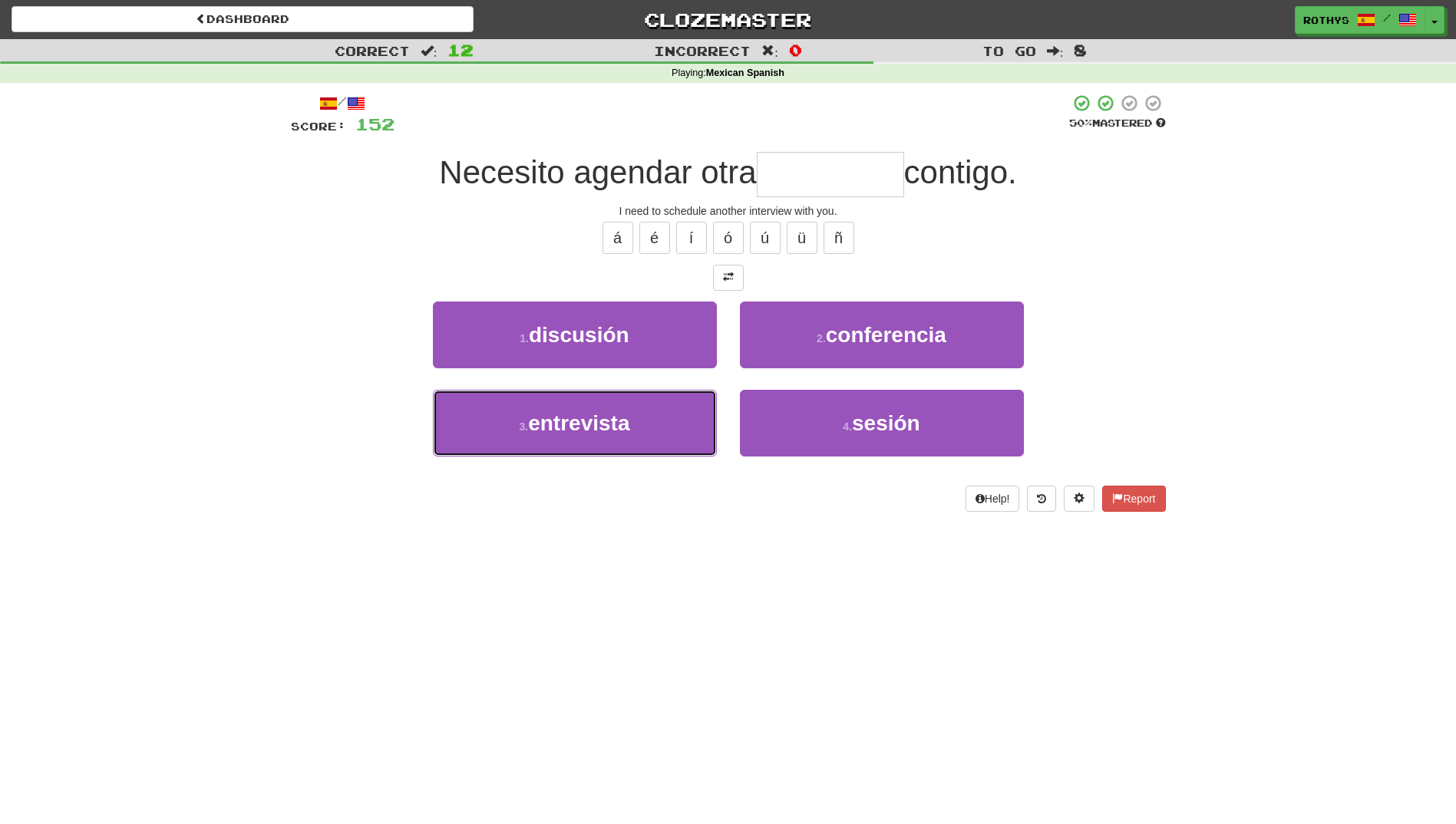
type input "**********"
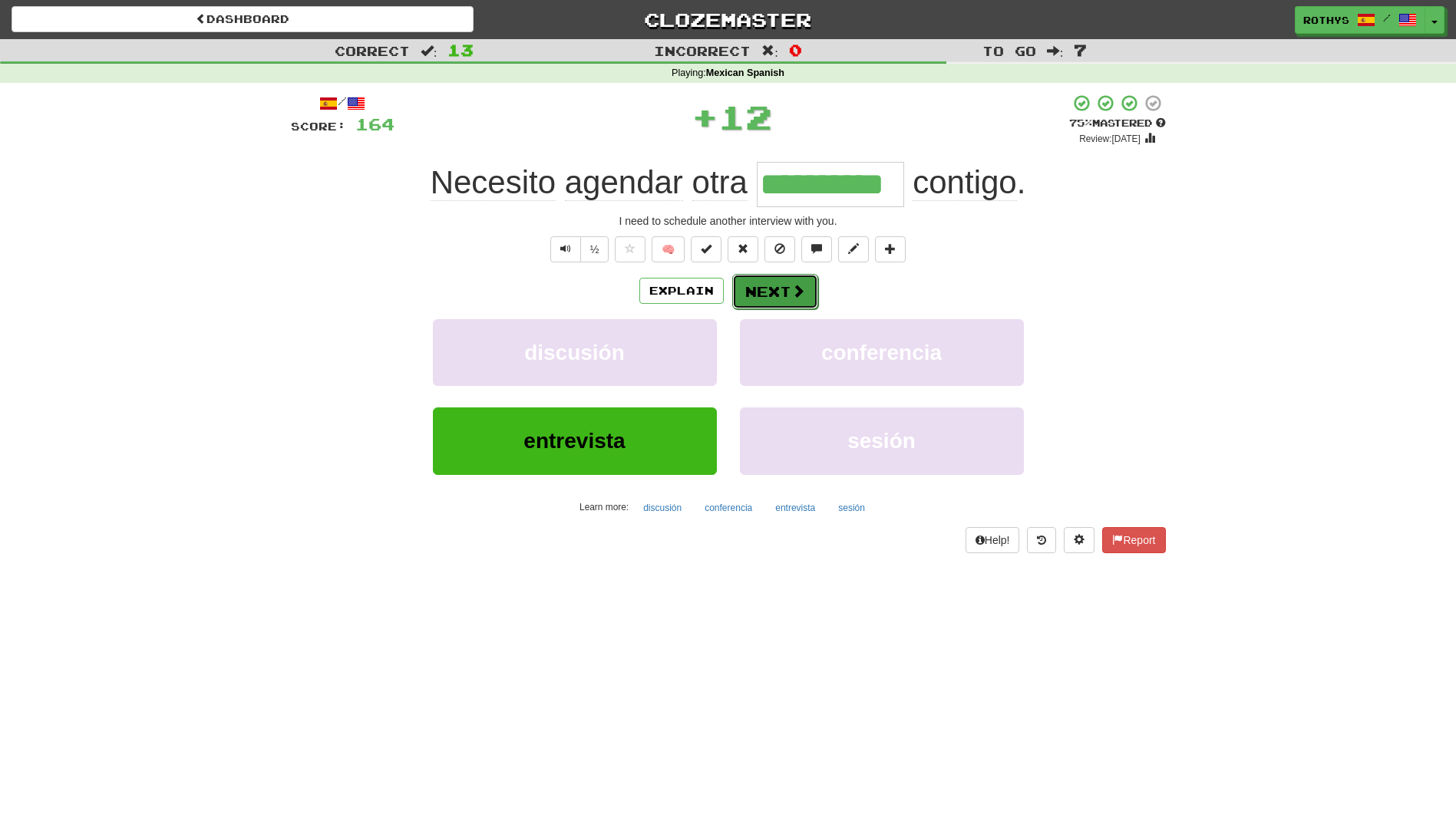
click at [778, 293] on button "Next" at bounding box center [775, 292] width 86 height 35
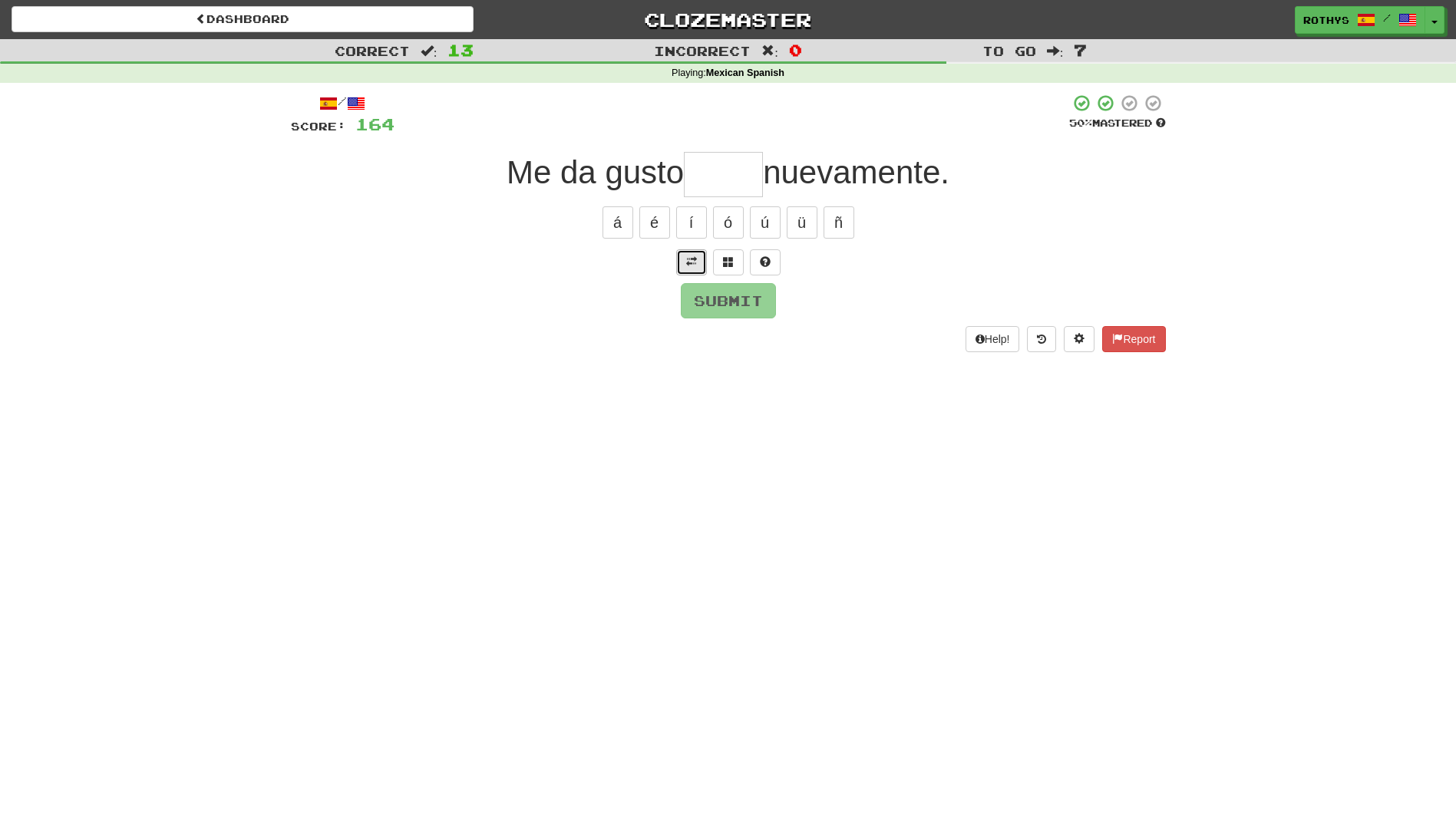
click at [695, 258] on span at bounding box center [691, 261] width 11 height 11
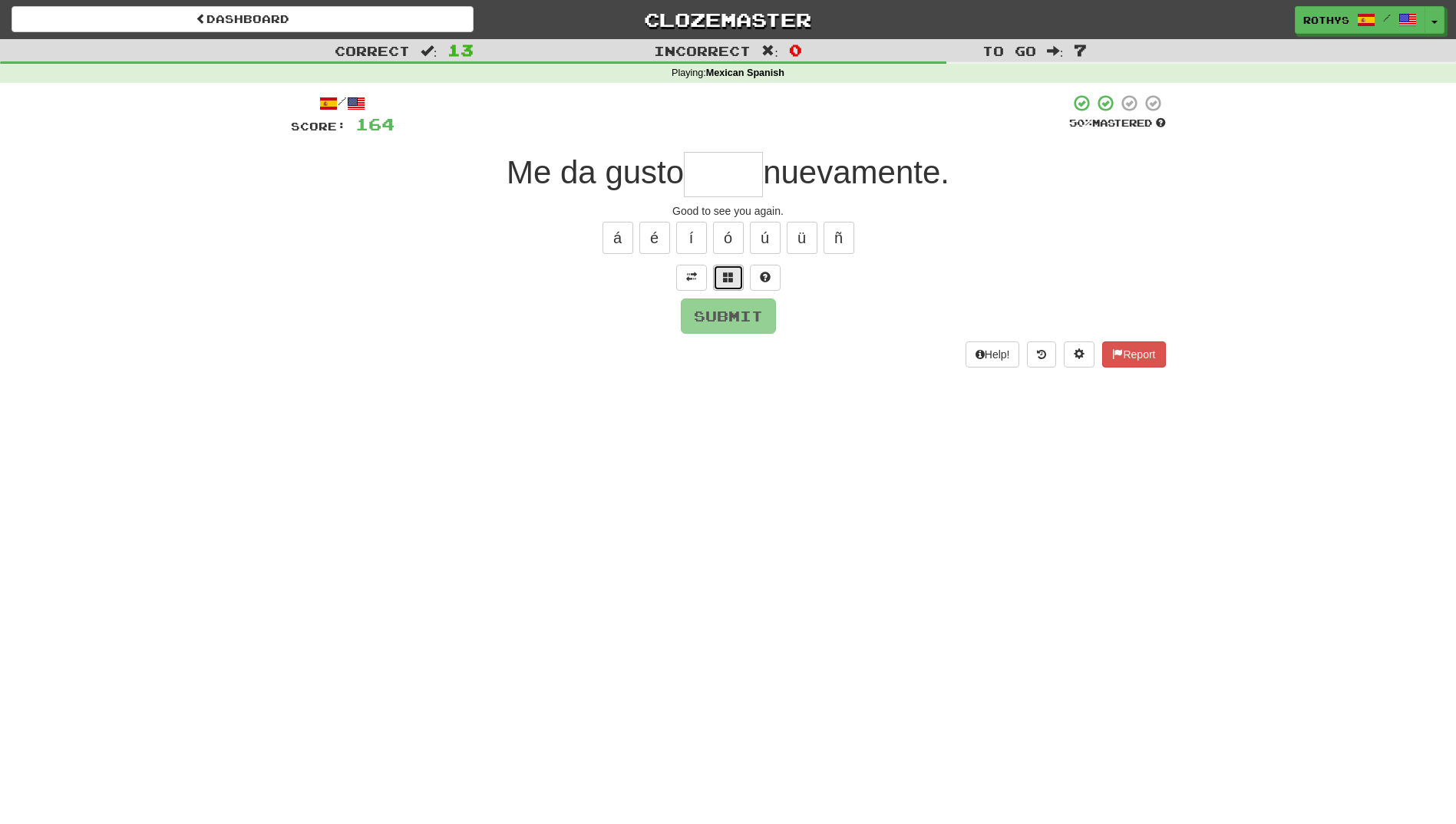
click at [723, 268] on button at bounding box center [728, 278] width 31 height 26
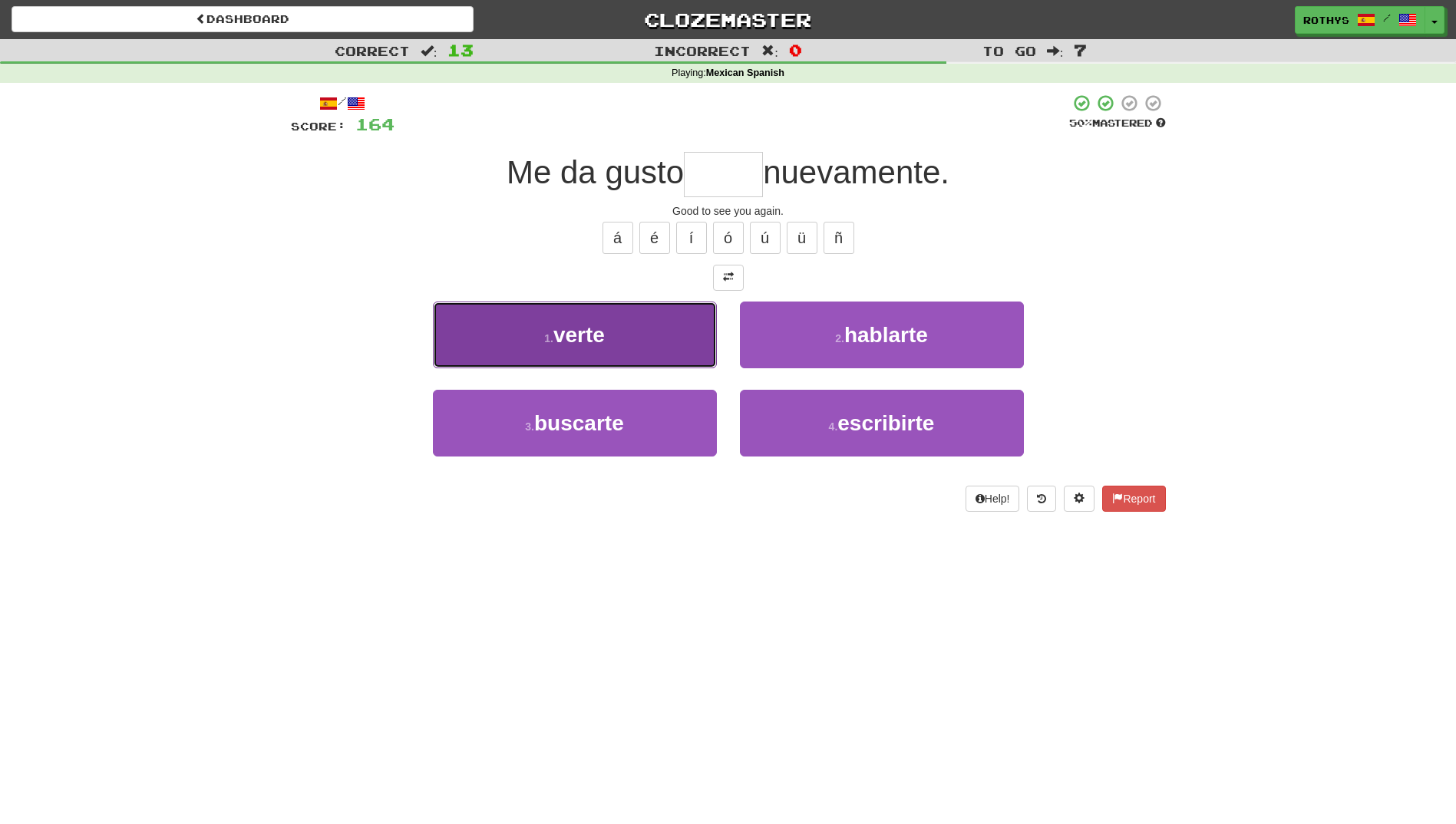
click at [644, 330] on button "1 . verte" at bounding box center [575, 335] width 284 height 67
type input "*****"
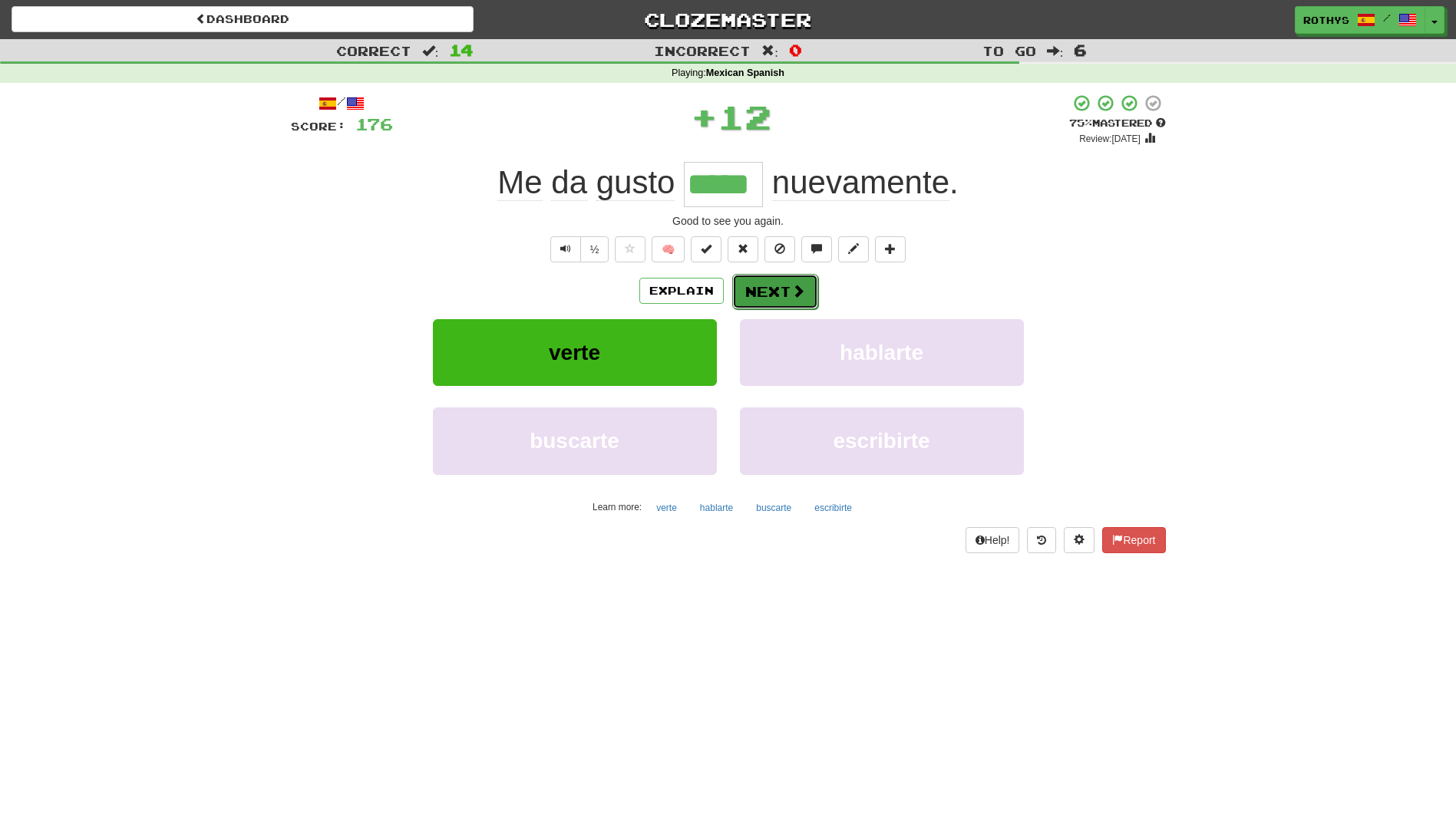
click at [778, 292] on button "Next" at bounding box center [775, 292] width 86 height 35
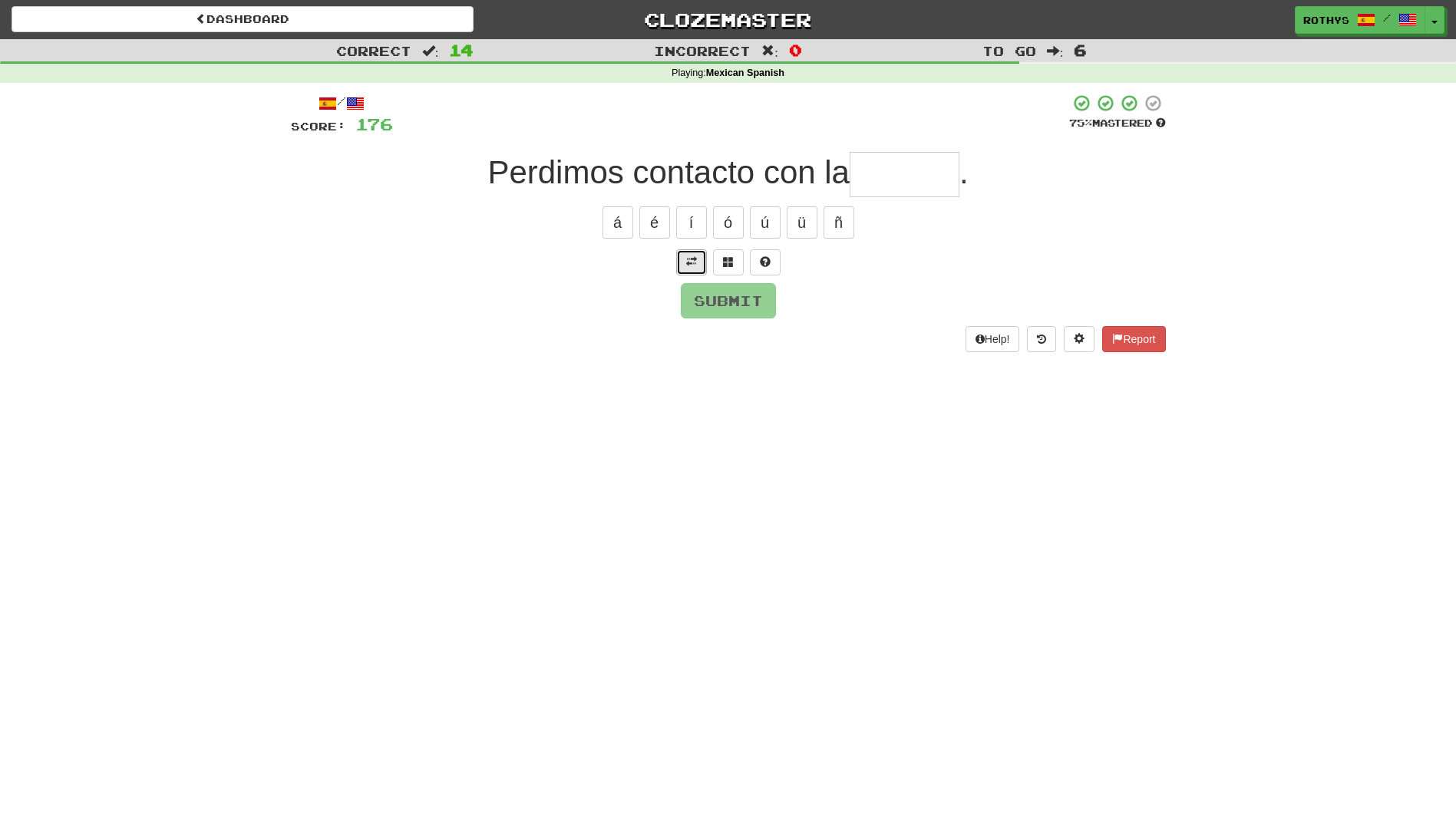
click at [684, 258] on button at bounding box center [691, 262] width 31 height 26
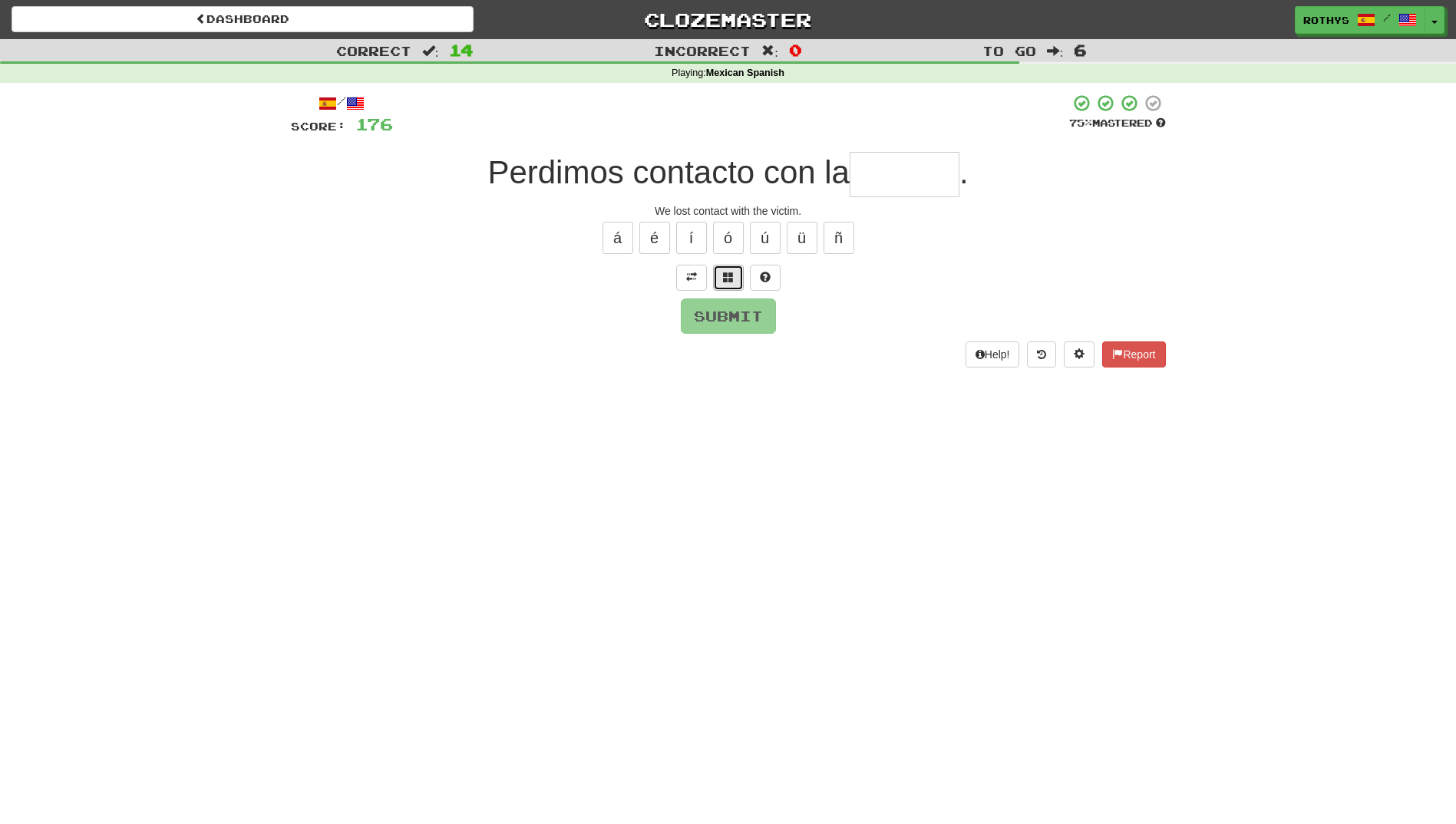
click at [727, 278] on span at bounding box center [728, 277] width 11 height 11
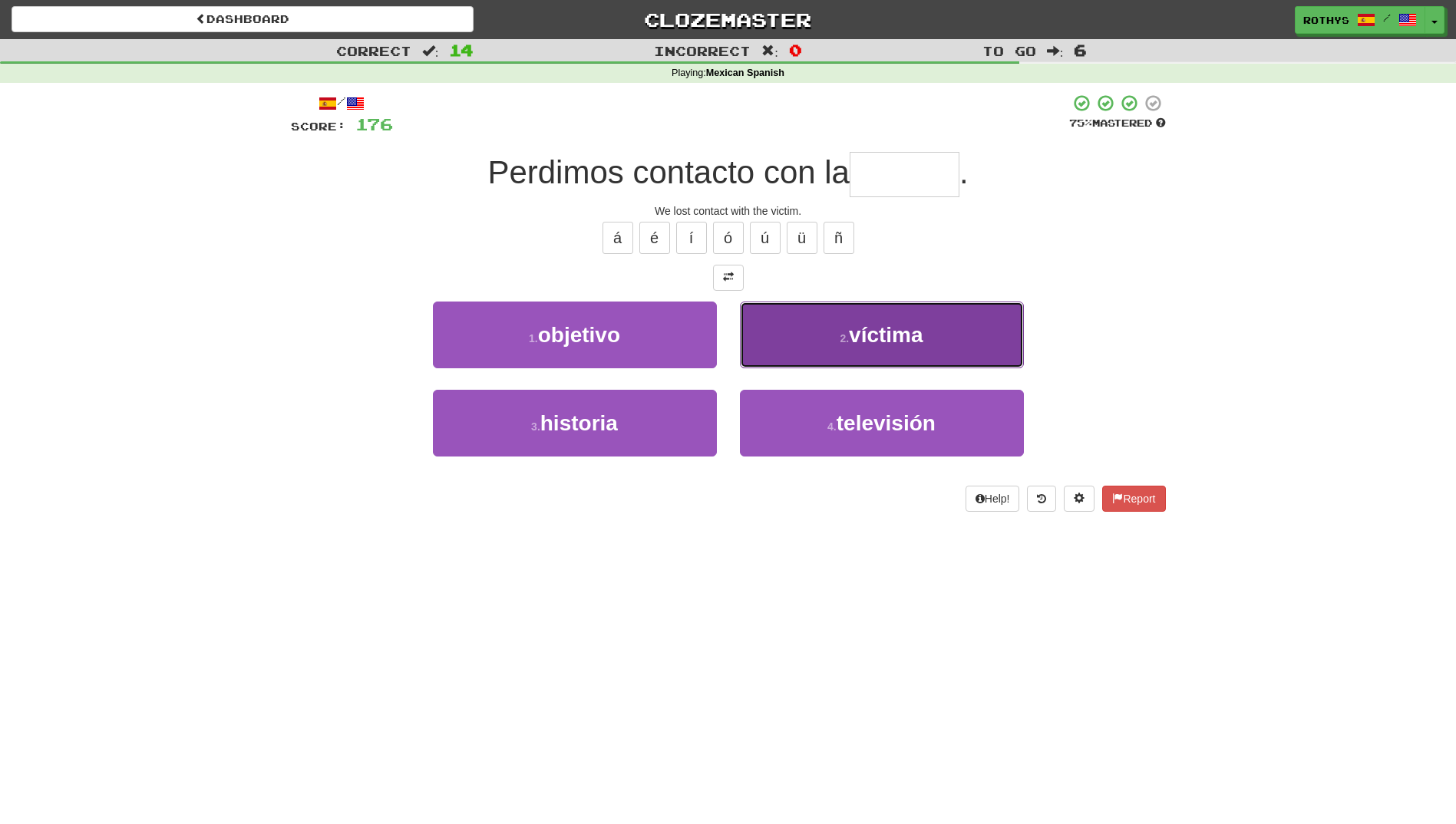
click at [837, 343] on button "2 . víctima" at bounding box center [882, 335] width 284 height 67
type input "*******"
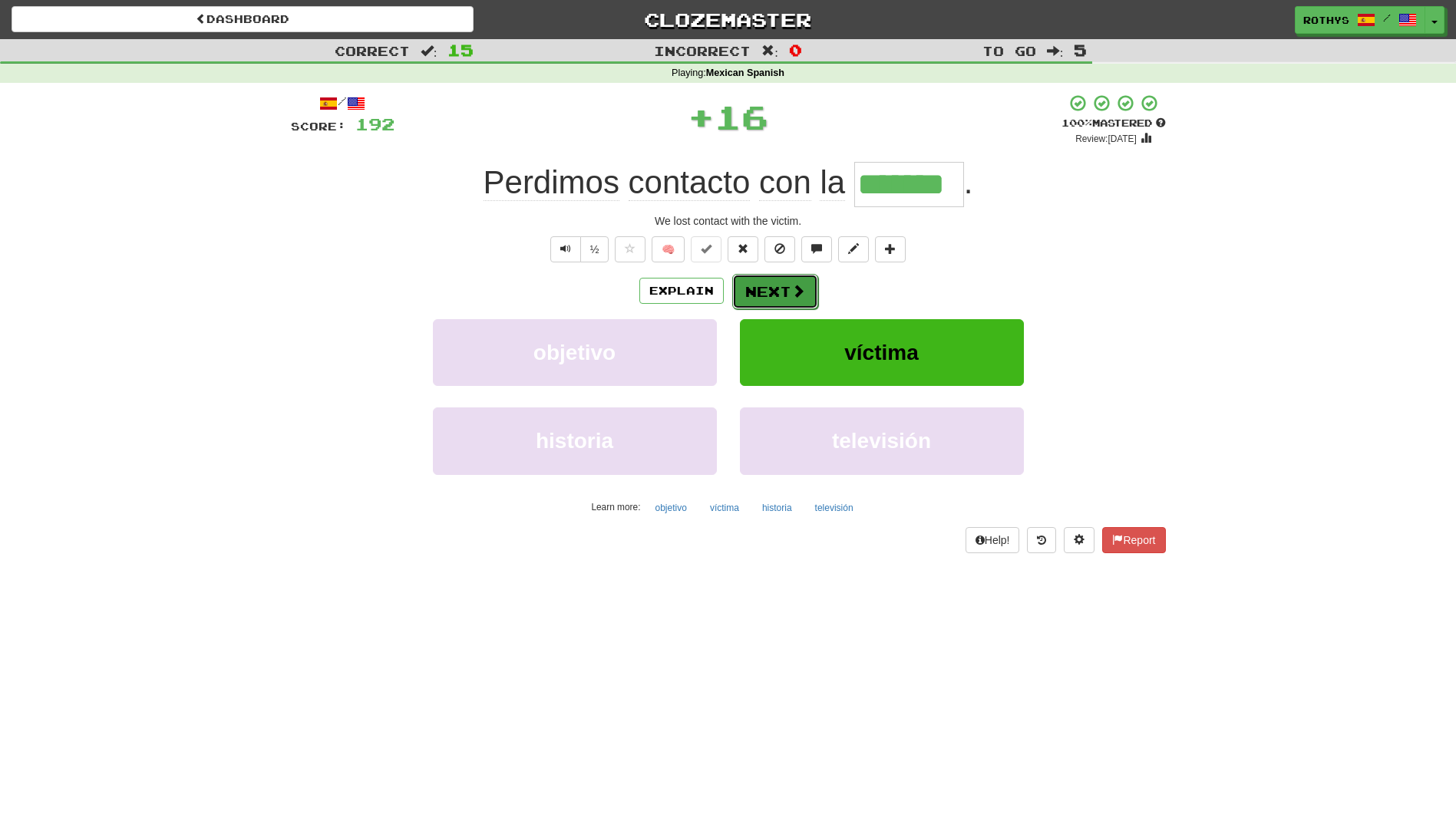
click at [784, 282] on button "Next" at bounding box center [775, 292] width 86 height 35
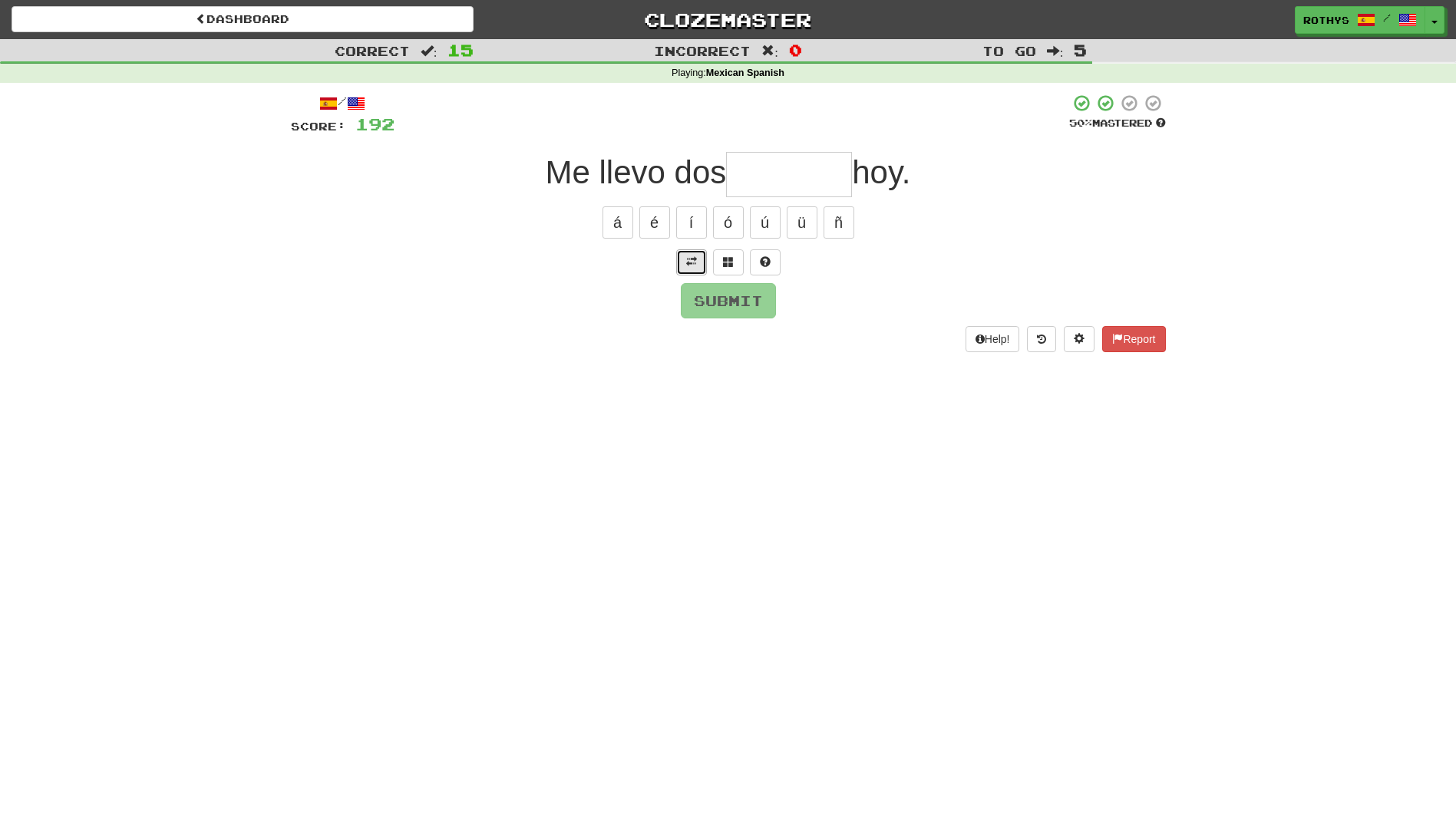
click at [690, 257] on span at bounding box center [691, 261] width 11 height 11
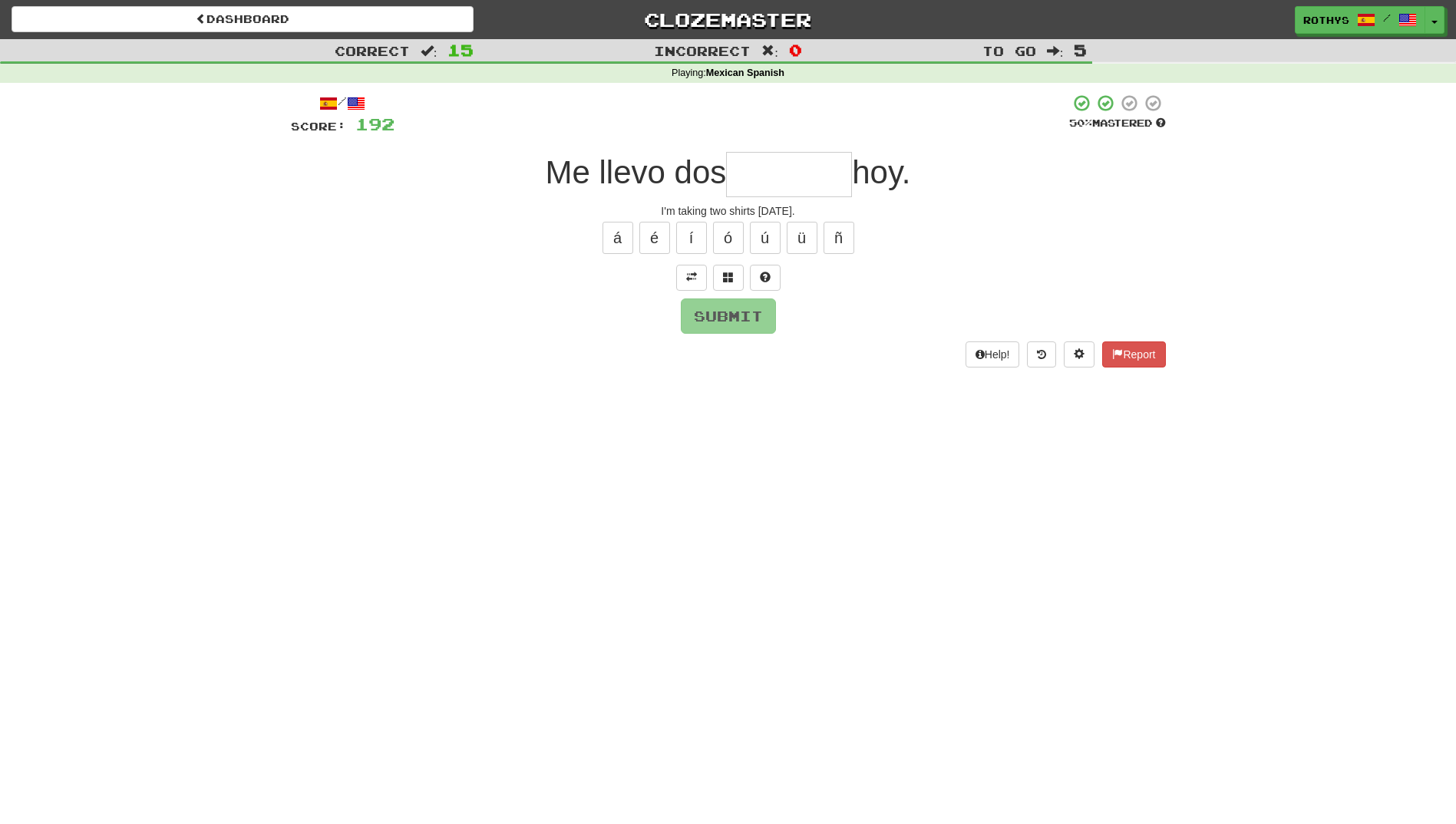
click at [778, 178] on input "text" at bounding box center [789, 174] width 126 height 45
click at [729, 270] on button at bounding box center [728, 278] width 31 height 26
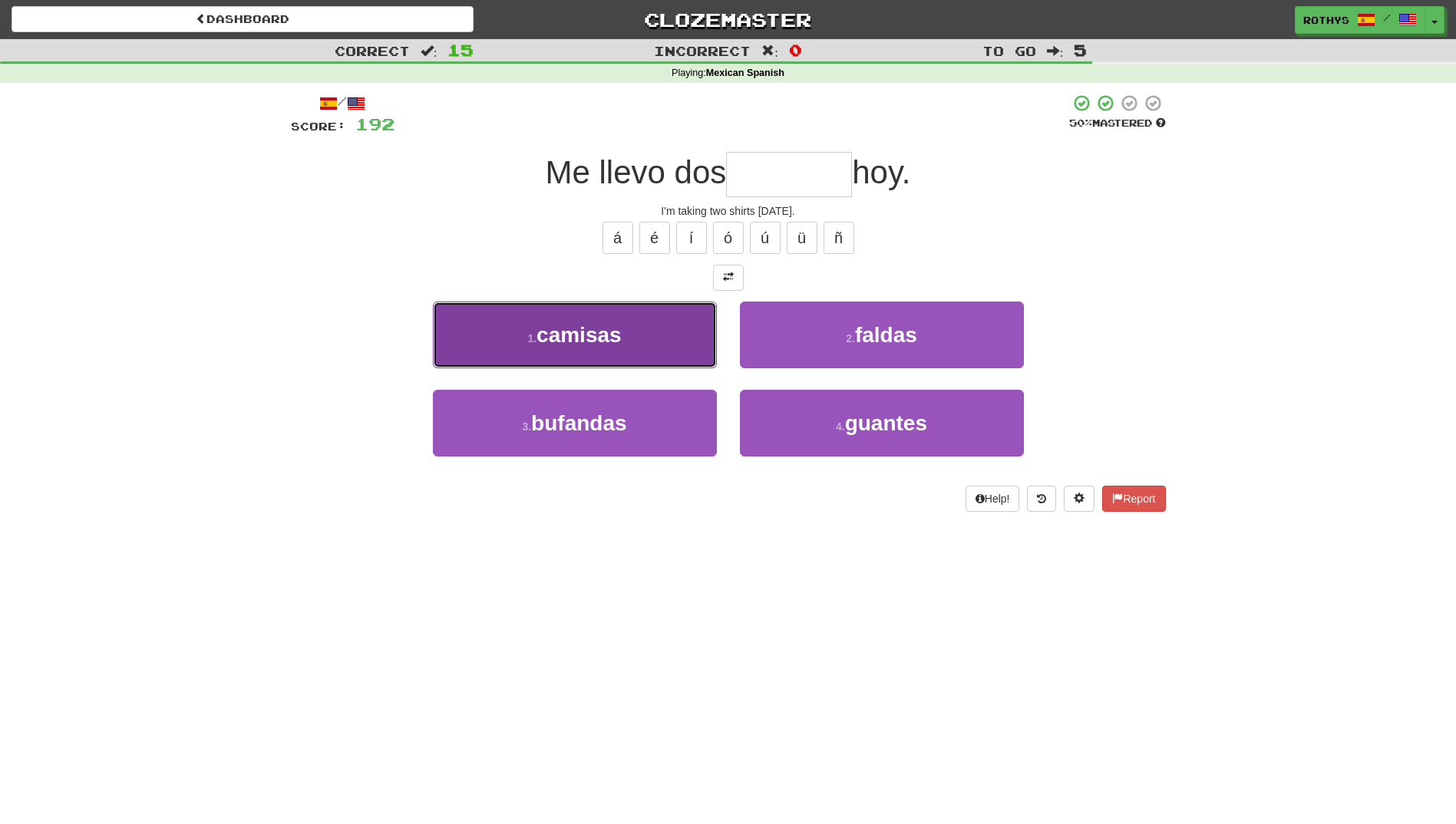
click at [626, 325] on button "1 . camisas" at bounding box center [575, 335] width 284 height 67
type input "*******"
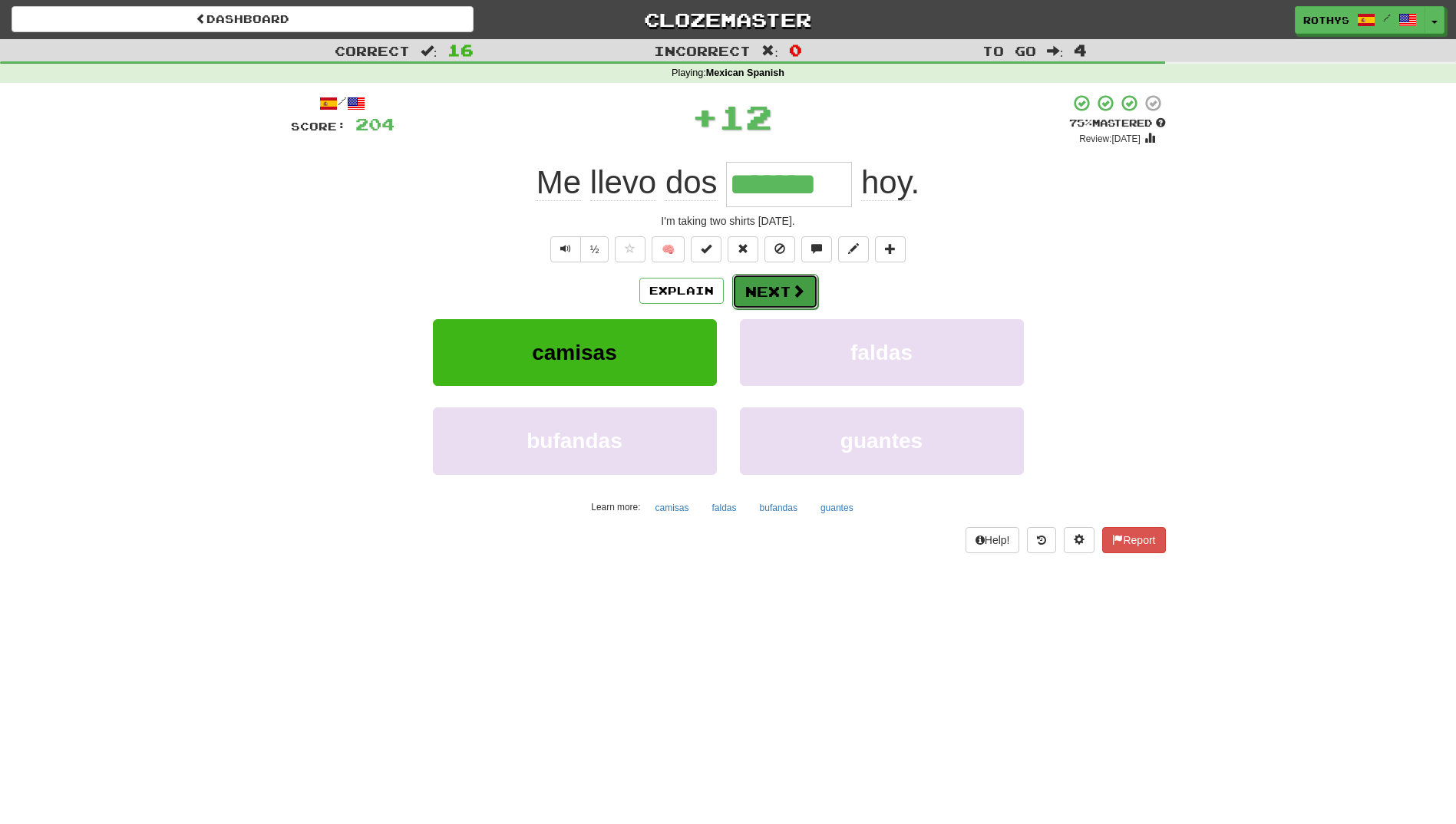
click at [784, 284] on button "Next" at bounding box center [775, 292] width 86 height 35
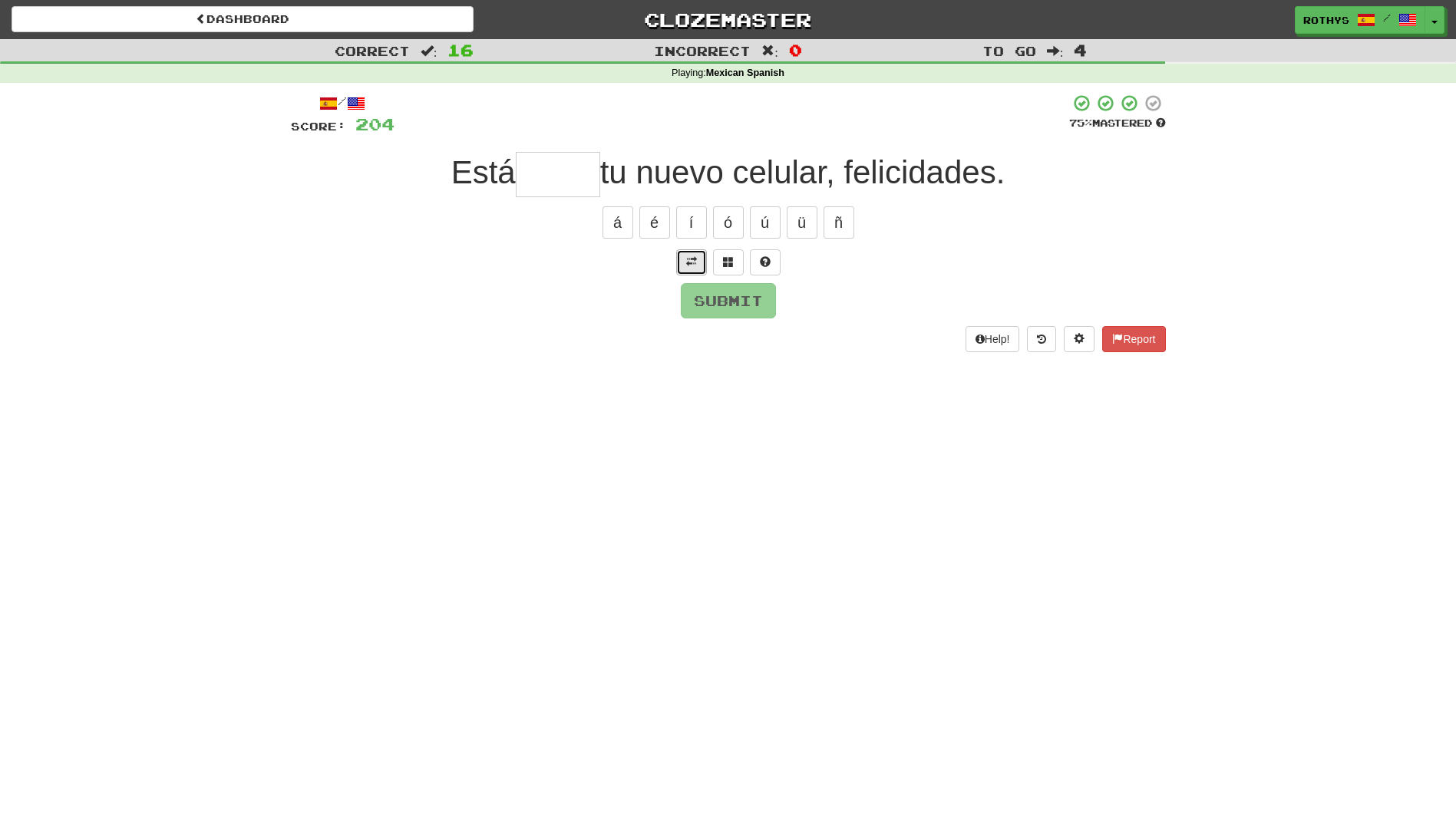
click at [702, 256] on button at bounding box center [691, 262] width 31 height 26
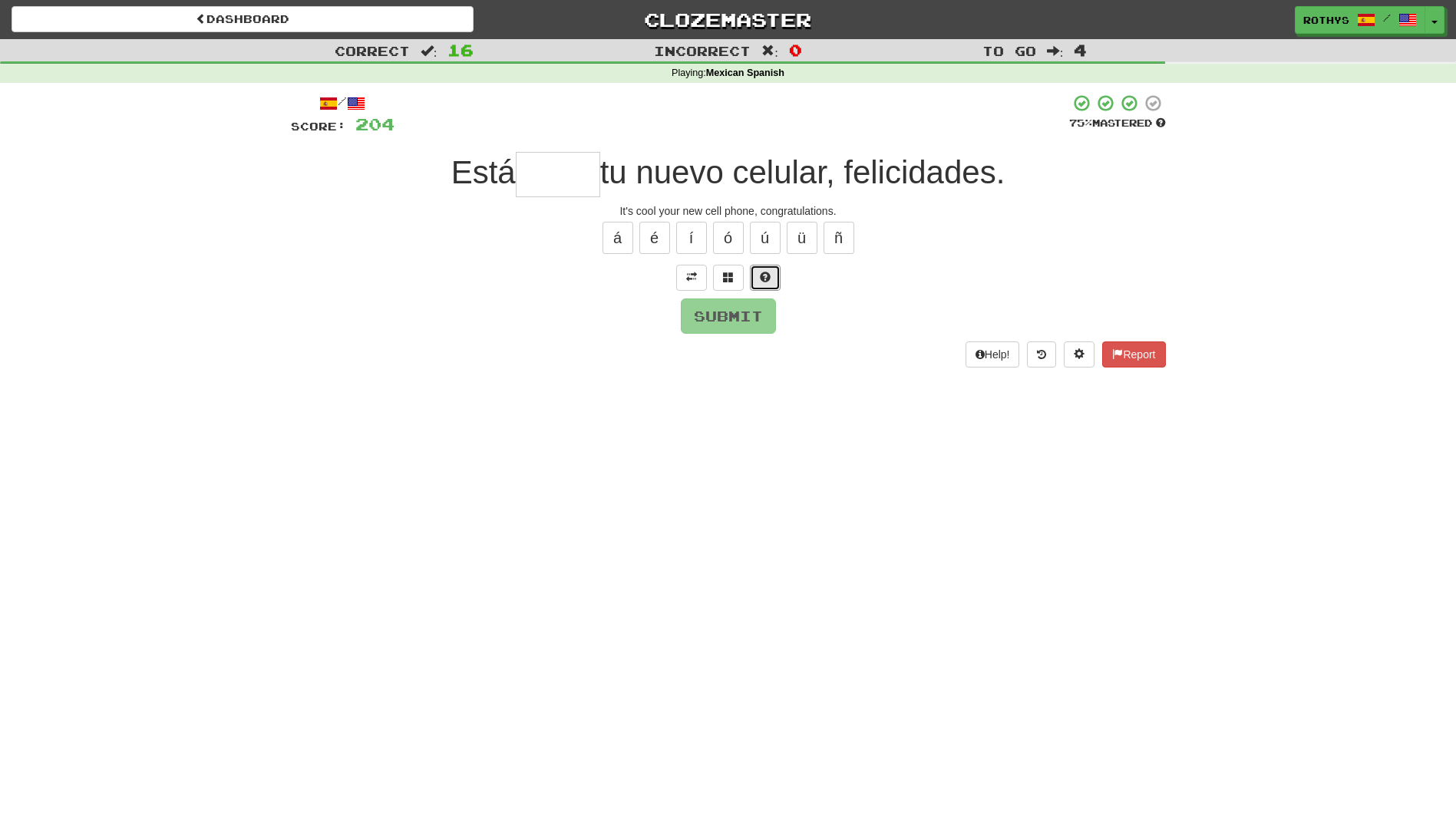
click at [745, 275] on div at bounding box center [728, 278] width 875 height 26
click at [732, 277] on span at bounding box center [728, 277] width 11 height 11
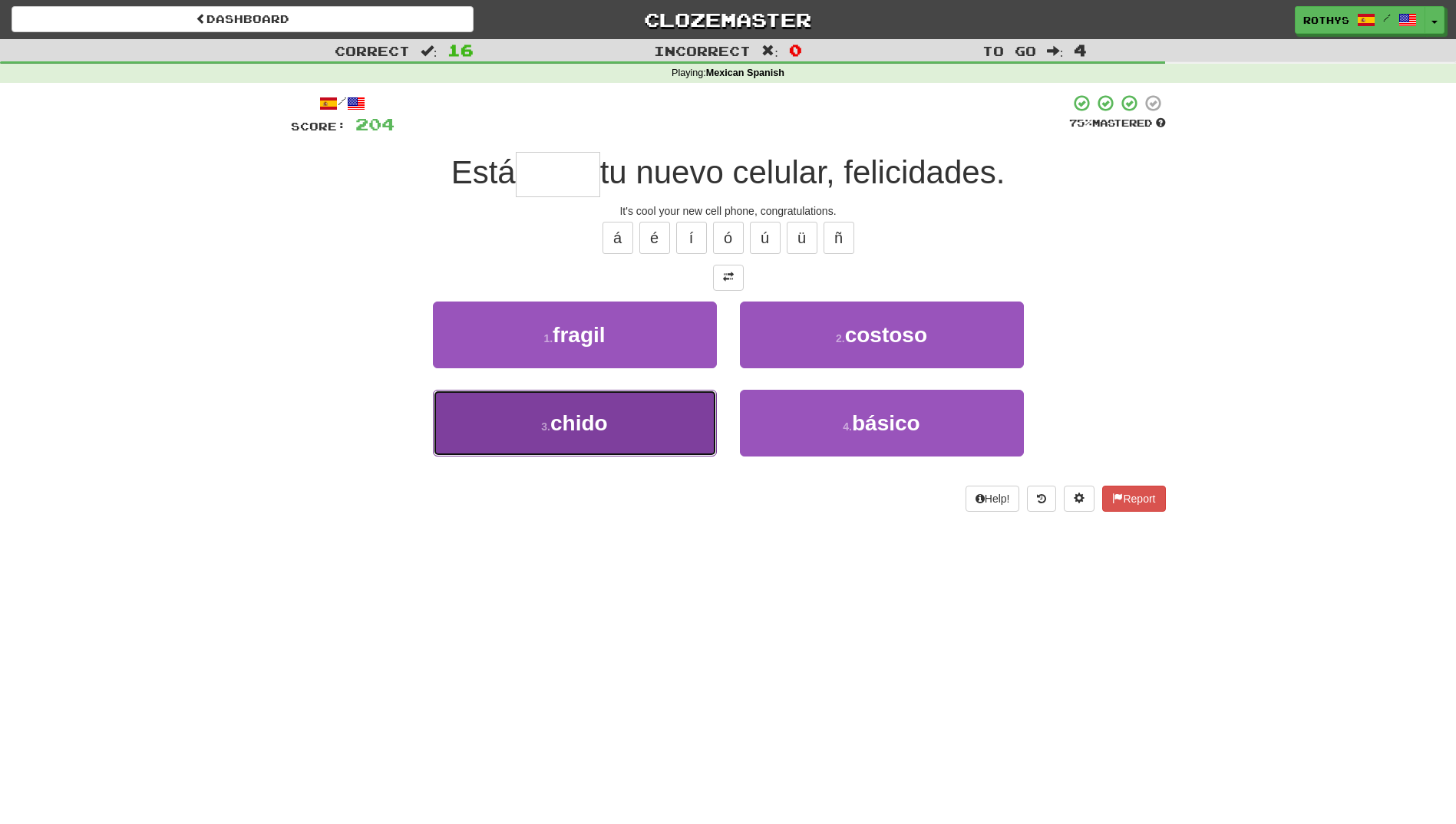
click at [601, 423] on span "chido" at bounding box center [579, 423] width 57 height 24
type input "*****"
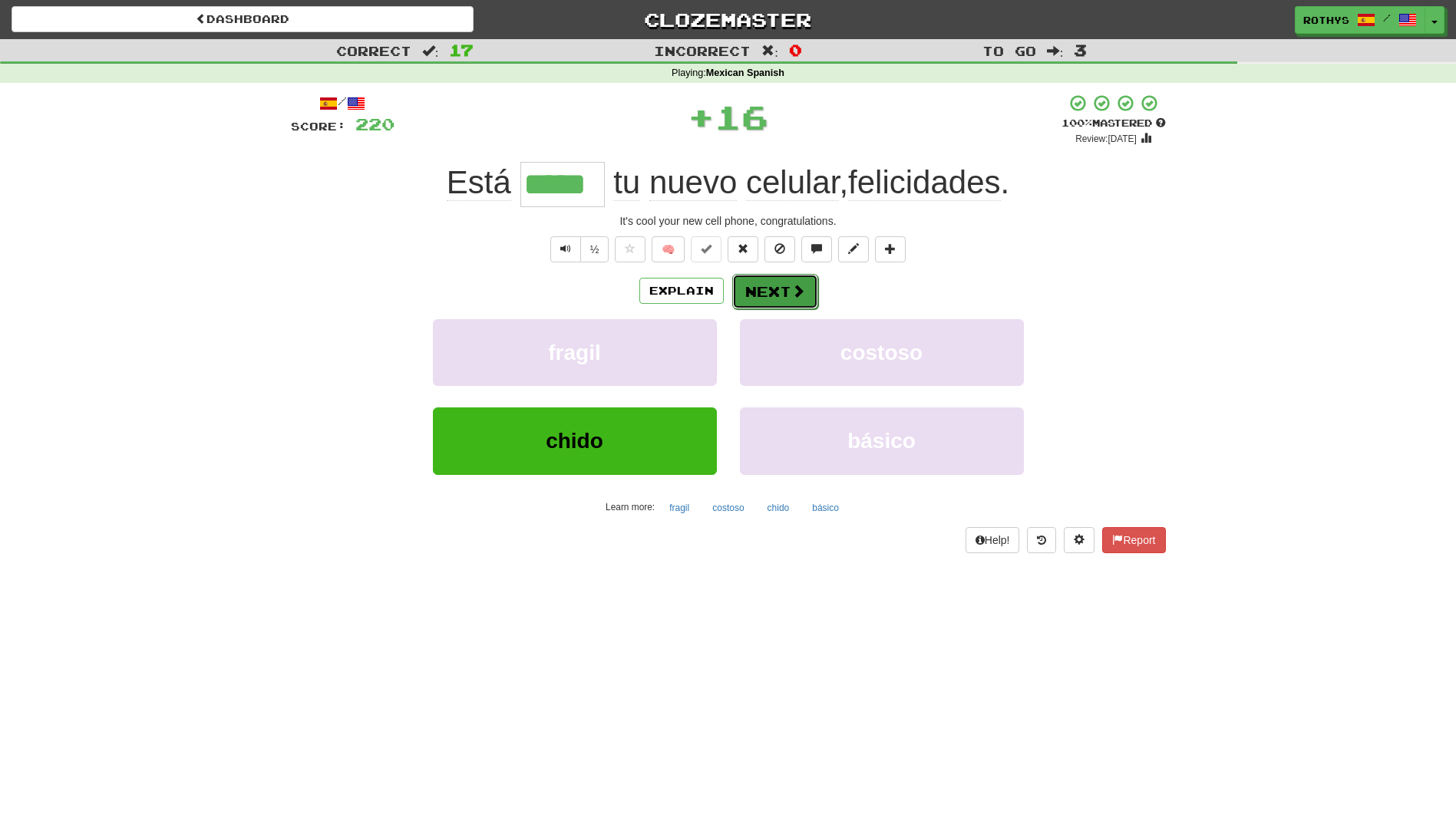
click at [781, 292] on button "Next" at bounding box center [775, 292] width 86 height 35
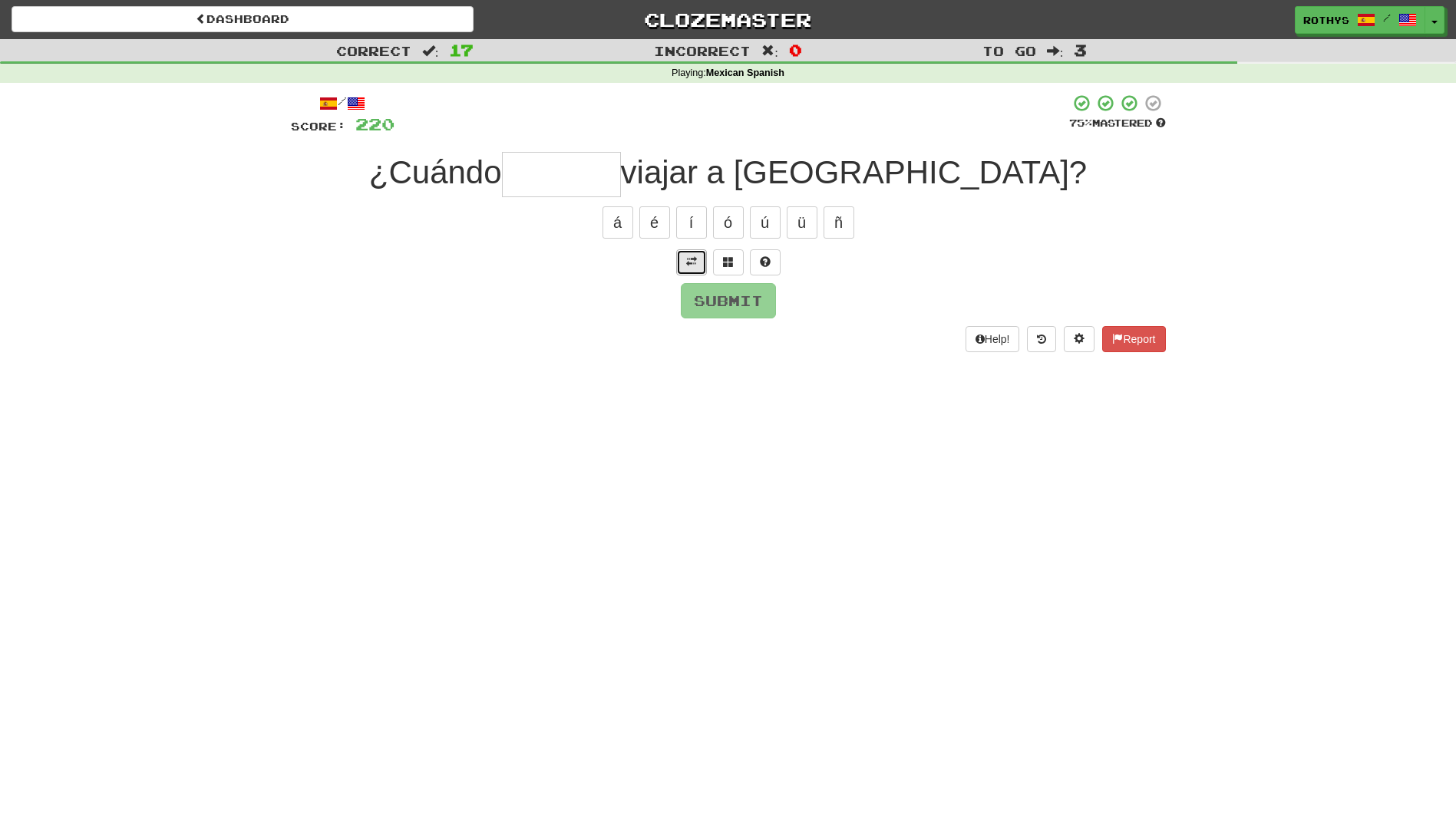
click at [689, 262] on span at bounding box center [691, 261] width 11 height 11
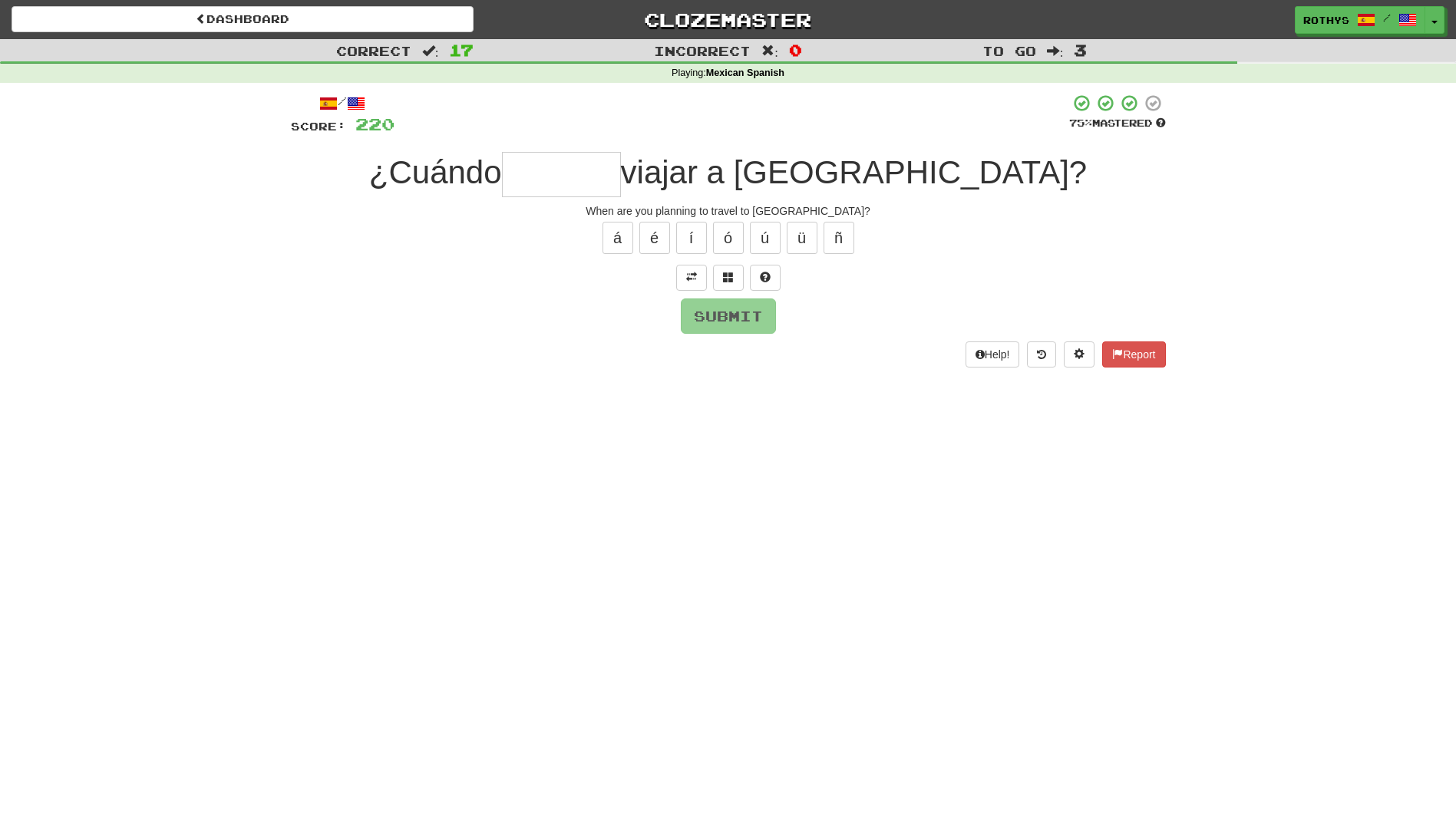
click at [621, 176] on input "text" at bounding box center [561, 174] width 119 height 45
click at [730, 272] on span at bounding box center [728, 277] width 11 height 11
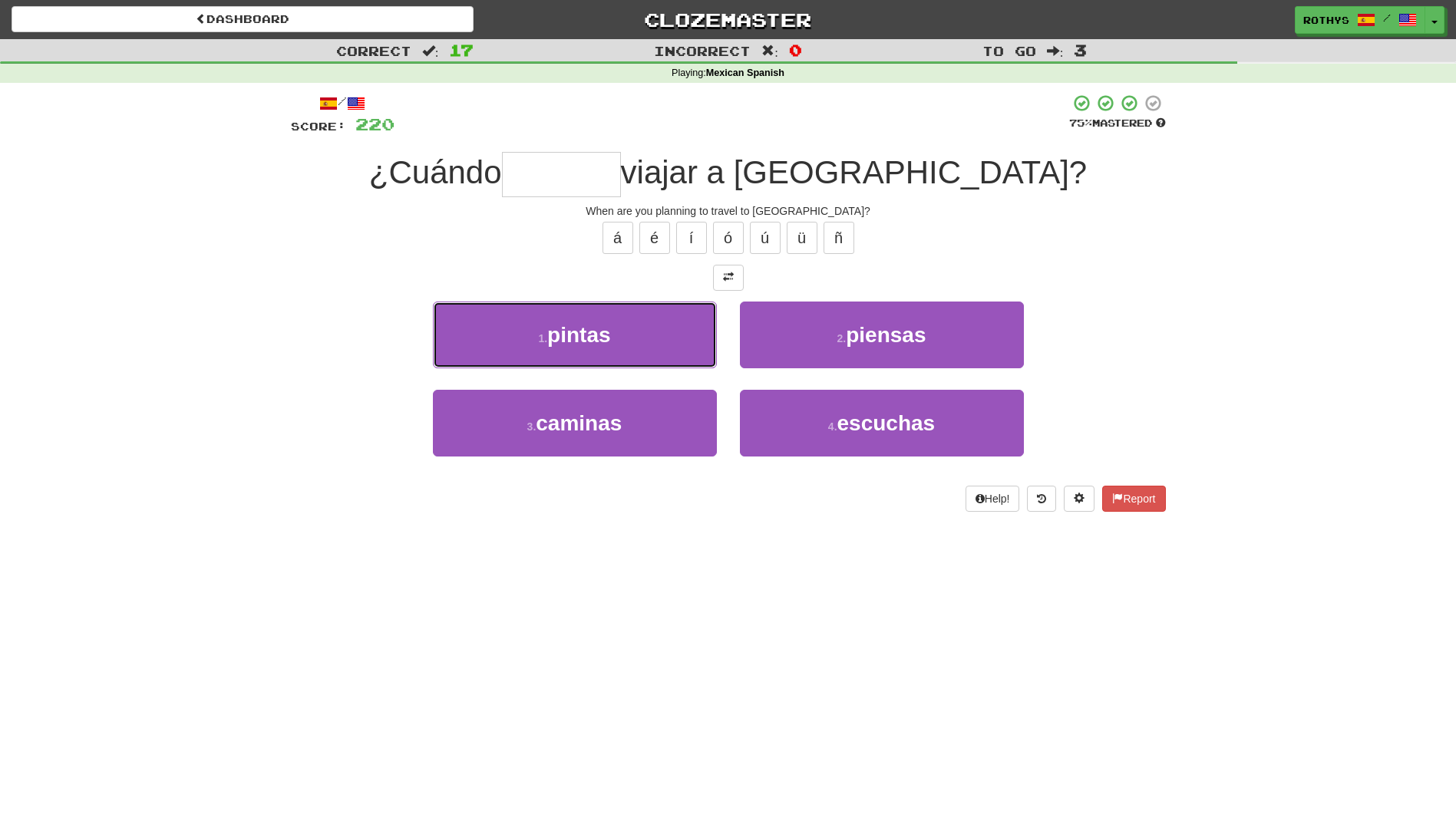
drag, startPoint x: 584, startPoint y: 348, endPoint x: 351, endPoint y: 355, distance: 233.1
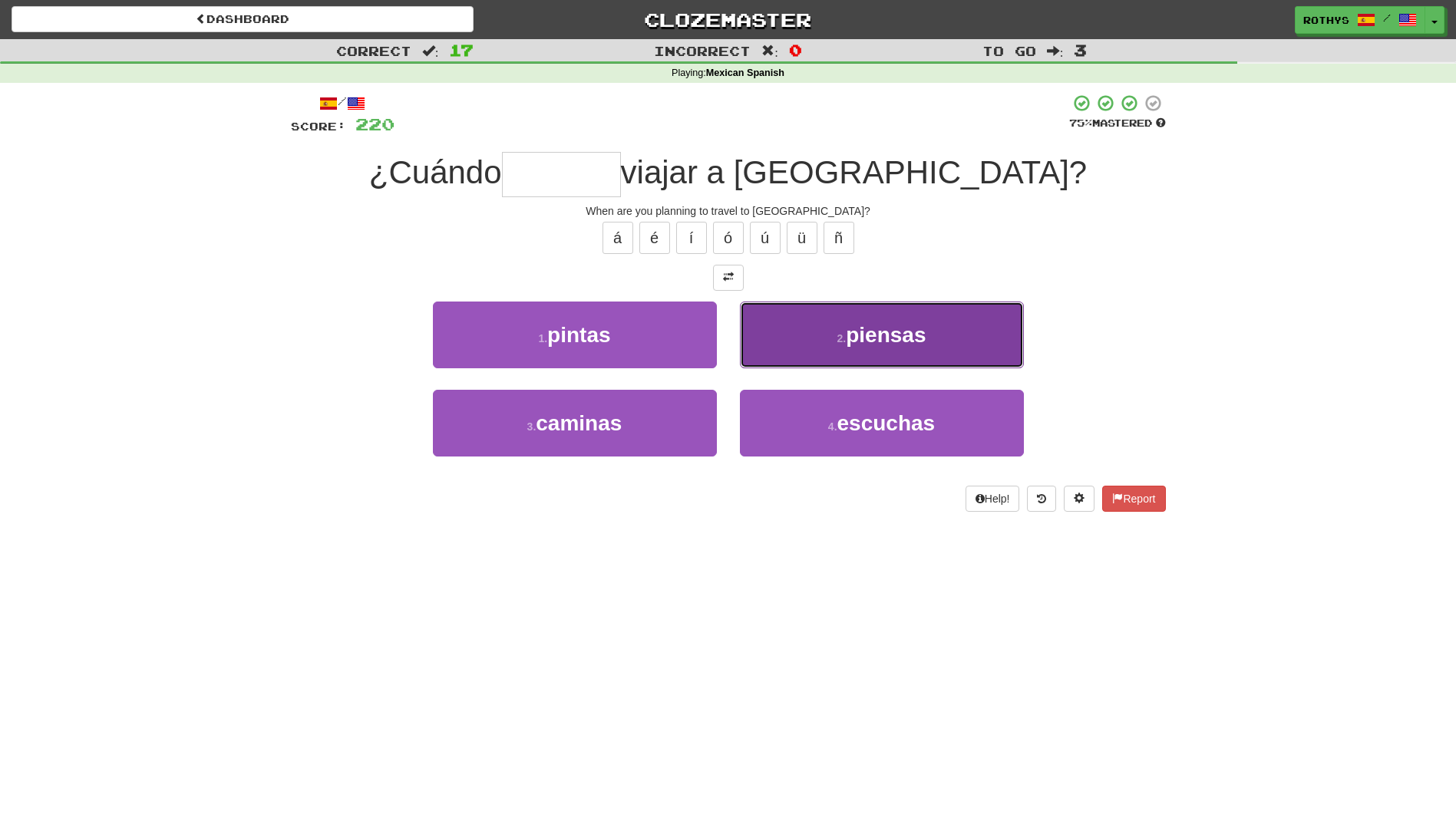
drag, startPoint x: 351, startPoint y: 355, endPoint x: 946, endPoint y: 307, distance: 596.9
click at [946, 307] on button "2 . piensas" at bounding box center [882, 335] width 284 height 67
type input "*******"
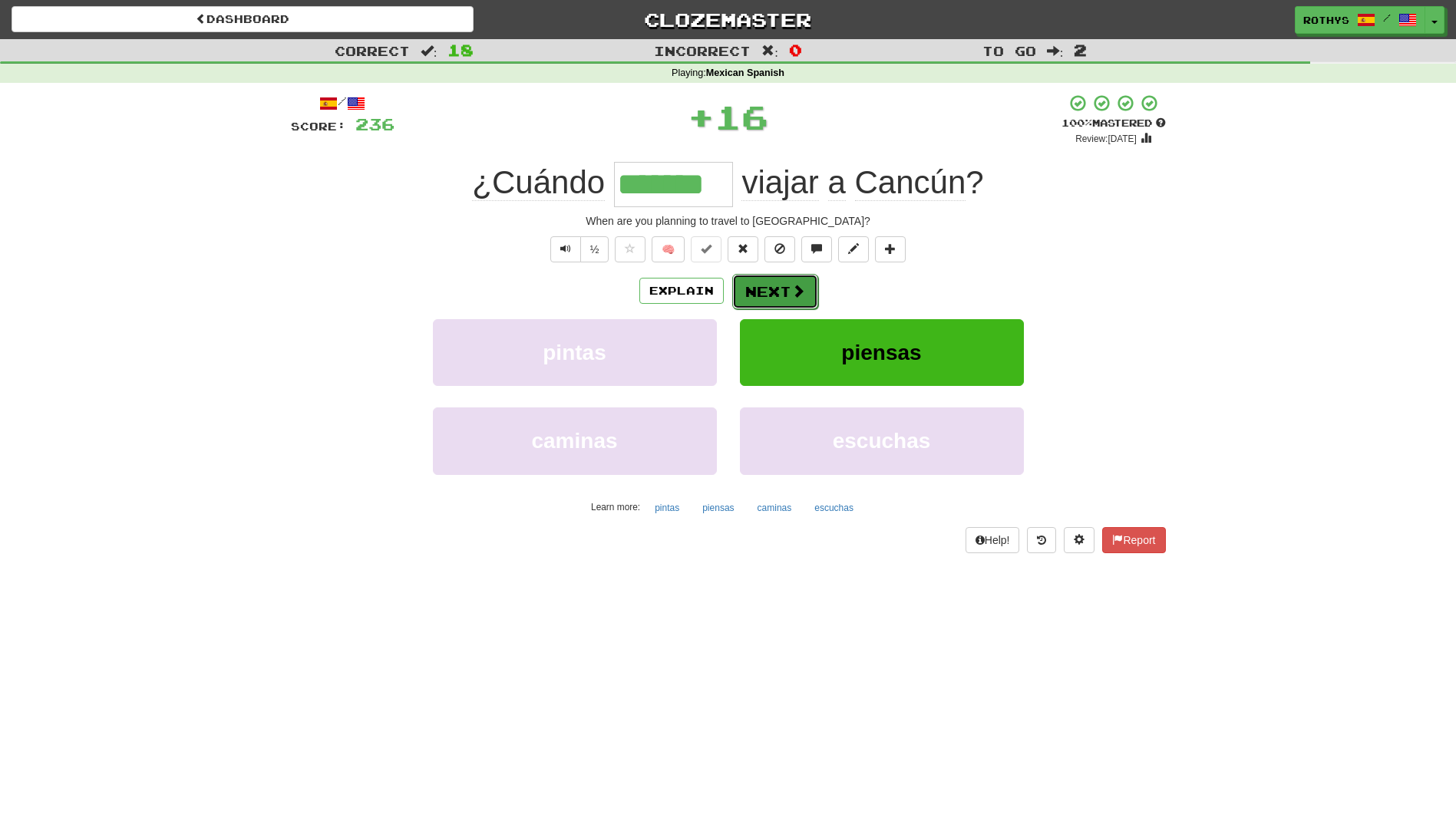
click at [768, 298] on button "Next" at bounding box center [775, 292] width 86 height 35
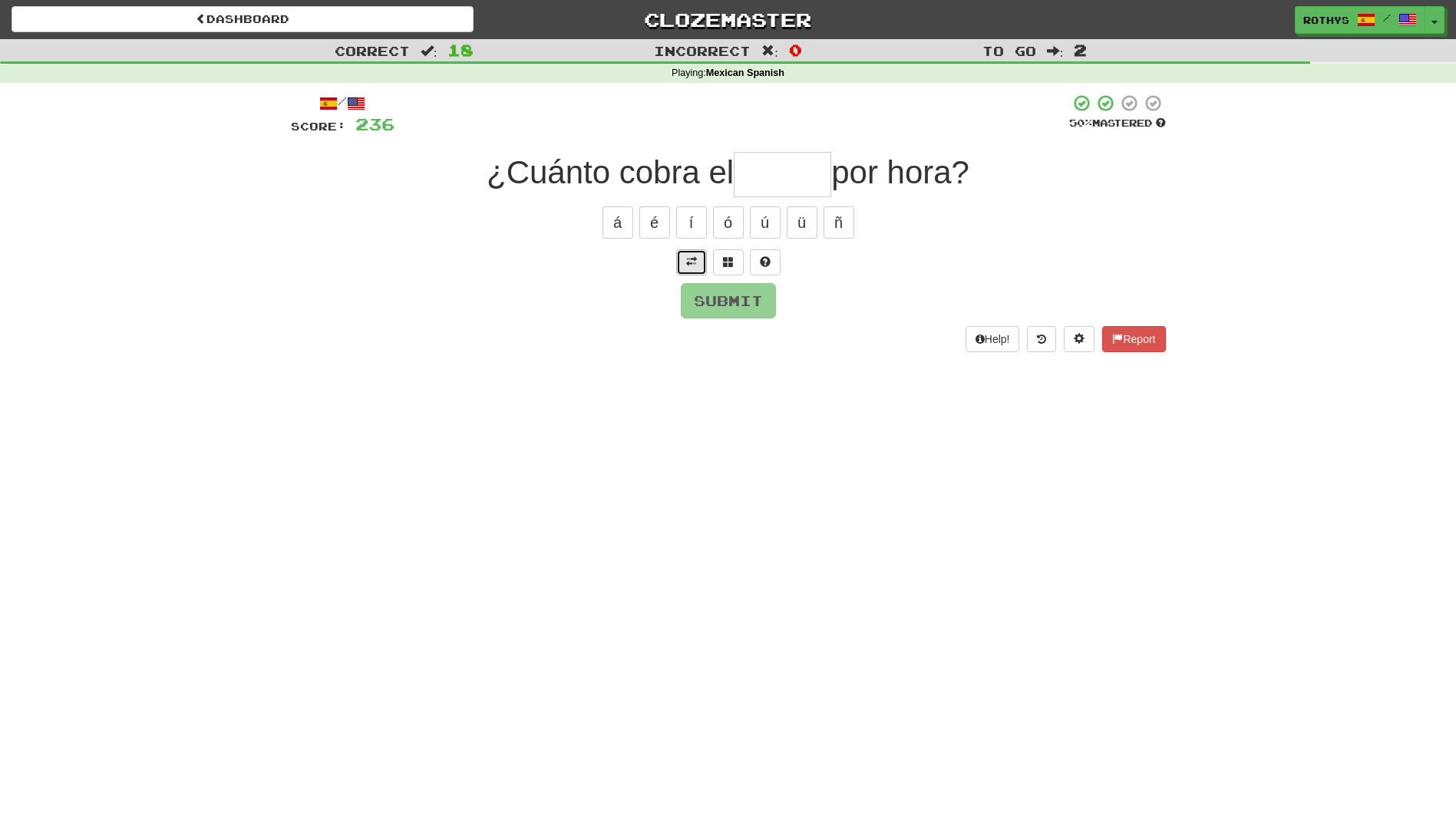
click at [693, 261] on span at bounding box center [691, 261] width 11 height 11
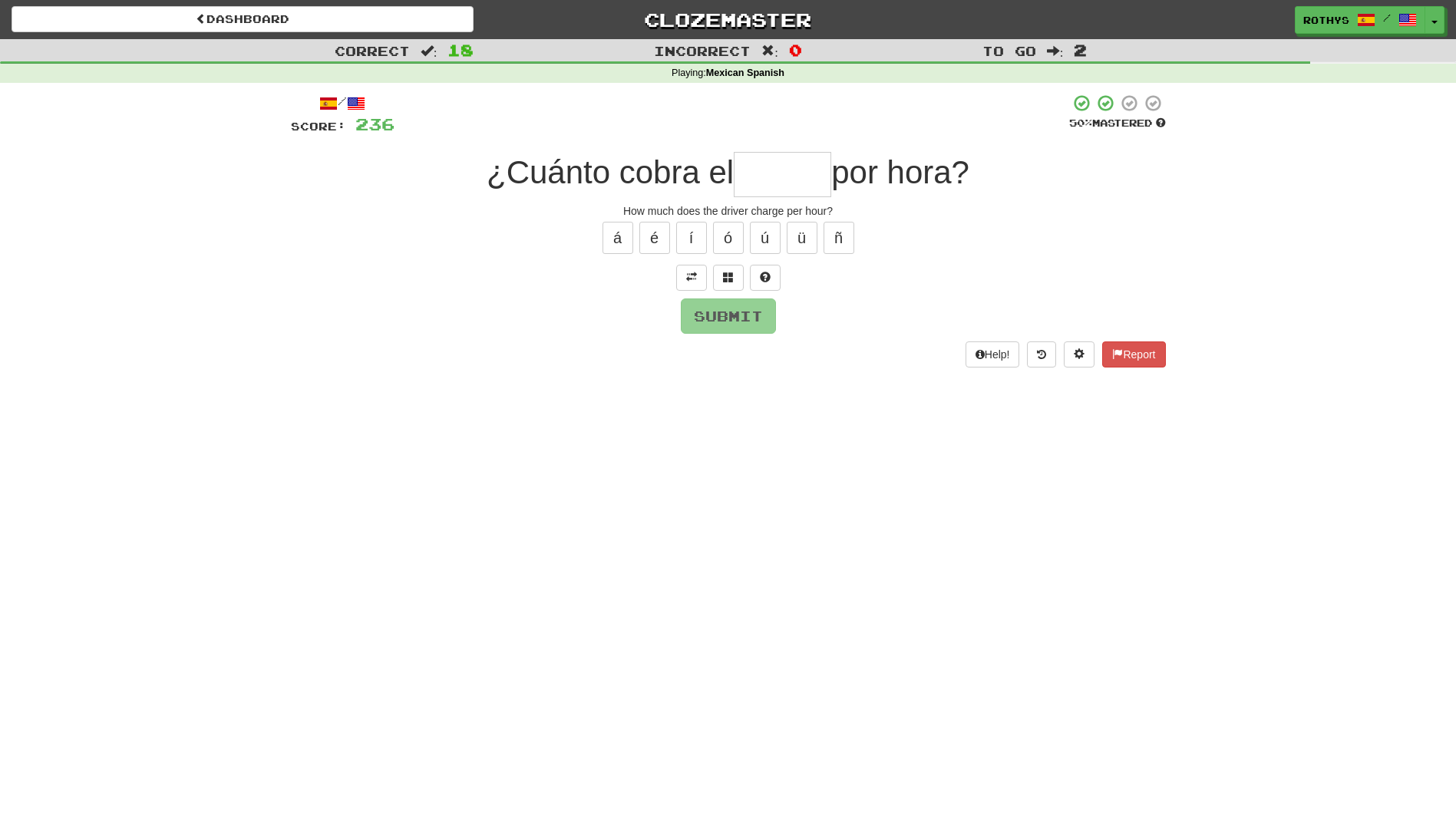
click at [822, 154] on input "text" at bounding box center [782, 174] width 98 height 45
click at [730, 275] on span at bounding box center [728, 277] width 11 height 11
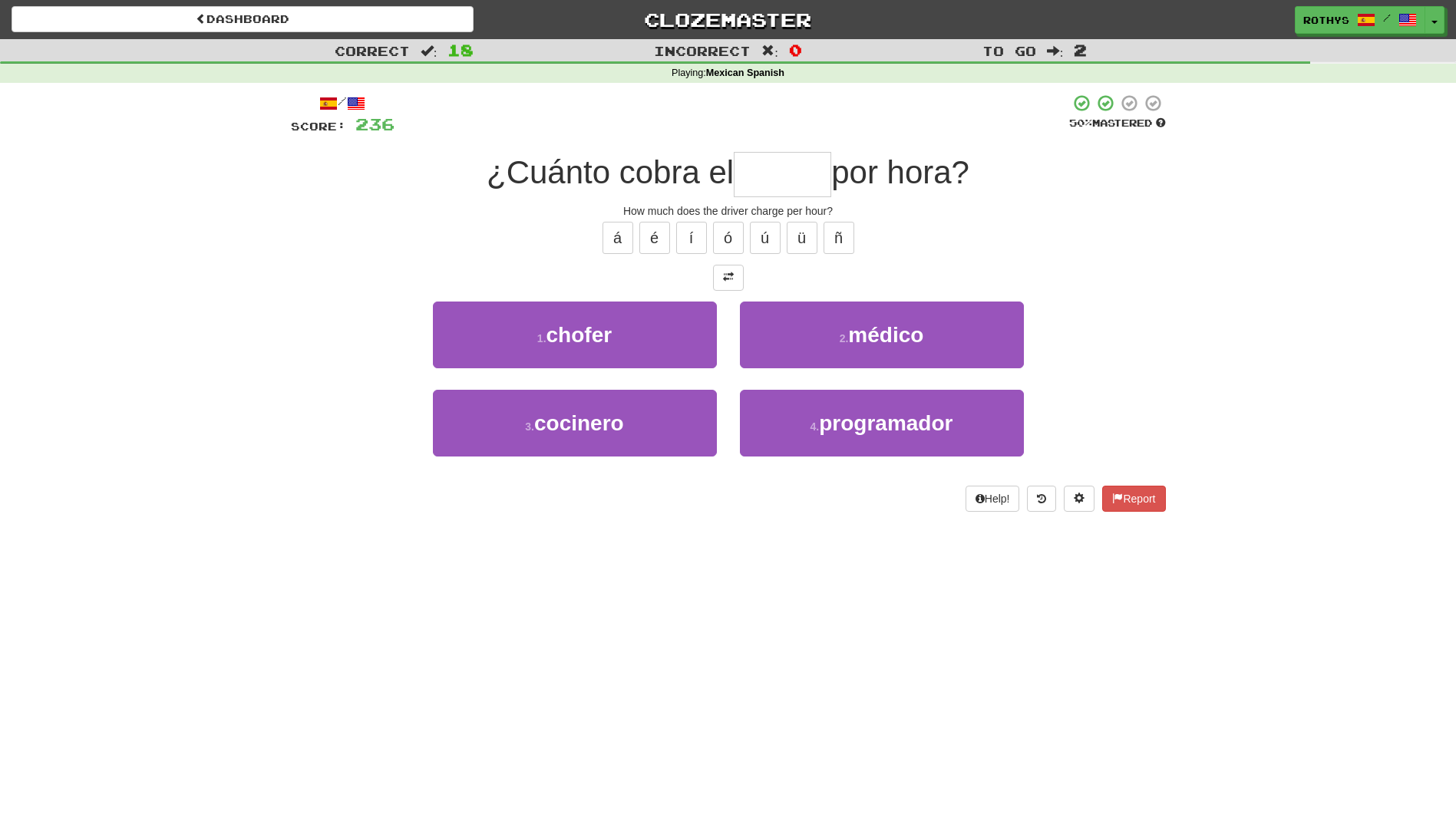
click at [592, 372] on div "1 . chofer" at bounding box center [574, 346] width 307 height 89
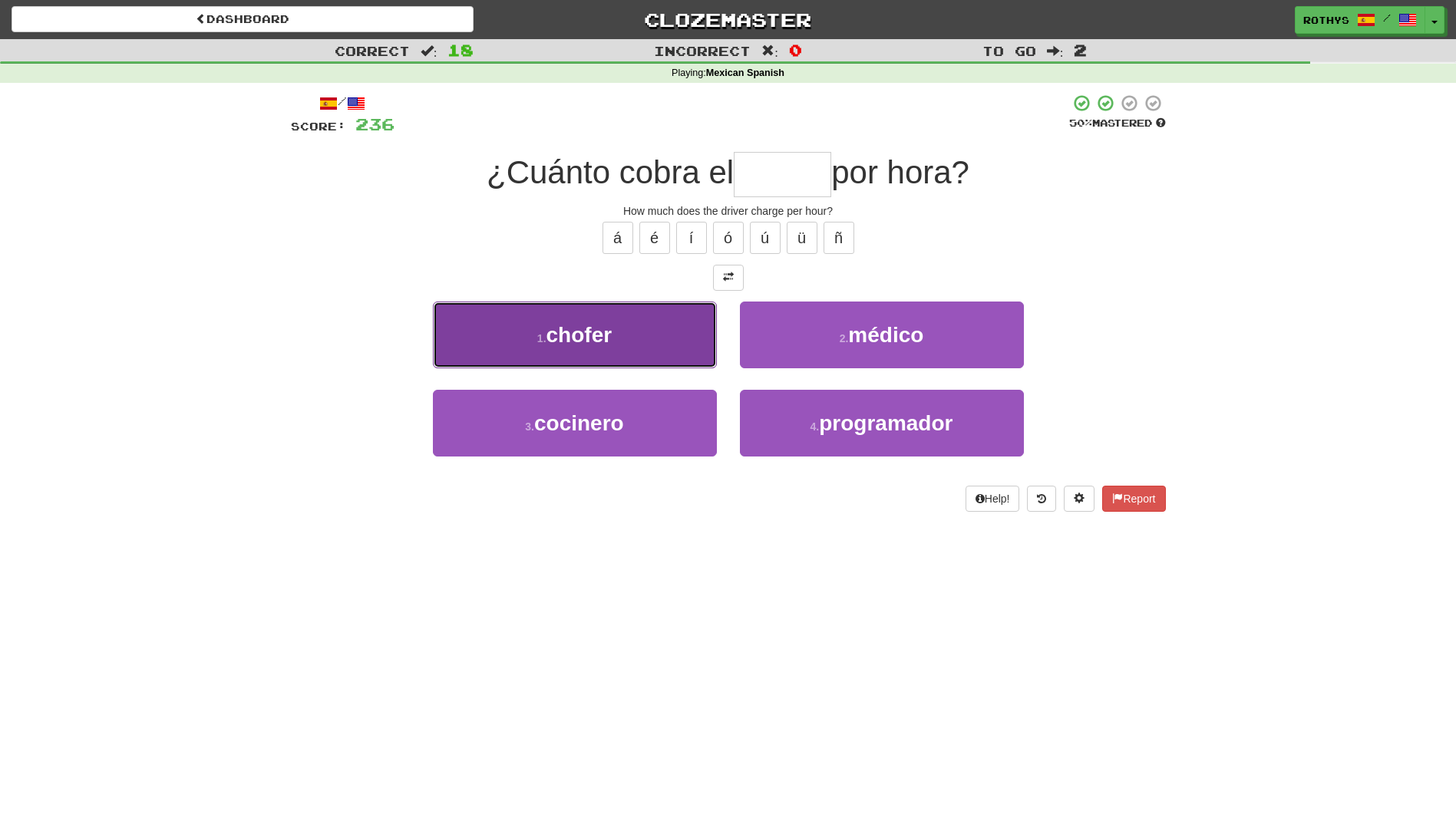
click at [659, 344] on button "1 . chofer" at bounding box center [575, 335] width 284 height 67
type input "******"
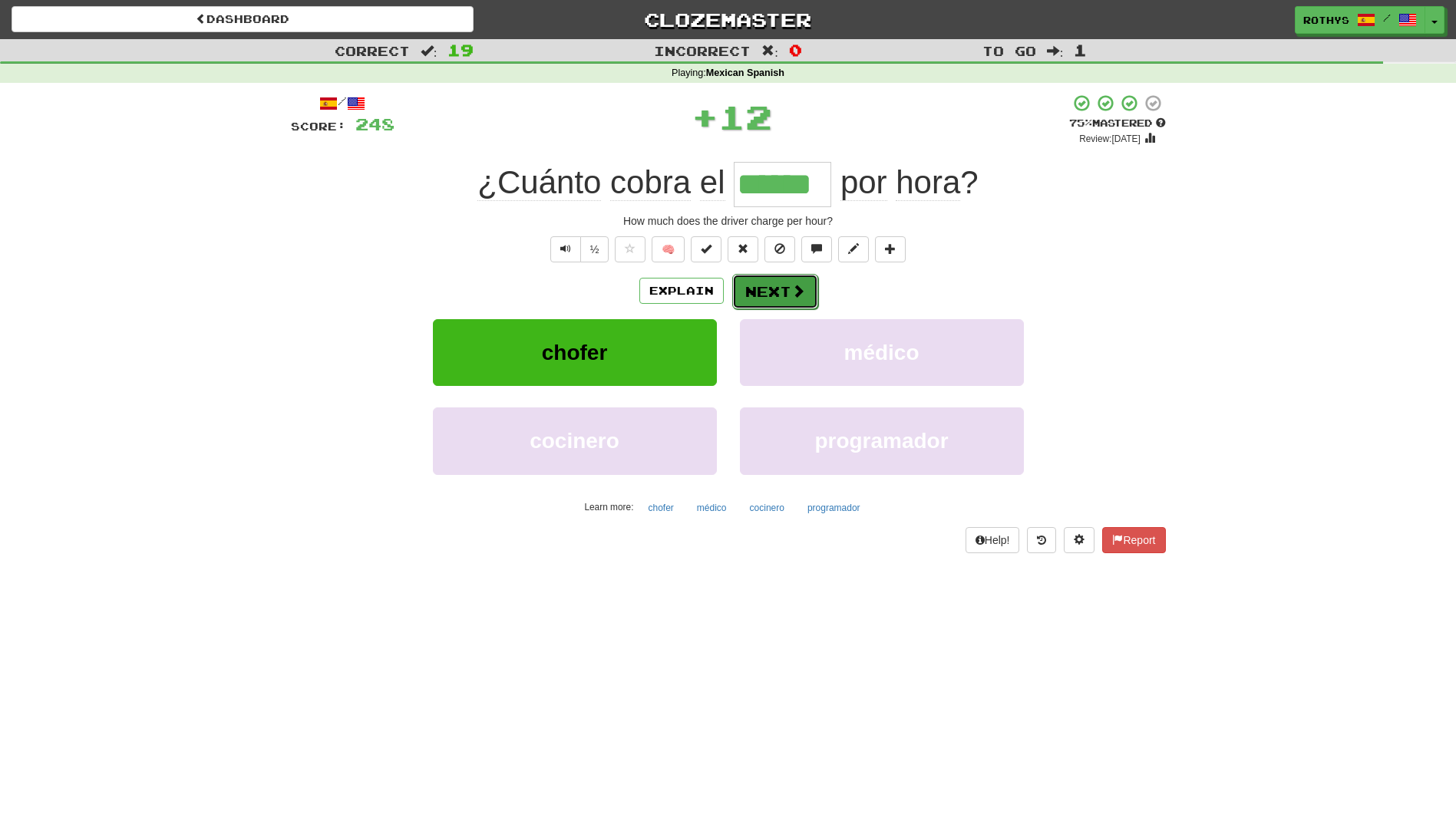
click at [786, 283] on button "Next" at bounding box center [775, 292] width 86 height 35
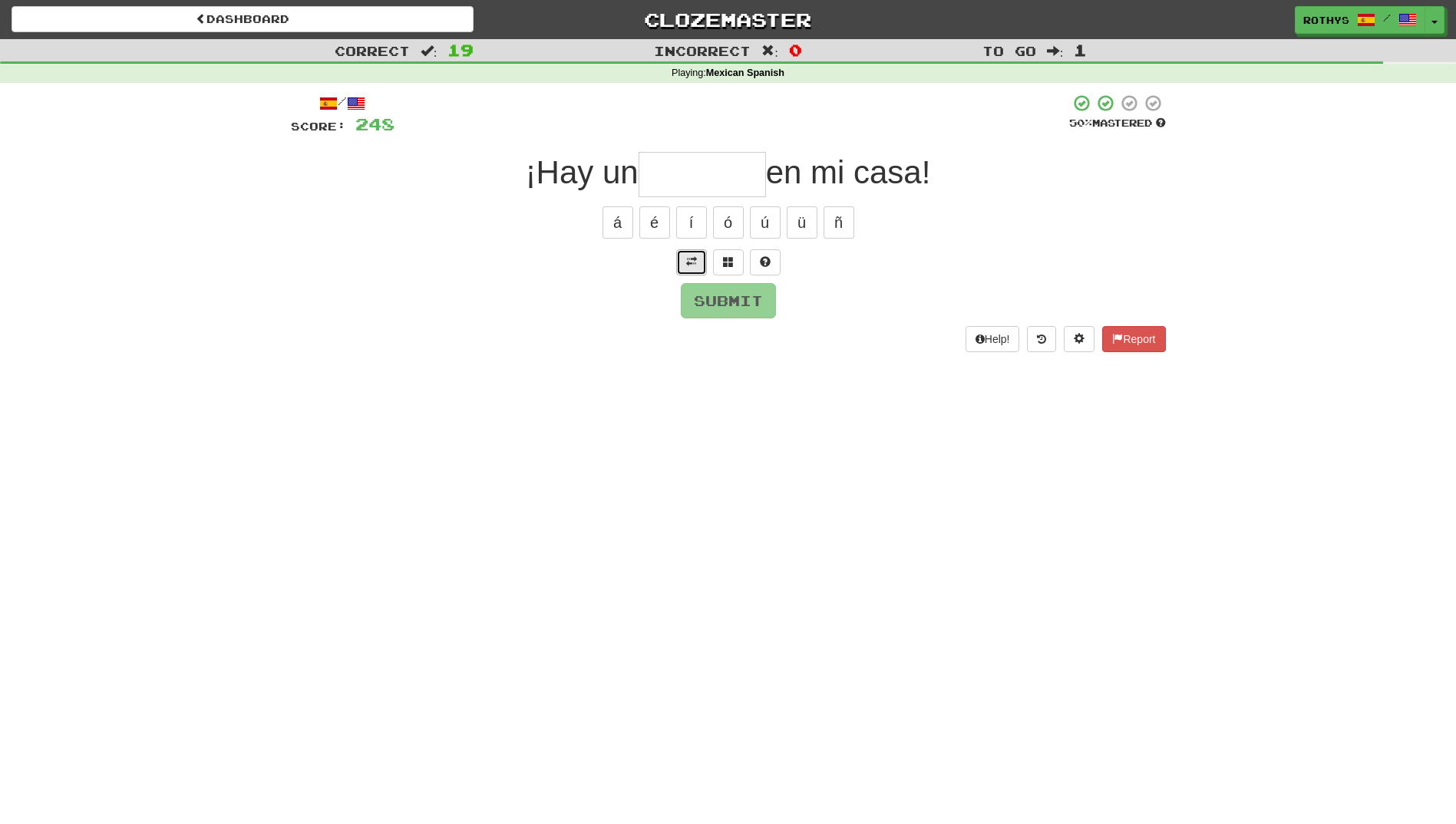
click at [683, 261] on button at bounding box center [691, 262] width 31 height 26
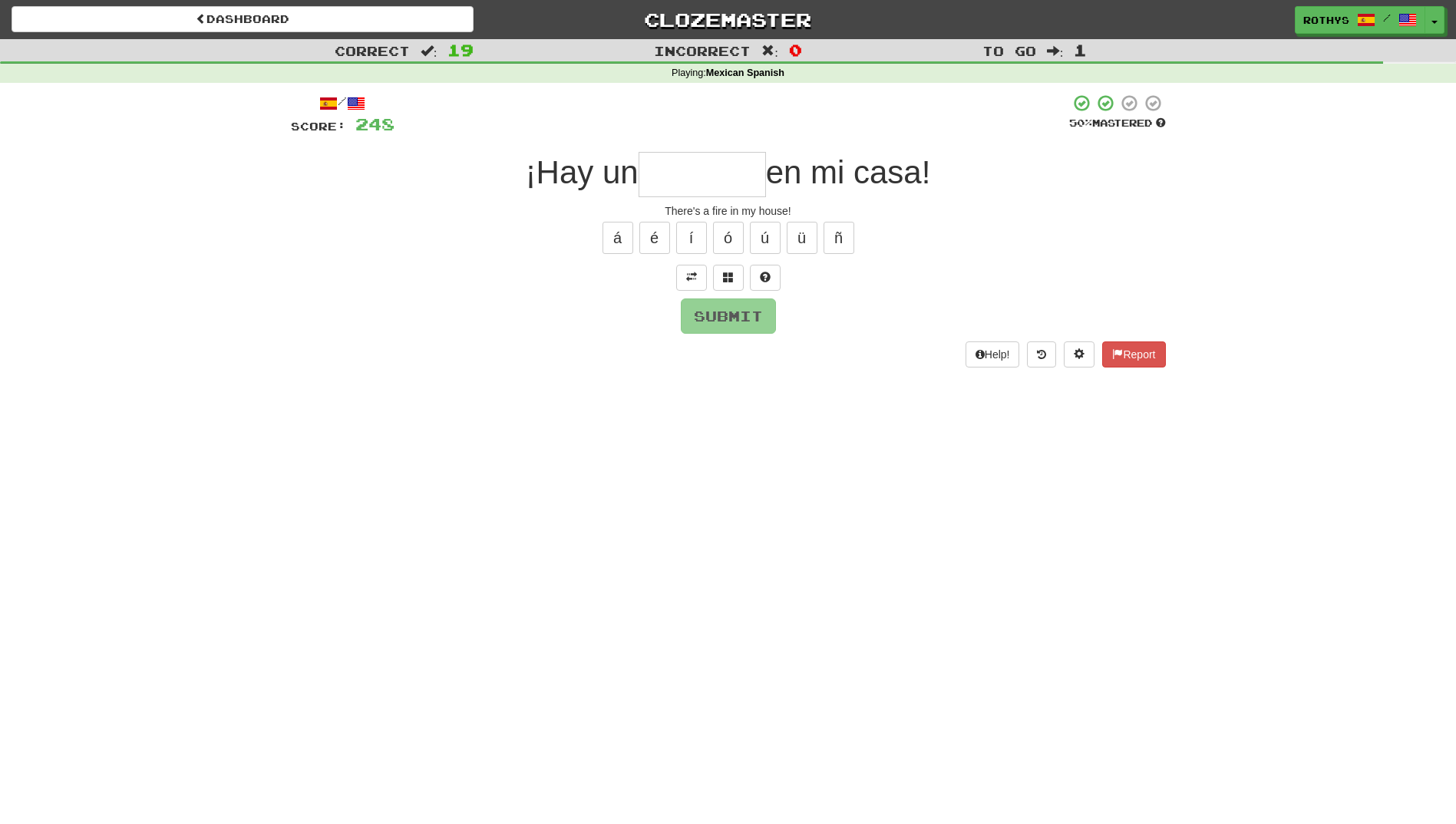
click at [677, 192] on input "text" at bounding box center [702, 174] width 127 height 45
click at [720, 272] on div "/ Score: 248 50 % Mastered ¡Hay un en mi casa! There's a fire in my house! á é…" at bounding box center [728, 230] width 875 height 273
click at [725, 272] on span at bounding box center [728, 277] width 11 height 11
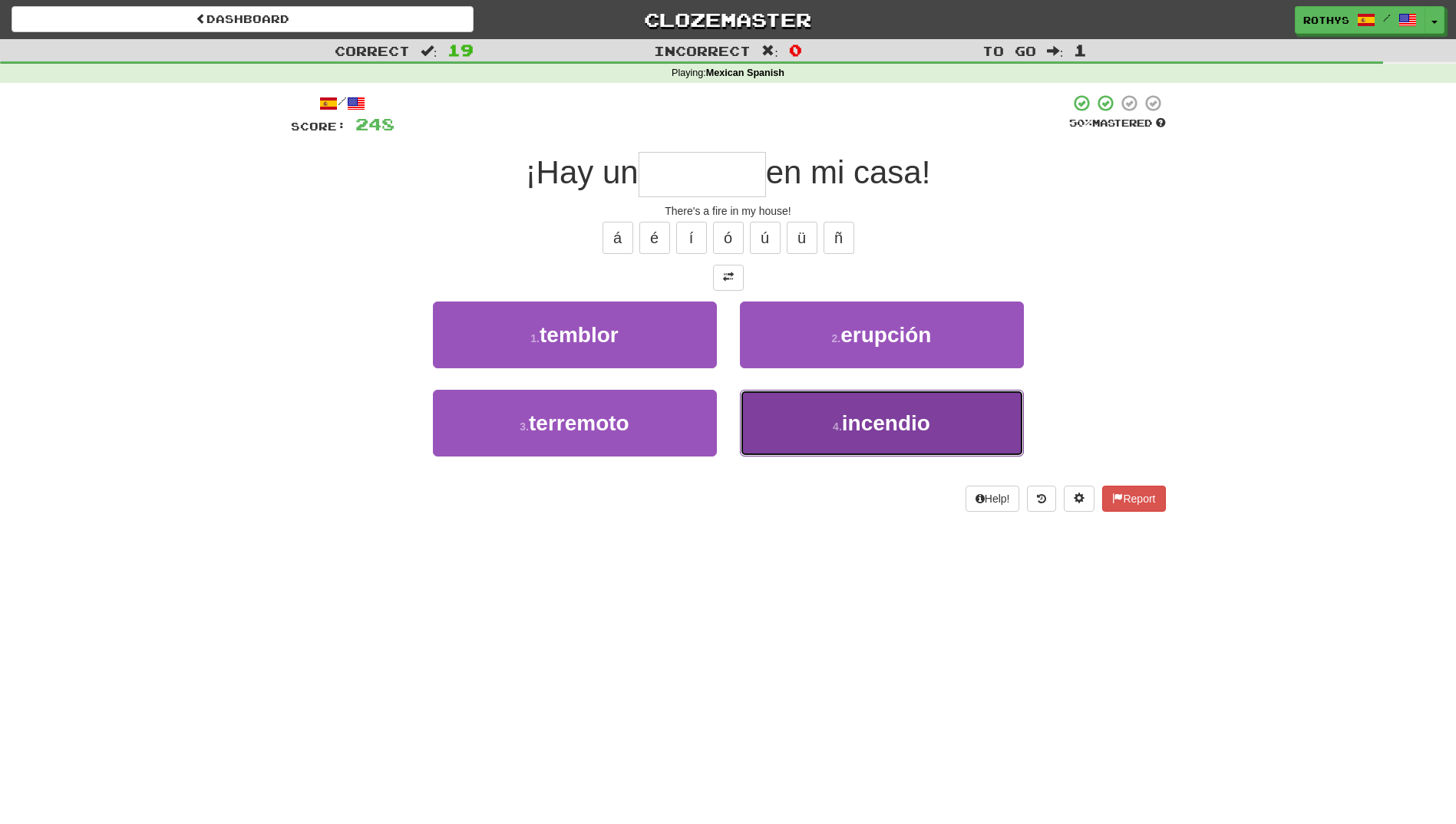
click at [893, 434] on span "incendio" at bounding box center [886, 423] width 89 height 24
type input "********"
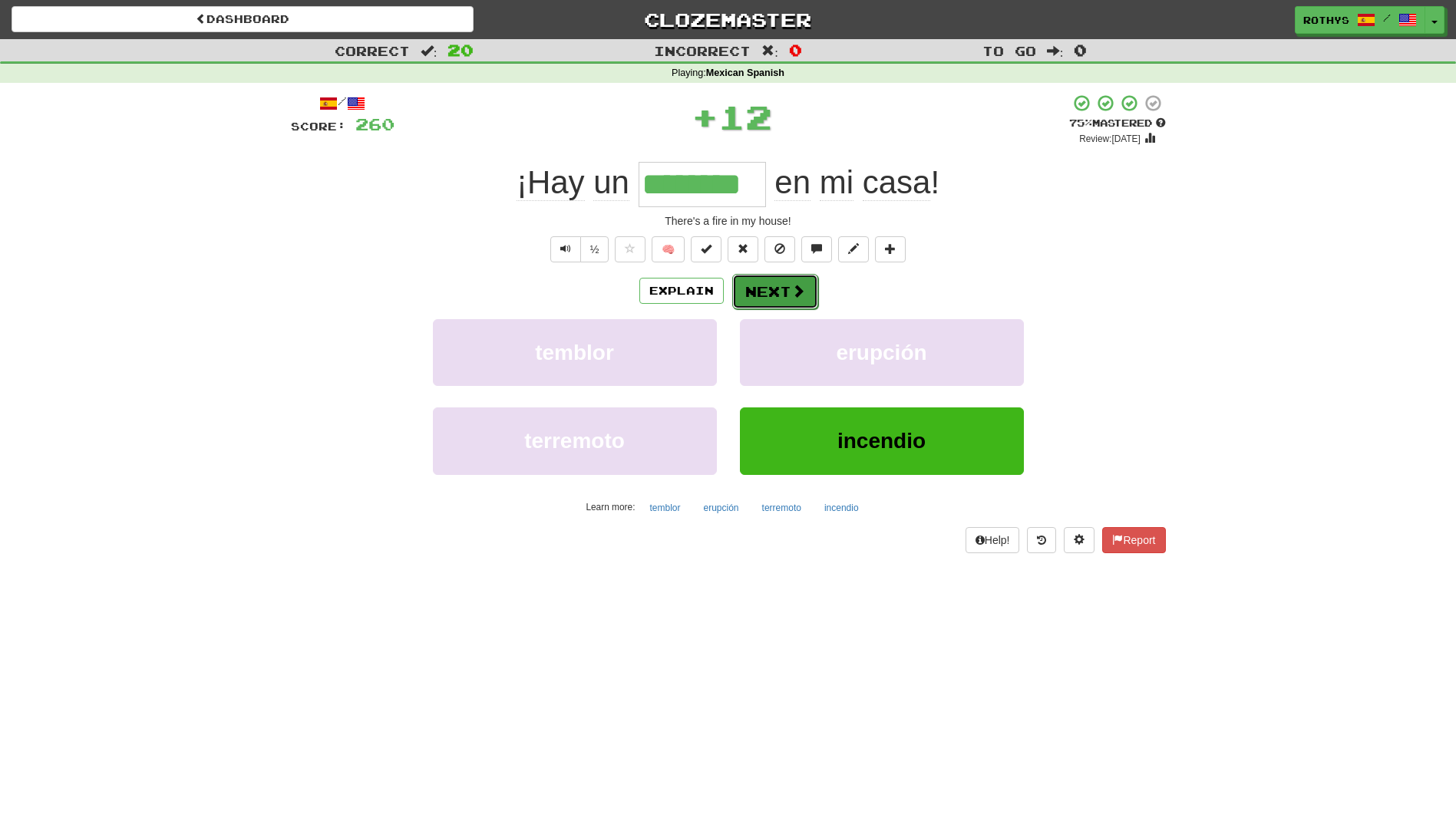
click at [787, 306] on button "Next" at bounding box center [775, 292] width 86 height 35
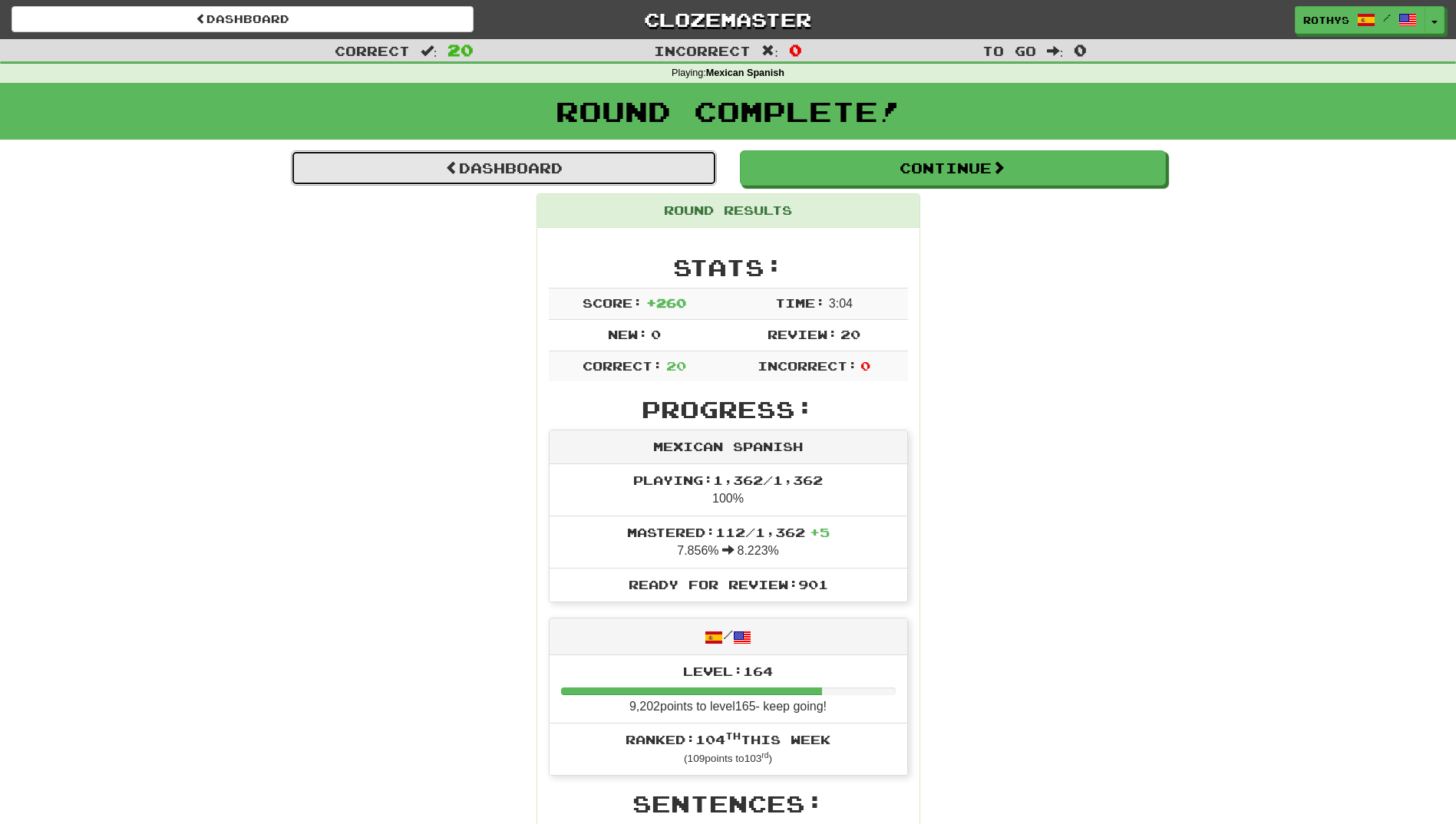
click at [560, 168] on link "Dashboard" at bounding box center [504, 169] width 426 height 35
